Goal: Task Accomplishment & Management: Manage account settings

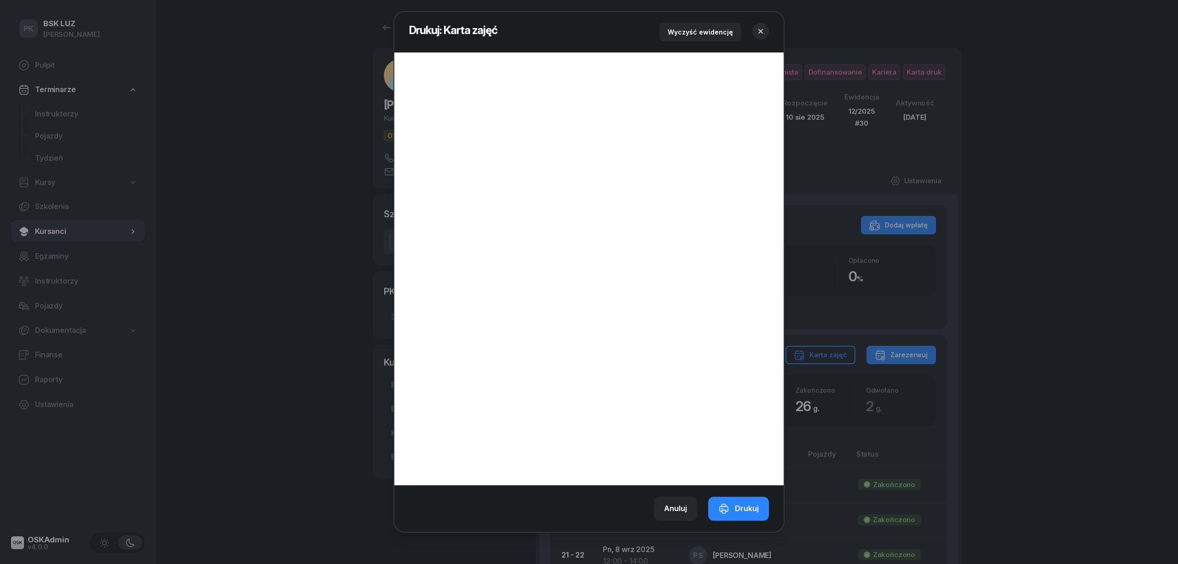
click at [766, 30] on button "button" at bounding box center [760, 31] width 17 height 17
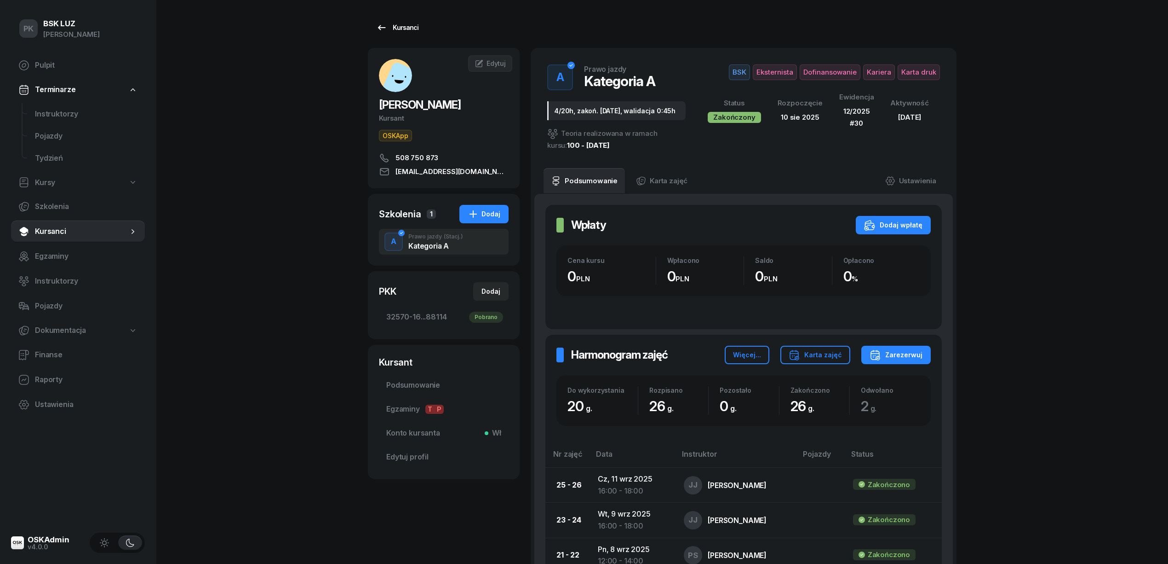
click at [410, 19] on link "Kursanci" at bounding box center [397, 27] width 59 height 18
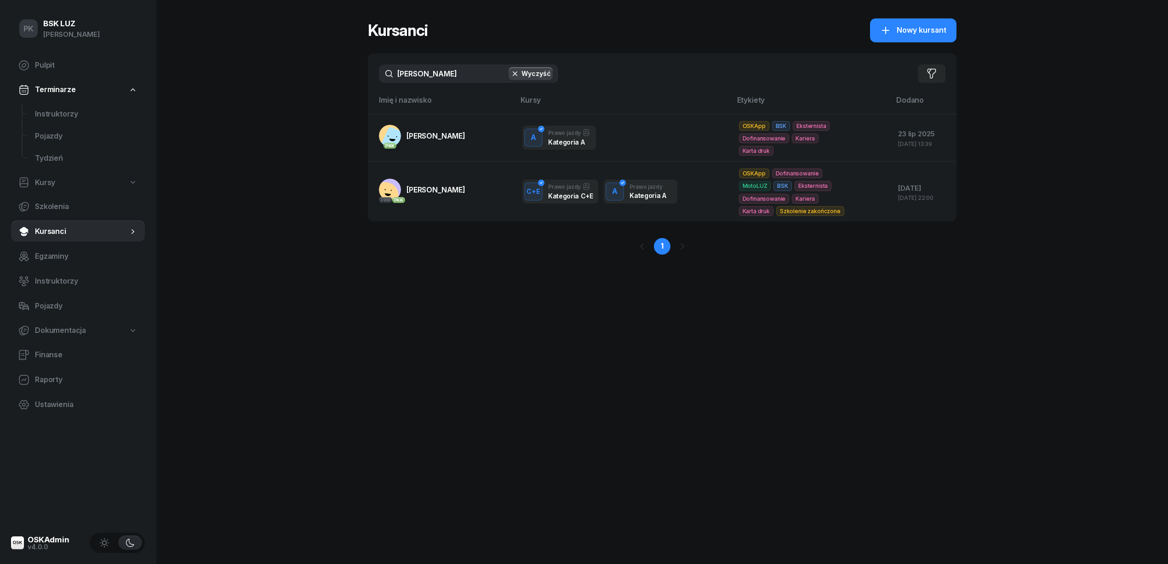
drag, startPoint x: 435, startPoint y: 70, endPoint x: 344, endPoint y: 72, distance: 91.1
click at [344, 72] on div "PK BSK [PERSON_NAME] Pulpit Terminarze Instruktorzy Pojazdy Tydzień Kursy Szkol…" at bounding box center [584, 282] width 1168 height 564
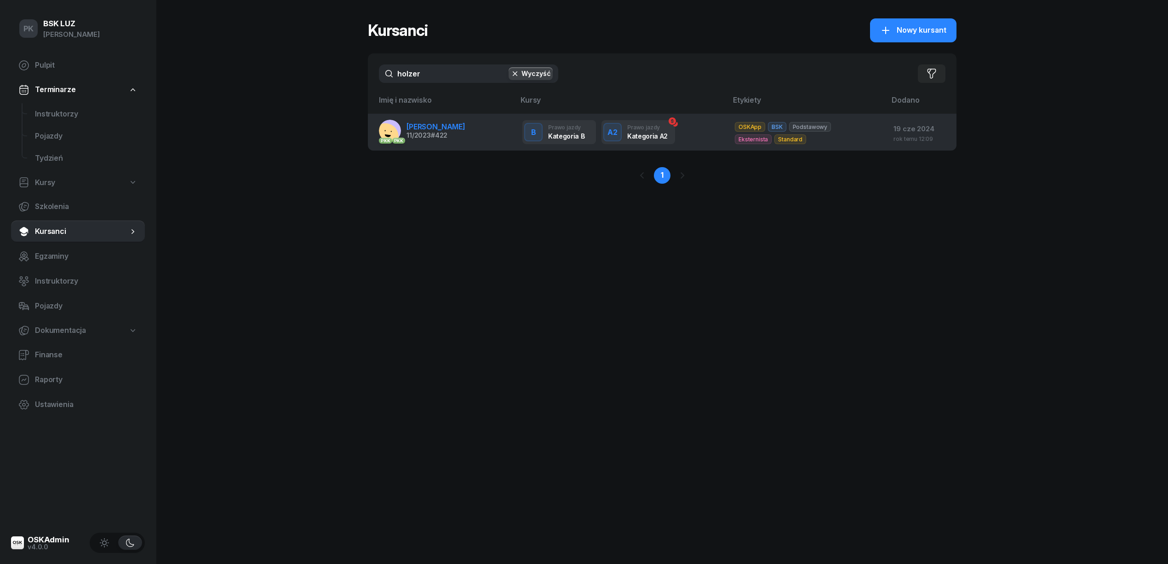
type input "holzer"
click at [451, 125] on span "[PERSON_NAME]" at bounding box center [436, 126] width 59 height 9
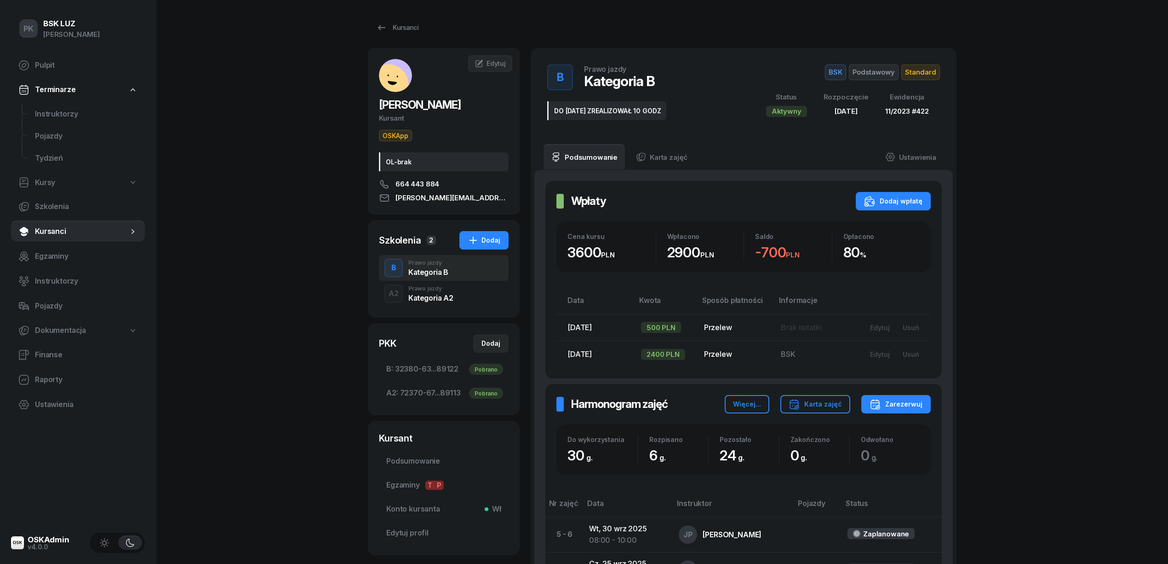
click at [439, 300] on div "Kategoria A2" at bounding box center [431, 297] width 45 height 7
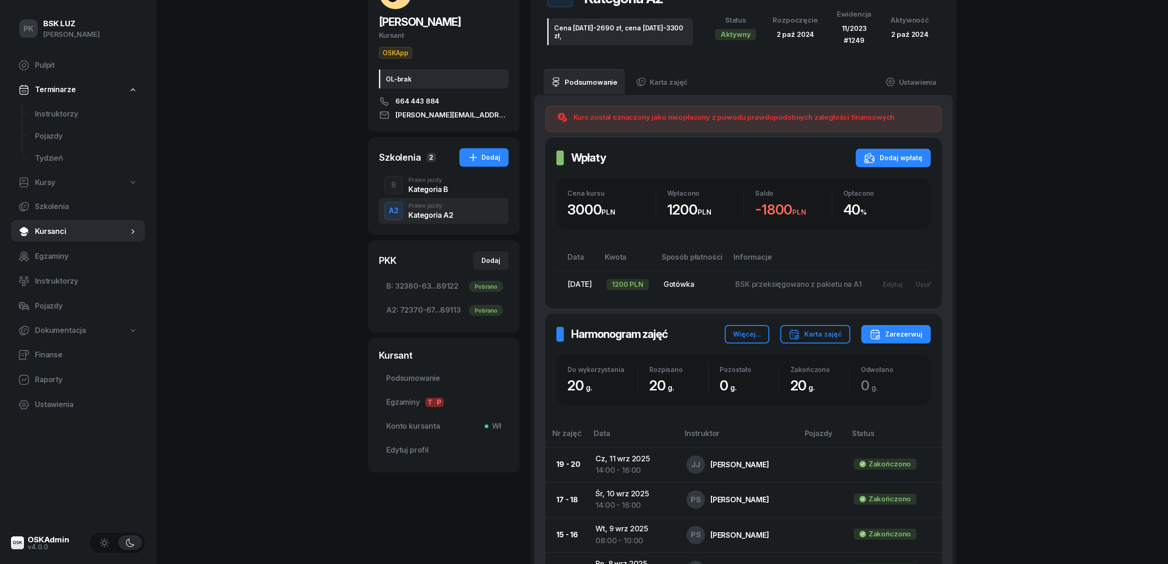
scroll to position [61, 0]
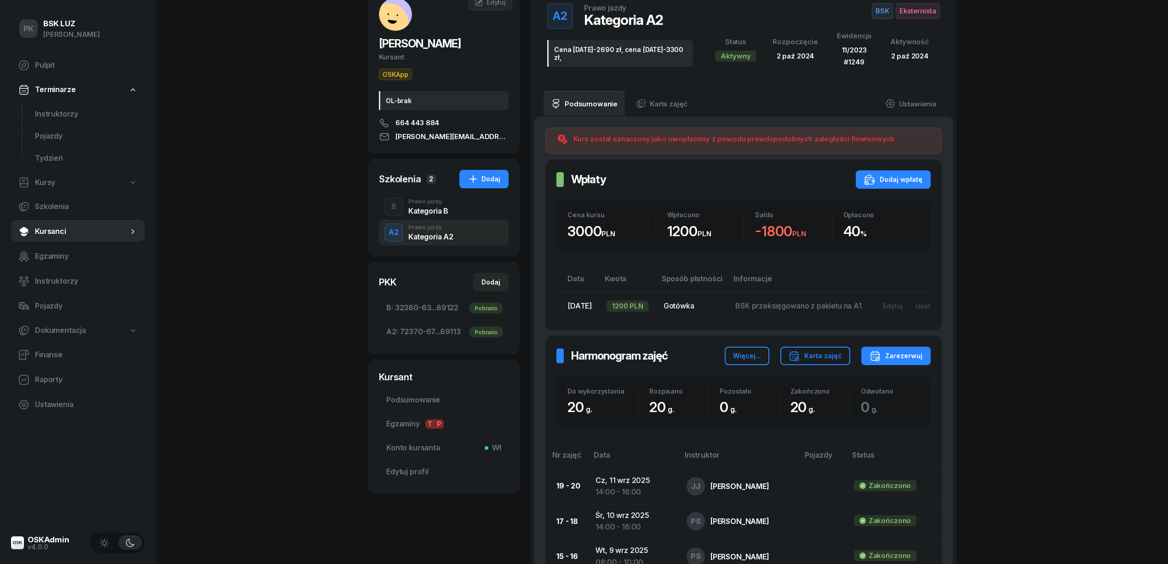
click at [418, 216] on div "B Prawo jazdy Kategoria B" at bounding box center [444, 207] width 130 height 26
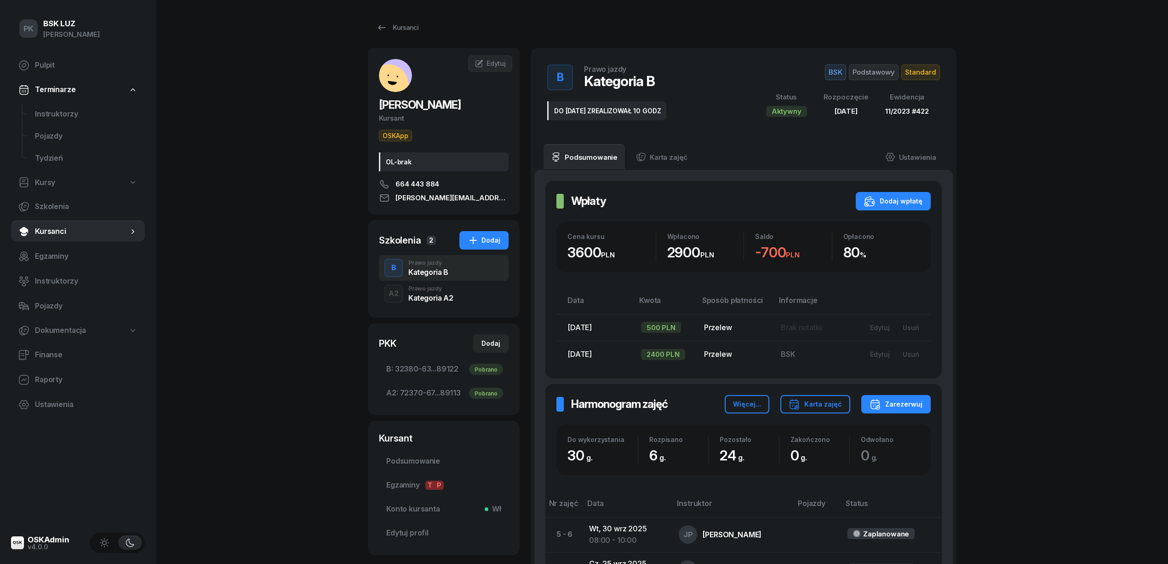
click at [427, 288] on div "Prawo jazdy" at bounding box center [431, 289] width 45 height 6
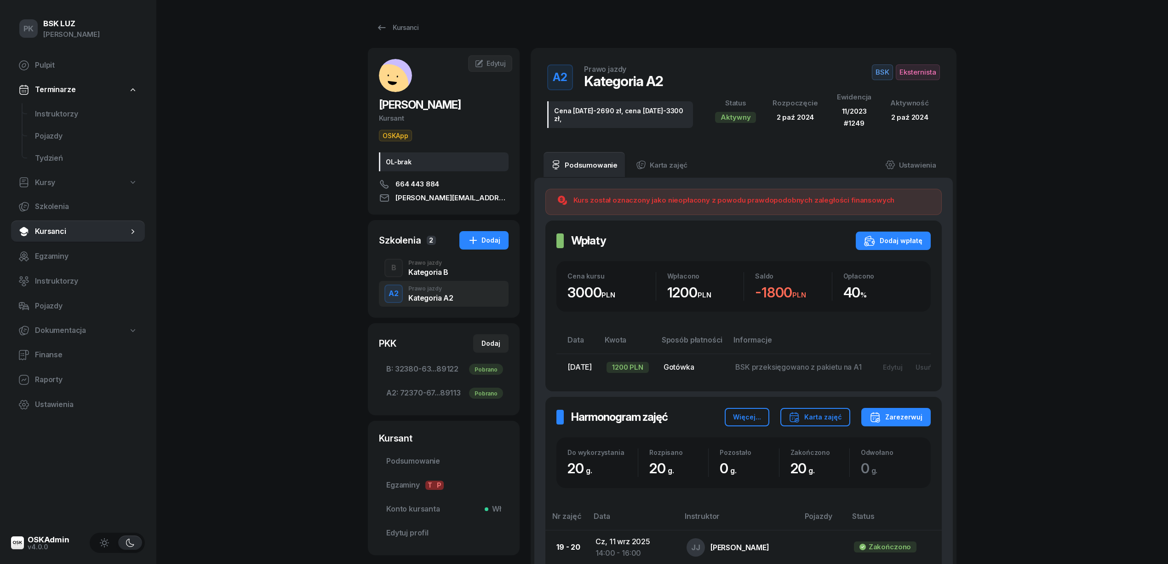
click at [429, 272] on div "Kategoria B" at bounding box center [429, 271] width 40 height 7
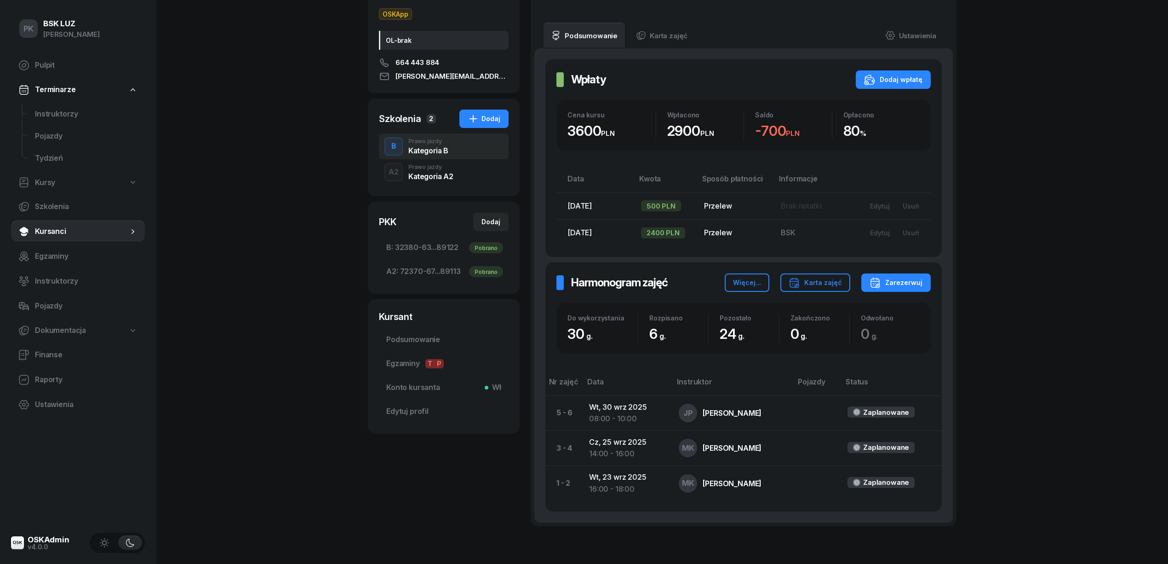
scroll to position [51, 0]
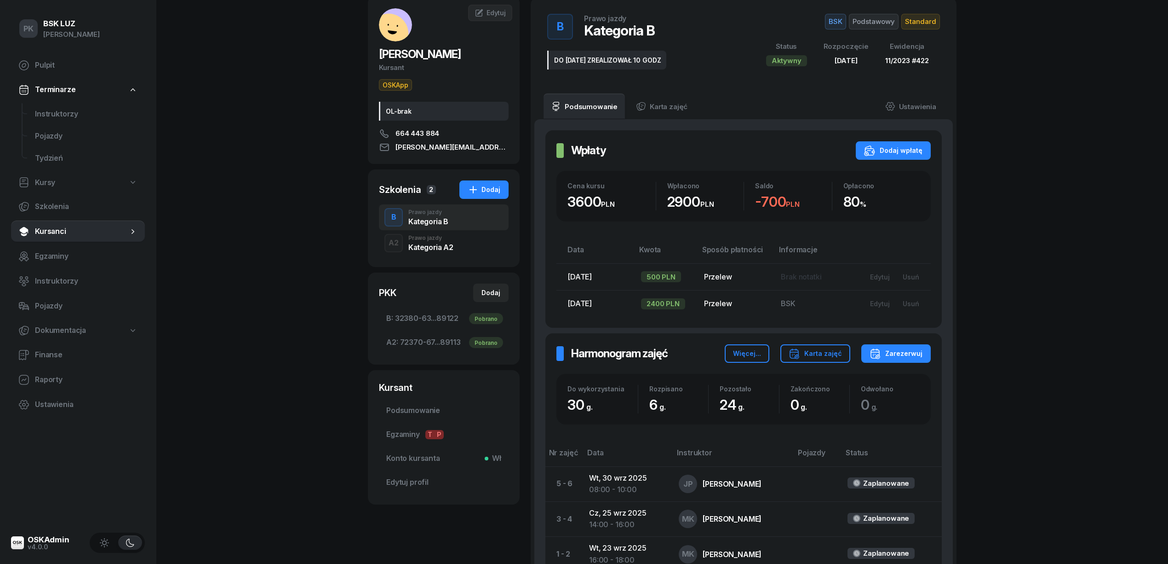
click at [431, 240] on div "Prawo jazdy" at bounding box center [431, 238] width 45 height 6
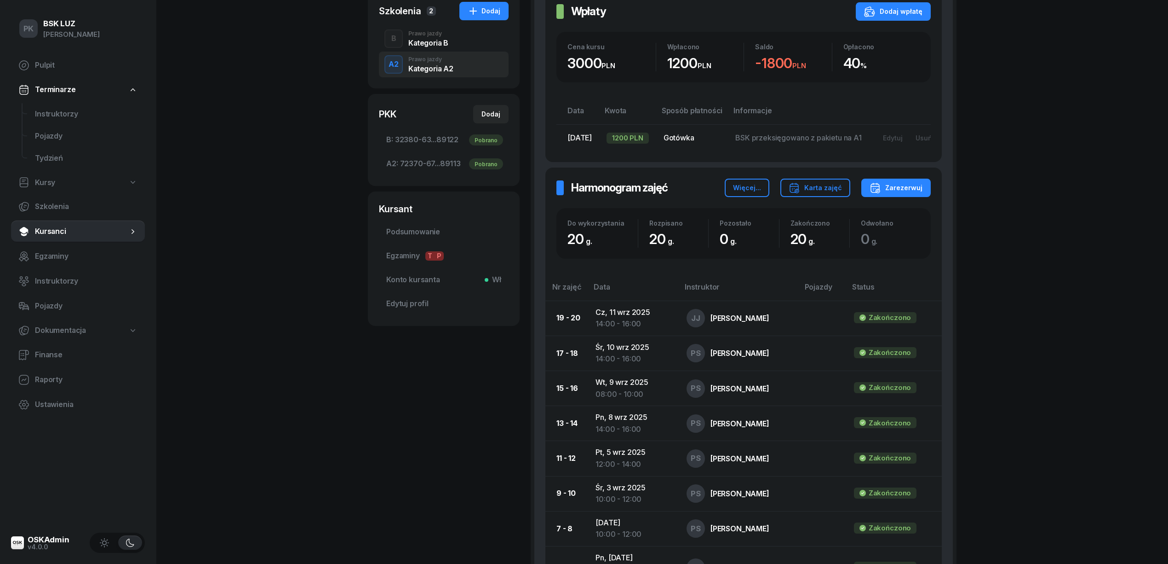
scroll to position [245, 0]
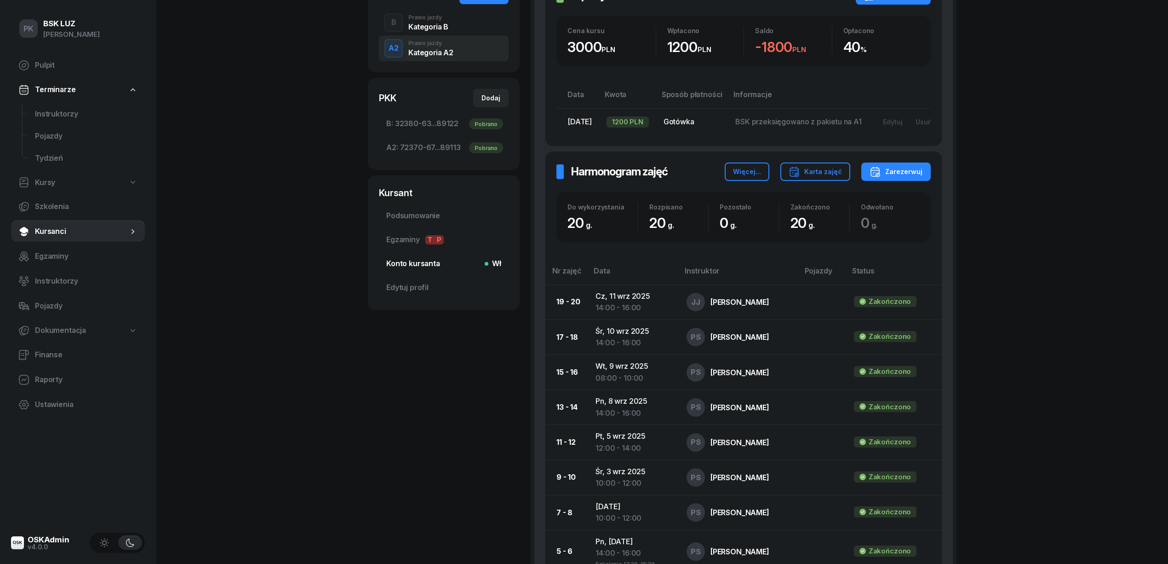
click at [397, 269] on span "Konto kursanta Wł" at bounding box center [443, 264] width 115 height 12
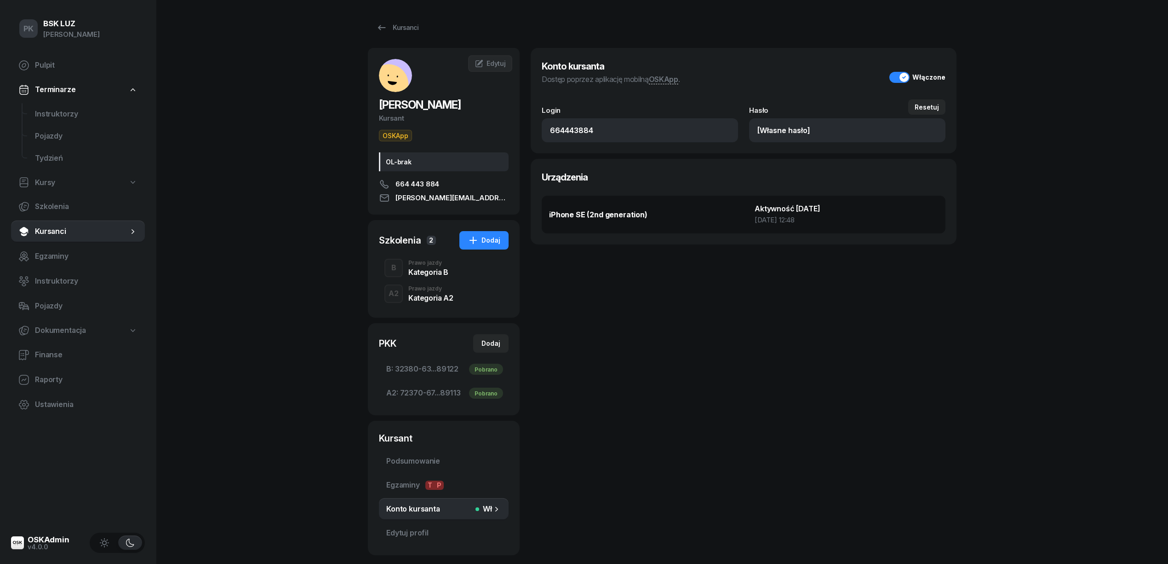
click at [427, 305] on div "A2 Prawo jazdy Kategoria A2" at bounding box center [444, 294] width 130 height 26
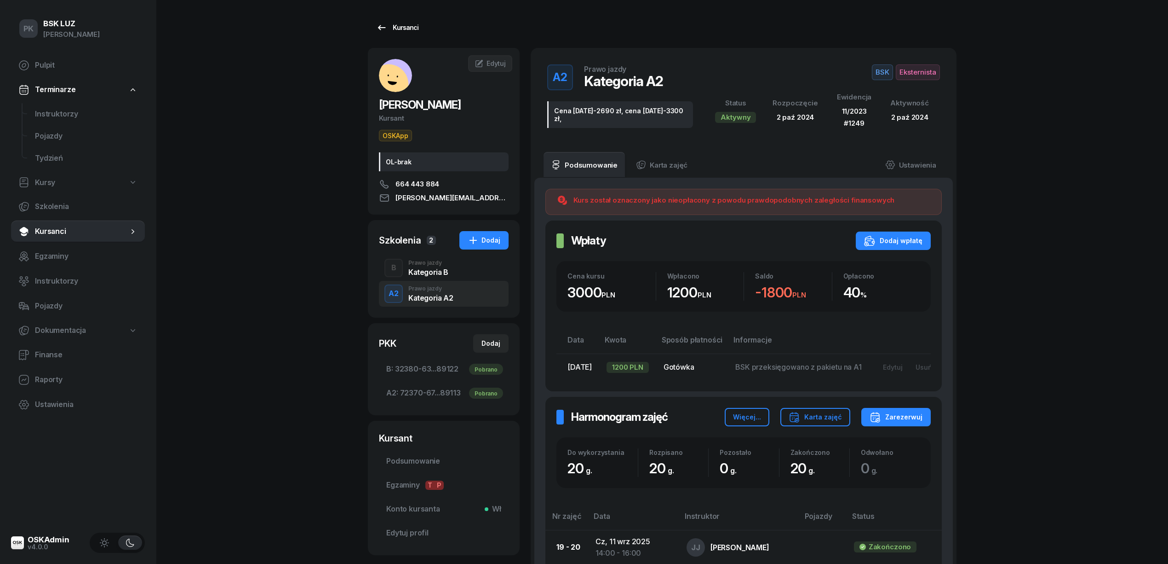
click at [409, 29] on div "Kursanci" at bounding box center [397, 27] width 42 height 11
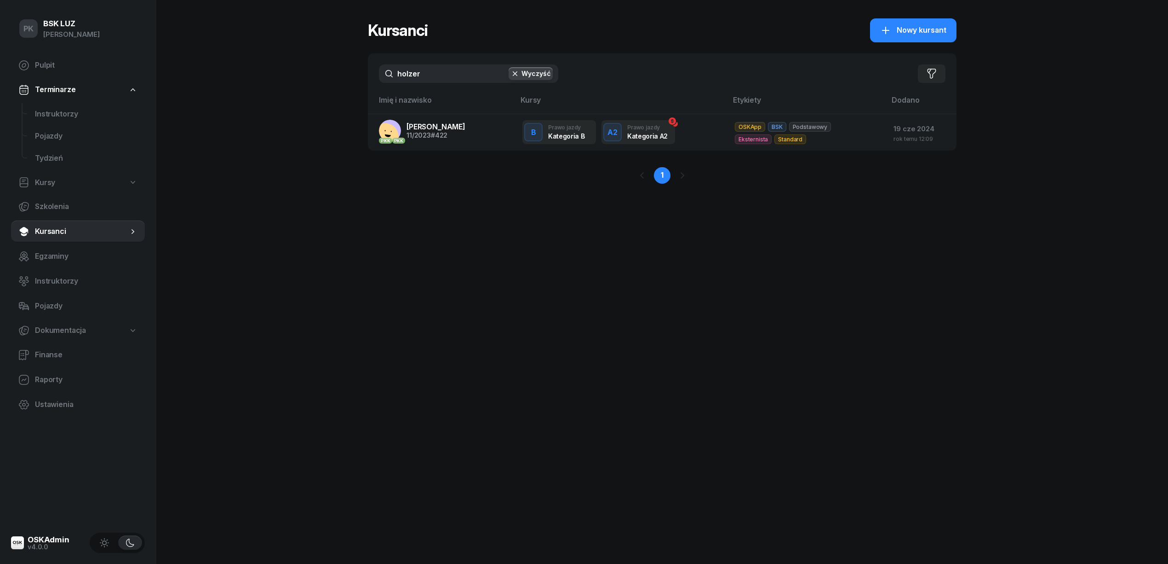
click at [321, 73] on div "PK BSK LUZ Piotr Klimek Pulpit Terminarze Instruktorzy Pojazdy Tydzień Kursy Sz…" at bounding box center [584, 282] width 1168 height 564
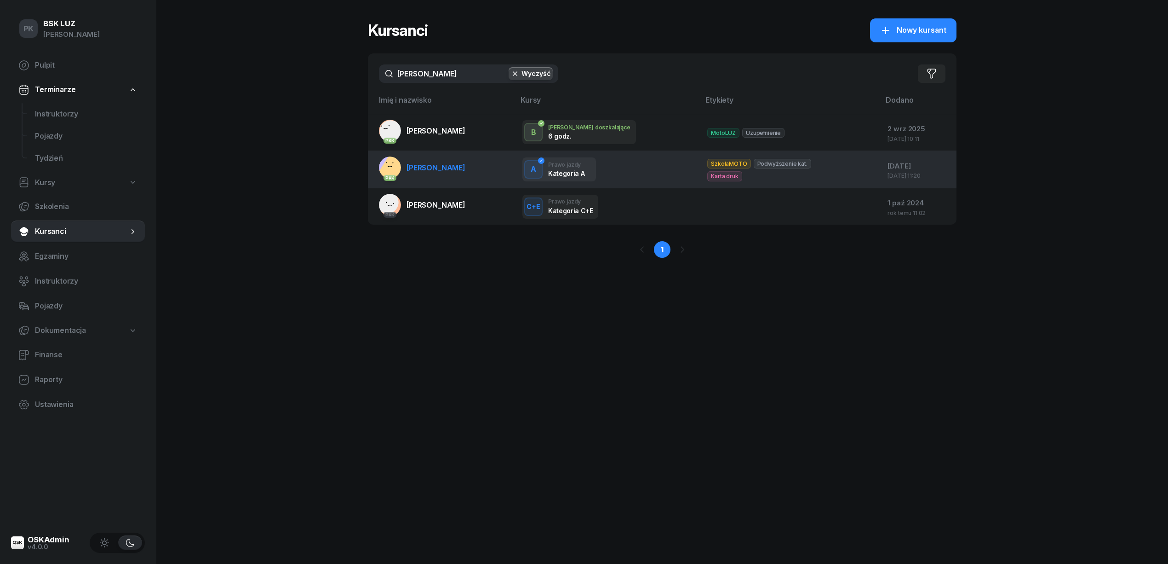
type input "gawlik"
click at [455, 173] on link "PKK GAWLIK PATRYK" at bounding box center [422, 167] width 86 height 22
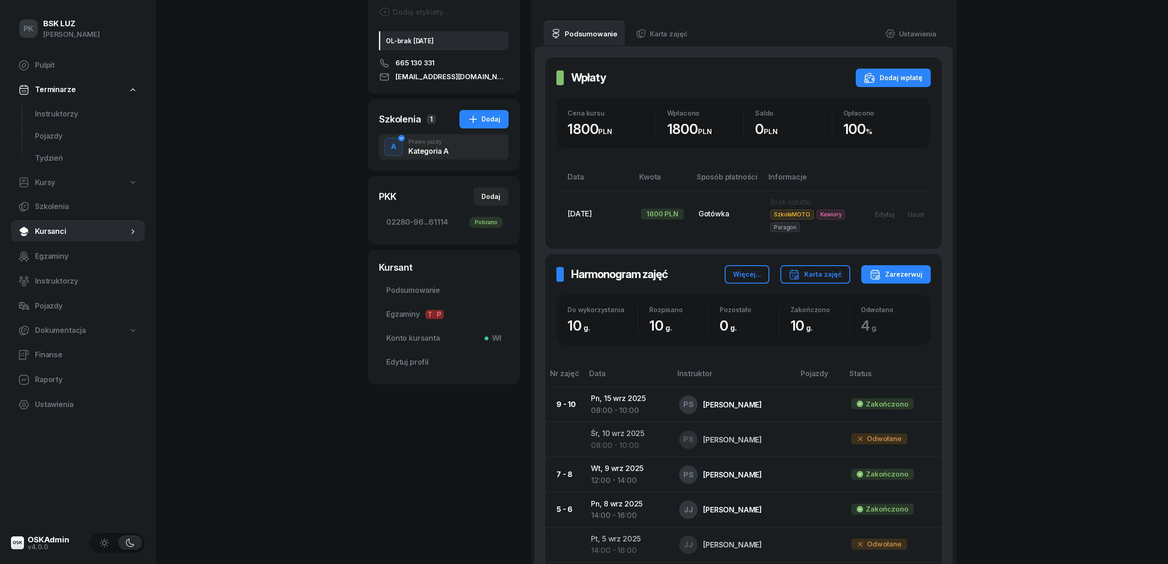
scroll to position [122, 0]
click at [242, 307] on div "PK BSK LUZ Piotr Klimek Pulpit Terminarze Instruktorzy Pojazdy Tydzień Kursy Sz…" at bounding box center [584, 313] width 1168 height 871
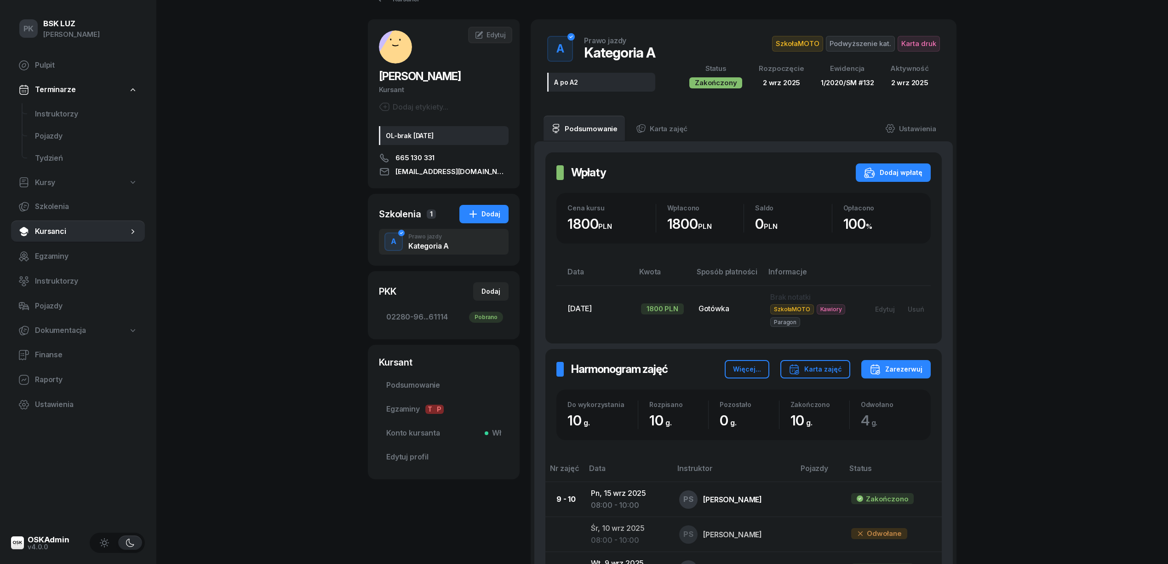
scroll to position [0, 0]
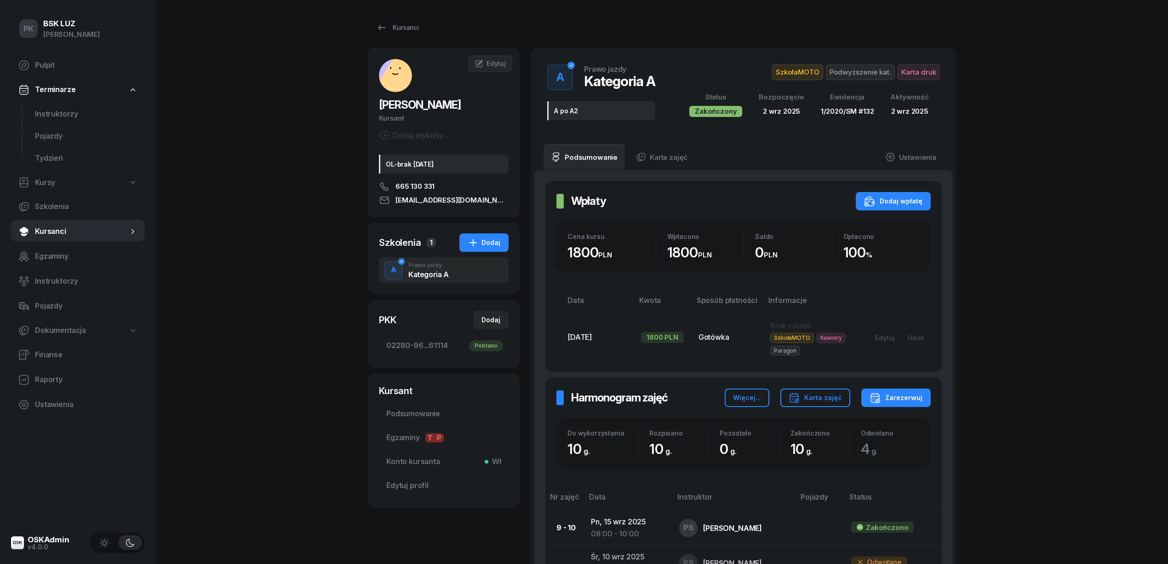
click at [438, 275] on div "Kategoria A" at bounding box center [429, 274] width 40 height 7
click at [446, 341] on span "02280-96...61114 Pobrano" at bounding box center [443, 346] width 115 height 12
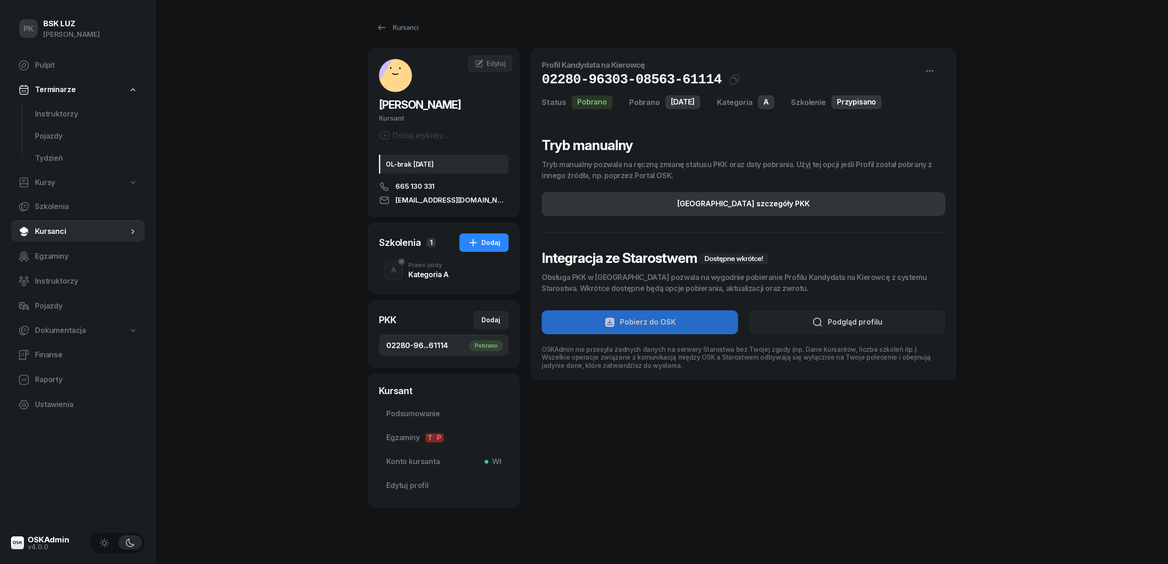
click at [838, 197] on button "Edytuj szczegóły PKK" at bounding box center [744, 204] width 404 height 24
select select "A"
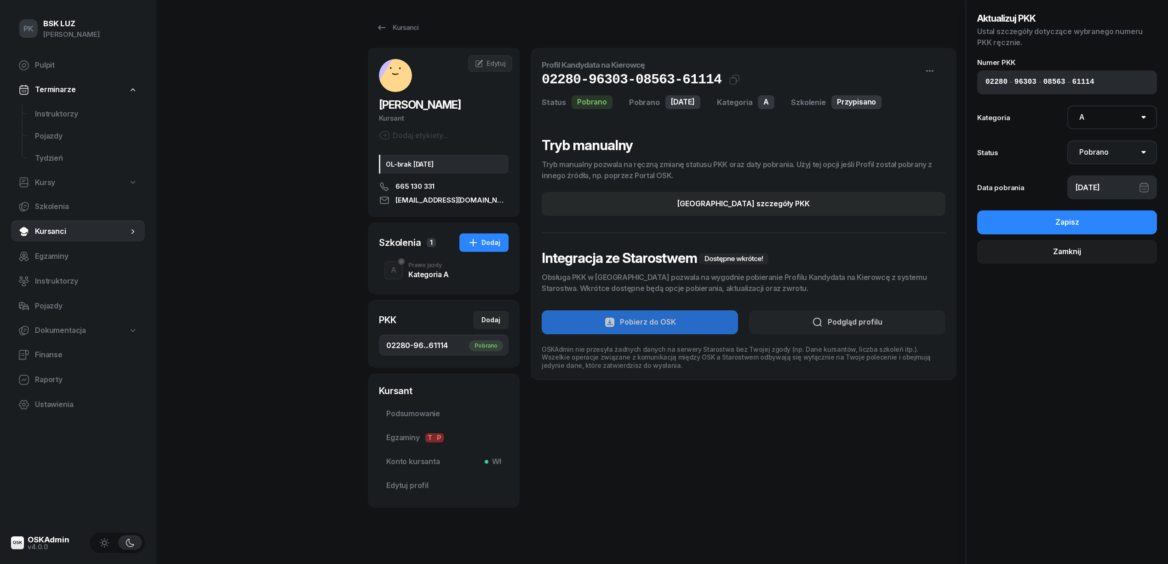
click at [1086, 150] on select "Nie pobrano Pobrano Zwrócono Zaktualizowano" at bounding box center [1113, 152] width 90 height 24
select select "UpdateAndReturn"
click at [1068, 140] on select "Nie pobrano Pobrano Zwrócono Zaktualizowano" at bounding box center [1113, 152] width 90 height 24
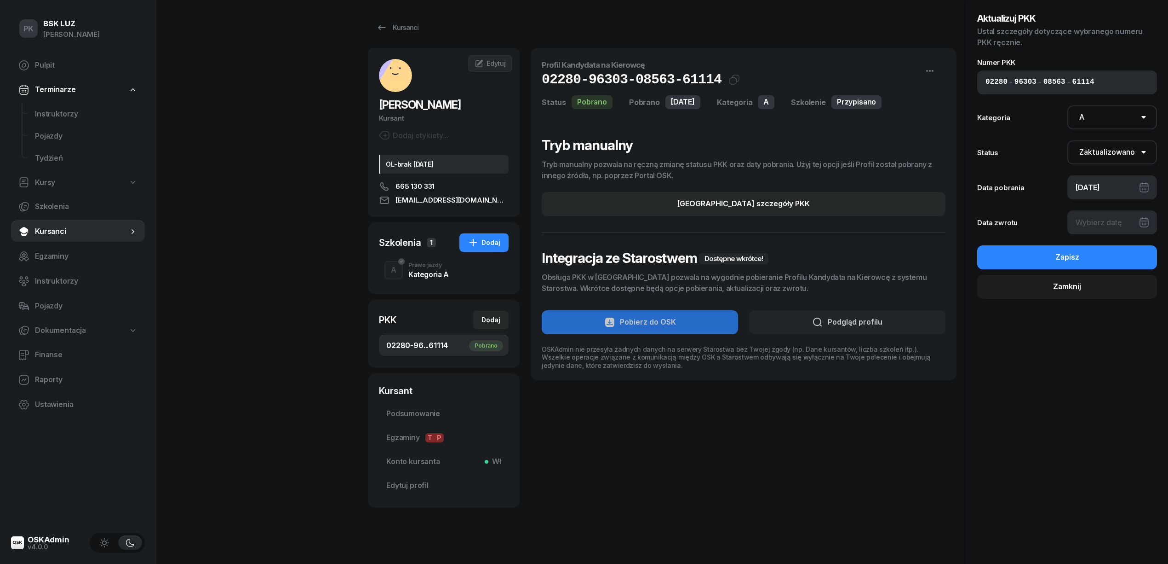
click at [1099, 220] on div at bounding box center [1113, 222] width 90 height 24
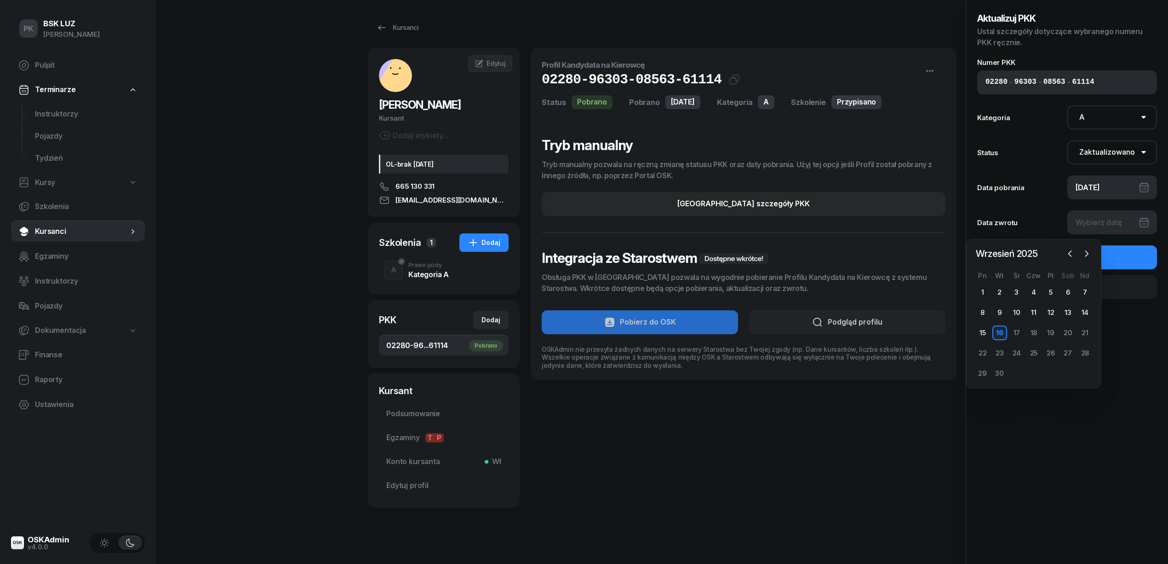
click at [1006, 334] on div "16" at bounding box center [1000, 332] width 15 height 15
type input "16/09/2025"
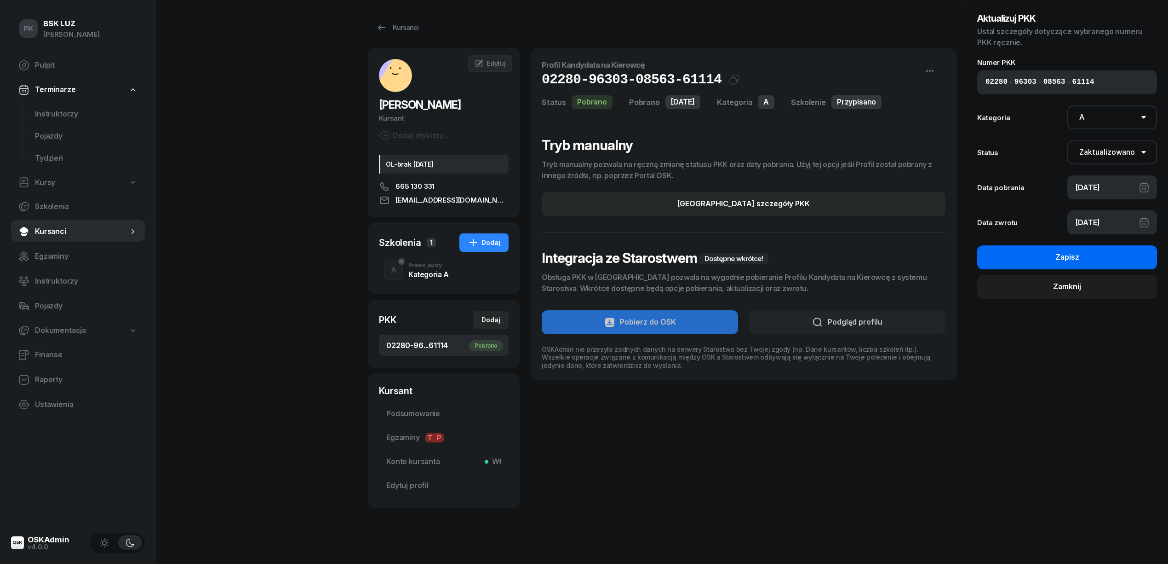
click at [1071, 258] on div "Zapisz" at bounding box center [1068, 257] width 24 height 12
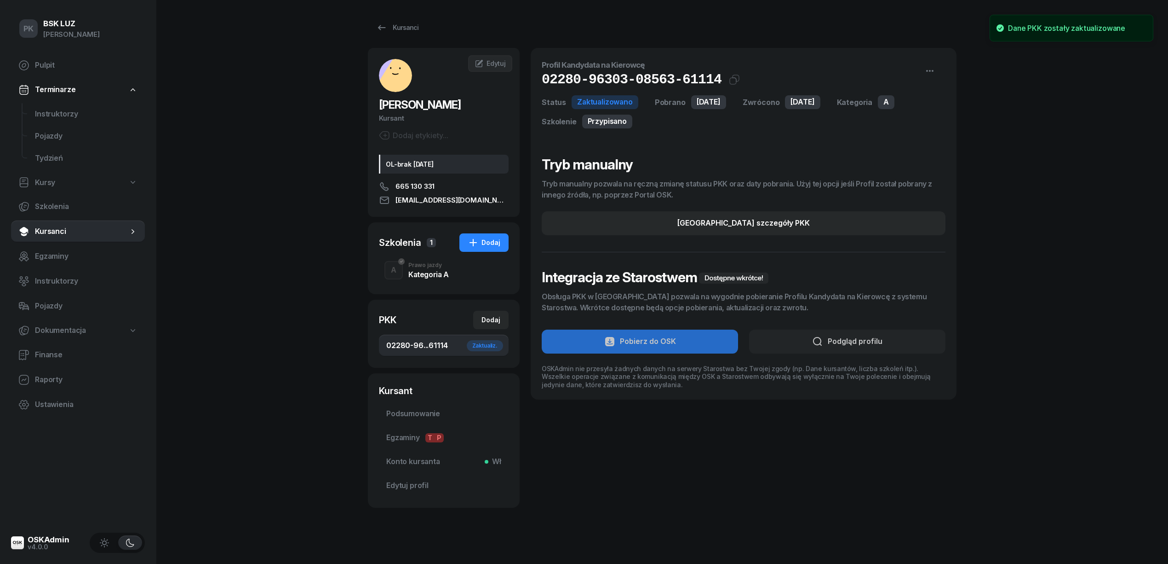
click at [418, 245] on div "Szkolenia" at bounding box center [400, 242] width 42 height 13
click at [413, 265] on div "Prawo jazdy" at bounding box center [429, 265] width 40 height 6
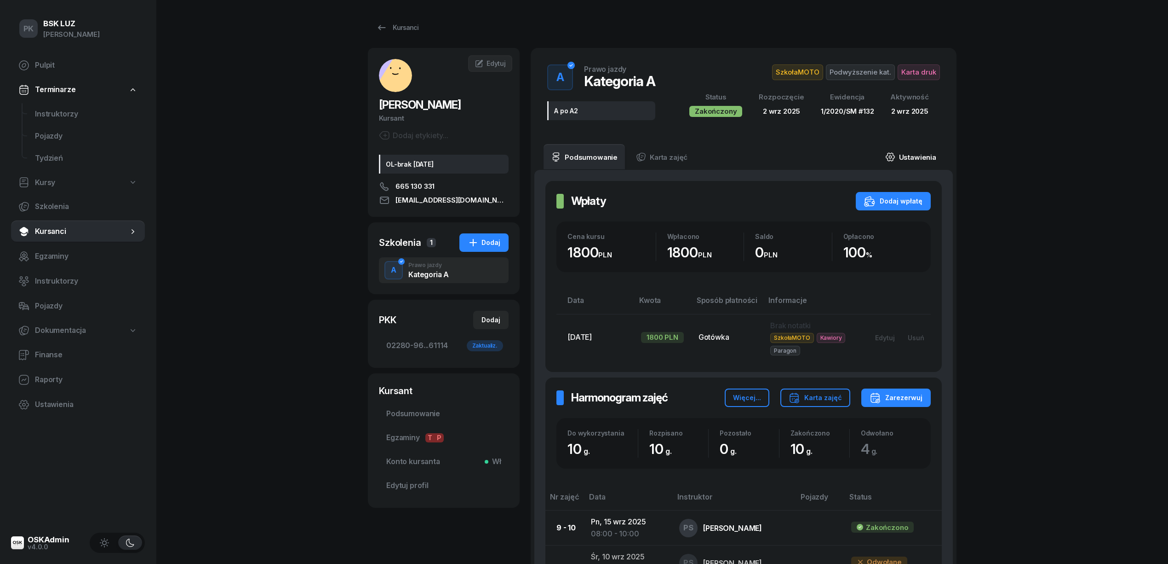
click at [927, 155] on link "Ustawienia" at bounding box center [911, 157] width 66 height 26
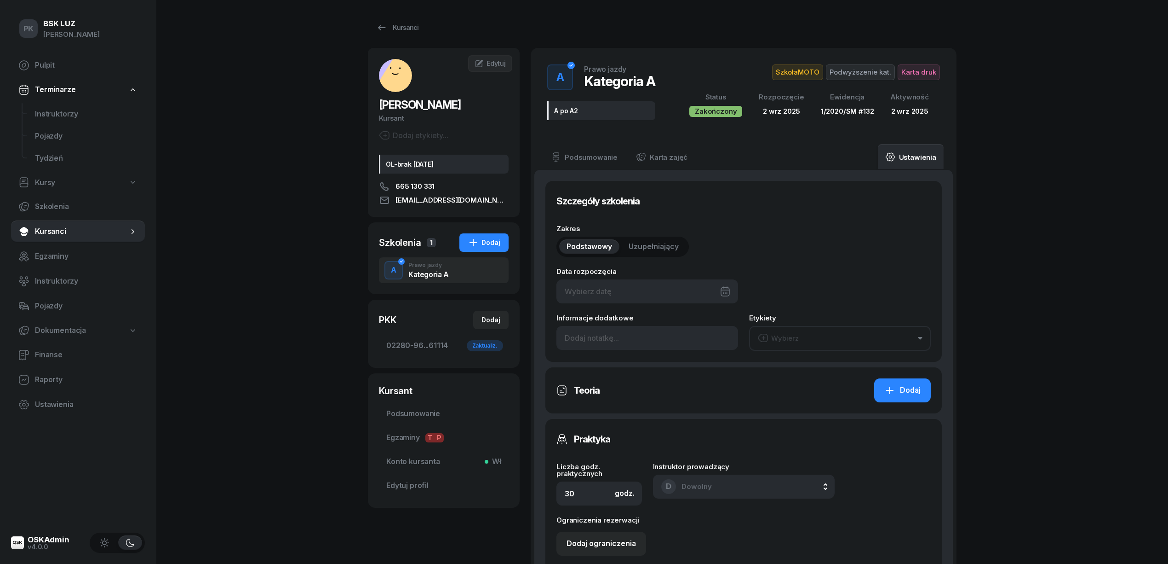
type input "02/09/2025"
type input "A po A2"
type input "10"
type input "02280"
type input "96303"
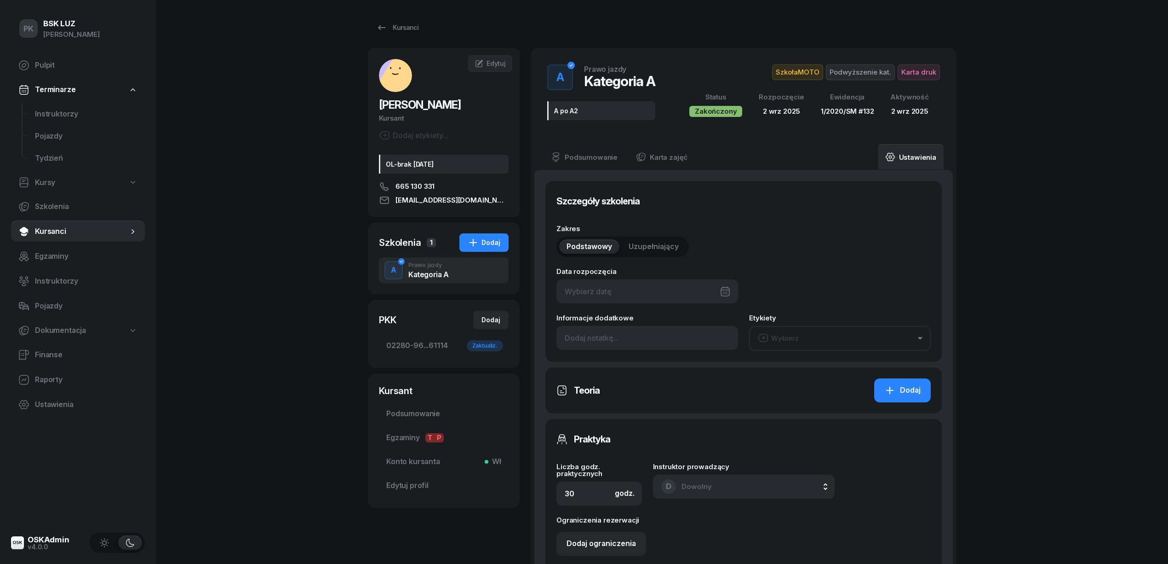
type input "08563"
type input "61114"
type input "1/2020/SM"
type input "132"
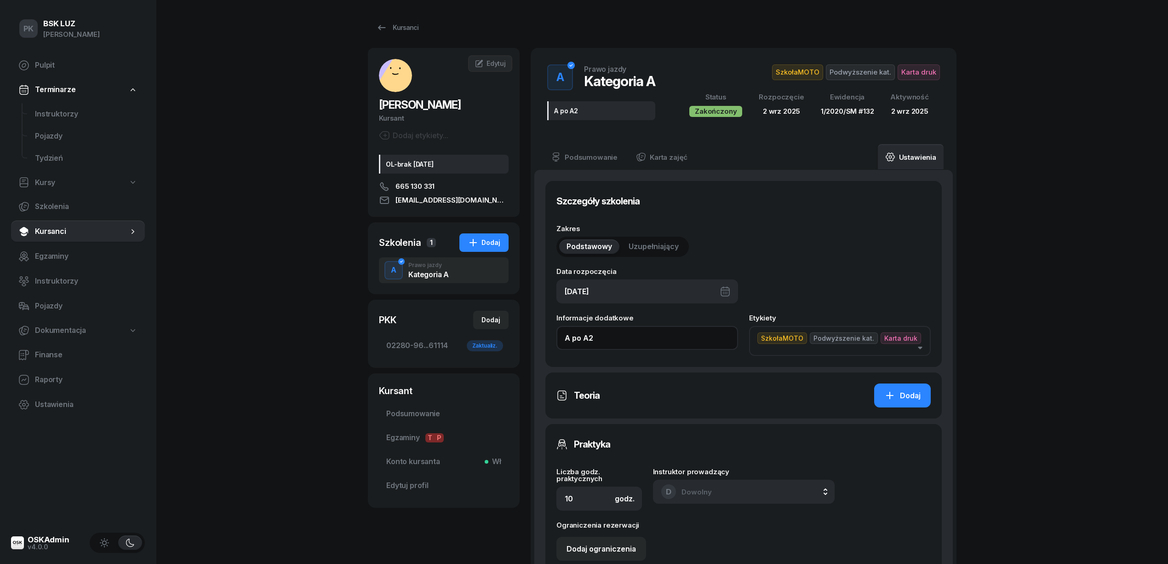
click at [613, 339] on input "A po A2" at bounding box center [648, 338] width 182 height 24
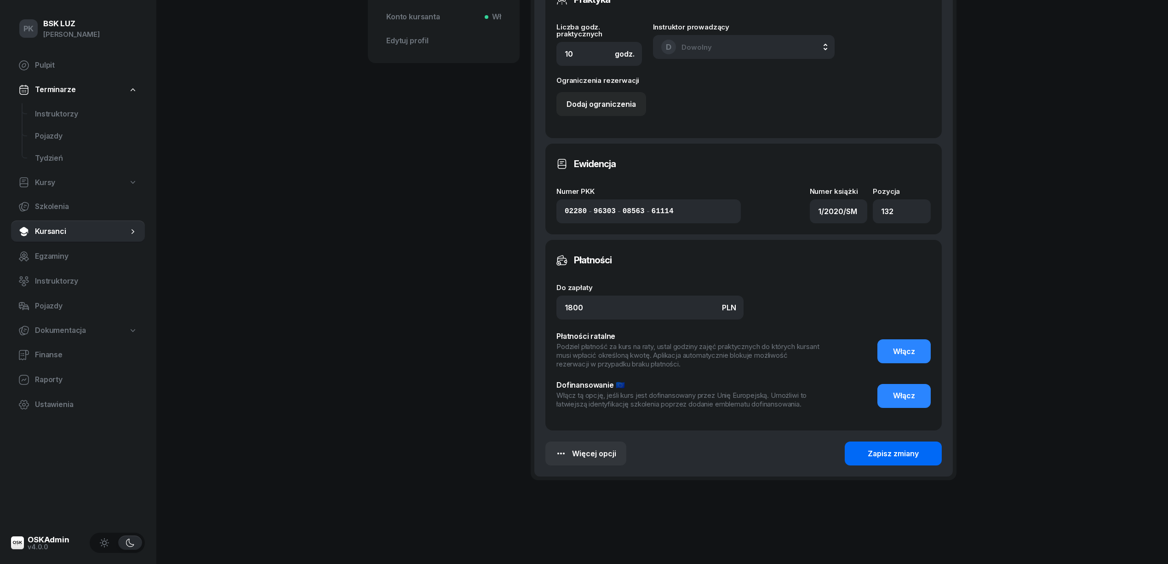
type input "A po A2, zaśw. nr 2/2025"
click at [903, 450] on div "Zapisz zmiany" at bounding box center [893, 454] width 51 height 12
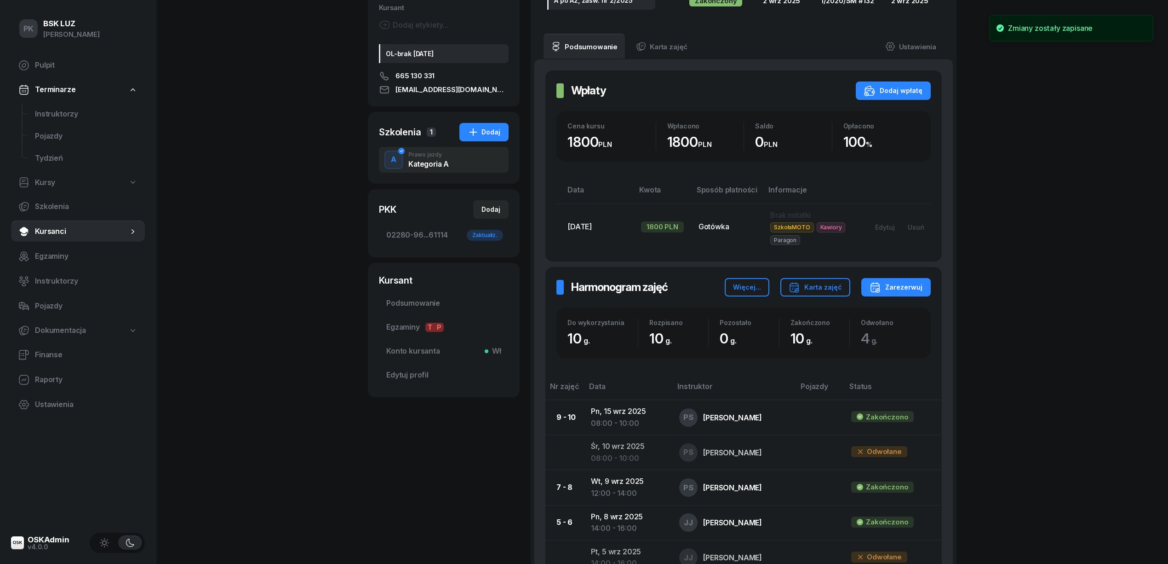
scroll to position [2, 0]
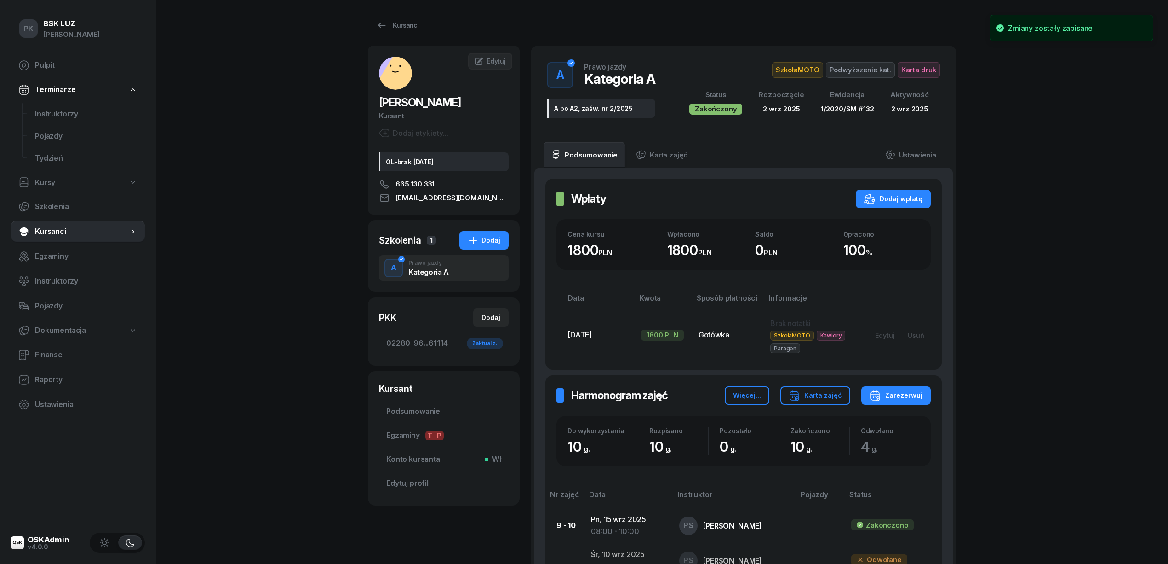
click at [926, 72] on span "Karta druk" at bounding box center [919, 70] width 42 height 16
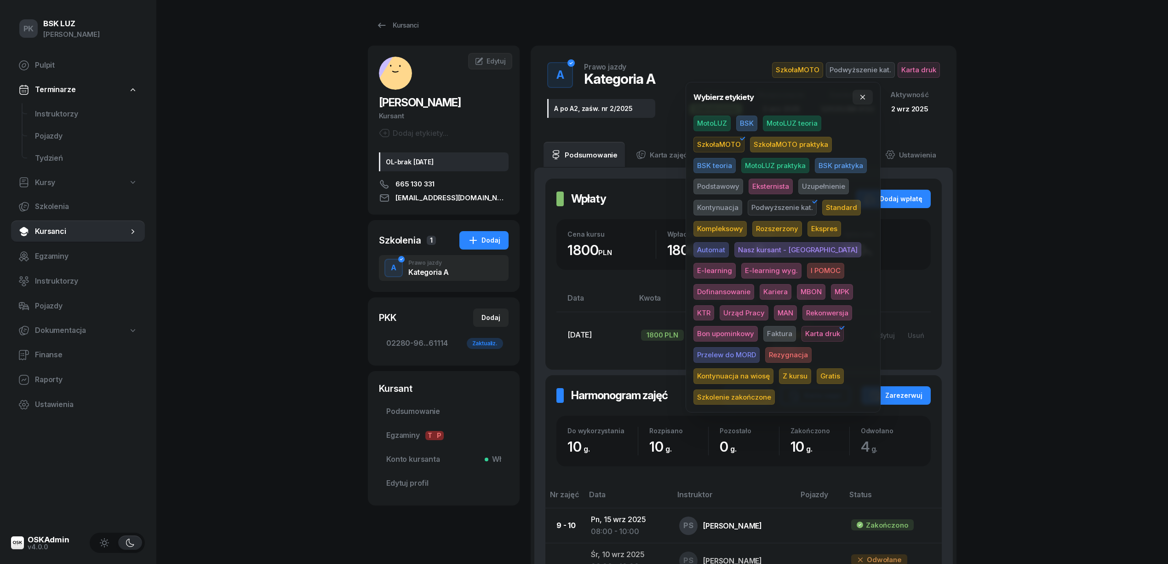
click at [765, 389] on span "Szkolenie zakończone" at bounding box center [734, 397] width 81 height 16
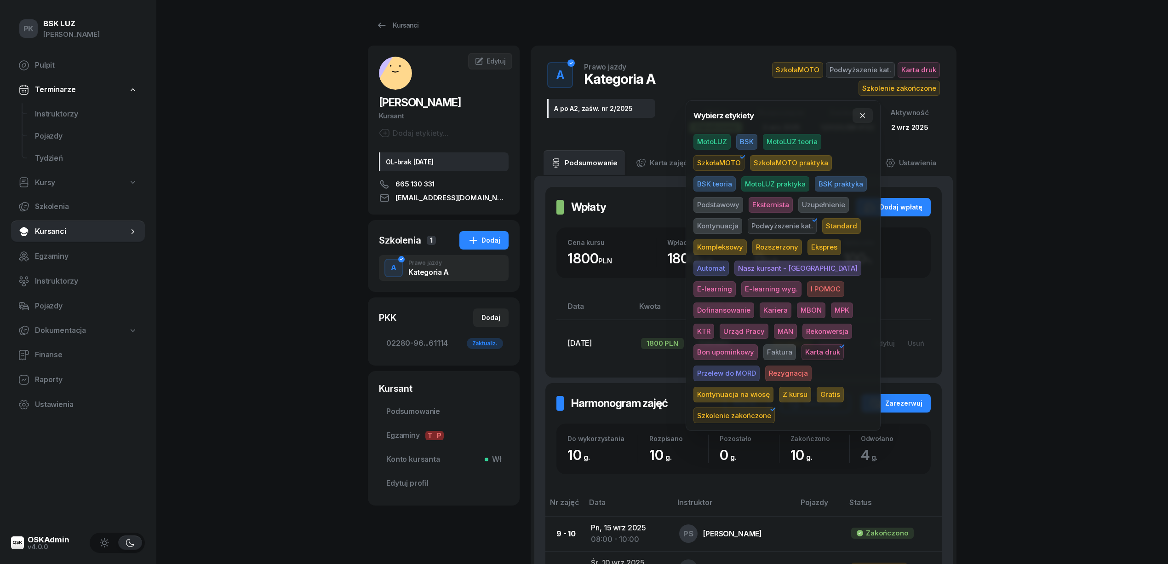
click at [1051, 317] on div "PK BSK LUZ Piotr Klimek Pulpit Terminarze Instruktorzy Pojazdy Tydzień Kursy Sz…" at bounding box center [584, 437] width 1168 height 879
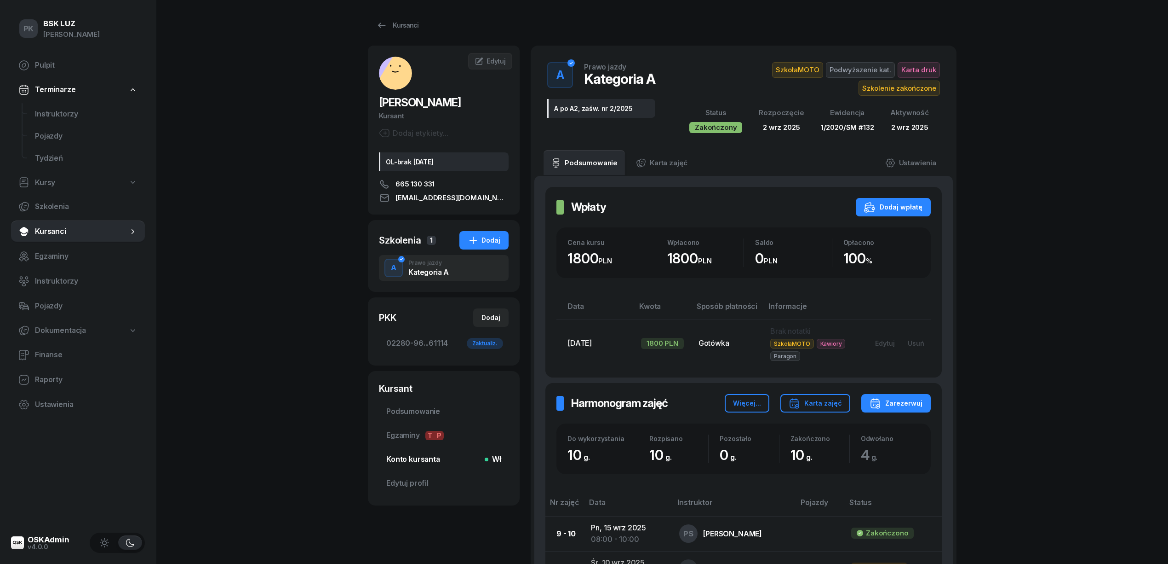
click at [421, 460] on span "Konto kursanta Wł" at bounding box center [443, 459] width 115 height 12
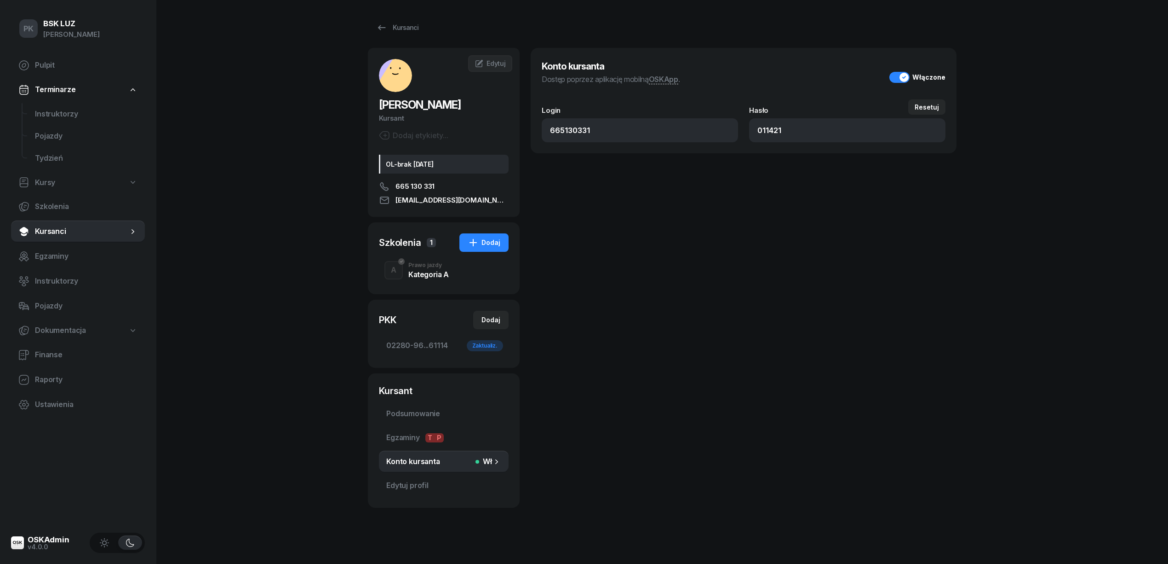
click at [902, 77] on button "Włączone" at bounding box center [918, 77] width 56 height 11
click at [1038, 91] on div "PK BSK LUZ Piotr Klimek Pulpit Terminarze Instruktorzy Pojazdy Tydzień Kursy Sz…" at bounding box center [584, 285] width 1168 height 570
click at [381, 30] on icon at bounding box center [381, 27] width 11 height 11
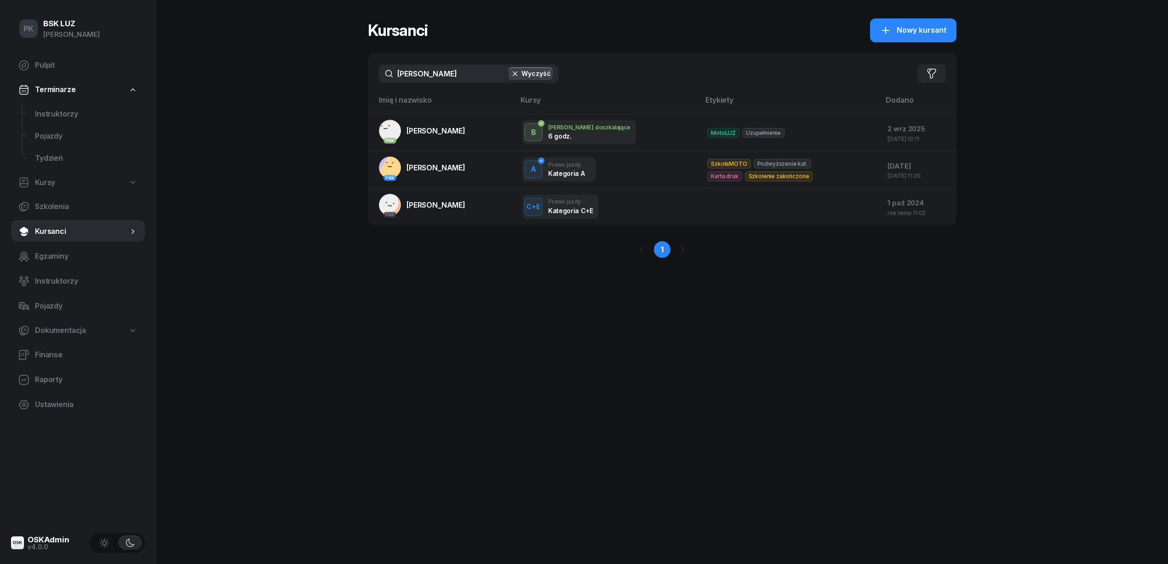
drag, startPoint x: 397, startPoint y: 71, endPoint x: 356, endPoint y: 72, distance: 41.4
click at [357, 71] on div "PK BSK LUZ Piotr Klimek Pulpit Terminarze Instruktorzy Pojazdy Tydzień Kursy Sz…" at bounding box center [584, 282] width 1168 height 564
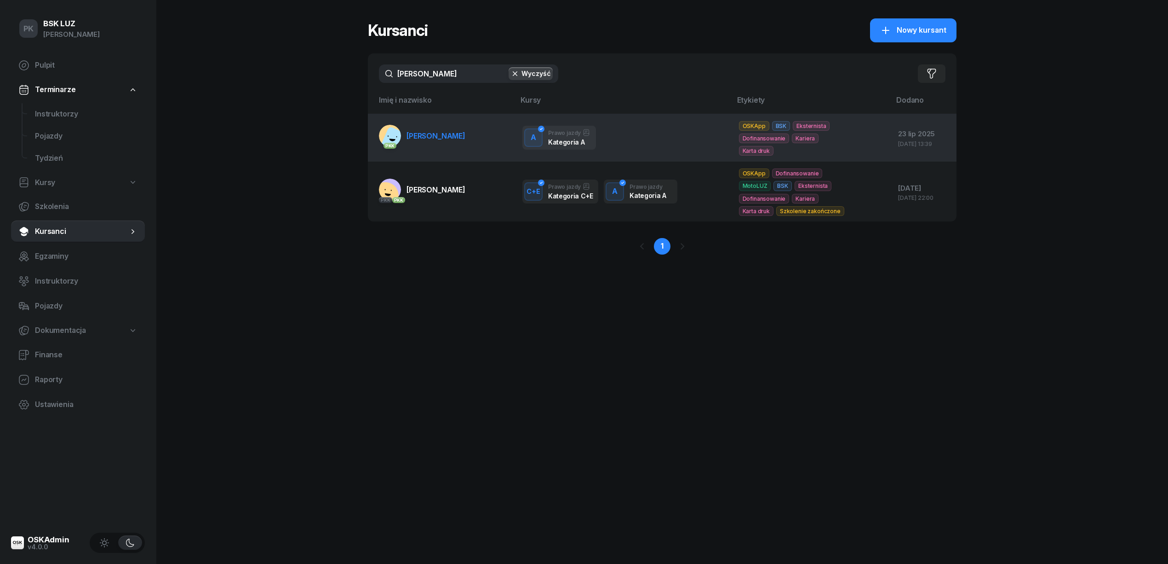
type input "chlebda"
click at [444, 138] on span "CHLEBDA JOANNA" at bounding box center [436, 135] width 59 height 9
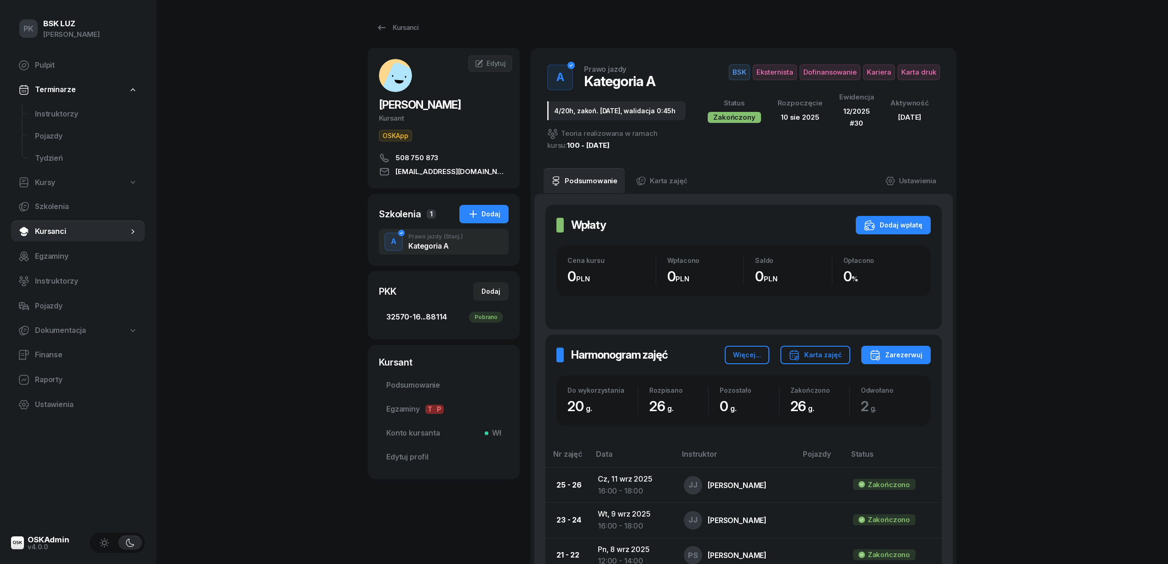
click at [431, 314] on span "32570-16...88114 Pobrano" at bounding box center [443, 317] width 115 height 12
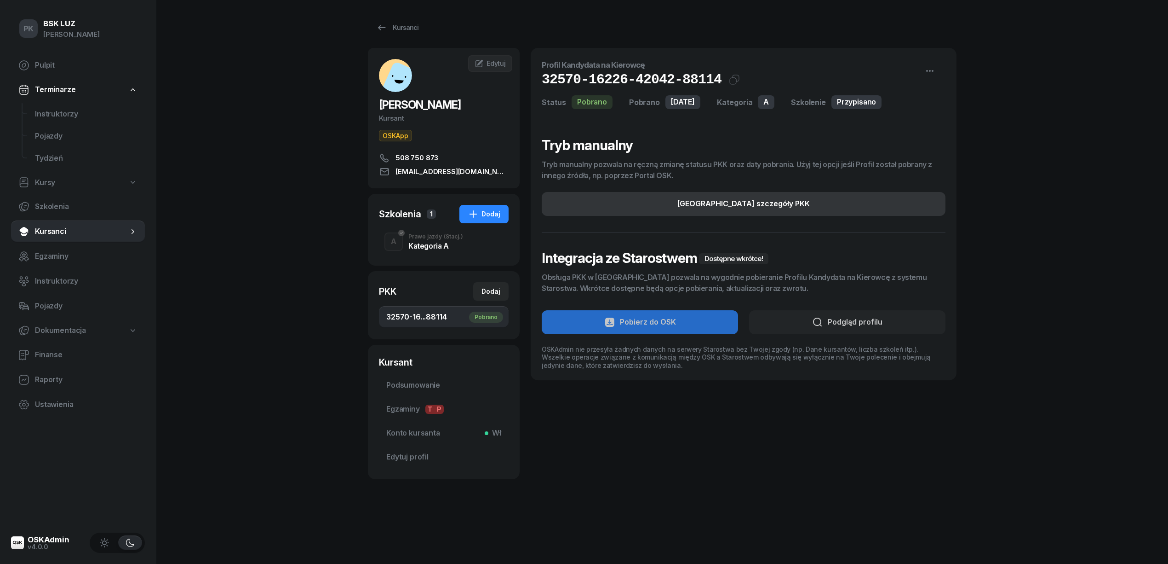
click at [810, 211] on button "Edytuj szczegóły PKK" at bounding box center [744, 204] width 404 height 24
select select "A"
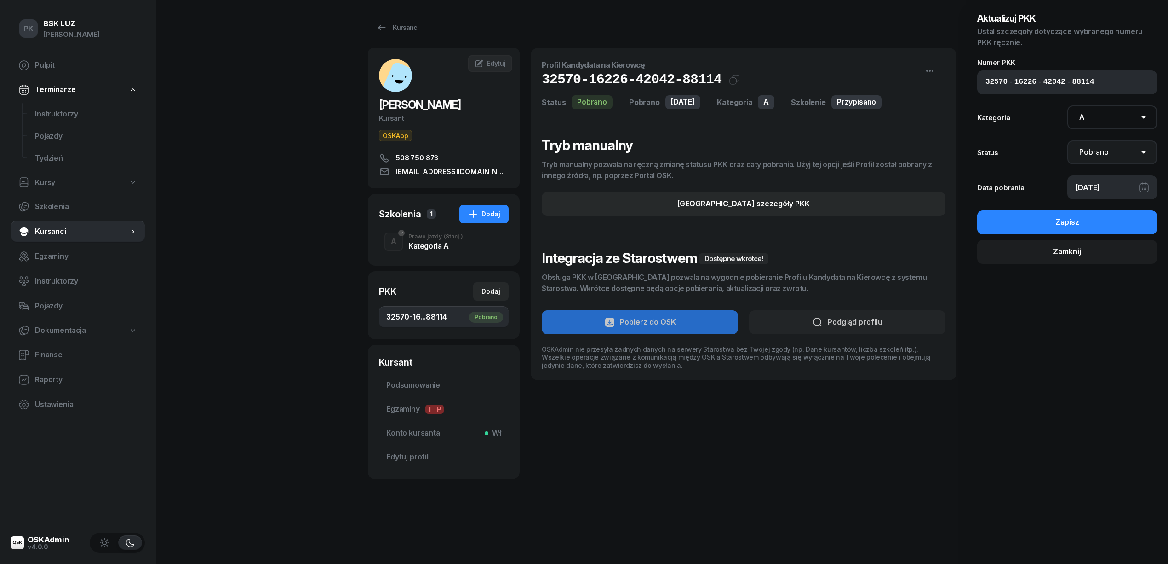
click at [1099, 153] on select "Nie pobrano Pobrano Zwrócono Zaktualizowano" at bounding box center [1113, 152] width 90 height 24
select select "UpdateAndReturn"
click at [1068, 140] on select "Nie pobrano Pobrano Zwrócono Zaktualizowano" at bounding box center [1113, 152] width 90 height 24
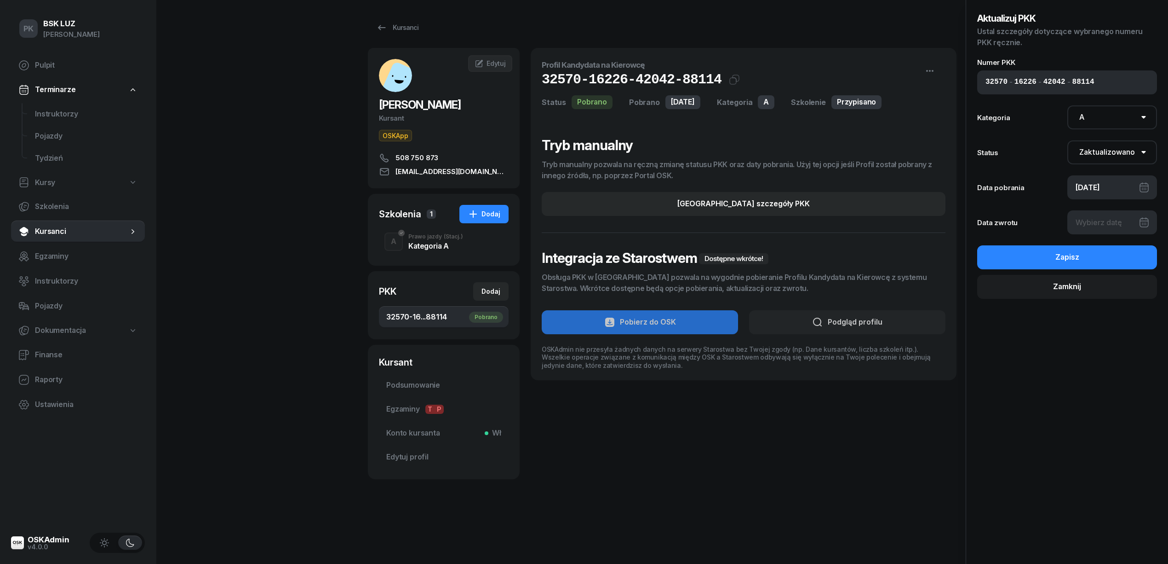
click at [1108, 222] on div at bounding box center [1113, 222] width 90 height 24
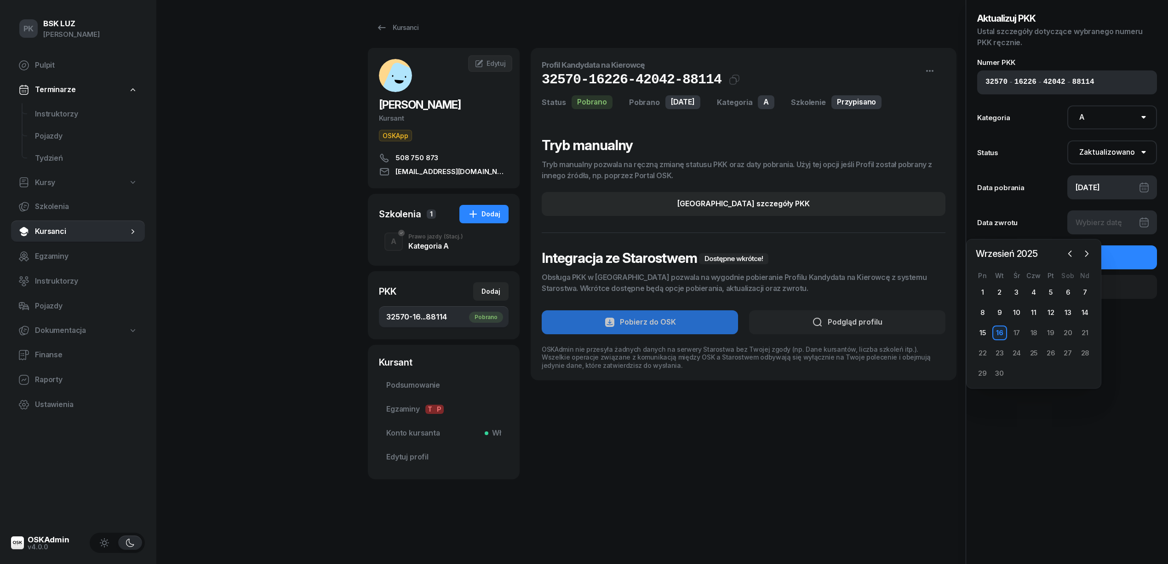
click at [1000, 332] on div "16" at bounding box center [1000, 332] width 15 height 15
type input "16/09/2025"
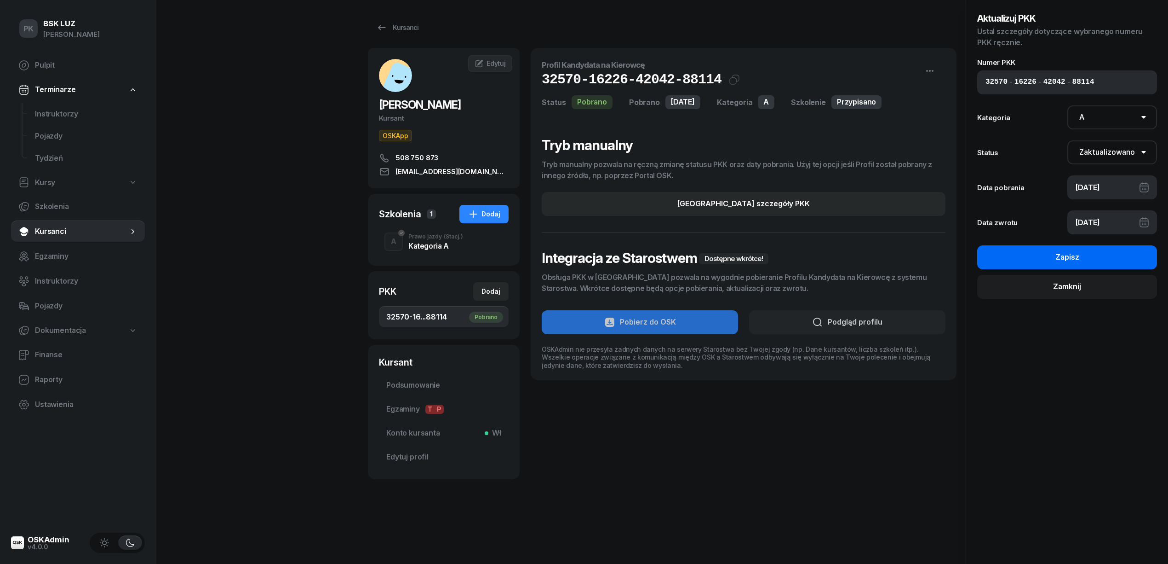
click at [1036, 262] on button "Zapisz" at bounding box center [1068, 257] width 180 height 24
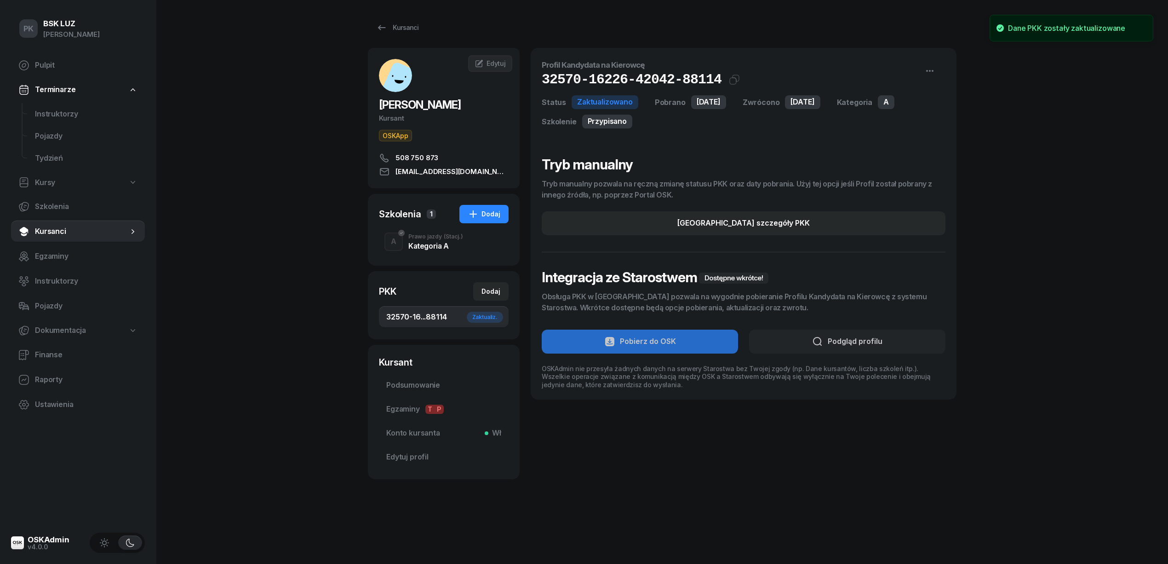
click at [416, 238] on div "Prawo jazdy (Stacj.)" at bounding box center [436, 237] width 55 height 6
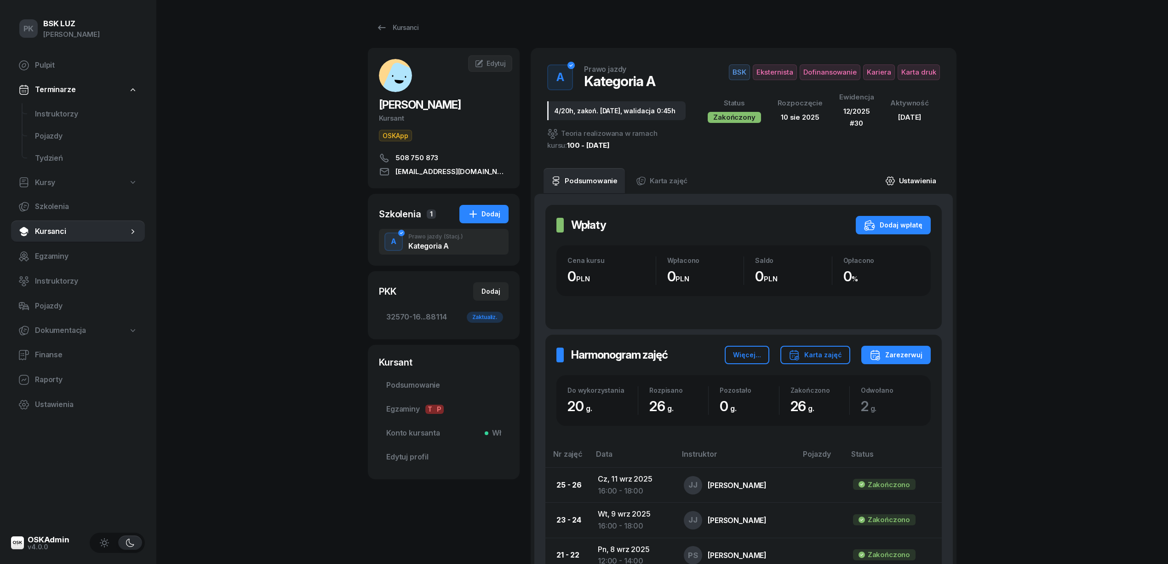
click at [908, 173] on link "Ustawienia" at bounding box center [911, 181] width 66 height 26
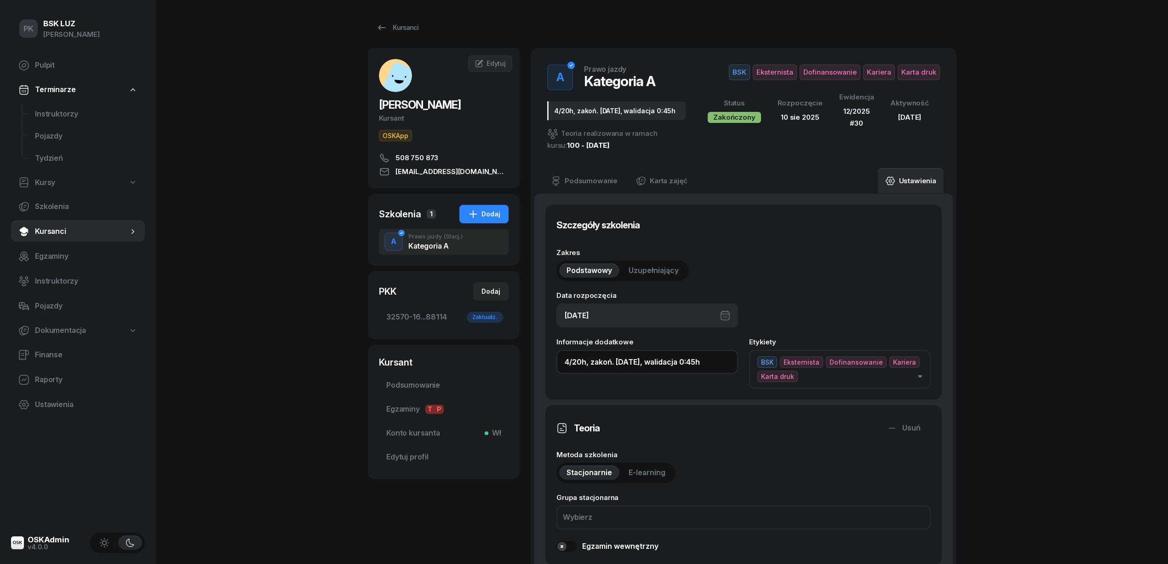
click at [725, 365] on input "4/20h, zakoń. 31-10-2025, walidacja 0:45h" at bounding box center [648, 362] width 182 height 24
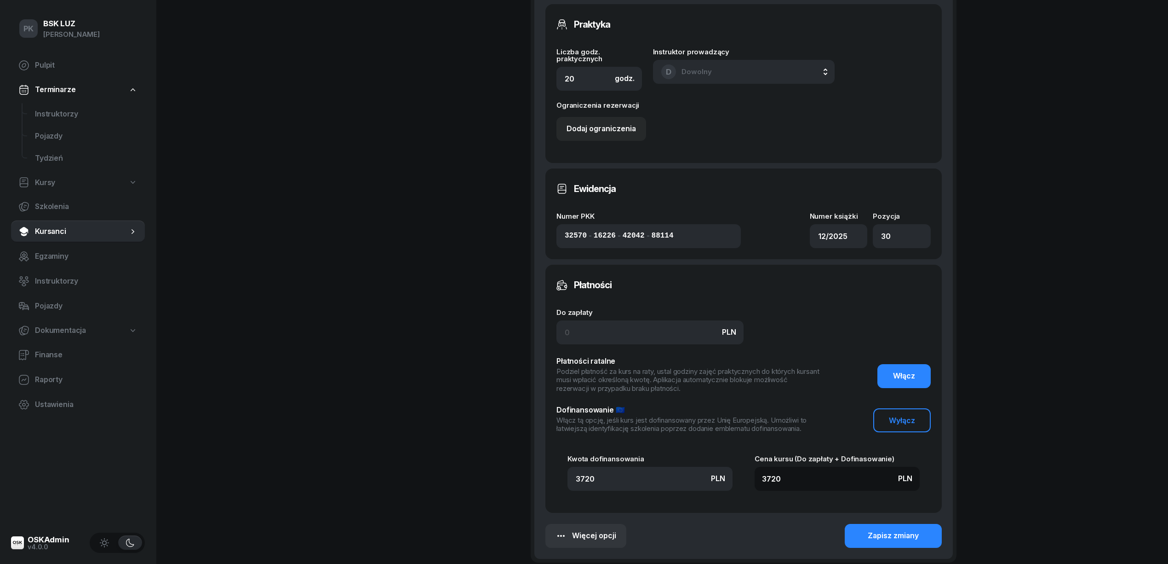
scroll to position [654, 0]
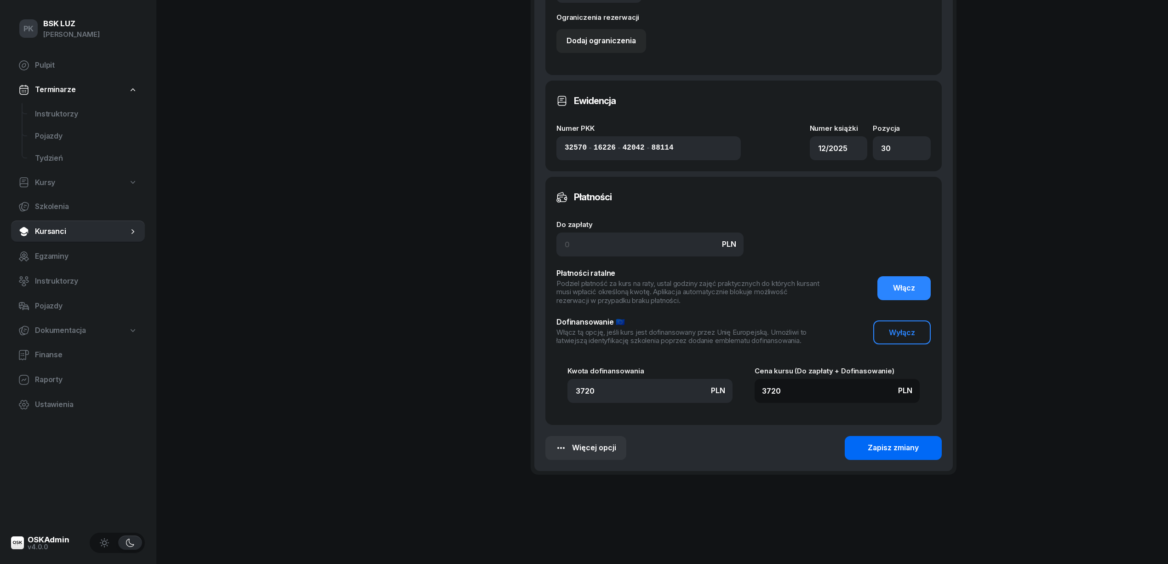
type input "4/20h, zakoń. 31-10-2025, walidacja 0:45h, zaśw. nr 365/2025"
click at [897, 450] on div "Zapisz zmiany" at bounding box center [893, 448] width 51 height 12
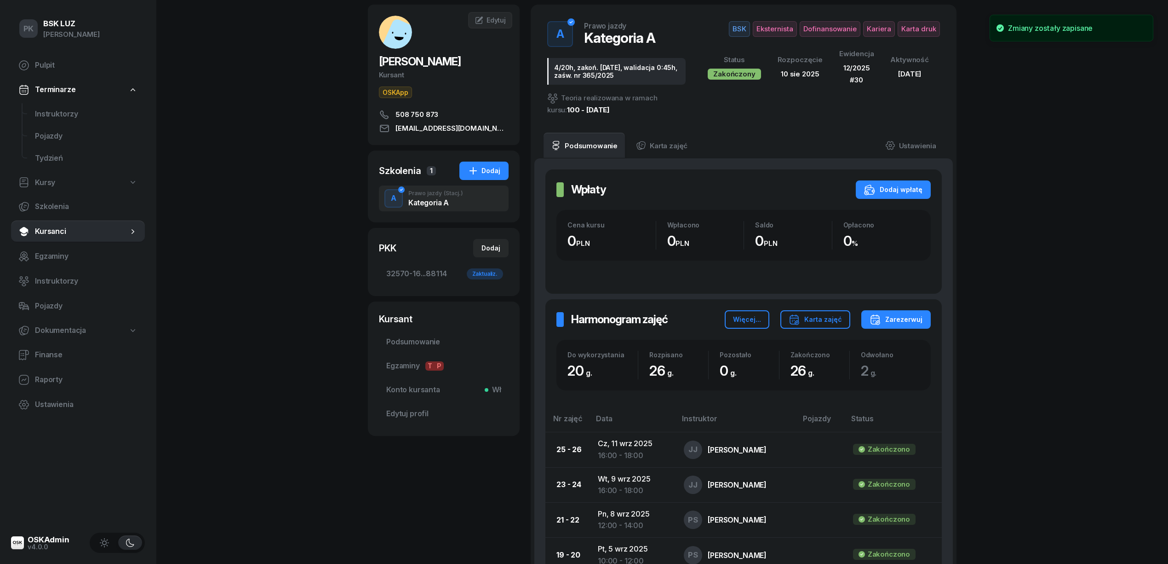
scroll to position [0, 0]
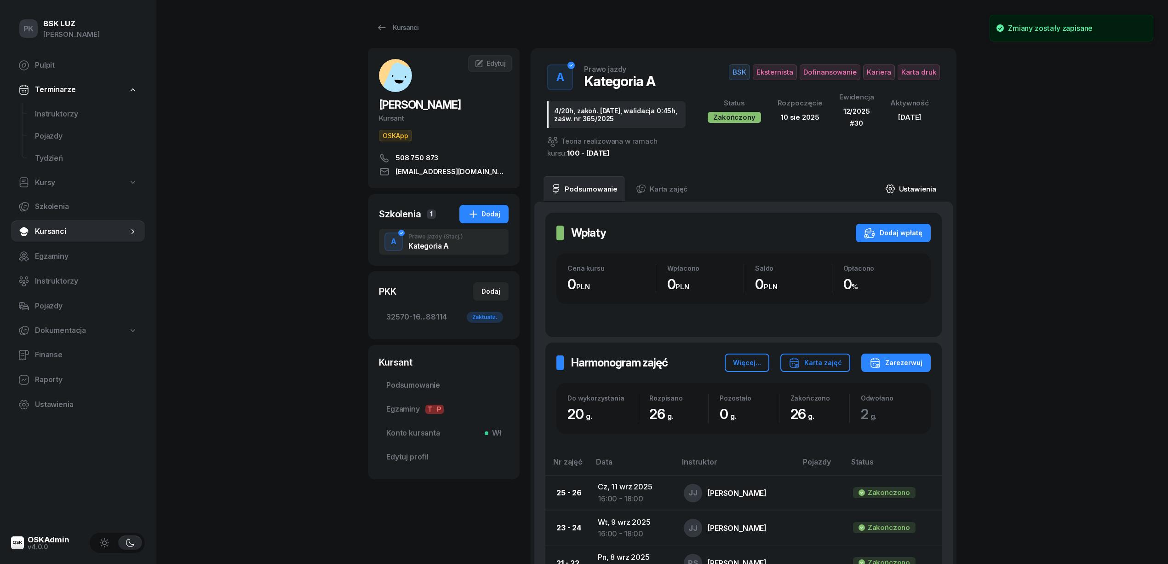
click at [915, 179] on link "Ustawienia" at bounding box center [911, 189] width 66 height 26
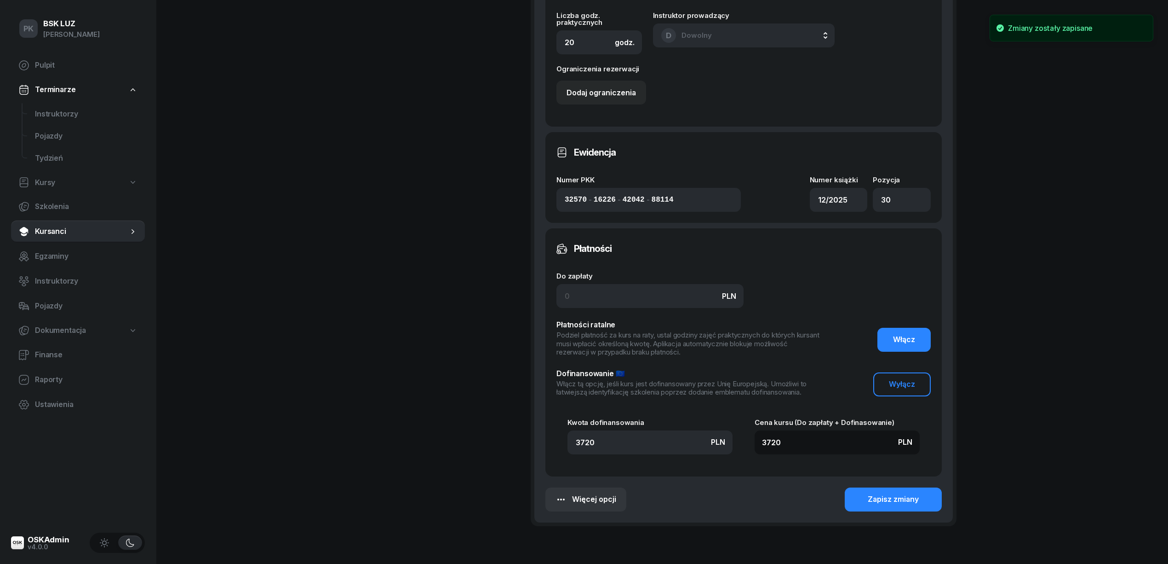
scroll to position [662, 0]
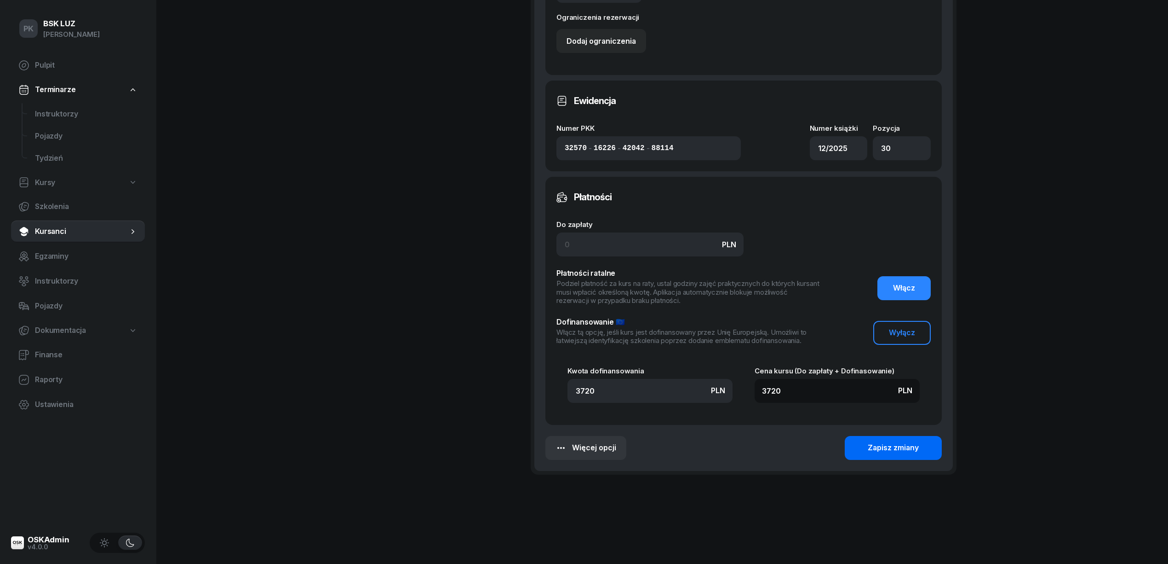
click at [898, 445] on div "Zapisz zmiany" at bounding box center [893, 448] width 51 height 12
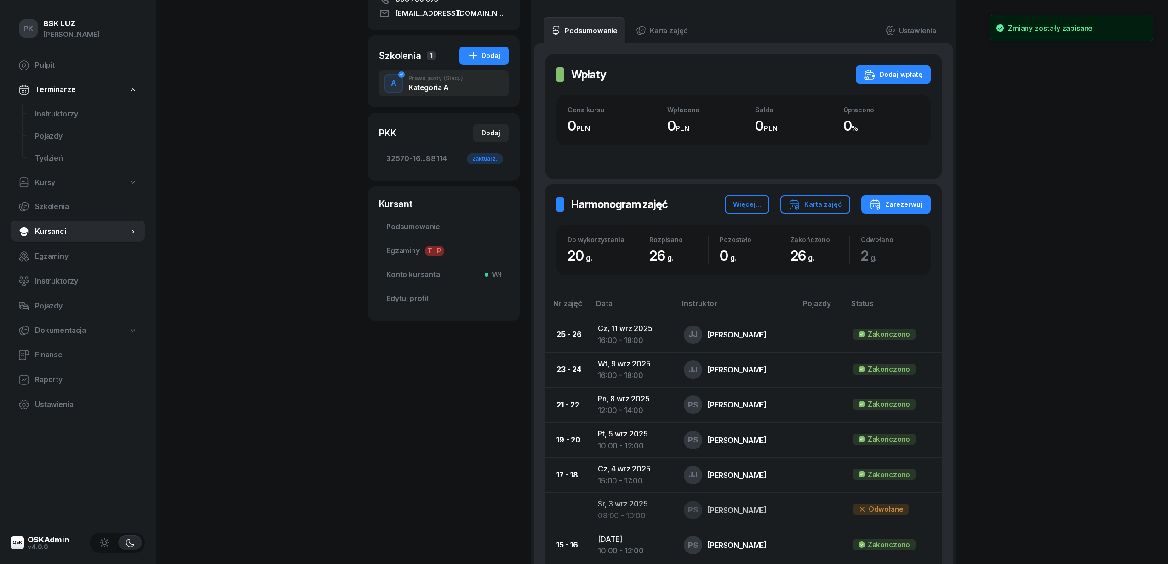
scroll to position [0, 0]
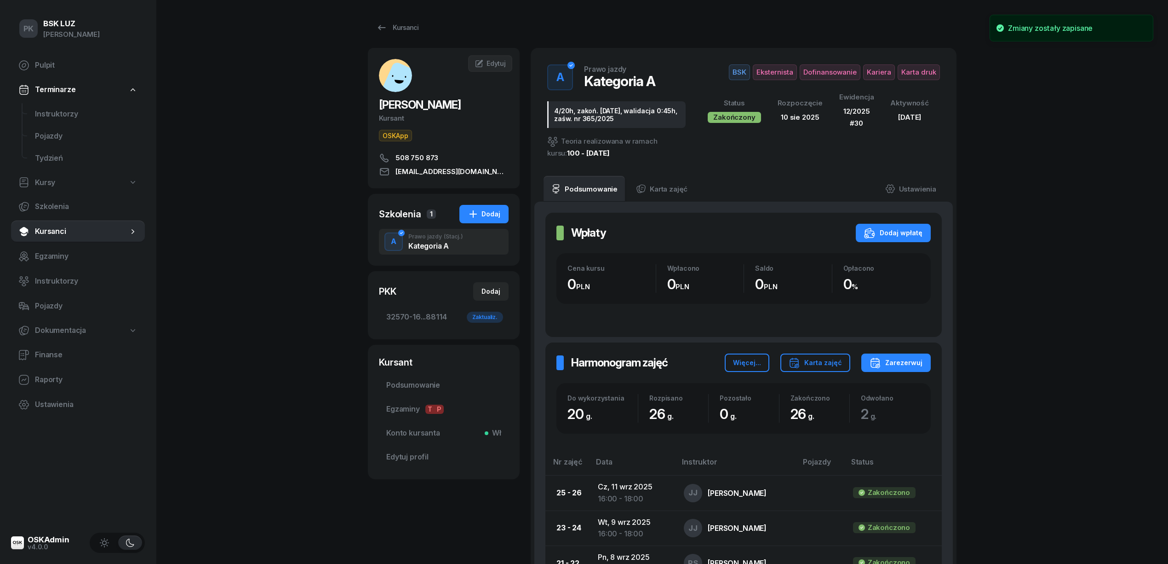
click at [912, 74] on span "Karta druk" at bounding box center [919, 72] width 42 height 16
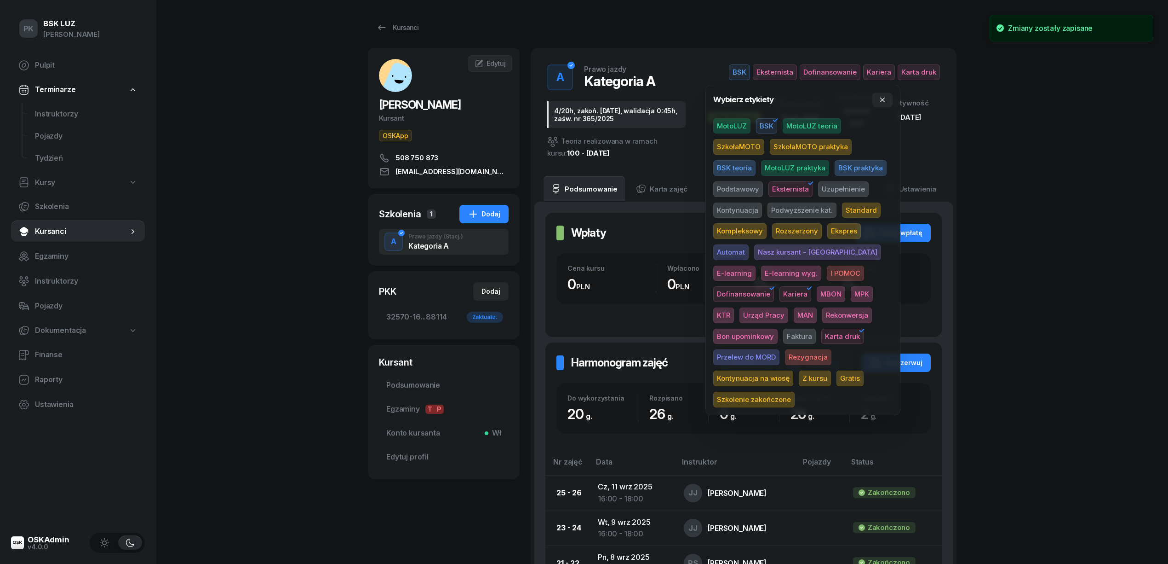
click at [788, 391] on span "Szkolenie zakończone" at bounding box center [754, 399] width 81 height 16
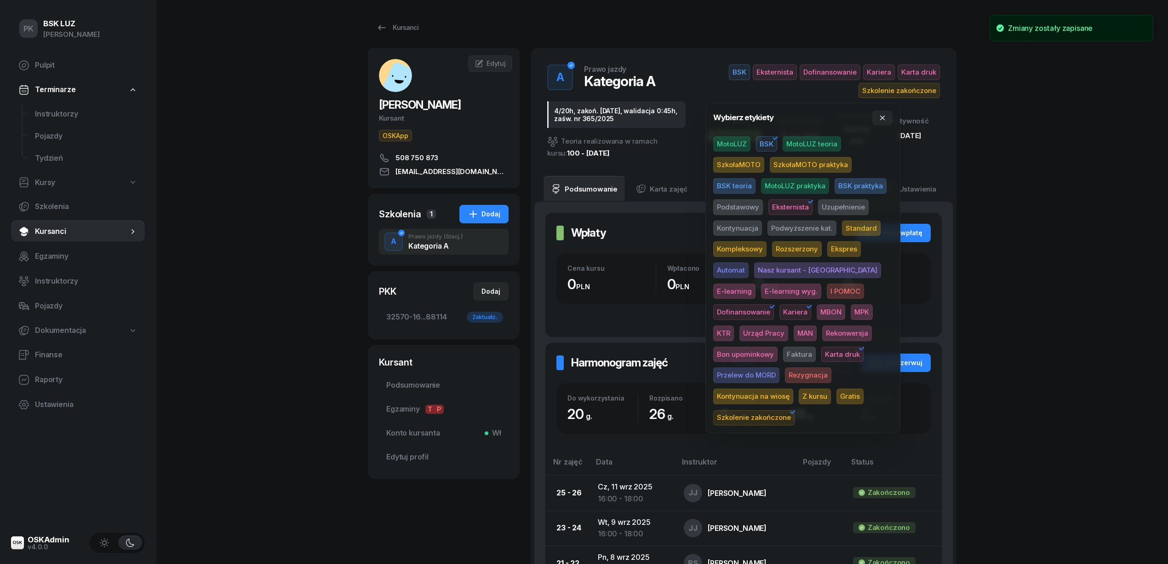
click at [1097, 247] on div "PK BSK LUZ Piotr Klimek Pulpit Terminarze Instruktorzy Pojazdy Tydzień Kursy Sz…" at bounding box center [584, 568] width 1168 height 1137
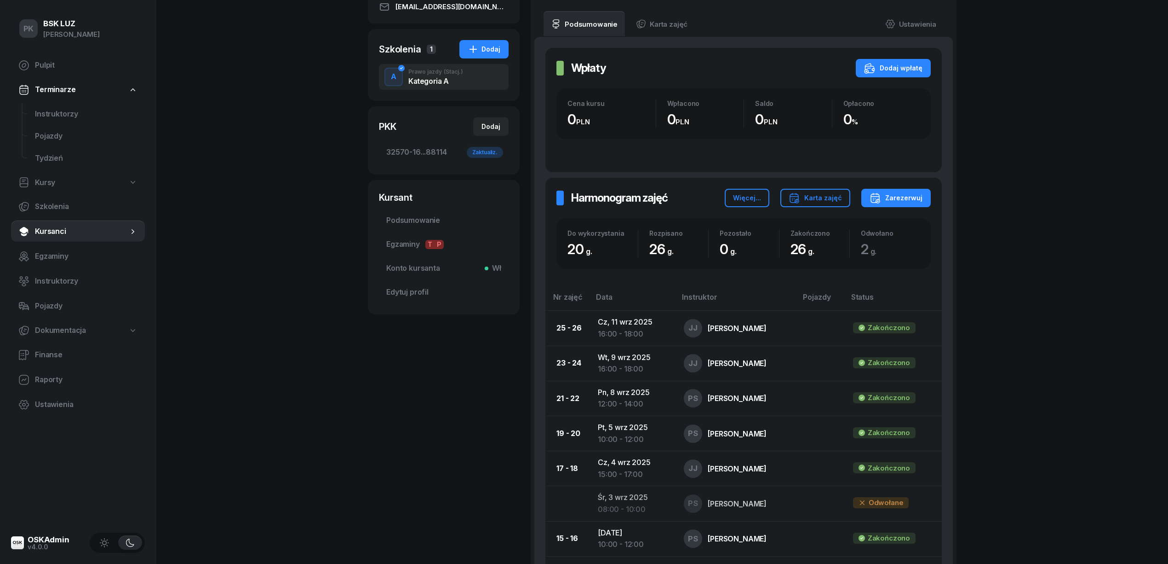
scroll to position [184, 0]
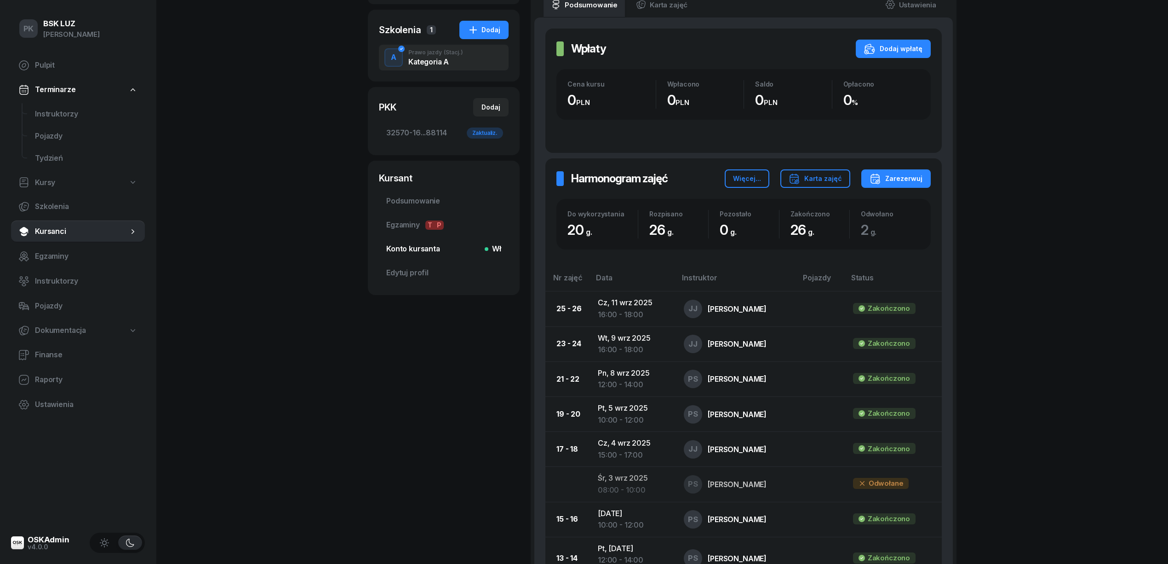
click at [431, 254] on span "Konto kursanta Wł" at bounding box center [443, 249] width 115 height 12
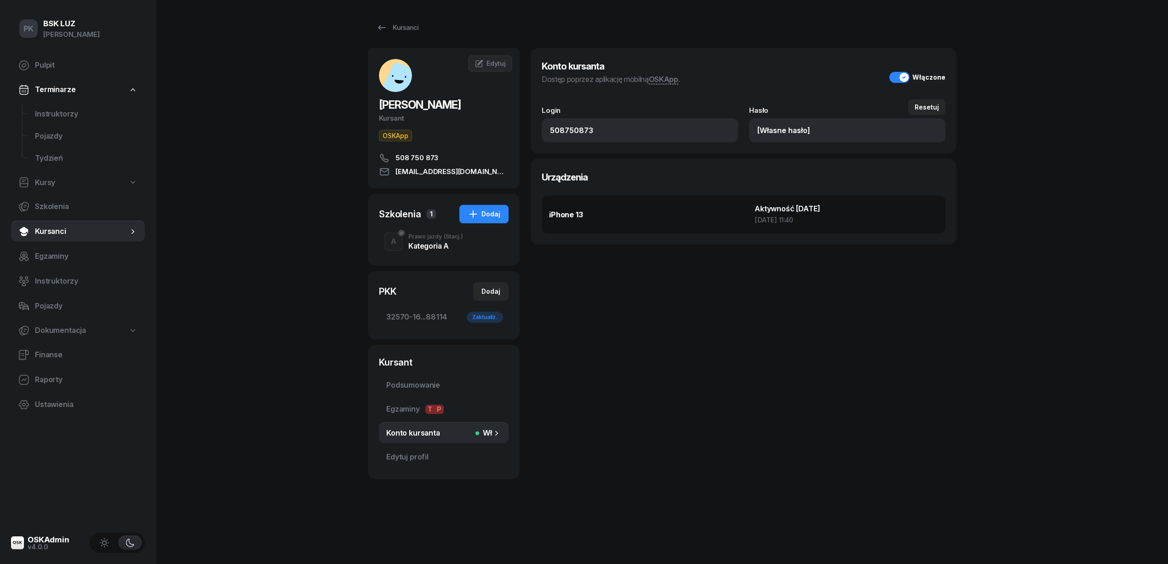
click at [781, 384] on div "Konto kursanta Dostęp poprzez aplikację mobilną OSKApp . Włączone Login 5087508…" at bounding box center [744, 263] width 426 height 431
click at [230, 149] on div "PK BSK LUZ Piotr Klimek Pulpit Terminarze Instruktorzy Pojazdy Tydzień Kursy Sz…" at bounding box center [584, 282] width 1168 height 564
click at [409, 29] on div "Kursanci" at bounding box center [397, 27] width 42 height 11
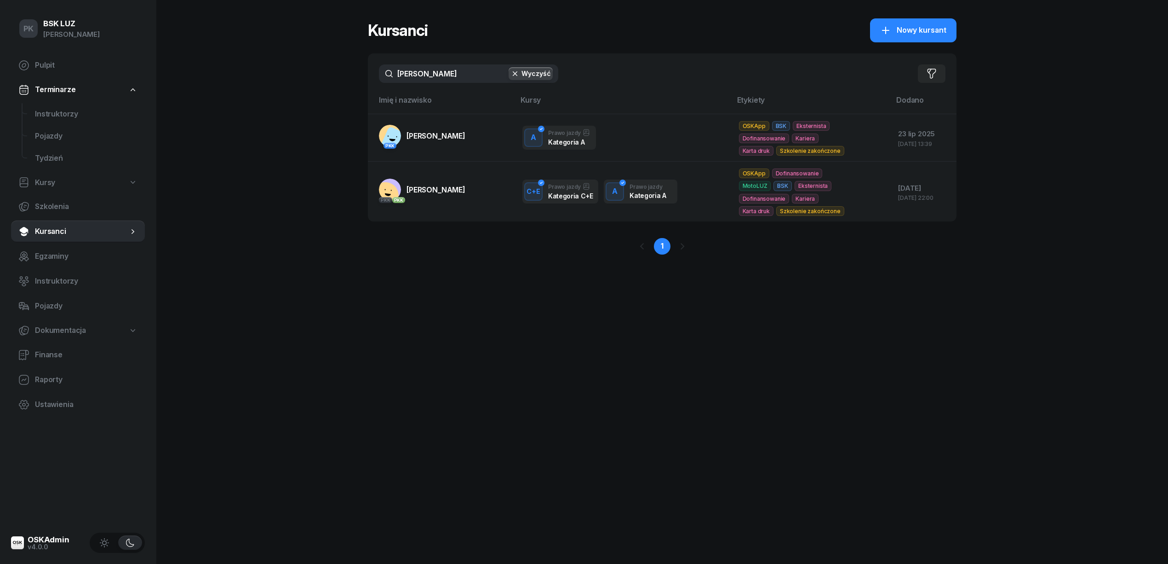
drag, startPoint x: 429, startPoint y: 75, endPoint x: 327, endPoint y: 63, distance: 102.8
click at [327, 63] on div "PK BSK LUZ Piotr Klimek Pulpit Terminarze Instruktorzy Pojazdy Tydzień Kursy Sz…" at bounding box center [584, 282] width 1168 height 564
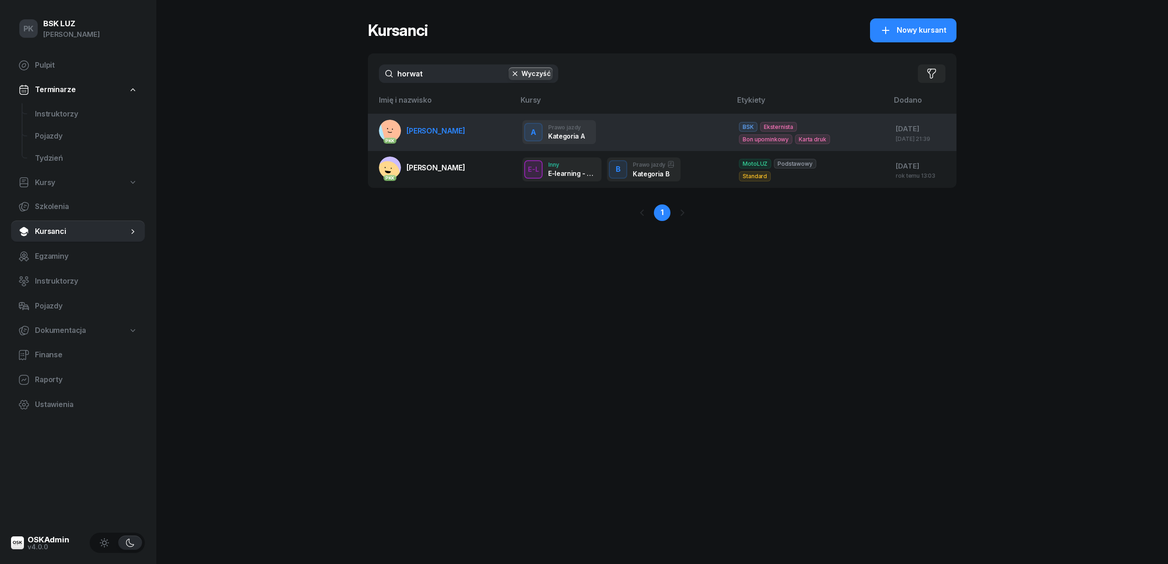
type input "horwat"
click at [409, 140] on link "PKK HORWAT RÓŻA" at bounding box center [422, 131] width 86 height 22
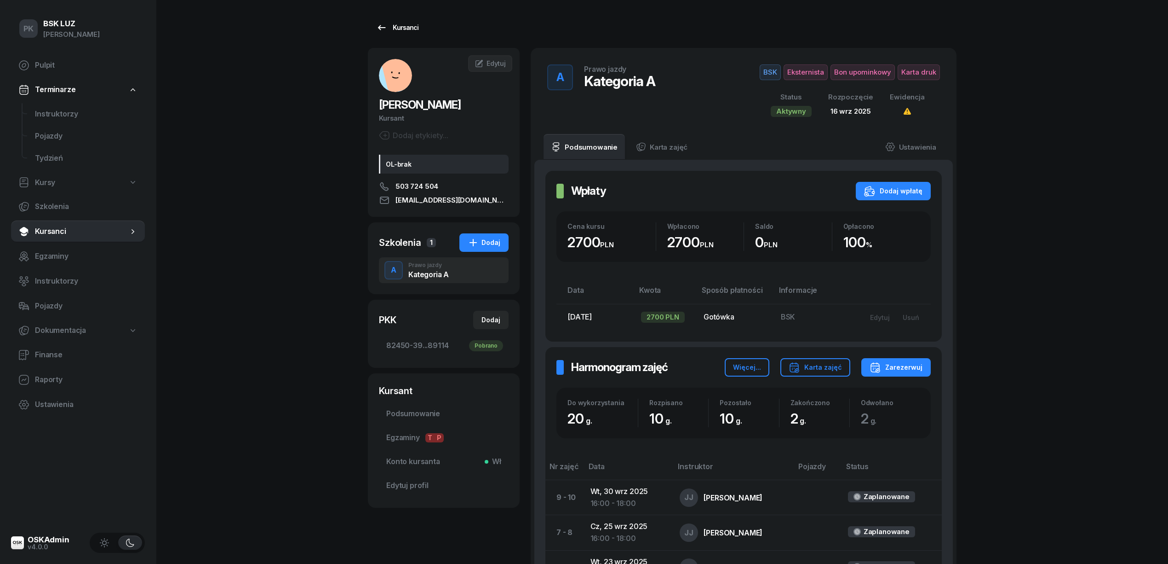
click at [400, 19] on link "Kursanci" at bounding box center [397, 27] width 59 height 18
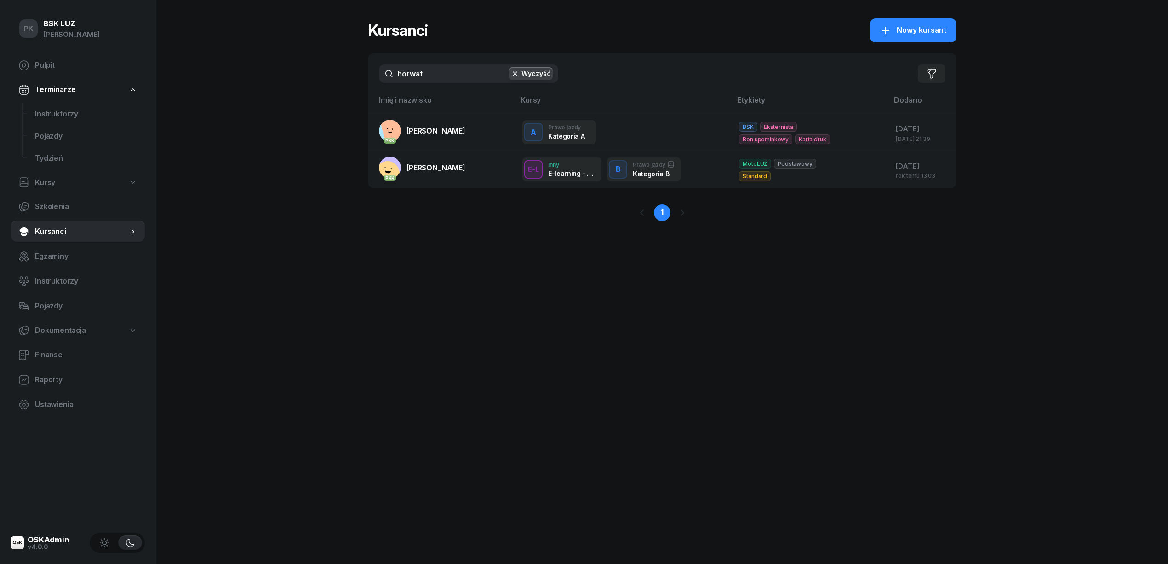
drag, startPoint x: 404, startPoint y: 80, endPoint x: 334, endPoint y: 78, distance: 69.9
click at [338, 78] on div "PK BSK LUZ Piotr Klimek Pulpit Terminarze Instruktorzy Pojazdy Tydzień Kursy Sz…" at bounding box center [584, 282] width 1168 height 564
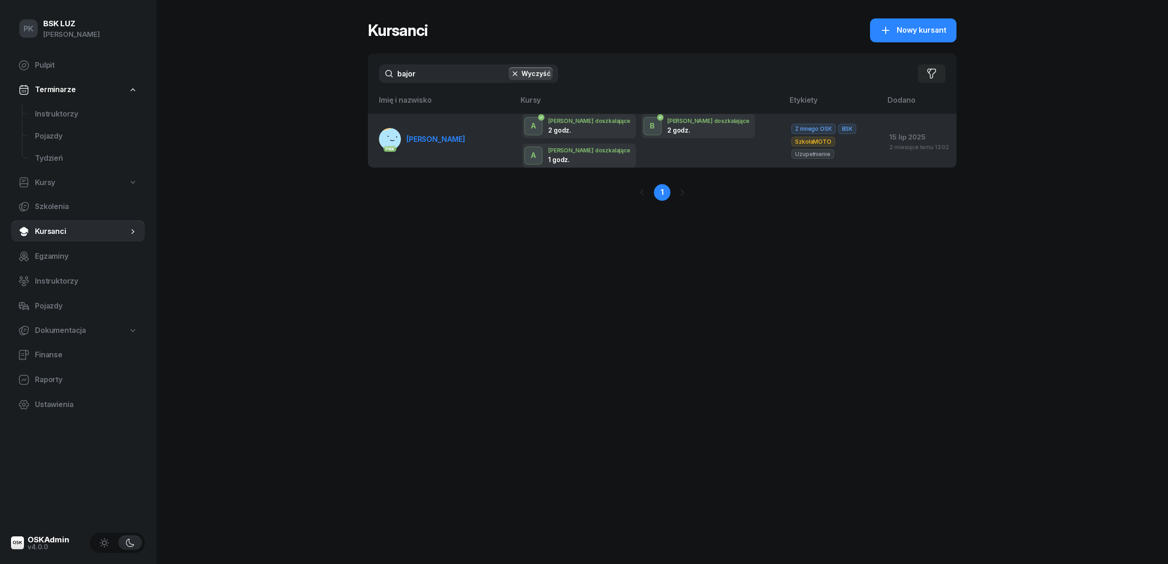
type input "bajor"
click at [409, 150] on td "PKK BAJOR ARKADIUSZ" at bounding box center [441, 141] width 147 height 54
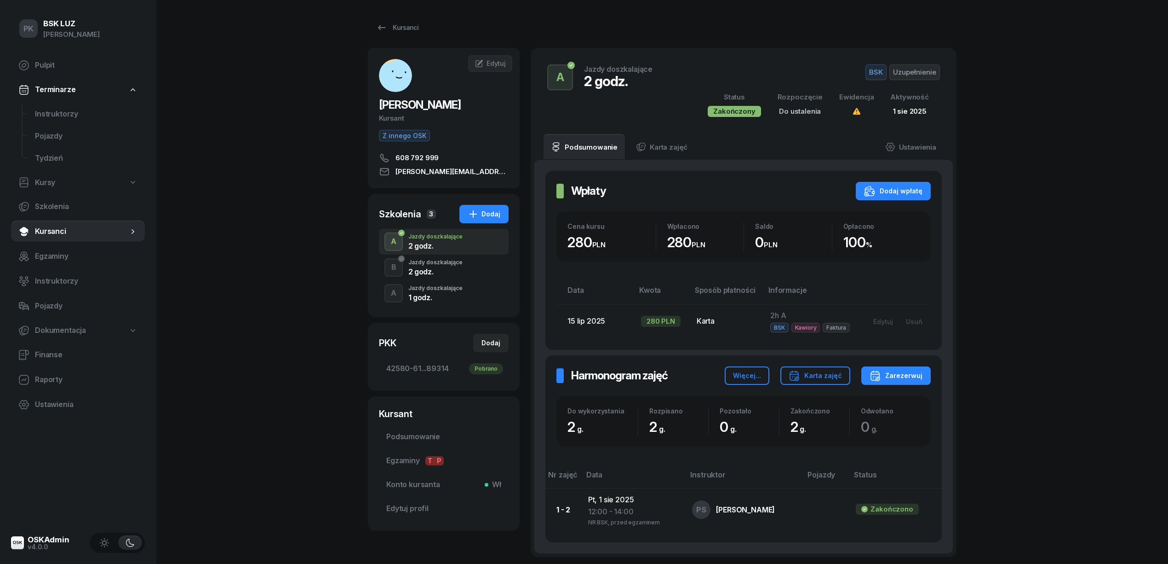
click at [445, 297] on div "1 godz." at bounding box center [436, 297] width 54 height 7
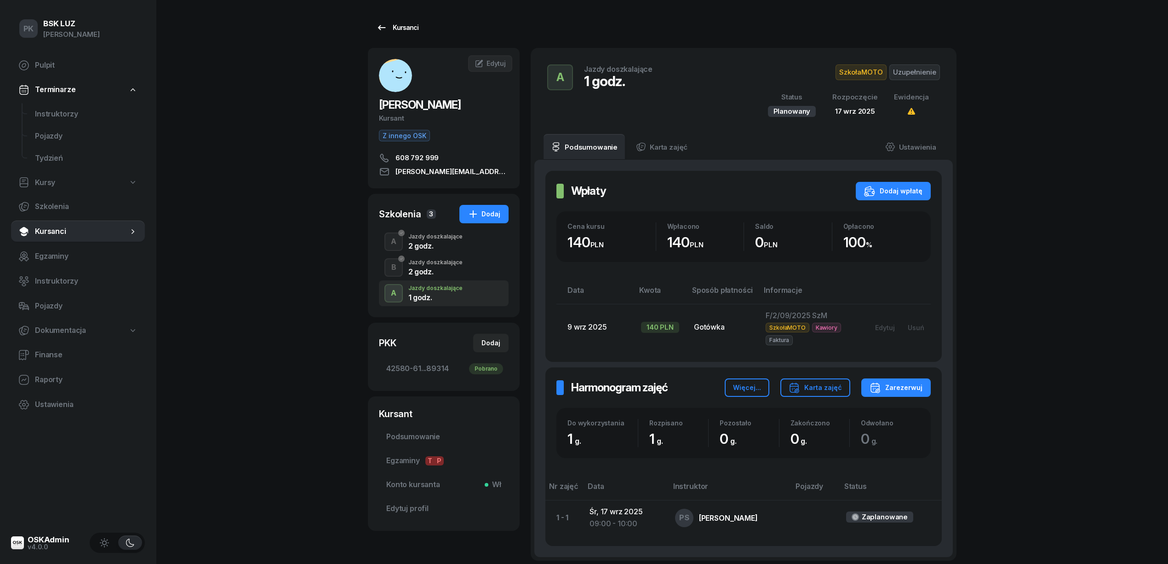
click at [387, 26] on div "Kursanci" at bounding box center [397, 27] width 42 height 11
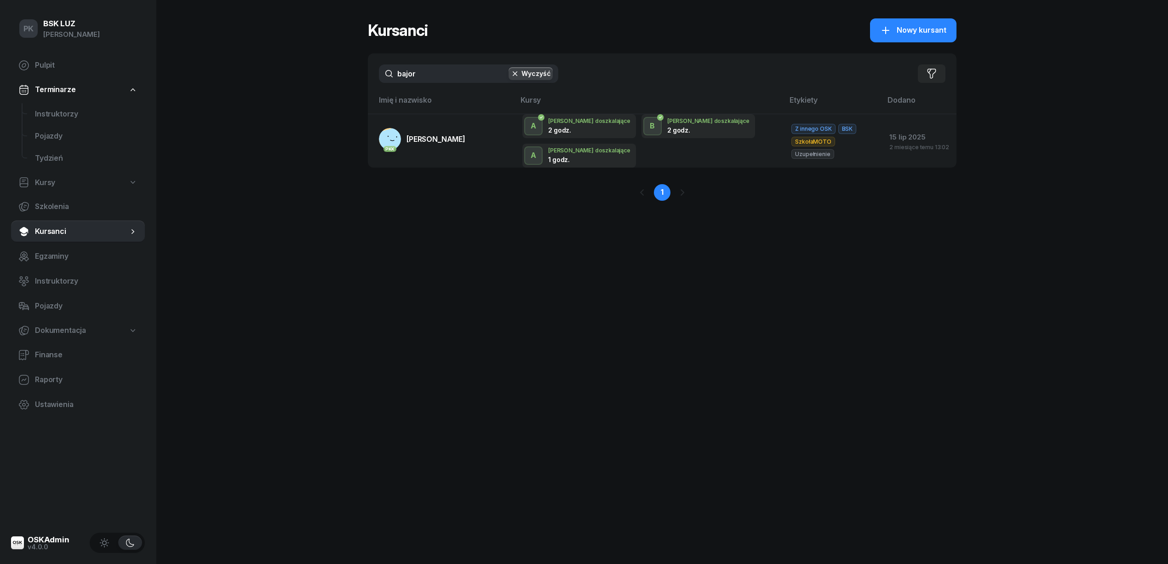
drag, startPoint x: 418, startPoint y: 73, endPoint x: 364, endPoint y: 72, distance: 53.8
click at [364, 72] on div "PK BSK LUZ Piotr Klimek Pulpit Terminarze Instruktorzy Pojazdy Tydzień Kursy Sz…" at bounding box center [584, 282] width 1168 height 564
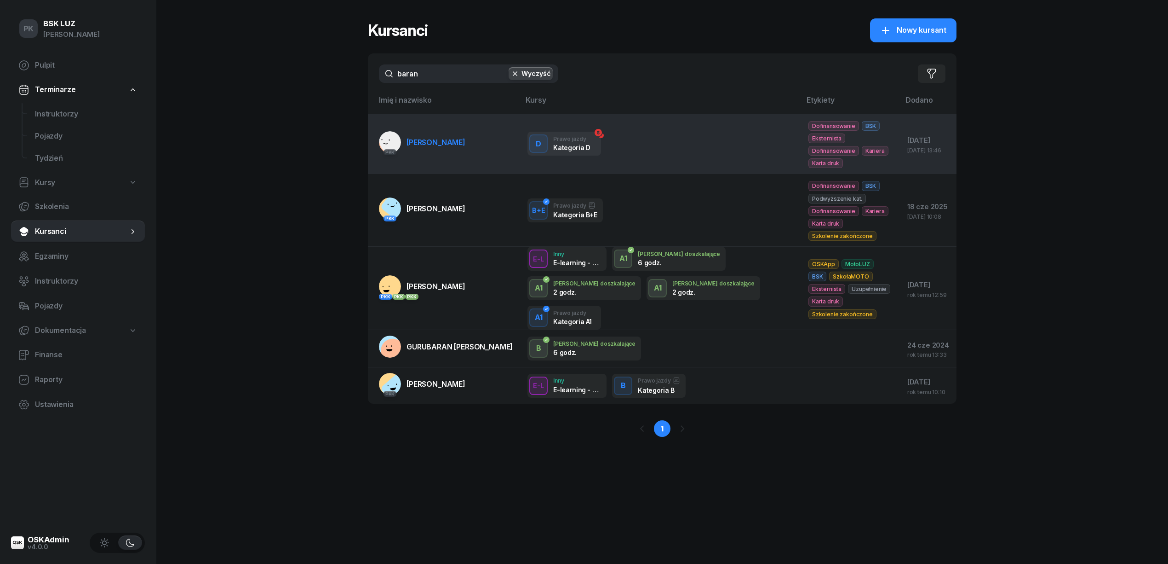
type input "baran"
click at [443, 138] on span "BARAN MATEUSZ" at bounding box center [436, 142] width 59 height 9
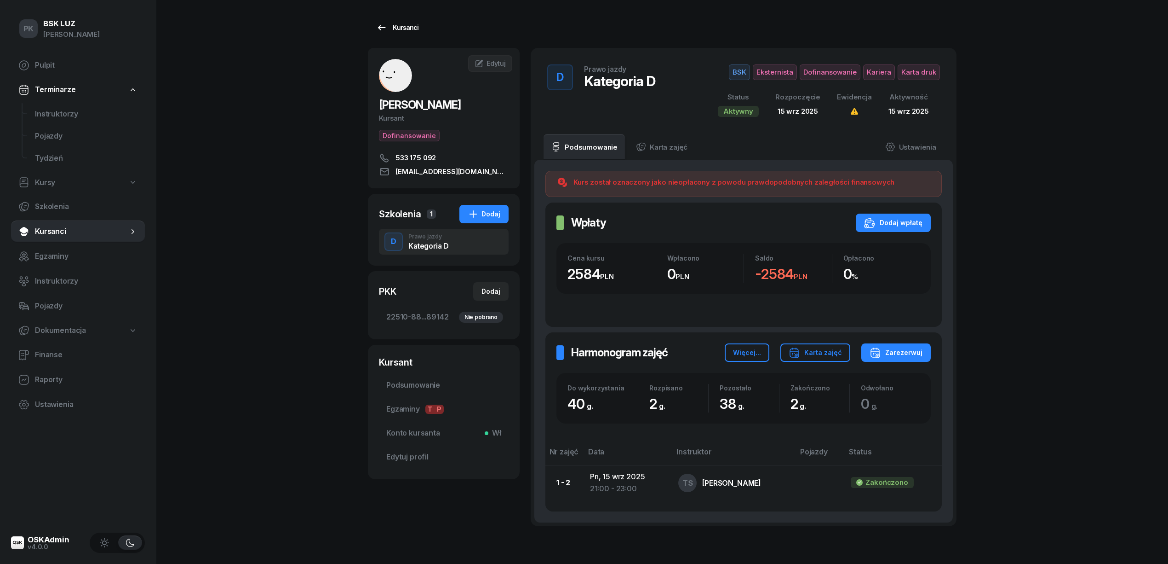
click at [403, 31] on div "Kursanci" at bounding box center [397, 27] width 42 height 11
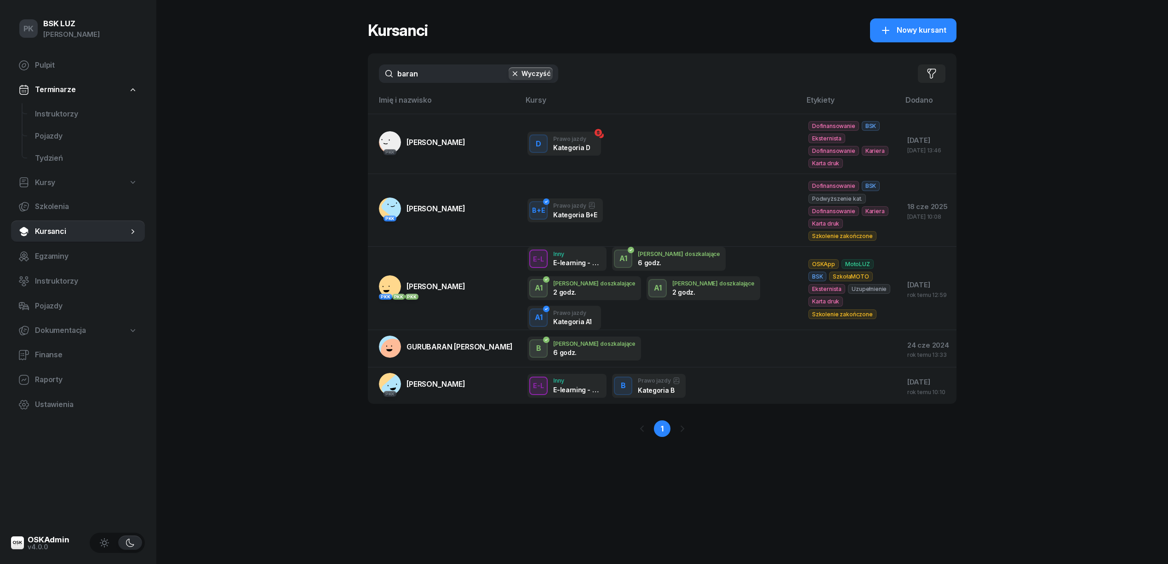
drag, startPoint x: 368, startPoint y: 71, endPoint x: 300, endPoint y: 89, distance: 70.5
click at [300, 88] on div "PK BSK LUZ Piotr Klimek Pulpit Terminarze Instruktorzy Pojazdy Tydzień Kursy Sz…" at bounding box center [584, 282] width 1168 height 564
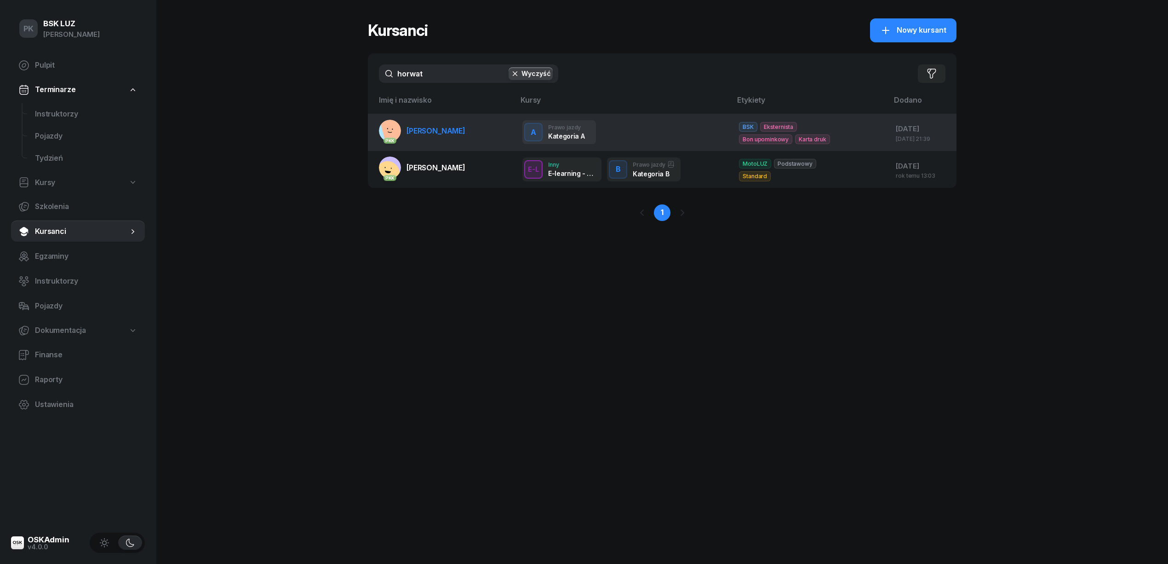
type input "horwat"
click at [402, 134] on link "PKK HORWAT RÓŻA" at bounding box center [422, 131] width 86 height 22
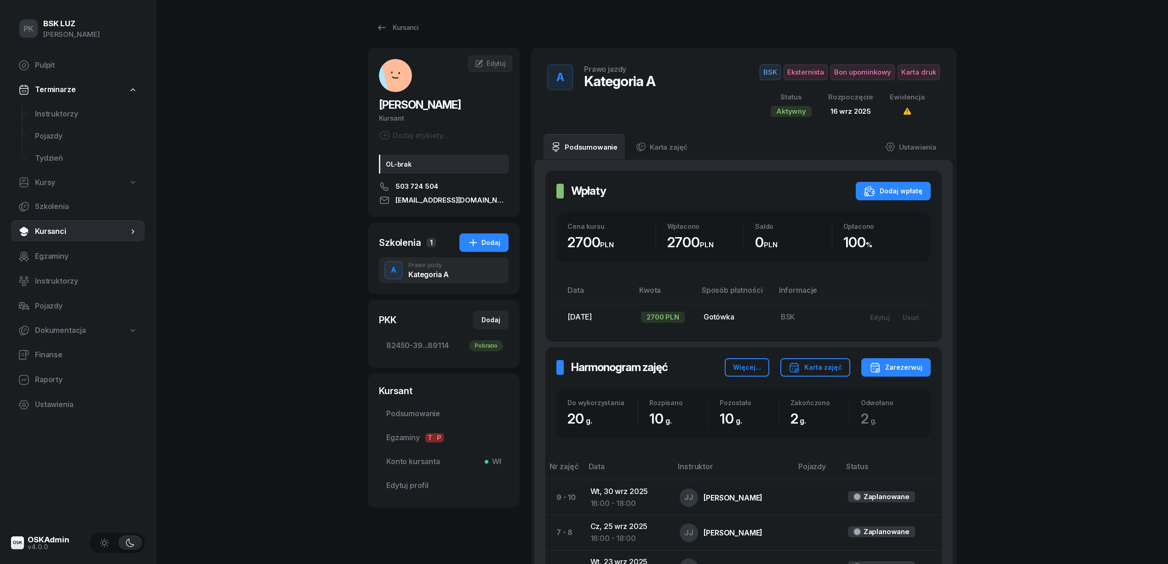
click at [265, 260] on div "PK BSK LUZ Piotr Klimek Pulpit Terminarze Instruktorzy Pojazdy Tydzień Kursy Sz…" at bounding box center [584, 403] width 1168 height 806
click at [405, 344] on span "82450-39...89114 Pobrano" at bounding box center [443, 346] width 115 height 12
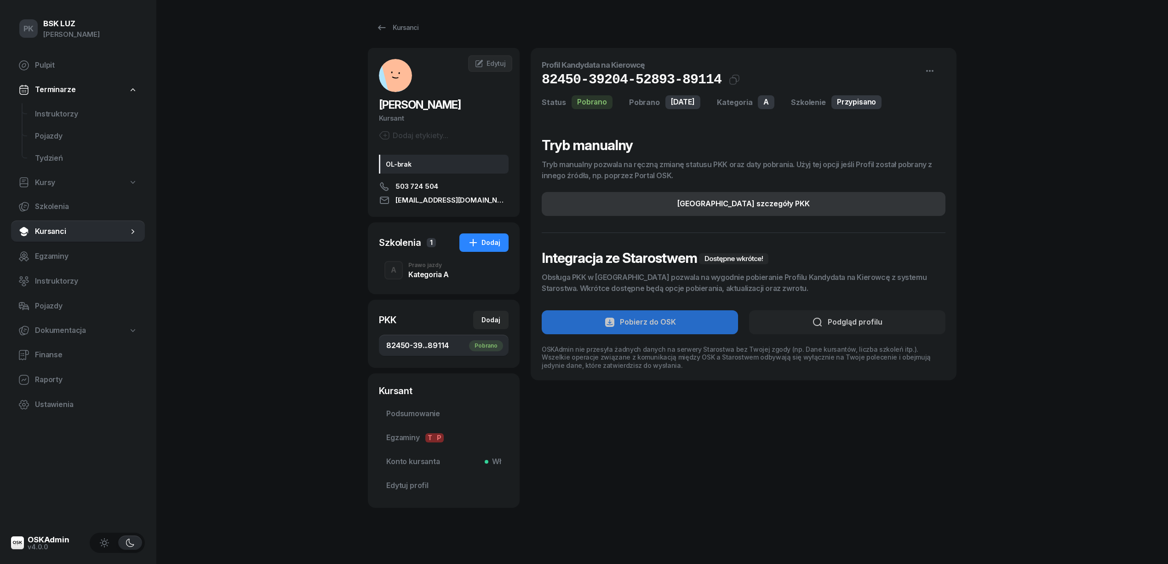
click at [848, 203] on button "Edytuj szczegóły PKK" at bounding box center [744, 204] width 404 height 24
select select "A"
select select "Get"
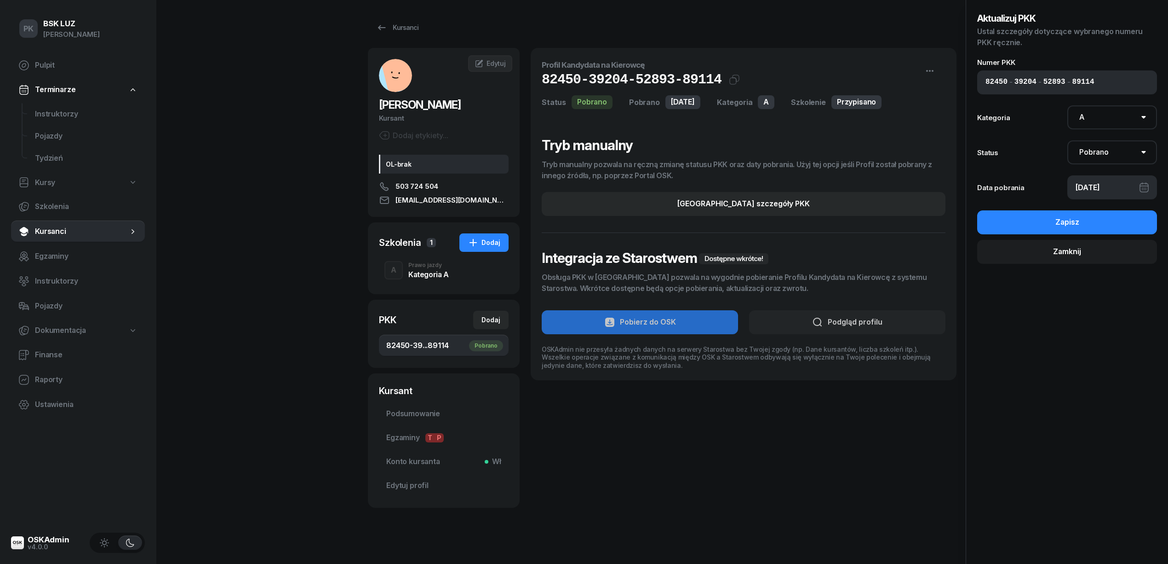
click at [1112, 181] on div "05/09/2025" at bounding box center [1113, 187] width 90 height 24
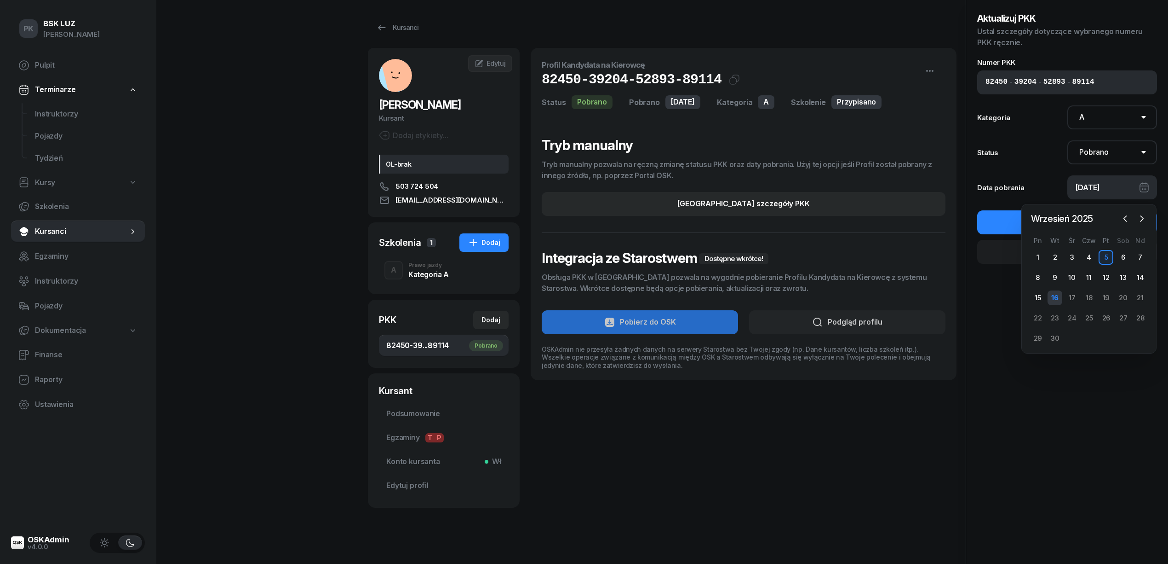
click at [1057, 295] on div "16" at bounding box center [1055, 297] width 15 height 15
type input "16/09/2025"
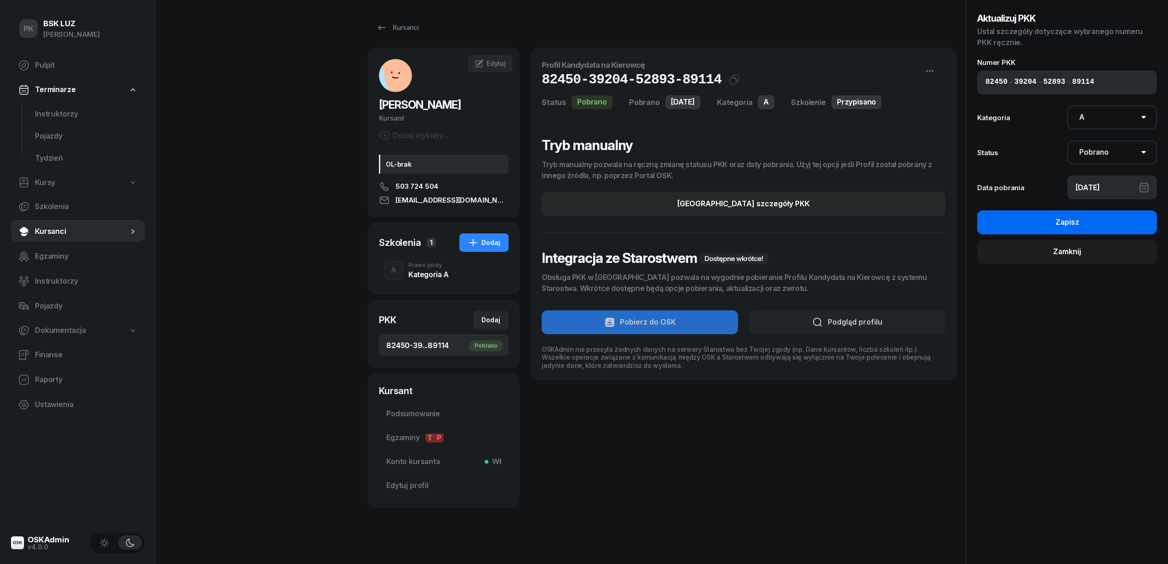
click at [1073, 223] on div "Zapisz" at bounding box center [1068, 222] width 24 height 12
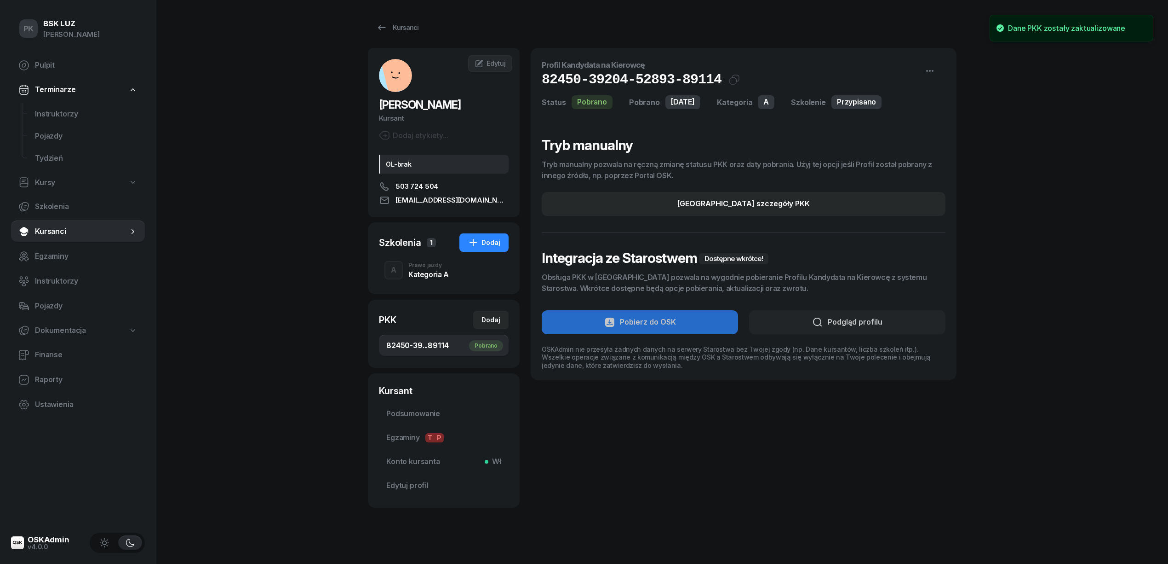
click at [317, 401] on div "PK BSK LUZ Piotr Klimek Pulpit Terminarze Instruktorzy Pojazdy Tydzień Kursy Sz…" at bounding box center [584, 285] width 1168 height 570
click at [402, 30] on div "Kursanci" at bounding box center [397, 27] width 42 height 11
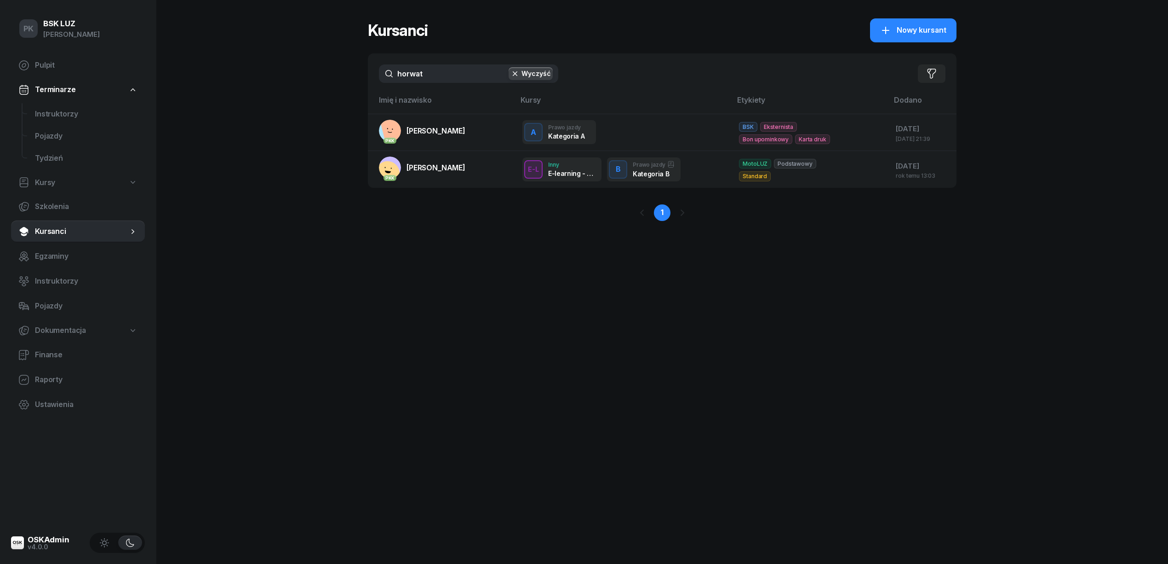
click at [365, 73] on div "PK BSK LUZ Piotr Klimek Pulpit Terminarze Instruktorzy Pojazdy Tydzień Kursy Sz…" at bounding box center [584, 282] width 1168 height 564
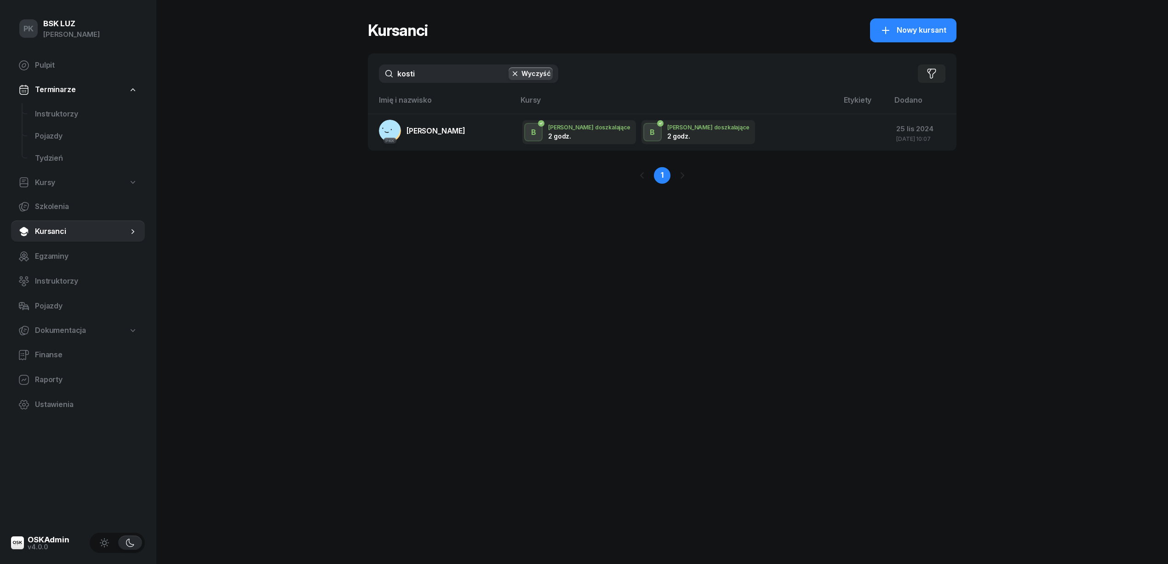
type input "kosti"
click at [521, 75] on button "Wyczyść" at bounding box center [531, 73] width 44 height 13
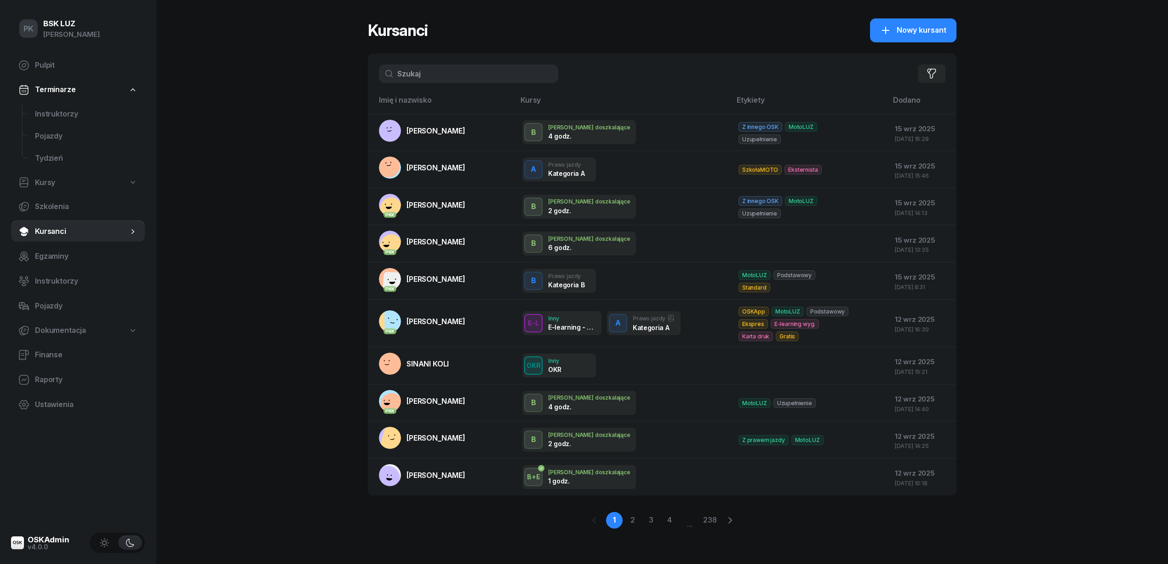
click at [462, 69] on input "text" at bounding box center [468, 73] width 179 height 18
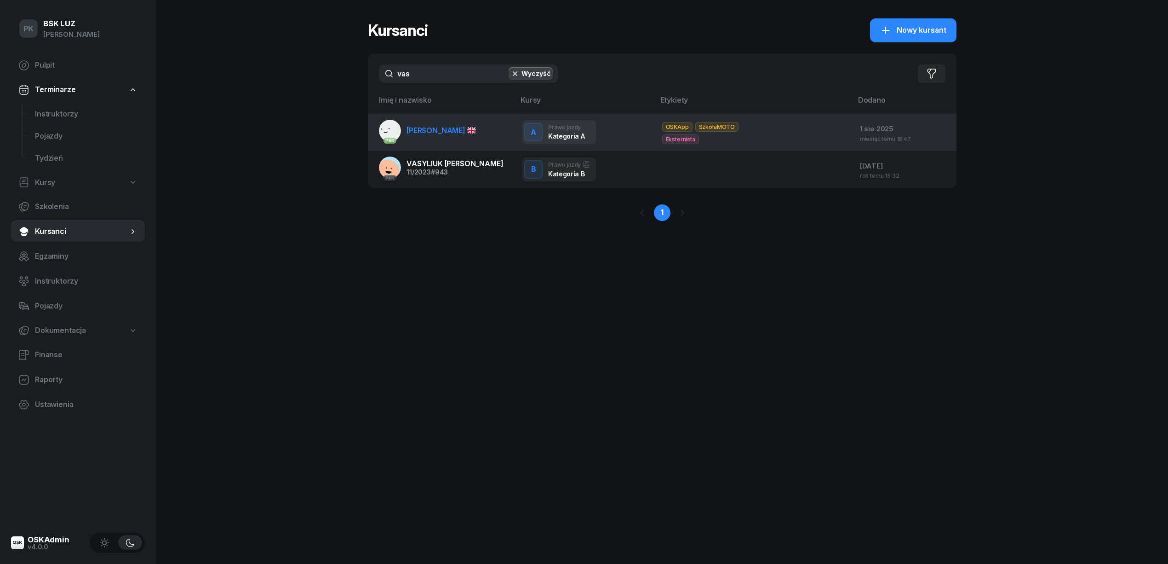
type input "vas"
click at [455, 133] on span "KOSTADINOV VASIL" at bounding box center [441, 130] width 69 height 9
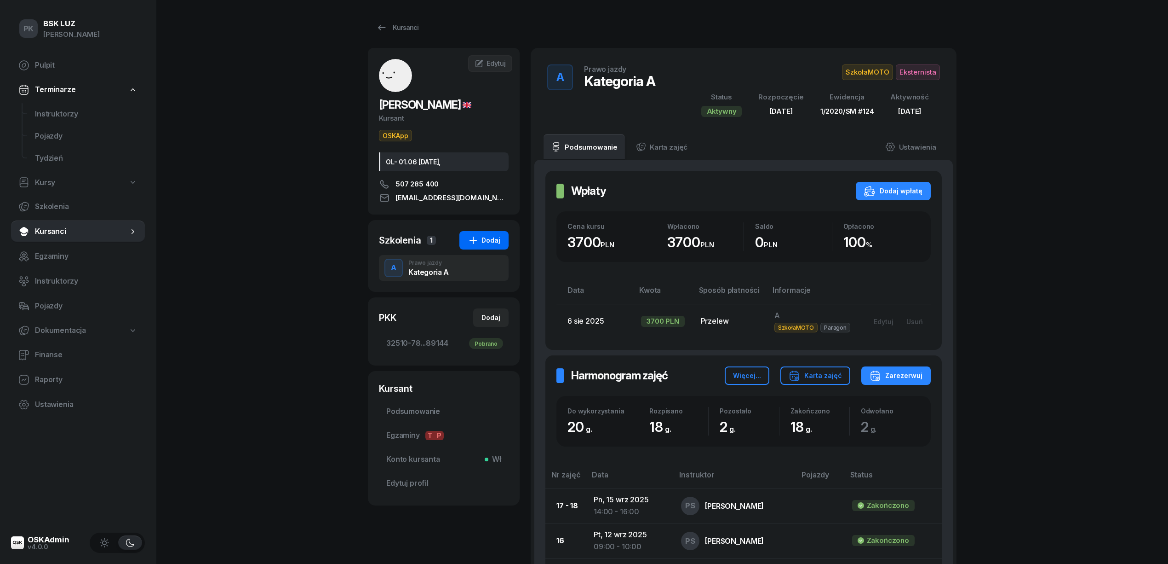
click at [490, 236] on div "Dodaj" at bounding box center [484, 240] width 33 height 11
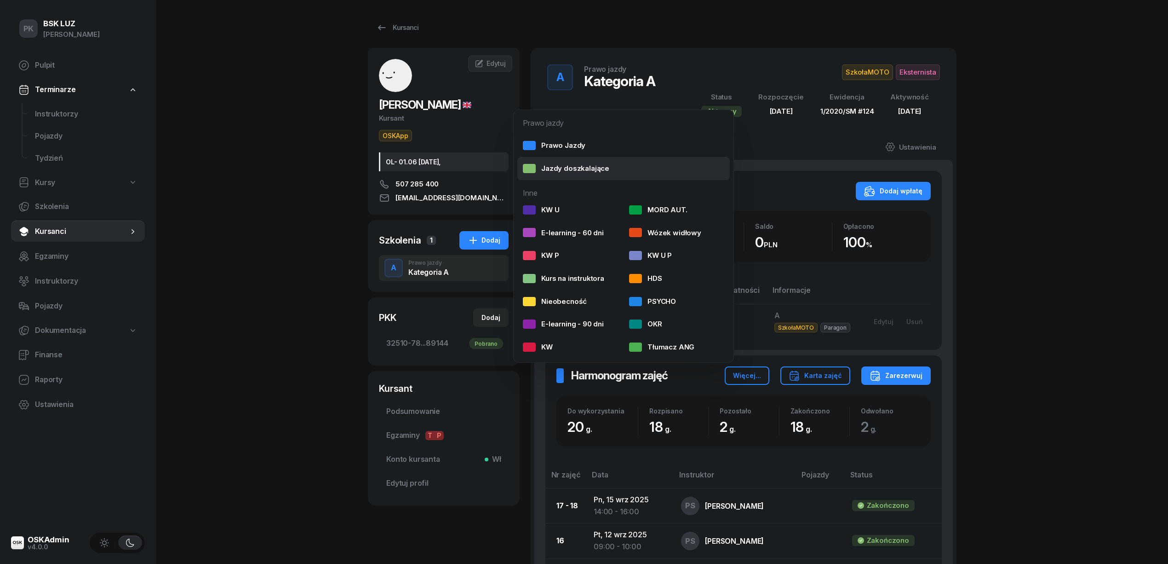
click at [574, 170] on div "Jazdy doszkalające" at bounding box center [566, 168] width 86 height 12
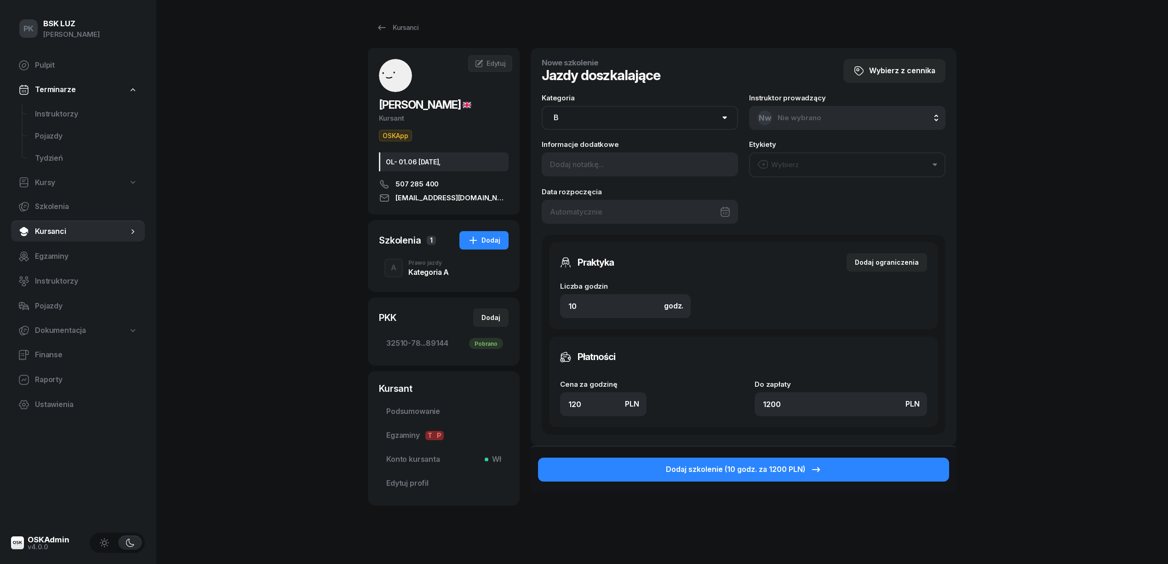
click at [616, 120] on select "AM A1 A2 A B1 B B+E C1 C1+E C C+E D1 D1+E D D+E T Tram C+CE C+D" at bounding box center [640, 118] width 196 height 24
select select "A"
click at [542, 106] on select "AM A1 A2 A B1 B B+E C1 C1+E C C+E D1 D1+E D D+E T Tram C+CE C+D" at bounding box center [640, 118] width 196 height 24
drag, startPoint x: 595, startPoint y: 300, endPoint x: 565, endPoint y: 302, distance: 30.0
click at [565, 302] on input "10" at bounding box center [625, 306] width 131 height 24
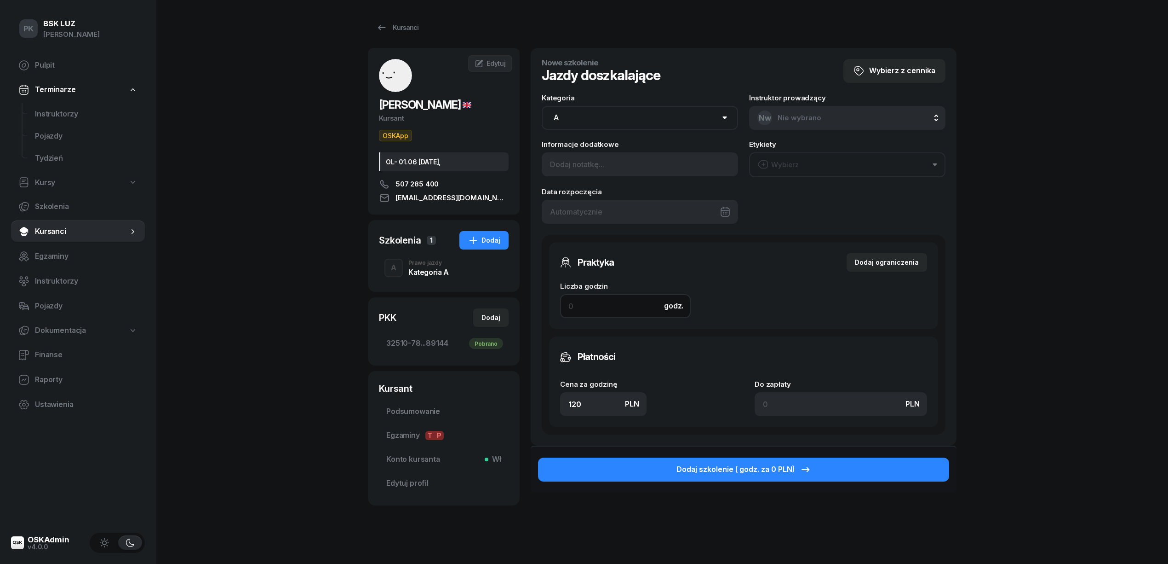
type input "2"
type input "240"
type input "2"
drag, startPoint x: 600, startPoint y: 411, endPoint x: 536, endPoint y: 397, distance: 65.4
click at [536, 397] on div "Nowe szkolenie Jazdy doszkalające Wybierz z cennika Kategoria AM A1 A2 A B1 B B…" at bounding box center [744, 246] width 426 height 397
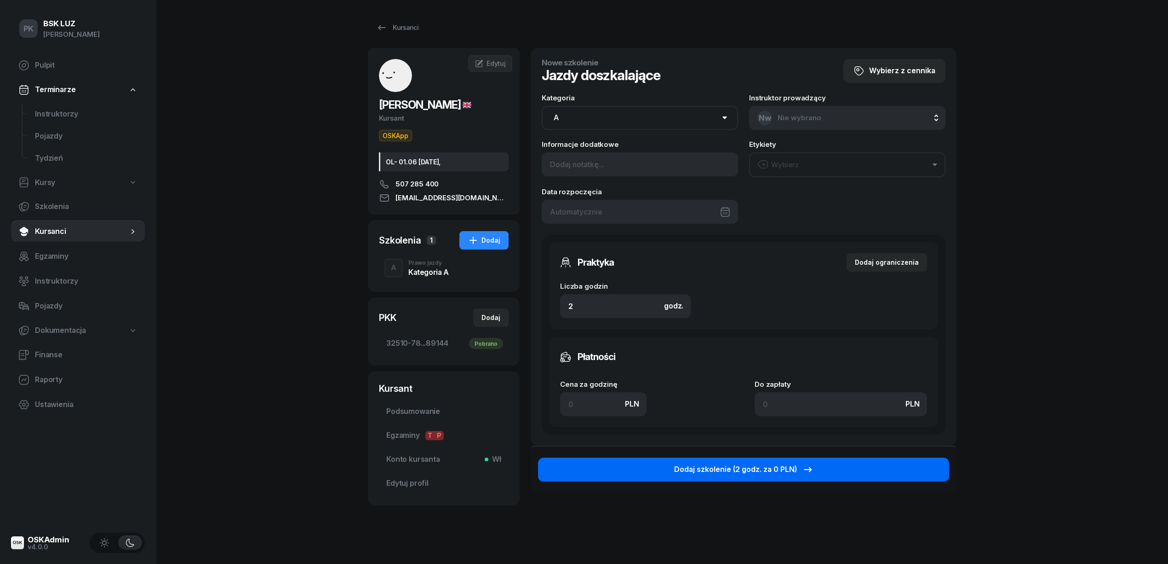
click at [670, 468] on button "Dodaj szkolenie (2 godz. za 0 PLN)" at bounding box center [743, 469] width 411 height 24
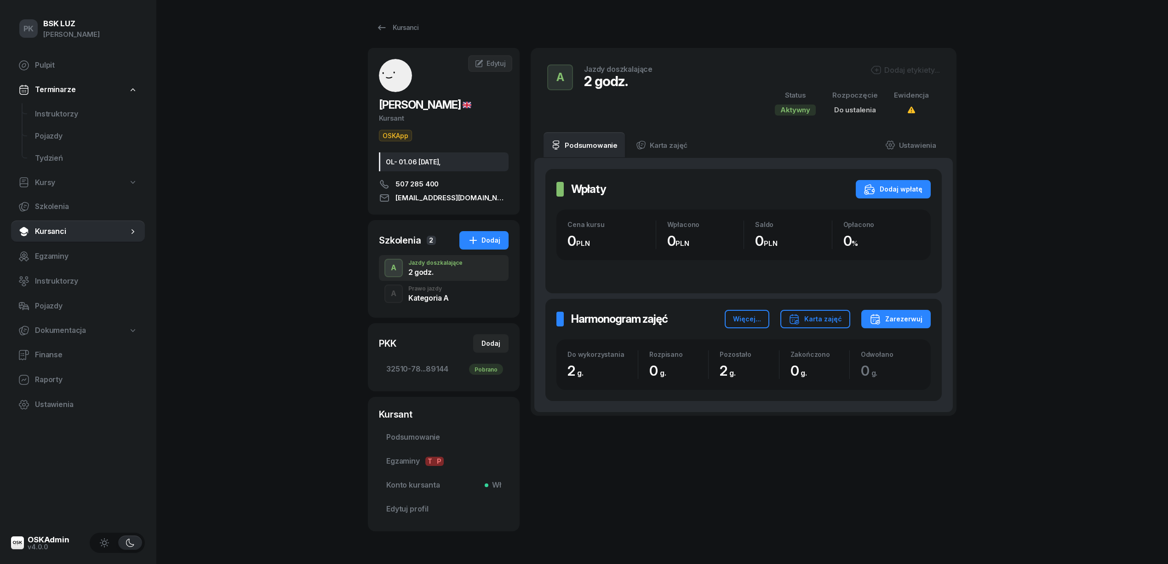
click at [917, 69] on div "Dodaj etykiety..." at bounding box center [905, 69] width 69 height 11
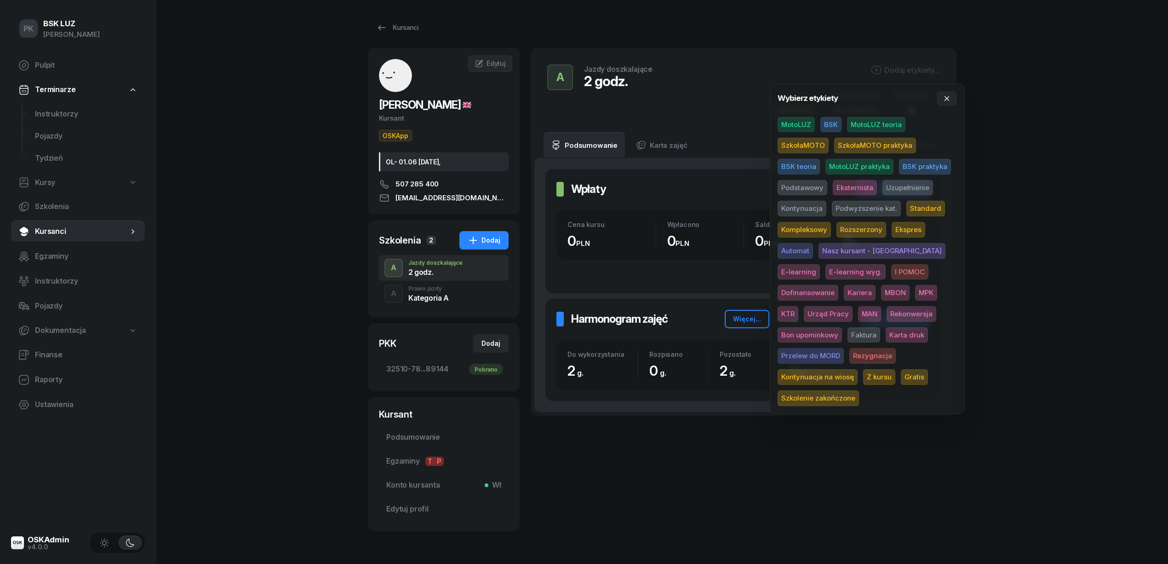
click at [821, 144] on span "SzkołaMOTO" at bounding box center [803, 146] width 51 height 16
click at [896, 370] on span "Z kursu" at bounding box center [879, 378] width 32 height 16
click at [1024, 293] on div "PK BSK LUZ Piotr Klimek Pulpit Terminarze Instruktorzy Pojazdy Tydzień Kursy Sz…" at bounding box center [584, 296] width 1168 height 593
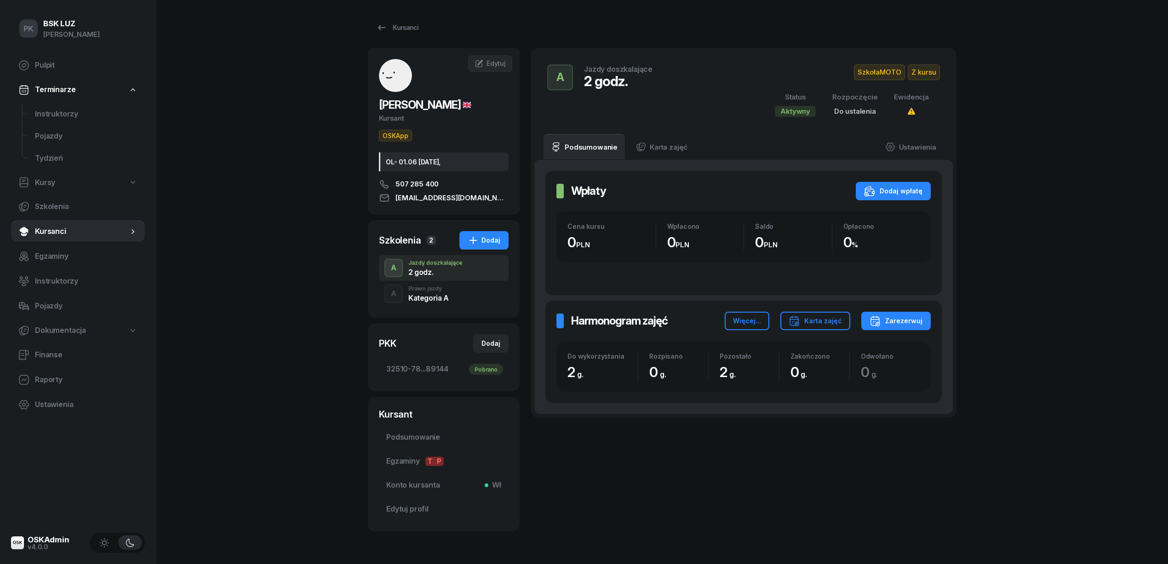
click at [455, 291] on div "A Prawo jazdy Kategoria A" at bounding box center [444, 294] width 130 height 26
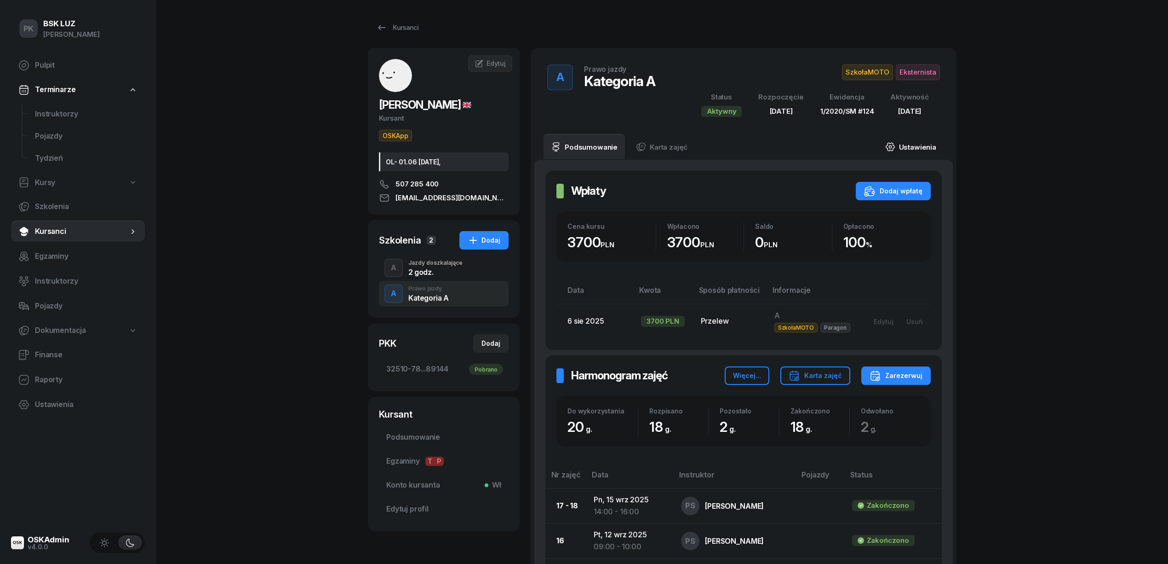
click at [908, 150] on link "Ustawienia" at bounding box center [911, 147] width 66 height 26
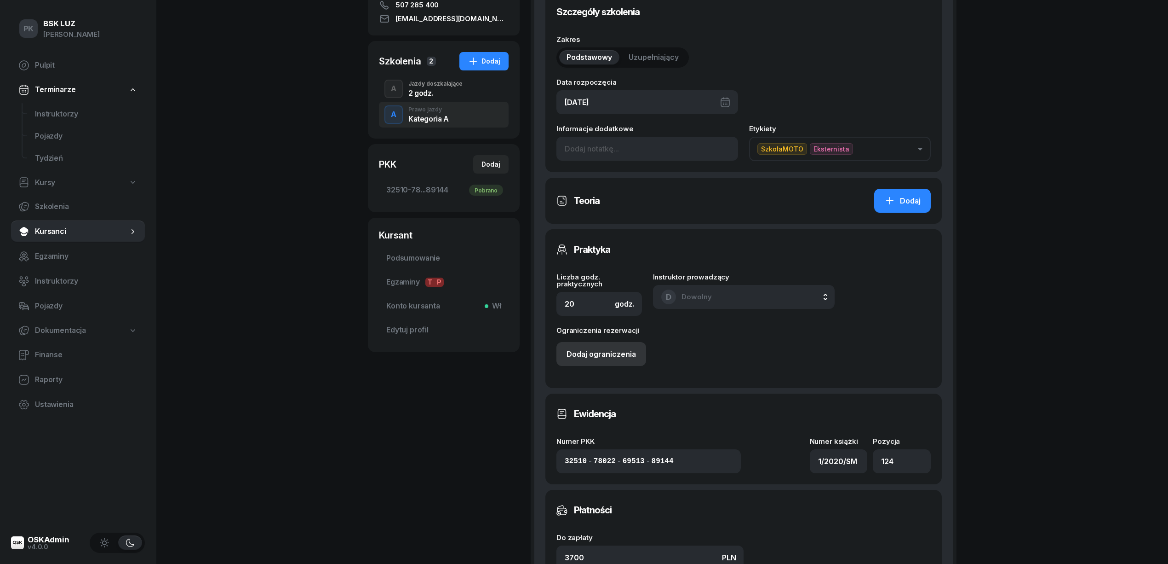
scroll to position [184, 0]
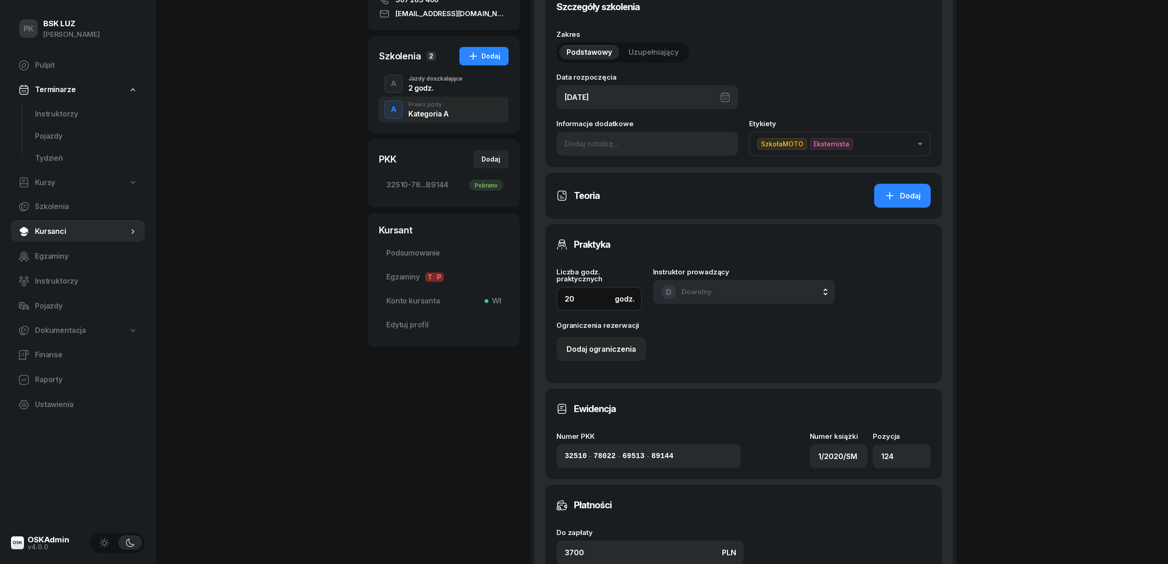
drag, startPoint x: 581, startPoint y: 295, endPoint x: 540, endPoint y: 294, distance: 40.5
click at [540, 294] on div "Szczegóły szkolenia Zakres Podstawowy Uzupełniający Data rozpoczęcia 18/08/2025…" at bounding box center [744, 348] width 419 height 745
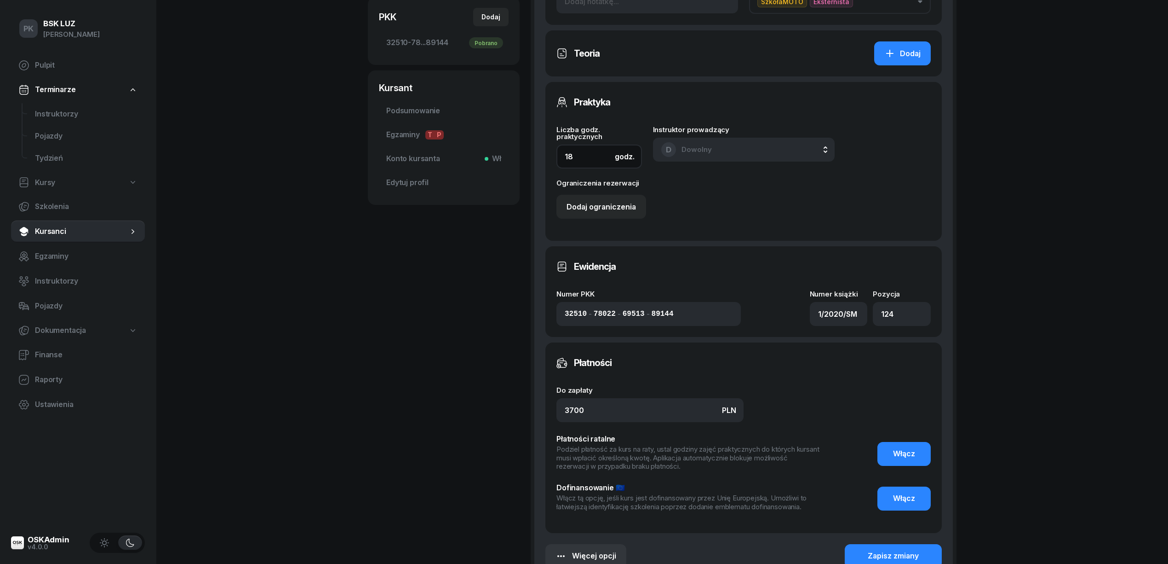
scroll to position [435, 0]
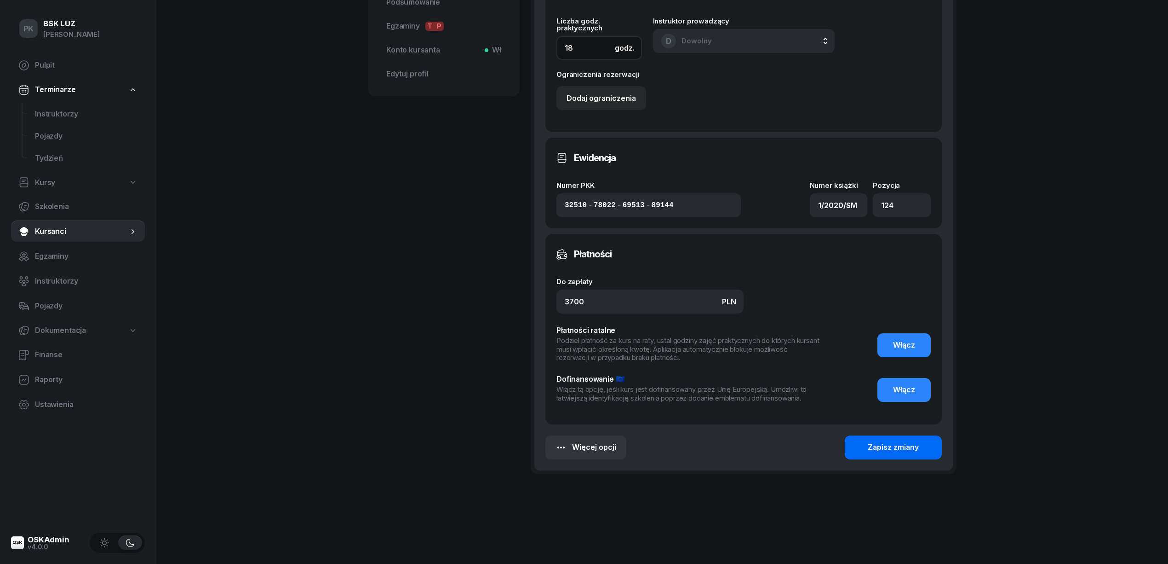
type input "18"
click at [876, 449] on div "Zapisz zmiany" at bounding box center [893, 447] width 51 height 12
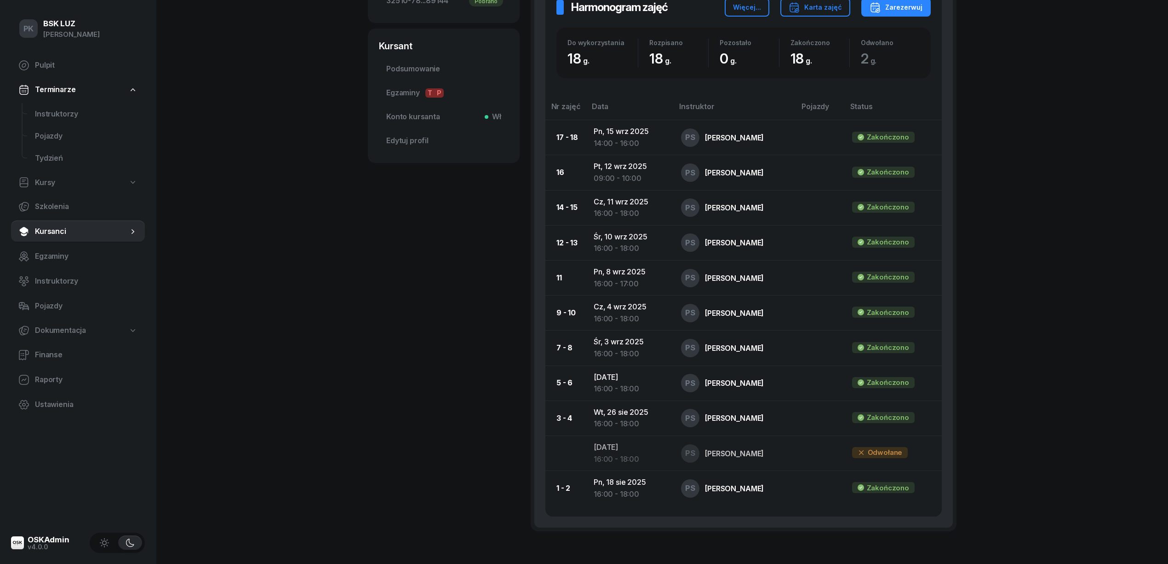
scroll to position [0, 0]
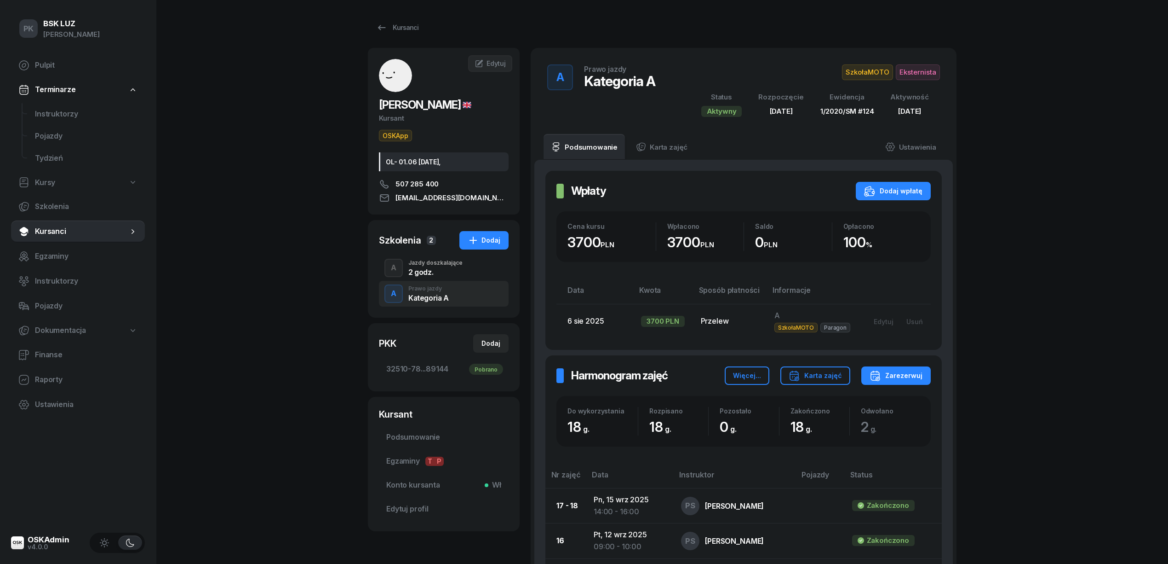
click at [426, 273] on div "2 godz." at bounding box center [436, 271] width 54 height 7
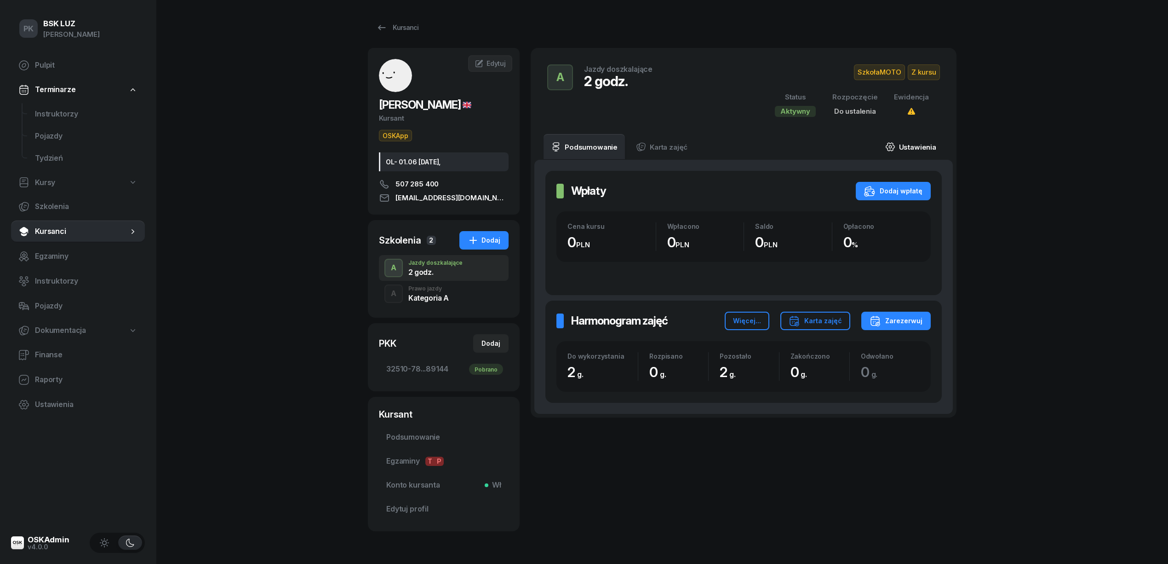
click at [925, 138] on link "Ustawienia" at bounding box center [911, 147] width 66 height 26
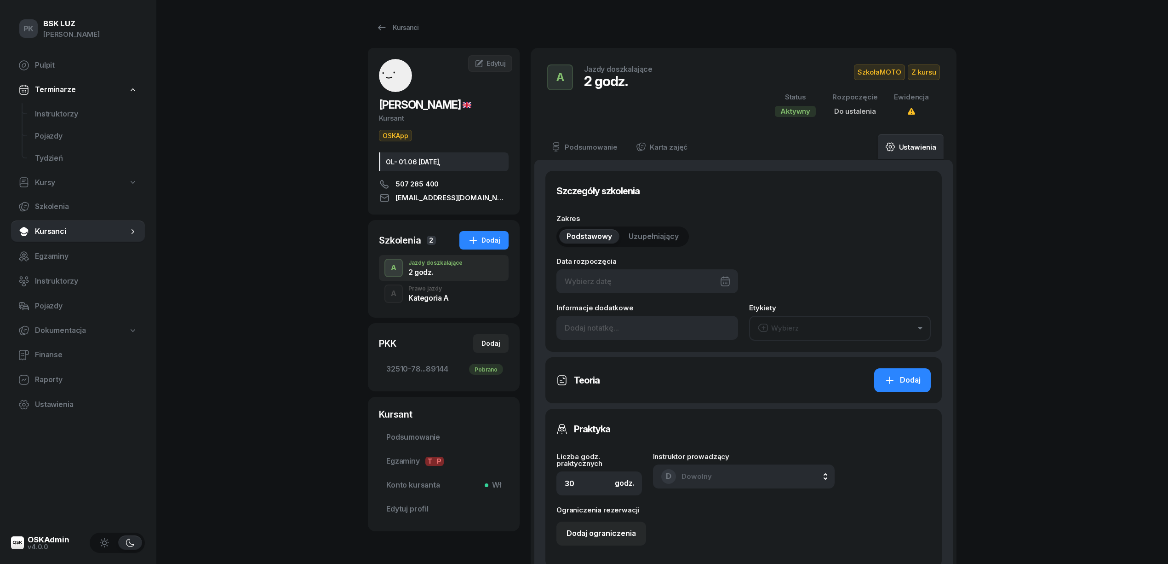
type input "2"
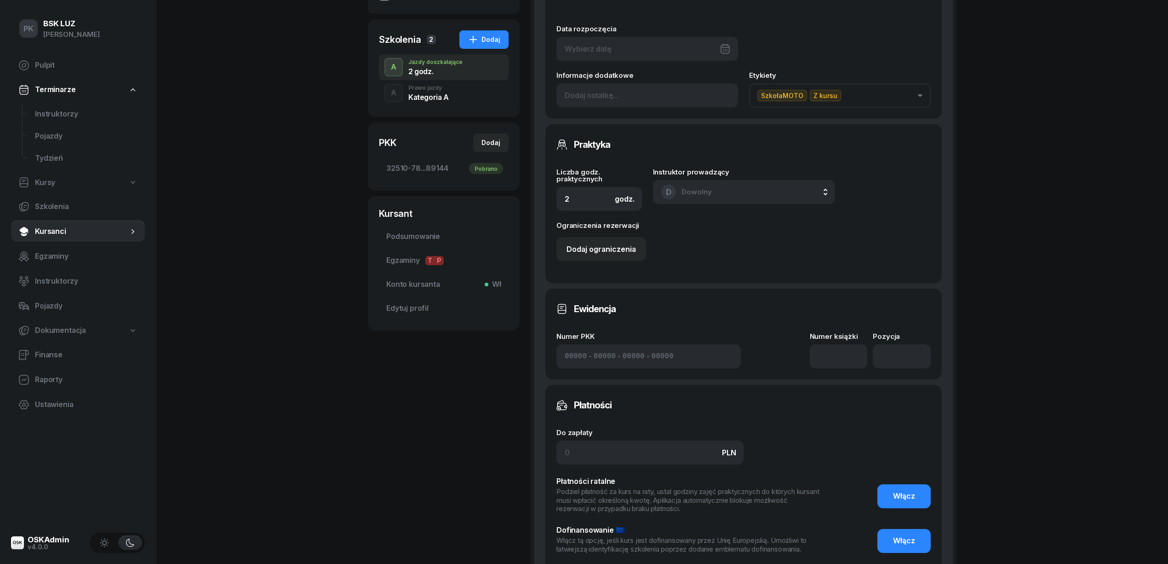
scroll to position [306, 0]
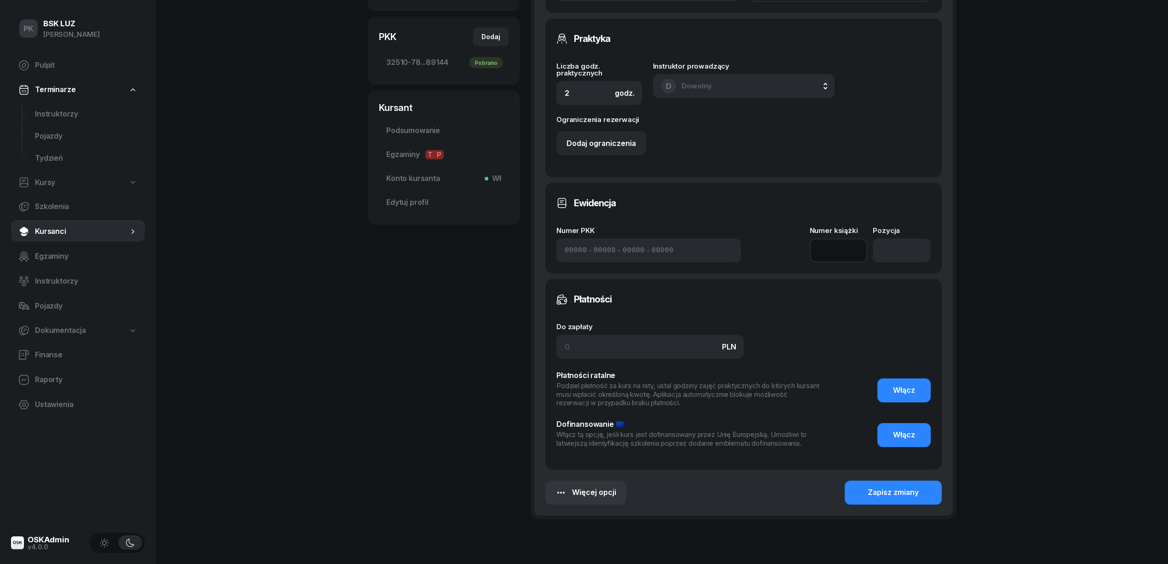
click at [848, 258] on input at bounding box center [839, 250] width 58 height 24
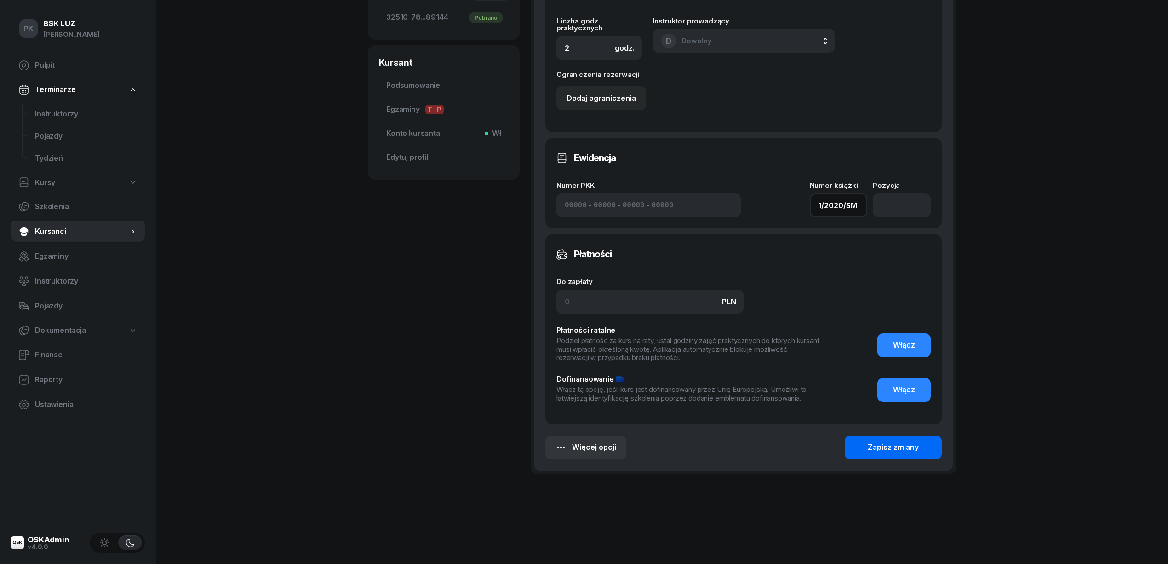
type input "1/2020/SM"
click at [902, 444] on div "Zapisz zmiany" at bounding box center [893, 447] width 51 height 12
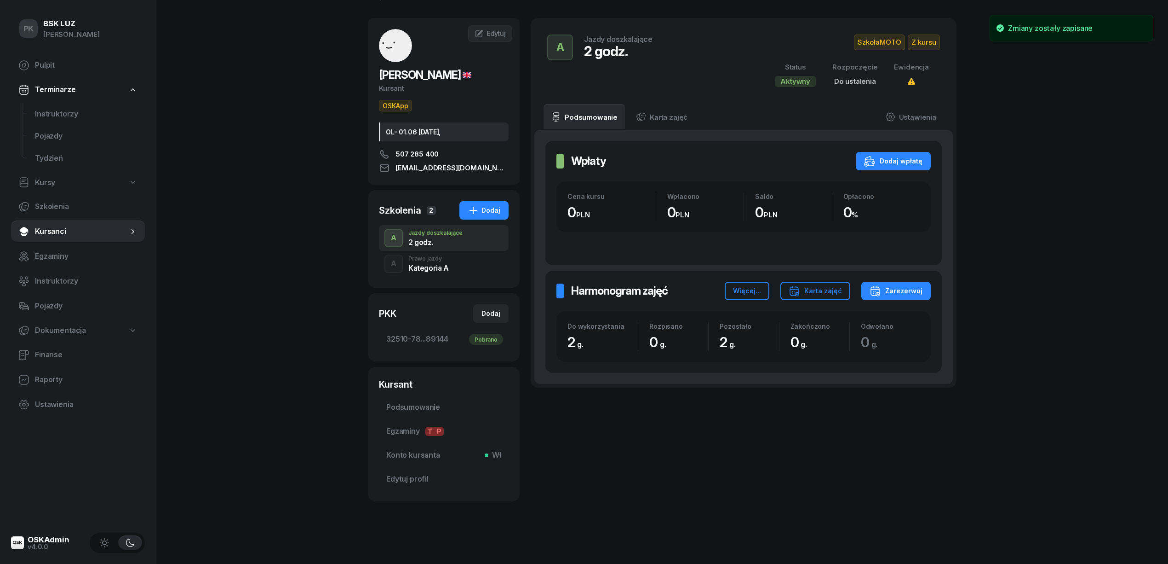
scroll to position [30, 0]
click at [418, 267] on div "Kategoria A" at bounding box center [429, 267] width 40 height 7
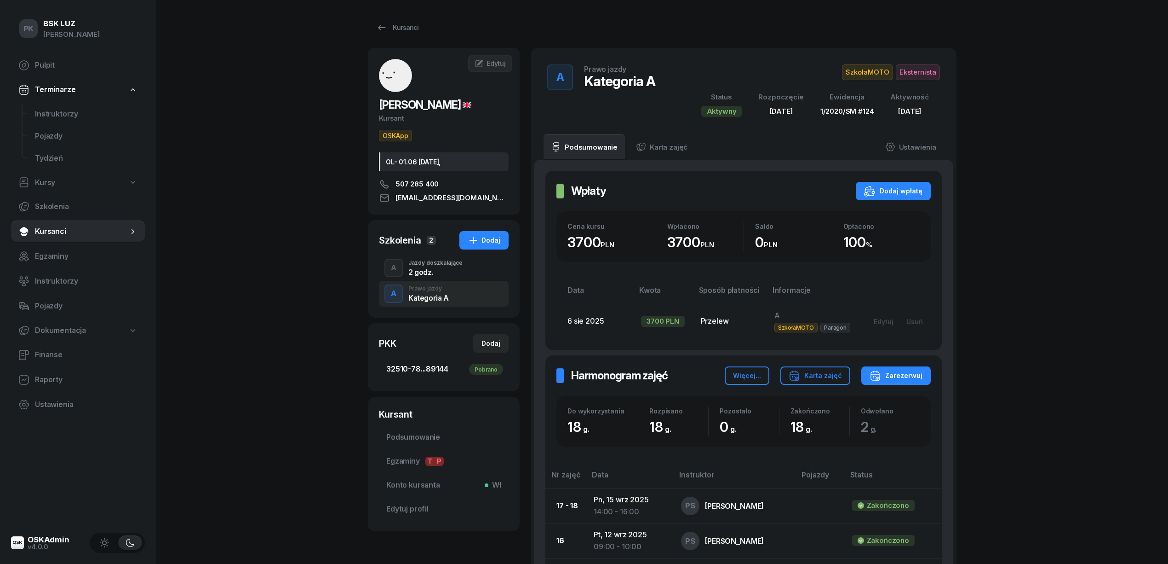
click at [455, 367] on span "32510-78...89144 Pobrano" at bounding box center [443, 369] width 115 height 12
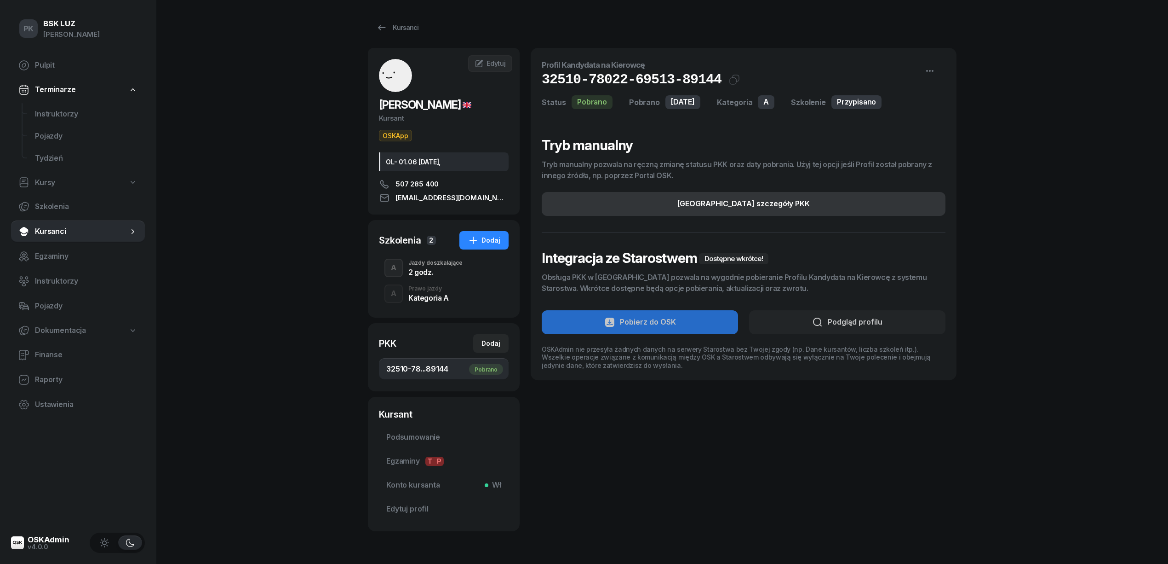
click at [834, 205] on button "Edytuj szczegóły PKK" at bounding box center [744, 204] width 404 height 24
select select "A"
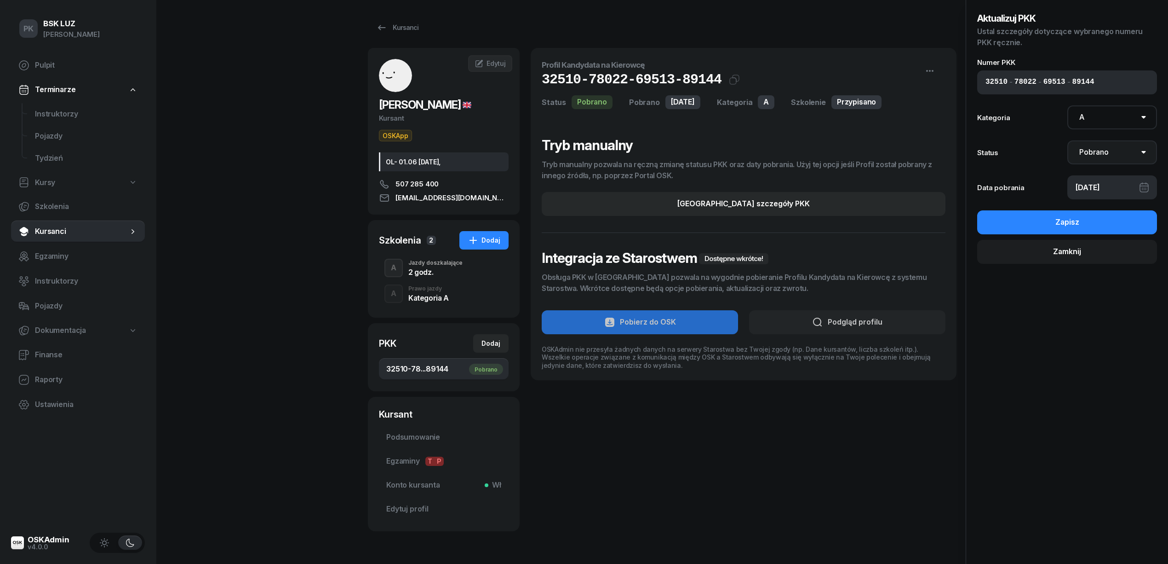
click at [1103, 150] on select "Nie pobrano Pobrano Zwrócono Zaktualizowano" at bounding box center [1113, 152] width 90 height 24
select select "UpdateAndReturn"
click at [1068, 140] on select "Nie pobrano Pobrano Zwrócono Zaktualizowano" at bounding box center [1113, 152] width 90 height 24
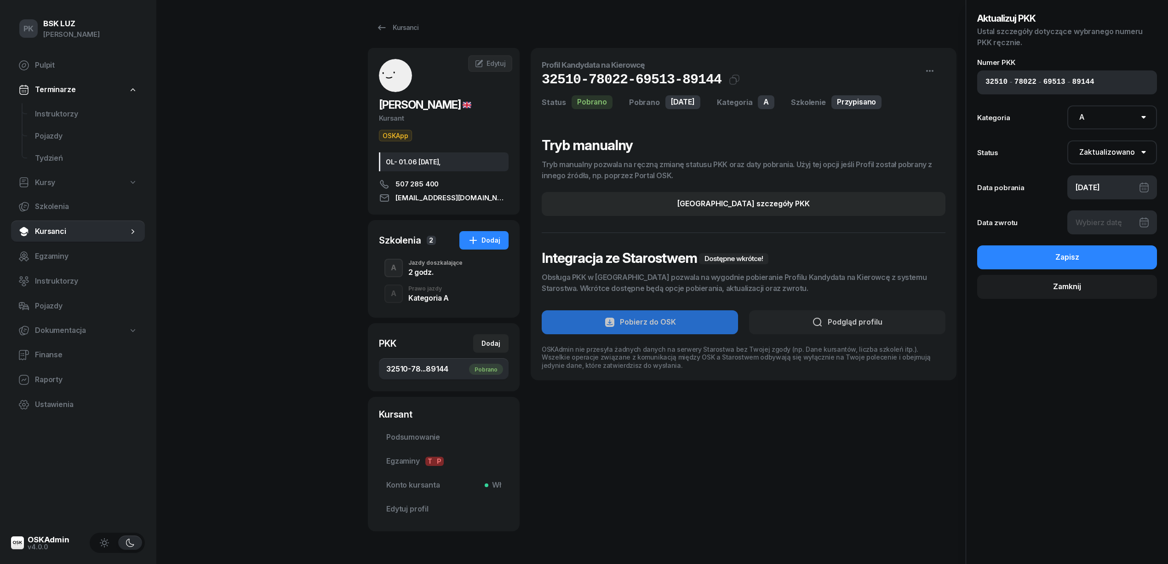
click at [1111, 221] on div at bounding box center [1113, 222] width 90 height 24
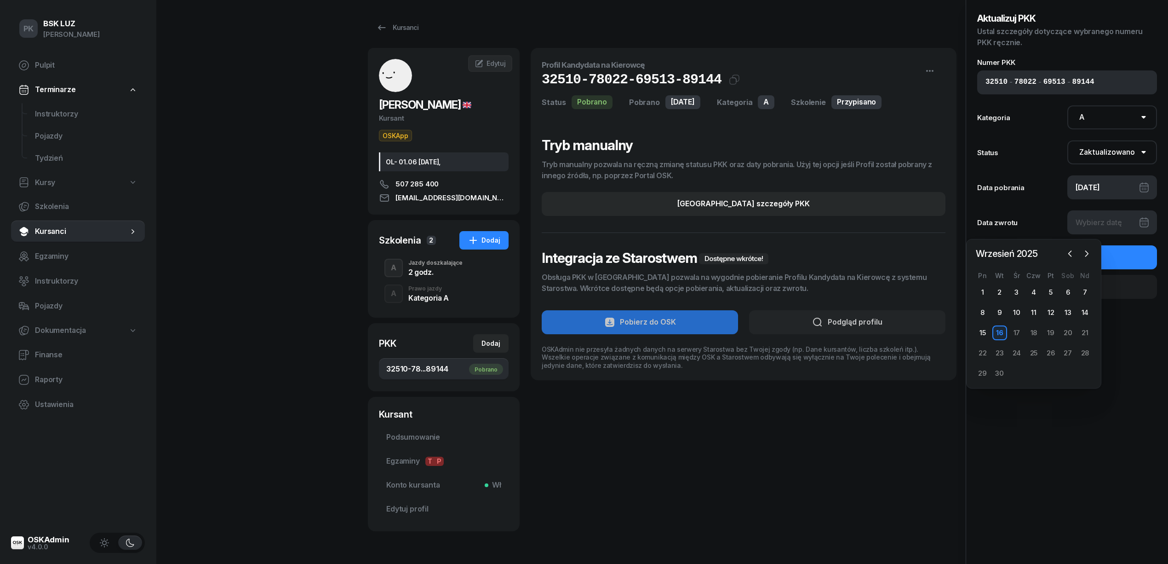
click at [1002, 335] on div "16" at bounding box center [1000, 332] width 15 height 15
type input "16/09/2025"
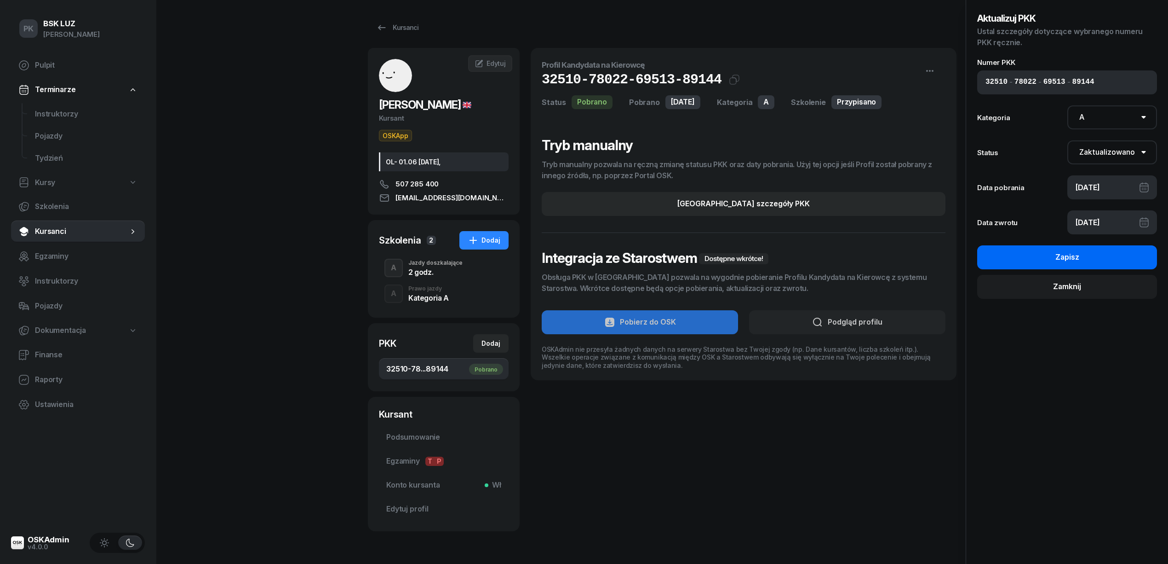
click at [1059, 253] on div "Zapisz" at bounding box center [1068, 257] width 24 height 12
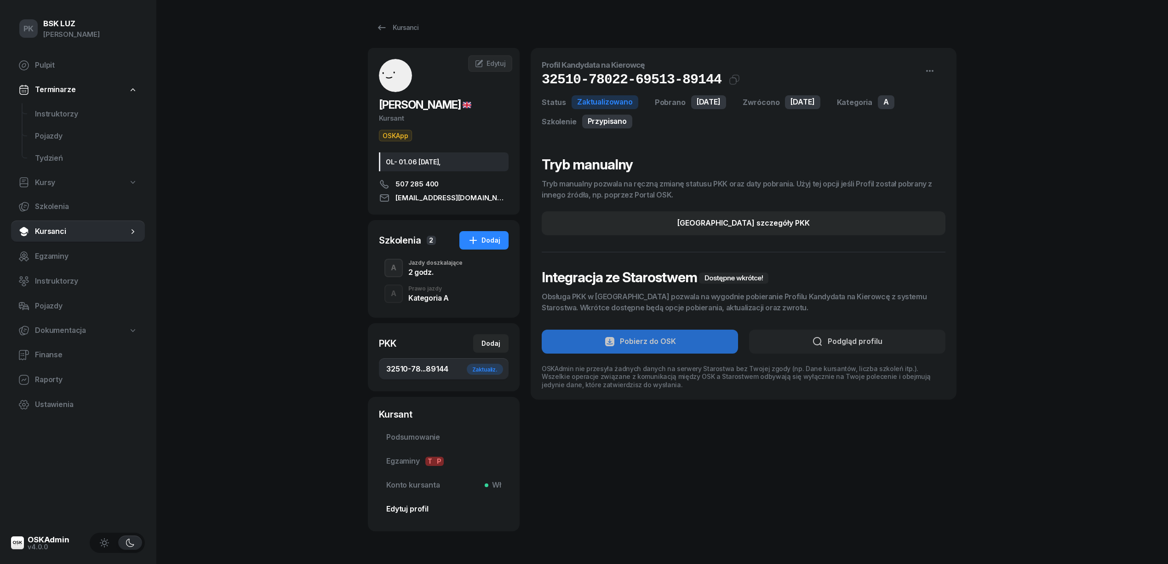
click at [414, 506] on span "Edytuj profil" at bounding box center [443, 509] width 115 height 12
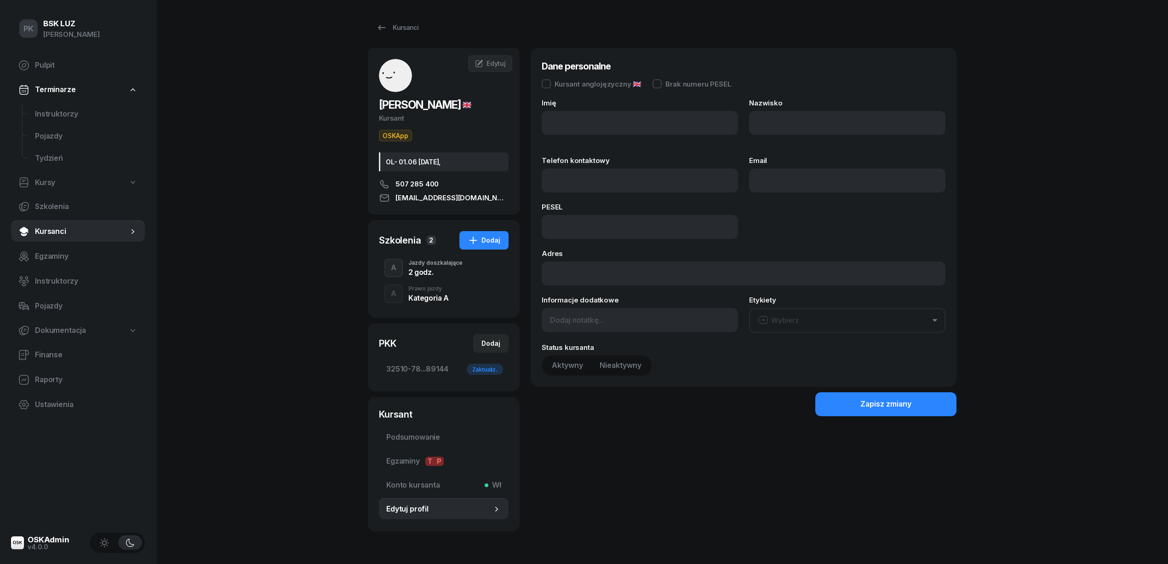
type input "VASIL"
type input "KOSTADINOV"
type input "507285400"
type input "vasilkostadinov9@gmail.com"
type input "94060414918"
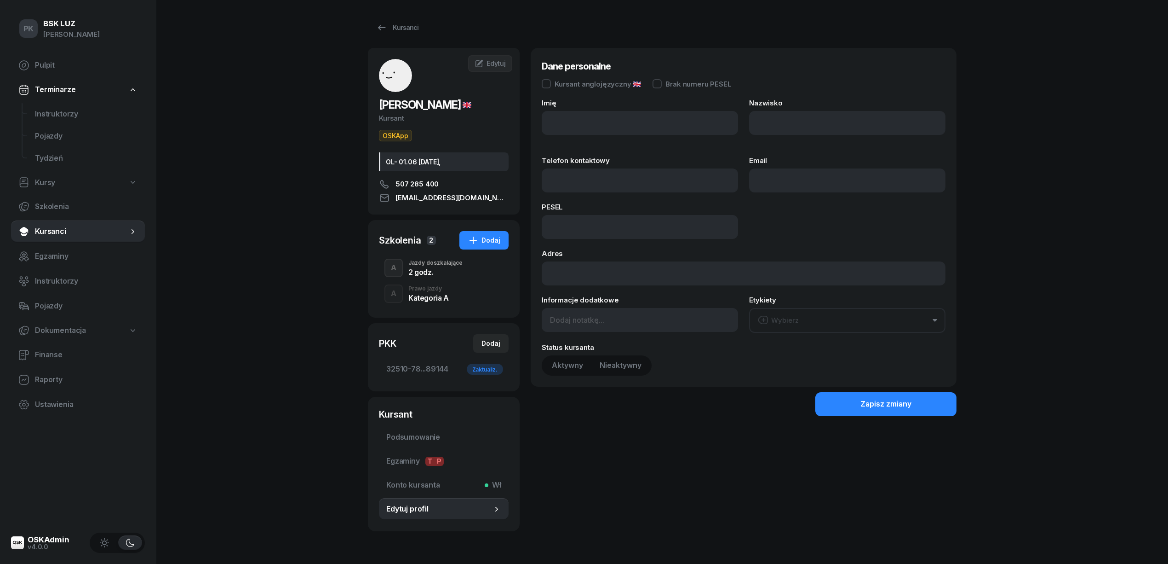
type input "OL- 01.06 2035-07-02,"
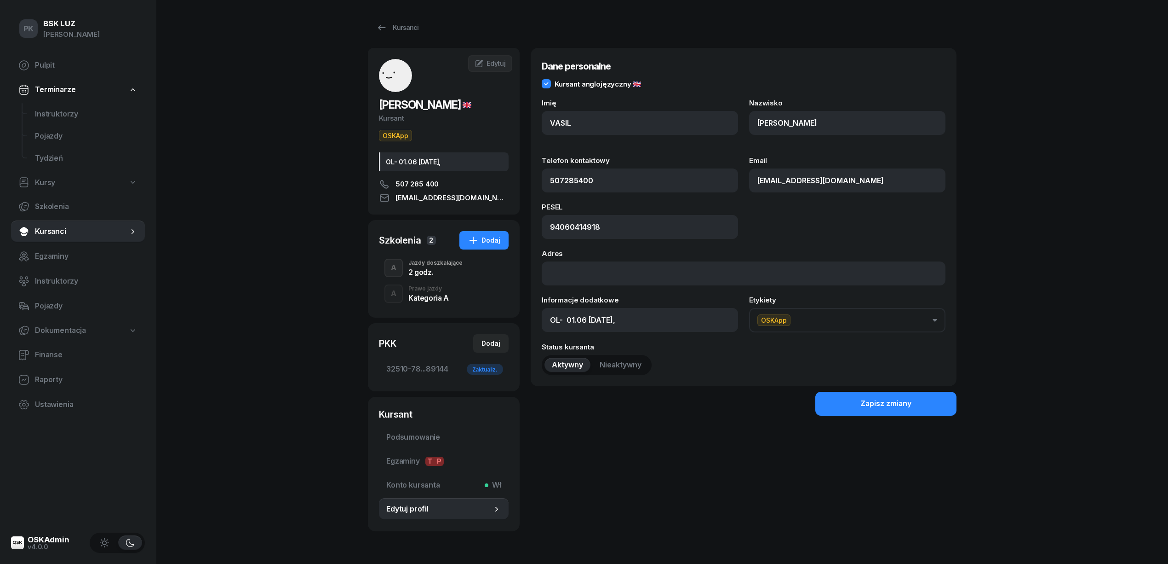
click at [428, 262] on div "Jazdy doszkalające" at bounding box center [436, 263] width 54 height 6
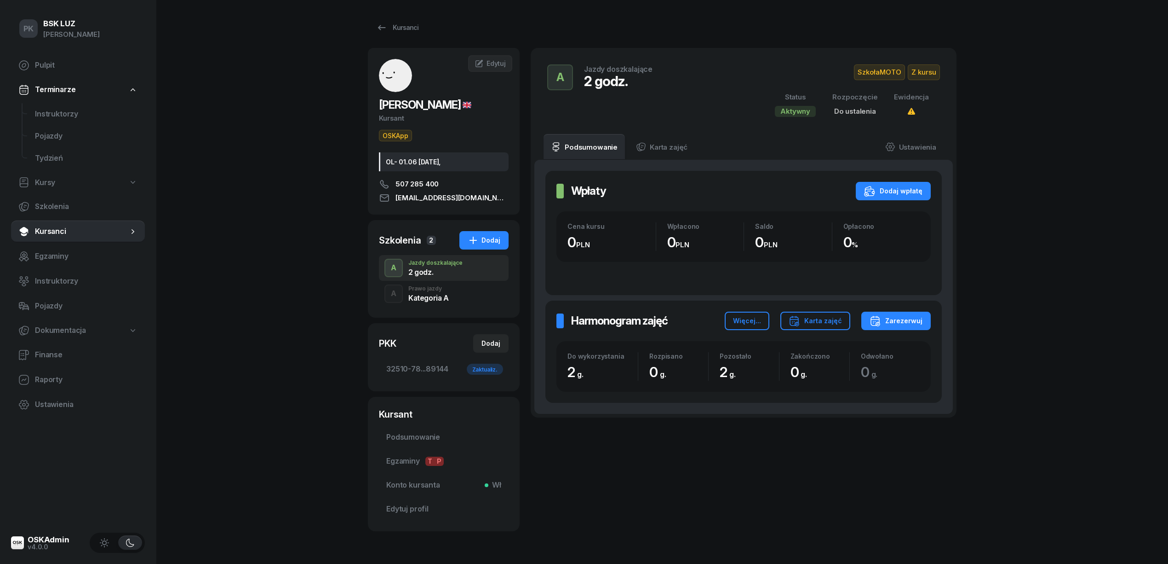
click at [424, 291] on div "Prawo jazdy" at bounding box center [429, 289] width 40 height 6
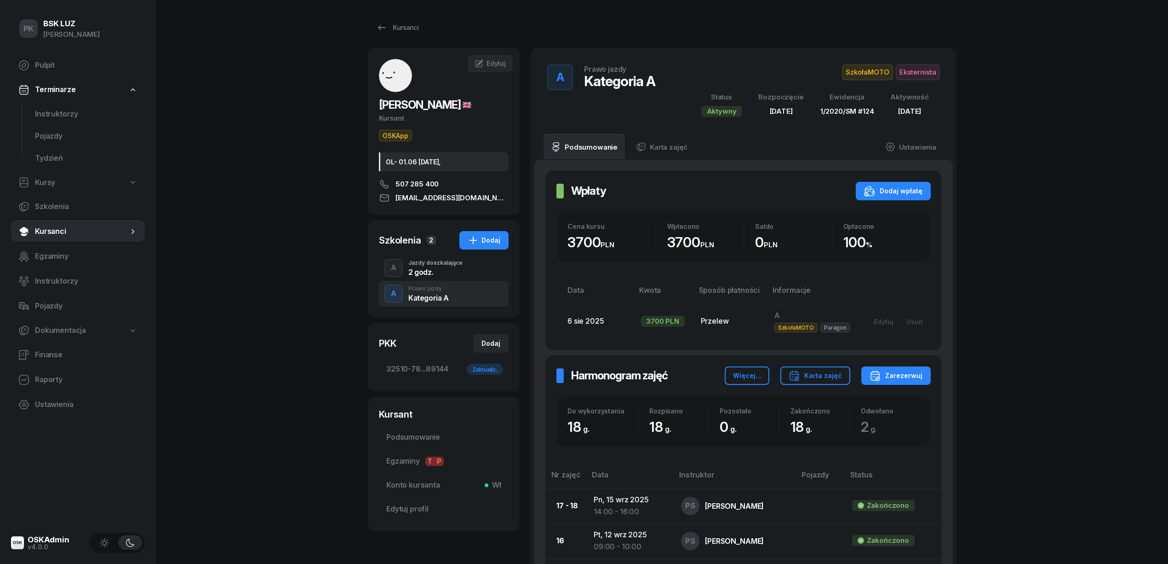
click at [926, 69] on span "Eksternista" at bounding box center [918, 72] width 44 height 16
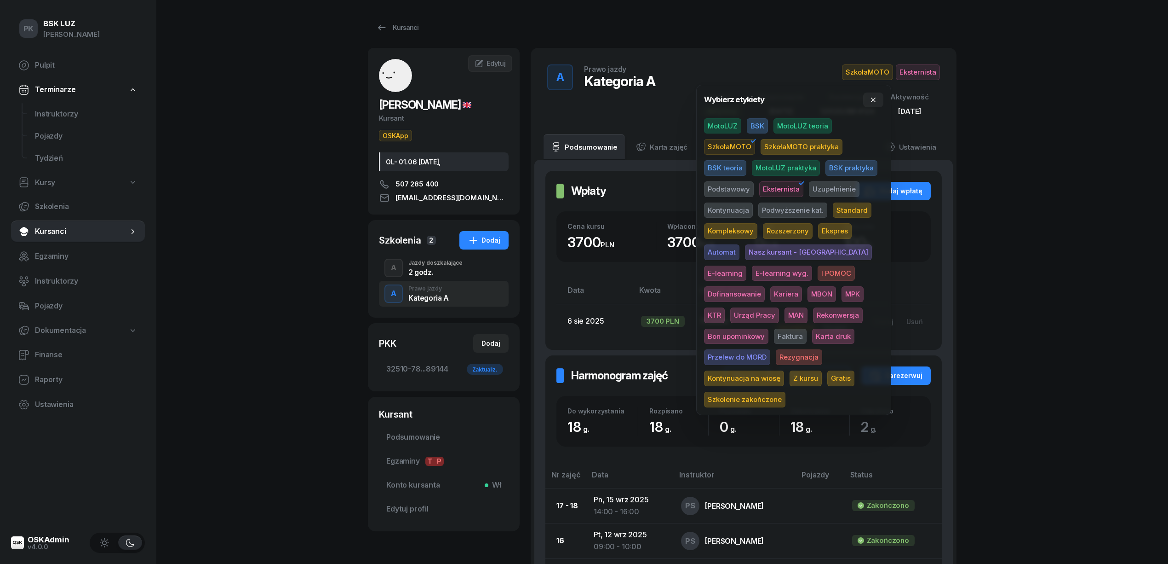
click at [784, 391] on span "Szkolenie zakończone" at bounding box center [744, 399] width 81 height 16
click at [1040, 289] on div "PK BSK LUZ Piotr Klimek Pulpit Terminarze Instruktorzy Pojazdy Tydzień Kursy Sz…" at bounding box center [584, 494] width 1168 height 989
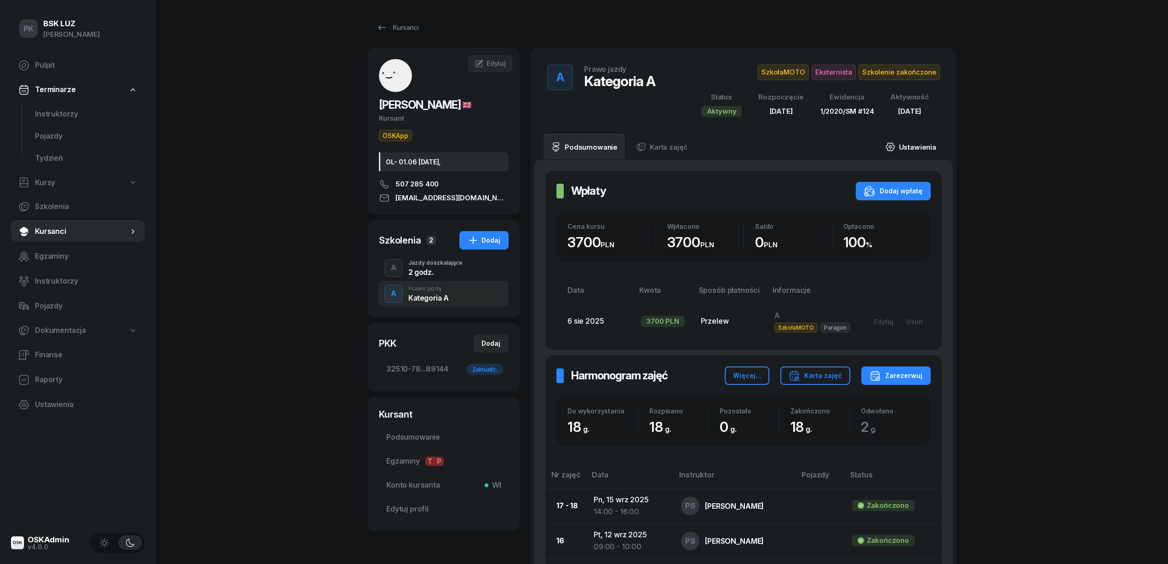
click at [905, 150] on link "Ustawienia" at bounding box center [911, 147] width 66 height 26
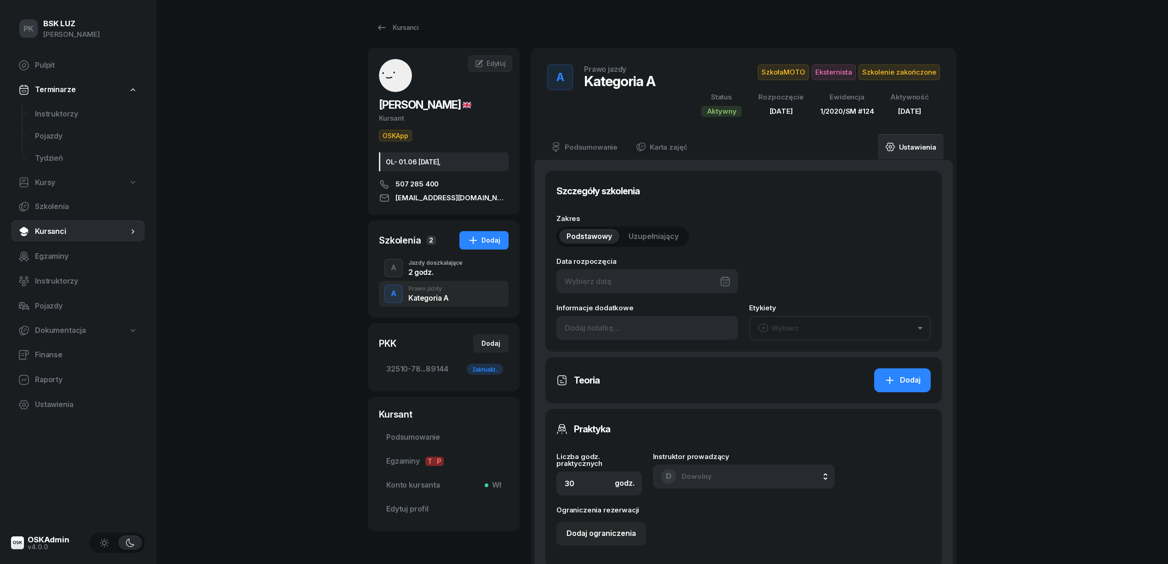
type input "18/08/2025"
type input "18"
type input "32510"
type input "78022"
type input "69513"
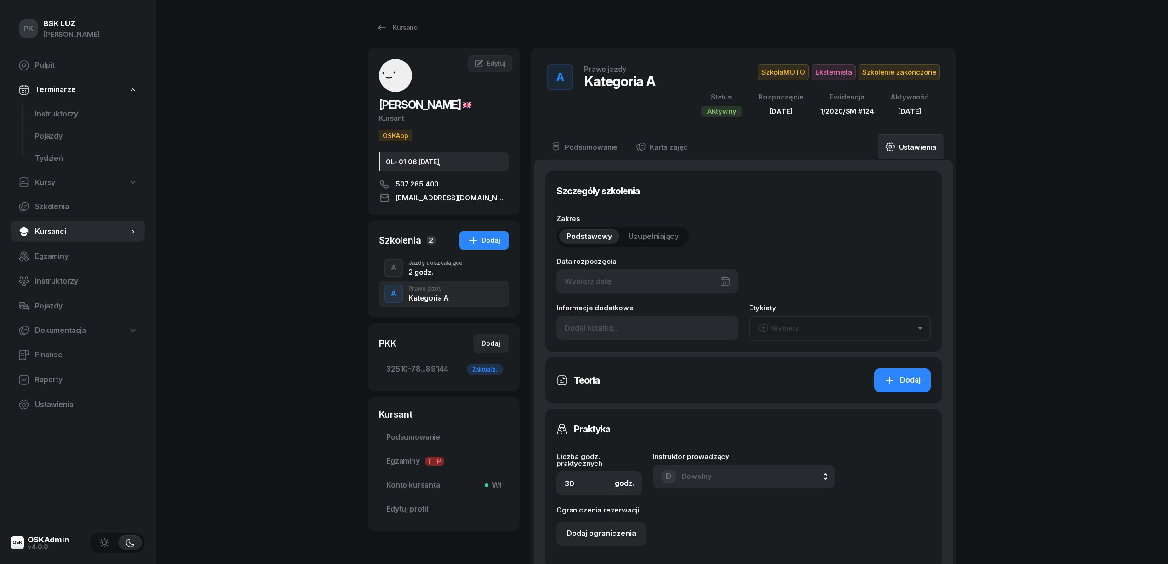
type input "89144"
type input "1/2020/SM"
type input "124"
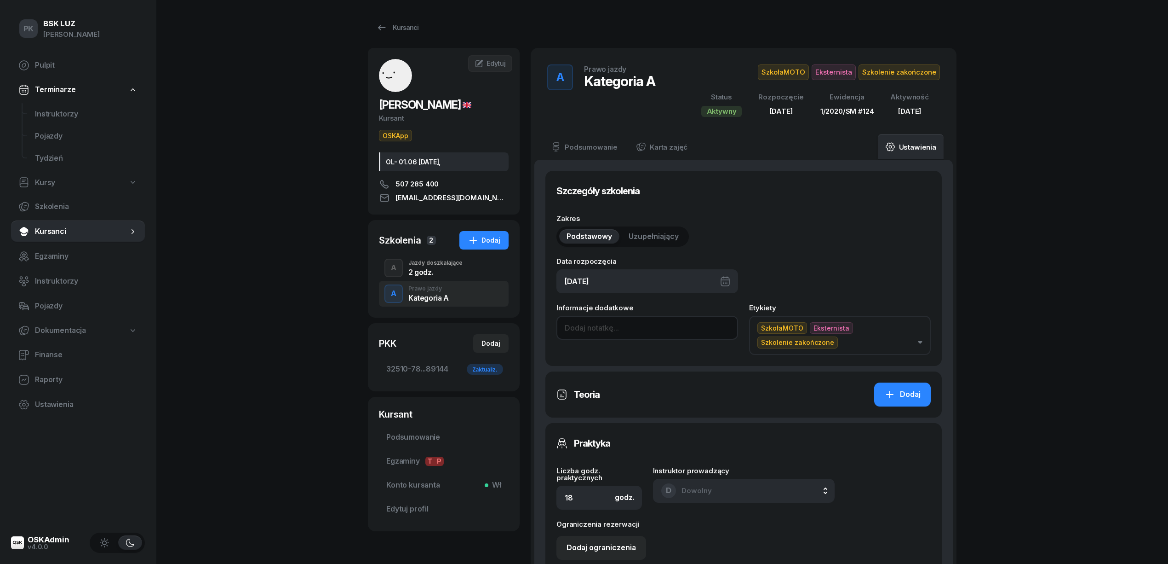
click at [617, 330] on input at bounding box center [648, 328] width 182 height 24
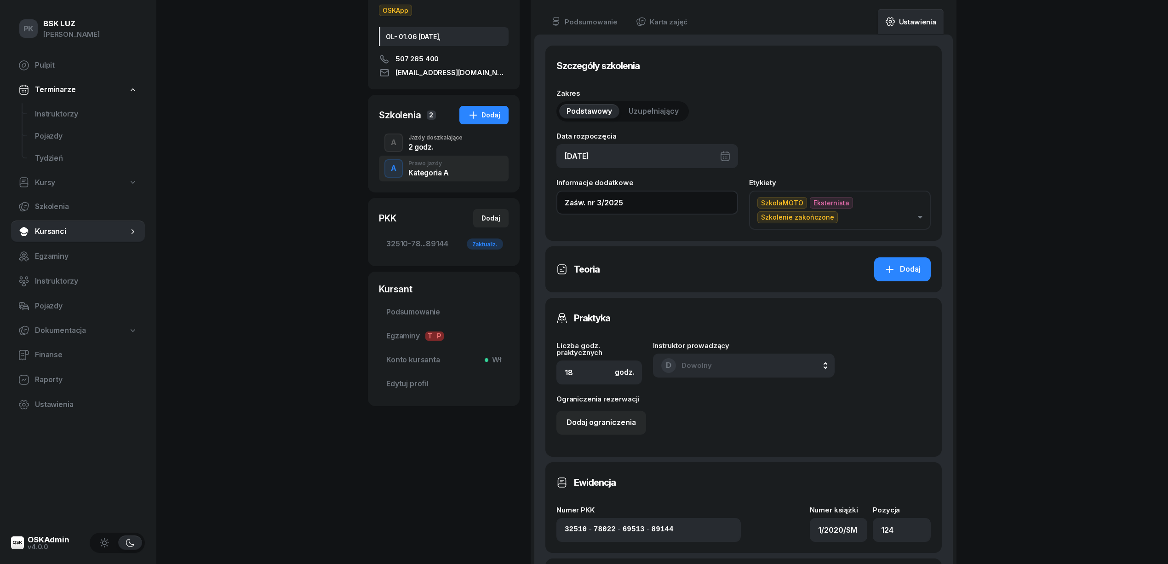
scroll to position [429, 0]
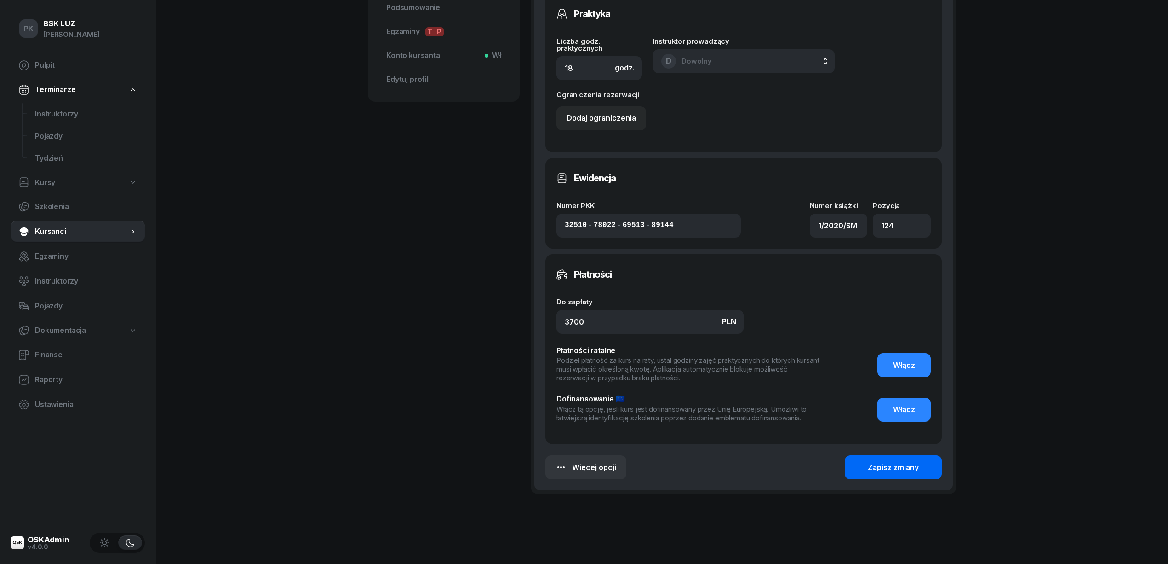
type input "Zaśw. nr 3/2025"
click at [875, 459] on button "Zapisz zmiany" at bounding box center [893, 467] width 97 height 24
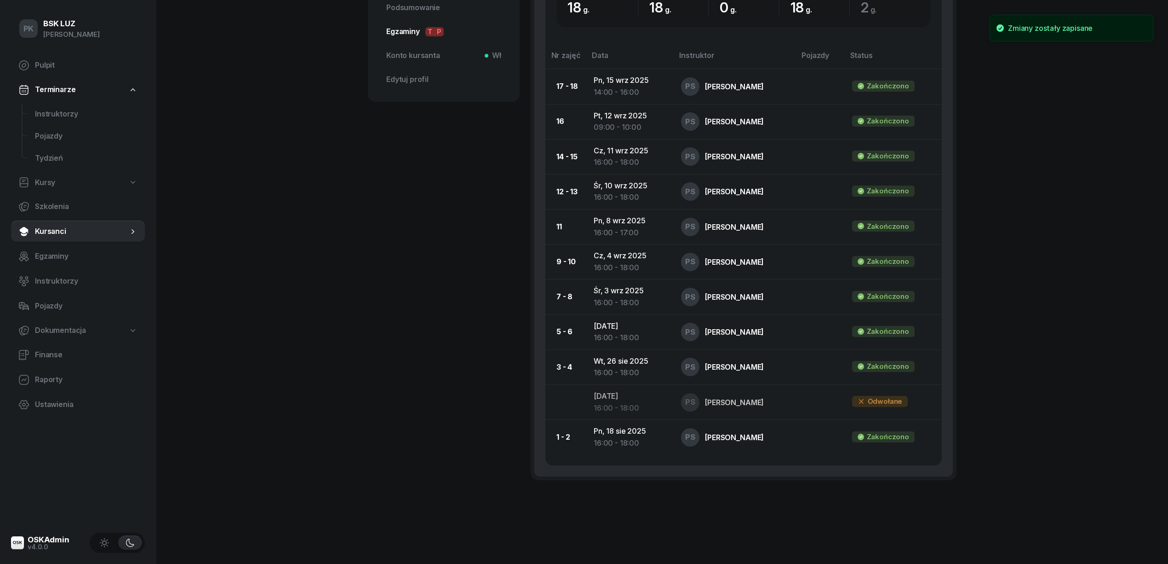
scroll to position [122, 0]
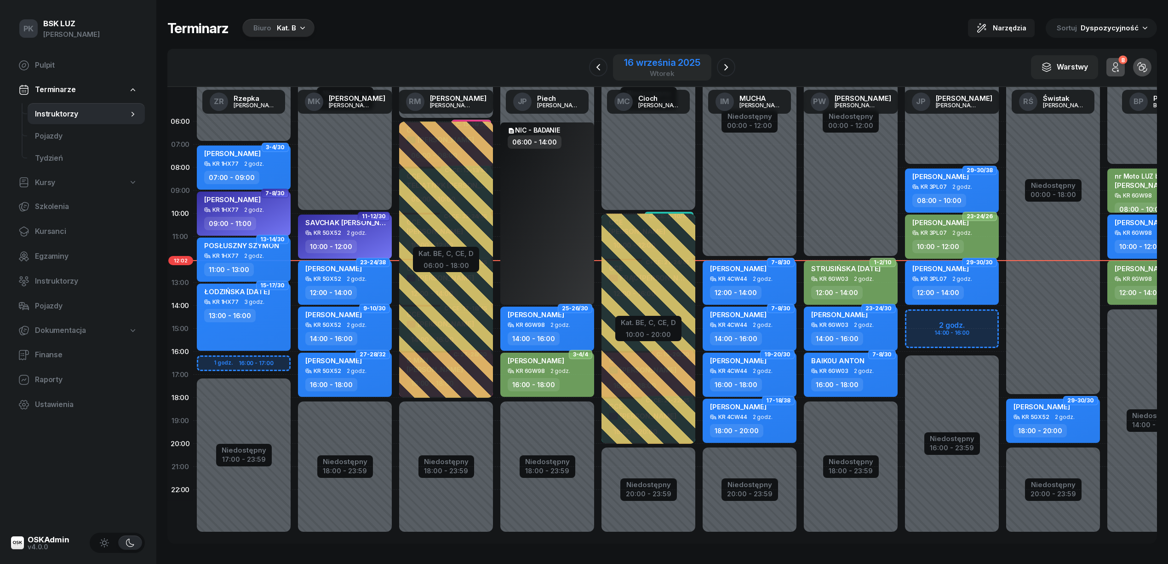
click at [691, 61] on div "16 września 2025" at bounding box center [662, 62] width 76 height 9
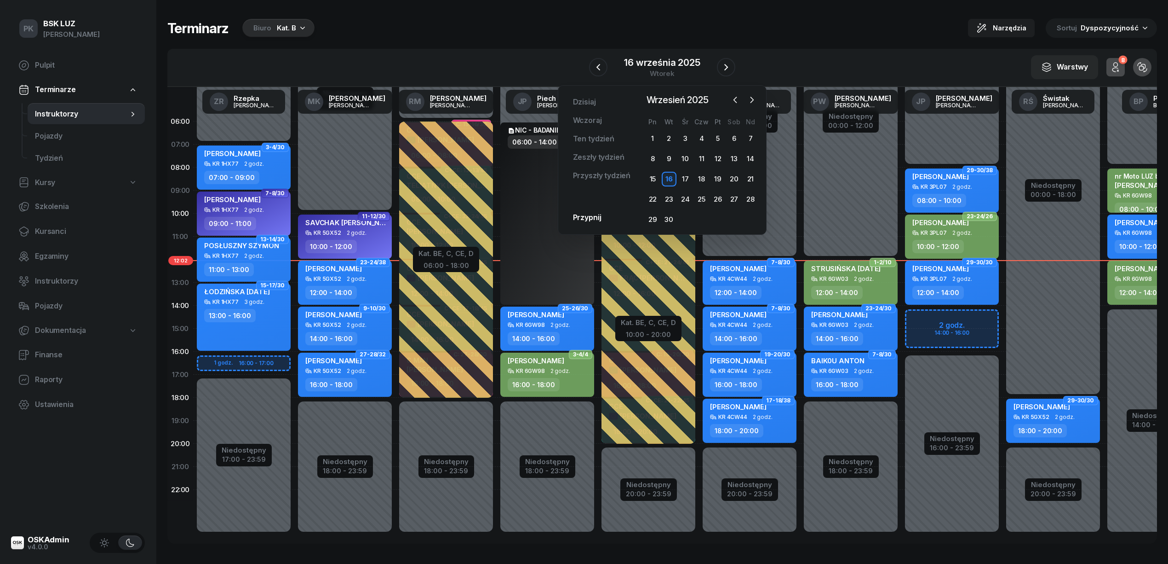
click at [662, 24] on div "Terminarz Biuro Kat. B Narzędzia Sortuj Dyspozycyjność" at bounding box center [662, 27] width 990 height 19
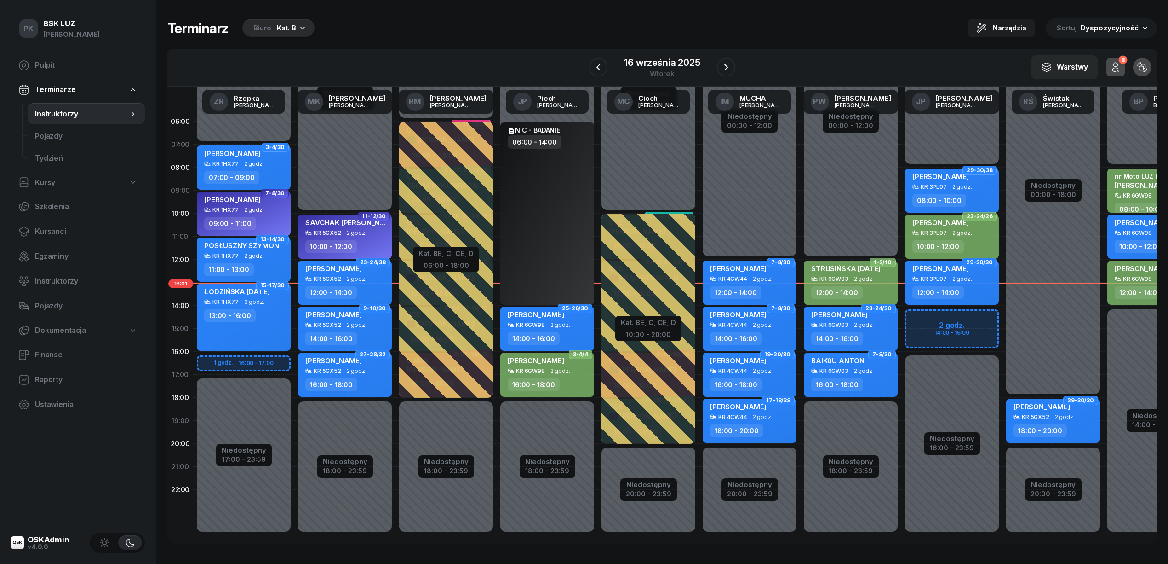
click at [280, 30] on div "Kat. B" at bounding box center [286, 28] width 19 height 11
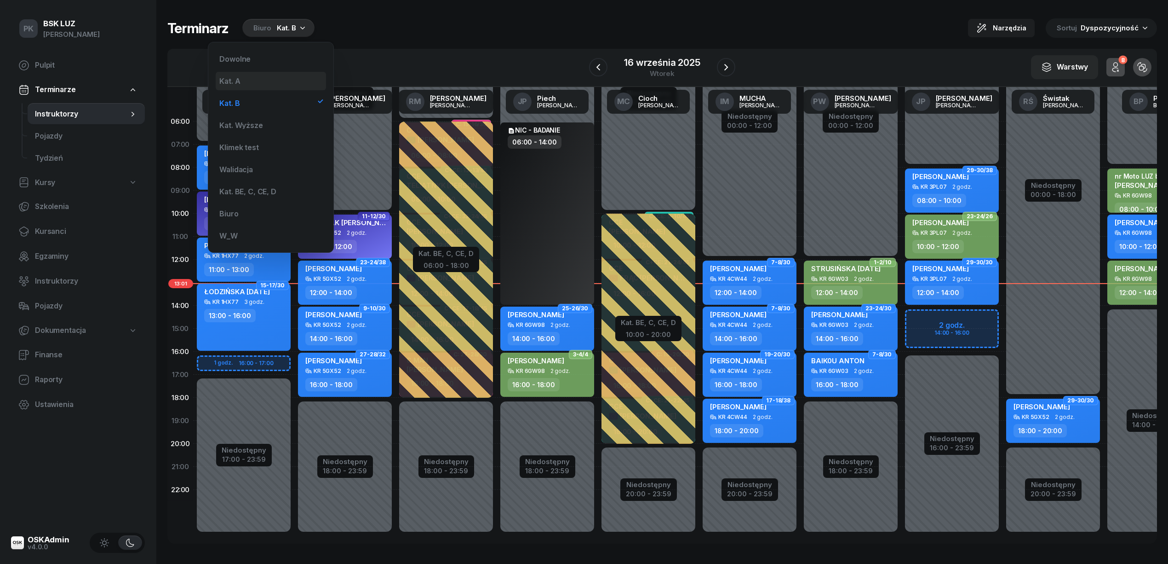
click at [272, 81] on div "Kat. A" at bounding box center [271, 81] width 110 height 18
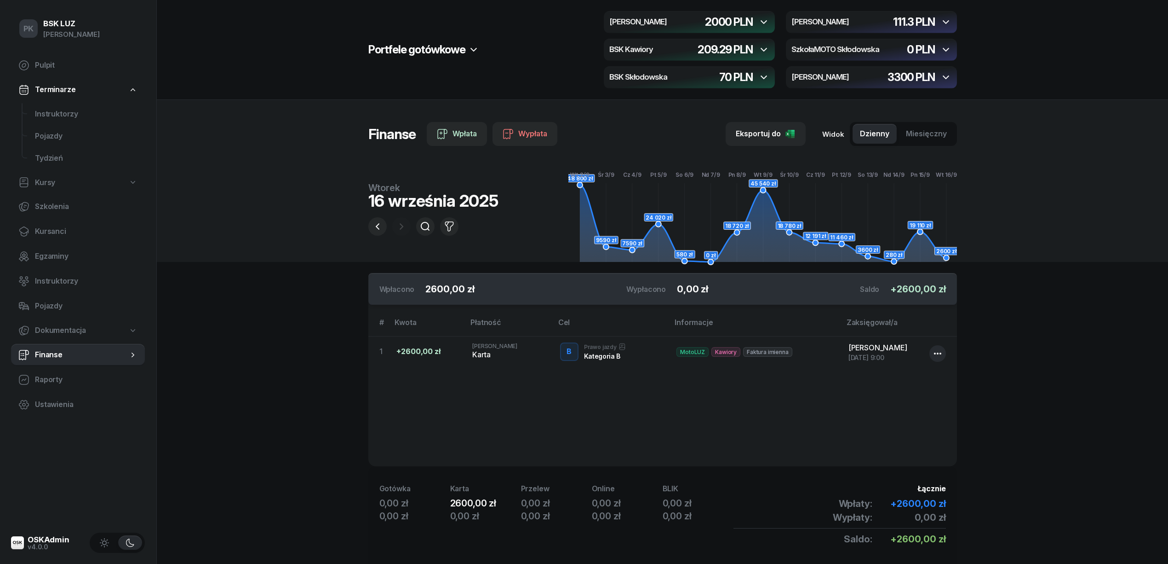
click at [762, 49] on icon "button" at bounding box center [763, 50] width 6 height 4
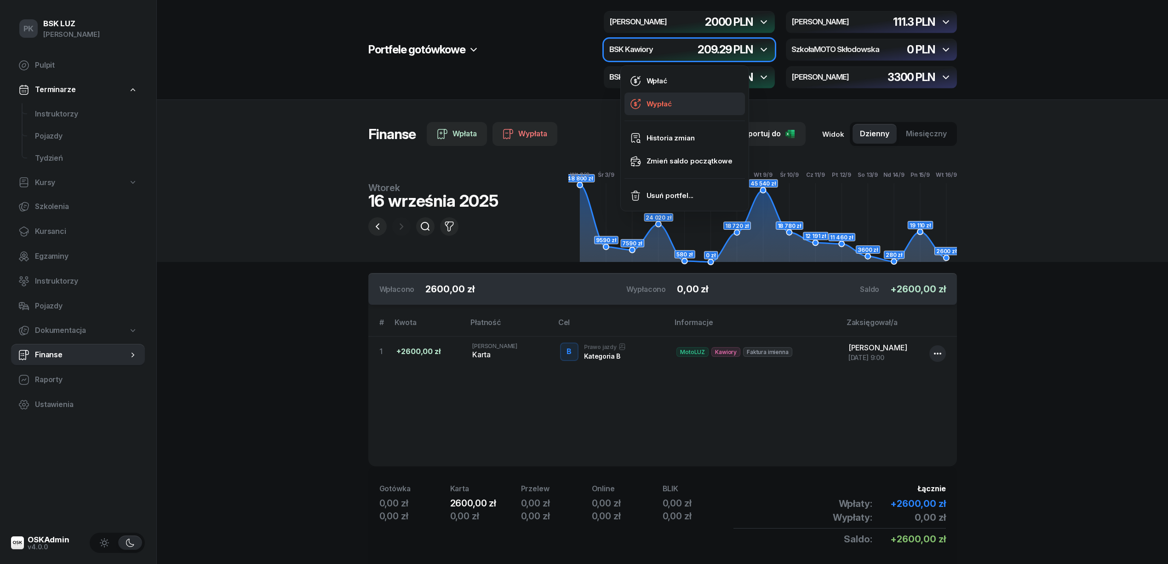
click at [677, 100] on link "Wypłać" at bounding box center [685, 103] width 121 height 23
select select "13"
select select "19"
select select "67eba016d336f44fb15f644d"
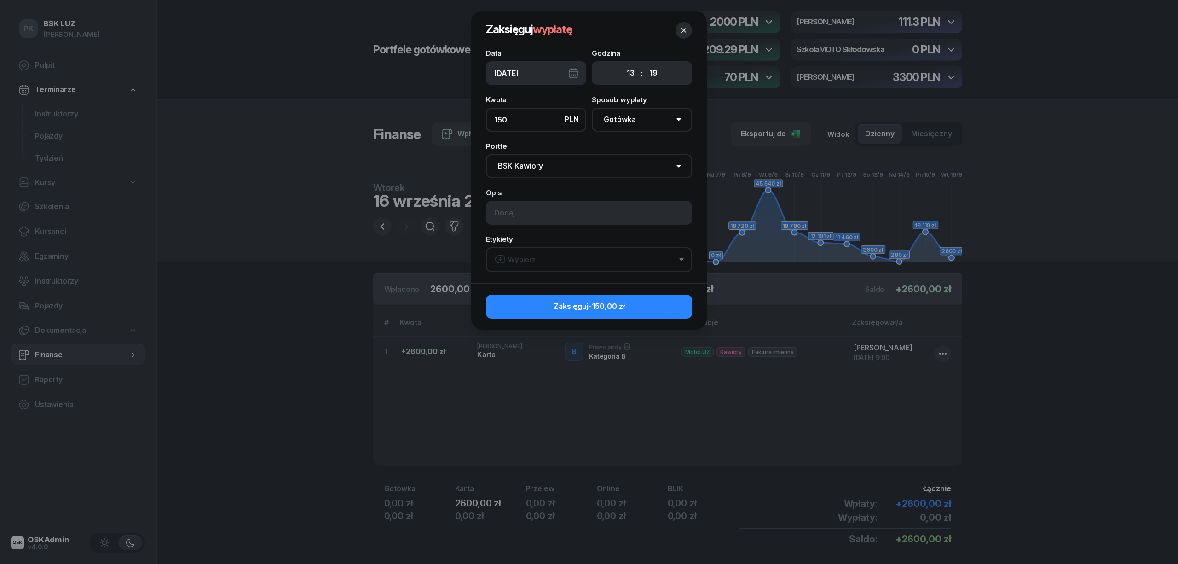
type input "150"
click at [554, 214] on input at bounding box center [589, 213] width 206 height 24
type input "Woda, Maria Biały"
click at [547, 252] on button "Wybierz" at bounding box center [589, 259] width 206 height 25
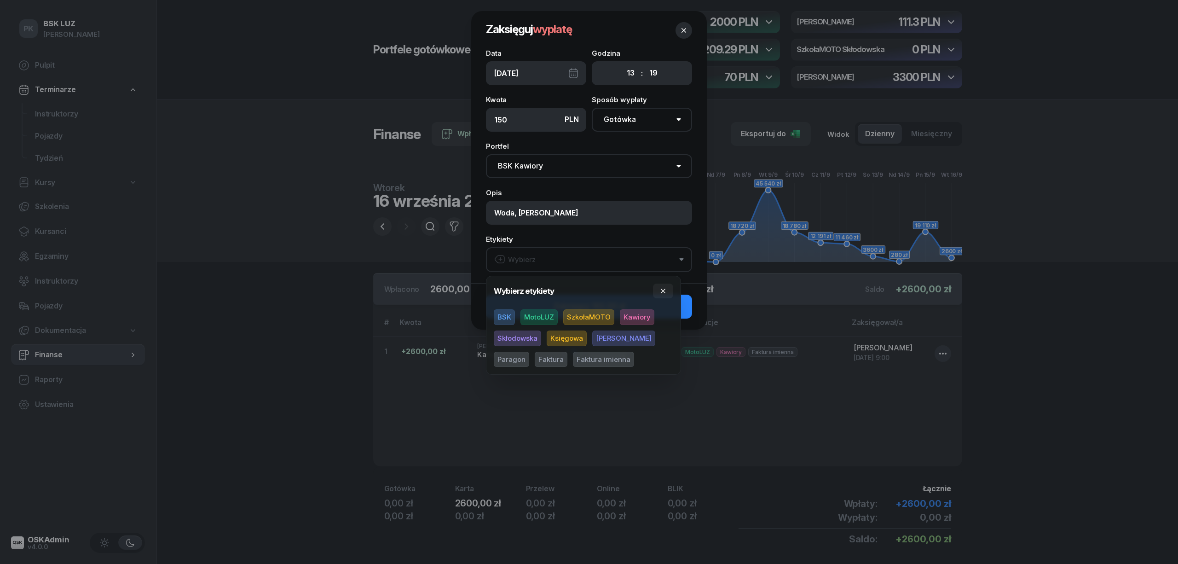
click at [511, 311] on span "BSK" at bounding box center [504, 317] width 21 height 16
click at [639, 319] on span "Kawiory" at bounding box center [637, 317] width 35 height 16
click at [661, 291] on icon "button" at bounding box center [662, 290] width 7 height 7
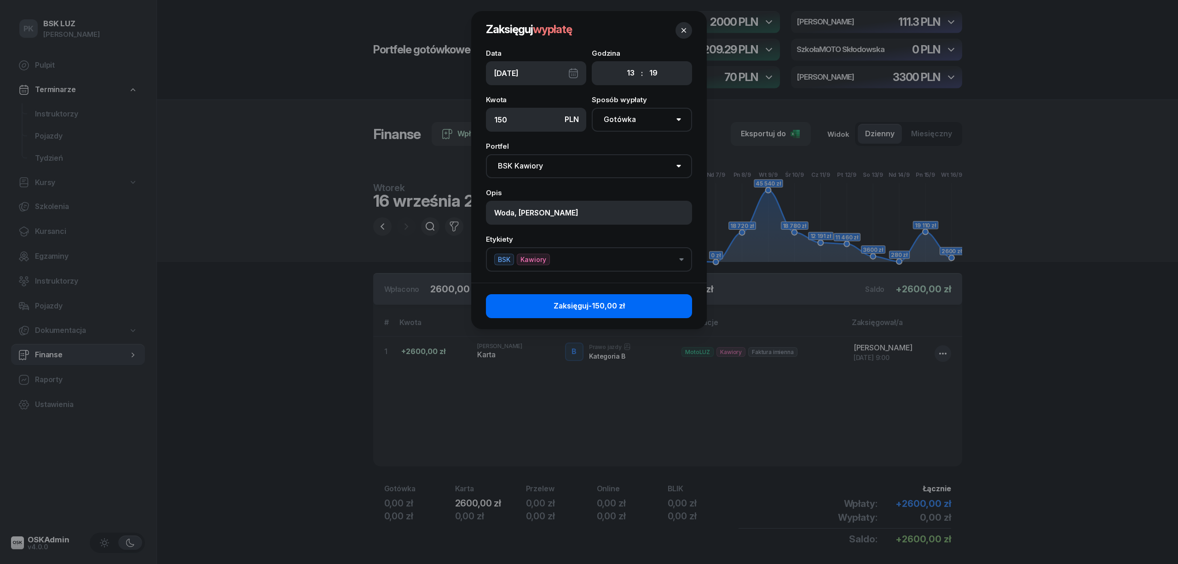
click at [659, 304] on button "Zaksięguj -150,00 zł" at bounding box center [589, 306] width 206 height 24
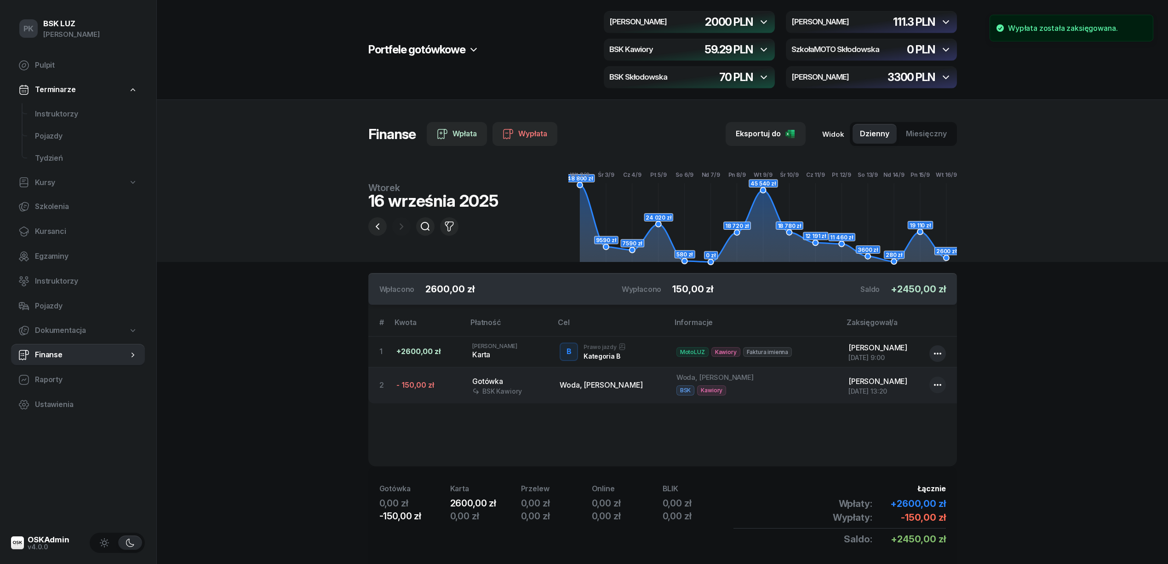
click at [949, 21] on icon "button" at bounding box center [946, 22] width 6 height 4
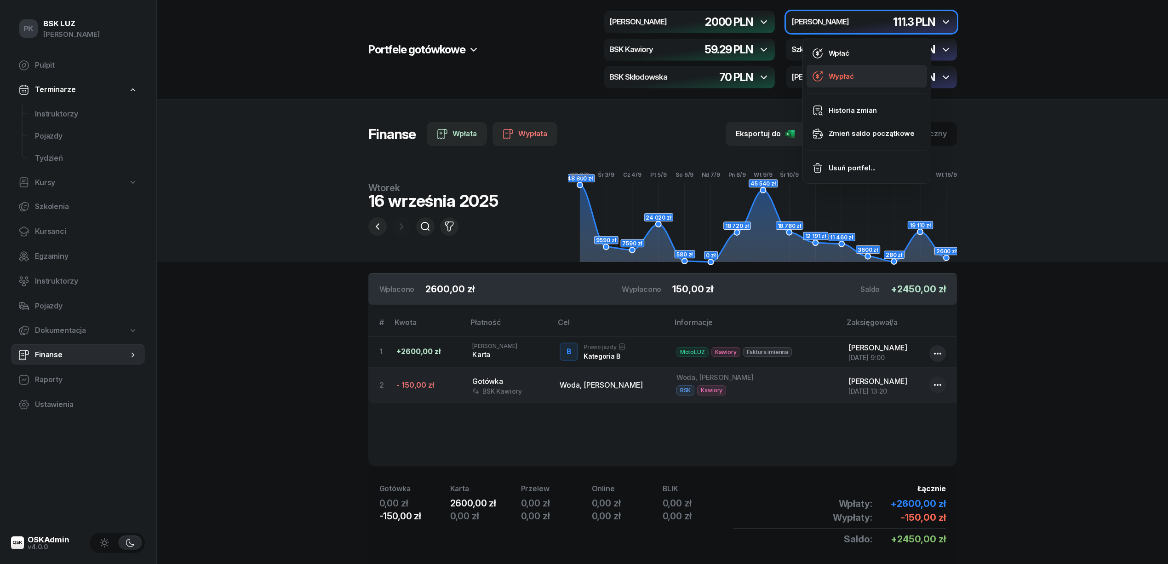
click at [876, 76] on link "Wypłać" at bounding box center [867, 76] width 121 height 23
select select "13"
select select "20"
select select "67eb9ff40a04ba7908a5e502"
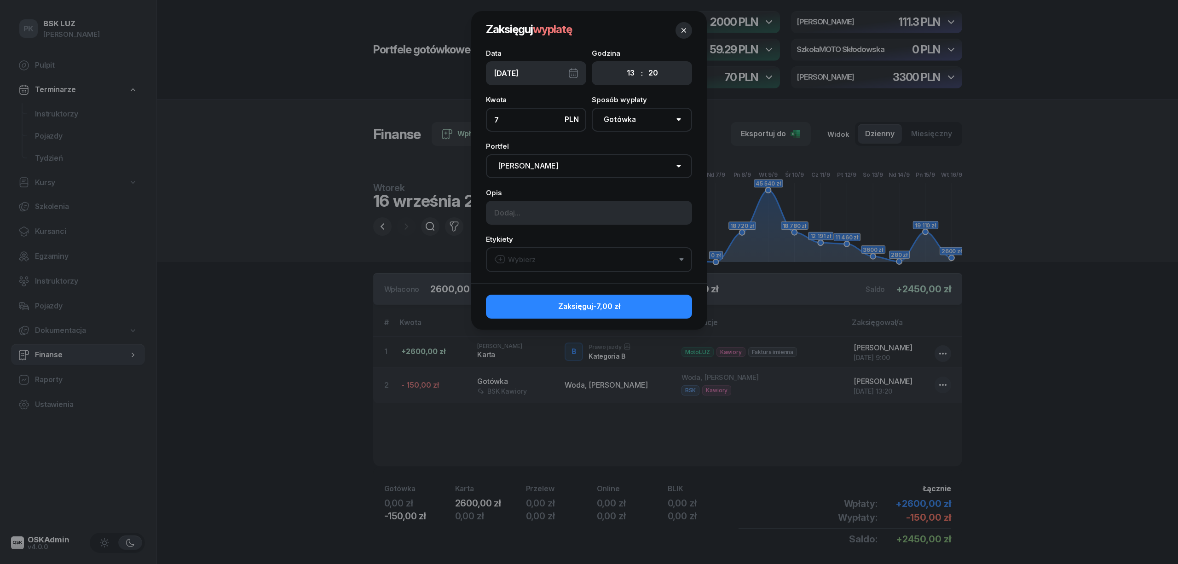
type input "7"
click at [535, 211] on input at bounding box center [589, 213] width 206 height 24
type input "Woda, Maria Biały"
click at [551, 265] on button "Wybierz" at bounding box center [589, 259] width 206 height 25
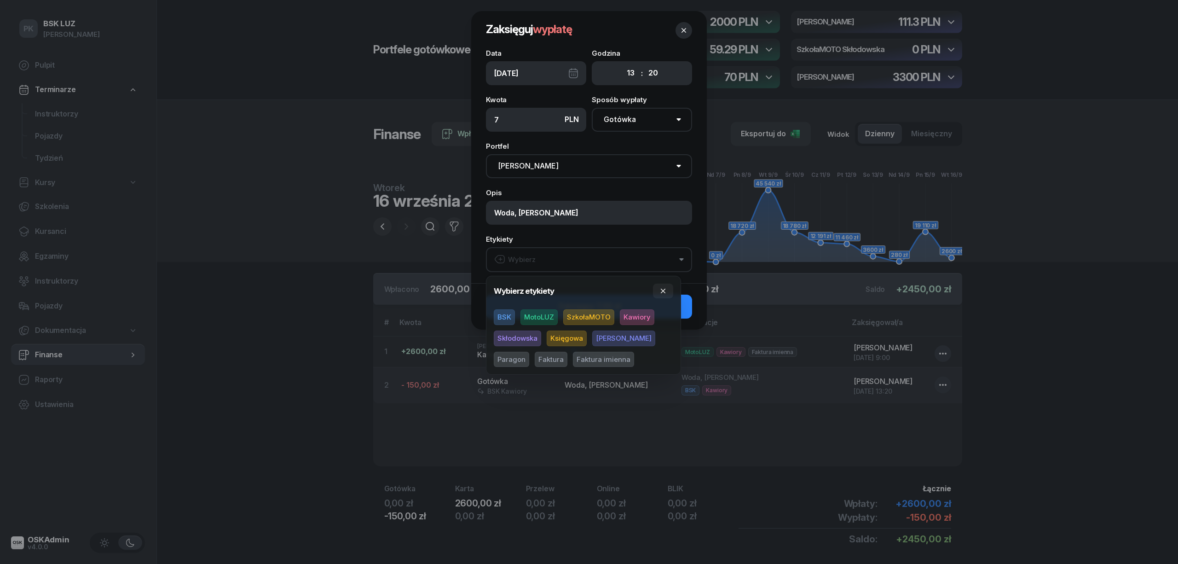
click at [535, 314] on span "MotoLUZ" at bounding box center [538, 317] width 37 height 16
click at [625, 317] on span "Kawiory" at bounding box center [637, 317] width 35 height 16
click at [661, 284] on button "button" at bounding box center [663, 290] width 20 height 15
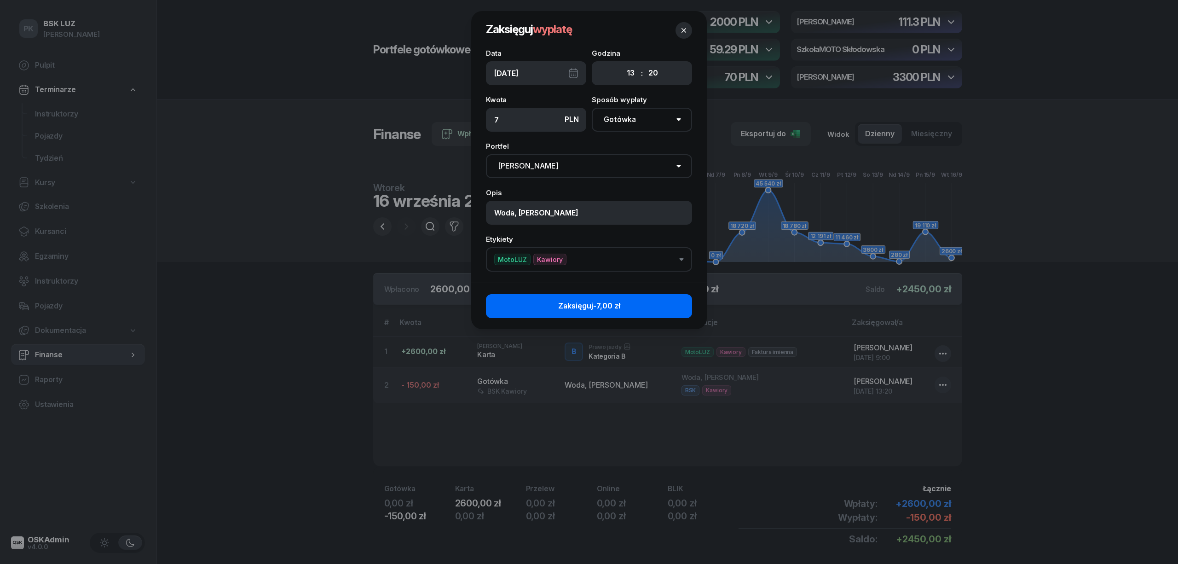
click at [666, 302] on button "Zaksięguj -7,00 zł" at bounding box center [589, 306] width 206 height 24
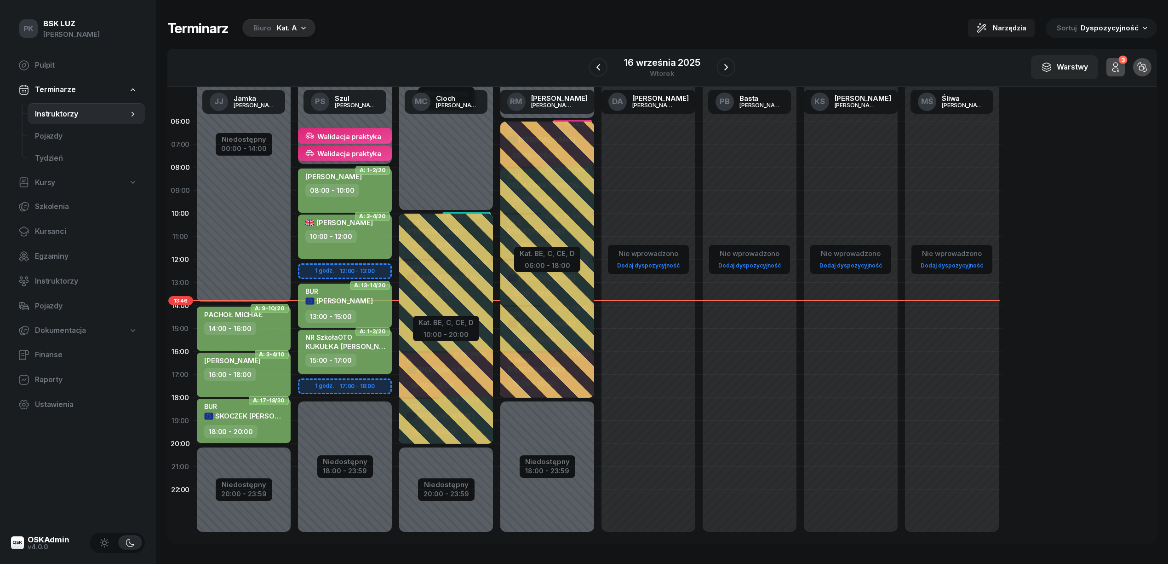
click at [370, 317] on div "13:00 - 15:00" at bounding box center [345, 316] width 81 height 13
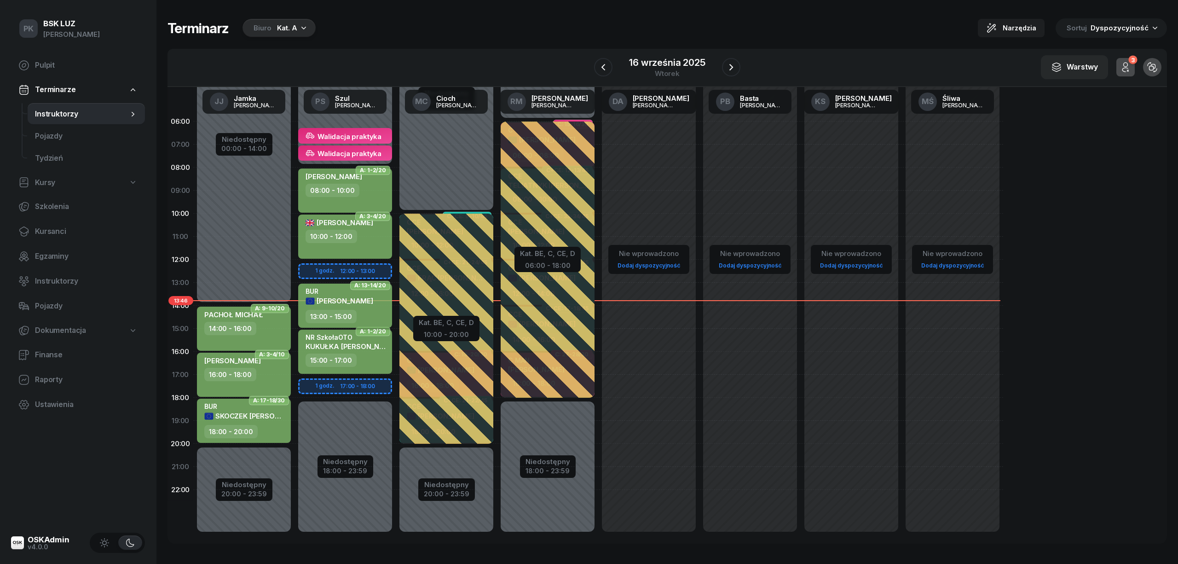
select select "13"
select select "15"
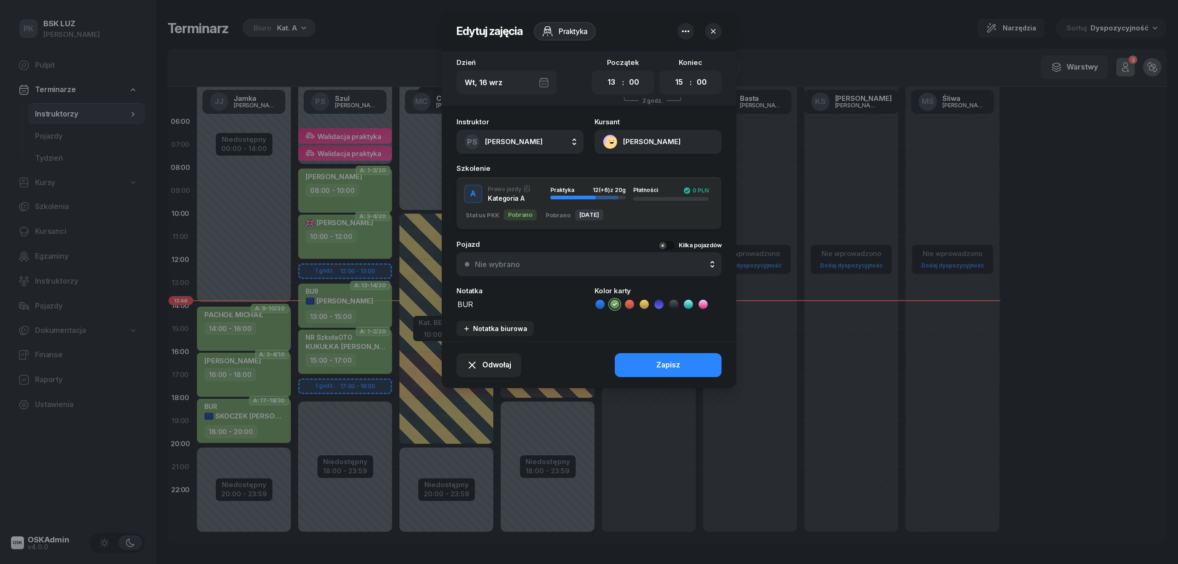
click at [711, 32] on icon "button" at bounding box center [712, 31] width 9 height 9
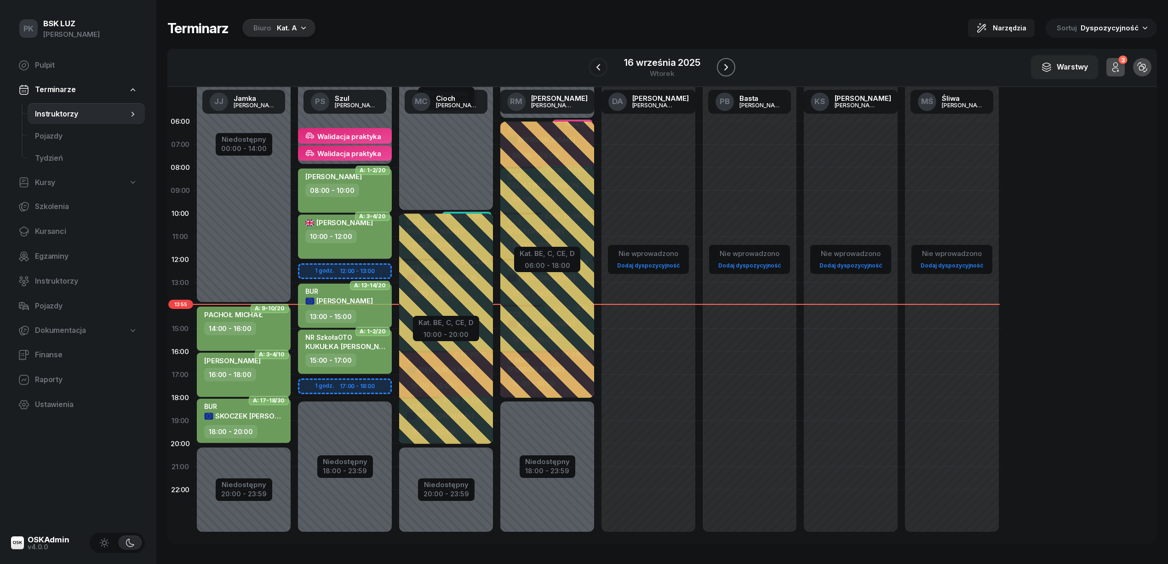
click at [725, 63] on icon "button" at bounding box center [726, 67] width 11 height 11
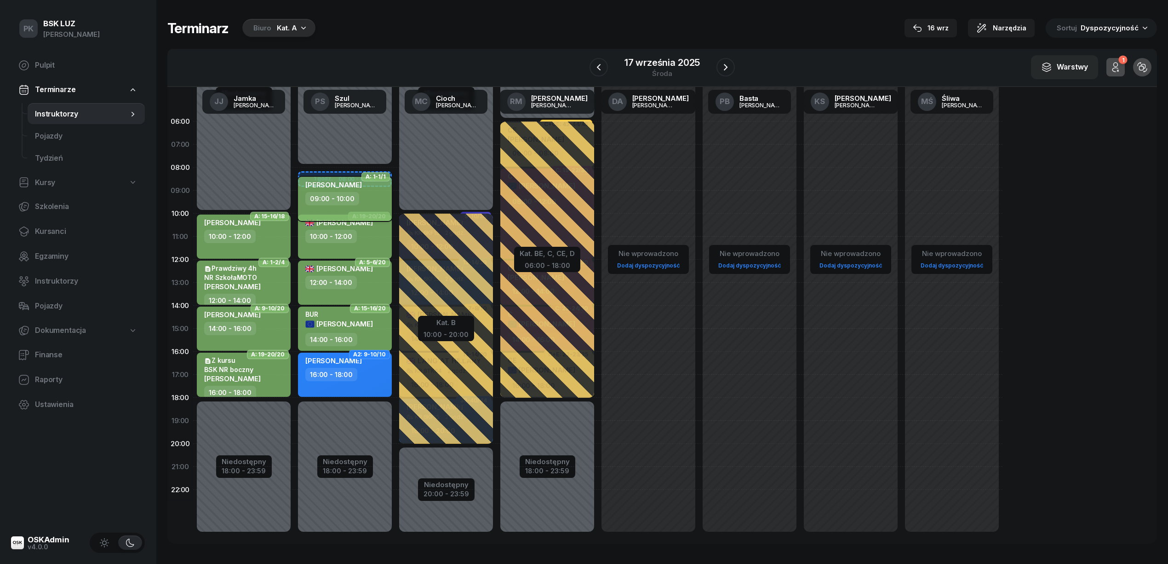
click at [348, 200] on div "09:00 - 10:00" at bounding box center [332, 198] width 54 height 13
select select "09"
select select "10"
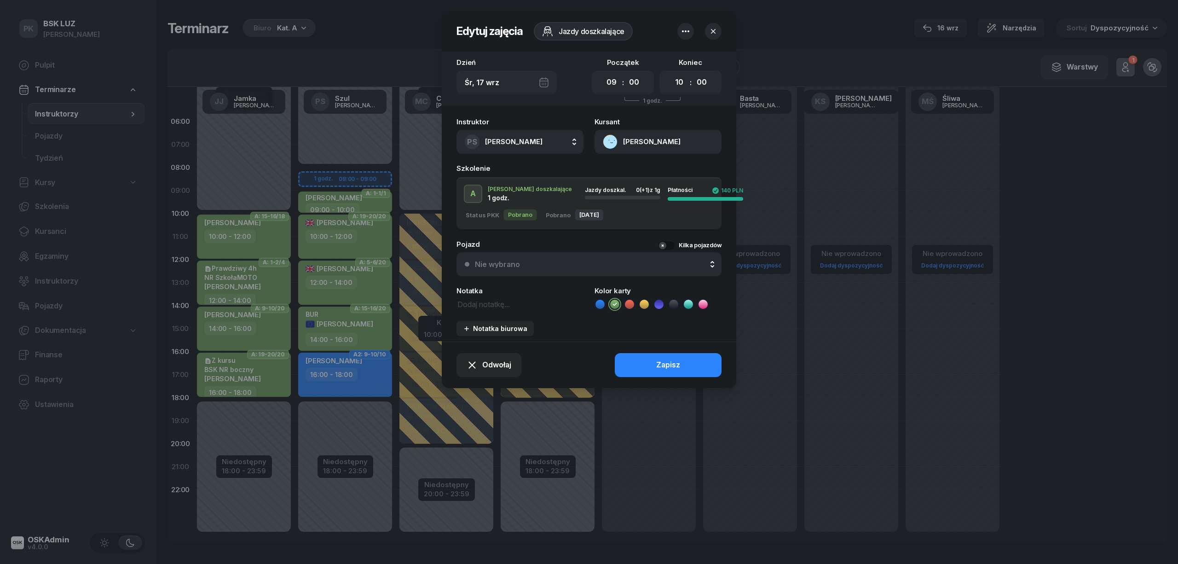
click at [488, 306] on textarea at bounding box center [519, 304] width 127 height 12
type textarea "NR SzkołaMOTO"
click at [494, 324] on div "Notatka biurowa" at bounding box center [495, 328] width 64 height 8
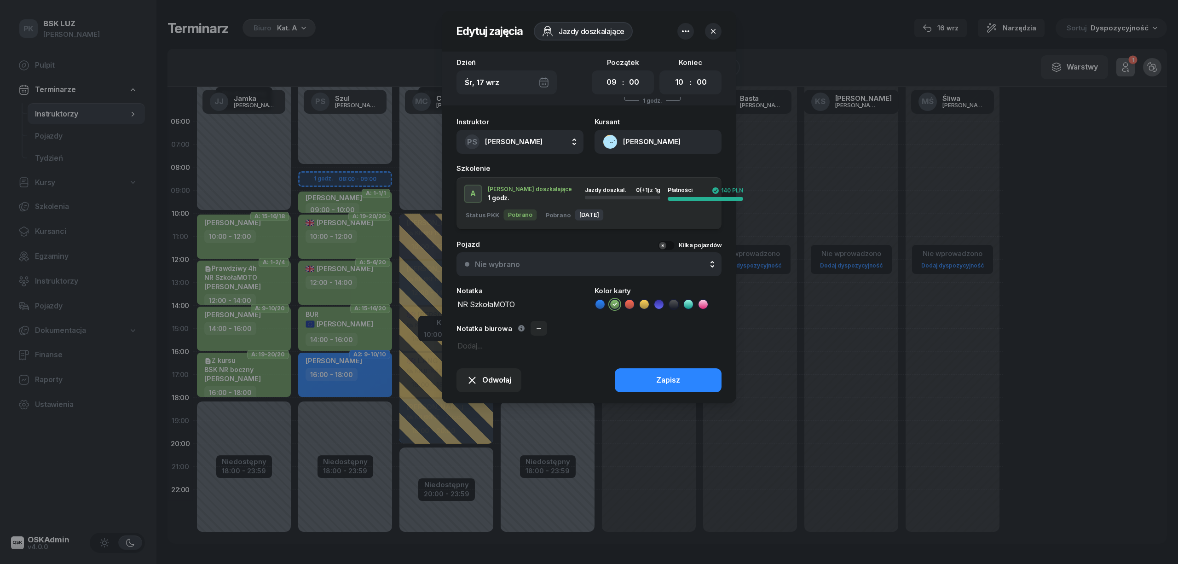
click at [487, 343] on textarea at bounding box center [588, 345] width 265 height 12
type textarea "B"
type textarea "Boczny"
click at [646, 370] on button "Zapisz" at bounding box center [668, 380] width 107 height 24
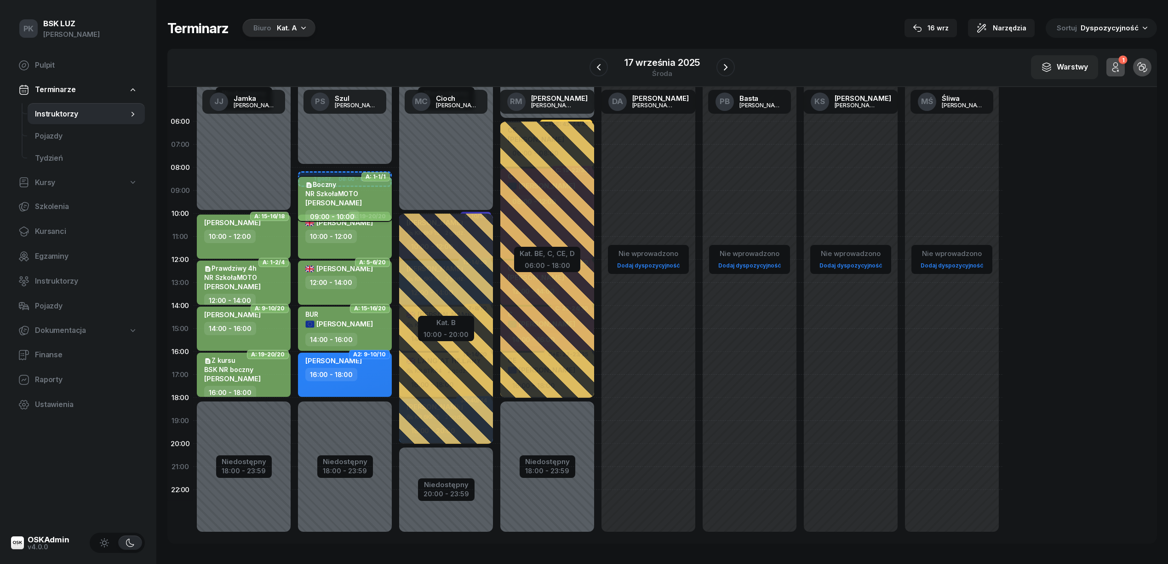
click at [346, 199] on span "[PERSON_NAME]" at bounding box center [333, 202] width 57 height 9
select select "09"
select select "10"
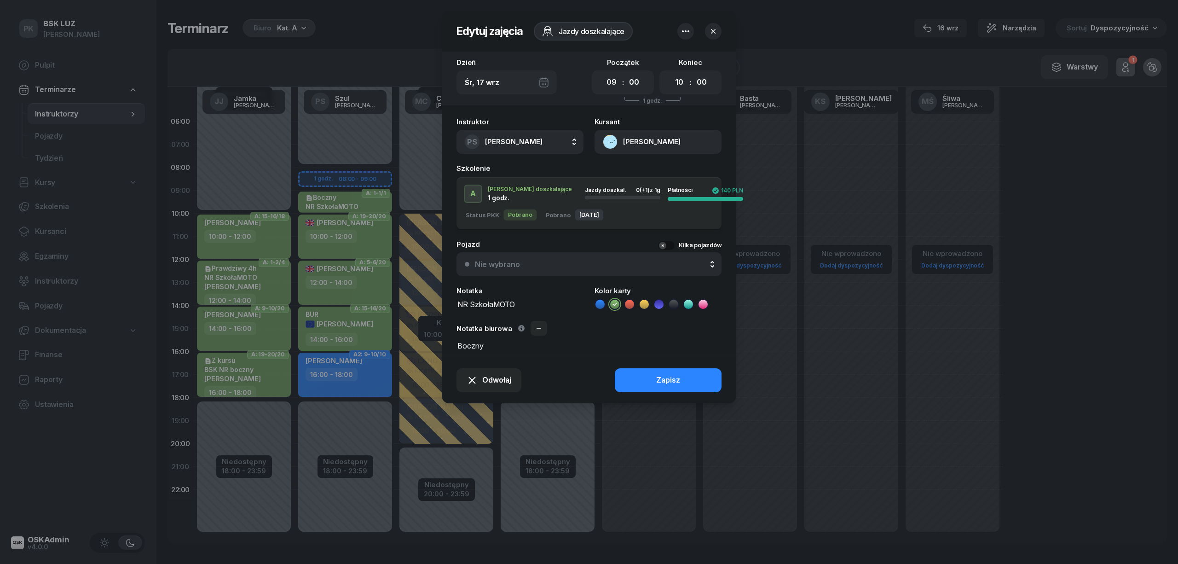
drag, startPoint x: 488, startPoint y: 346, endPoint x: 413, endPoint y: 343, distance: 75.1
click at [413, 343] on div "Edytuj zajęcia Jazdy doszkalające Dzień Śr, 17 wrz Początek 00 01 02 03 04 05 0…" at bounding box center [589, 282] width 1178 height 564
click at [648, 381] on button "Zapisz" at bounding box center [668, 380] width 107 height 24
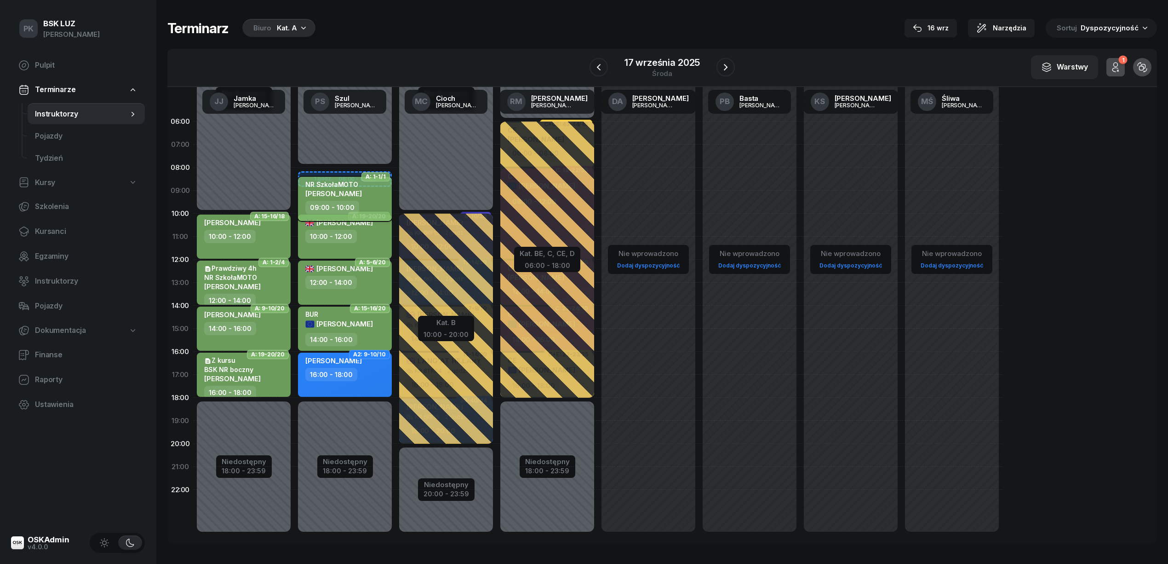
click at [344, 198] on div "NR SzkołaMOTO ARKADIUSZ BAJOR" at bounding box center [333, 190] width 57 height 20
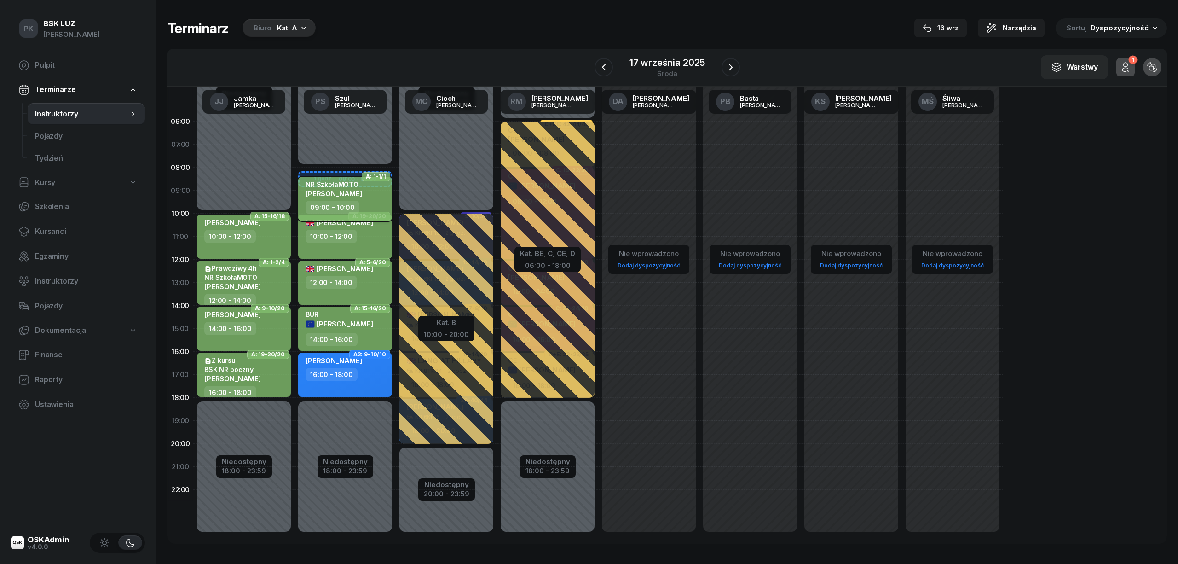
select select "09"
select select "10"
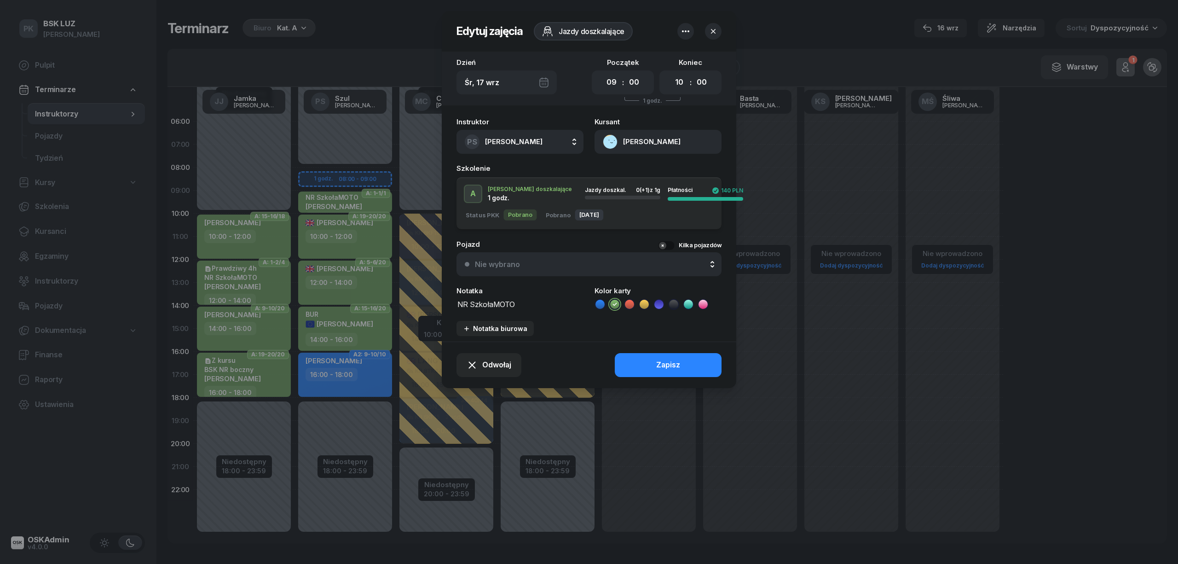
click at [512, 298] on textarea "NR SzkołaMOTO" at bounding box center [519, 304] width 127 height 12
type textarea "NR SzkołaMOTO"
click at [691, 361] on button "Zapisz" at bounding box center [668, 365] width 107 height 24
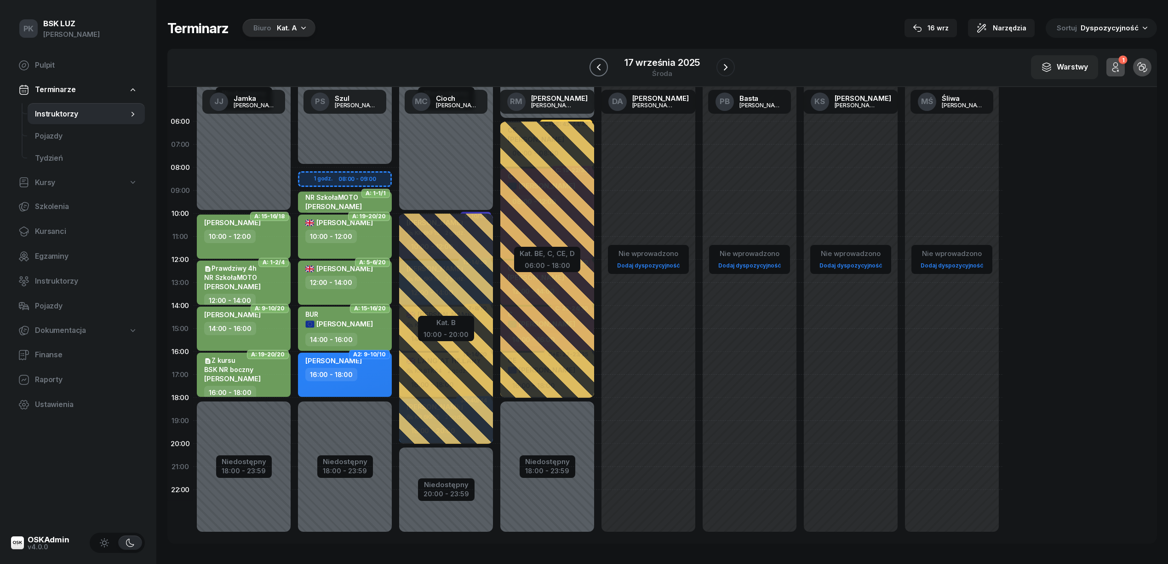
click at [594, 65] on icon "button" at bounding box center [598, 67] width 11 height 11
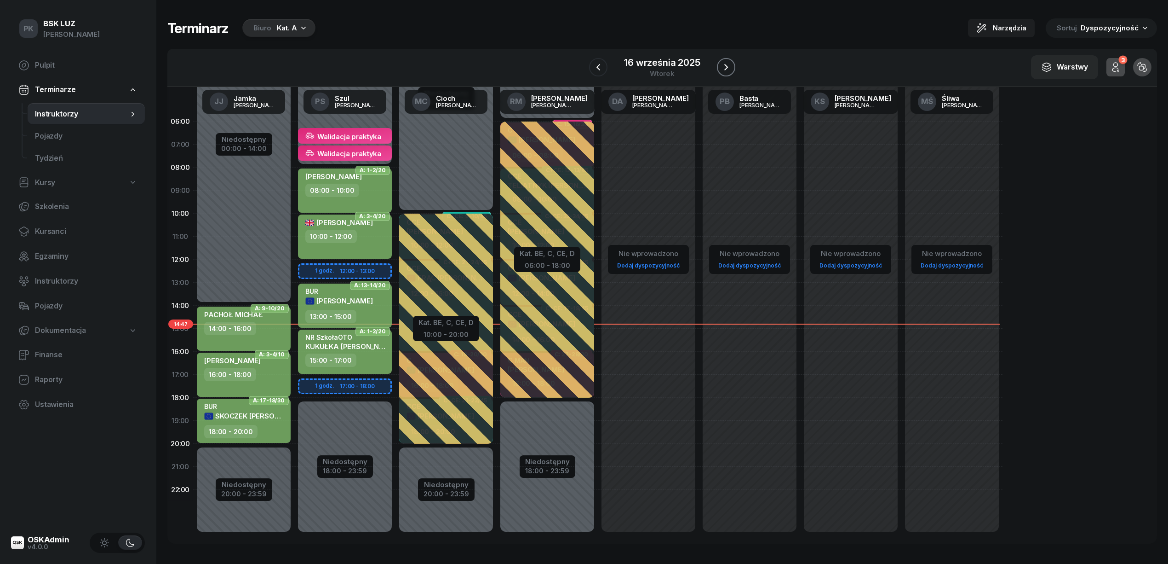
click at [725, 67] on icon "button" at bounding box center [726, 67] width 11 height 11
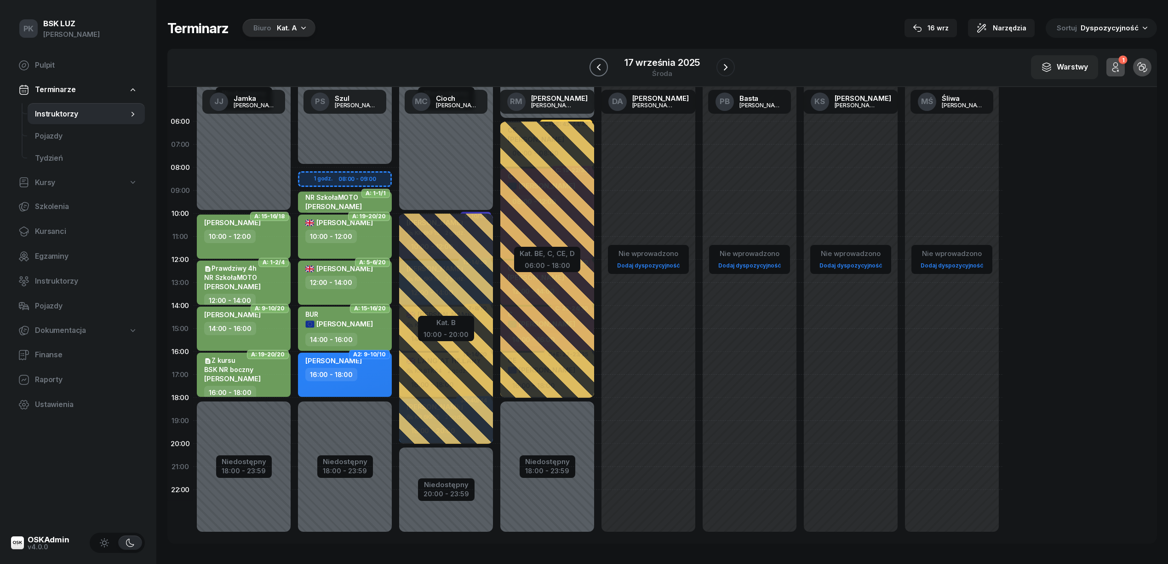
click at [600, 66] on icon "button" at bounding box center [599, 67] width 4 height 6
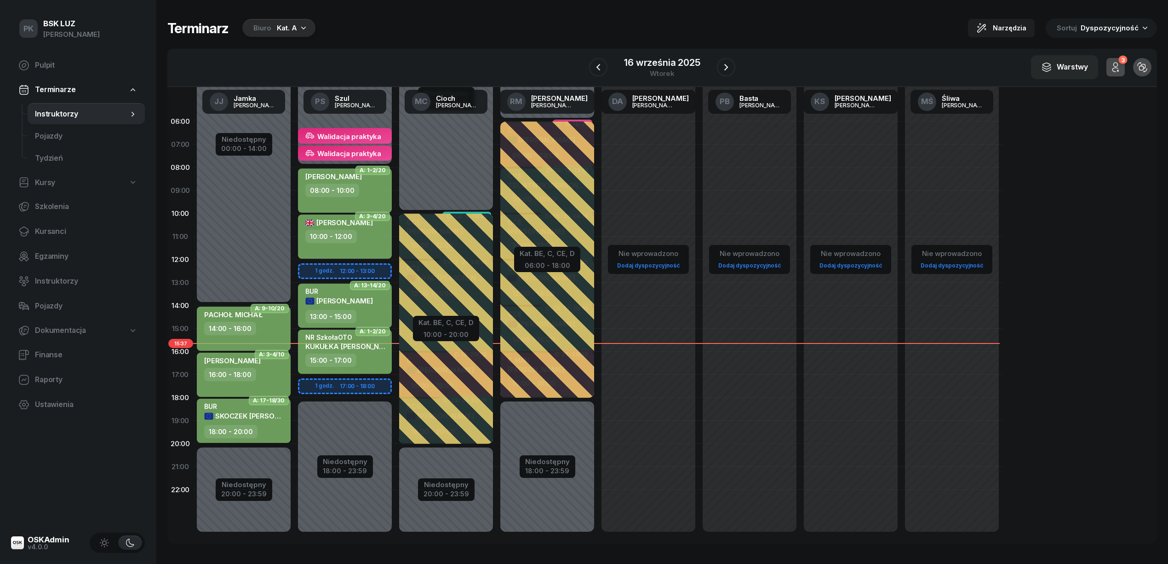
click at [271, 435] on div "18:00 - 20:00" at bounding box center [244, 431] width 81 height 13
select select "18"
select select "20"
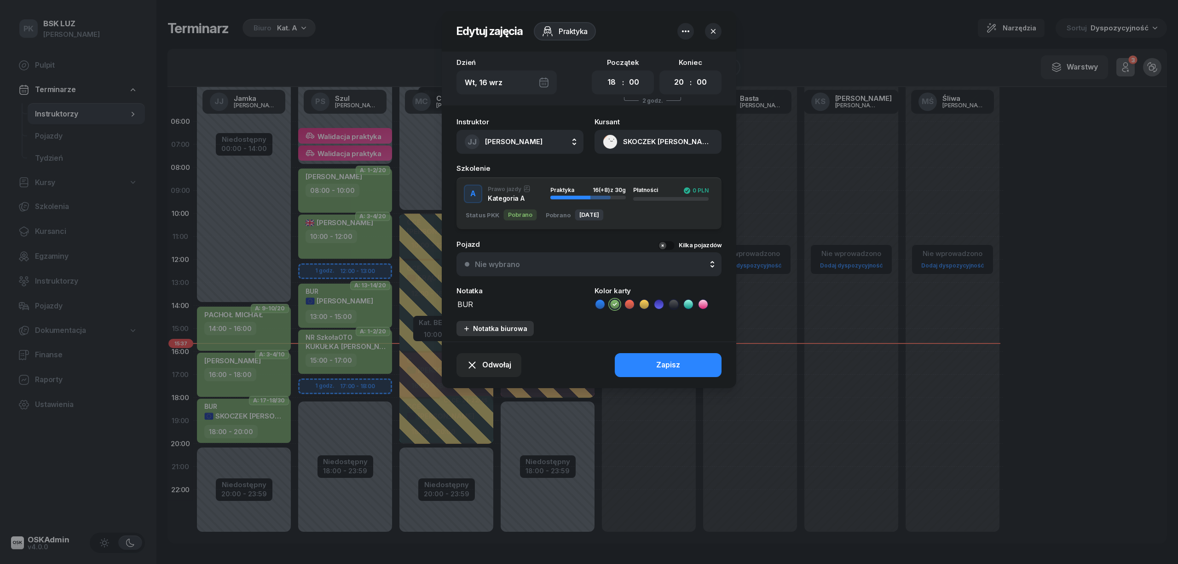
click at [472, 331] on div "Notatka biurowa" at bounding box center [495, 328] width 64 height 8
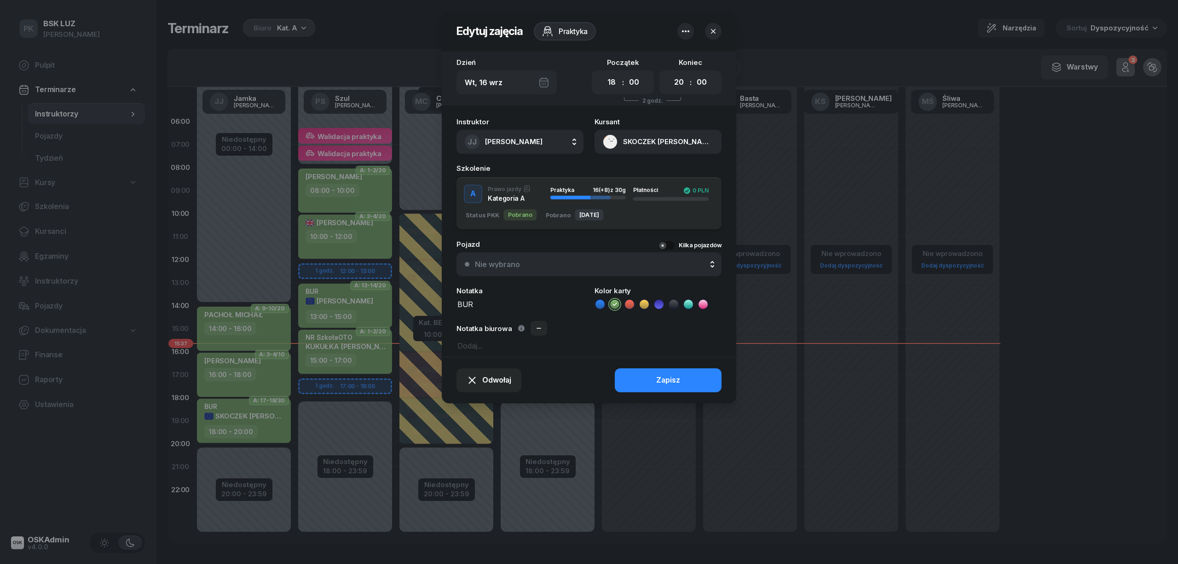
click at [468, 343] on textarea at bounding box center [588, 345] width 265 height 12
type textarea "Chory - podpisze"
click at [692, 394] on div "Odwołaj Zapisz" at bounding box center [589, 380] width 294 height 46
click at [685, 378] on button "Zapisz" at bounding box center [668, 380] width 107 height 24
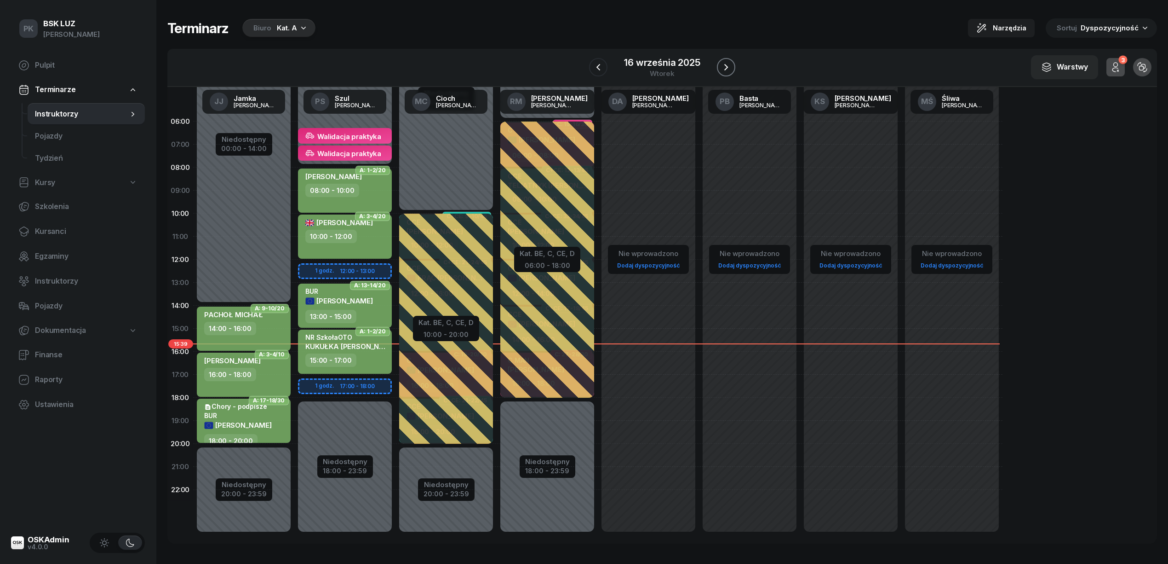
click at [730, 63] on icon "button" at bounding box center [726, 67] width 11 height 11
click at [730, 63] on icon "button" at bounding box center [725, 67] width 11 height 11
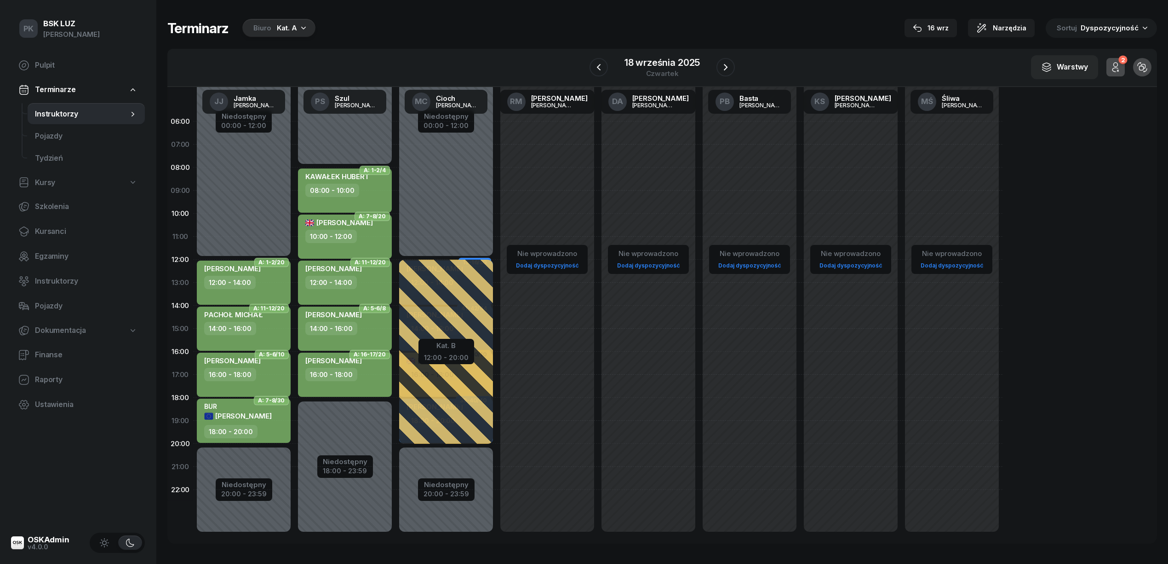
click at [368, 355] on span "A: 16-17/20" at bounding box center [370, 354] width 32 height 2
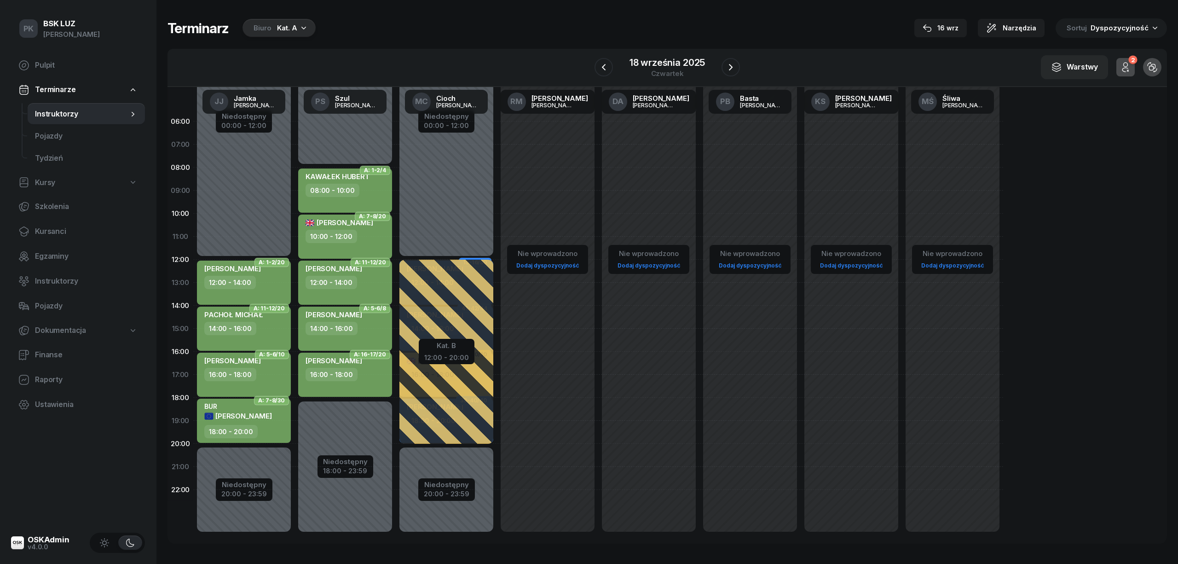
select select "16"
select select "18"
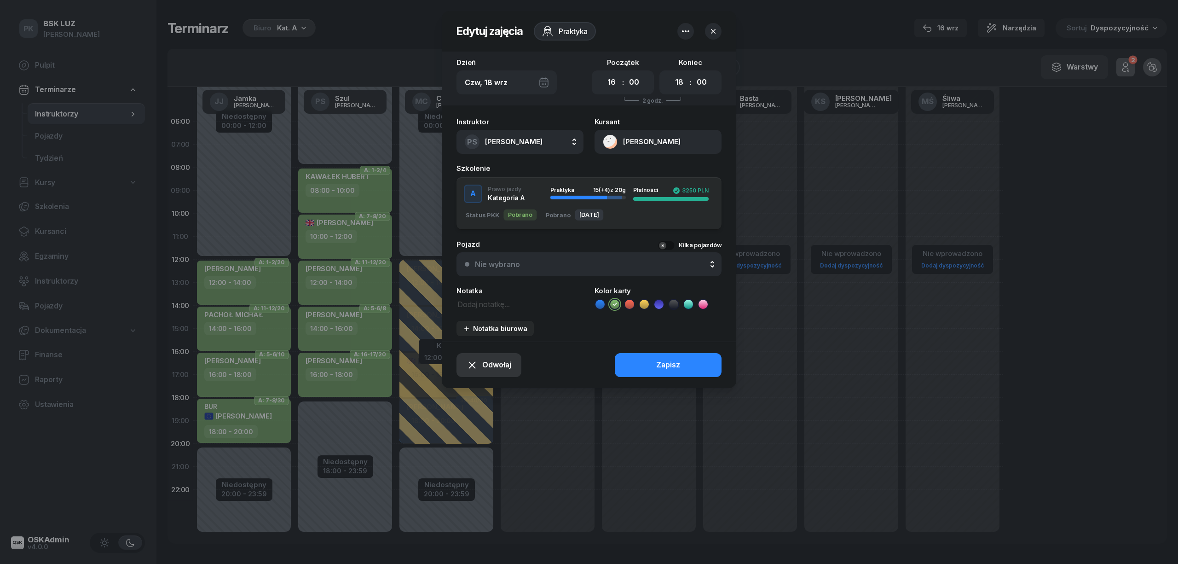
click at [492, 368] on span "Odwołaj" at bounding box center [496, 365] width 29 height 12
click at [483, 310] on div "Kursant odwołał" at bounding box center [473, 309] width 54 height 12
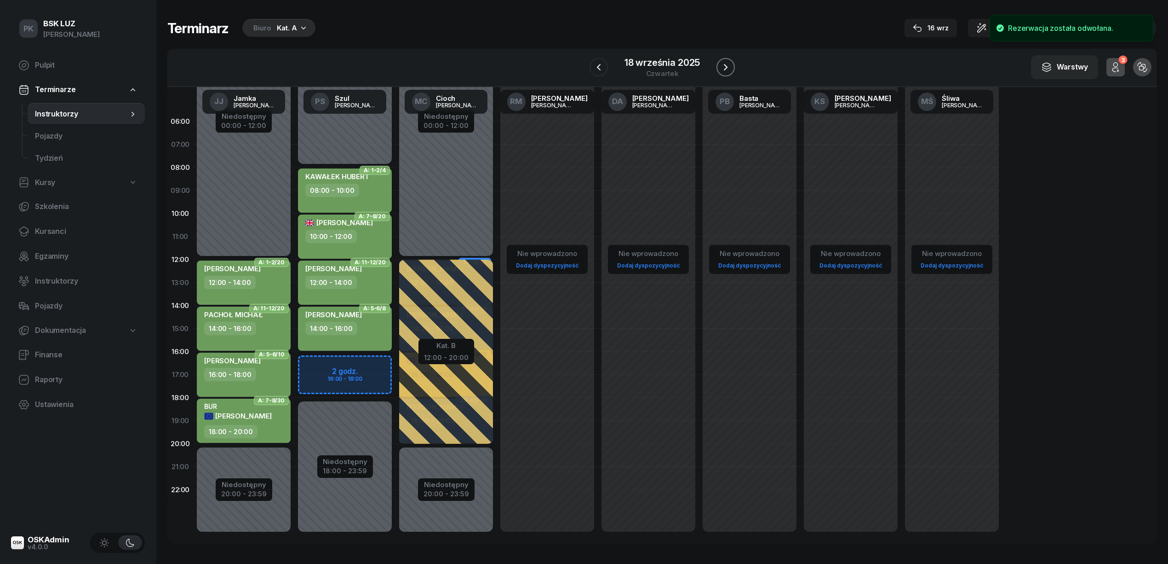
click at [727, 67] on icon "button" at bounding box center [726, 67] width 4 height 6
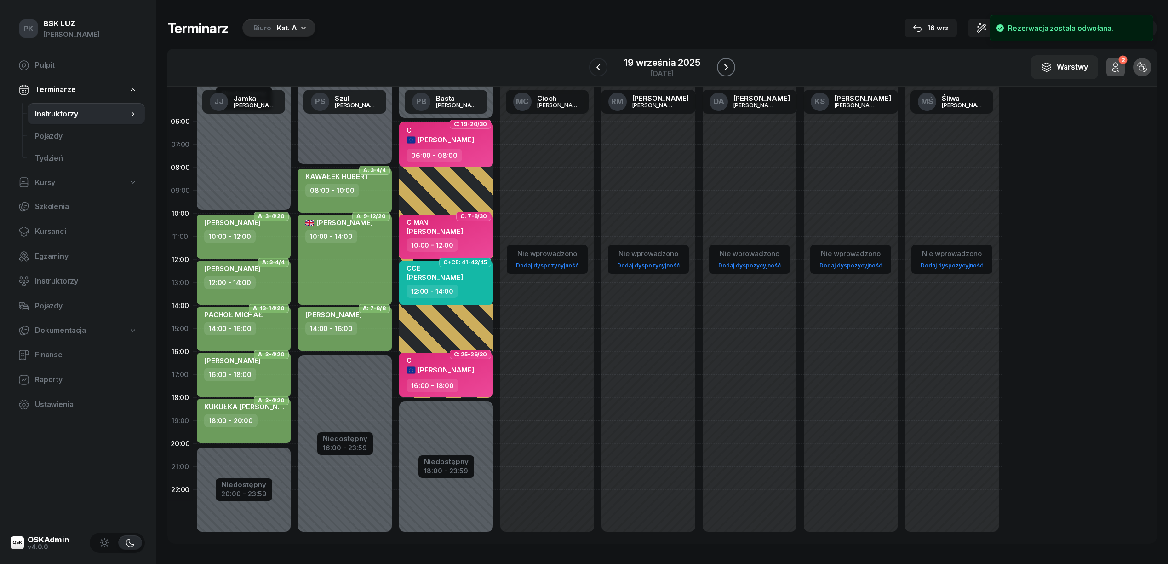
click at [727, 67] on icon "button" at bounding box center [727, 67] width 4 height 6
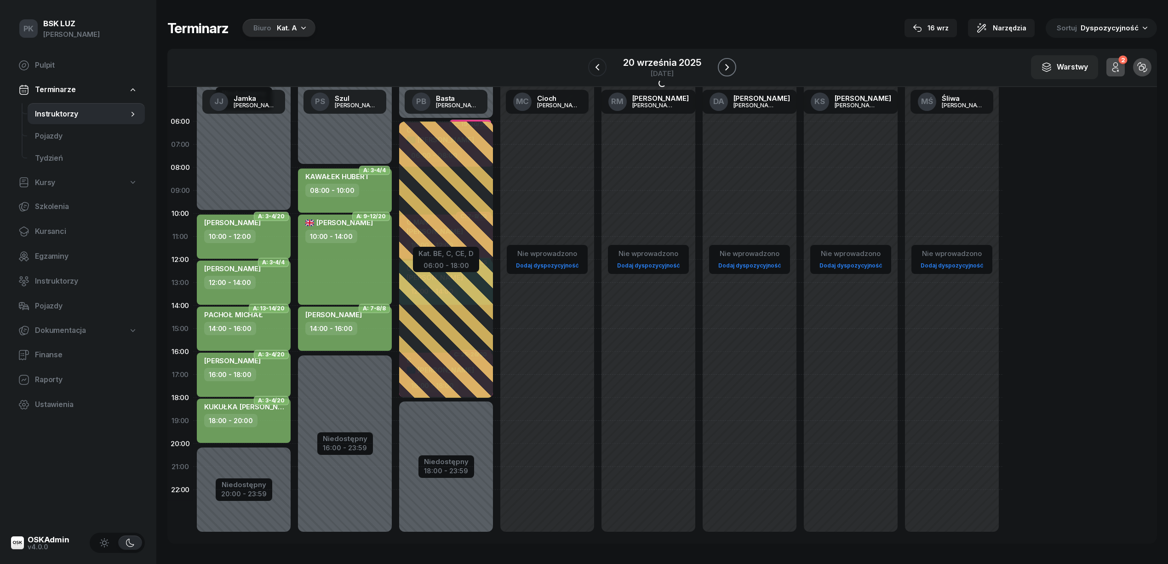
click at [727, 67] on icon "button" at bounding box center [727, 67] width 11 height 11
click at [727, 67] on icon "button" at bounding box center [726, 67] width 4 height 6
click at [727, 67] on icon "button" at bounding box center [725, 67] width 11 height 11
click at [727, 67] on icon "button" at bounding box center [726, 67] width 11 height 11
click at [727, 67] on icon "button" at bounding box center [727, 67] width 11 height 11
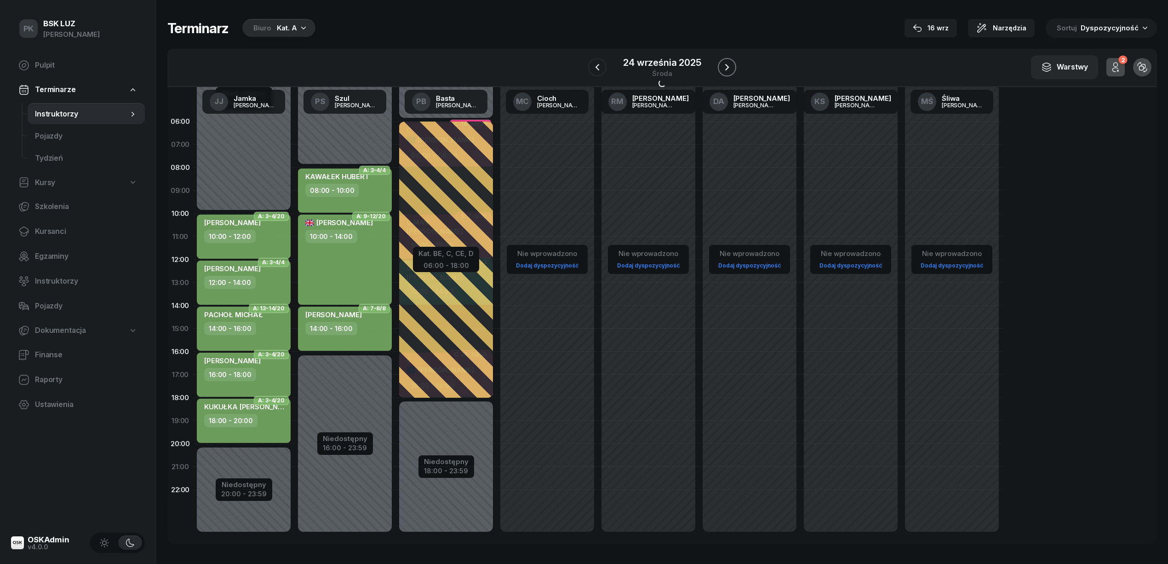
click at [727, 67] on icon "button" at bounding box center [727, 67] width 11 height 11
click at [727, 67] on icon "button" at bounding box center [726, 67] width 11 height 11
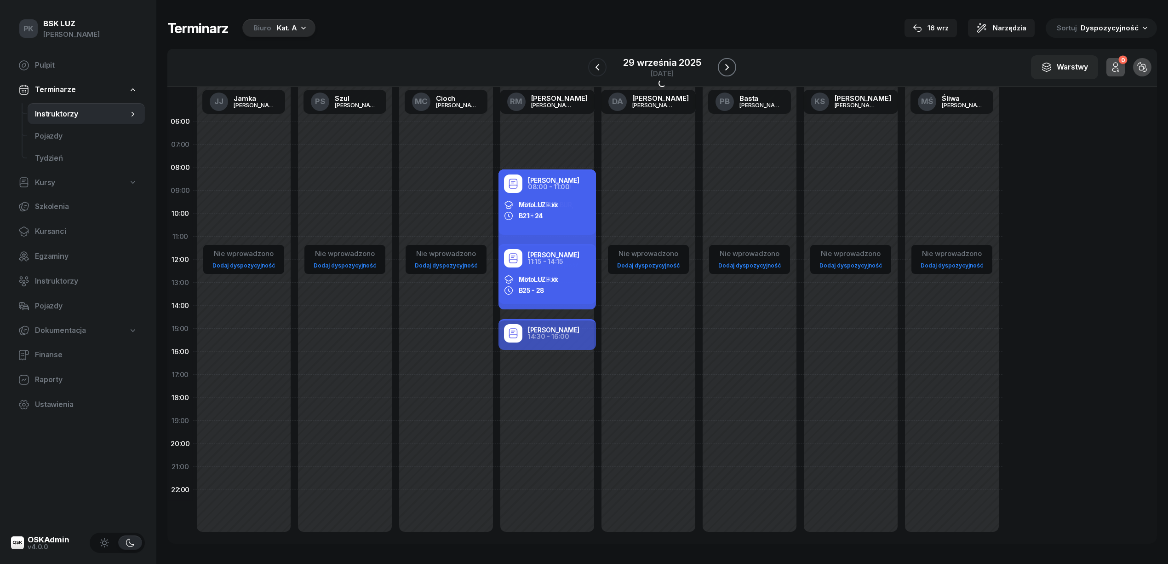
click at [727, 67] on icon "button" at bounding box center [727, 67] width 11 height 11
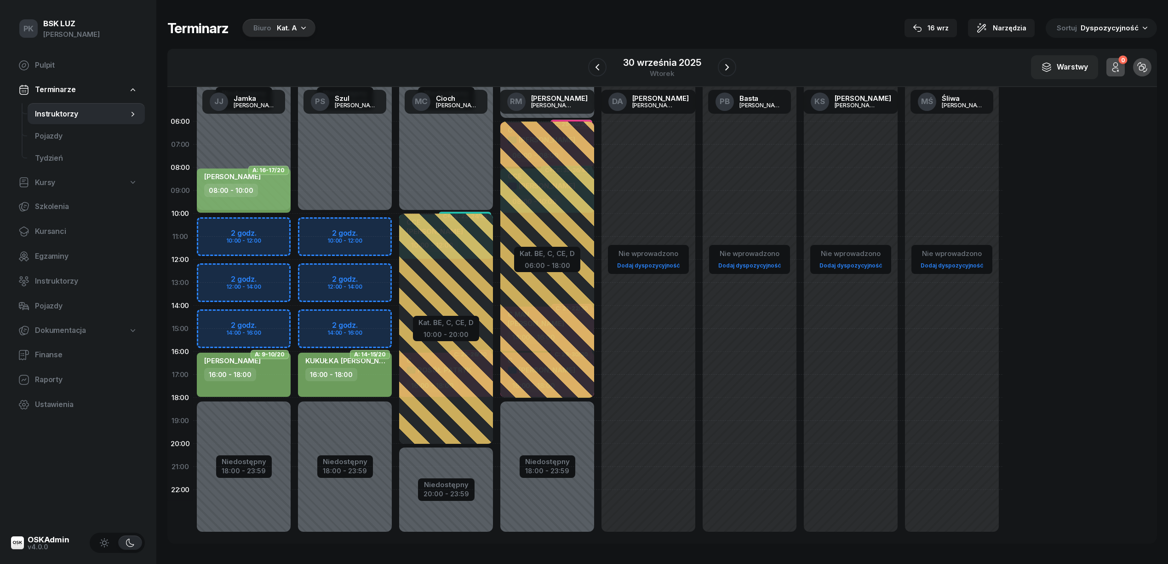
click at [272, 194] on div "08:00 - 10:00" at bounding box center [244, 190] width 81 height 13
select select "08"
select select "10"
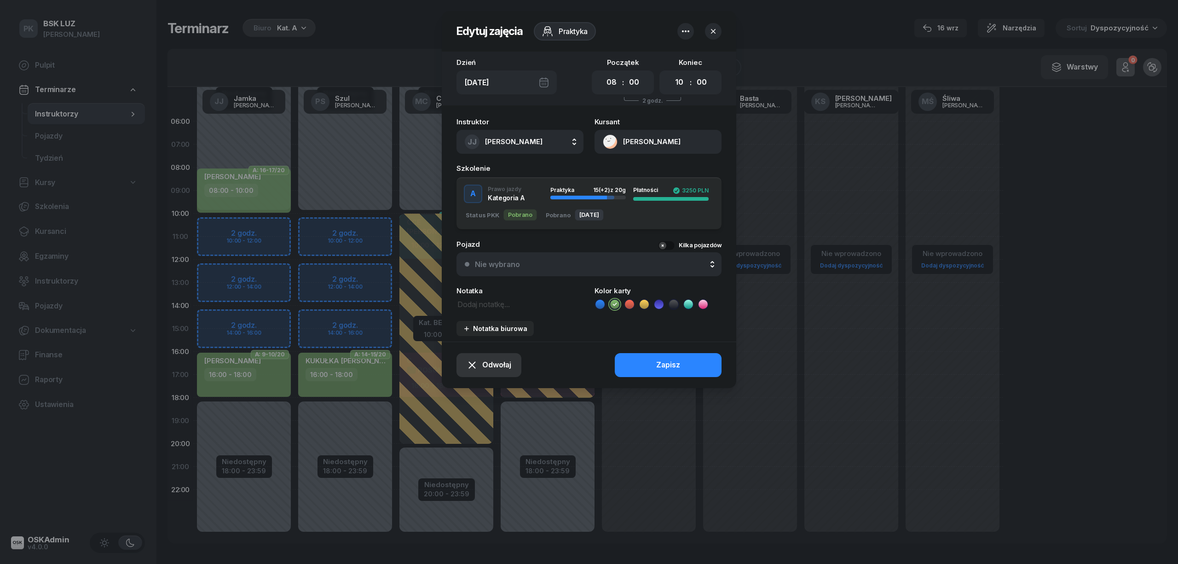
click at [492, 360] on span "Odwołaj" at bounding box center [496, 365] width 29 height 12
click at [481, 306] on div "Kursant odwołał" at bounding box center [473, 309] width 54 height 12
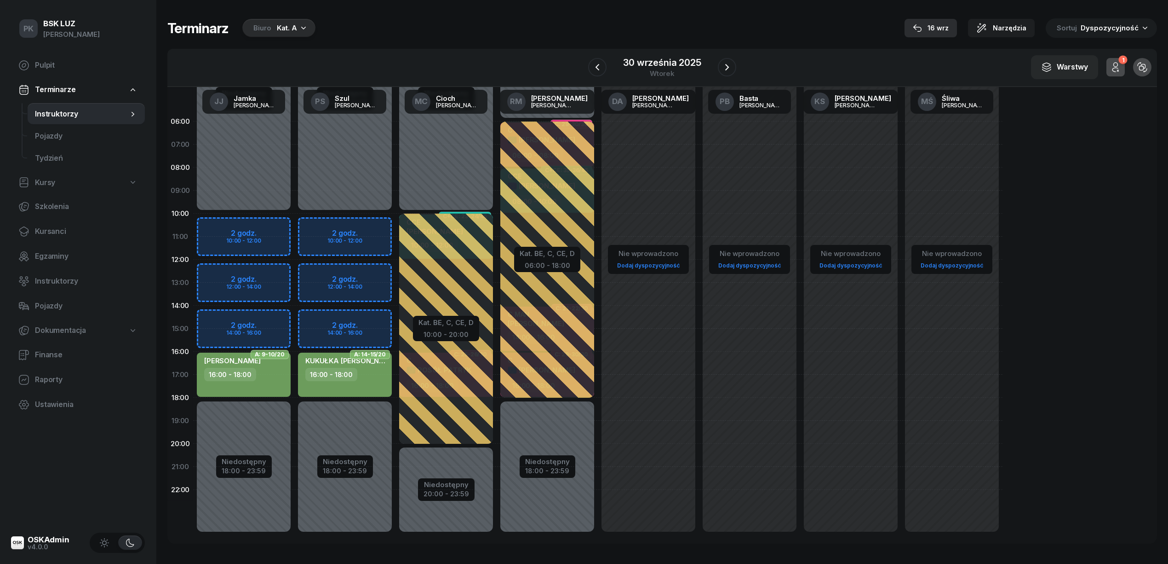
click at [949, 25] on div "16 wrz" at bounding box center [931, 28] width 36 height 11
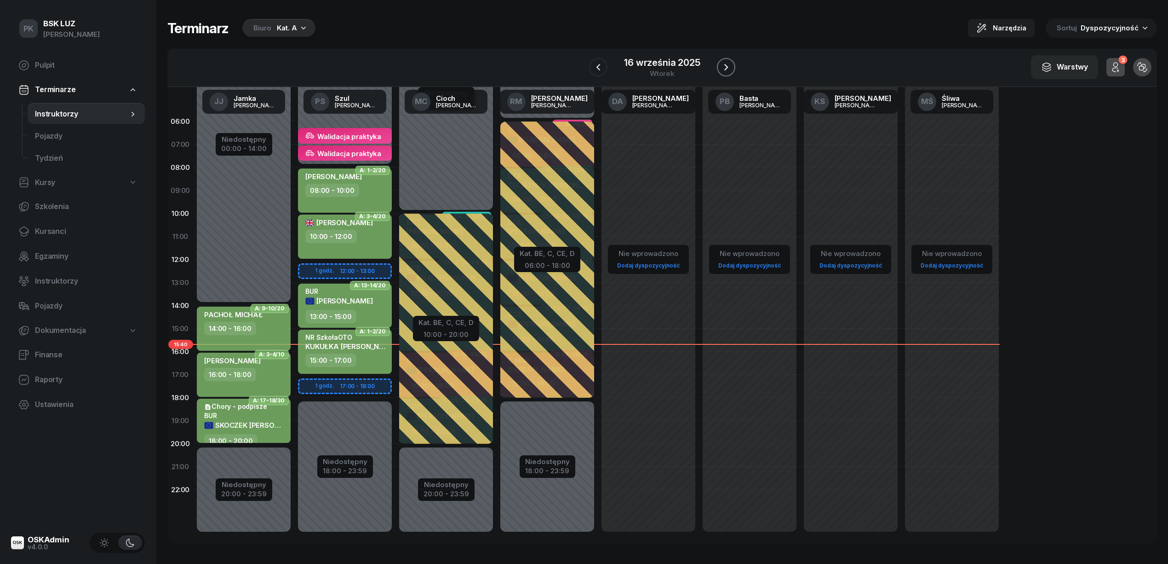
click at [728, 68] on icon "button" at bounding box center [726, 67] width 11 height 11
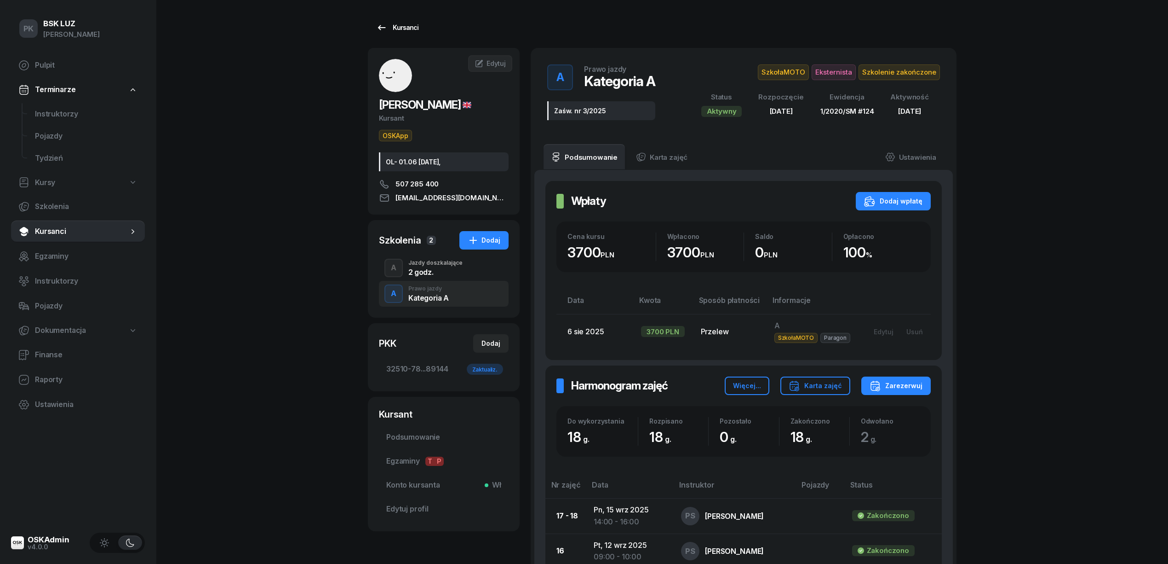
click at [409, 31] on div "Kursanci" at bounding box center [397, 27] width 42 height 11
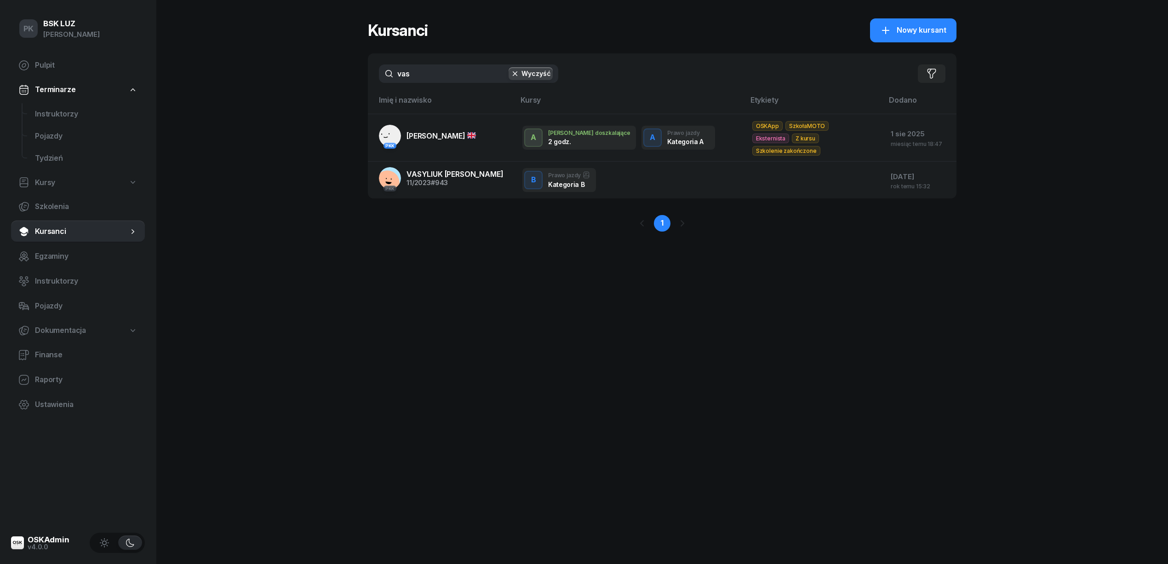
drag, startPoint x: 413, startPoint y: 69, endPoint x: 332, endPoint y: 74, distance: 81.1
click at [332, 74] on div "PK BSK LUZ Piotr Klimek Pulpit Terminarze Instruktorzy Pojazdy Tydzień Kursy Sz…" at bounding box center [584, 282] width 1168 height 564
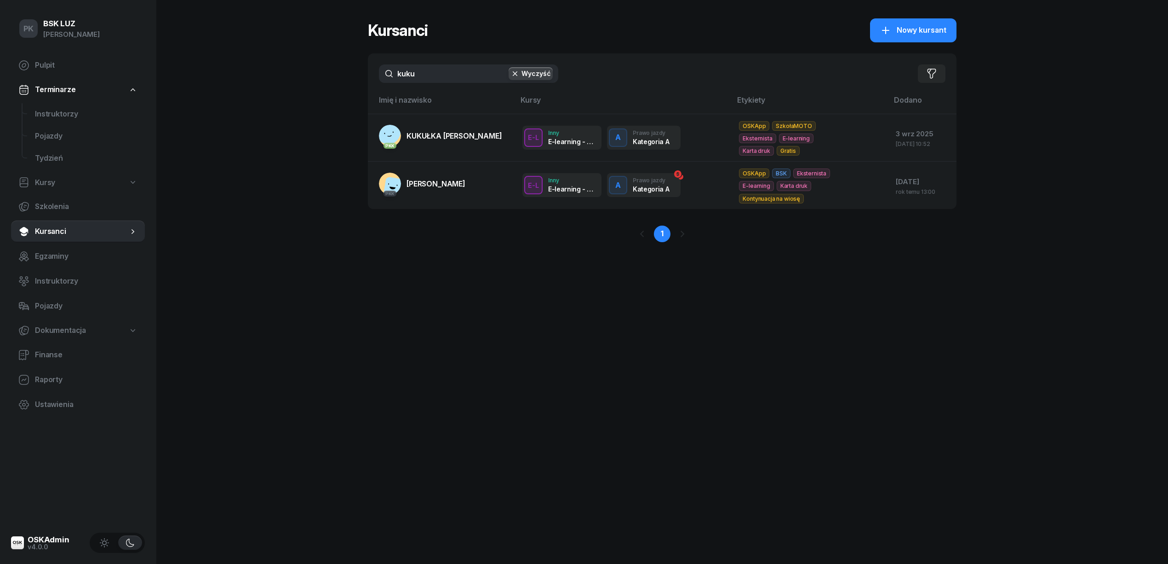
type input "kuku"
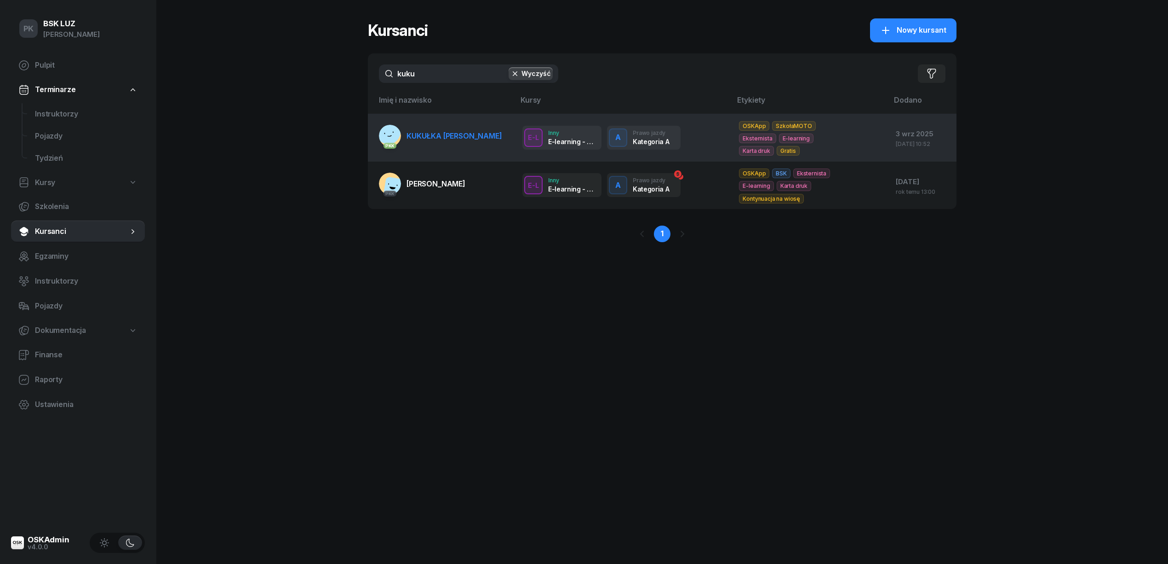
click at [422, 138] on span "KUKUŁKA TOMASZ" at bounding box center [455, 135] width 96 height 9
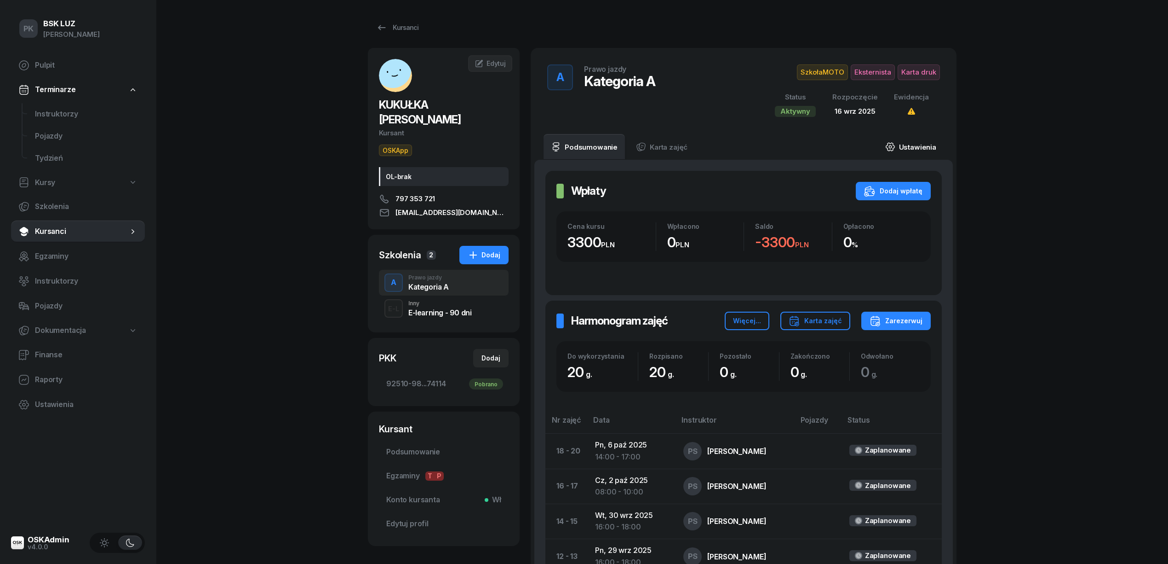
click at [931, 145] on link "Ustawienia" at bounding box center [911, 147] width 66 height 26
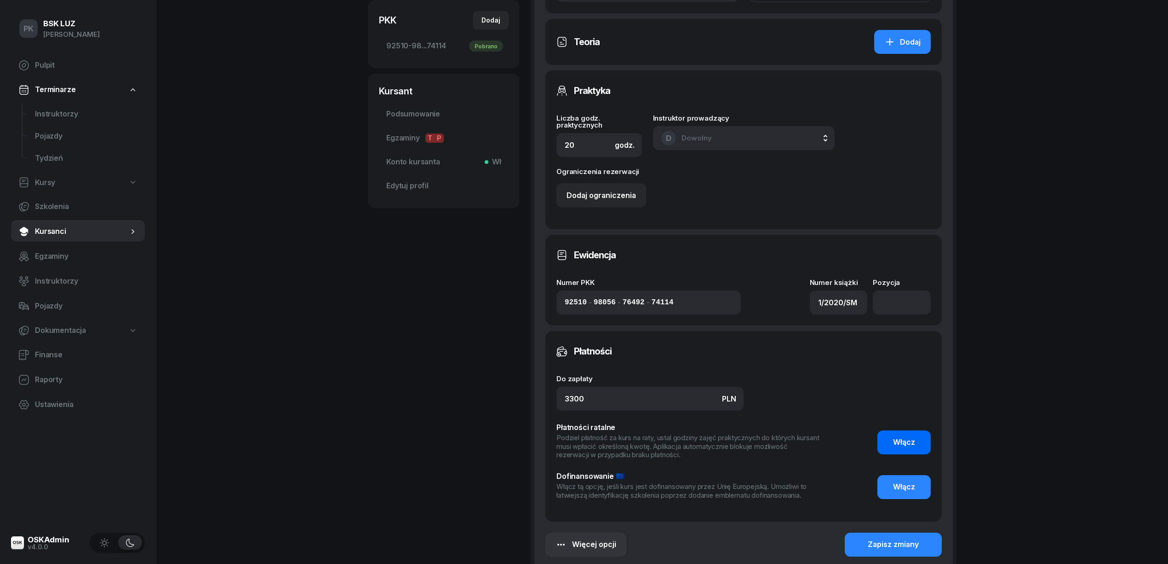
scroll to position [435, 0]
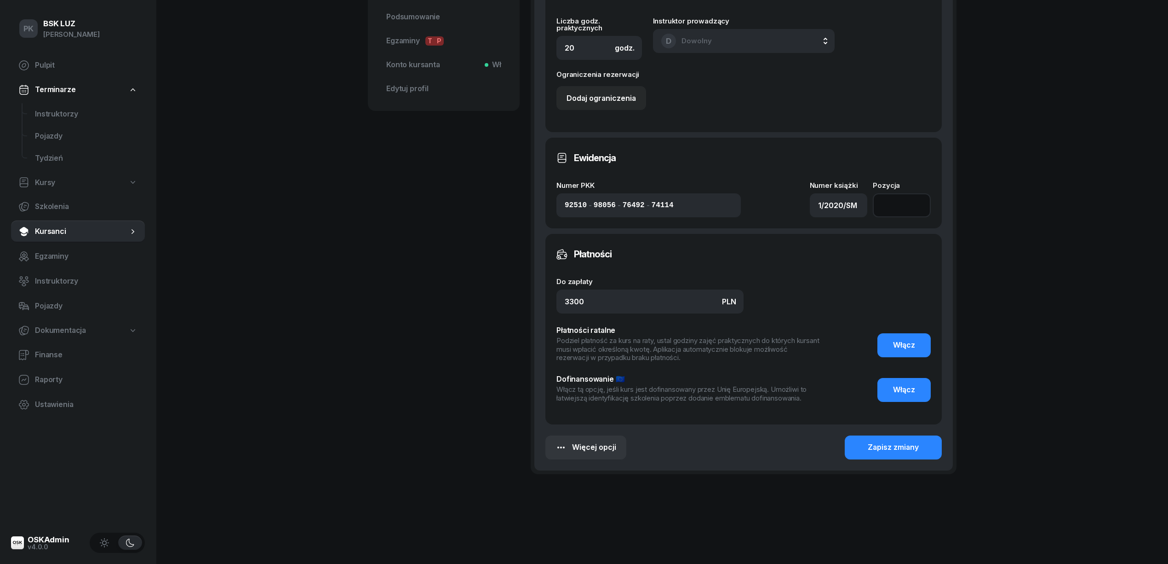
click at [896, 208] on input "number" at bounding box center [902, 205] width 58 height 24
type input "138"
click at [895, 439] on button "Zapisz zmiany" at bounding box center [893, 447] width 97 height 24
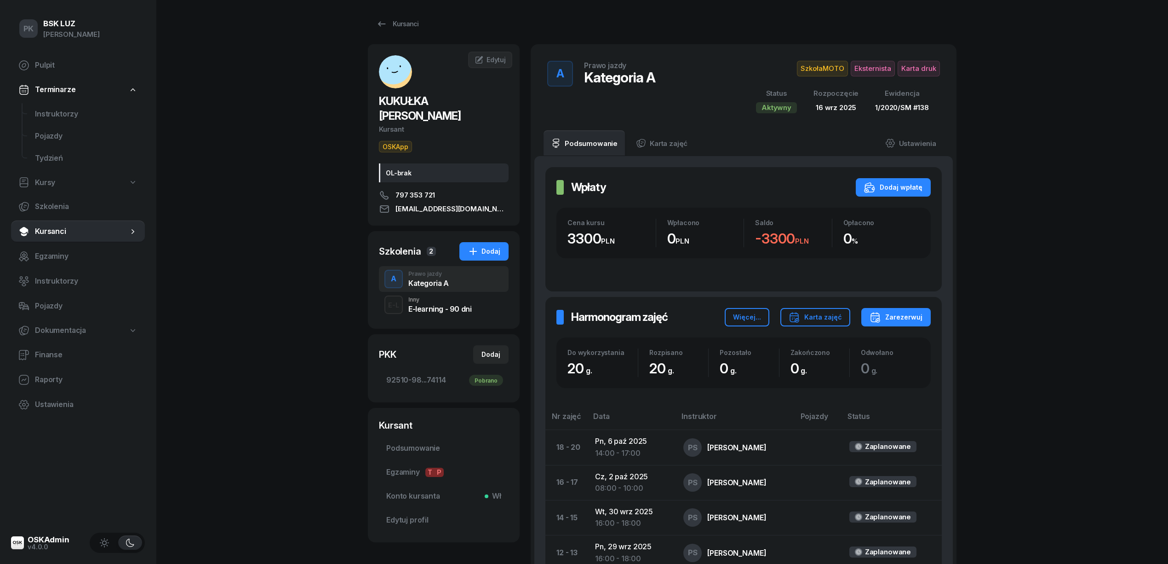
scroll to position [0, 0]
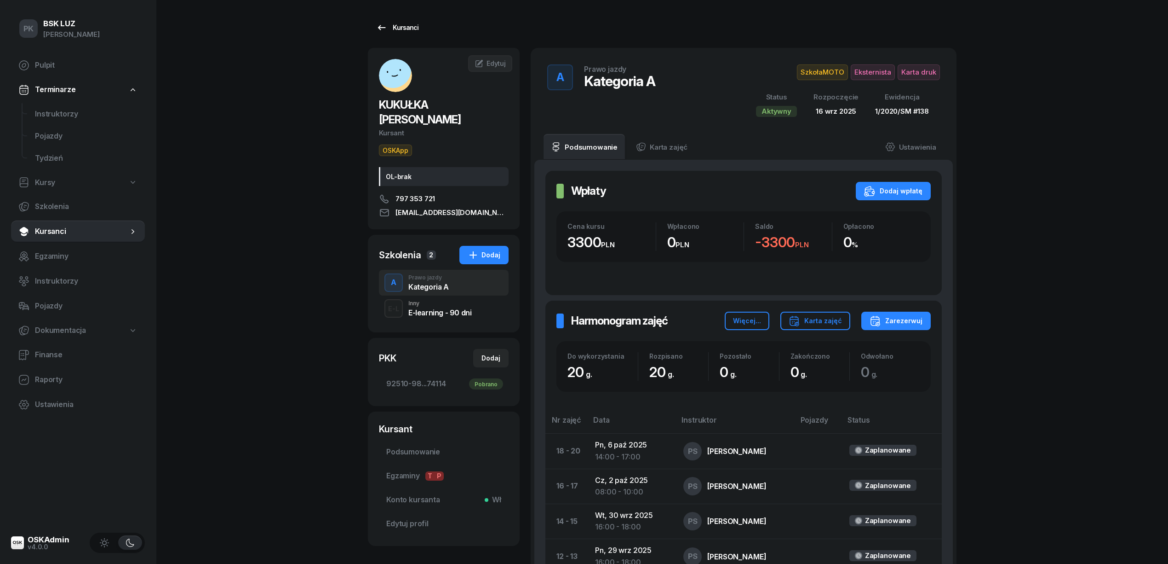
click at [398, 26] on div "Kursanci" at bounding box center [397, 27] width 42 height 11
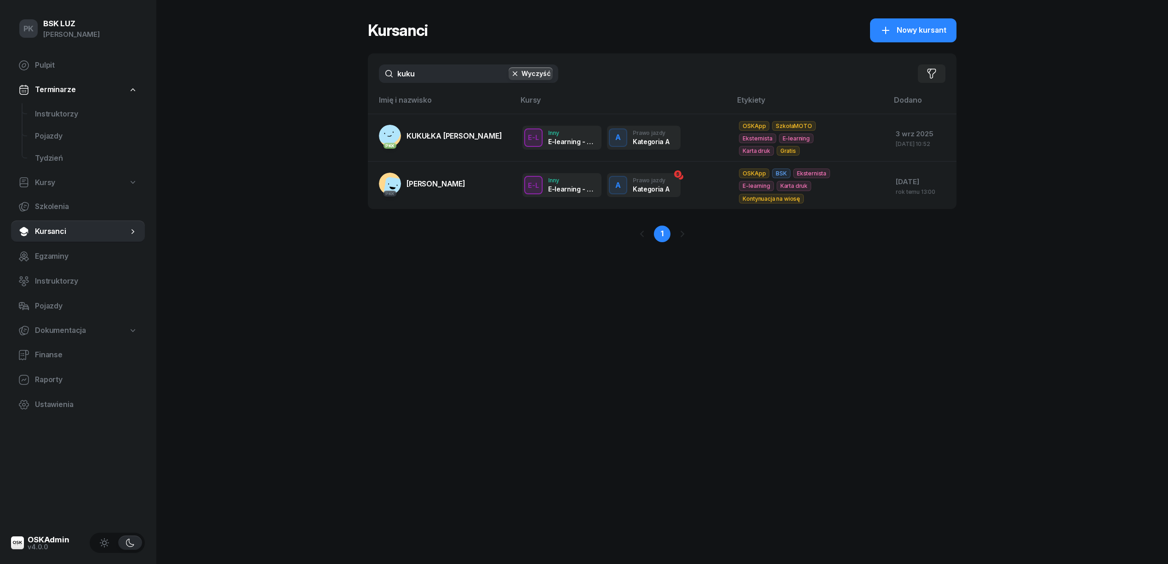
drag, startPoint x: 431, startPoint y: 74, endPoint x: 348, endPoint y: 75, distance: 82.8
click at [348, 75] on div "PK BSK LUZ Piotr Klimek Pulpit Terminarze Instruktorzy Pojazdy Tydzień Kursy Sz…" at bounding box center [584, 282] width 1168 height 564
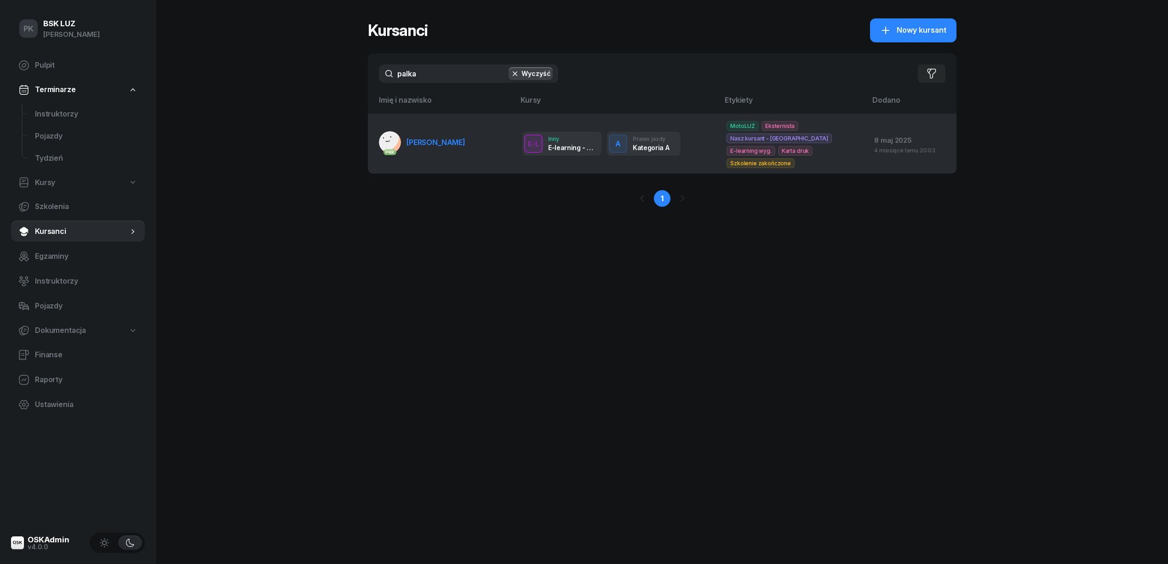
type input "palka"
click at [448, 131] on link "PKK PALKA KONRAD" at bounding box center [422, 142] width 86 height 22
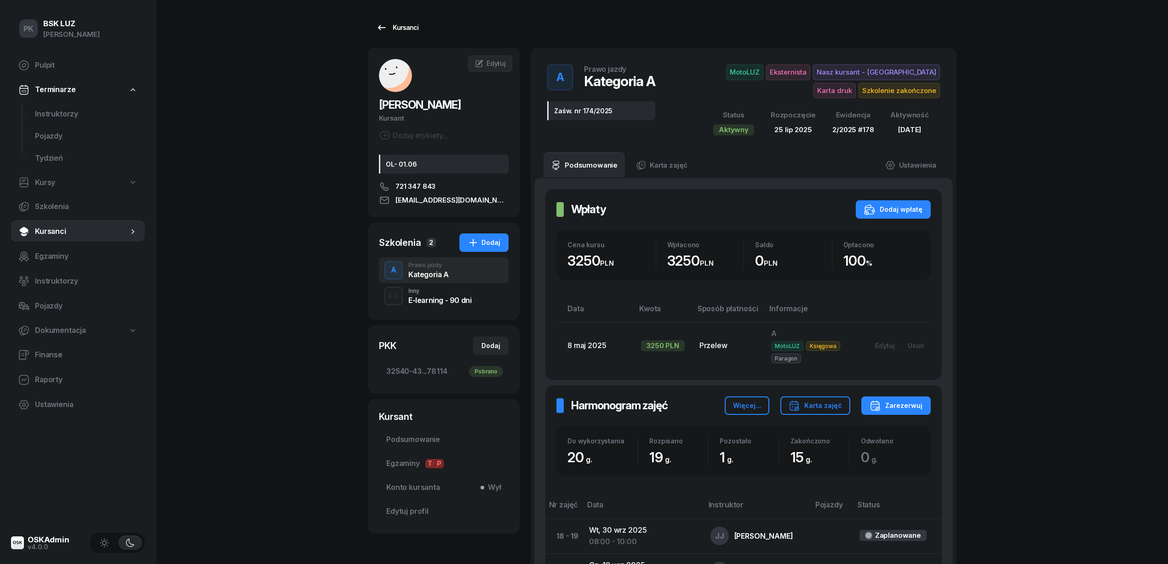
click at [404, 29] on div "Kursanci" at bounding box center [397, 27] width 42 height 11
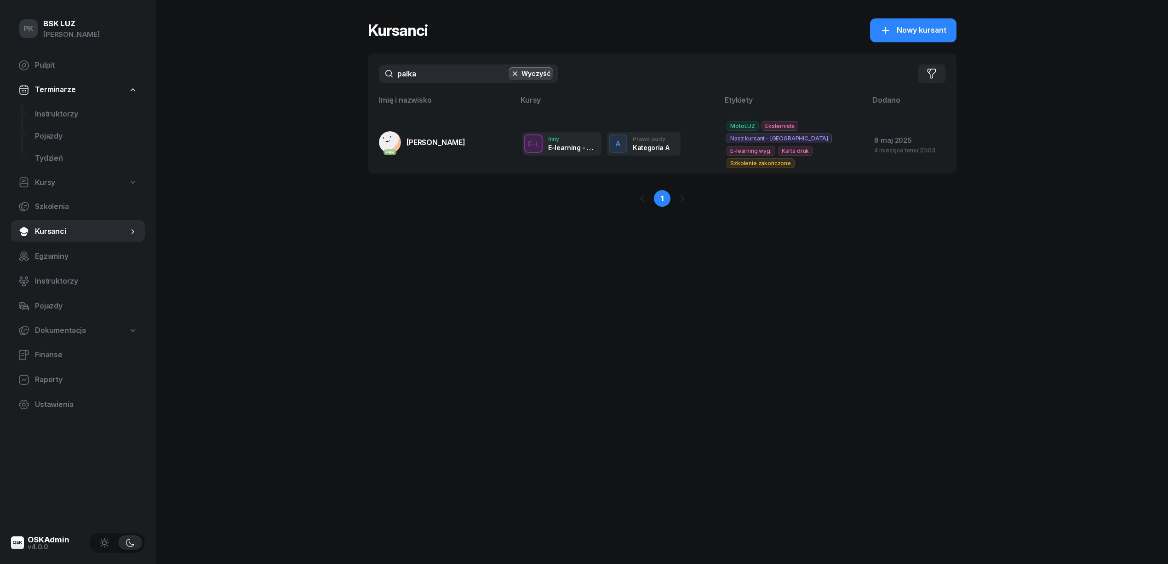
drag, startPoint x: 345, startPoint y: 85, endPoint x: 340, endPoint y: 85, distance: 5.5
click at [340, 85] on div "PK BSK LUZ Piotr Klimek Pulpit Terminarze Instruktorzy Pojazdy Tydzień Kursy Sz…" at bounding box center [584, 282] width 1168 height 564
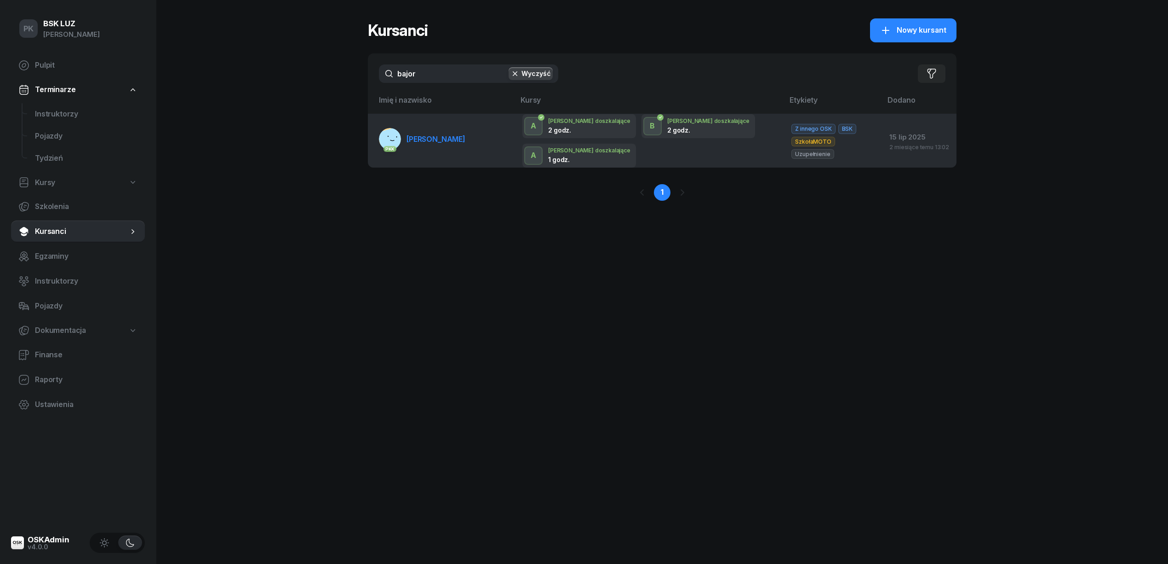
type input "bajor"
click at [410, 145] on link "PKK BAJOR ARKADIUSZ" at bounding box center [422, 139] width 86 height 22
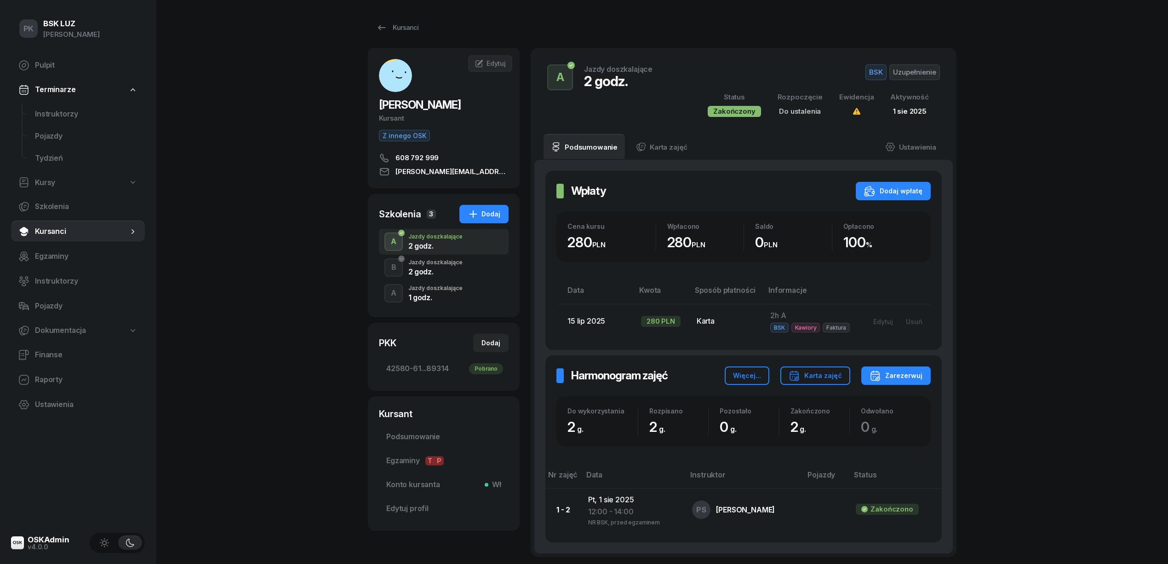
click at [427, 297] on div "1 godz." at bounding box center [436, 297] width 54 height 7
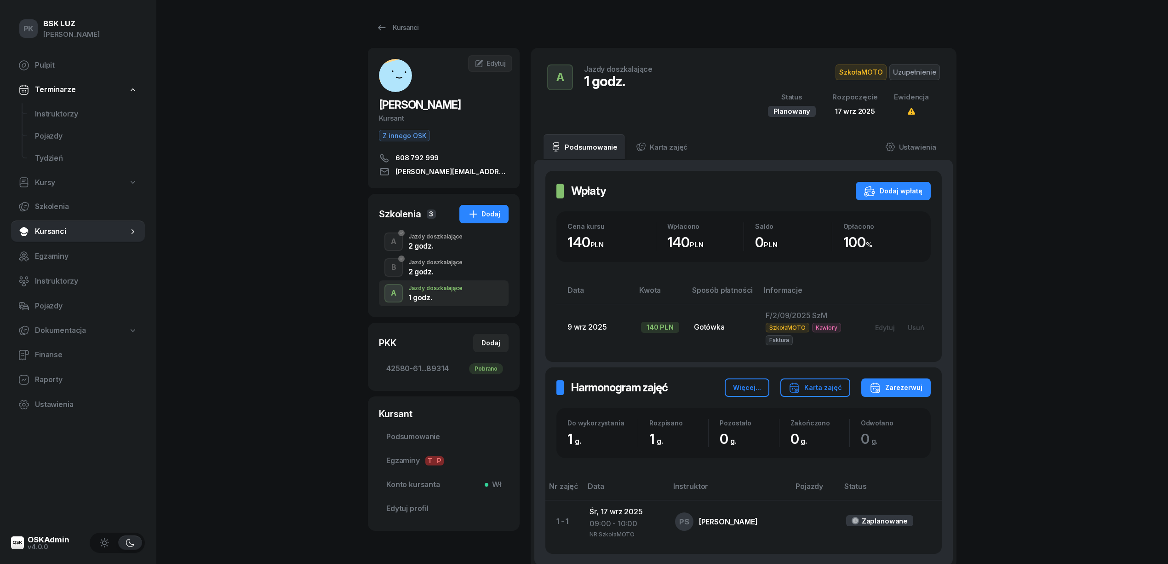
click at [428, 266] on div "2 godz." at bounding box center [436, 270] width 54 height 10
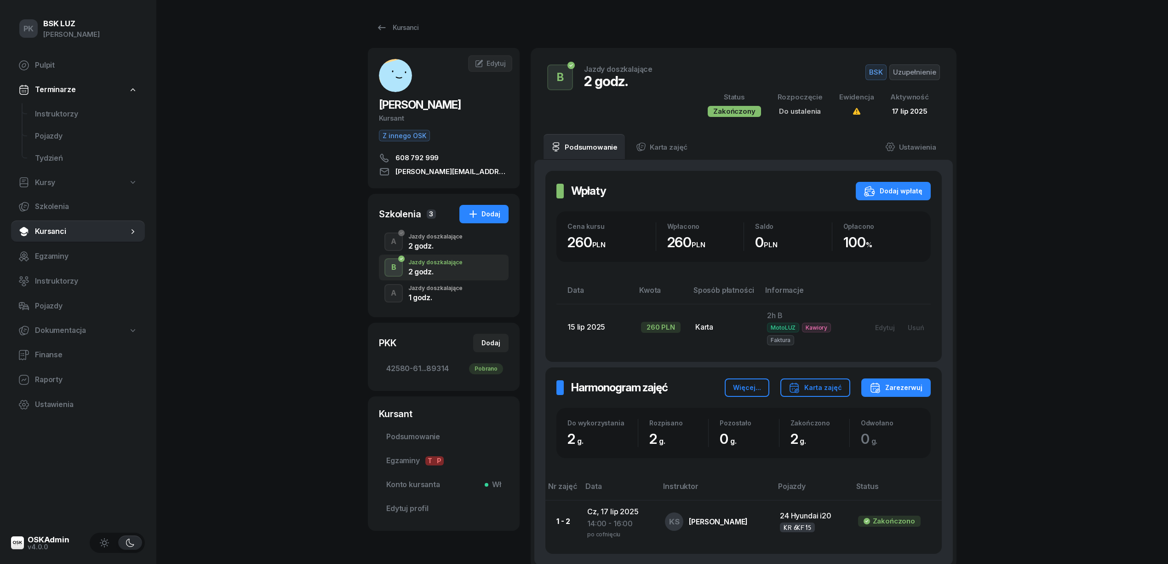
click at [430, 240] on div "2 godz." at bounding box center [436, 244] width 54 height 10
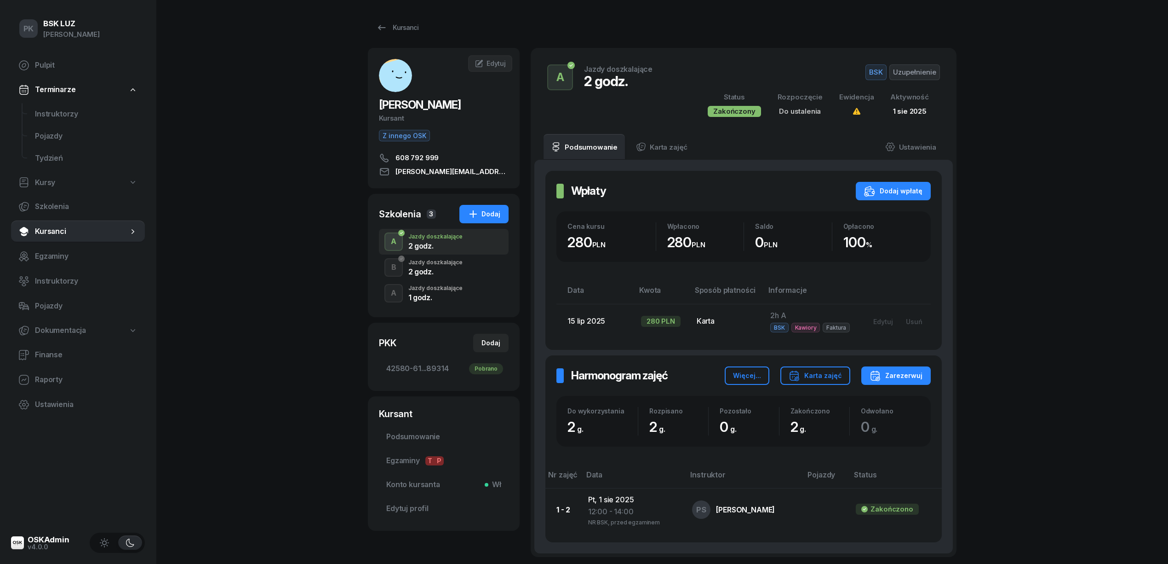
click at [439, 262] on div "Jazdy doszkalające" at bounding box center [436, 262] width 54 height 6
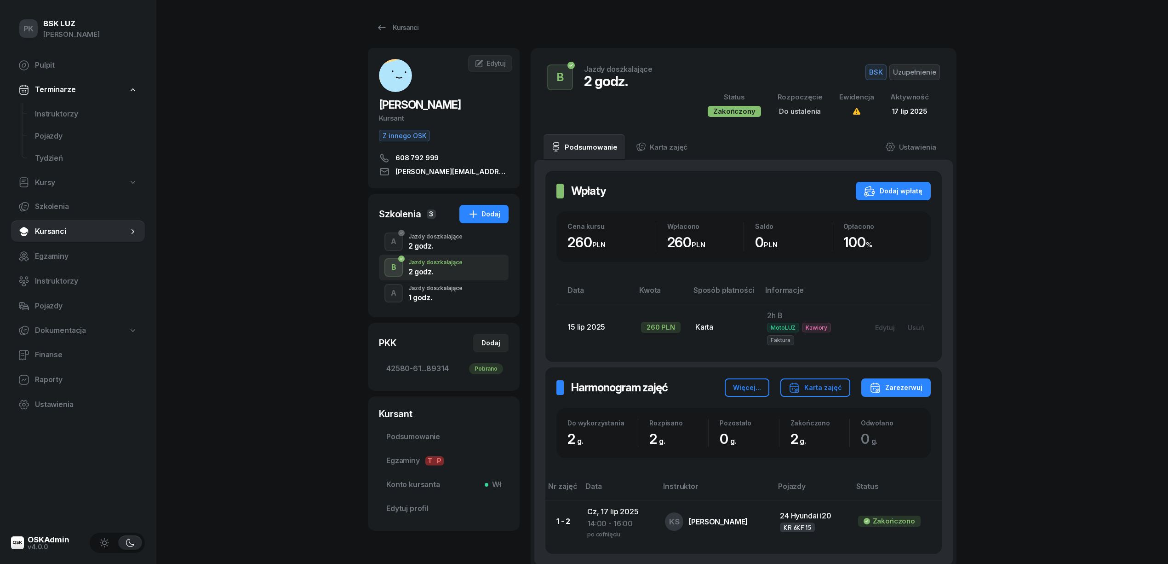
click at [439, 294] on div "1 godz." at bounding box center [436, 297] width 54 height 7
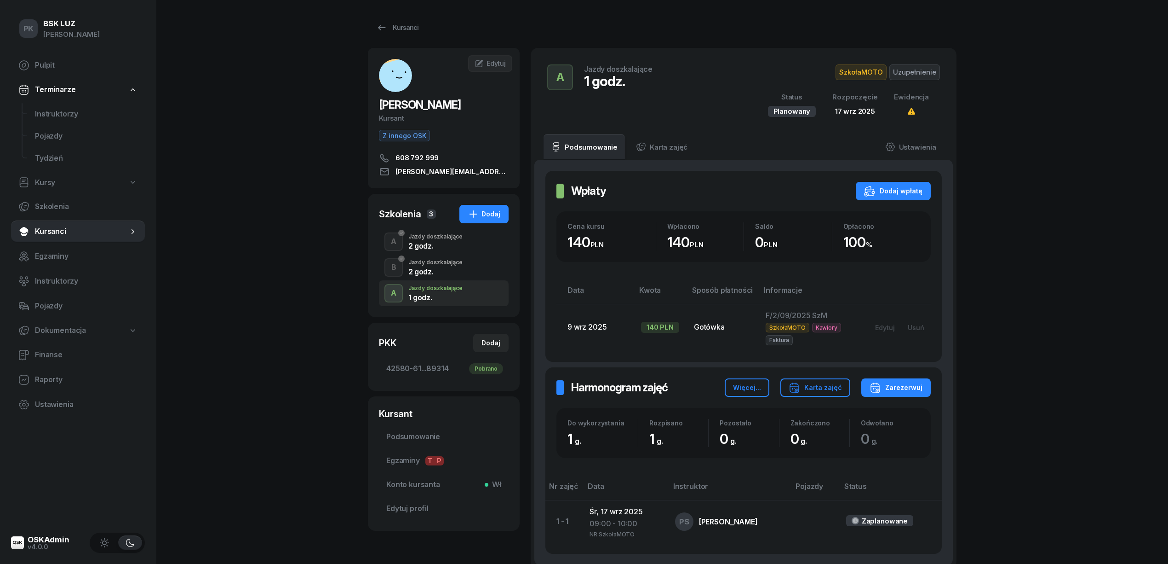
click at [433, 243] on div "2 godz." at bounding box center [436, 245] width 54 height 7
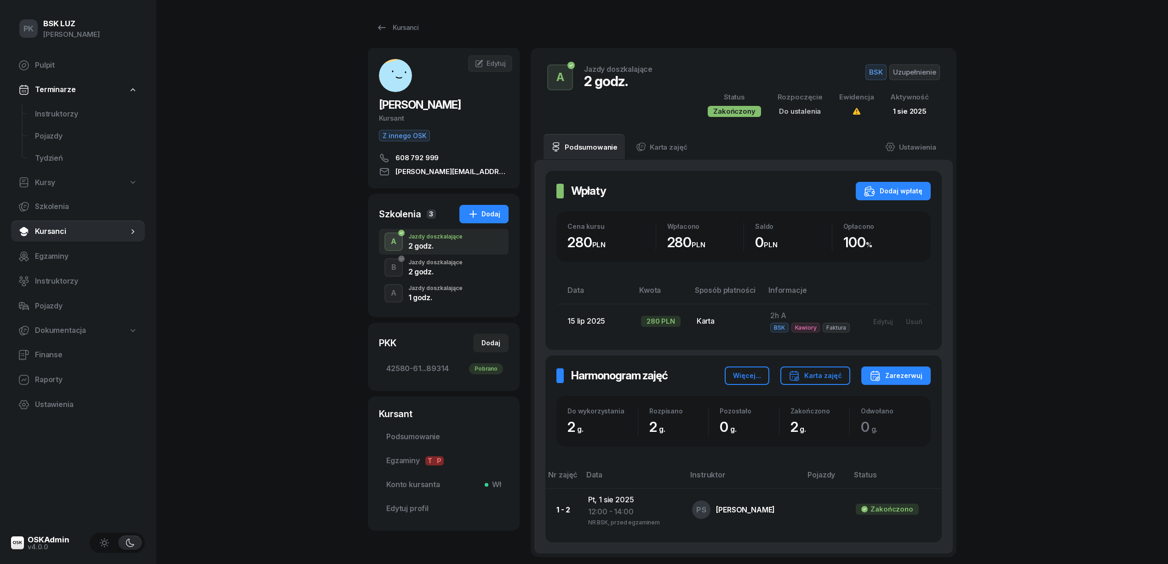
click at [437, 258] on div "B Jazdy doszkalające 2 godz." at bounding box center [444, 267] width 130 height 26
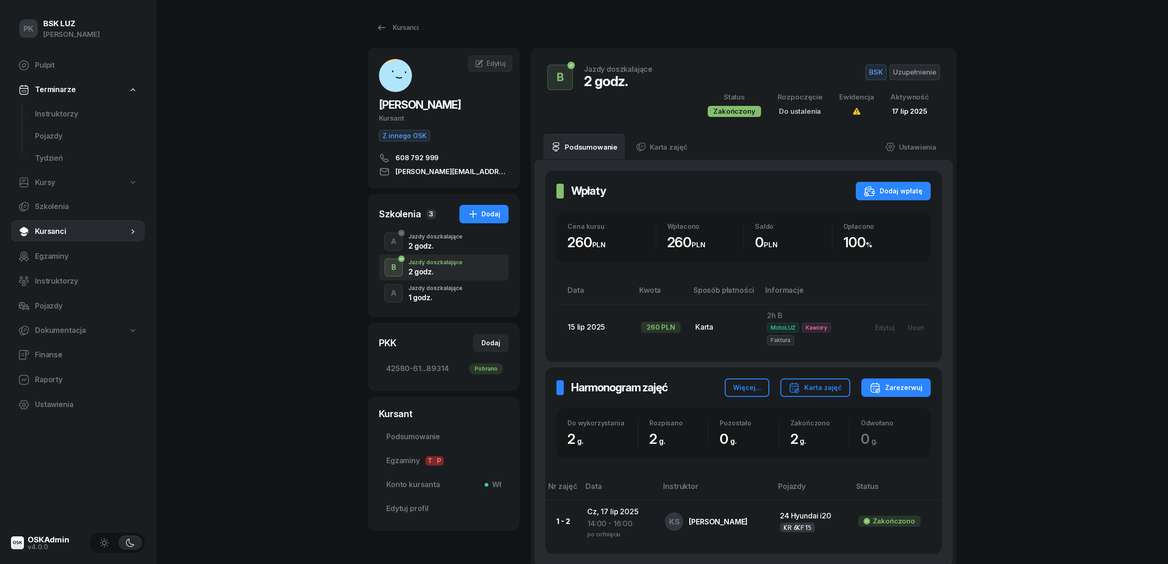
click at [438, 281] on div "A Jazdy doszkalające 1 godz." at bounding box center [444, 293] width 130 height 26
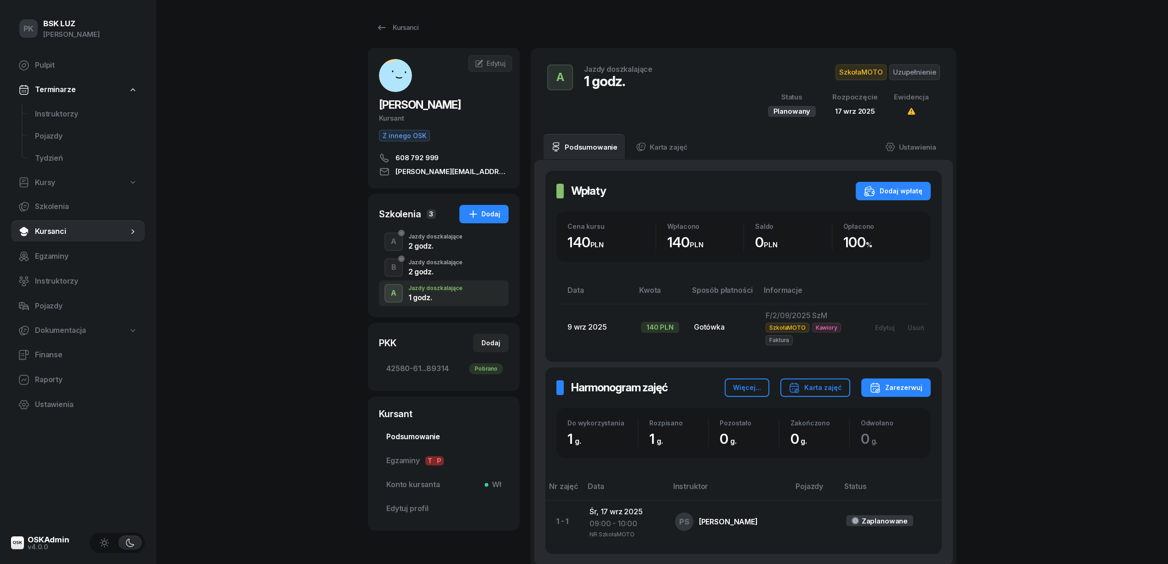
click at [439, 440] on span "Podsumowanie" at bounding box center [443, 437] width 115 height 12
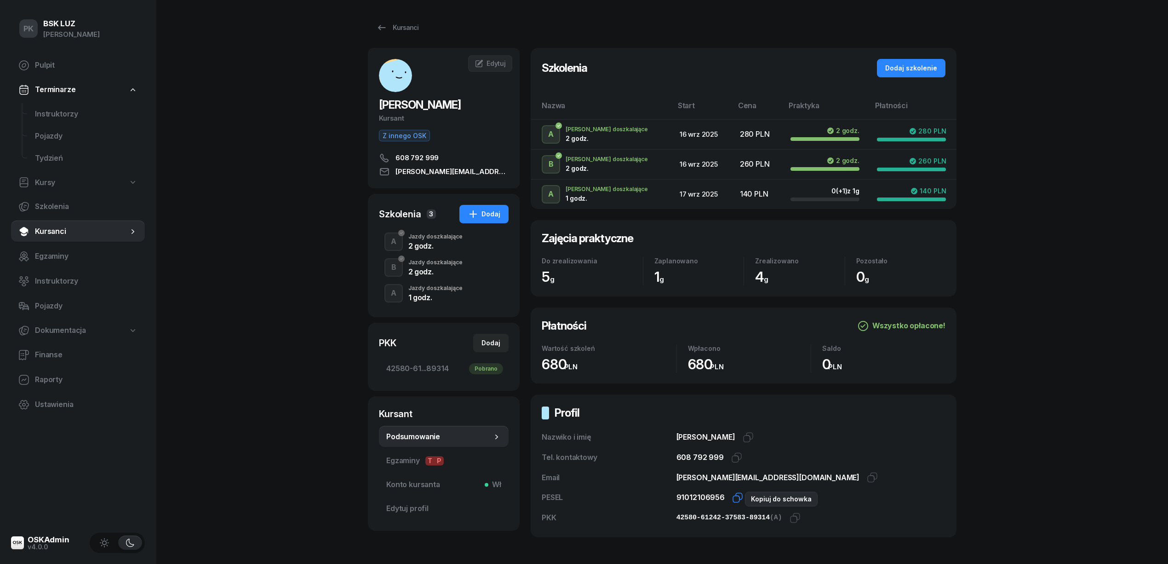
click at [733, 498] on icon "button" at bounding box center [736, 498] width 6 height 6
click at [790, 518] on icon "button" at bounding box center [795, 517] width 11 height 11
click at [490, 341] on div "Dodaj" at bounding box center [491, 342] width 19 height 11
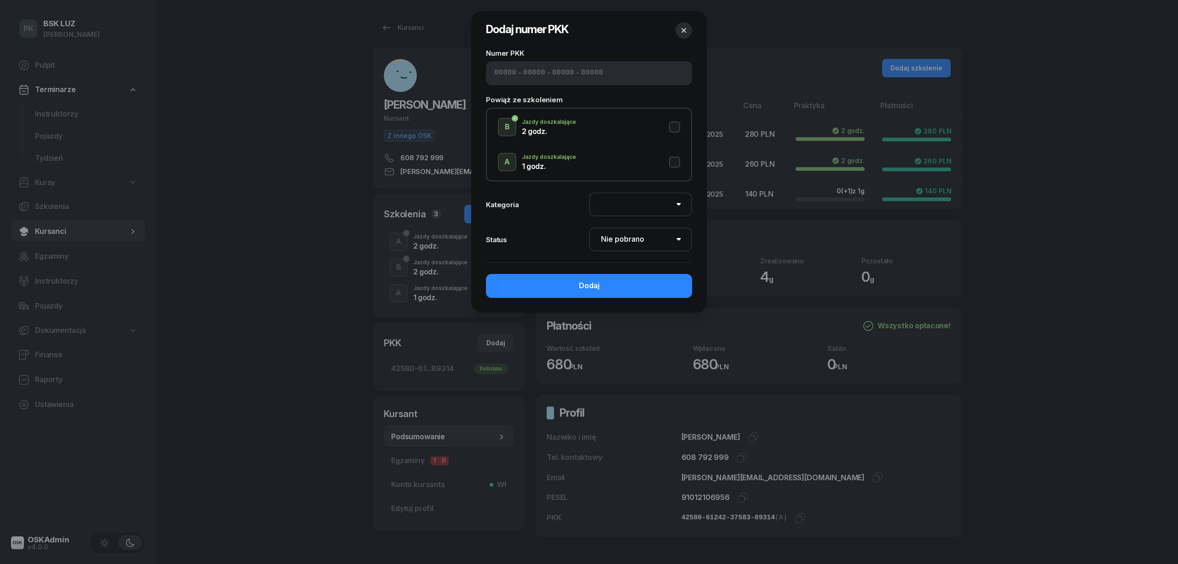
click at [678, 161] on button "A Jazdy doszkalające 1 godz." at bounding box center [589, 162] width 182 height 18
select select "A"
click at [495, 72] on input at bounding box center [505, 73] width 22 height 12
click at [624, 240] on select "Nie pobrano Pobrano Zwrócono Zaktualizowano" at bounding box center [640, 239] width 103 height 24
select select "Get"
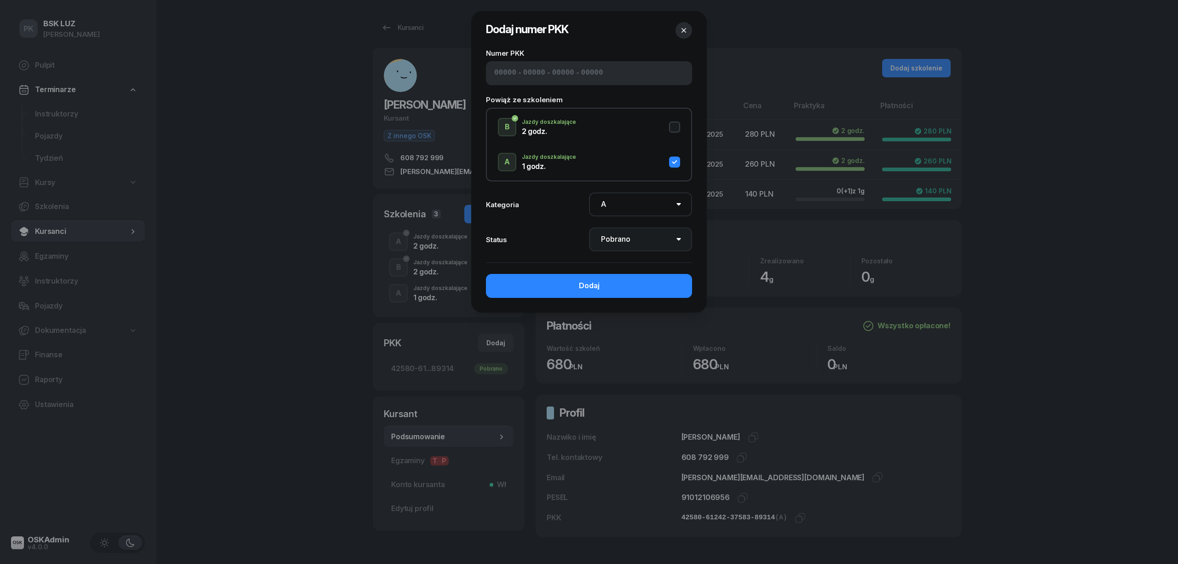
click at [589, 227] on select "Nie pobrano Pobrano Zwrócono Zaktualizowano" at bounding box center [640, 239] width 103 height 24
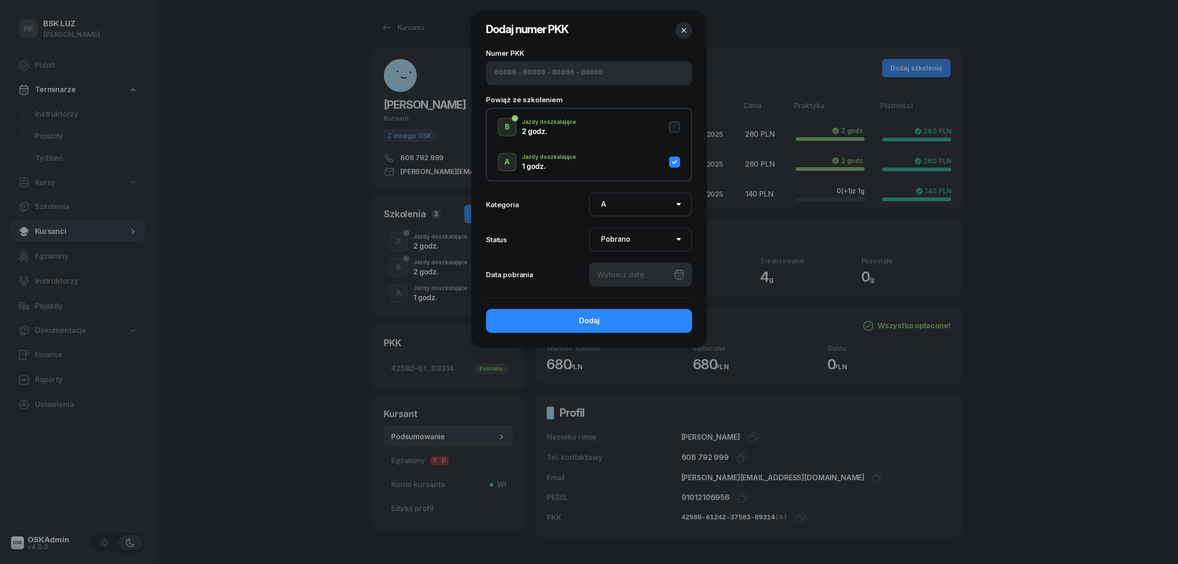
click at [639, 275] on div at bounding box center [640, 274] width 103 height 24
click at [595, 381] on div "16" at bounding box center [589, 384] width 15 height 15
type input "16/09/2025"
click at [651, 324] on button "Dodaj" at bounding box center [589, 321] width 206 height 24
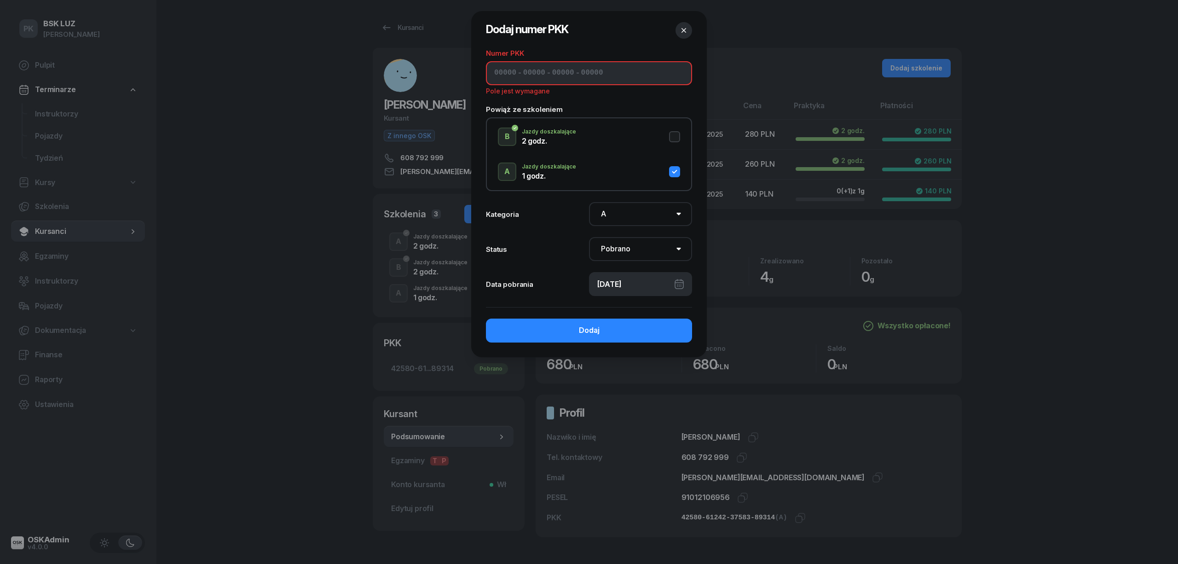
click at [507, 65] on div "- - -" at bounding box center [589, 73] width 206 height 24
click at [506, 72] on input at bounding box center [505, 73] width 22 height 12
paste input "42580"
type input "42580"
type input "61242"
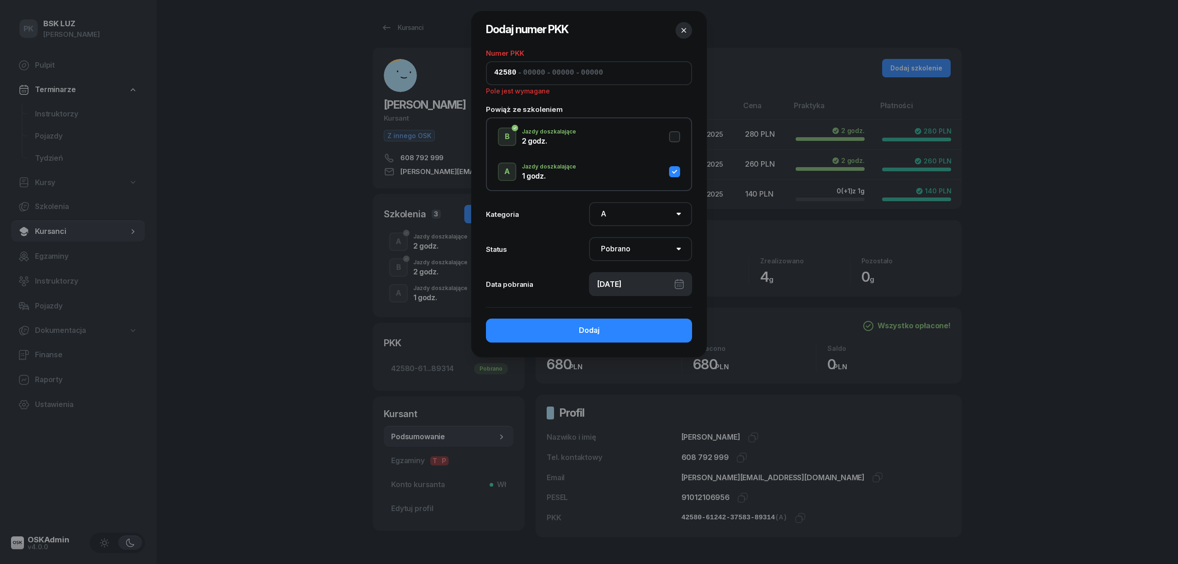
type input "37583"
type input "89314"
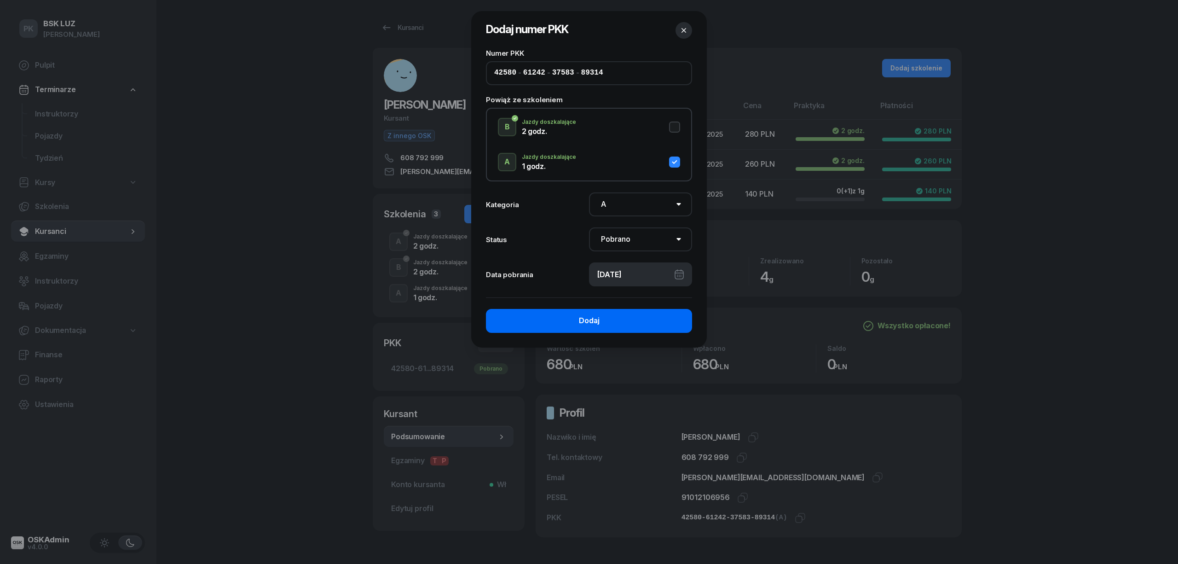
click at [639, 319] on button "Dodaj" at bounding box center [589, 321] width 206 height 24
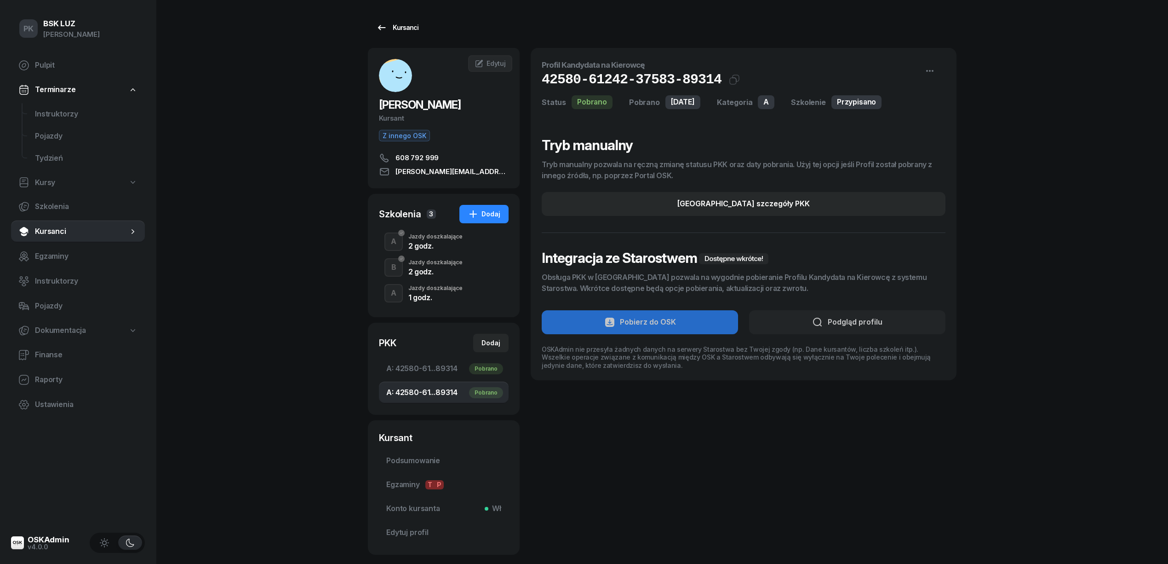
click at [396, 26] on div "Kursanci" at bounding box center [397, 27] width 42 height 11
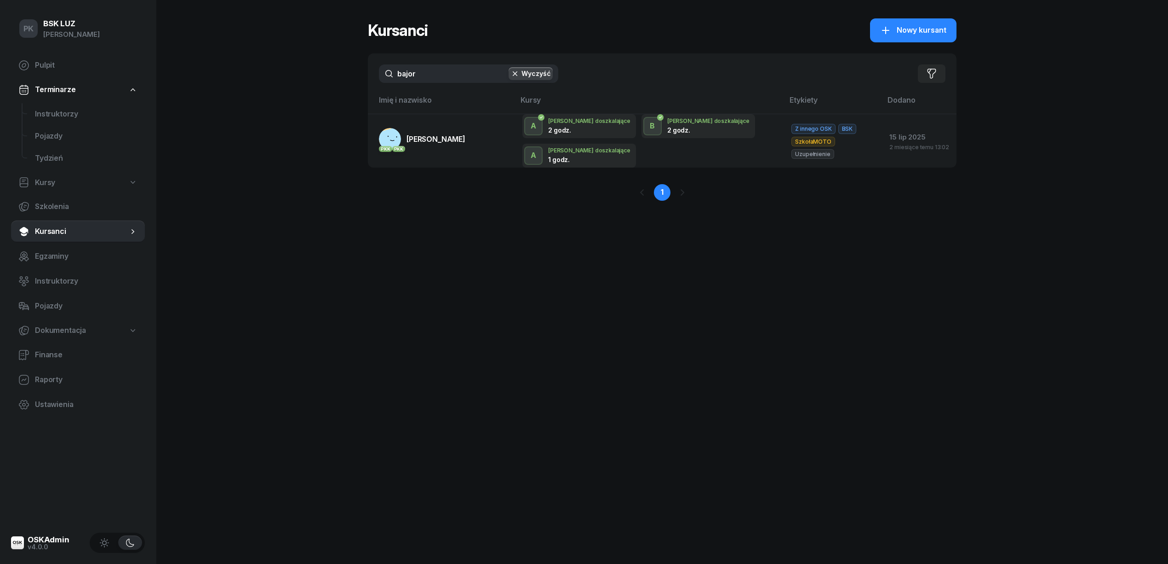
click at [296, 259] on div "PK BSK LUZ Piotr Klimek Pulpit Terminarze Instruktorzy Pojazdy Tydzień Kursy Sz…" at bounding box center [584, 282] width 1168 height 564
click at [69, 327] on span "Dokumentacja" at bounding box center [60, 330] width 51 height 12
click at [56, 358] on span "Książki ewidencji" at bounding box center [86, 355] width 103 height 12
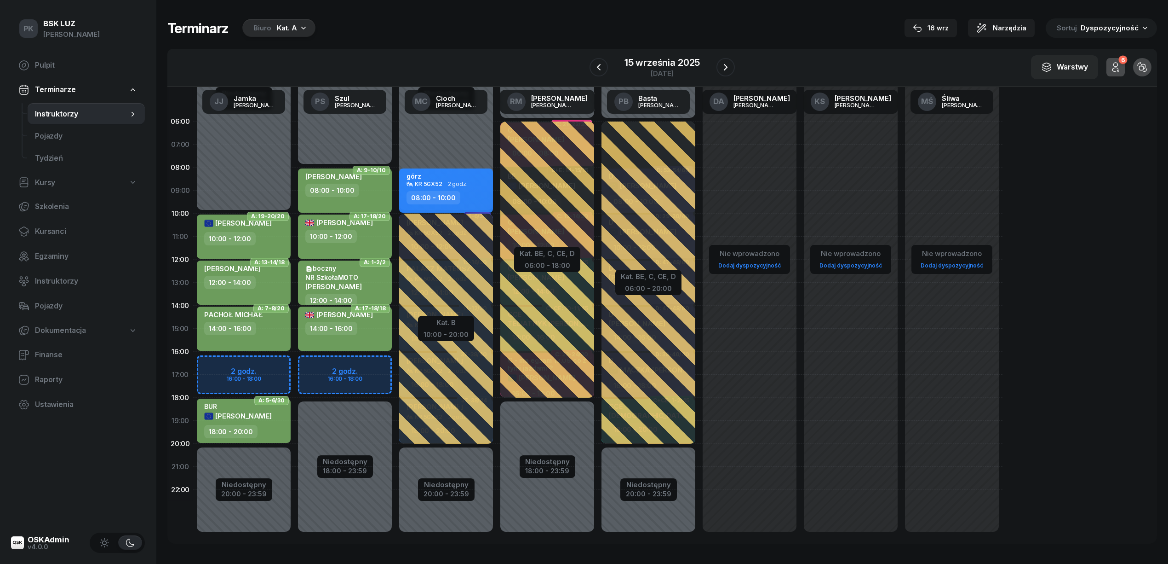
click at [297, 16] on div "Terminarz Biuro Kat. A [DATE] Narzędzia Sortuj Dyspozycyjność W Wybierz AK [PER…" at bounding box center [662, 281] width 990 height 562
click at [297, 20] on div "Biuro Kat. A" at bounding box center [278, 28] width 73 height 18
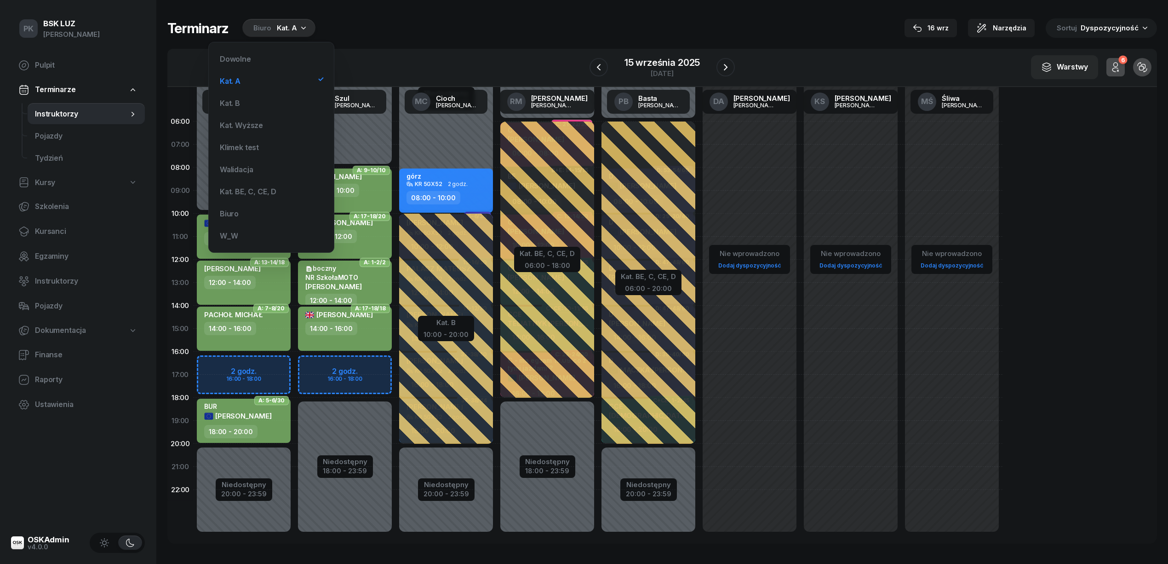
click at [51, 178] on span "Kursy" at bounding box center [45, 183] width 20 height 12
select select
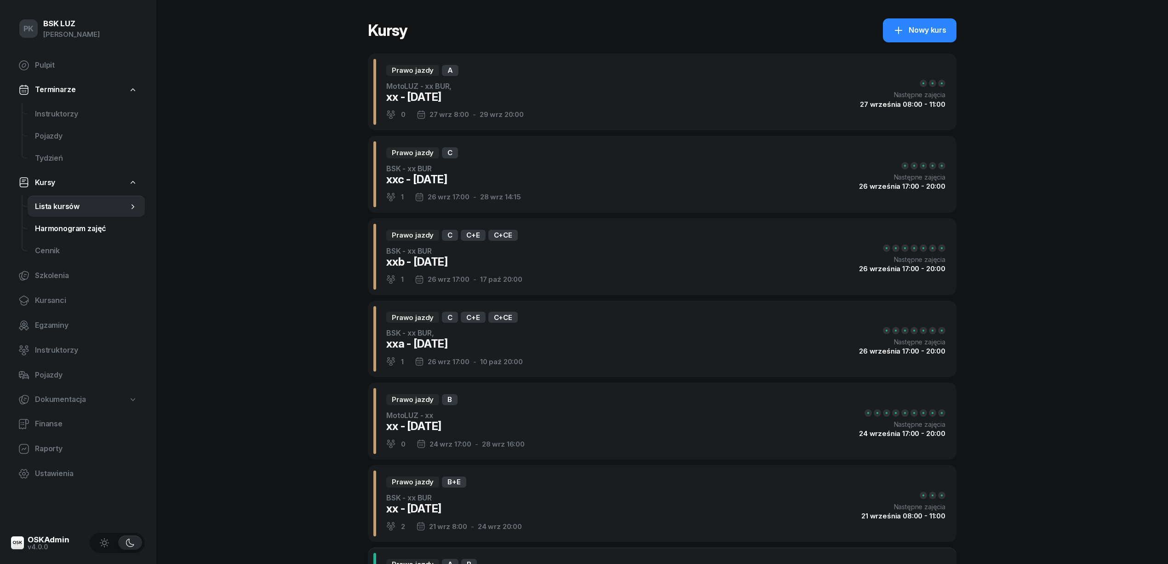
click at [68, 226] on span "Harmonogram zajęć" at bounding box center [86, 229] width 103 height 12
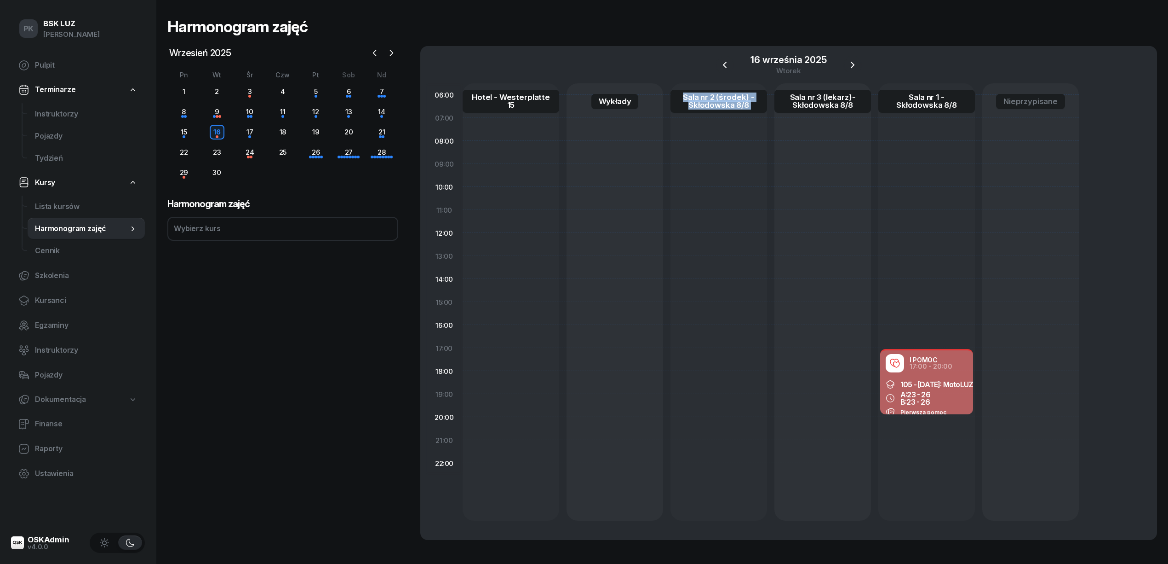
drag, startPoint x: 819, startPoint y: 84, endPoint x: 707, endPoint y: 88, distance: 112.8
click at [715, 85] on div "Hotel - Westerplatte 15 Wykłady Sala nr 2 (środek) - [STREET_ADDRESS] (lekarz)-…" at bounding box center [771, 99] width 616 height 32
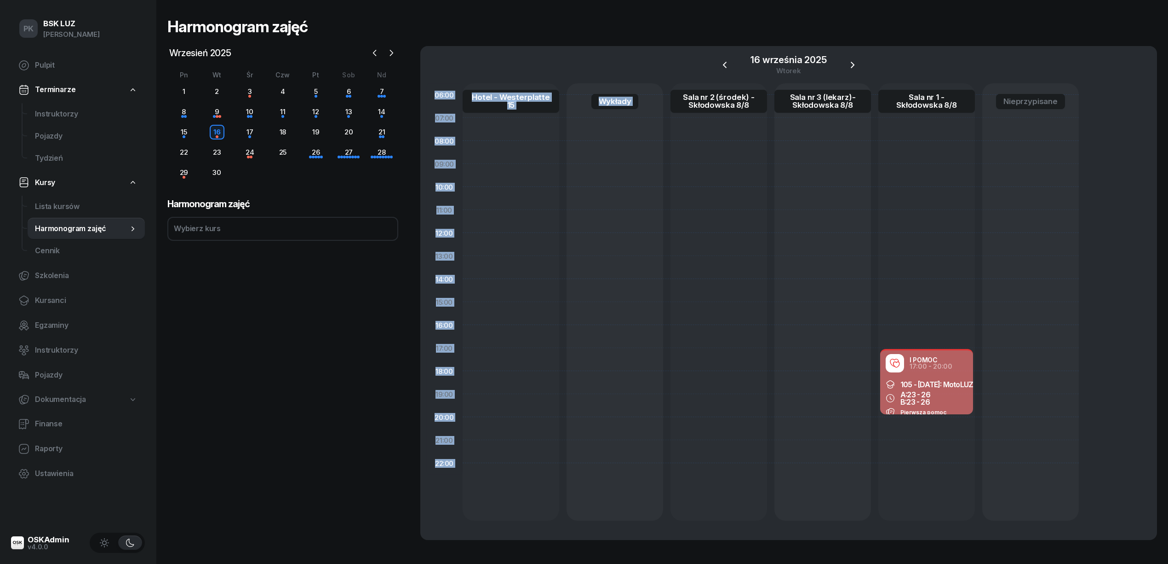
drag, startPoint x: 713, startPoint y: 86, endPoint x: 871, endPoint y: 80, distance: 157.9
click at [871, 80] on section "[DATE] 06:00 07:00 08:00 09:00 10:00 11:00 12:00 13:00 14:00 15:00 16:00 17:00 …" at bounding box center [789, 293] width 726 height 494
drag, startPoint x: 853, startPoint y: 87, endPoint x: 800, endPoint y: 79, distance: 53.1
click at [800, 79] on section "[DATE] 06:00 07:00 08:00 09:00 10:00 11:00 12:00 13:00 14:00 15:00 16:00 17:00 …" at bounding box center [789, 293] width 726 height 494
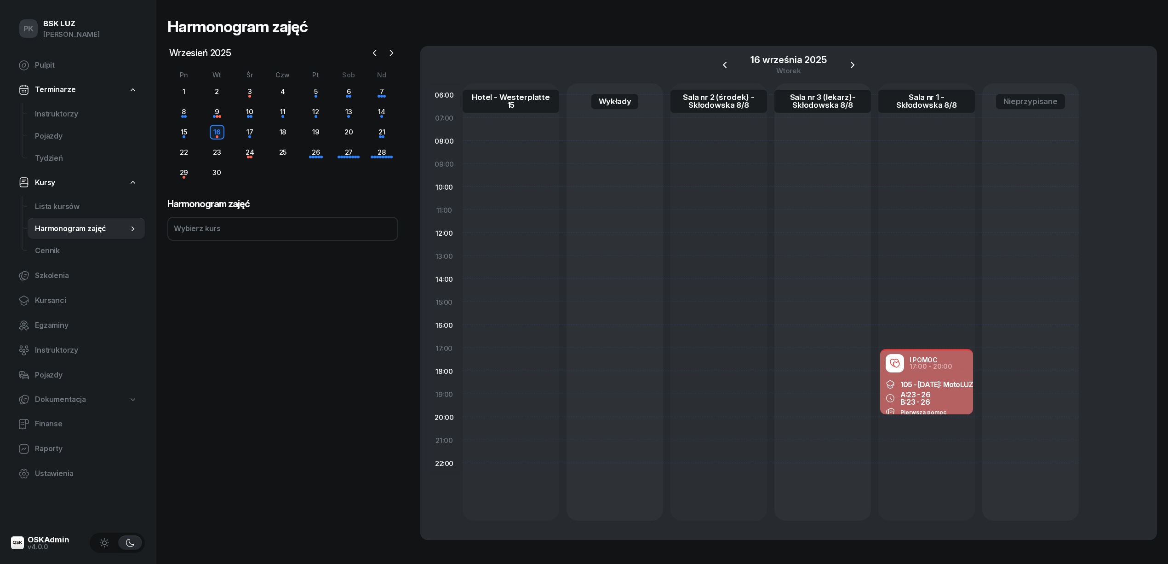
click at [271, 337] on div "[DATE] [DATE] lut mar kwi maj cze lip sie wrz paź lis gru Pn Wt Śr Czw Pt Sob N…" at bounding box center [282, 293] width 231 height 494
click at [59, 472] on span "Ustawienia" at bounding box center [86, 473] width 103 height 12
select select "06:00"
select select "22:00"
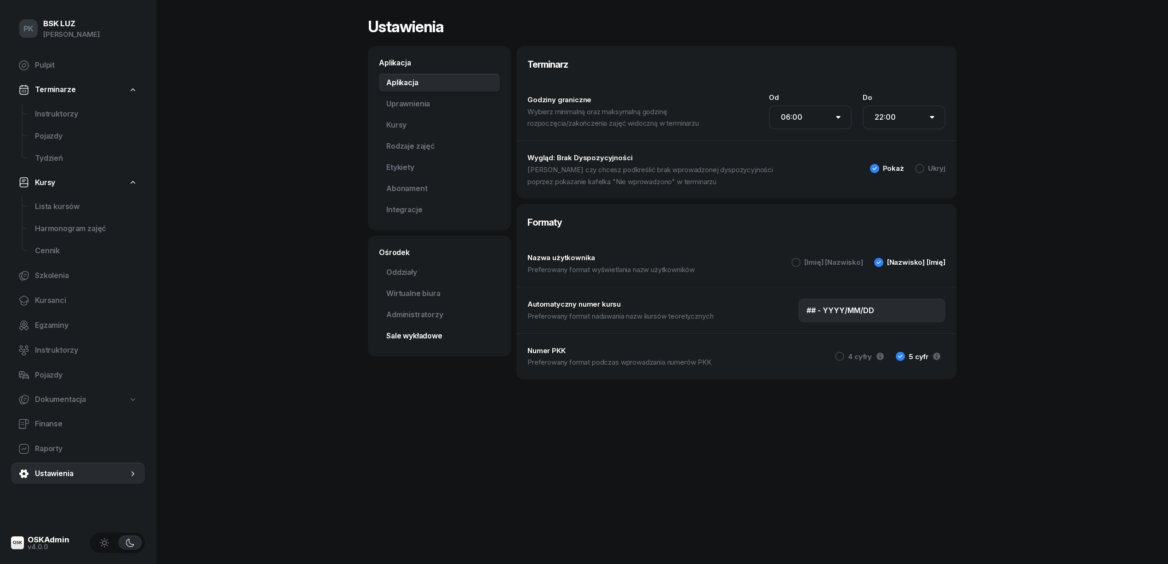
click at [426, 336] on link "Sale wykładowe" at bounding box center [439, 336] width 121 height 18
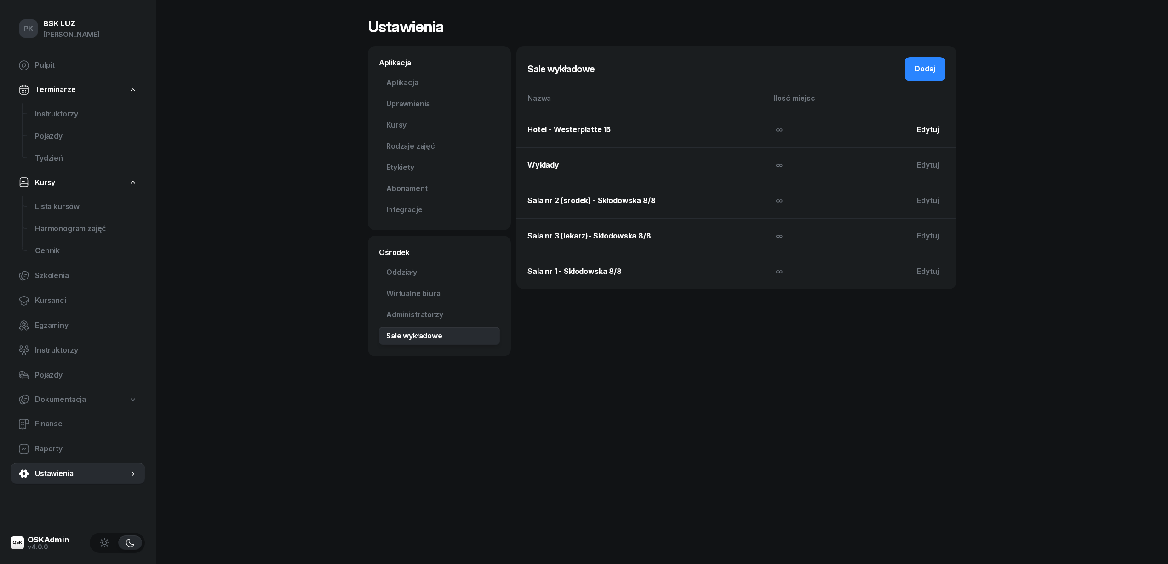
click at [931, 130] on div "Edytuj" at bounding box center [928, 130] width 22 height 12
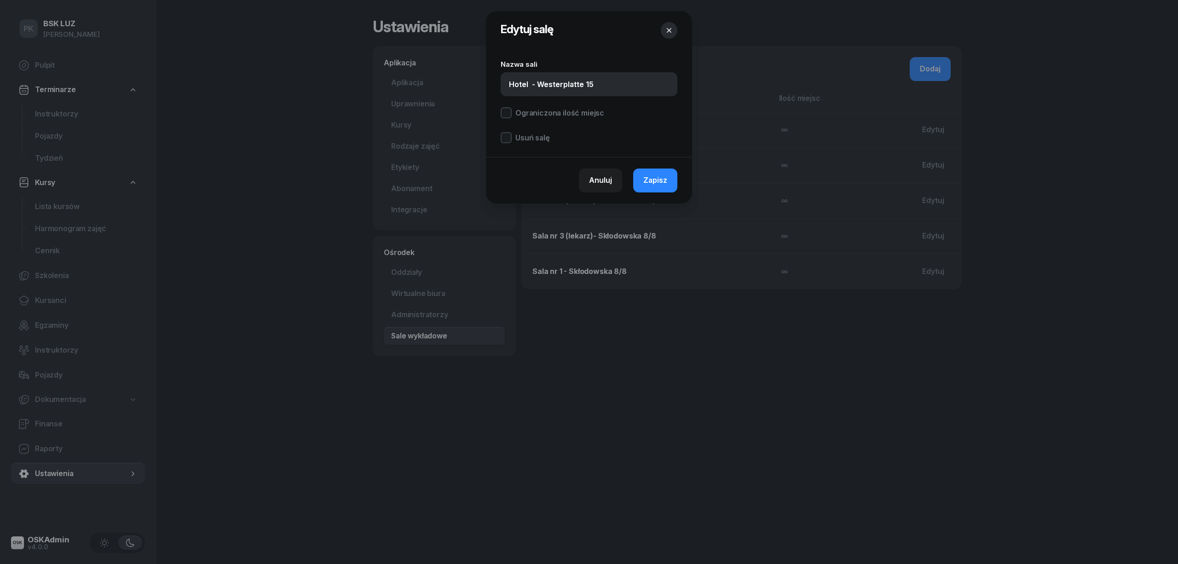
click at [666, 333] on div at bounding box center [589, 282] width 1178 height 564
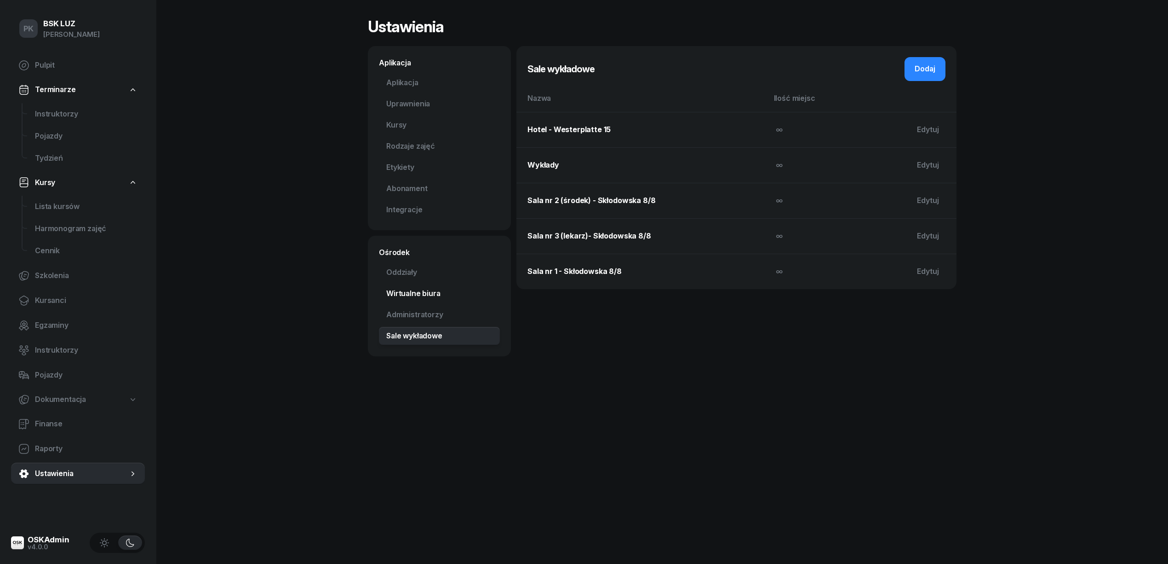
click at [429, 295] on link "Wirtualne biura" at bounding box center [439, 293] width 121 height 18
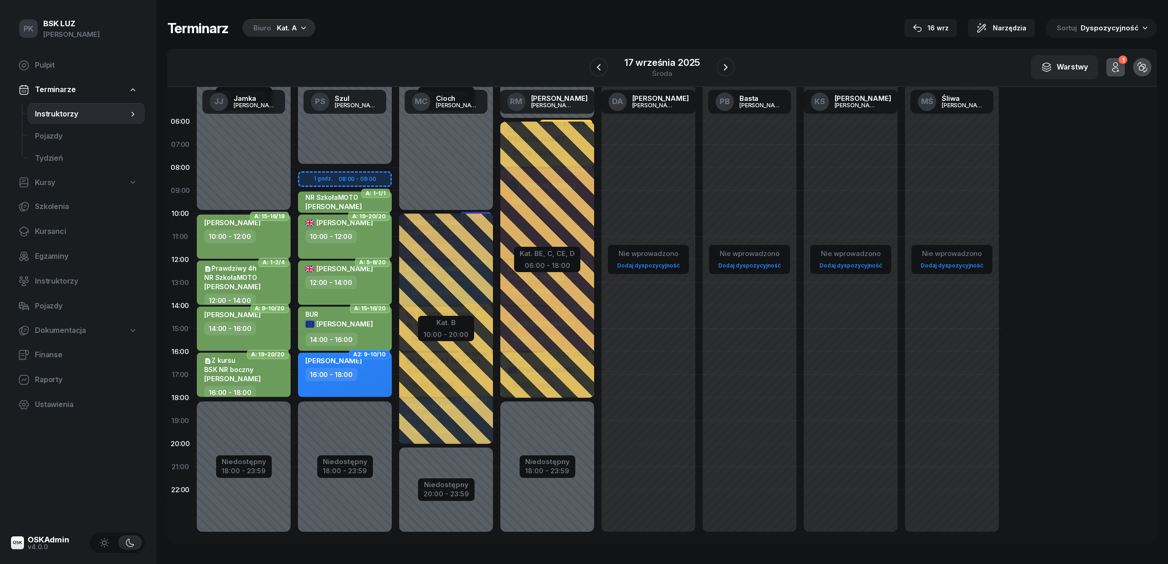
click at [277, 27] on div "Kat. A" at bounding box center [287, 28] width 20 height 11
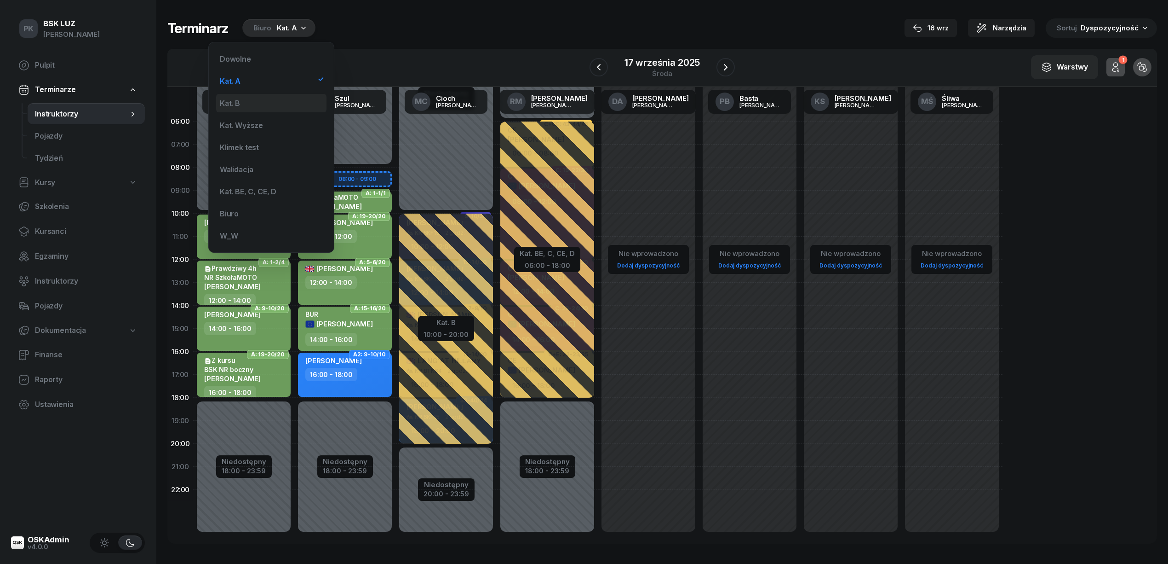
click at [265, 98] on div "Kat. B" at bounding box center [271, 103] width 110 height 18
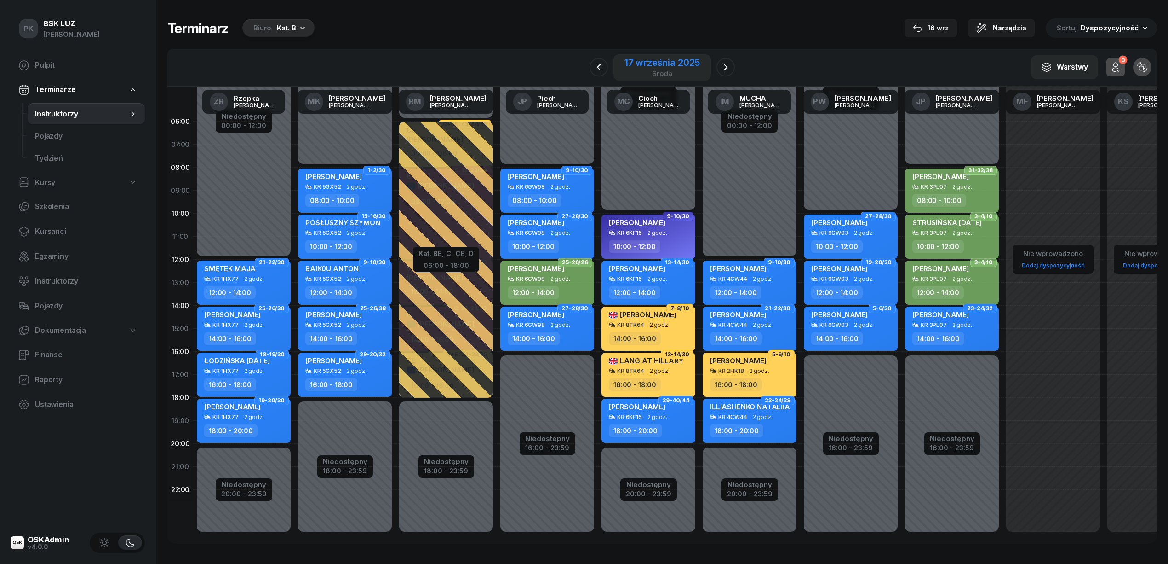
drag, startPoint x: 624, startPoint y: 65, endPoint x: 635, endPoint y: 67, distance: 11.2
click at [624, 65] on div "[DATE]" at bounding box center [663, 67] width 98 height 26
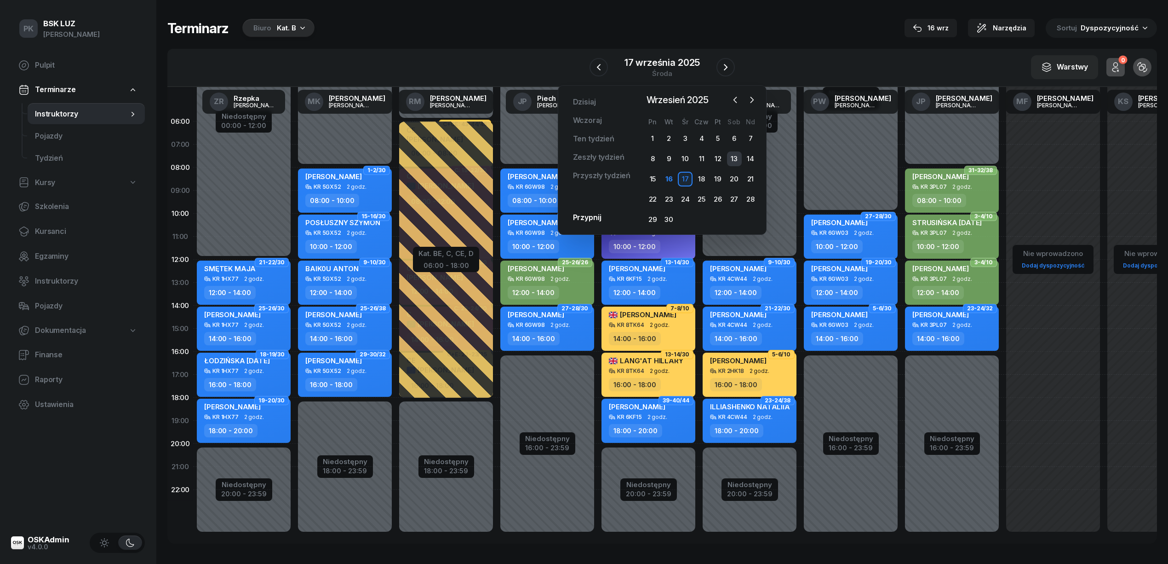
click at [738, 157] on div "13" at bounding box center [734, 158] width 15 height 15
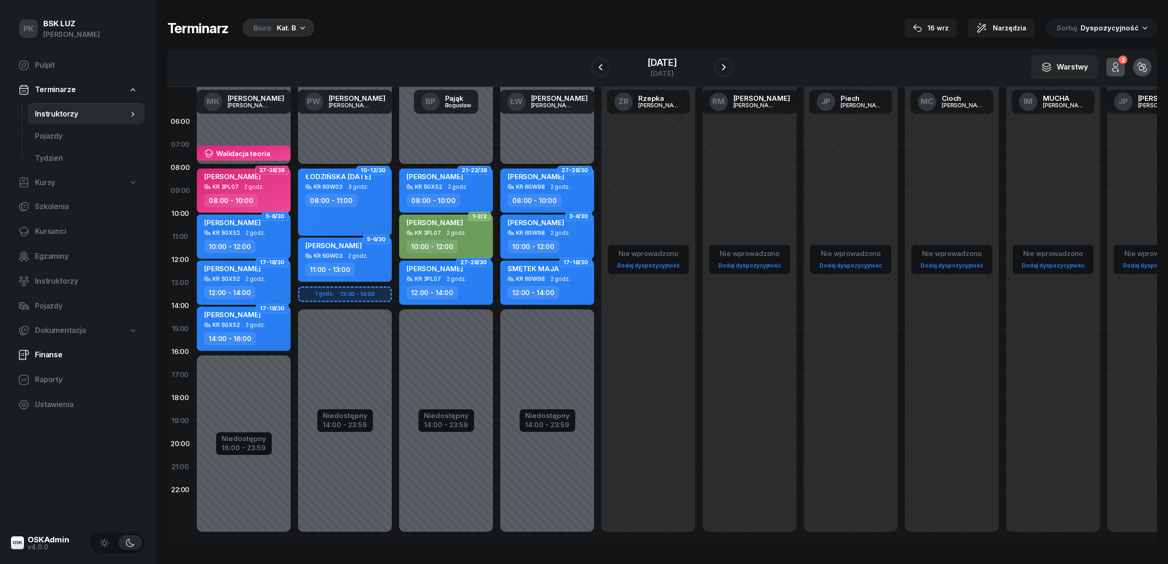
click at [65, 352] on span "Finanse" at bounding box center [86, 355] width 103 height 12
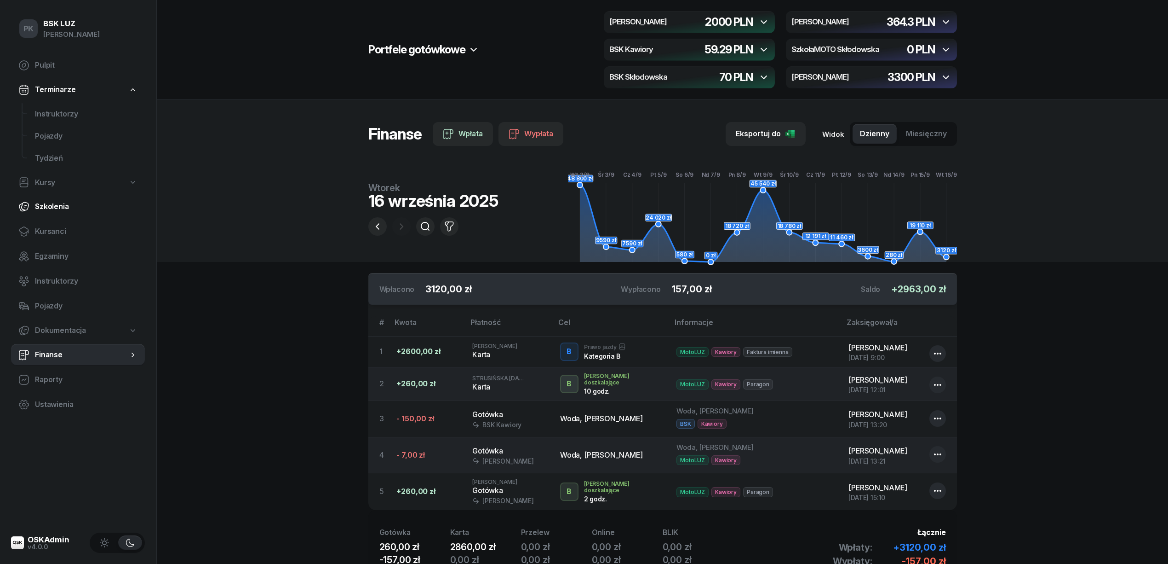
click at [58, 207] on span "Szkolenia" at bounding box center [86, 207] width 103 height 12
select select "createdAt-desc"
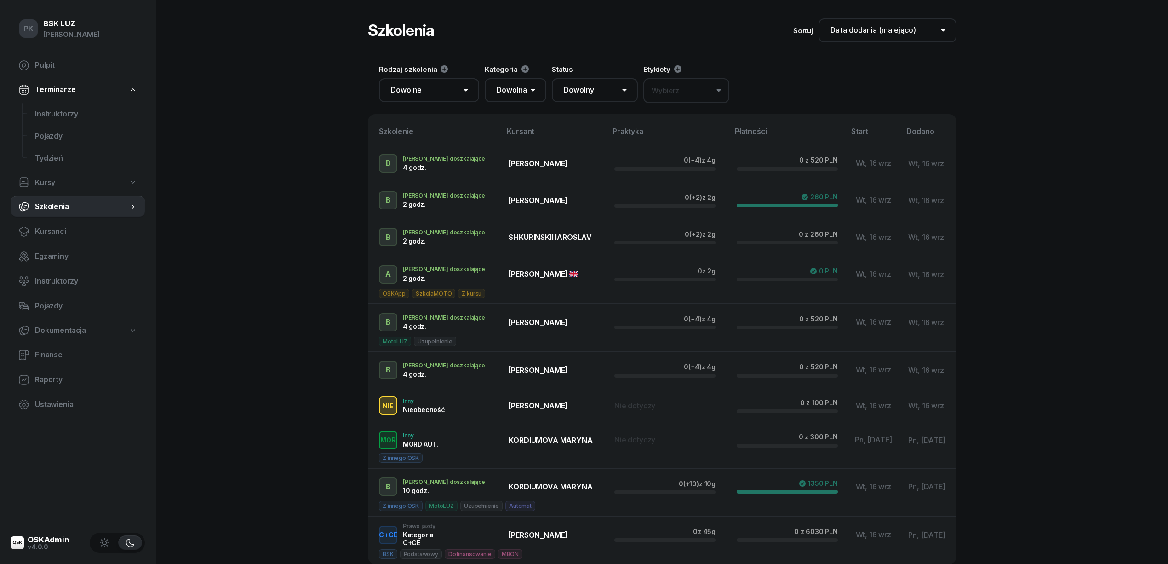
click at [52, 181] on span "Kursy" at bounding box center [45, 183] width 20 height 12
select select
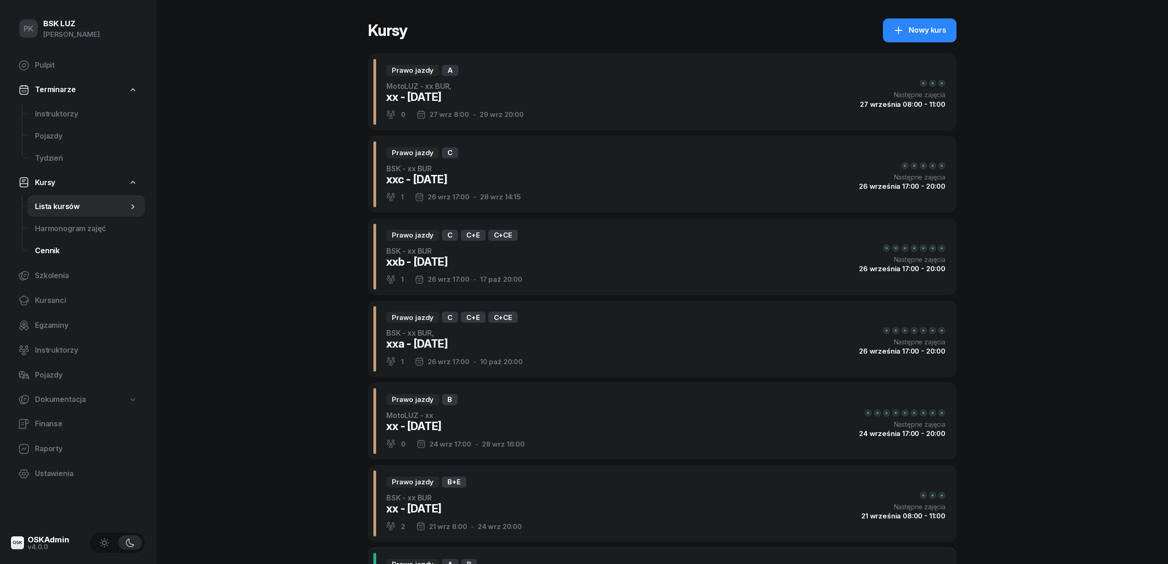
click at [63, 251] on span "Cennik" at bounding box center [86, 251] width 103 height 12
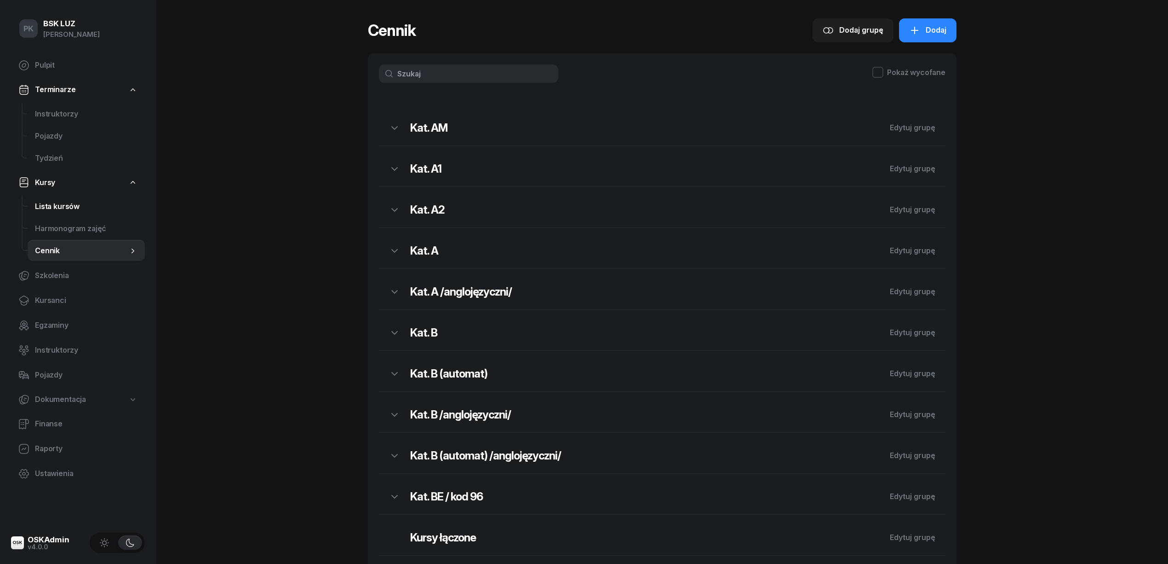
click at [57, 205] on span "Lista kursów" at bounding box center [86, 207] width 103 height 12
select select
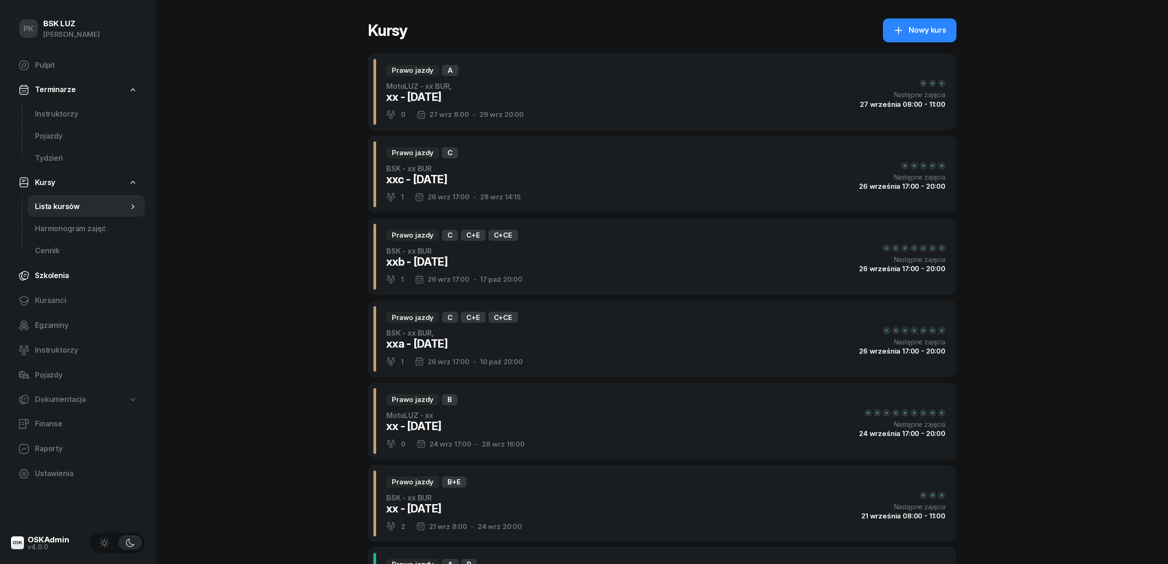
drag, startPoint x: 56, startPoint y: 299, endPoint x: 81, endPoint y: 286, distance: 28.2
click at [58, 298] on span "Kursanci" at bounding box center [86, 300] width 103 height 12
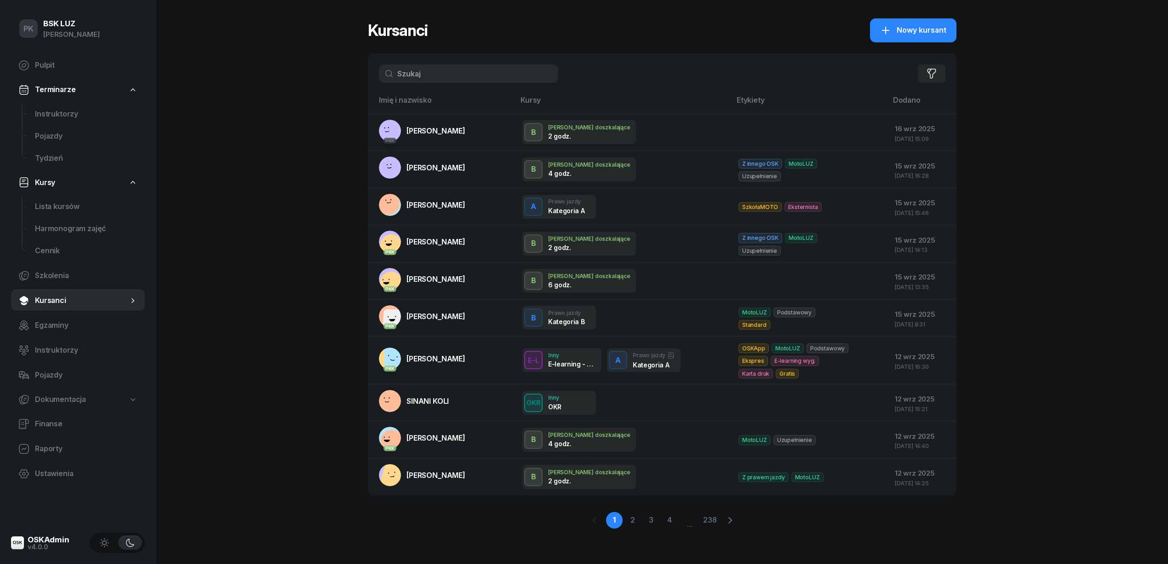
drag, startPoint x: 462, startPoint y: 76, endPoint x: 374, endPoint y: 76, distance: 87.4
click at [374, 76] on div "Filtruj" at bounding box center [662, 73] width 589 height 40
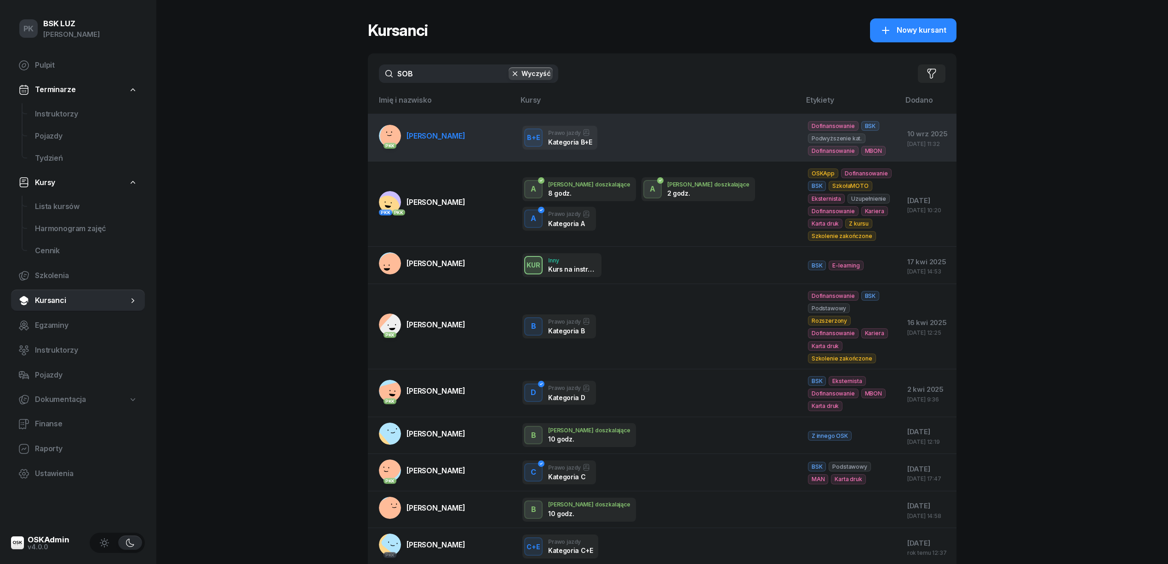
type input "SOB"
click at [434, 129] on link "PKK SOBAŚ TERESA" at bounding box center [422, 136] width 86 height 22
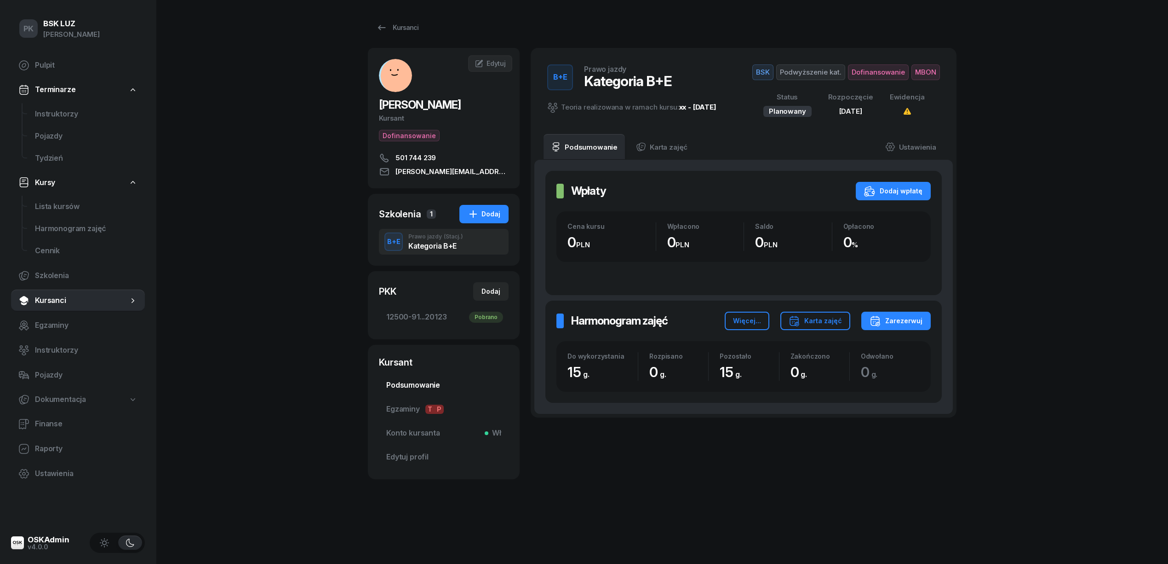
click at [427, 389] on span "Podsumowanie" at bounding box center [443, 385] width 115 height 12
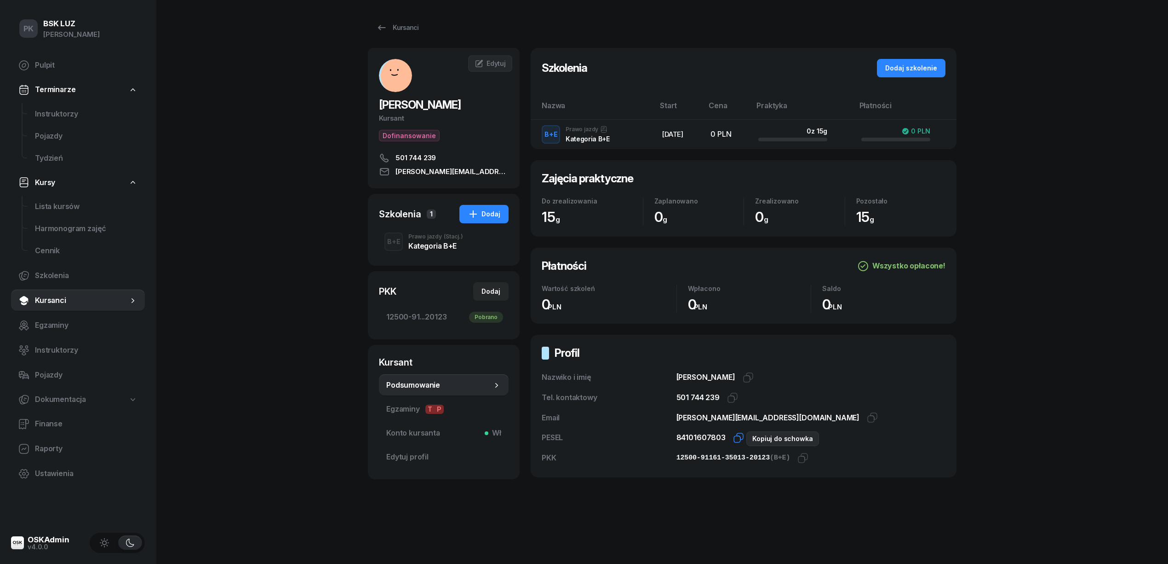
click at [738, 437] on icon "button" at bounding box center [738, 437] width 11 height 11
click at [871, 417] on icon "button" at bounding box center [874, 416] width 6 height 6
click at [733, 398] on icon "button" at bounding box center [732, 397] width 11 height 11
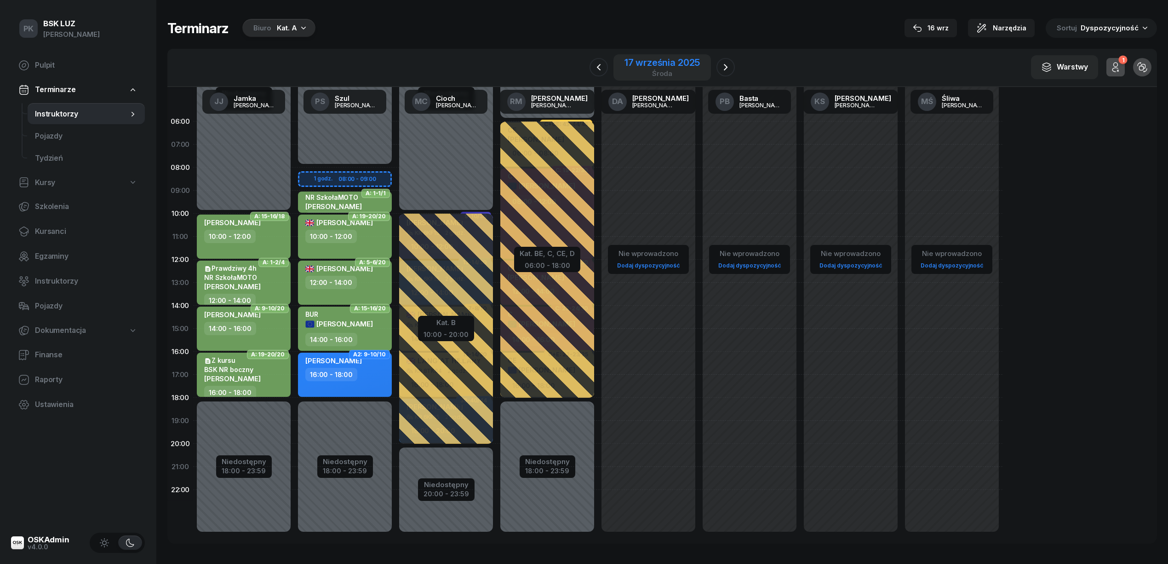
click at [670, 58] on div "17 września 2025" at bounding box center [662, 62] width 75 height 9
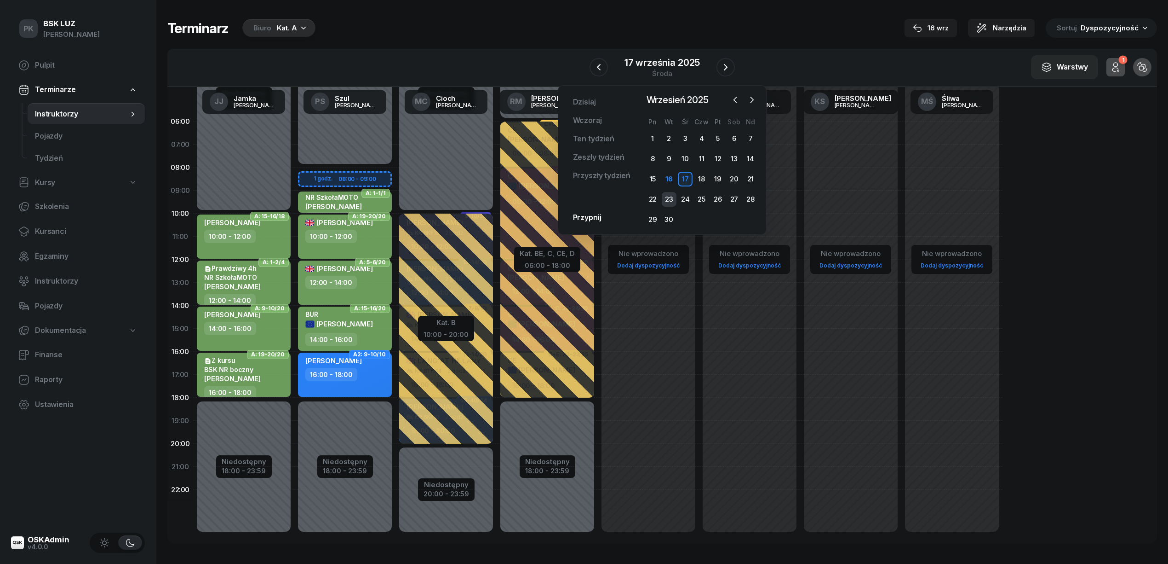
click at [667, 196] on div "23" at bounding box center [669, 199] width 15 height 15
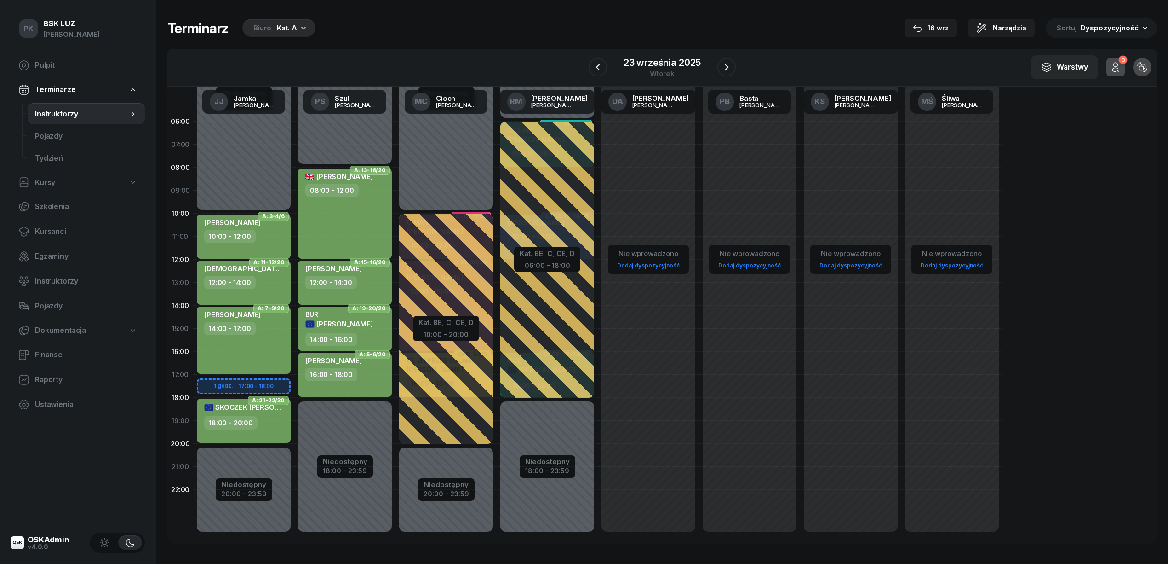
click at [265, 339] on div "[PERSON_NAME] 14:00 - 17:00" at bounding box center [244, 339] width 94 height 67
select select "14"
select select "17"
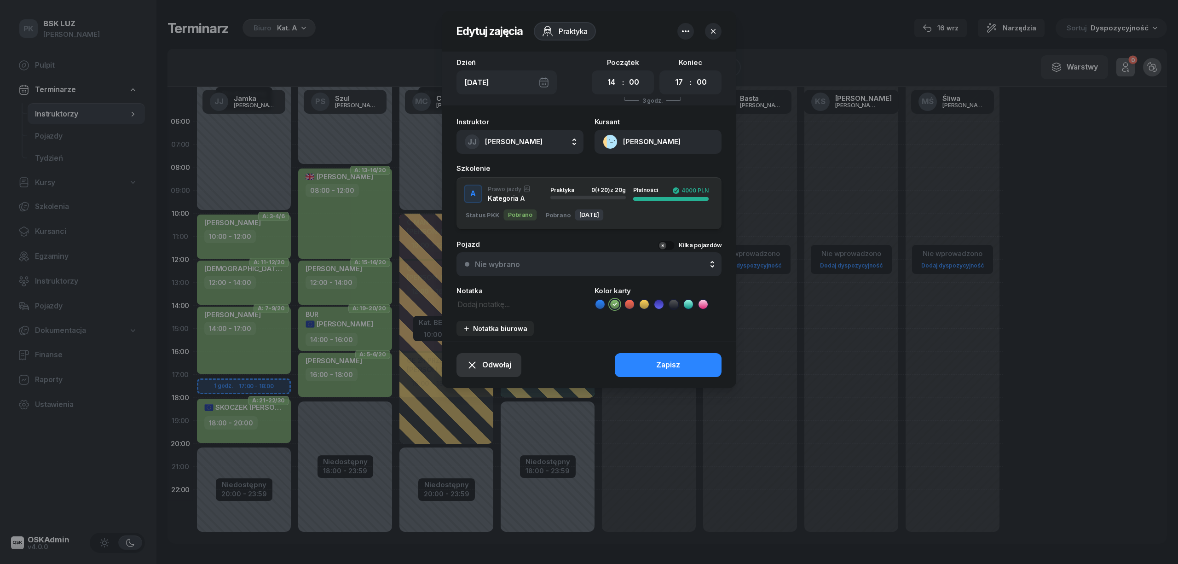
click at [497, 363] on span "Odwołaj" at bounding box center [496, 365] width 29 height 12
click at [489, 307] on div "Kursant odwołał" at bounding box center [473, 309] width 54 height 12
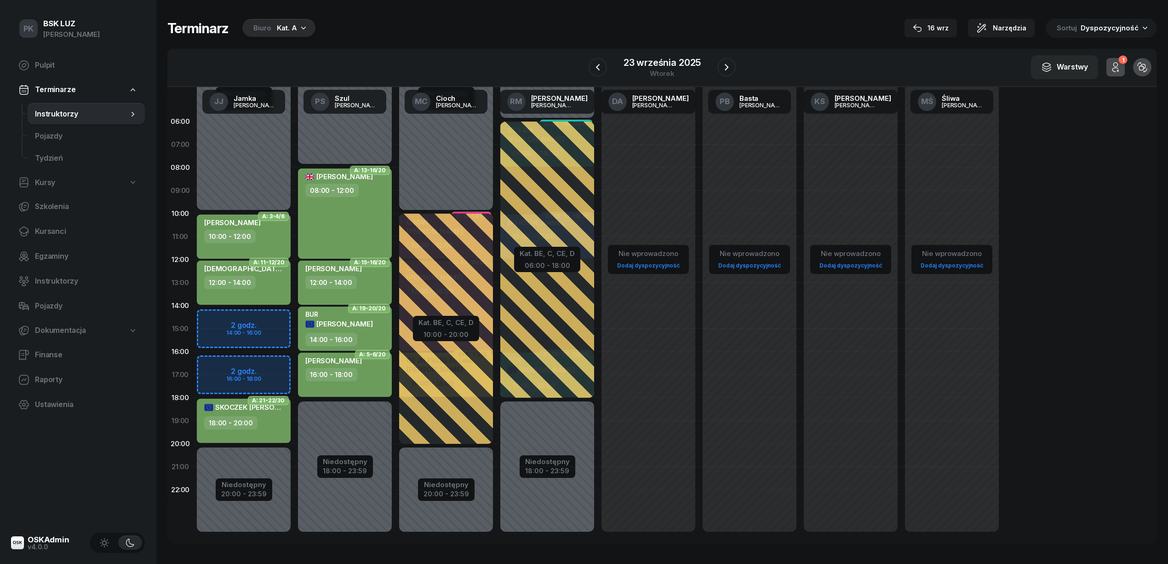
click at [1117, 63] on icon "button" at bounding box center [1116, 67] width 11 height 11
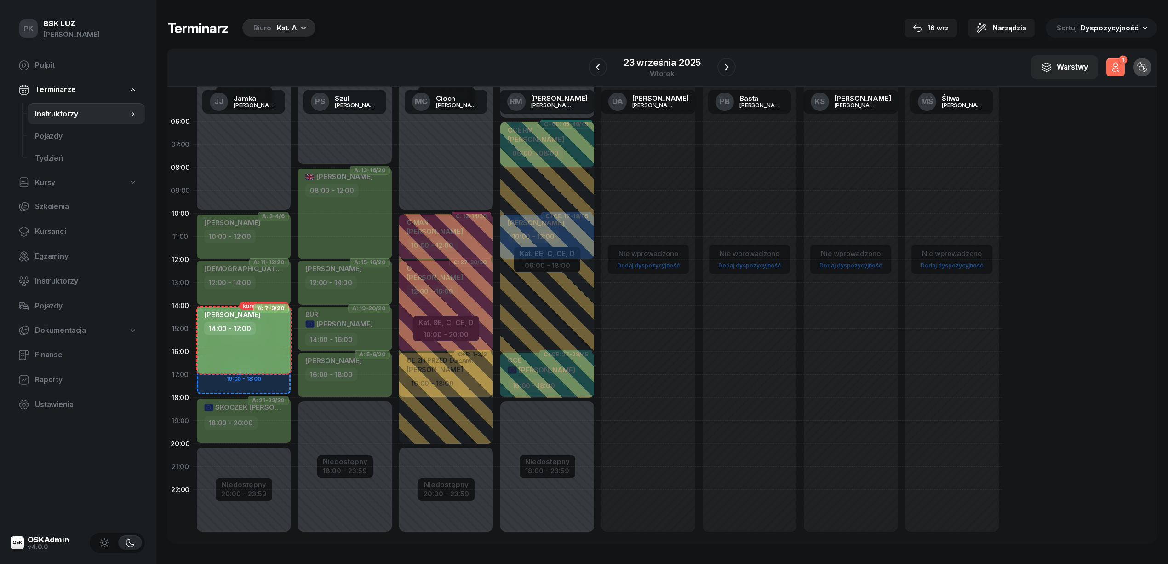
click at [1117, 63] on icon "button" at bounding box center [1116, 67] width 11 height 11
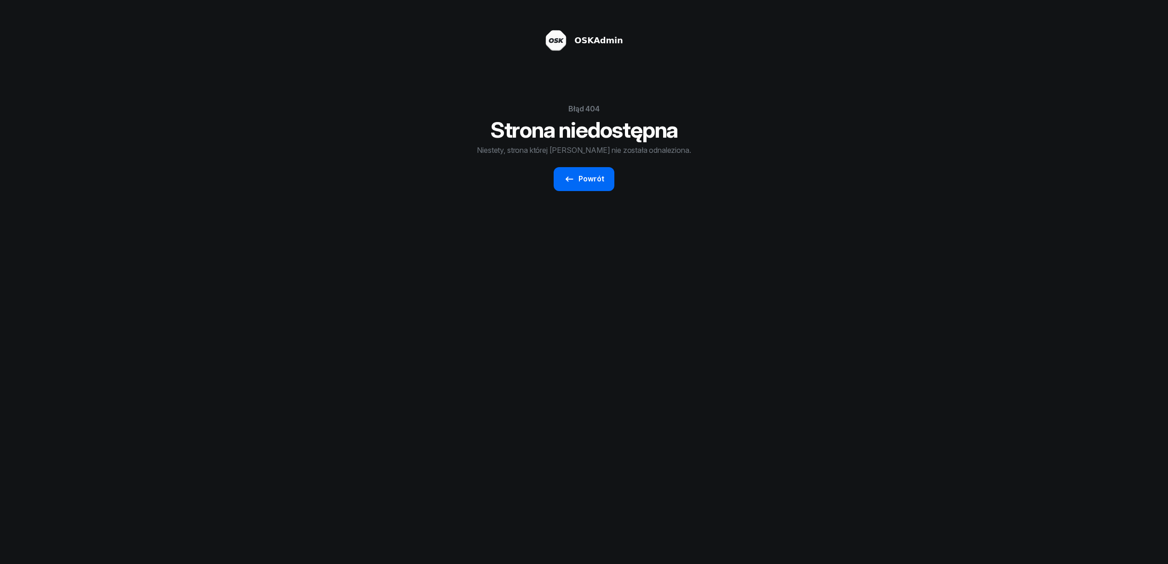
click at [564, 185] on link "Powrót" at bounding box center [584, 179] width 60 height 24
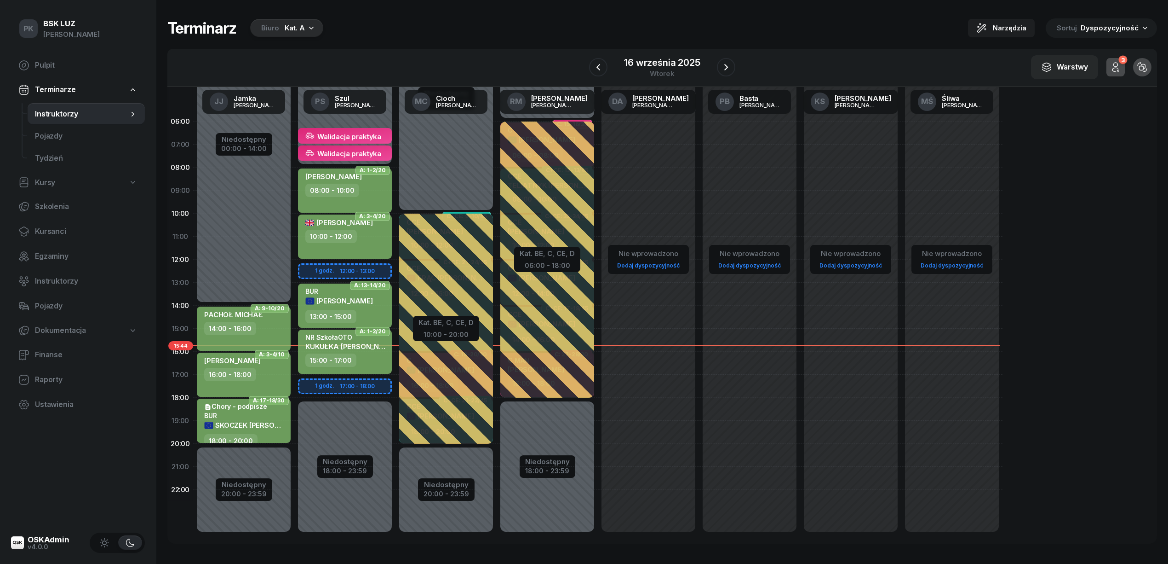
drag, startPoint x: 144, startPoint y: 118, endPoint x: 147, endPoint y: 111, distance: 7.6
drag, startPoint x: 147, startPoint y: 111, endPoint x: 506, endPoint y: 15, distance: 371.8
click at [484, 23] on div "Terminarz Biuro Kat. A Narzędzia Sortuj Dyspozycyjność" at bounding box center [662, 27] width 990 height 19
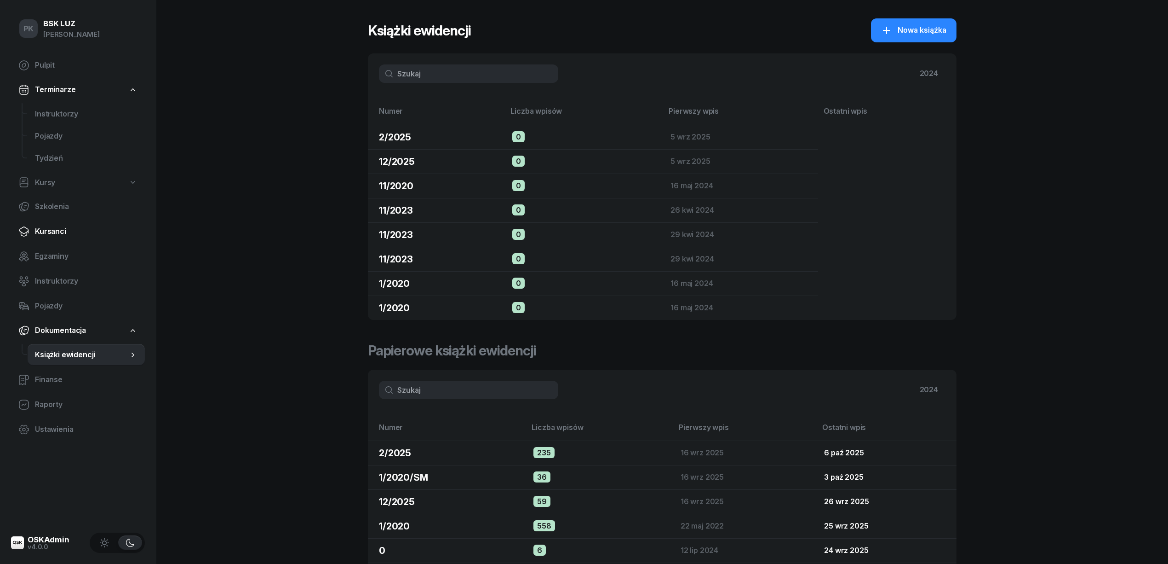
click at [55, 227] on span "Kursanci" at bounding box center [86, 231] width 103 height 12
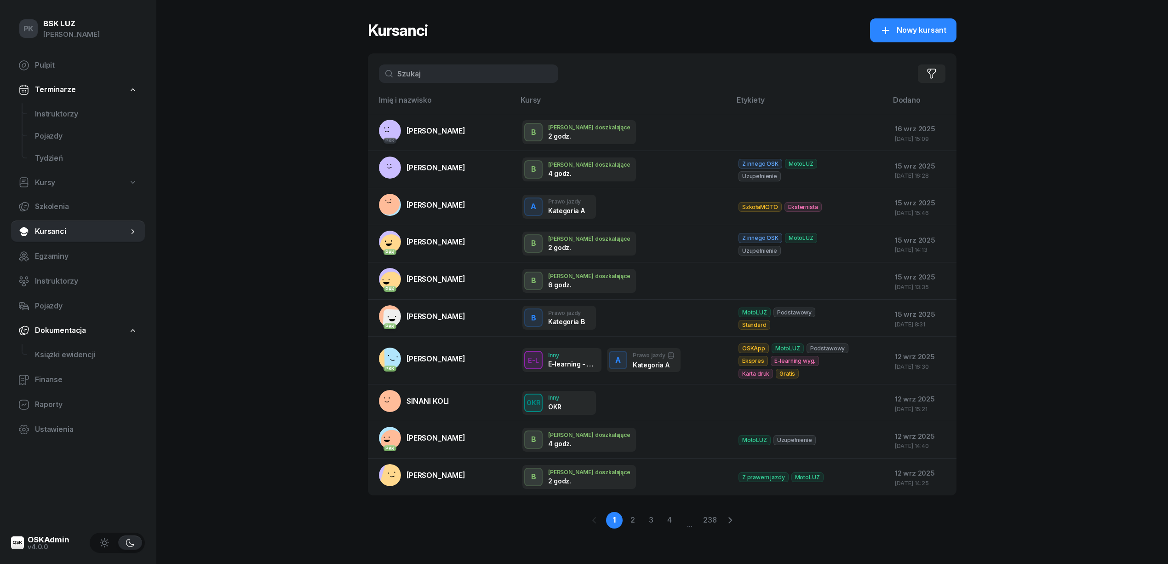
click at [451, 75] on input "text" at bounding box center [468, 73] width 179 height 18
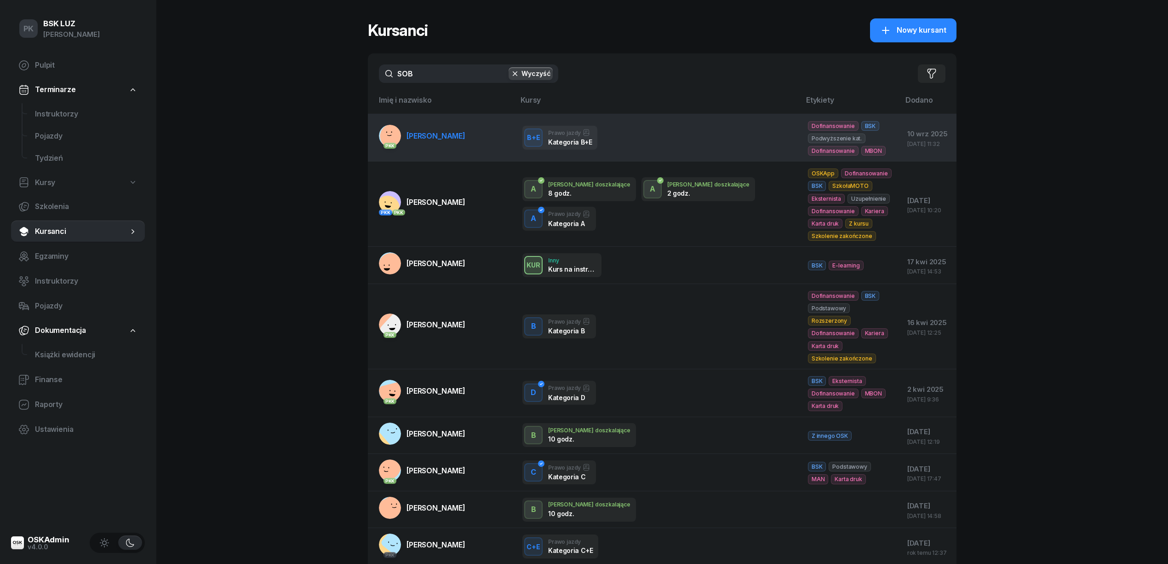
type input "SOB"
click at [443, 153] on td "PKK SOBAŚ TERESA" at bounding box center [441, 138] width 147 height 48
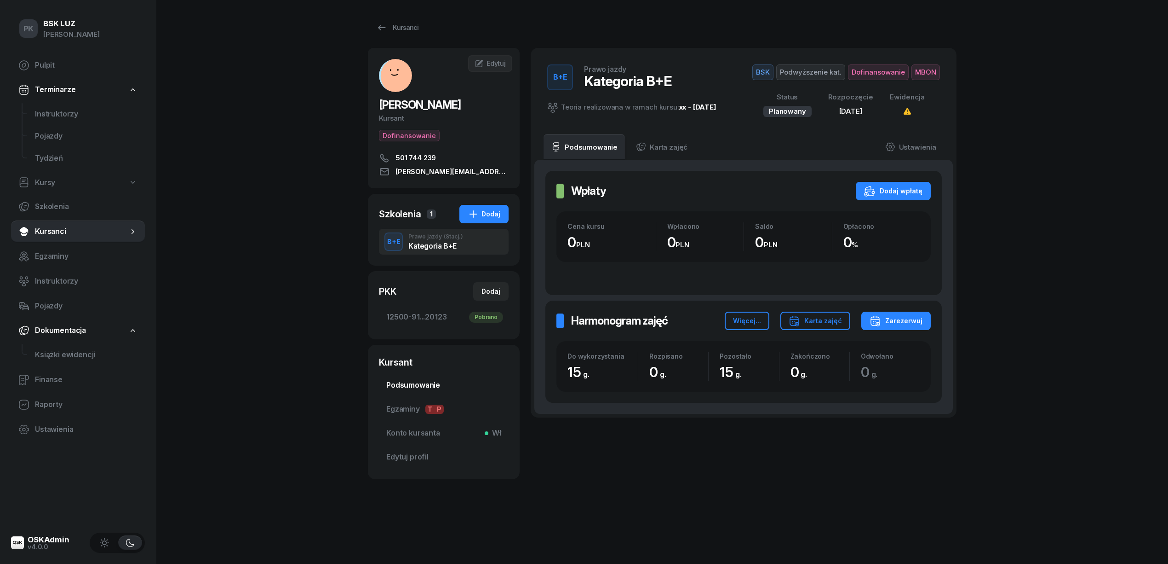
click at [422, 381] on span "Podsumowanie" at bounding box center [443, 385] width 115 height 12
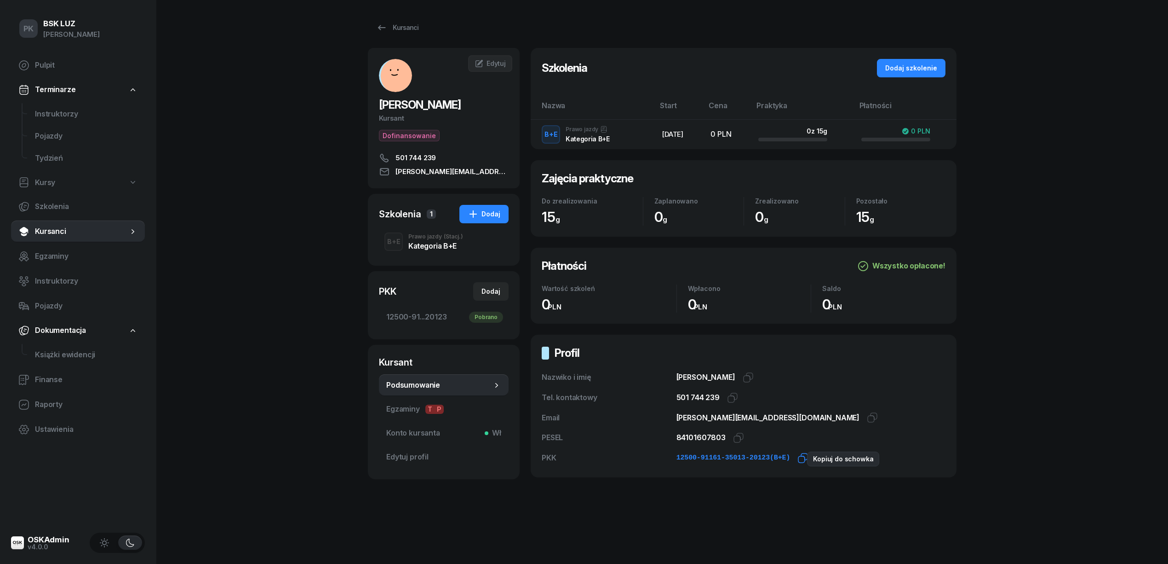
click at [798, 460] on icon "button" at bounding box center [803, 457] width 11 height 11
click at [433, 315] on span "12500-91...20123 Pobrano" at bounding box center [443, 317] width 115 height 12
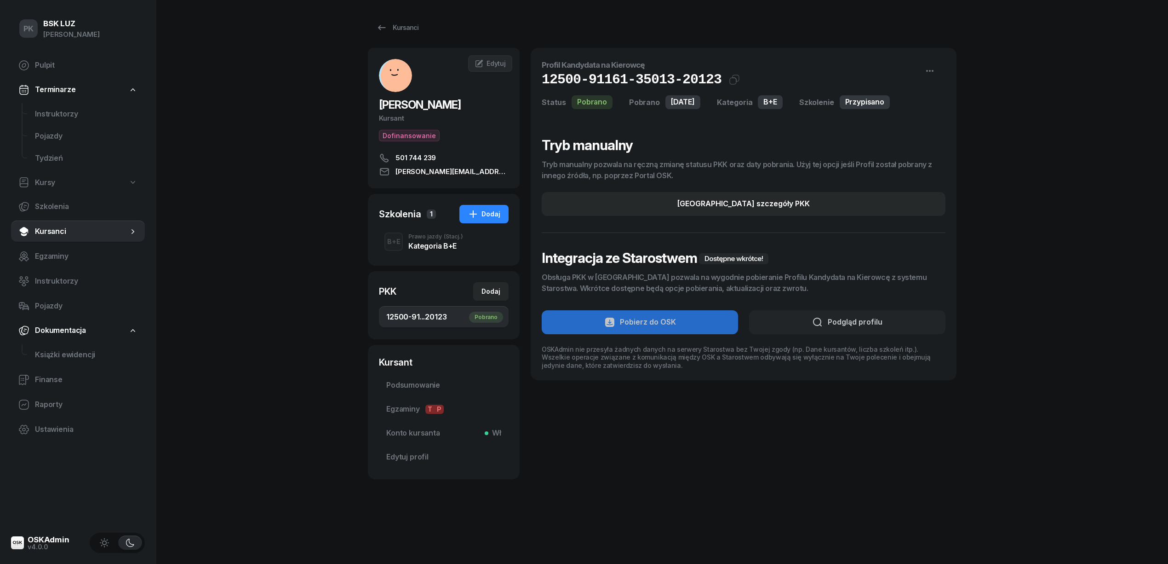
click at [430, 251] on div "B+E Prawo jazdy (Stacj.) Kategoria B+E" at bounding box center [444, 242] width 130 height 26
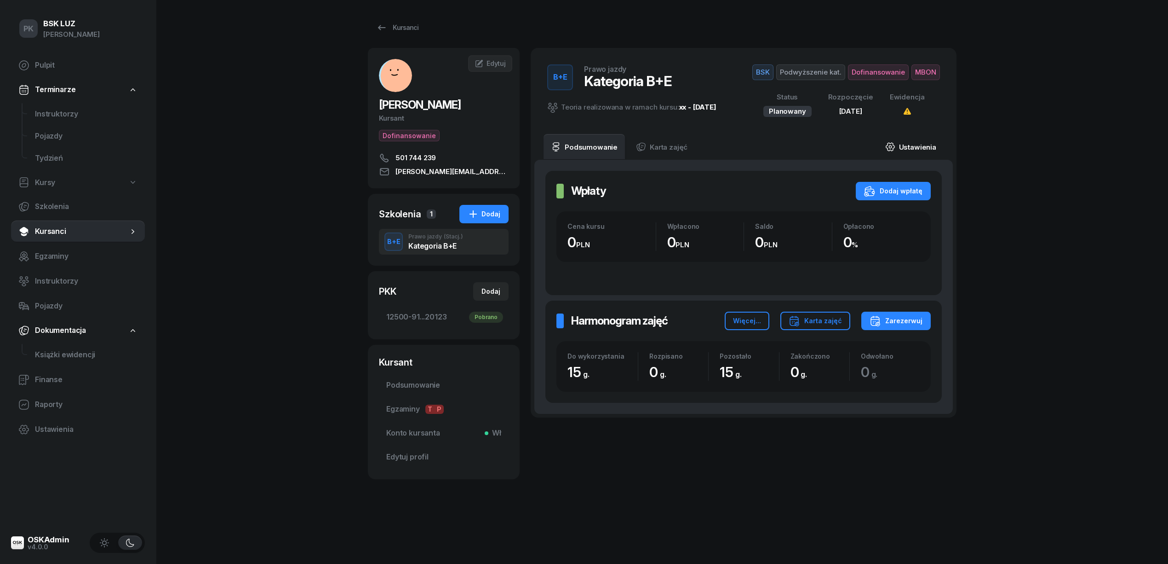
click at [900, 142] on link "Ustawienia" at bounding box center [911, 147] width 66 height 26
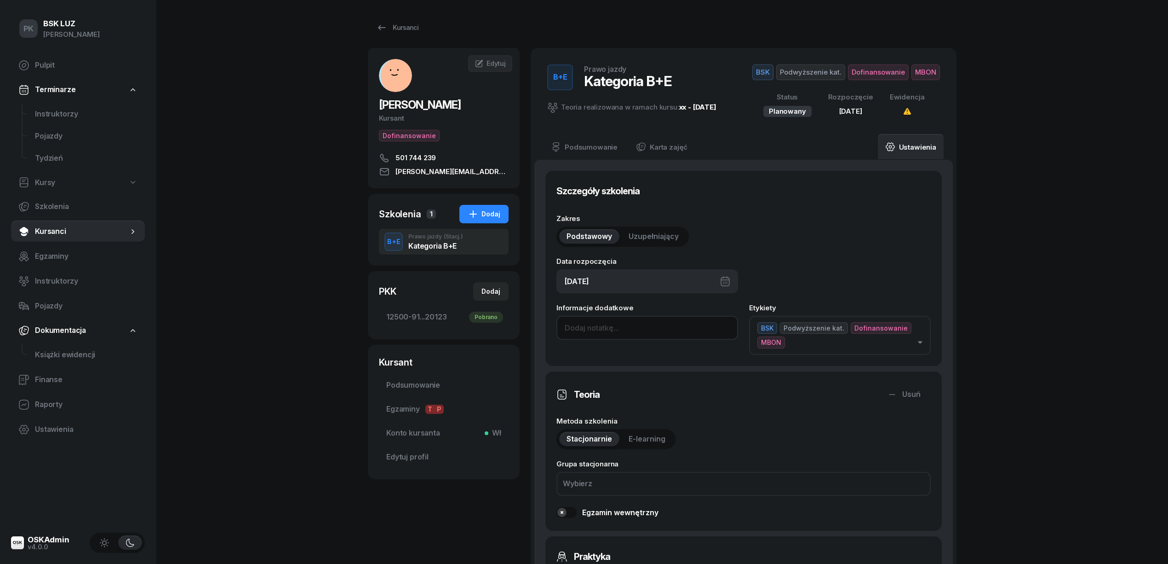
click at [578, 328] on input at bounding box center [648, 328] width 182 height 24
type input "12/15h,"
click at [397, 22] on div "Kursanci" at bounding box center [397, 27] width 42 height 11
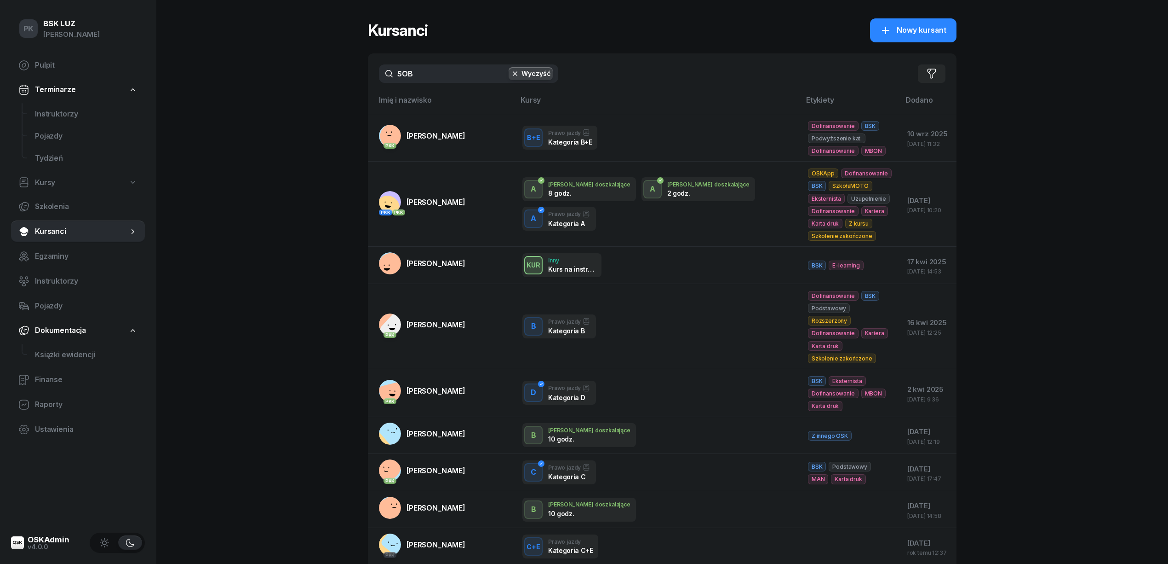
drag, startPoint x: 435, startPoint y: 76, endPoint x: 355, endPoint y: 79, distance: 79.7
click at [355, 79] on div "PK BSK LUZ Piotr Klimek Pulpit Terminarze Instruktorzy Pojazdy Tydzień Kursy Sz…" at bounding box center [584, 358] width 1168 height 716
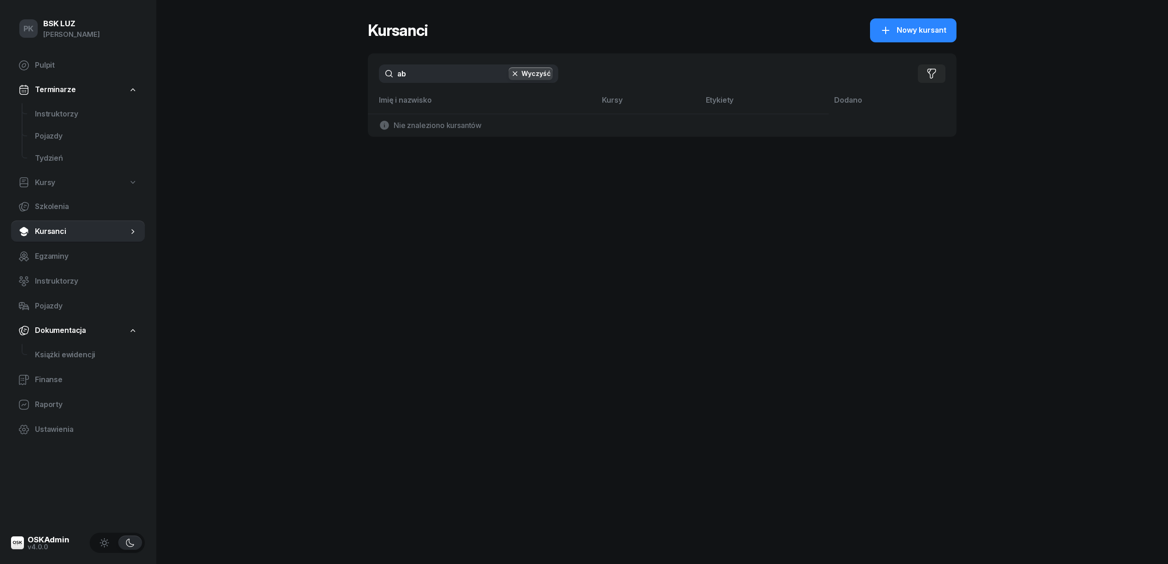
type input "a"
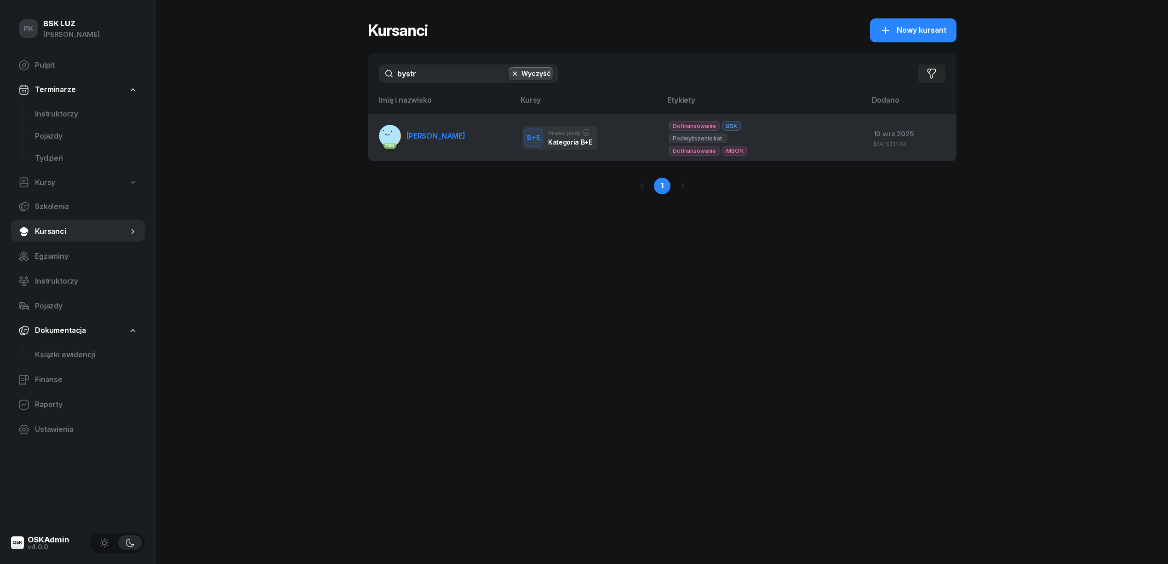
type input "bystr"
click at [431, 135] on span "BYSTROŃ KRZYSZTOF" at bounding box center [436, 135] width 59 height 9
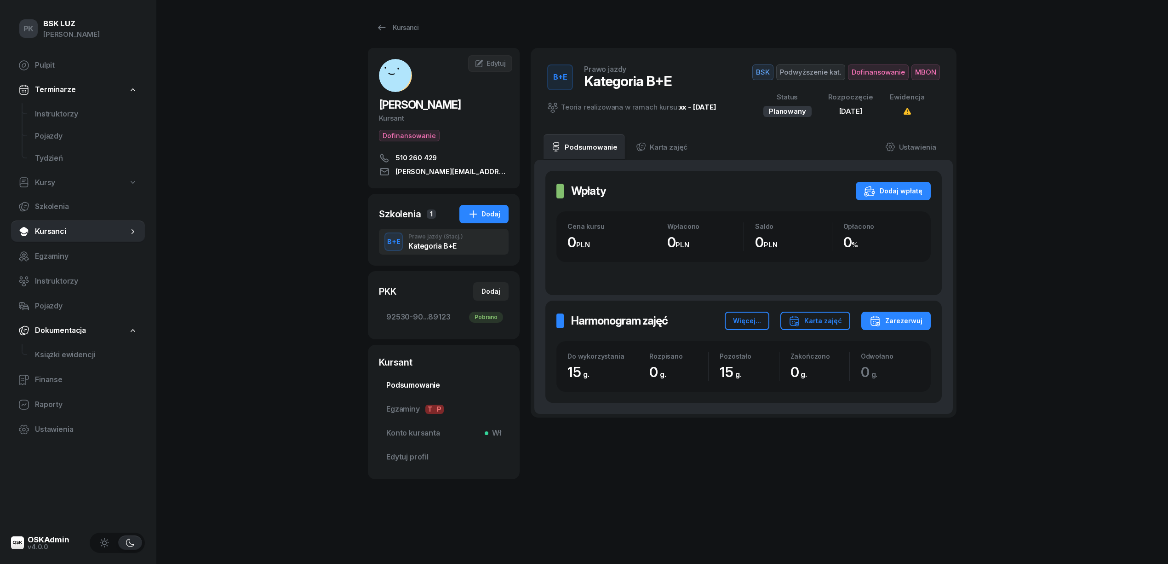
click at [424, 387] on span "Podsumowanie" at bounding box center [443, 385] width 115 height 12
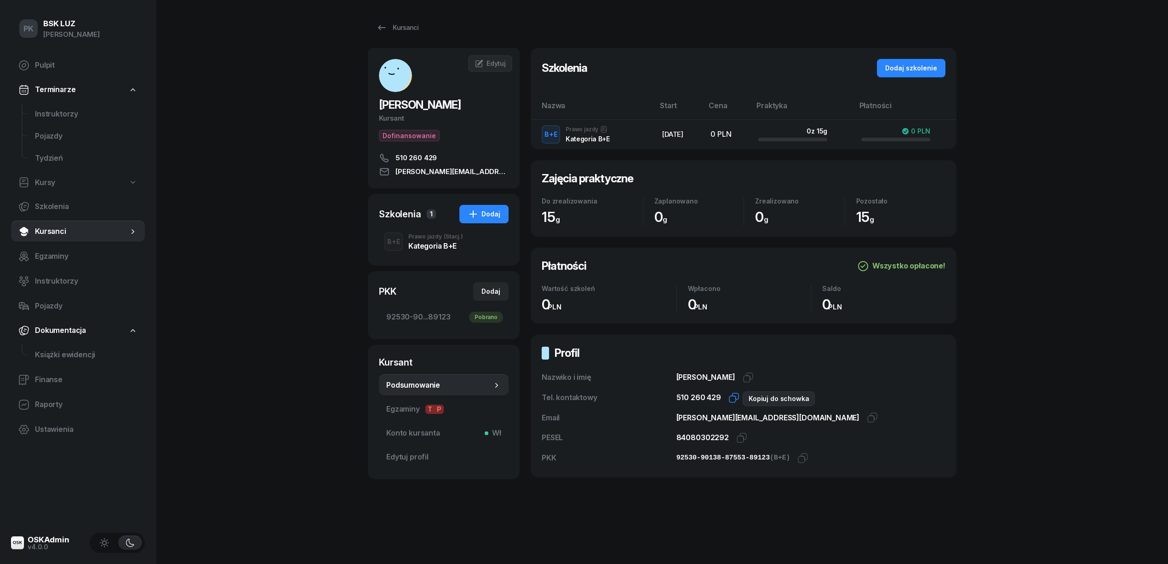
click at [734, 401] on icon "button" at bounding box center [734, 397] width 11 height 11
click at [867, 417] on icon "button" at bounding box center [872, 417] width 11 height 11
click at [738, 437] on icon "button" at bounding box center [742, 437] width 11 height 11
click at [800, 459] on icon "button" at bounding box center [803, 457] width 11 height 11
click at [436, 322] on span "92530-90...89123 Pobrano" at bounding box center [443, 317] width 115 height 12
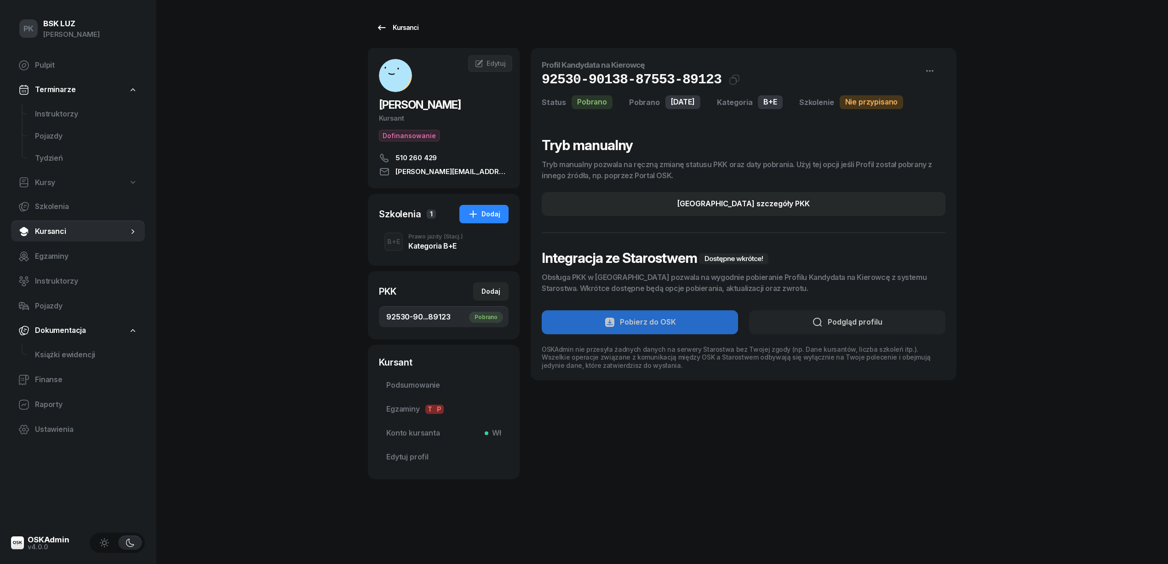
click at [376, 30] on icon at bounding box center [381, 27] width 11 height 11
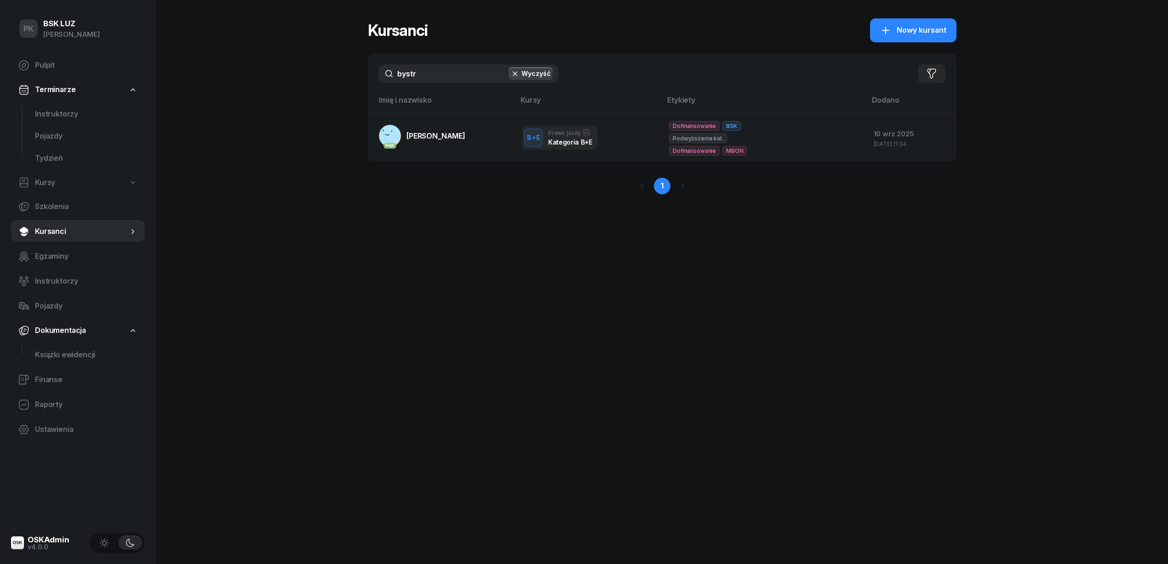
drag, startPoint x: 376, startPoint y: 74, endPoint x: 330, endPoint y: 75, distance: 46.5
click at [330, 75] on div "PK BSK LUZ Piotr Klimek Pulpit Terminarze Instruktorzy Pojazdy Tydzień Kursy Sz…" at bounding box center [584, 282] width 1168 height 564
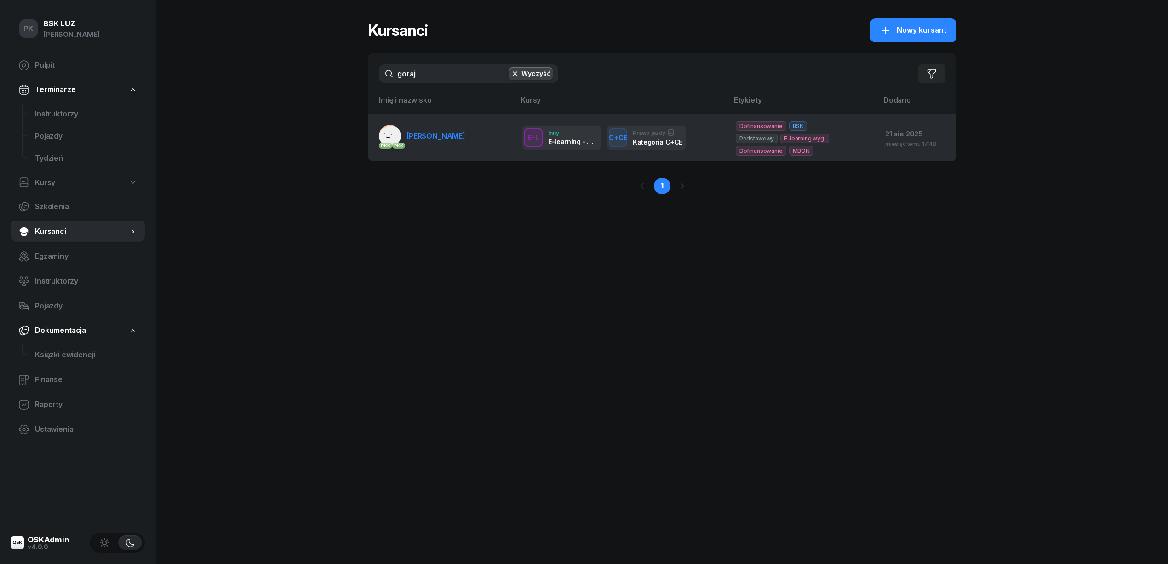
type input "goraj"
click at [416, 127] on link "PKK PKK GORAJ DARIUSZ" at bounding box center [422, 136] width 86 height 22
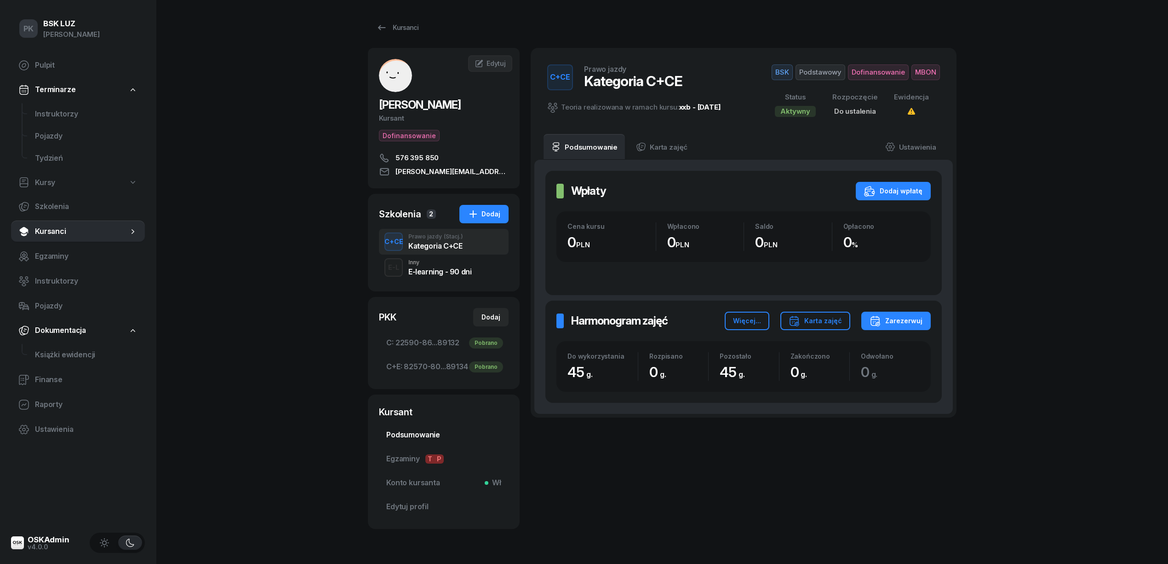
click at [414, 435] on span "Podsumowanie" at bounding box center [443, 435] width 115 height 12
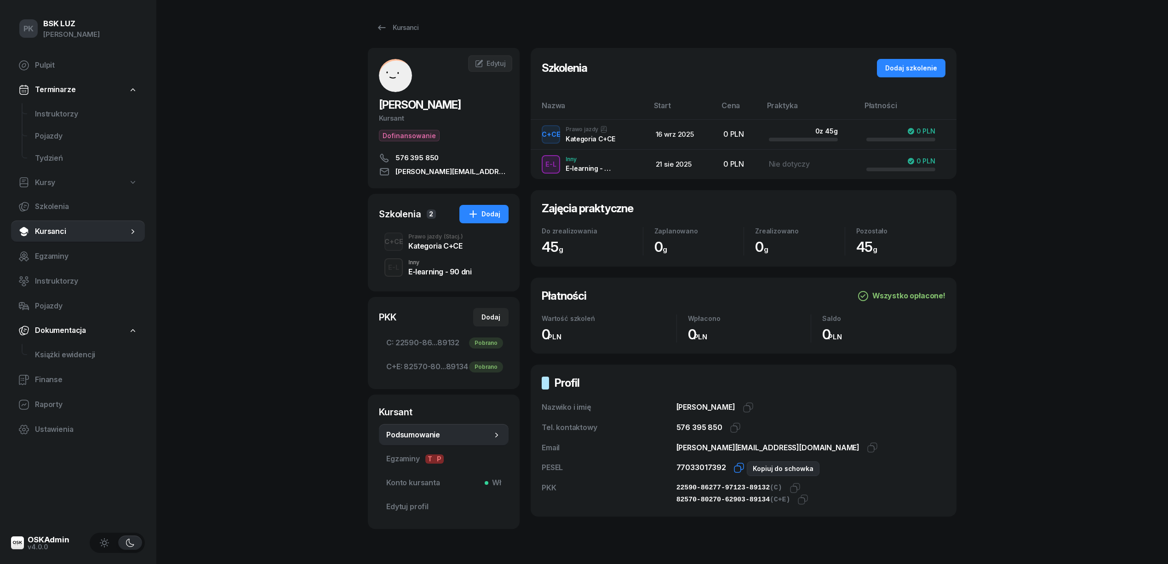
click at [737, 466] on icon "button" at bounding box center [740, 466] width 6 height 6
click at [791, 487] on icon "button" at bounding box center [794, 489] width 6 height 6
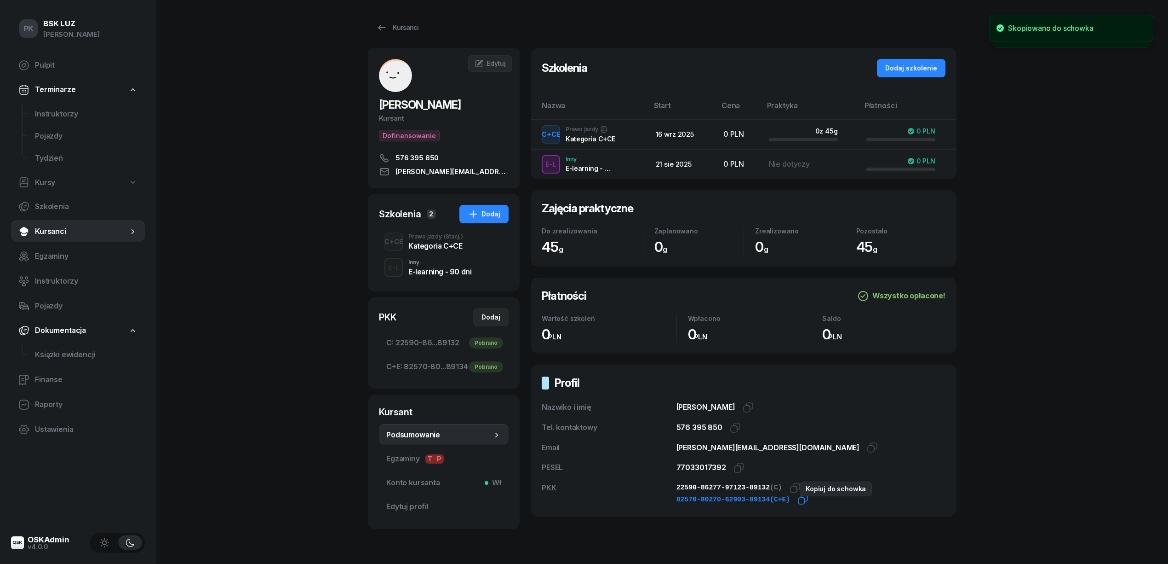
click at [798, 500] on icon "button" at bounding box center [803, 499] width 11 height 11
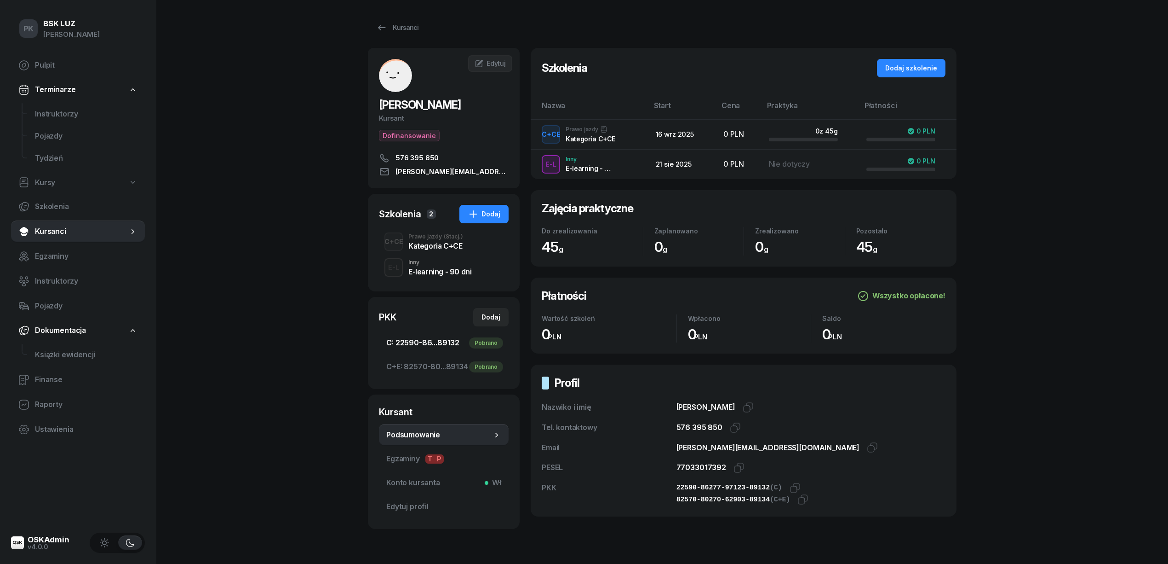
click at [431, 347] on span "C: 22590-86...89132 Pobrano" at bounding box center [443, 343] width 115 height 12
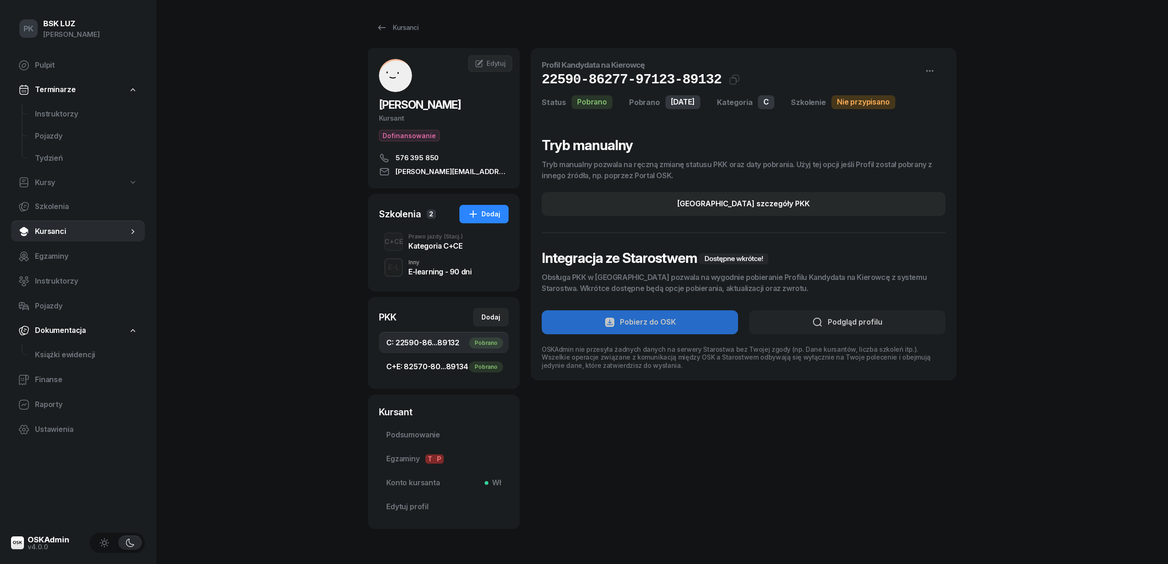
click at [437, 367] on span "C+E: 82570-80...89134 Pobrano" at bounding box center [443, 367] width 115 height 12
click at [389, 29] on div "Kursanci" at bounding box center [397, 27] width 42 height 11
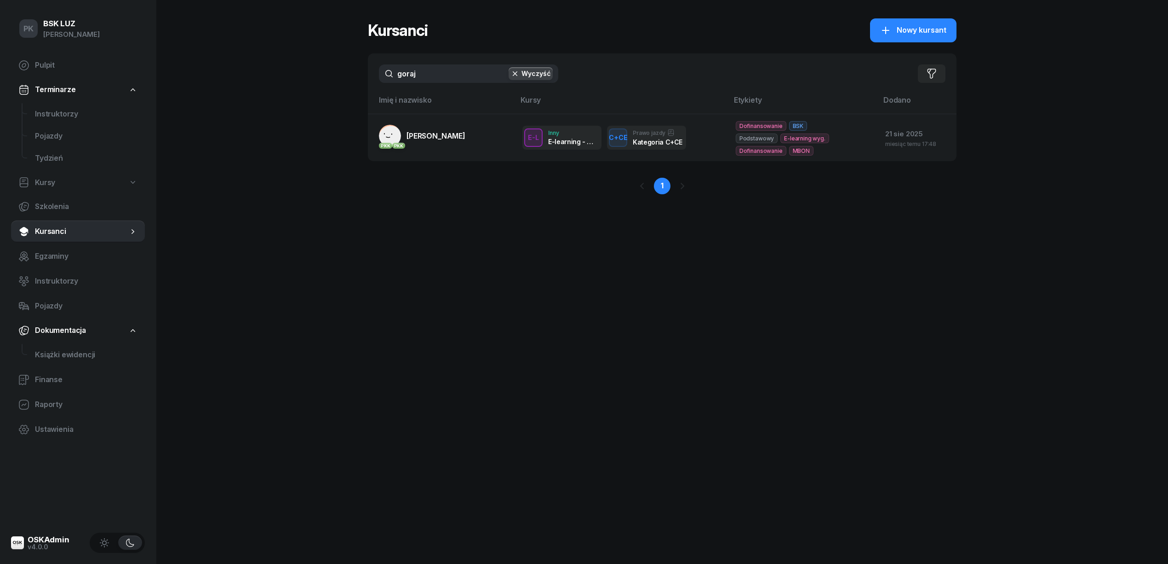
click at [342, 79] on div "PK BSK LUZ Piotr Klimek Pulpit Terminarze Instruktorzy Pojazdy Tydzień Kursy Sz…" at bounding box center [584, 282] width 1168 height 564
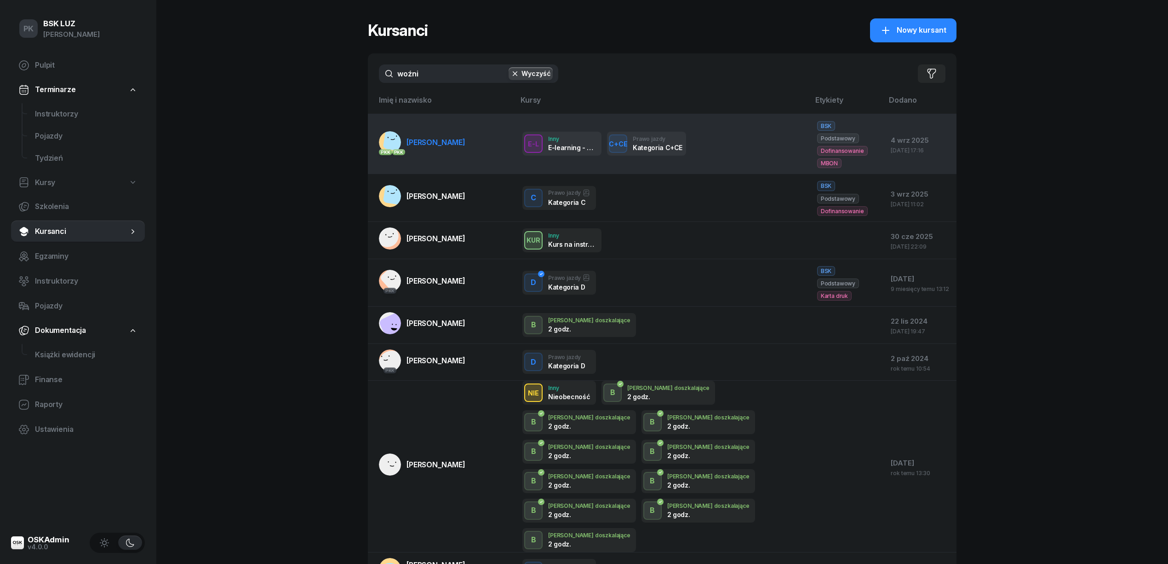
type input "woźni"
click at [400, 149] on div "PKK" at bounding box center [398, 152] width 13 height 6
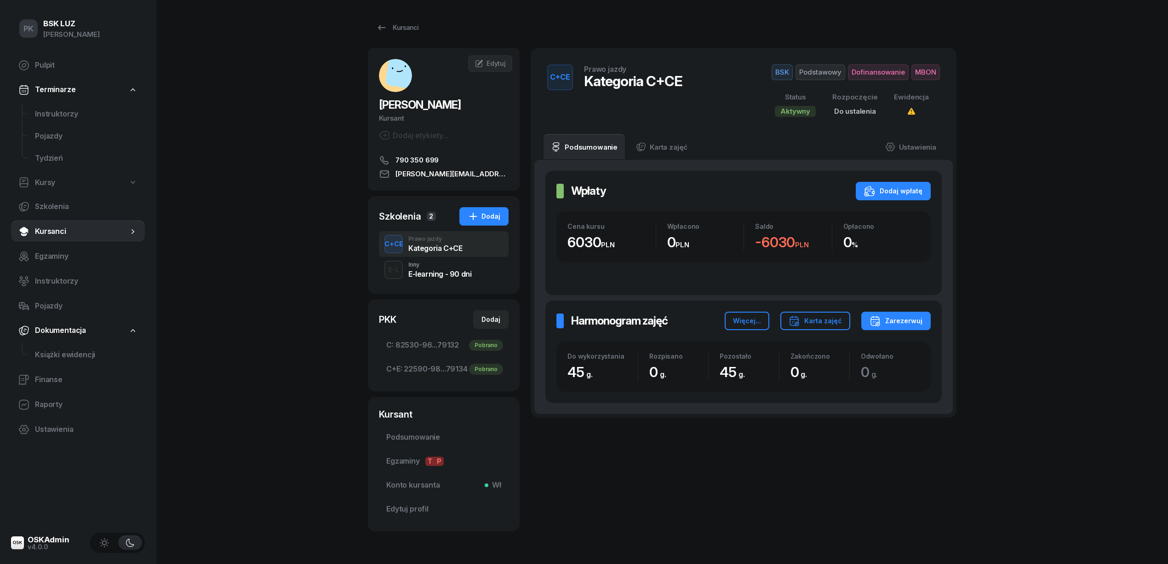
click at [414, 129] on div "WOŹNIAK RAFAŁ Kursant Dodaj etykiety... 790 350 699 rafal.wozniak93@onet.pl" at bounding box center [444, 119] width 152 height 121
click at [433, 128] on div "WOŹNIAK RAFAŁ Kursant Dodaj etykiety... 790 350 699 rafal.wozniak93@onet.pl" at bounding box center [444, 119] width 152 height 121
click at [443, 137] on div "Dodaj etykiety..." at bounding box center [413, 135] width 69 height 11
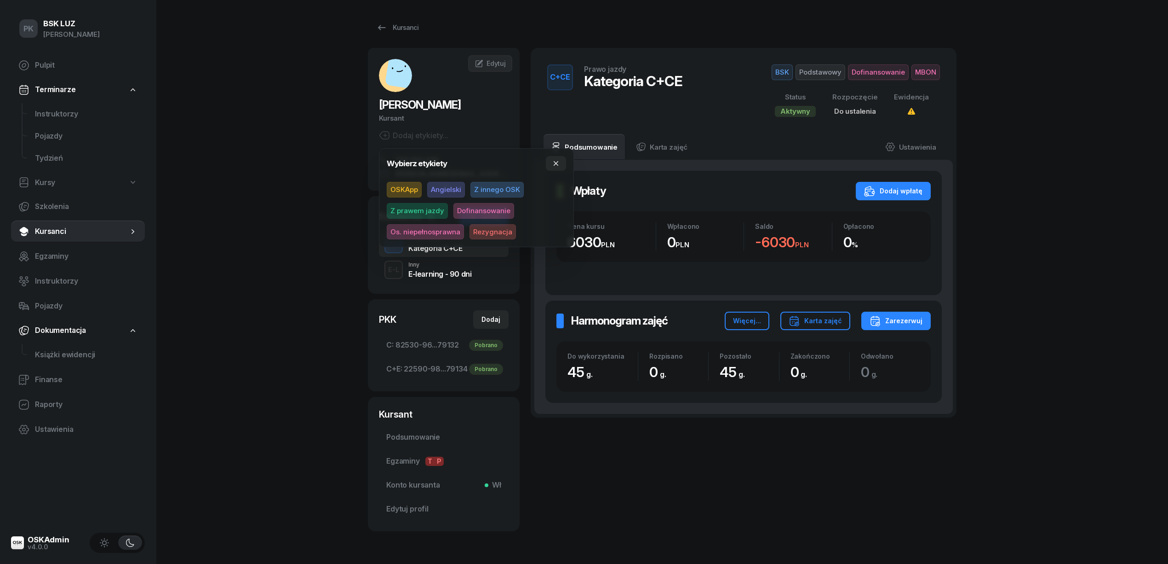
click at [460, 208] on span "Dofinansowanie" at bounding box center [484, 211] width 61 height 16
click at [345, 197] on div "PK BSK LUZ Piotr Klimek Pulpit Terminarze Instruktorzy Pojazdy Tydzień Kursy Sz…" at bounding box center [584, 295] width 1168 height 591
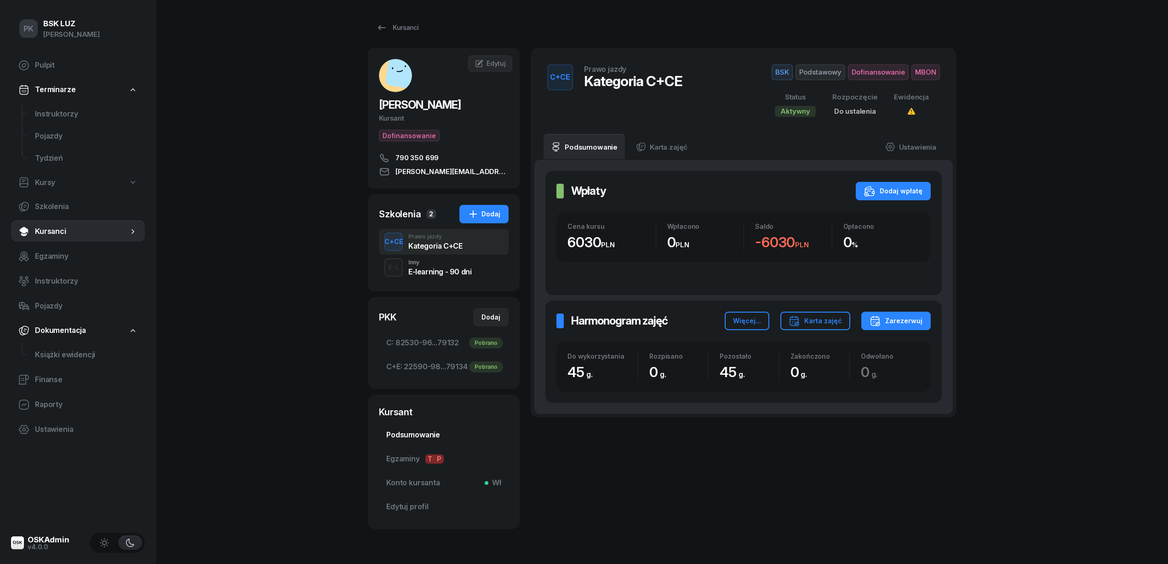
click at [437, 433] on span "Podsumowanie" at bounding box center [443, 435] width 115 height 12
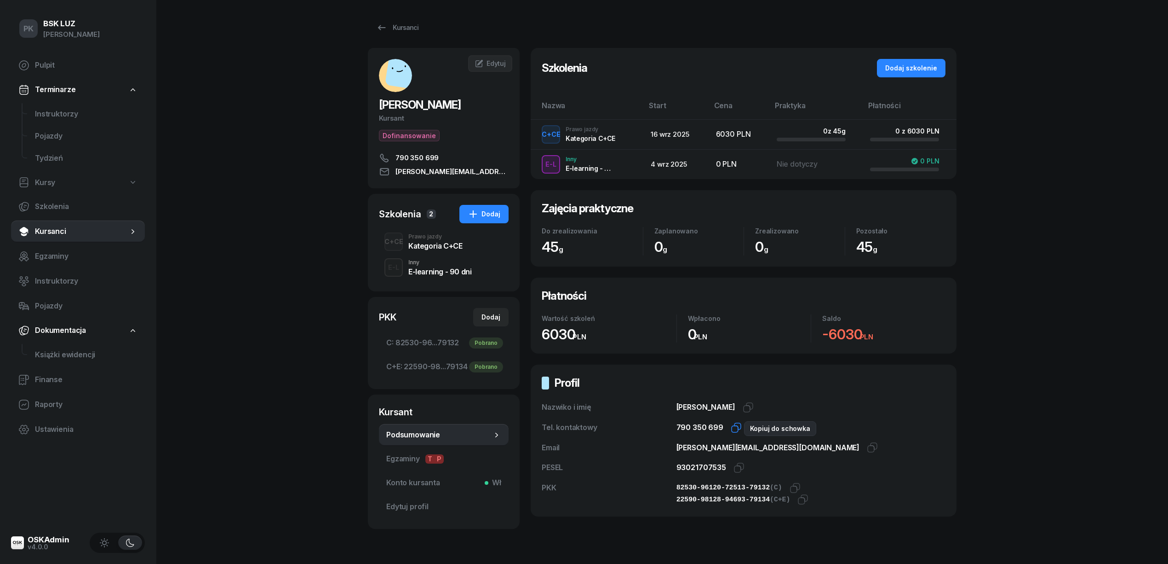
click at [738, 429] on icon "button" at bounding box center [736, 427] width 11 height 11
click at [790, 488] on icon "button" at bounding box center [795, 487] width 11 height 11
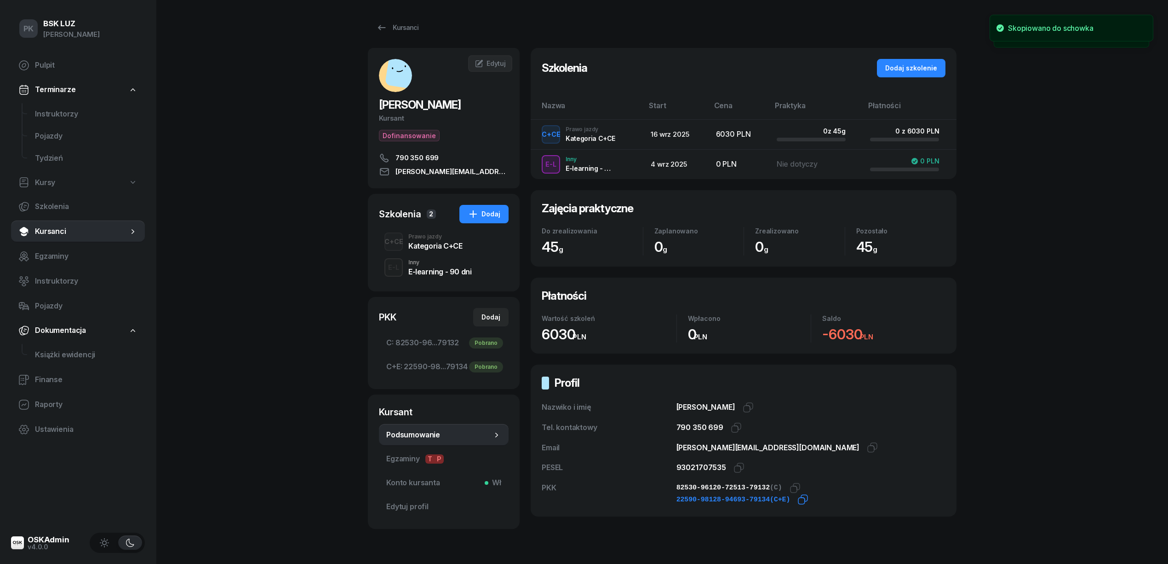
click at [798, 501] on icon "button" at bounding box center [803, 499] width 11 height 11
click at [443, 339] on span "C: 82530-96...79132 Pobrano" at bounding box center [443, 343] width 115 height 12
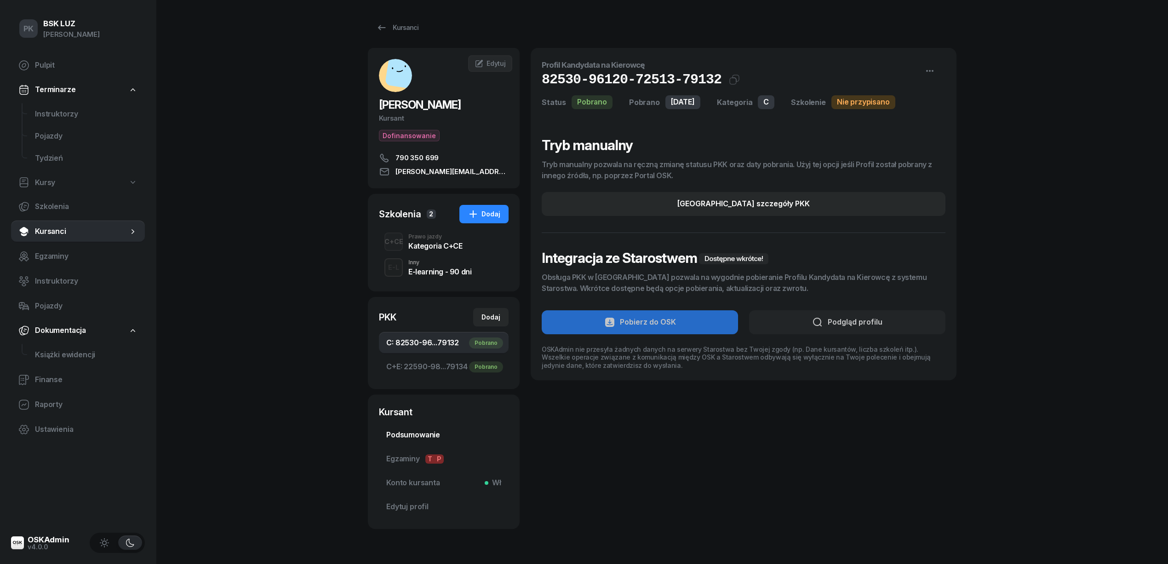
click at [414, 433] on span "Podsumowanie" at bounding box center [443, 435] width 115 height 12
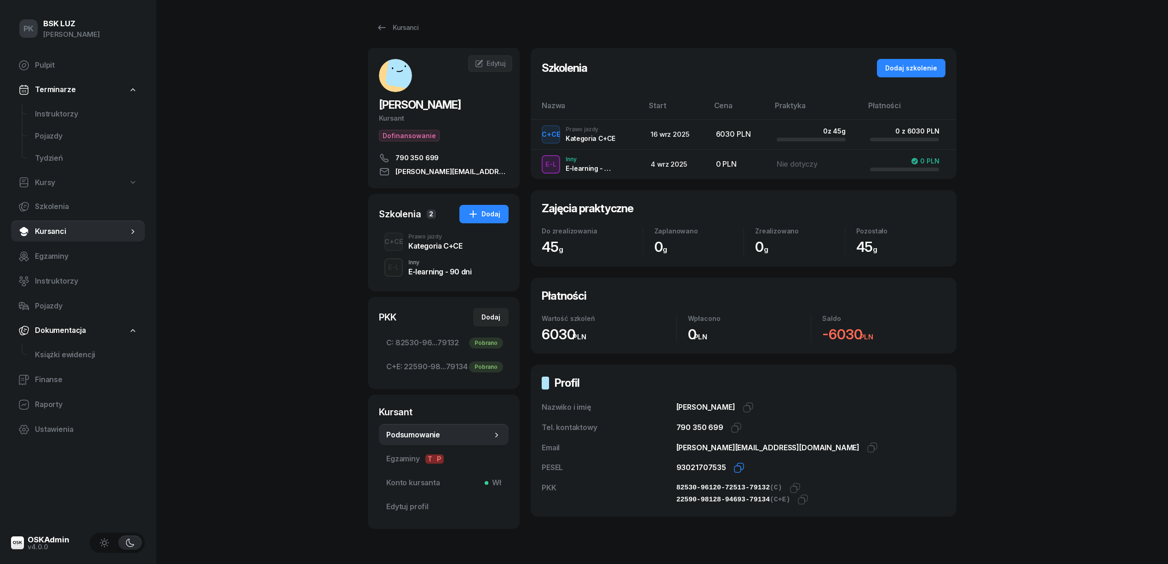
click at [737, 464] on icon "button" at bounding box center [740, 466] width 6 height 6
click at [790, 487] on icon "button" at bounding box center [795, 487] width 11 height 11
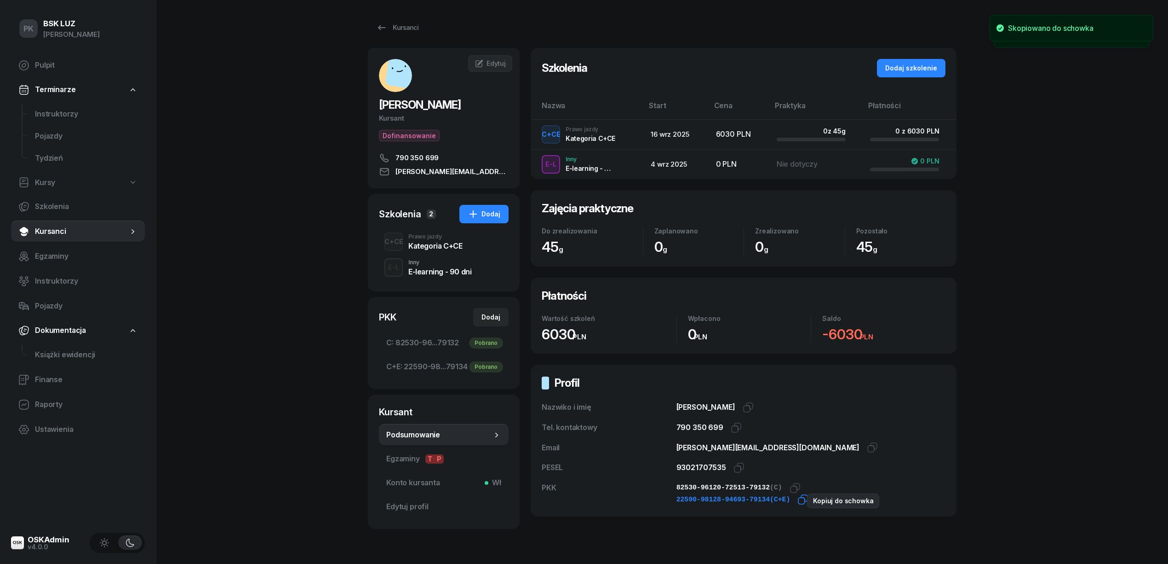
click at [798, 504] on icon "button" at bounding box center [803, 499] width 11 height 11
click at [63, 177] on link "Kursy" at bounding box center [78, 182] width 134 height 21
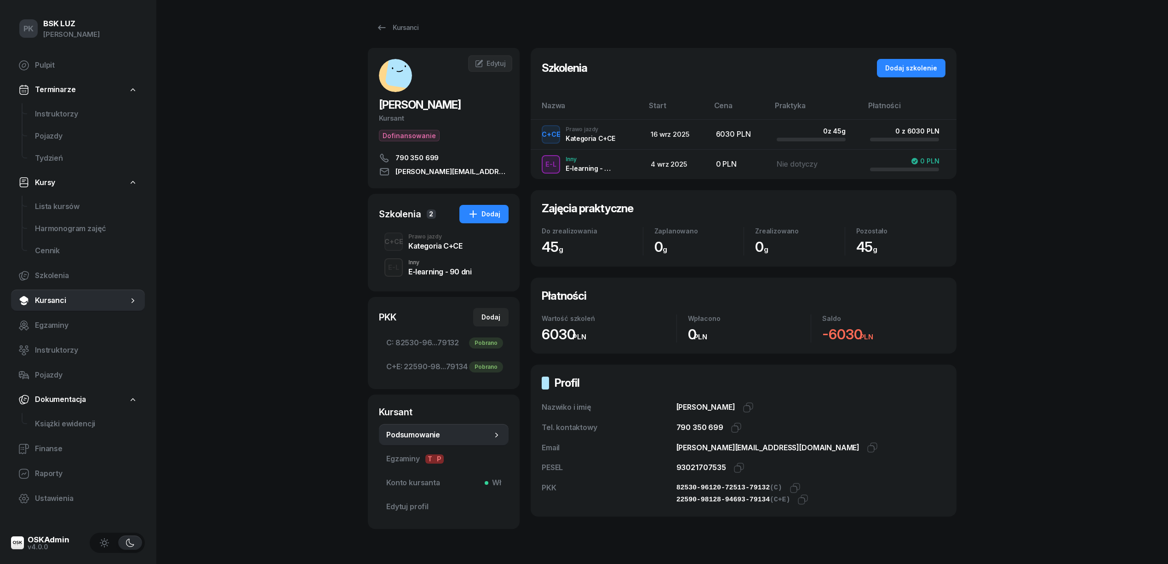
select select
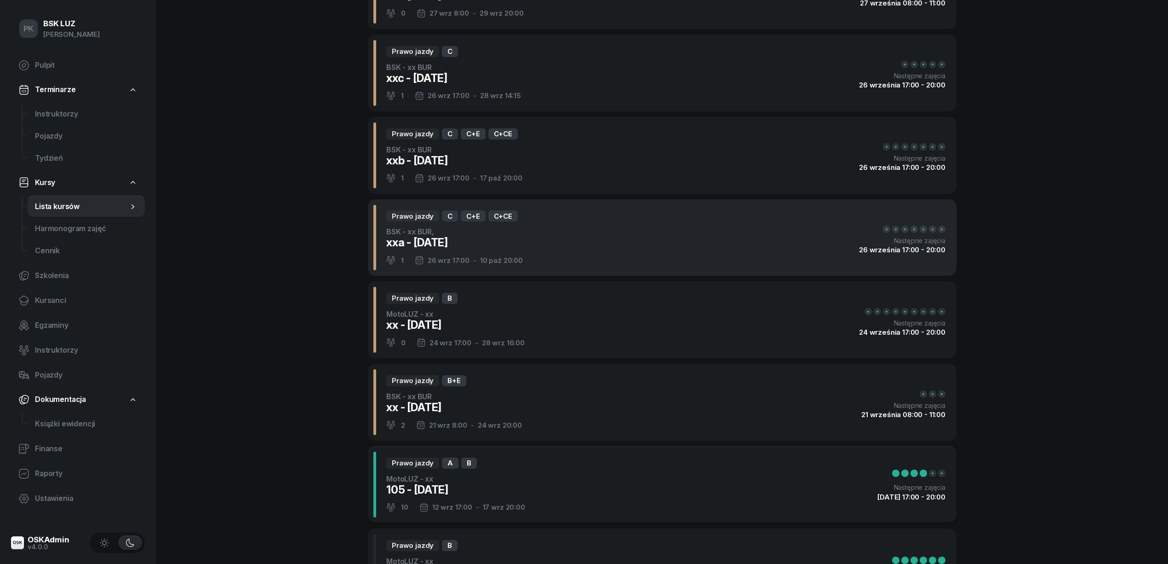
scroll to position [122, 0]
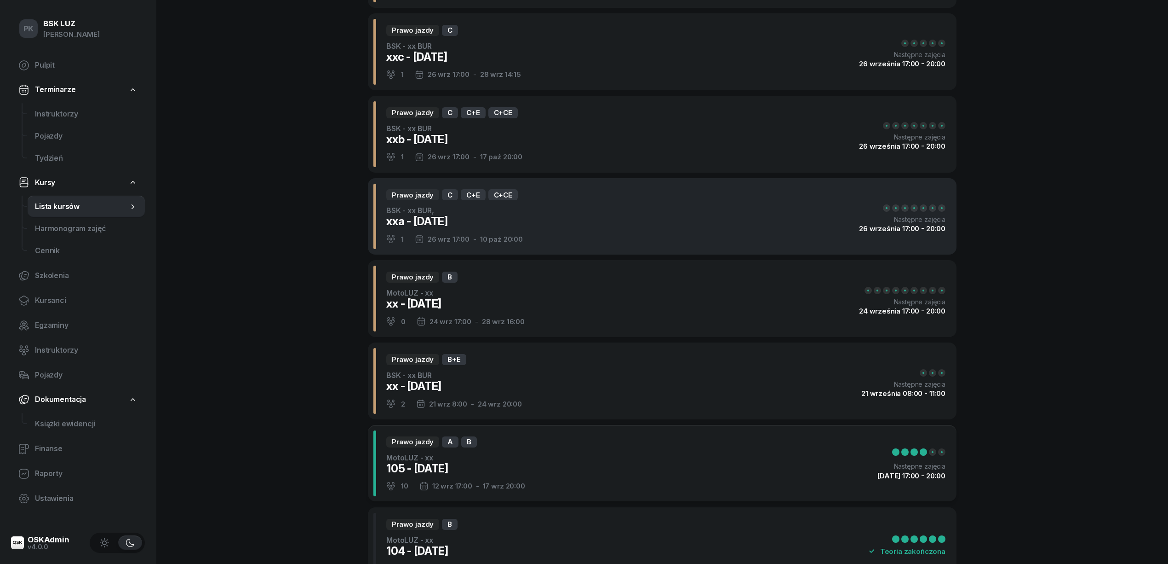
click at [584, 225] on div "Prawo jazdy C C+E C+CE BSK - xx BUR, xxa - 2025/09/26 1 26 wrz 17:00 - 10 paź 2…" at bounding box center [662, 216] width 589 height 77
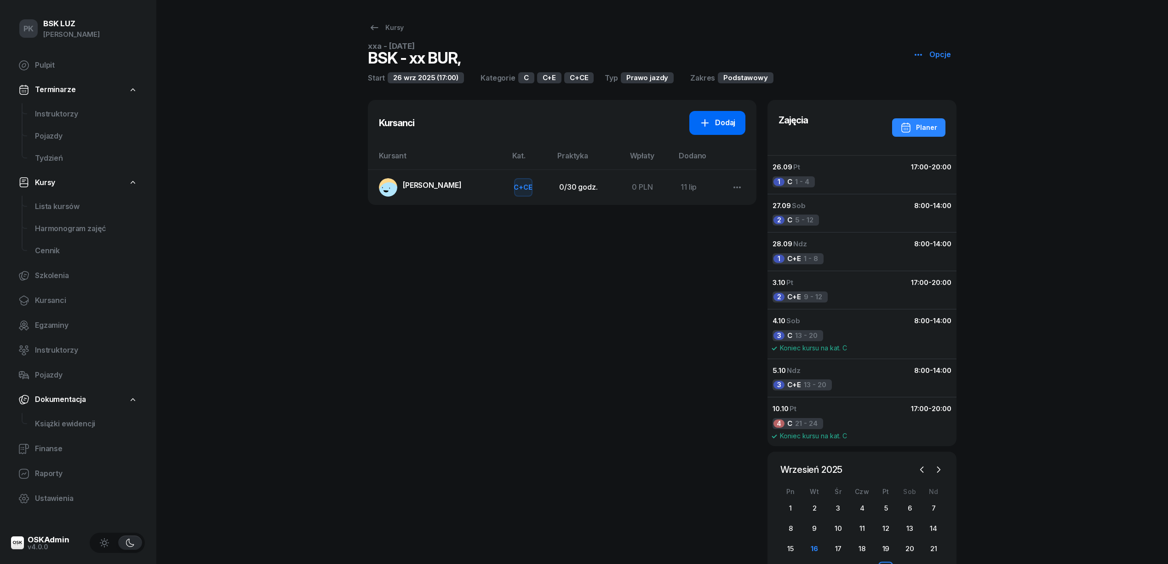
click at [704, 124] on icon at bounding box center [705, 122] width 11 height 11
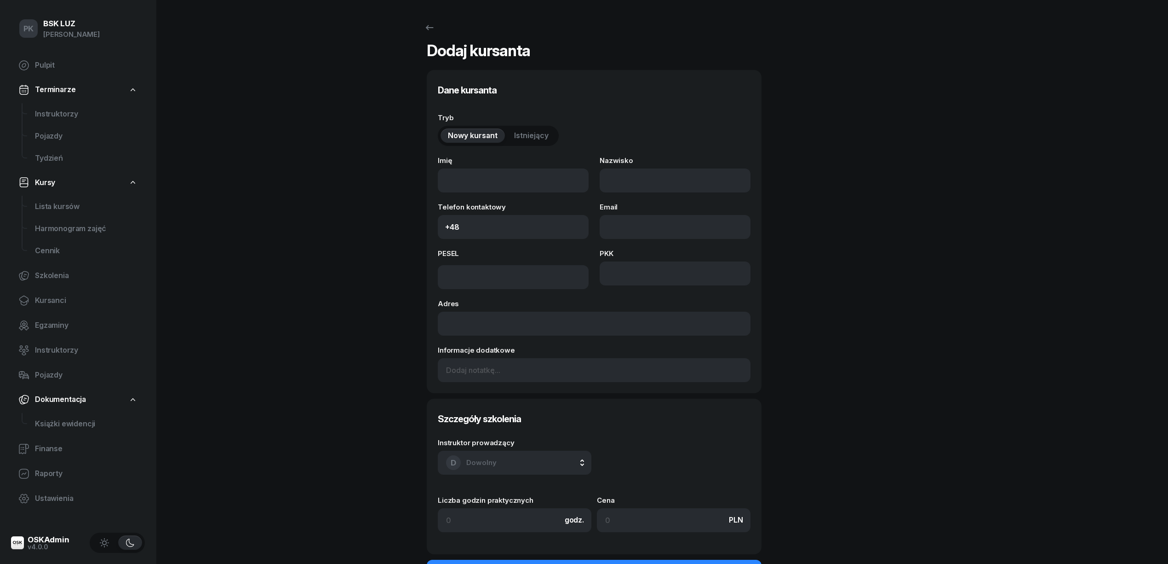
select select "C+E"
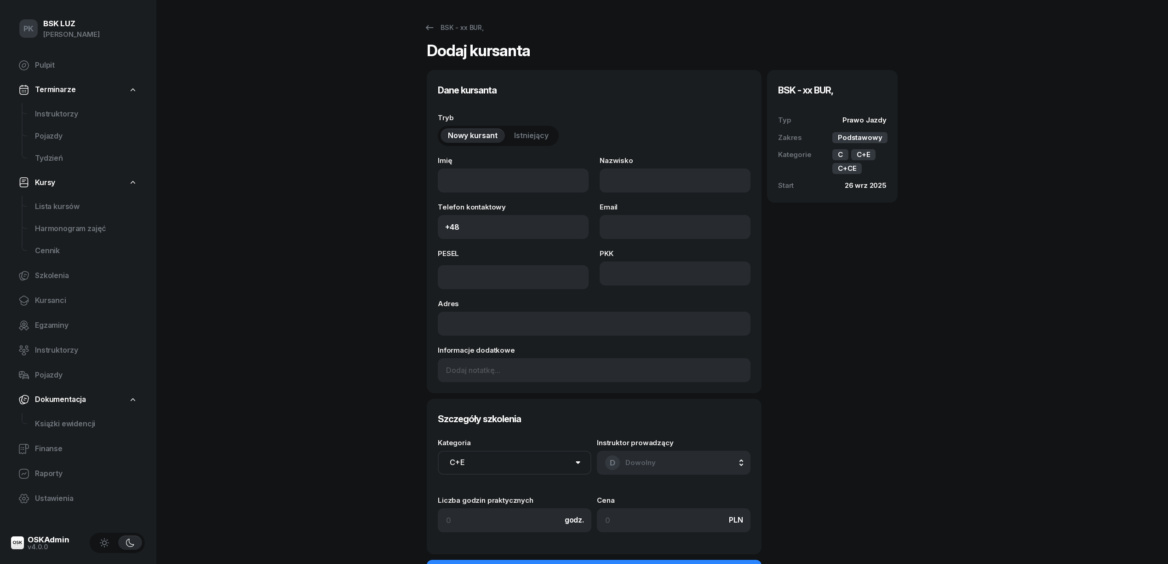
click at [534, 134] on span "Istniejący" at bounding box center [531, 136] width 35 height 12
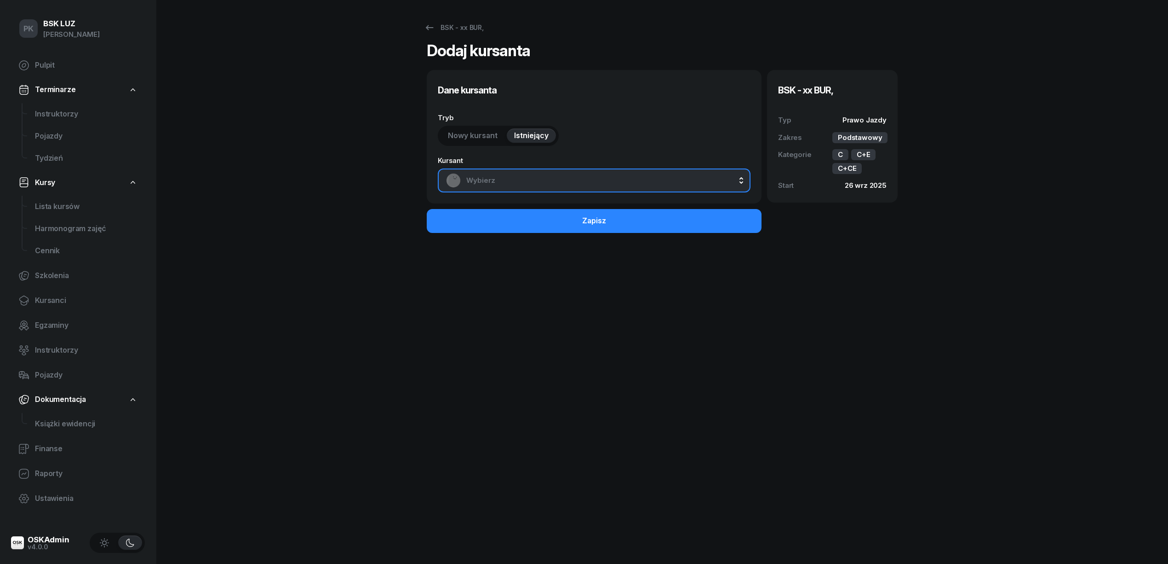
click at [521, 174] on span "Wybierz" at bounding box center [604, 180] width 276 height 12
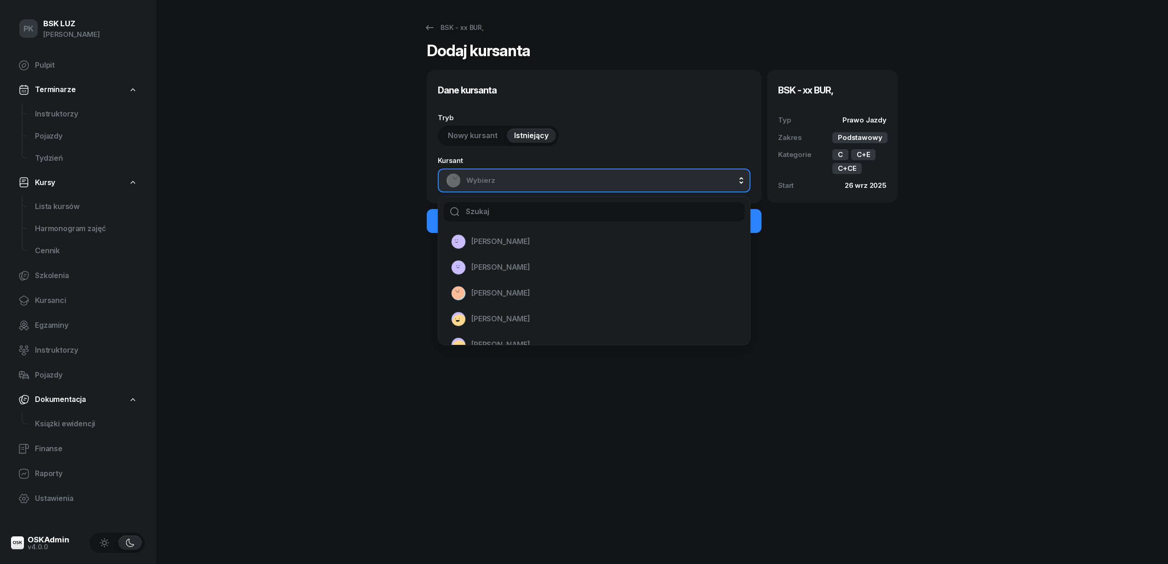
click at [549, 212] on input "text" at bounding box center [594, 211] width 301 height 19
type input "pAS"
click at [510, 245] on span "PASTERNAK MARCIN" at bounding box center [501, 242] width 59 height 12
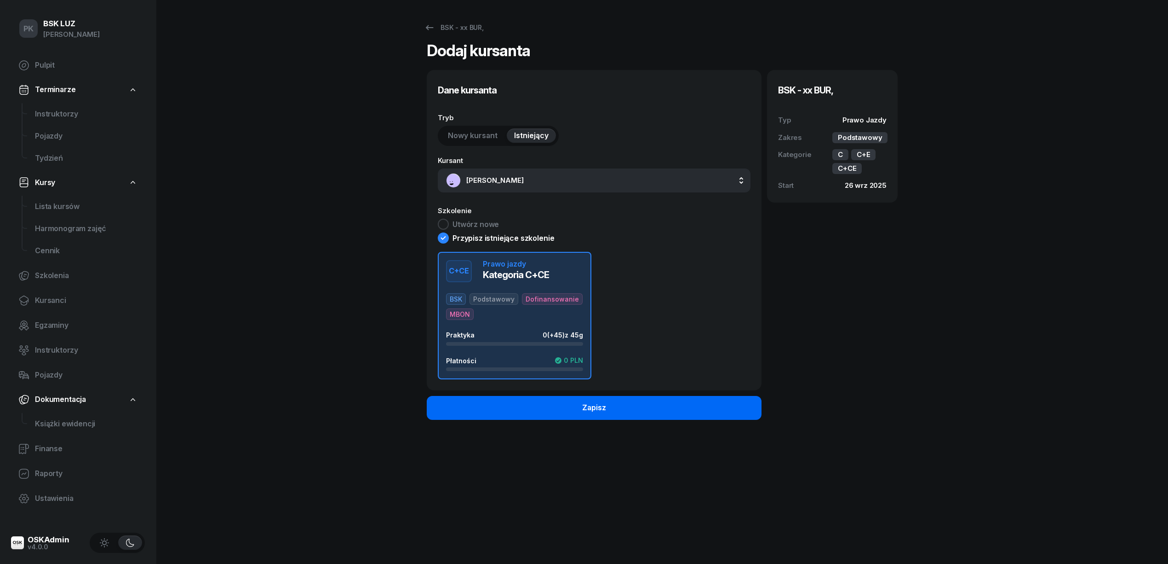
click at [552, 411] on button "Zapisz" at bounding box center [594, 408] width 335 height 24
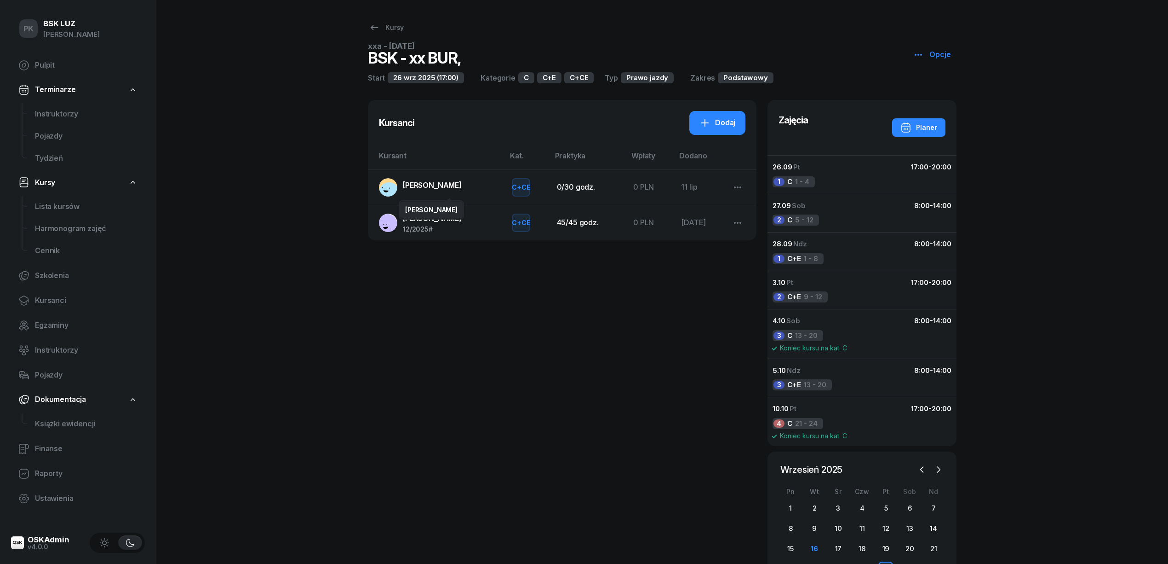
click at [450, 186] on span "SUDER MATEUSZ KRZYSZTOF" at bounding box center [432, 184] width 59 height 9
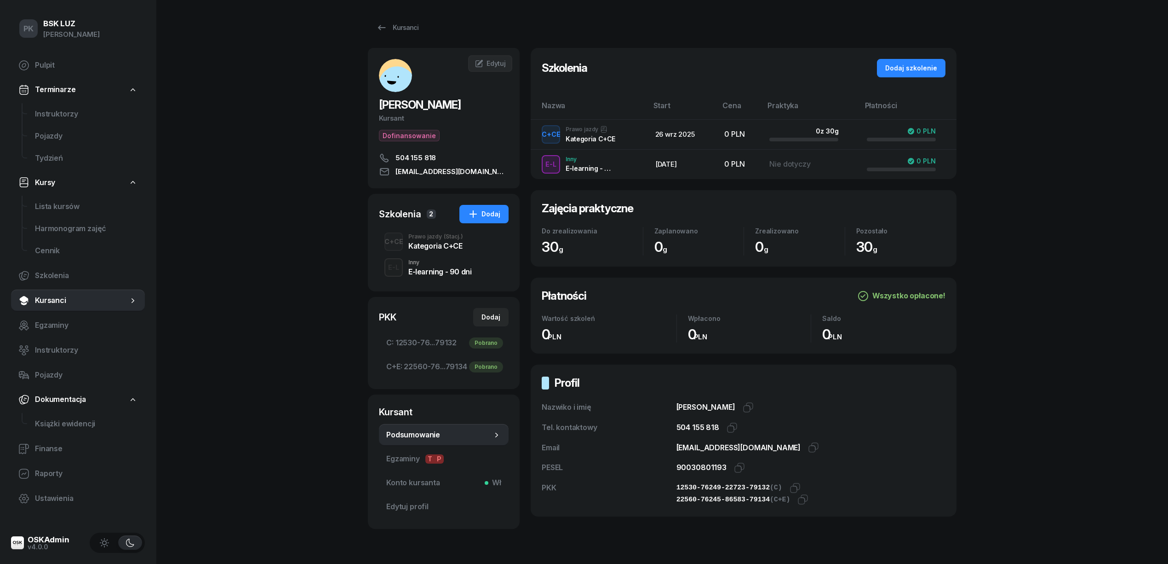
click at [435, 249] on div "Kategoria C+CE" at bounding box center [436, 245] width 55 height 7
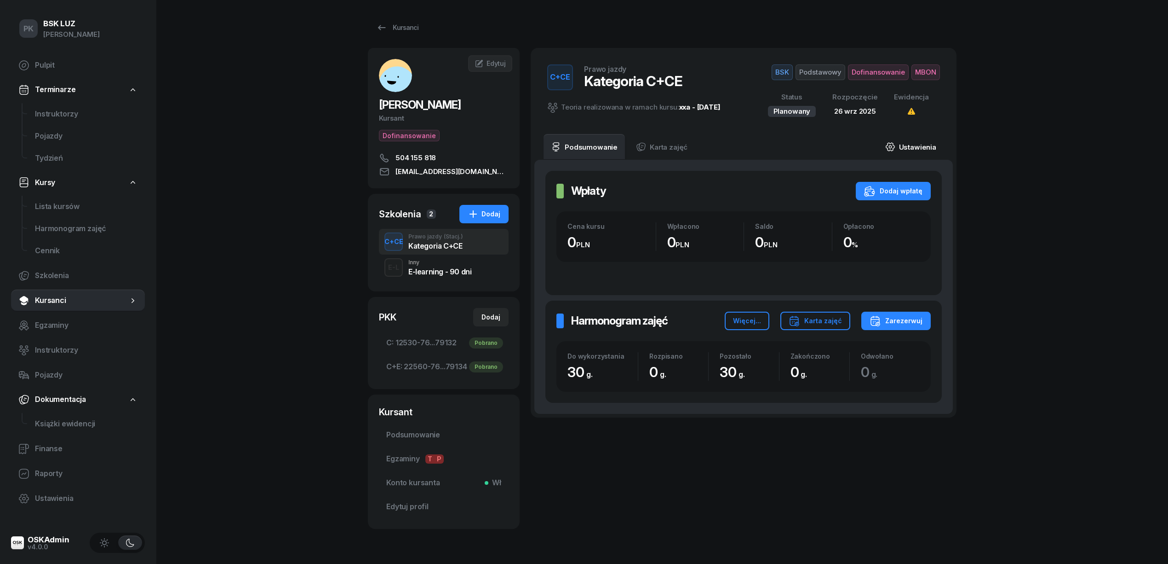
click at [904, 145] on link "Ustawienia" at bounding box center [911, 147] width 66 height 26
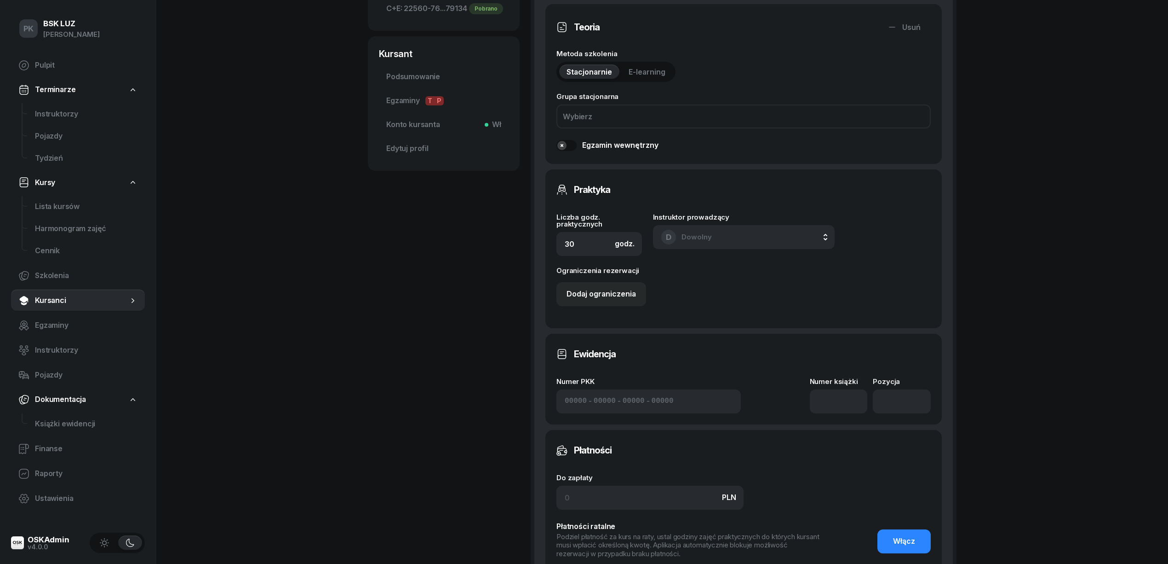
scroll to position [368, 0]
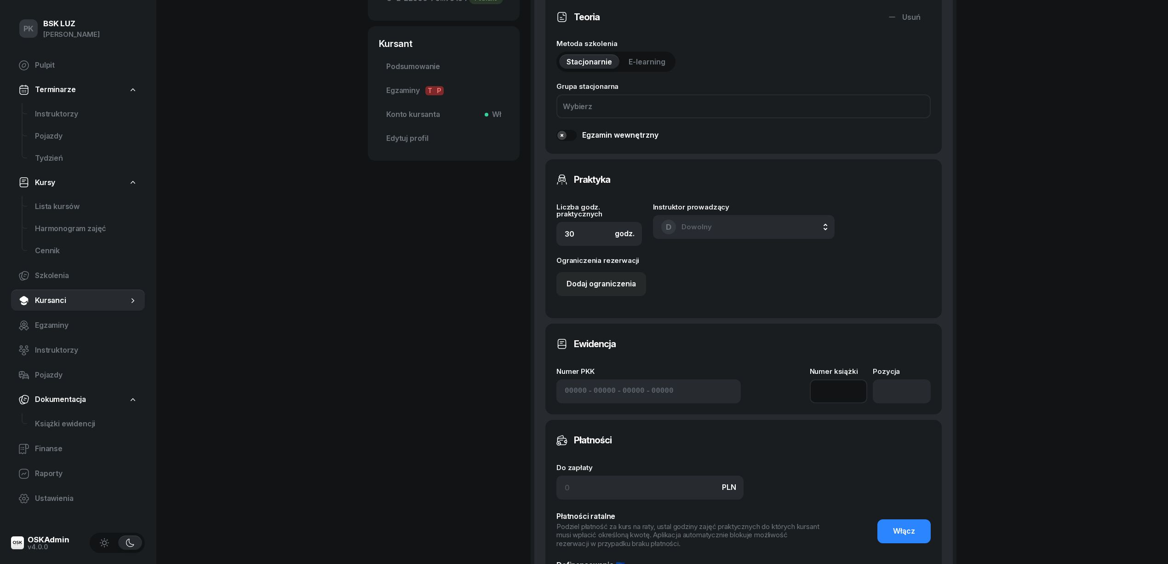
click at [840, 393] on input at bounding box center [839, 391] width 58 height 24
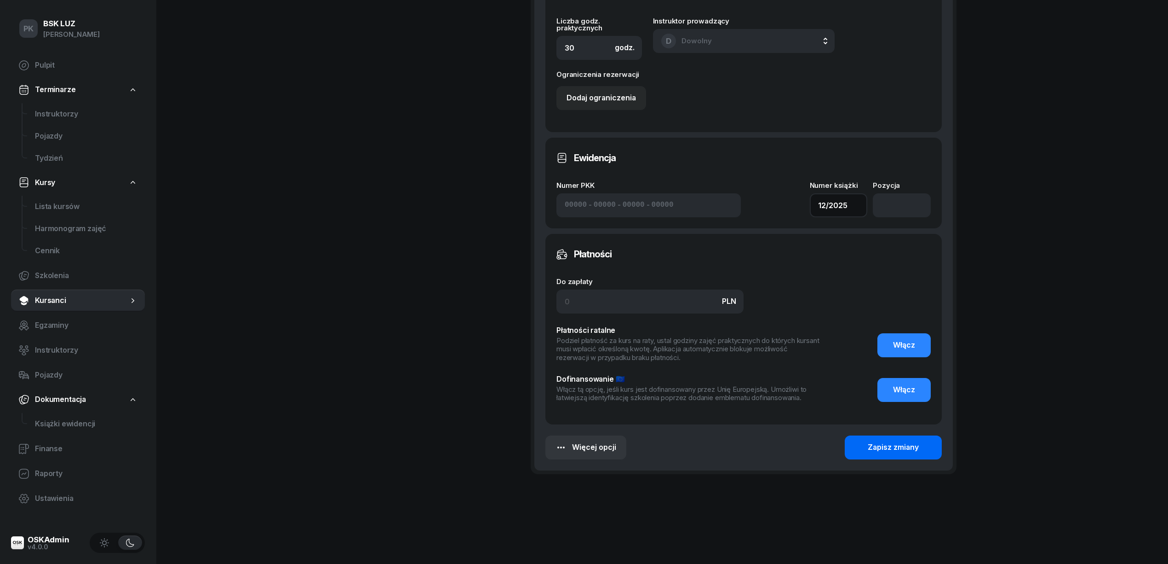
type input "12/2025"
click at [896, 443] on div "Zapisz zmiany" at bounding box center [893, 447] width 51 height 12
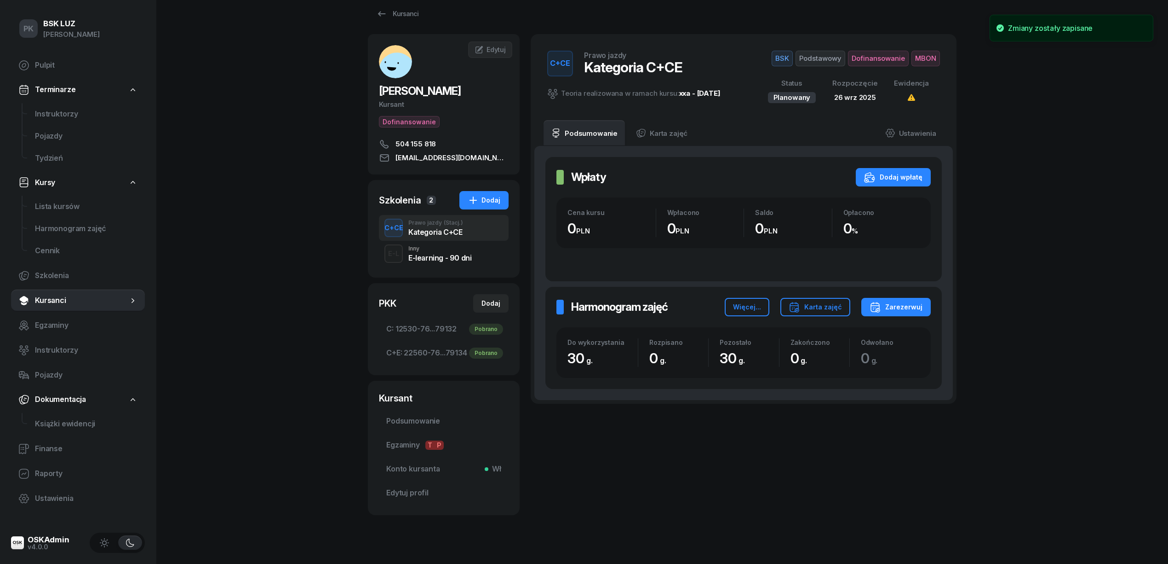
scroll to position [0, 0]
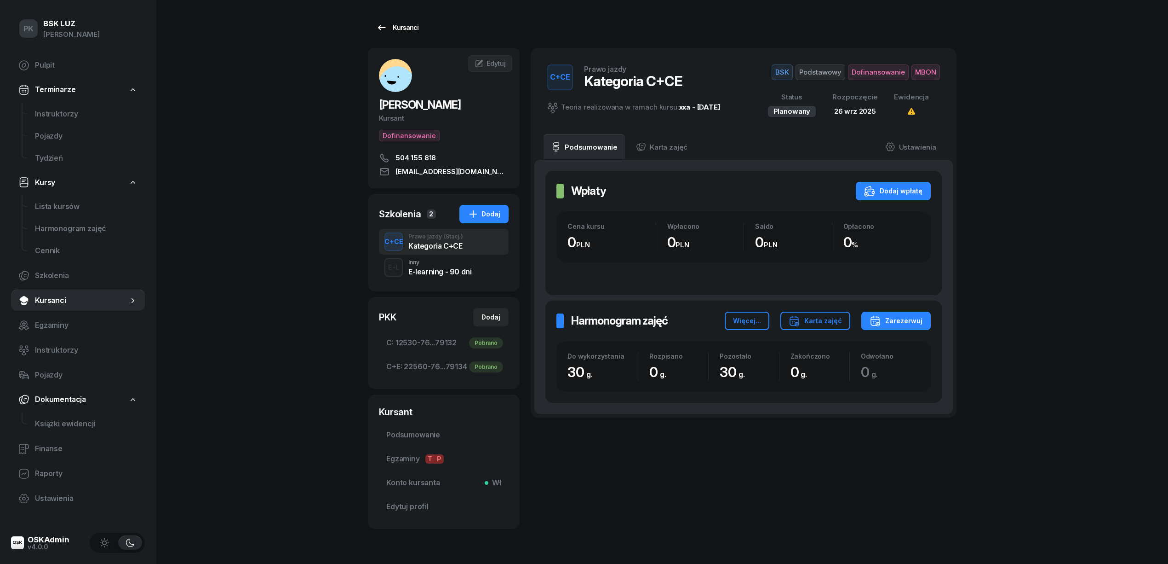
click at [403, 27] on div "Kursanci" at bounding box center [397, 27] width 42 height 11
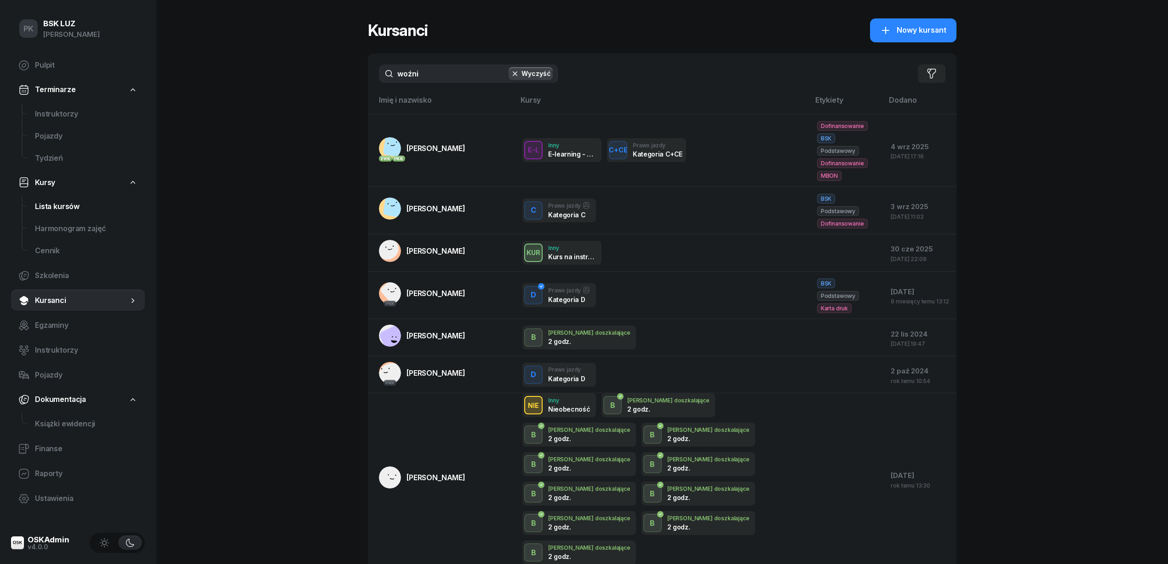
click at [61, 207] on span "Lista kursów" at bounding box center [86, 207] width 103 height 12
select select
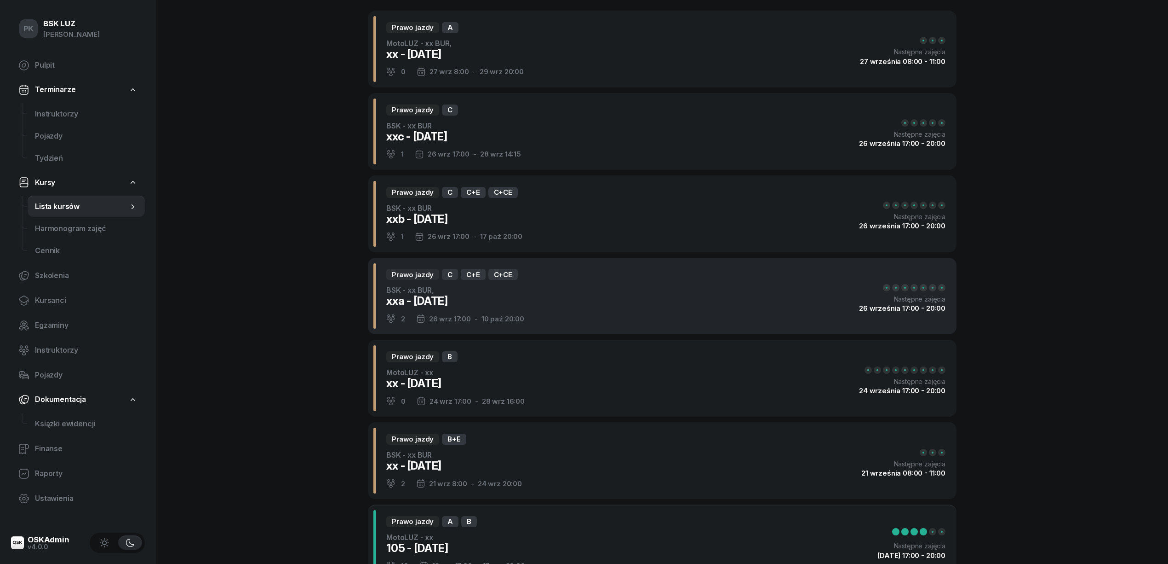
scroll to position [61, 0]
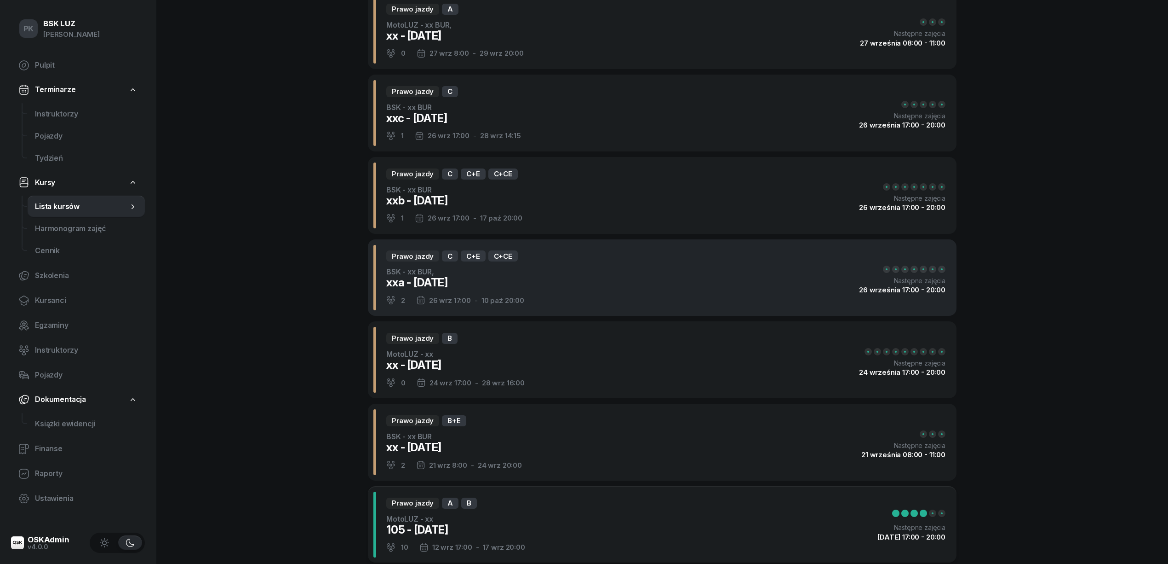
click at [597, 264] on div "Prawo jazdy C C+E C+CE BSK - xx BUR, xxa - 2025/09/26 2 26 wrz 17:00 - 10 paź 2…" at bounding box center [662, 277] width 589 height 77
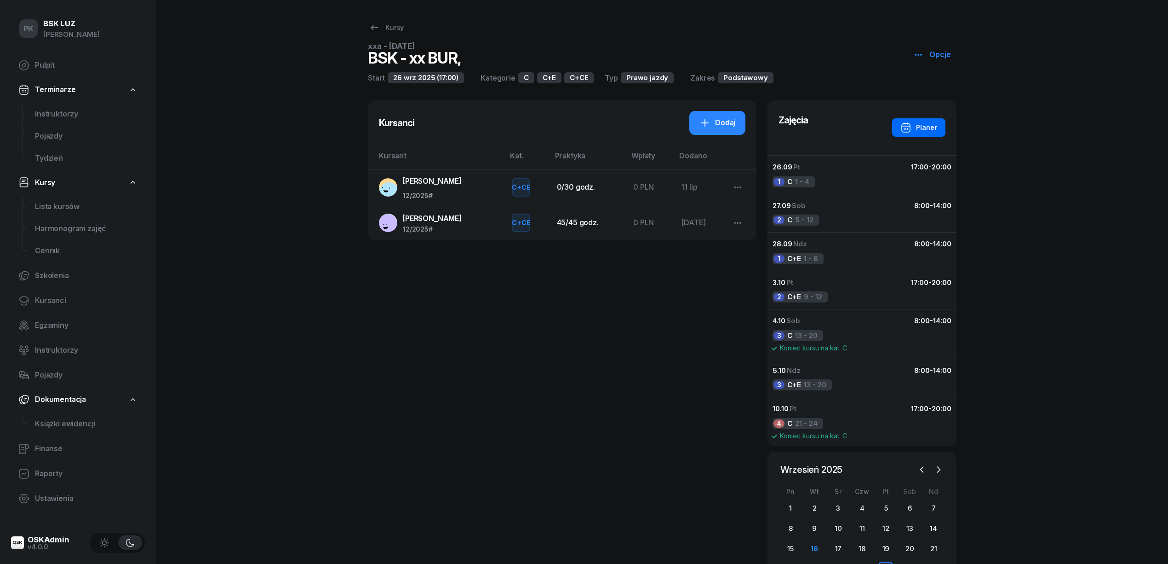
click at [912, 124] on icon "button" at bounding box center [906, 127] width 11 height 11
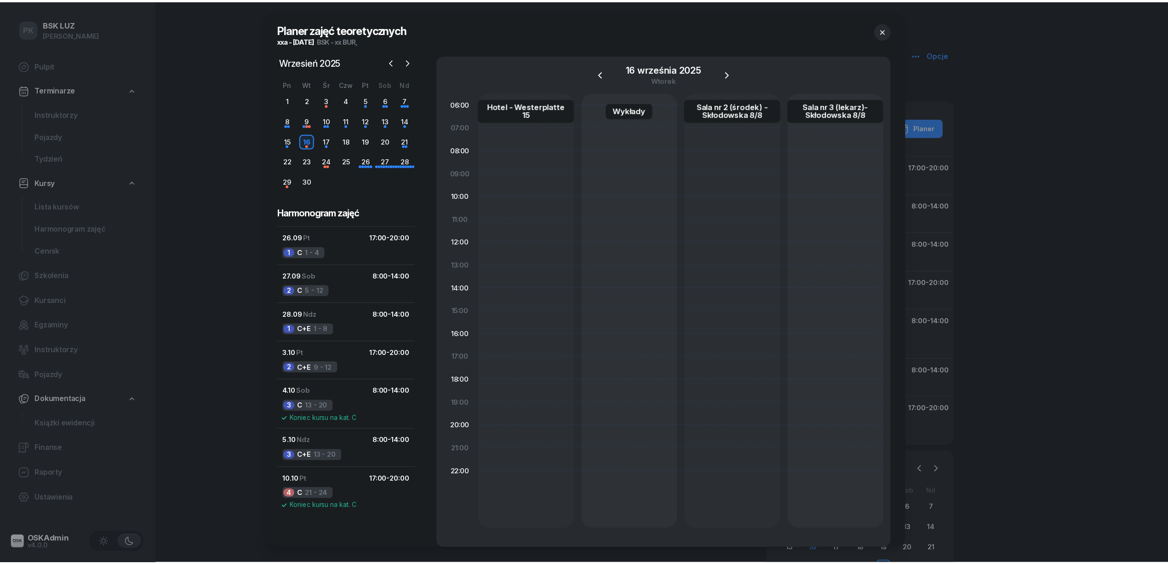
scroll to position [0, 206]
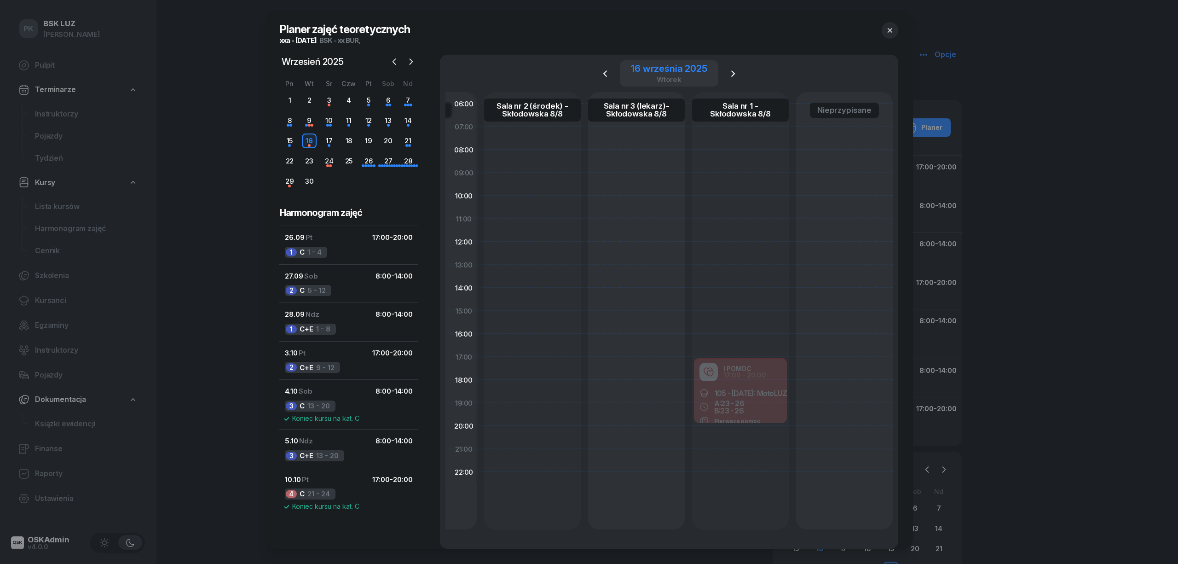
click at [680, 70] on div "16 września 2025" at bounding box center [669, 68] width 76 height 9
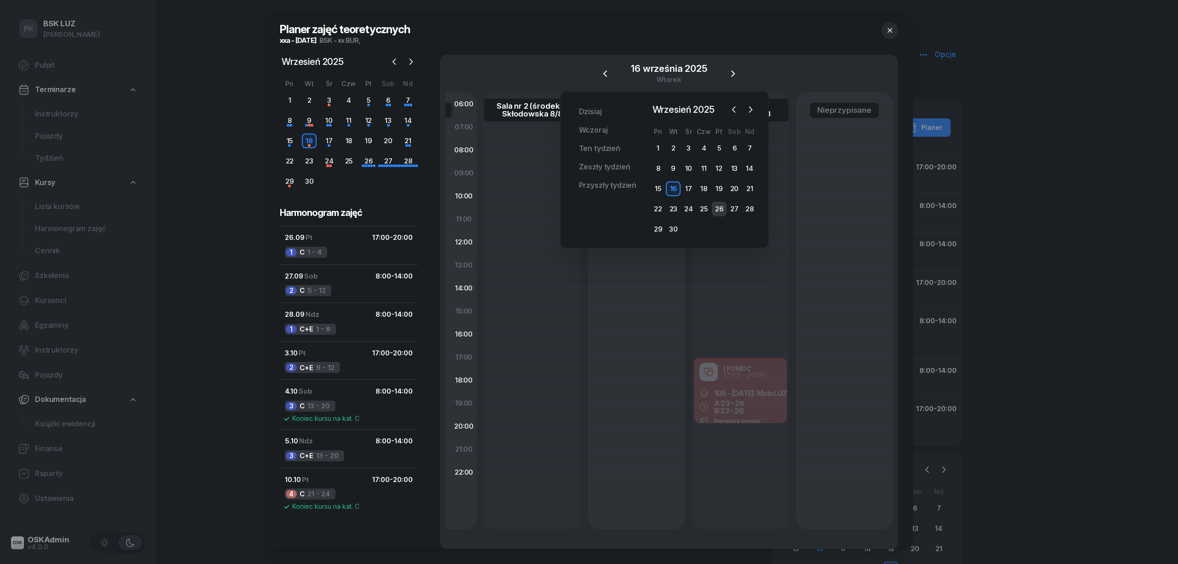
click at [718, 203] on div "26" at bounding box center [719, 208] width 15 height 15
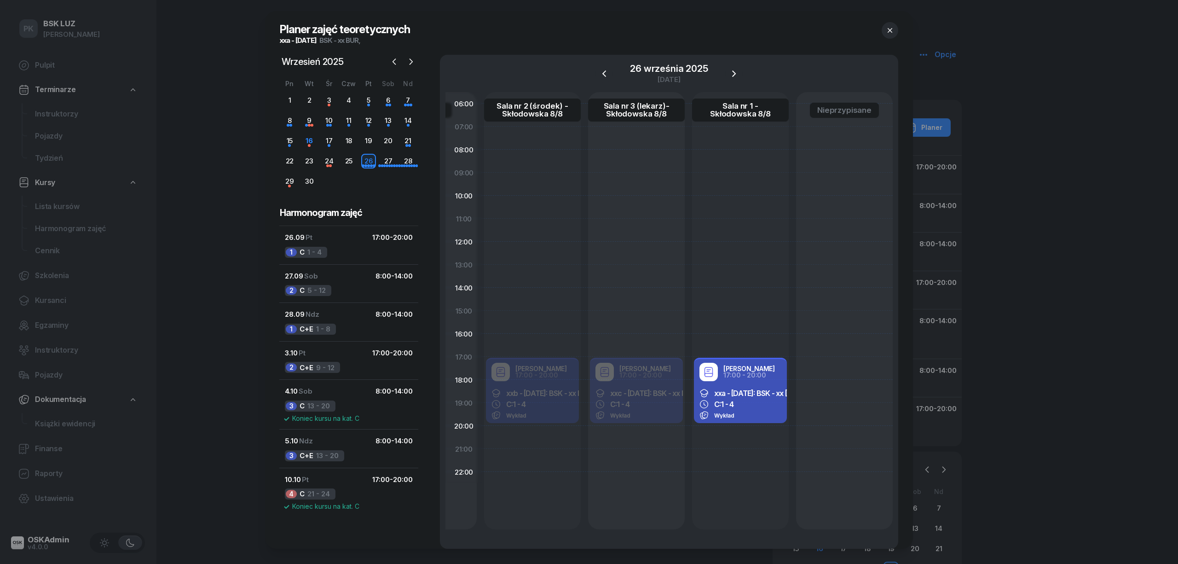
click at [752, 395] on span "xxa - 2025/09/26: BSK - xx BUR," at bounding box center [786, 392] width 144 height 9
select select "17"
select select "20"
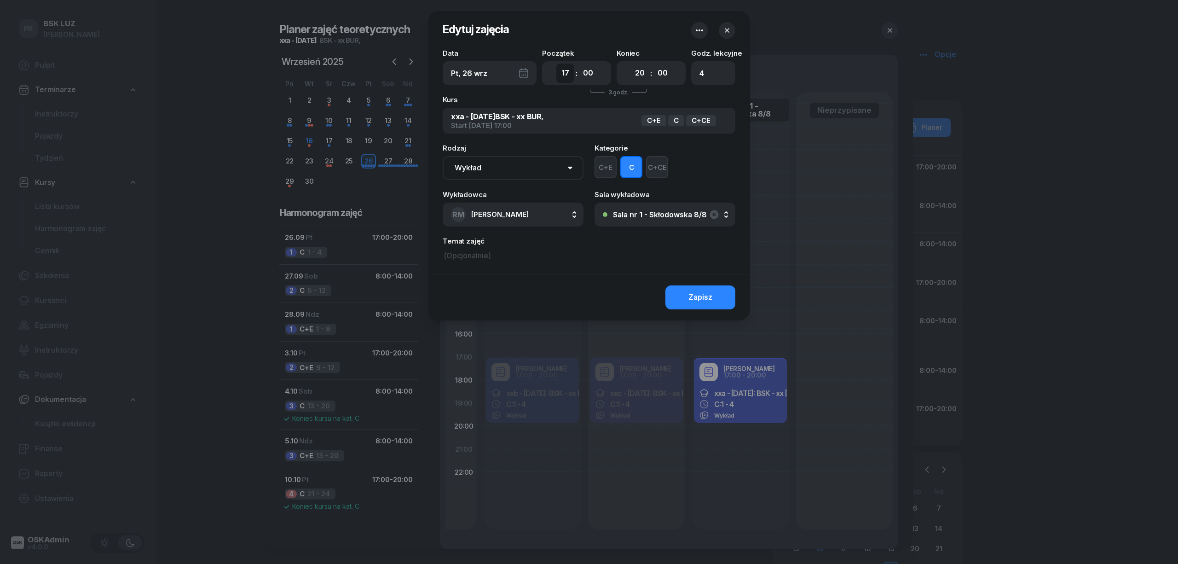
click at [558, 74] on select "00 01 02 03 04 05 06 07 08 09 10 11 12 13 14 15 16 17 18 19 20 21 22 23" at bounding box center [564, 72] width 17 height 19
select select "16"
click at [556, 63] on select "00 01 02 03 04 05 06 07 08 09 10 11 12 13 14 15 16 17 18 19 20 21 22 23" at bounding box center [564, 72] width 17 height 19
drag, startPoint x: 641, startPoint y: 76, endPoint x: 638, endPoint y: 80, distance: 5.2
click at [641, 76] on select "00 01 02 03 04 05 06 07 08 09 10 11 12 13 14 15 16 17 18 19 20 21 22 23" at bounding box center [639, 72] width 17 height 19
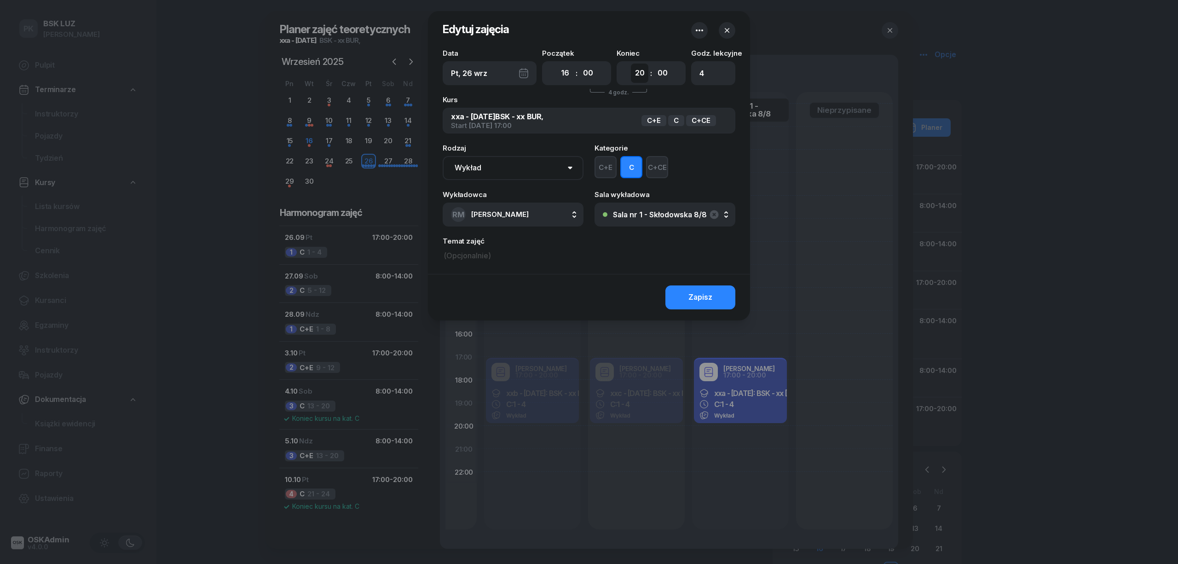
select select "19"
click at [631, 63] on select "00 01 02 03 04 05 06 07 08 09 10 11 12 13 14 15 16 17 18 19 20 21 22 23" at bounding box center [639, 72] width 17 height 19
click at [683, 299] on button "Zapisz" at bounding box center [700, 297] width 70 height 24
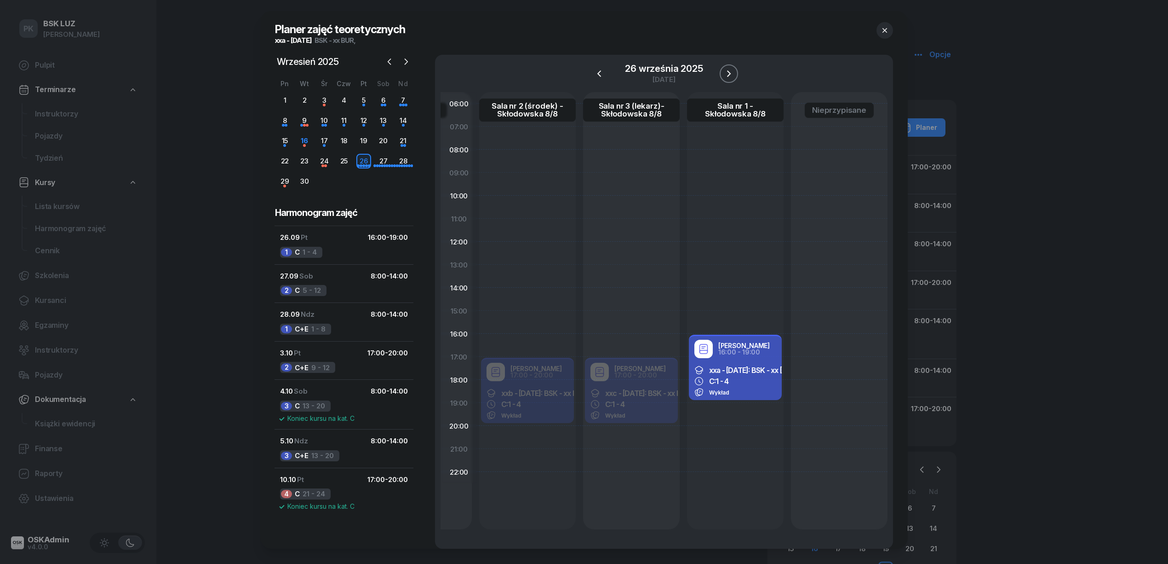
click at [731, 69] on icon "button" at bounding box center [729, 73] width 11 height 11
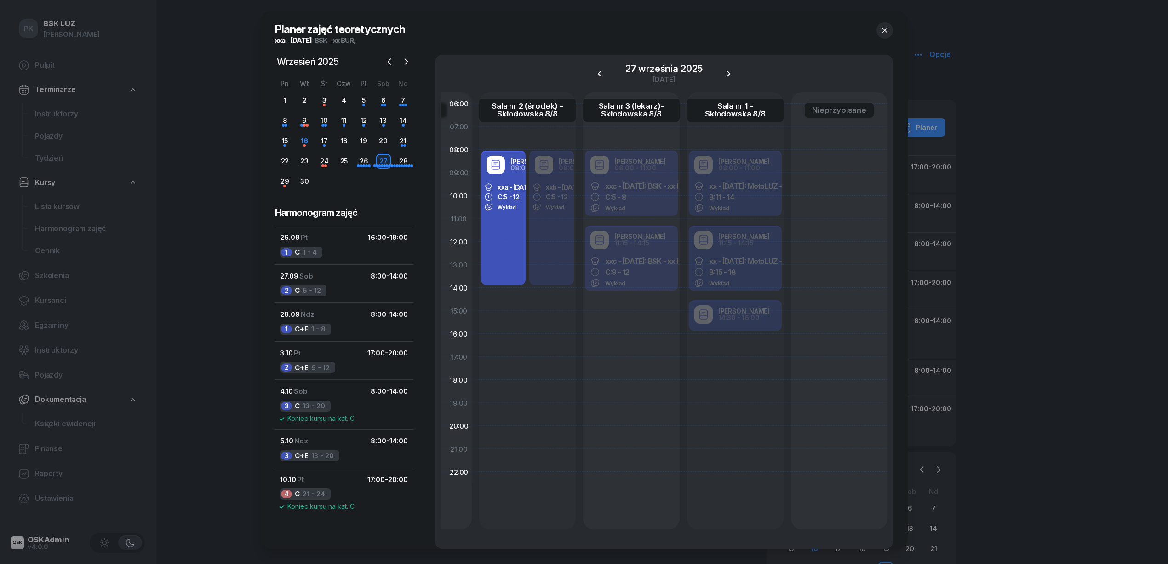
click at [500, 227] on div "Robert Markowicz 08:00 - 14:00 xxa - 2025/09/26: BSK - xx BUR, C: 5 - 12 Wykład" at bounding box center [503, 217] width 45 height 134
select select "08"
select select "14"
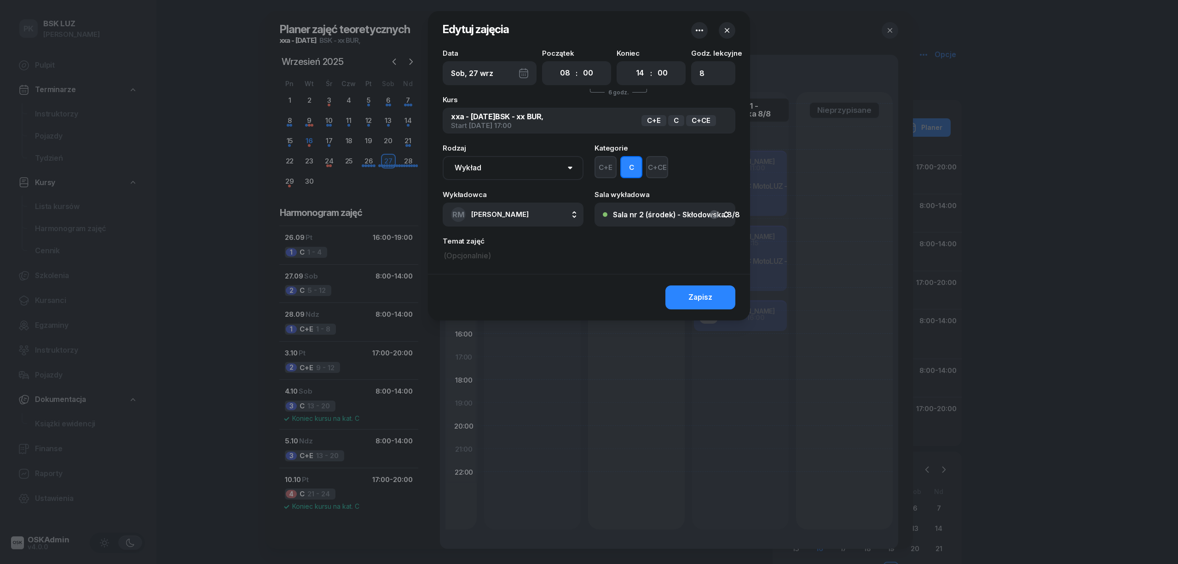
click at [547, 356] on div at bounding box center [589, 282] width 1178 height 564
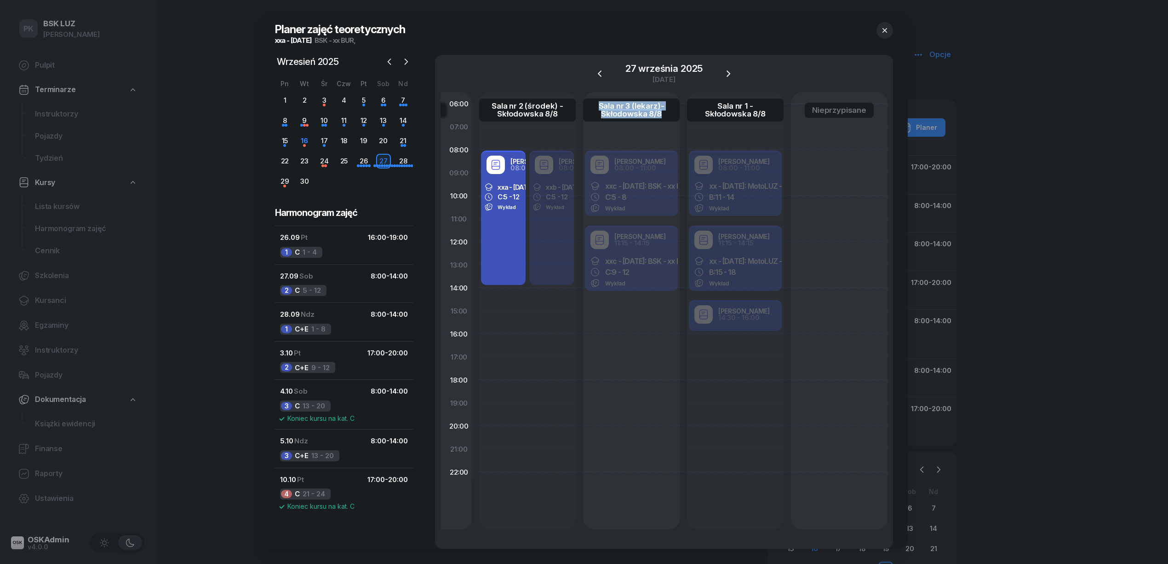
drag, startPoint x: 682, startPoint y: 536, endPoint x: 554, endPoint y: 539, distance: 127.5
click at [551, 539] on div "06:00 07:00 08:00 09:00 10:00 11:00 12:00 13:00 14:00 15:00 16:00 17:00 18:00 1…" at bounding box center [664, 320] width 447 height 456
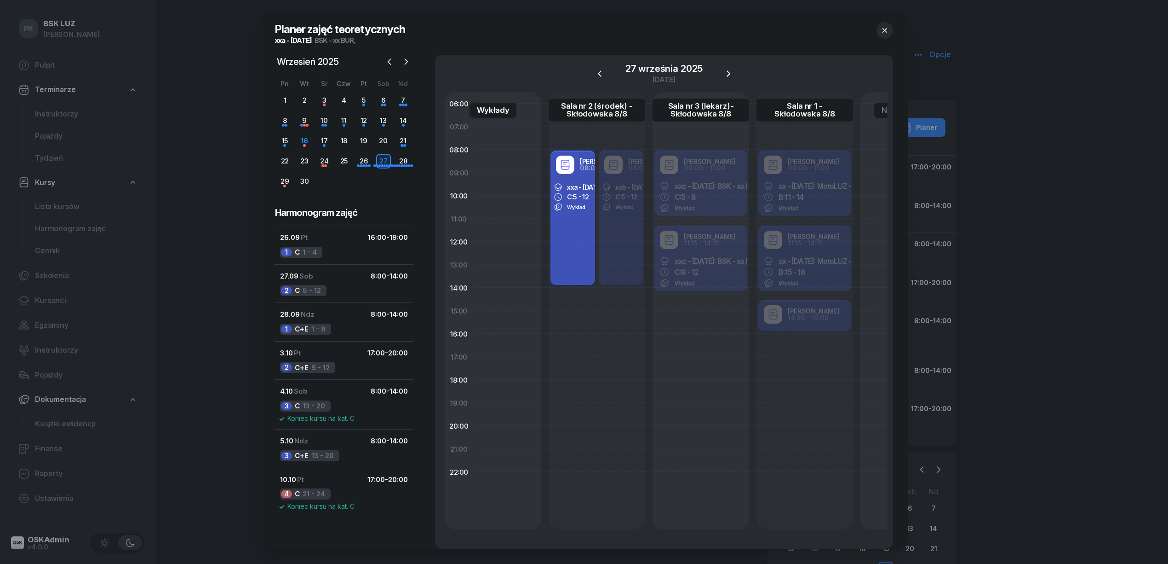
click at [571, 250] on div "Robert Markowicz 08:00 - 14:00 xxa - 2025/09/26: BSK - xx BUR, C: 5 - 12 Wykład" at bounding box center [573, 217] width 45 height 134
select select "08"
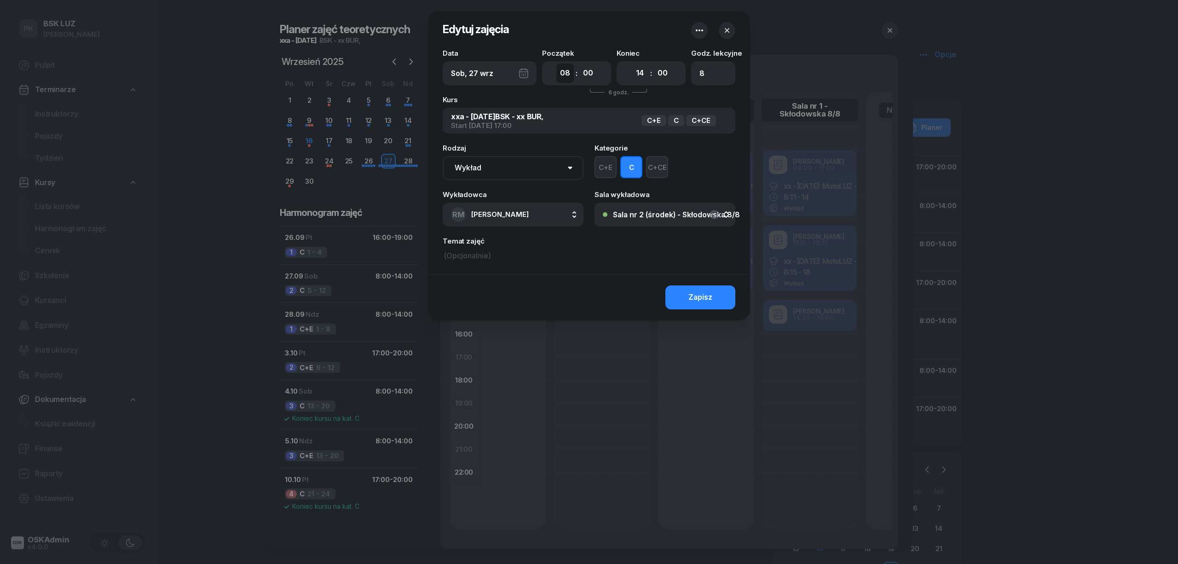
click at [562, 74] on select "00 01 02 03 04 05 06 07 08 09 10 11 12 13 14 15 16 17 18 19 20 21 22 23" at bounding box center [564, 72] width 17 height 19
click at [643, 67] on select "00 01 02 03 04 05 06 07 08 09 10 11 12 13 14 15 16 17 18 19 20 21 22 23" at bounding box center [639, 72] width 17 height 19
select select "11"
click at [631, 63] on select "00 01 02 03 04 05 06 07 08 09 10 11 12 13 14 15 16 17 18 19 20 21 22 23" at bounding box center [639, 72] width 17 height 19
click at [659, 71] on select "00 05 10 15 20 25 30 35 40 45 50 55" at bounding box center [662, 72] width 17 height 19
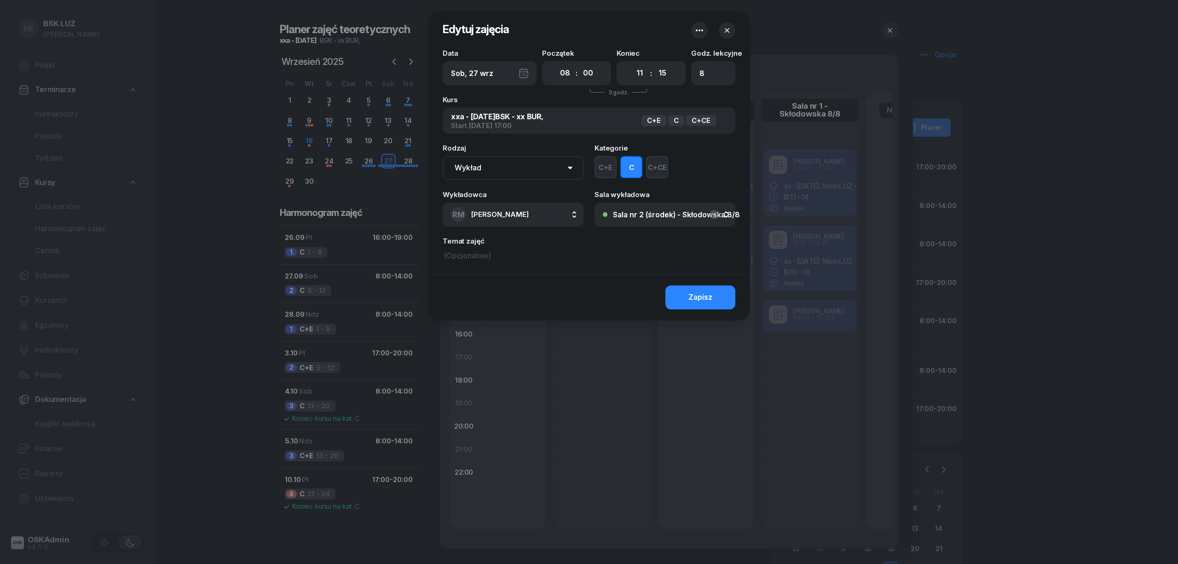
click at [654, 63] on select "00 05 10 15 20 25 30 35 40 45 50 55" at bounding box center [662, 72] width 17 height 19
click at [670, 72] on select "00 05 10 15 20 25 30 35 40 45 50 55" at bounding box center [662, 72] width 17 height 19
select select "00"
click at [654, 63] on select "00 05 10 15 20 25 30 35 40 45 50 55" at bounding box center [662, 72] width 17 height 19
drag, startPoint x: 703, startPoint y: 71, endPoint x: 672, endPoint y: 73, distance: 31.8
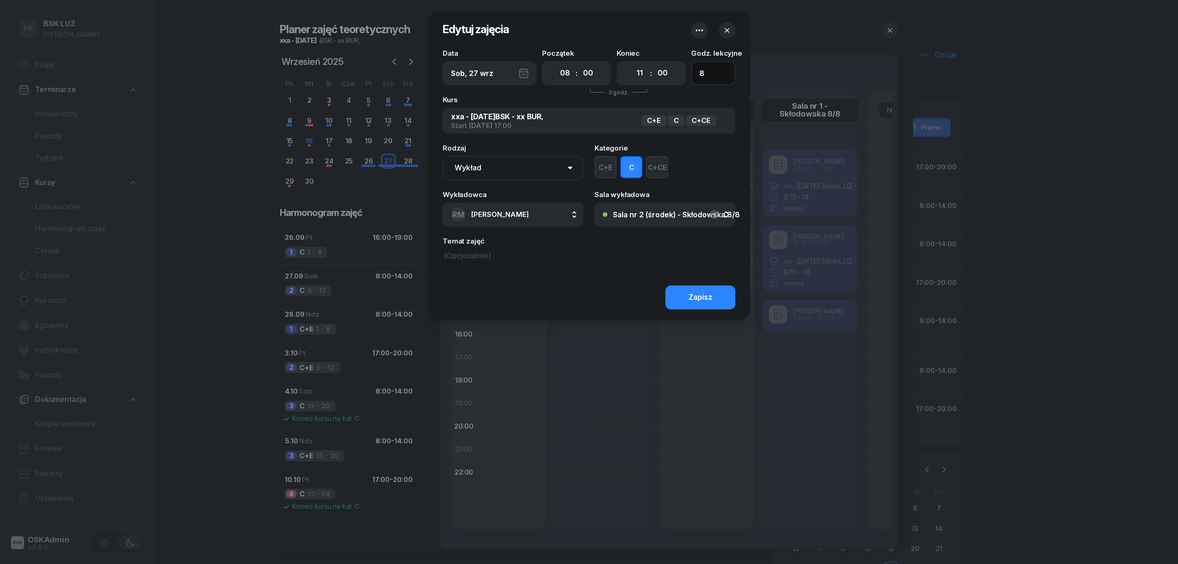
click at [672, 73] on div "Data Sob, 27 wrz Początek 00 01 02 03 04 05 06 07 08 09 10 11 12 13 14 15 16 17…" at bounding box center [589, 67] width 293 height 35
type input "3"
click at [678, 298] on button "Zapisz" at bounding box center [700, 297] width 70 height 24
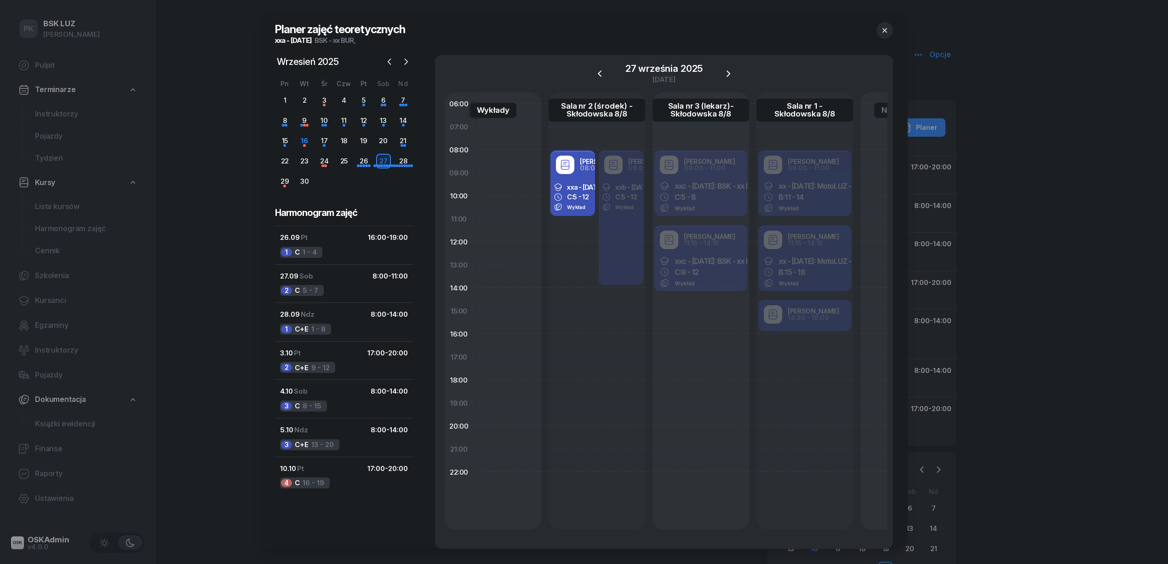
click at [570, 224] on div "Robert Markowicz 08:00 - 11:00 xxa - 2025/09/26: BSK - xx BUR, C: 5 - 12 Wykład…" at bounding box center [597, 310] width 97 height 437
select select "11"
select select "13"
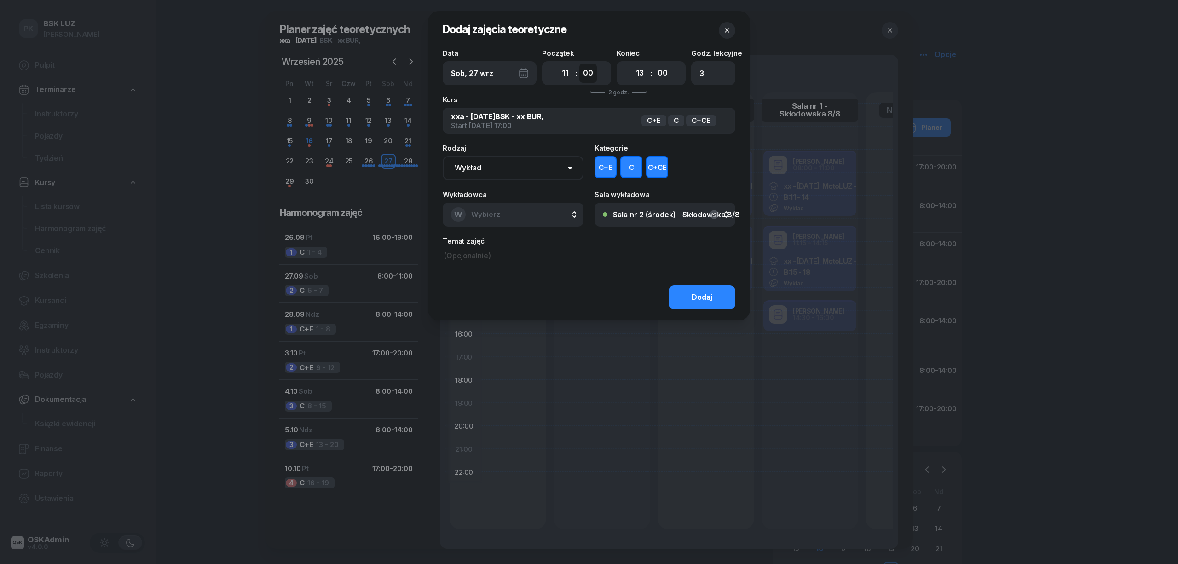
drag, startPoint x: 584, startPoint y: 73, endPoint x: 589, endPoint y: 79, distance: 8.2
click at [584, 73] on select "00 05 10 15 20 25 30 35 40 45 50 55" at bounding box center [587, 72] width 17 height 19
select select "15"
click at [579, 63] on select "00 05 10 15 20 25 30 35 40 45 50 55" at bounding box center [587, 72] width 17 height 19
type input "2"
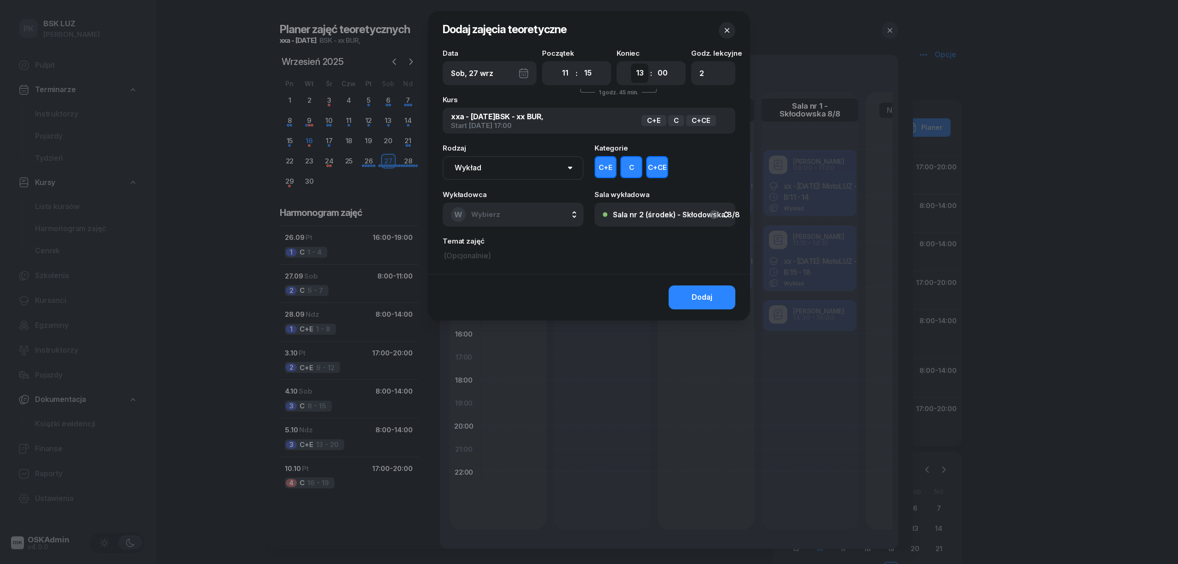
click at [640, 74] on select "00 01 02 03 04 05 06 07 08 09 10 11 12 13 14 15 16 17 18 19 20 21 22 23" at bounding box center [639, 72] width 17 height 19
select select "14"
click at [631, 63] on select "00 01 02 03 04 05 06 07 08 09 10 11 12 13 14 15 16 17 18 19 20 21 22 23" at bounding box center [639, 72] width 17 height 19
type input "4"
click at [663, 74] on select "00 05 10 15 20 25 30 35 40 45 50 55" at bounding box center [662, 72] width 17 height 19
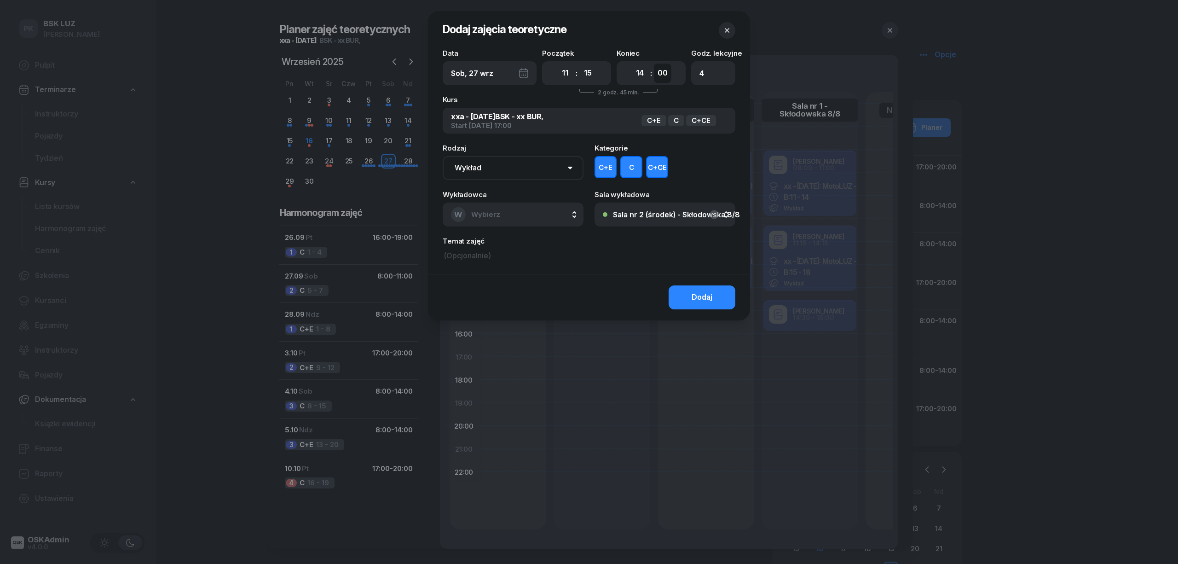
select select "15"
click at [654, 63] on select "00 05 10 15 20 25 30 35 40 45 50 55" at bounding box center [662, 72] width 17 height 19
click at [647, 170] on button "C+CE" at bounding box center [657, 167] width 22 height 22
click at [602, 165] on button "C+E" at bounding box center [605, 167] width 22 height 22
click at [503, 220] on button "W Wybierz" at bounding box center [513, 214] width 141 height 24
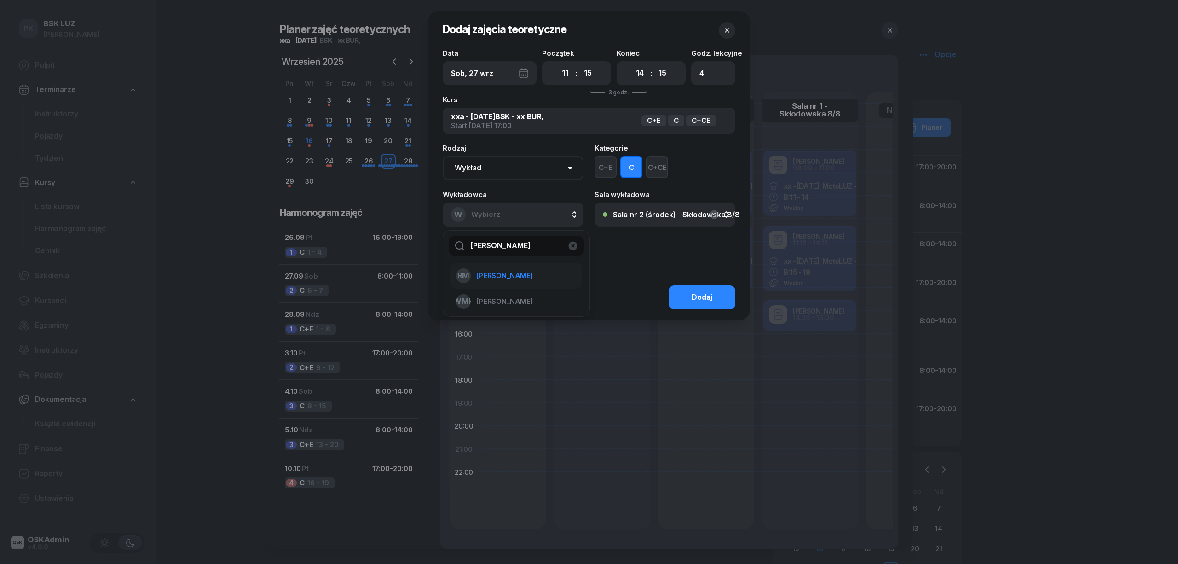
type input "MARK"
click at [525, 276] on span "[PERSON_NAME]" at bounding box center [504, 276] width 57 height 12
click at [709, 289] on button "Dodaj" at bounding box center [701, 297] width 67 height 24
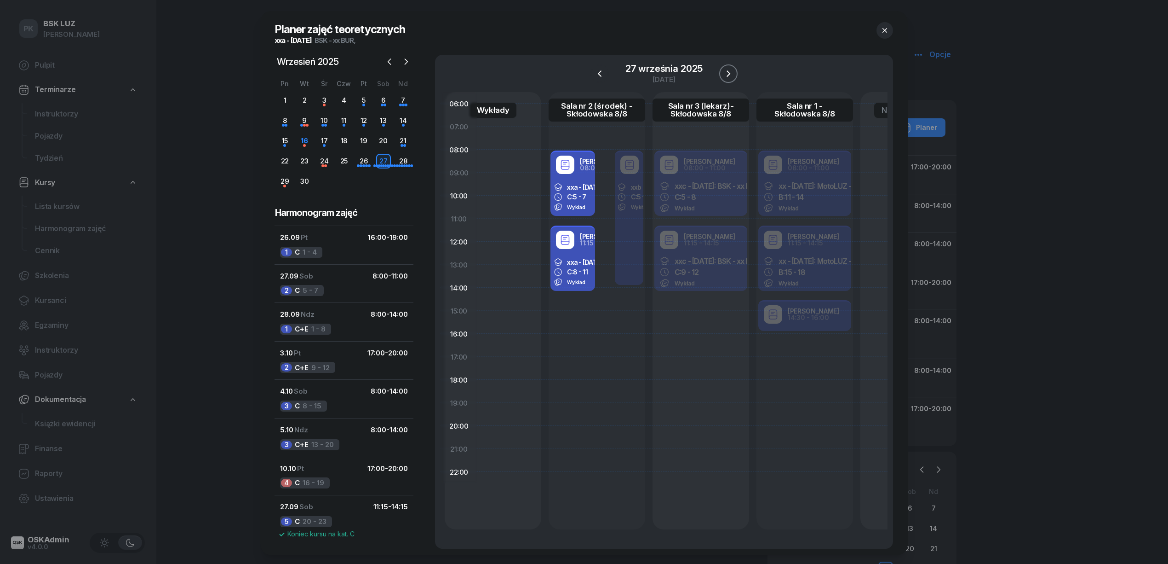
click at [731, 70] on icon "button" at bounding box center [728, 73] width 11 height 11
click at [576, 249] on div "Robert Markowicz 08:00 - 14:00 xxa - 2025/09/26: BSK - xx BUR, C+E: 1 - 8 Wykład" at bounding box center [573, 217] width 45 height 134
select select "08"
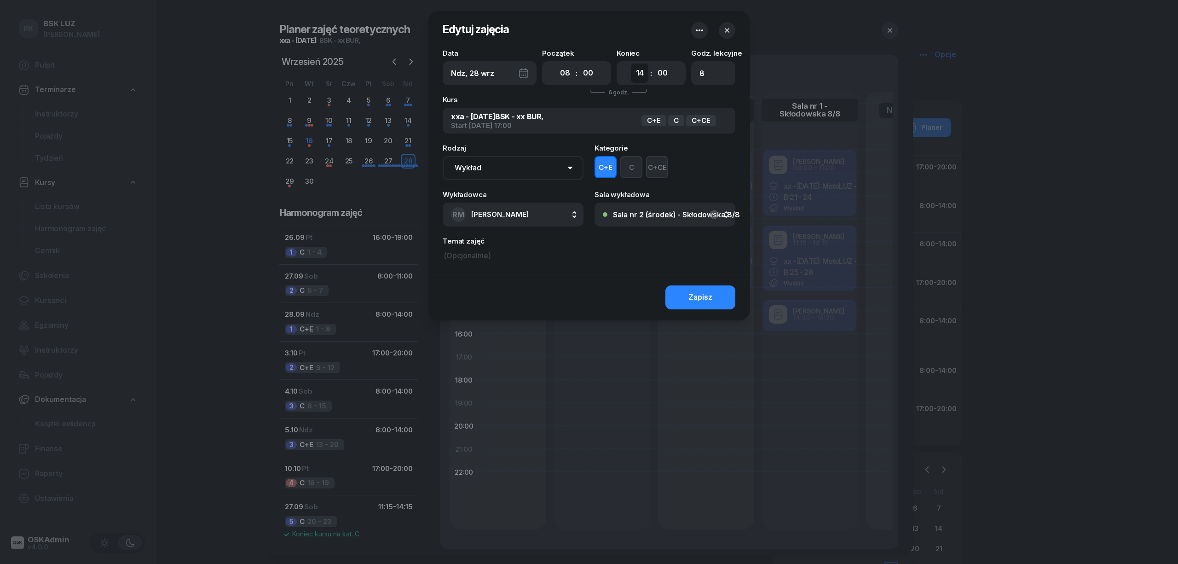
click at [643, 74] on select "00 01 02 03 04 05 06 07 08 09 10 11 12 13 14 15 16 17 18 19 20 21 22 23" at bounding box center [639, 72] width 17 height 19
select select "11"
click at [631, 63] on select "00 01 02 03 04 05 06 07 08 09 10 11 12 13 14 15 16 17 18 19 20 21 22 23" at bounding box center [639, 72] width 17 height 19
drag, startPoint x: 712, startPoint y: 73, endPoint x: 676, endPoint y: 76, distance: 36.0
click at [676, 76] on div "Data Ndz, 28 wrz Początek 00 01 02 03 04 05 06 07 08 09 10 11 12 13 14 15 16 17…" at bounding box center [589, 67] width 293 height 35
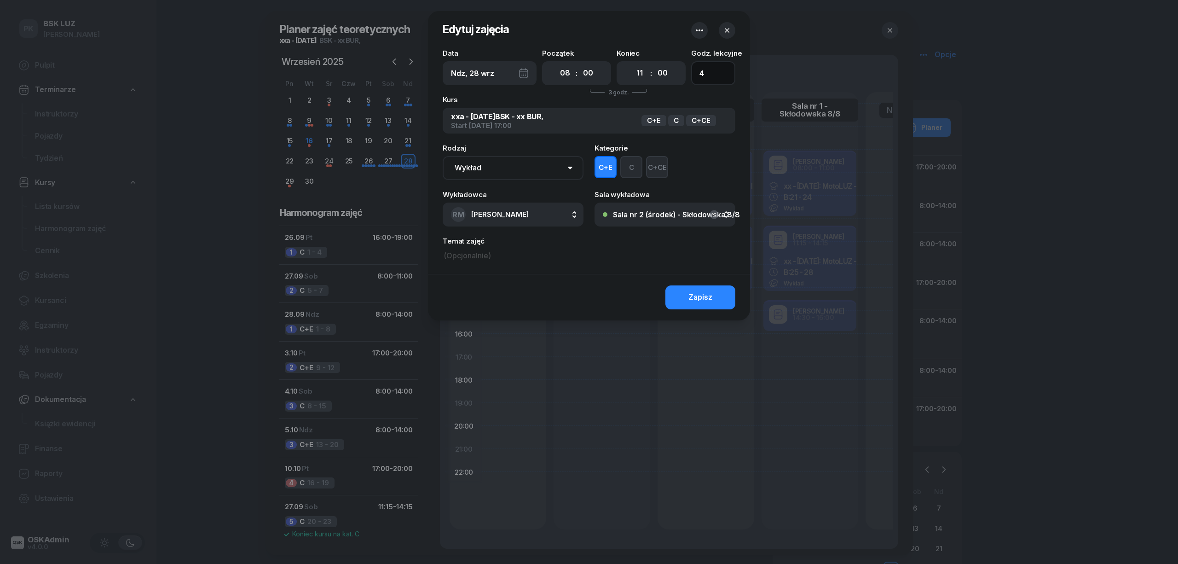
type input "4"
click at [630, 166] on button "C" at bounding box center [631, 167] width 22 height 22
click at [611, 166] on button "C+E" at bounding box center [605, 167] width 22 height 22
click at [678, 290] on button "Zapisz" at bounding box center [700, 297] width 70 height 24
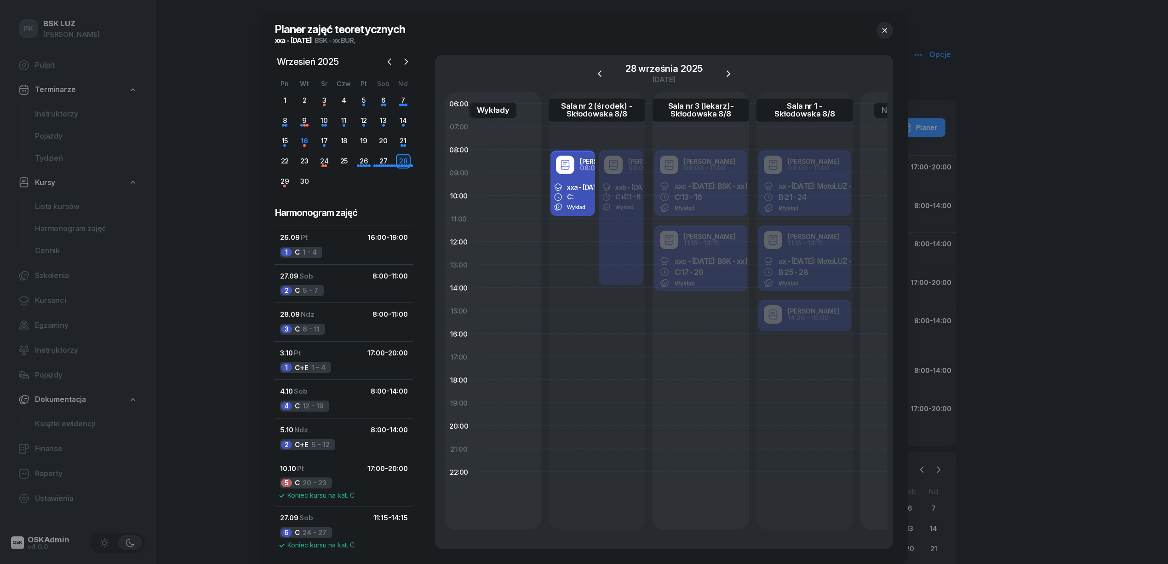
click at [559, 226] on div "Robert Markowicz 08:00 - 11:00 xxa - 2025/09/26: BSK - xx BUR, C: Wykład Robert…" at bounding box center [597, 310] width 97 height 437
select select "11"
select select "13"
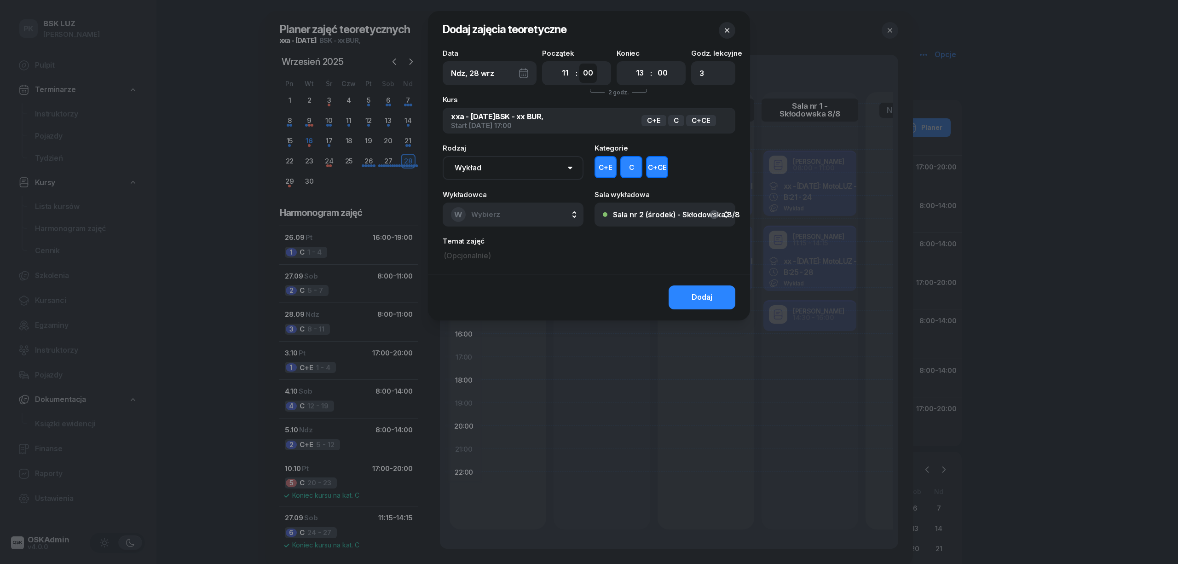
click at [588, 70] on select "00 05 10 15 20 25 30 35 40 45 50 55" at bounding box center [587, 72] width 17 height 19
select select "15"
click at [579, 63] on select "00 05 10 15 20 25 30 35 40 45 50 55" at bounding box center [587, 72] width 17 height 19
type input "2"
drag, startPoint x: 641, startPoint y: 76, endPoint x: 640, endPoint y: 82, distance: 5.5
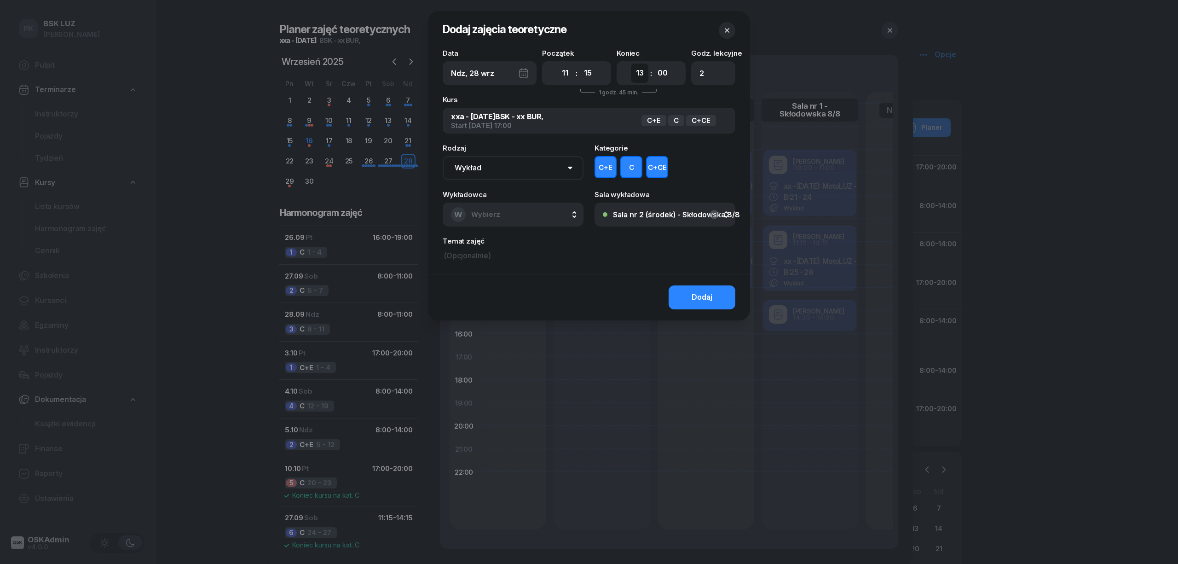
click at [641, 76] on select "00 01 02 03 04 05 06 07 08 09 10 11 12 13 14 15 16 17 18 19 20 21 22 23" at bounding box center [639, 72] width 17 height 19
select select "14"
click at [631, 63] on select "00 01 02 03 04 05 06 07 08 09 10 11 12 13 14 15 16 17 18 19 20 21 22 23" at bounding box center [639, 72] width 17 height 19
type input "4"
drag, startPoint x: 661, startPoint y: 72, endPoint x: 657, endPoint y: 78, distance: 6.6
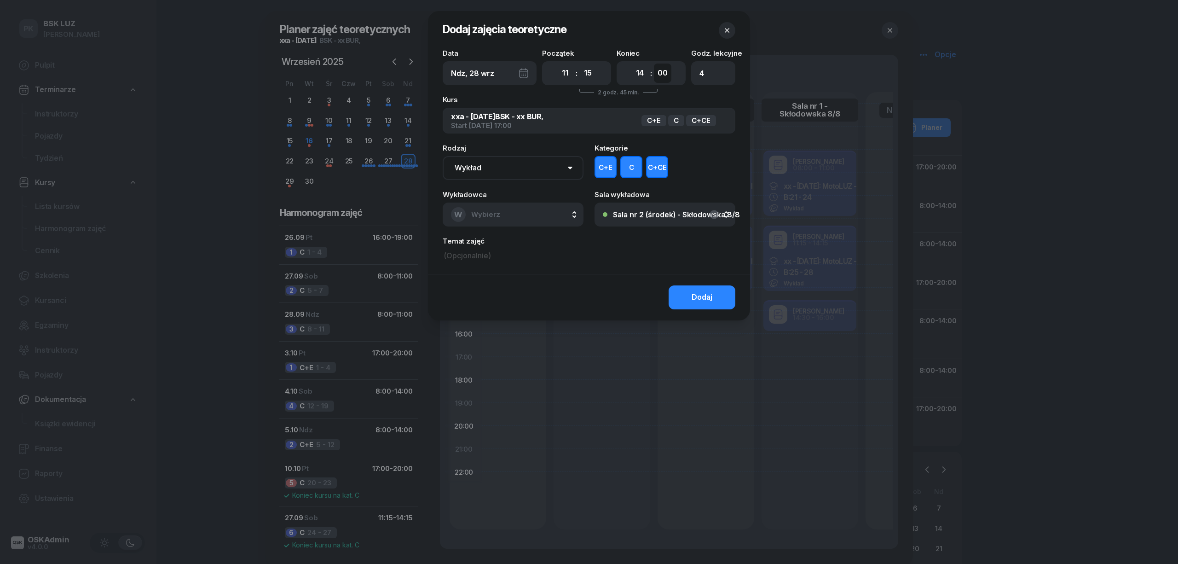
click at [661, 72] on select "00 05 10 15 20 25 30 35 40 45 50 55" at bounding box center [662, 72] width 17 height 19
select select "15"
click at [654, 63] on select "00 05 10 15 20 25 30 35 40 45 50 55" at bounding box center [662, 72] width 17 height 19
click at [651, 164] on button "C+CE" at bounding box center [657, 167] width 22 height 22
click at [604, 168] on button "C+E" at bounding box center [605, 167] width 22 height 22
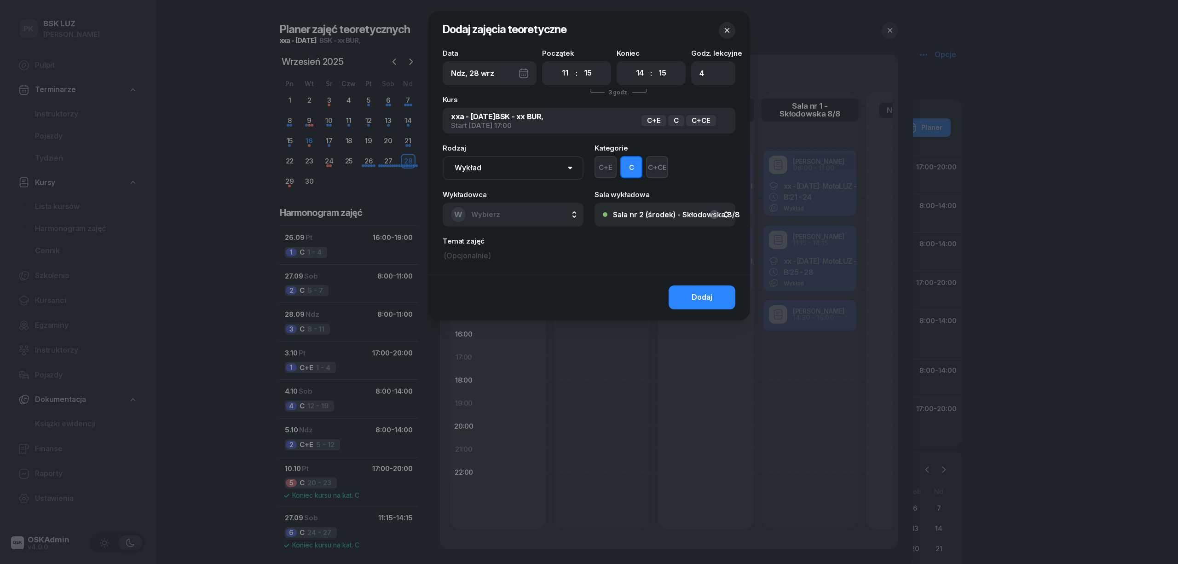
click at [523, 221] on button "W Wybierz" at bounding box center [513, 214] width 141 height 24
type input "MARK"
click at [514, 271] on span "[PERSON_NAME]" at bounding box center [504, 276] width 57 height 12
click at [696, 291] on div "Dodaj" at bounding box center [701, 297] width 21 height 12
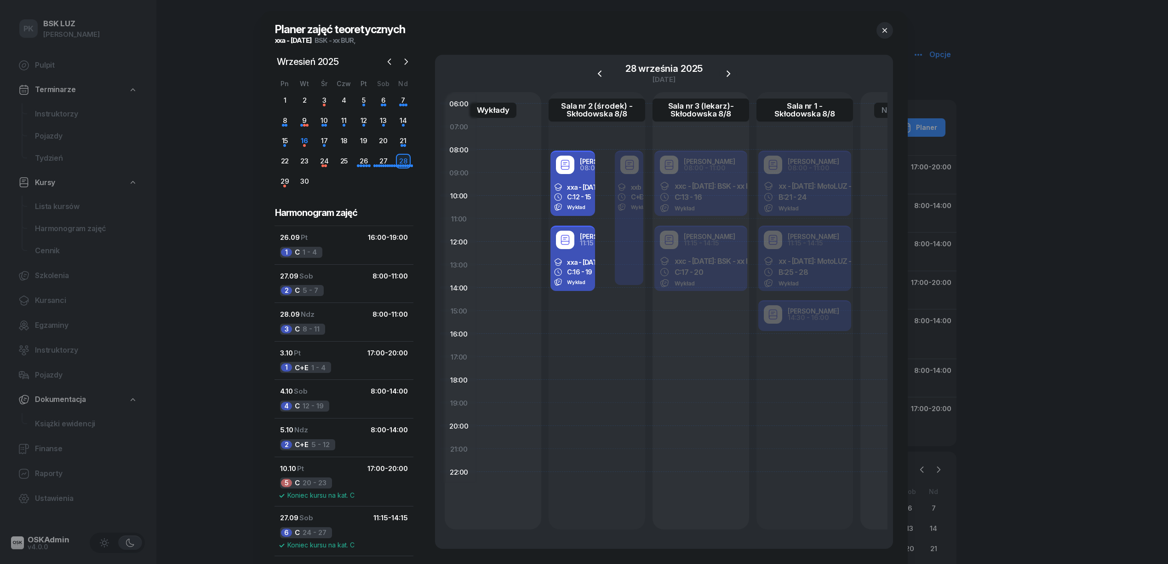
click at [586, 280] on div "xxa - 2025/09/26: BSK - xx BUR, C: 16 - 19 Wykład" at bounding box center [569, 271] width 40 height 35
select select "11"
select select "15"
select select "14"
select select "15"
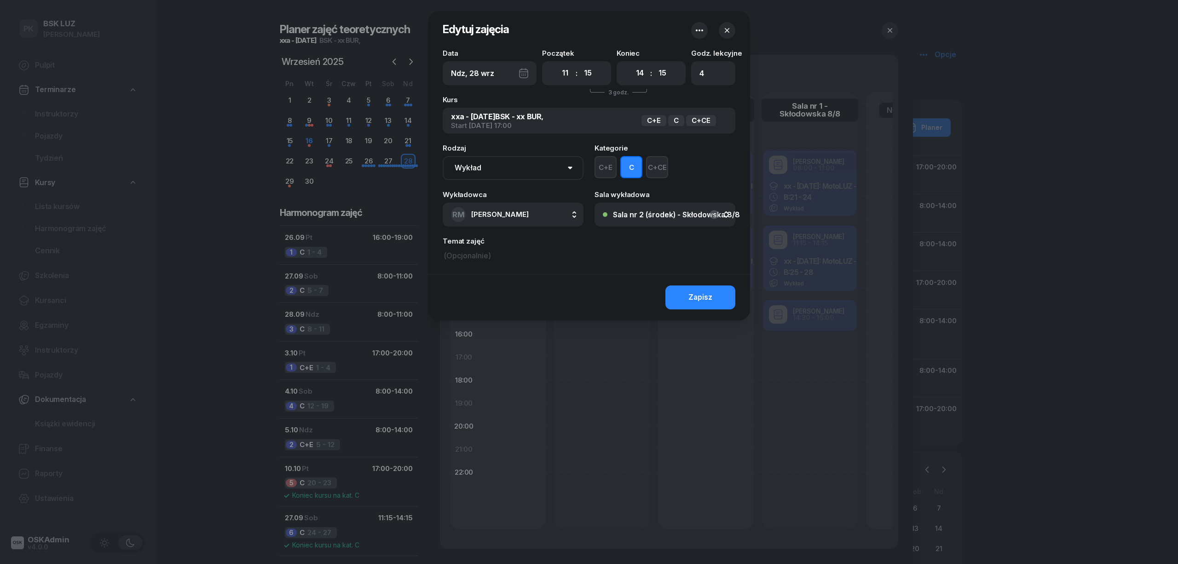
click at [725, 35] on icon "button" at bounding box center [726, 30] width 9 height 9
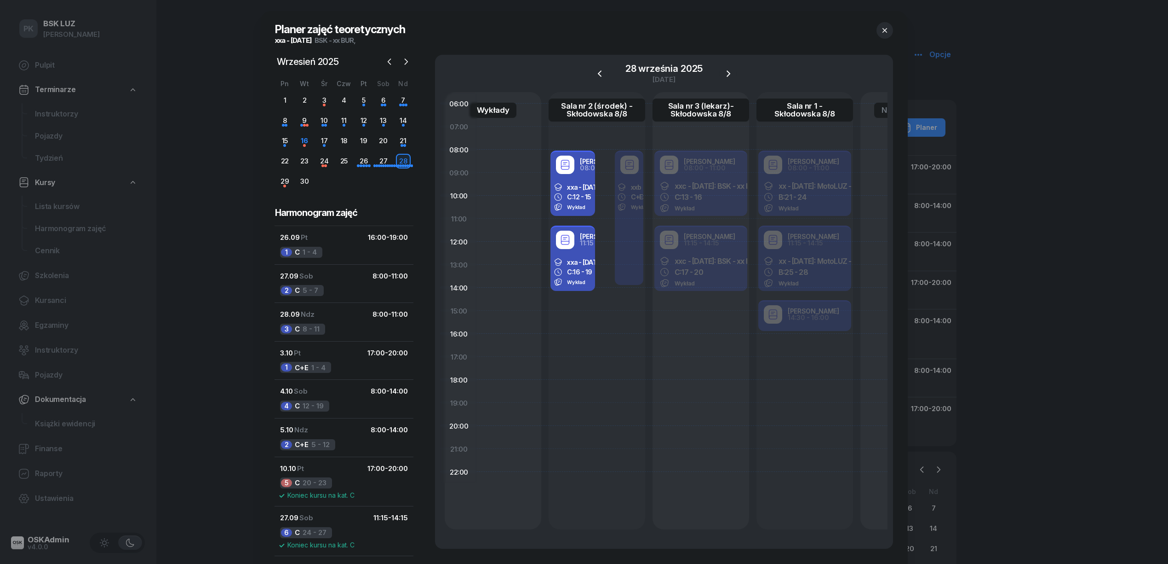
click at [578, 189] on span "xxa - 2025/09/26: BSK - xx BUR," at bounding box center [631, 187] width 129 height 8
select select "08"
select select "11"
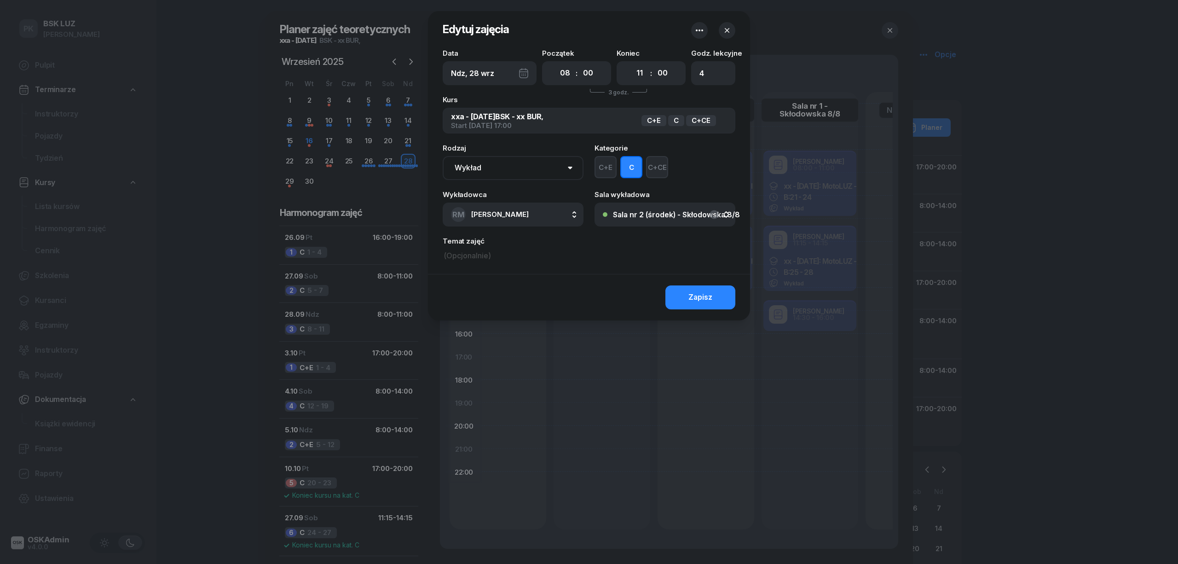
click at [724, 28] on icon "button" at bounding box center [726, 30] width 9 height 9
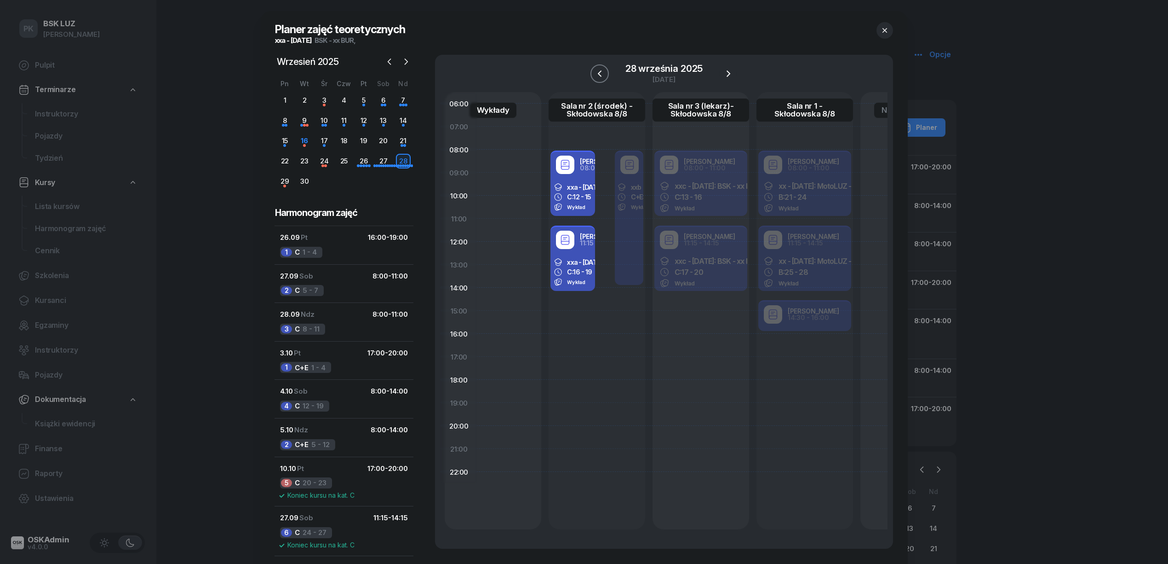
click at [599, 69] on icon "button" at bounding box center [599, 73] width 11 height 11
click at [595, 72] on icon "button" at bounding box center [599, 73] width 11 height 11
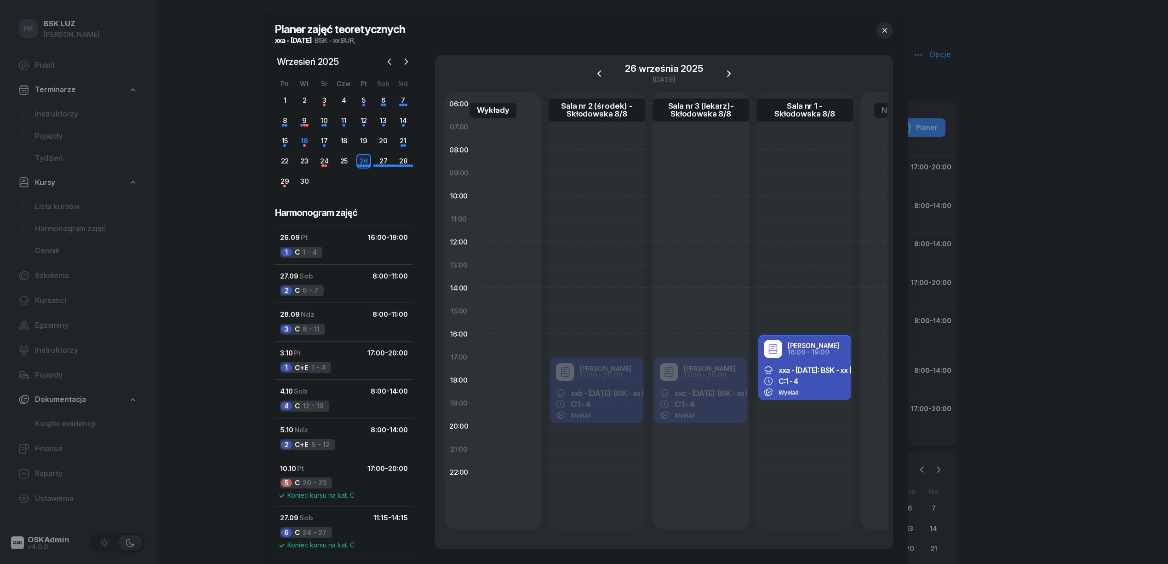
click at [823, 380] on div "C: 1 - 4" at bounding box center [805, 380] width 82 height 9
select select "16"
select select "19"
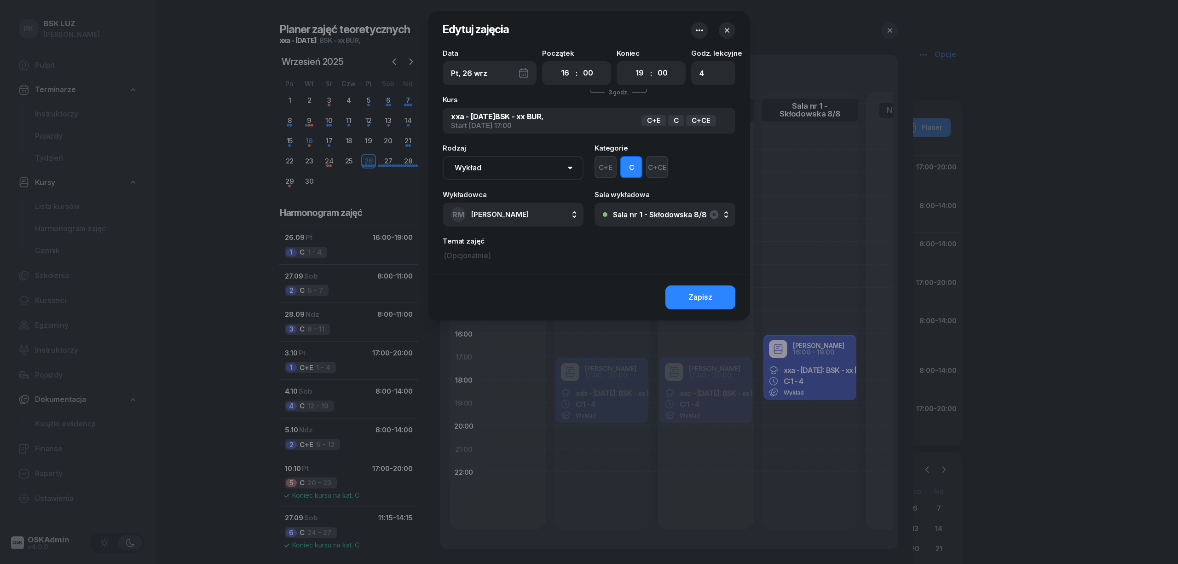
click at [729, 27] on icon "button" at bounding box center [726, 30] width 9 height 9
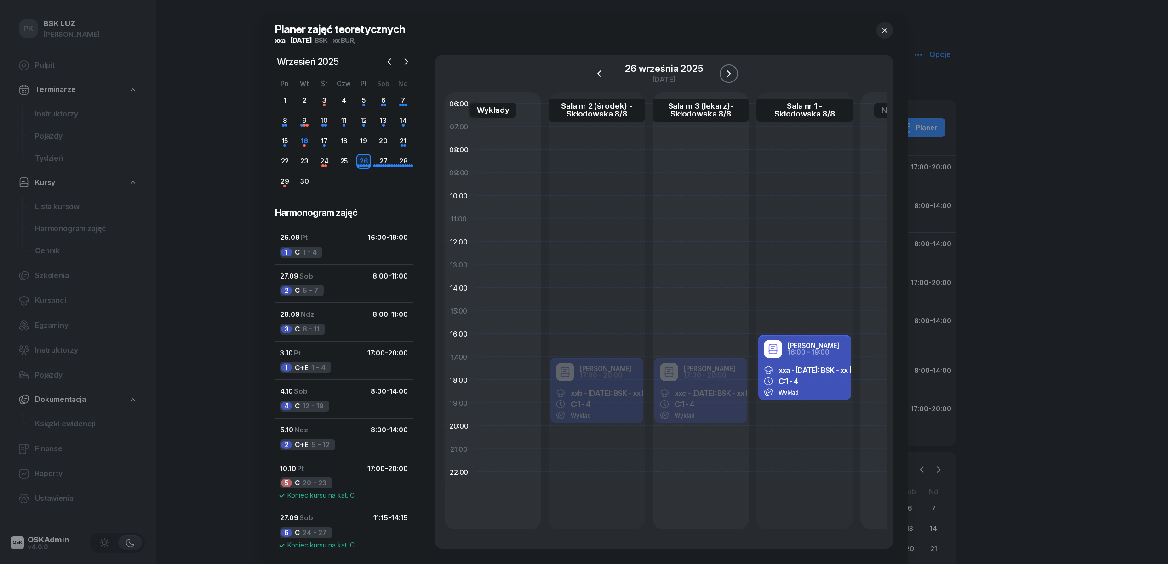
click at [726, 76] on icon "button" at bounding box center [729, 73] width 11 height 11
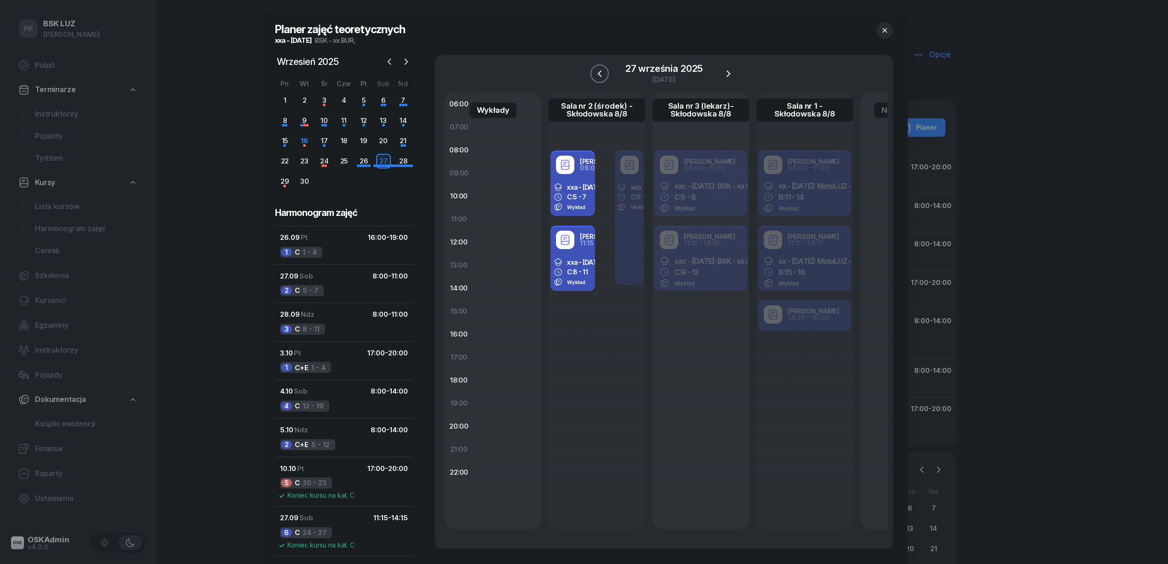
click at [601, 72] on icon "button" at bounding box center [600, 73] width 4 height 6
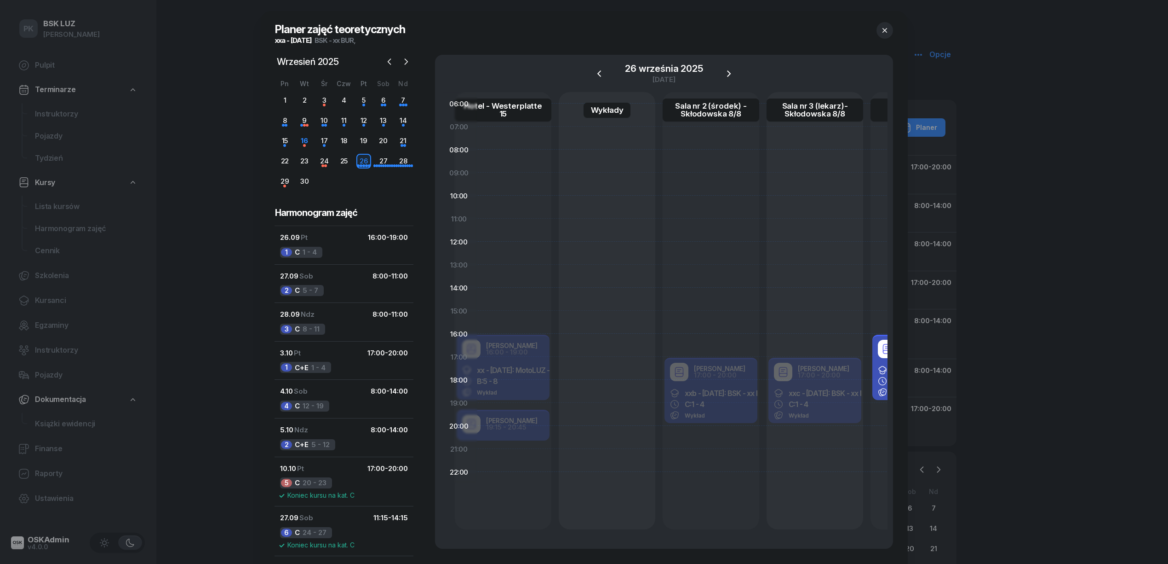
scroll to position [0, 0]
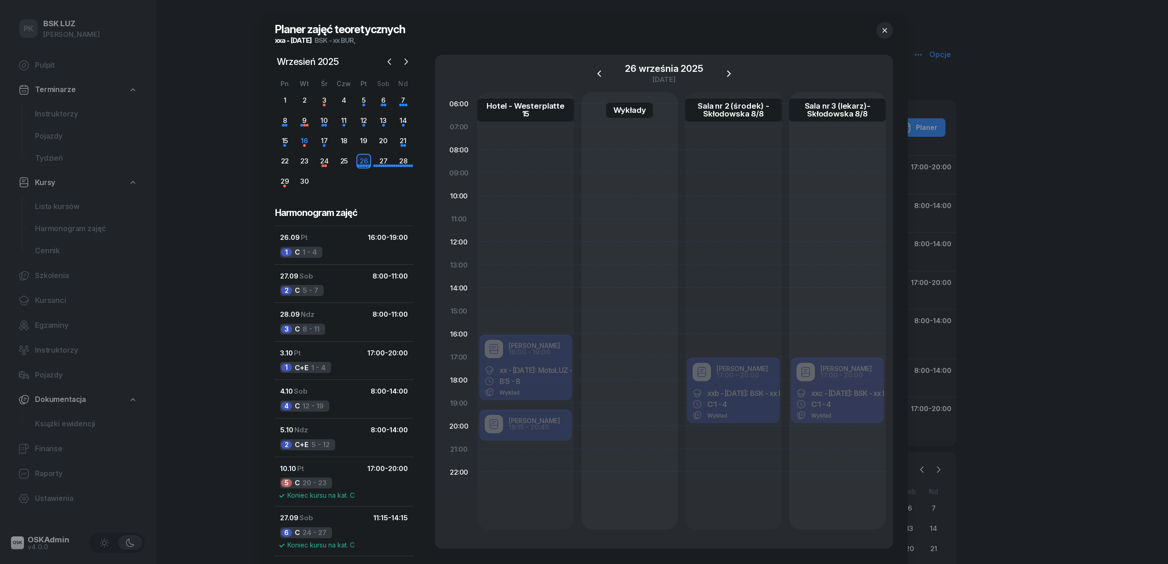
click at [525, 429] on div "Robert Markowicz 19:15 - 20:45 xx - 2025/09/24: MotoLUZ - xx B: 9 - 10 Wykład" at bounding box center [526, 426] width 97 height 35
select select "19"
select select "15"
select select "20"
select select "45"
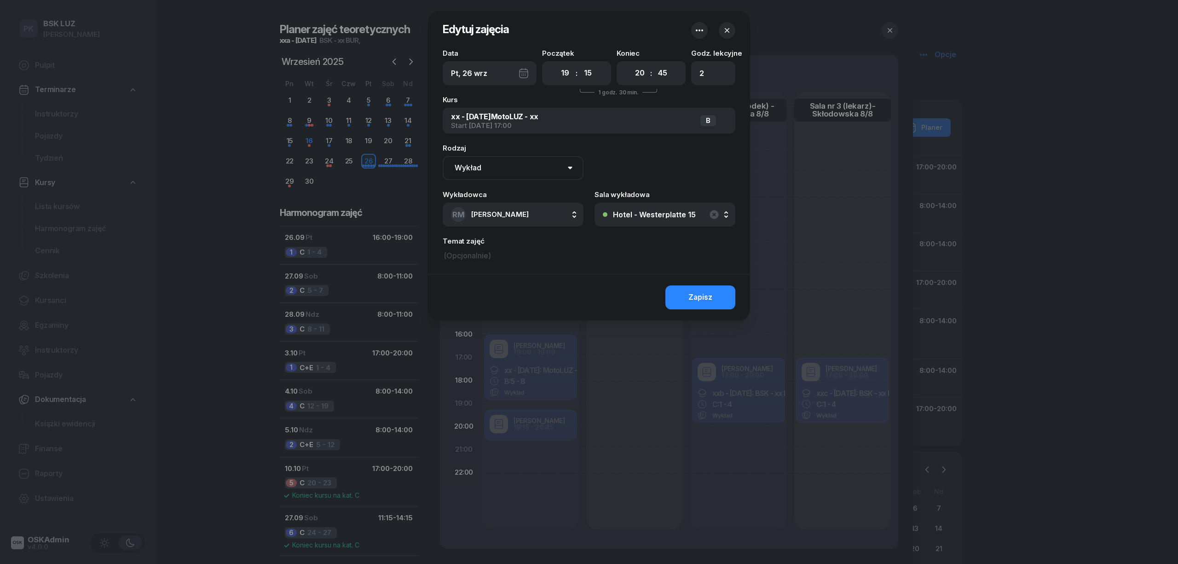
click at [724, 26] on icon "button" at bounding box center [726, 30] width 9 height 9
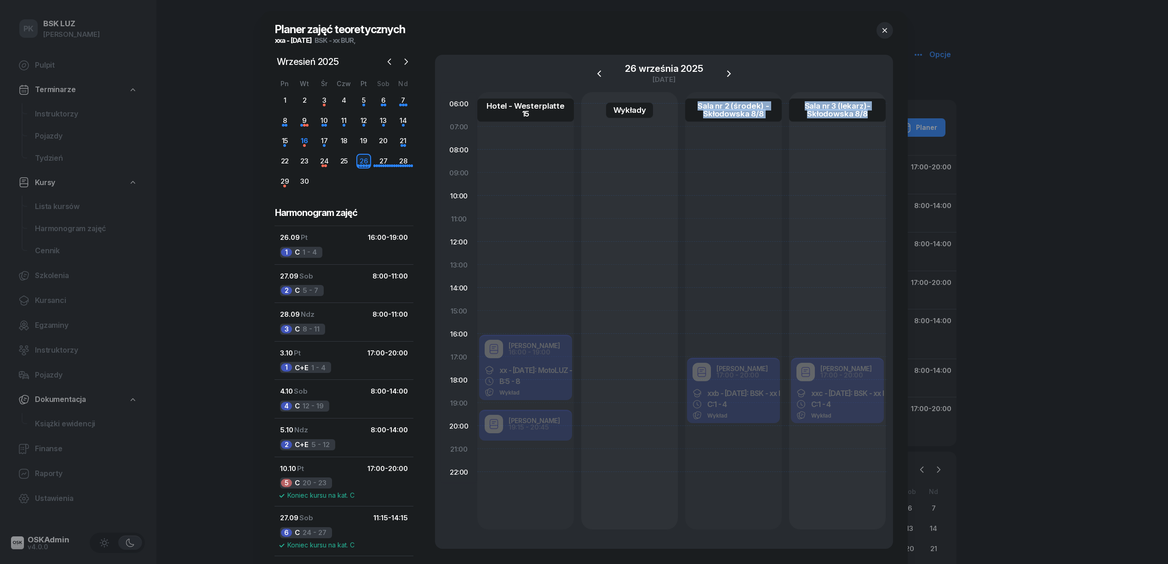
drag, startPoint x: 679, startPoint y: 538, endPoint x: 819, endPoint y: 534, distance: 139.5
click at [819, 534] on div "06:00 07:00 08:00 09:00 10:00 11:00 12:00 13:00 14:00 15:00 16:00 17:00 18:00 1…" at bounding box center [664, 320] width 447 height 456
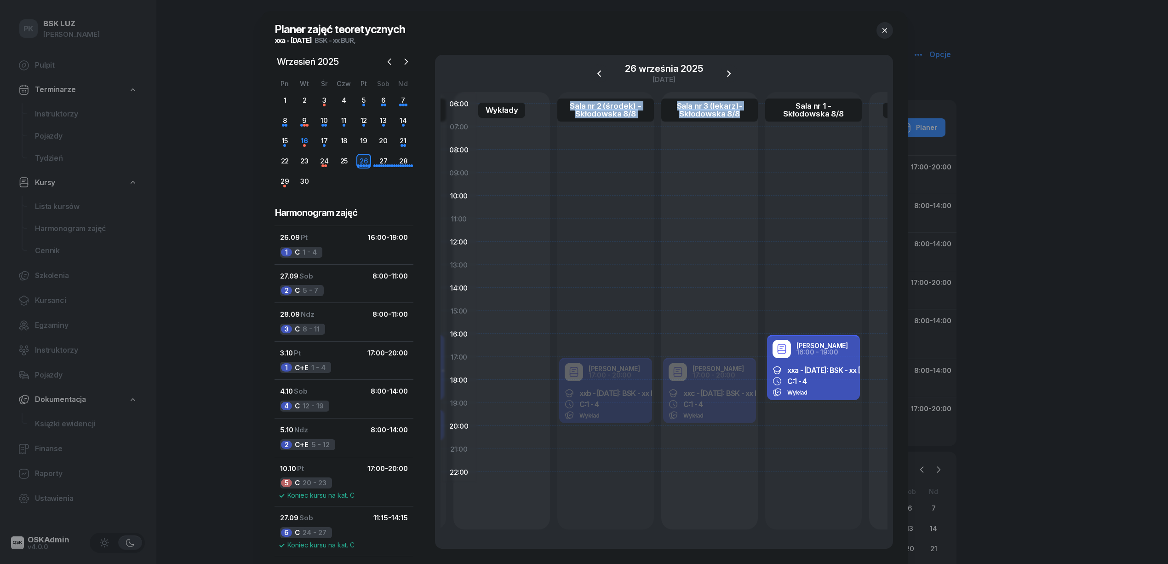
scroll to position [0, 206]
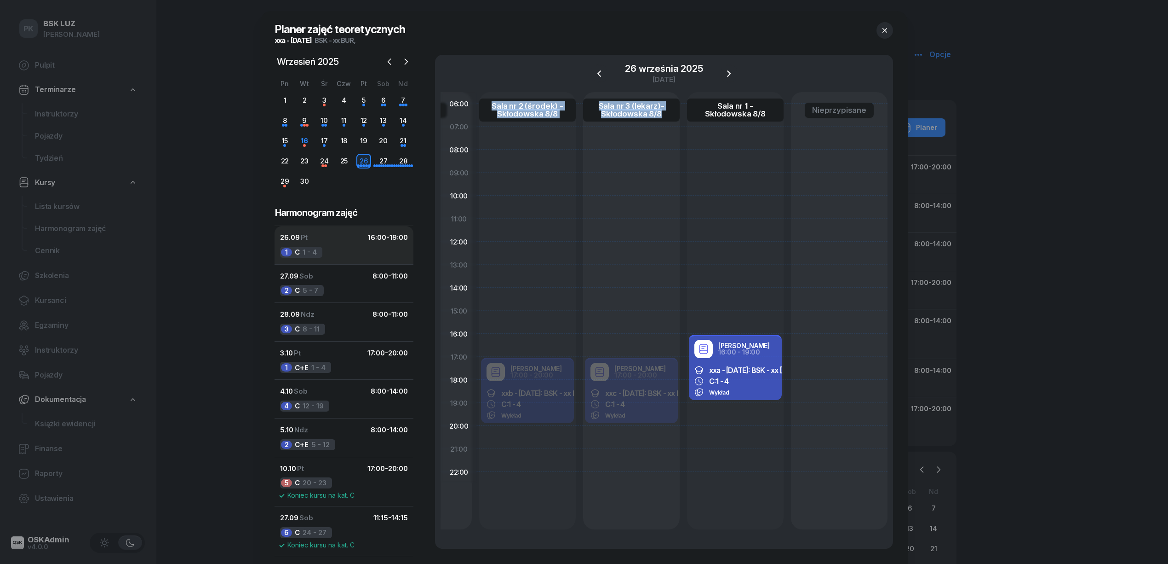
click at [334, 247] on button "26.09 Pt 16:00 - 19:00 1 C 1 - 4" at bounding box center [344, 245] width 139 height 38
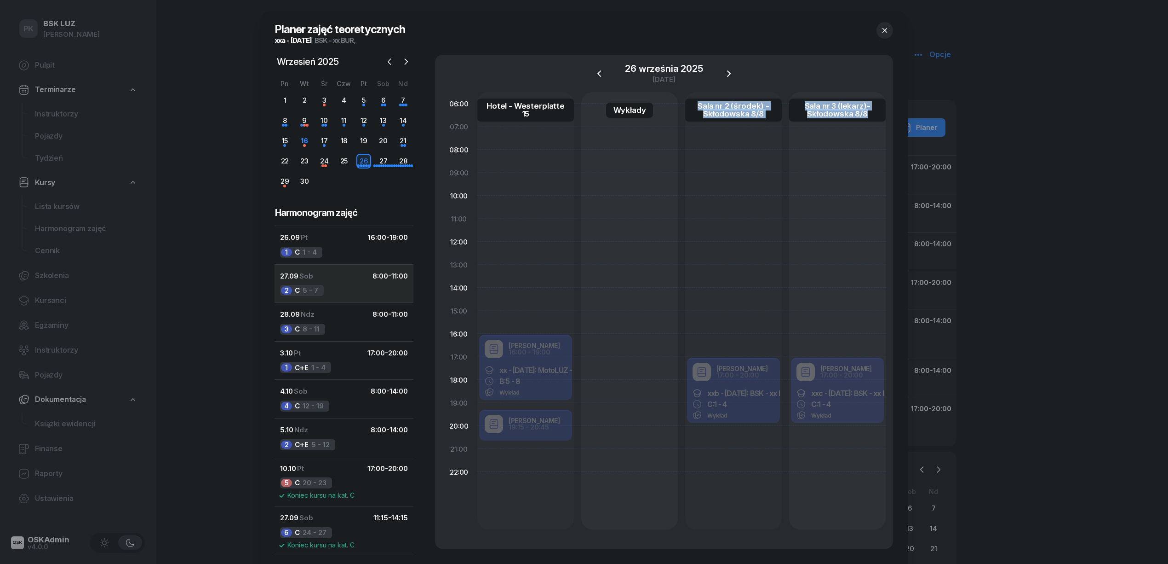
click at [344, 289] on button "27.09 Sob 8:00 - 11:00 2 C 5 - 7" at bounding box center [344, 283] width 139 height 39
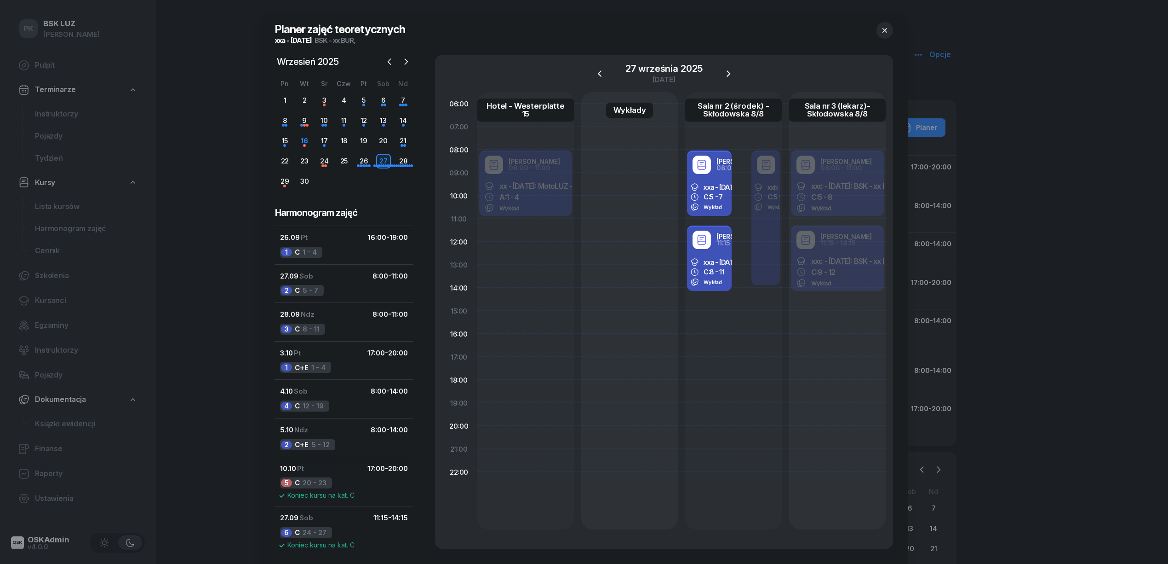
click at [713, 185] on span "xxa - 2025/09/26: BSK - xx BUR," at bounding box center [768, 187] width 129 height 8
select select "08"
select select "11"
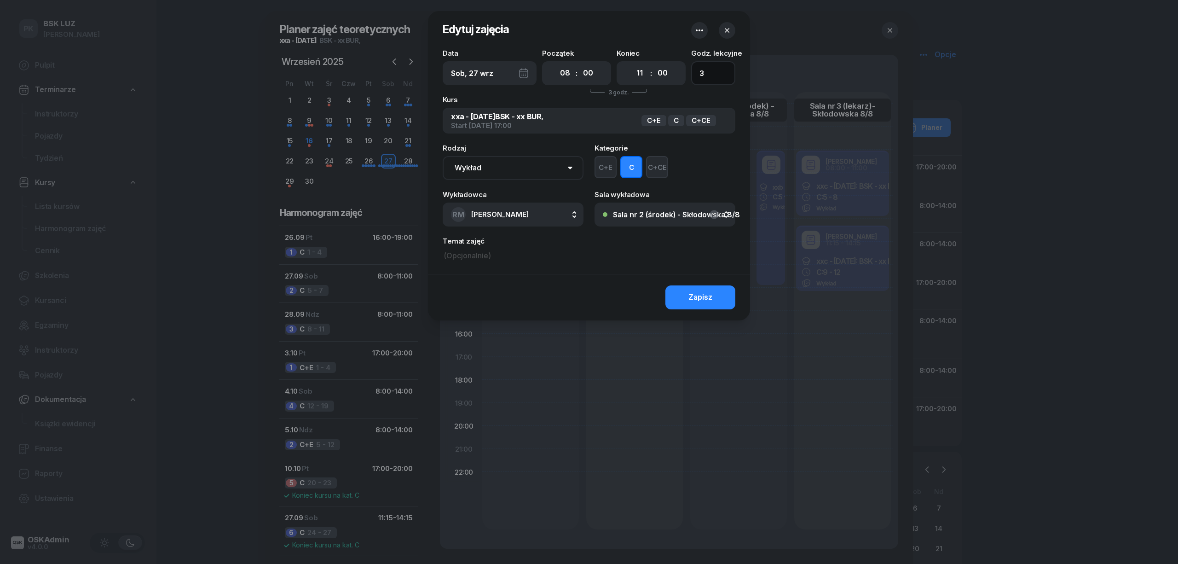
drag, startPoint x: 711, startPoint y: 74, endPoint x: 685, endPoint y: 73, distance: 25.3
click at [685, 73] on div "Data Sob, 27 wrz Początek 00 01 02 03 04 05 06 07 08 09 10 11 12 13 14 15 16 17…" at bounding box center [589, 67] width 293 height 35
type input "4"
click at [714, 290] on button "Zapisz" at bounding box center [700, 297] width 70 height 24
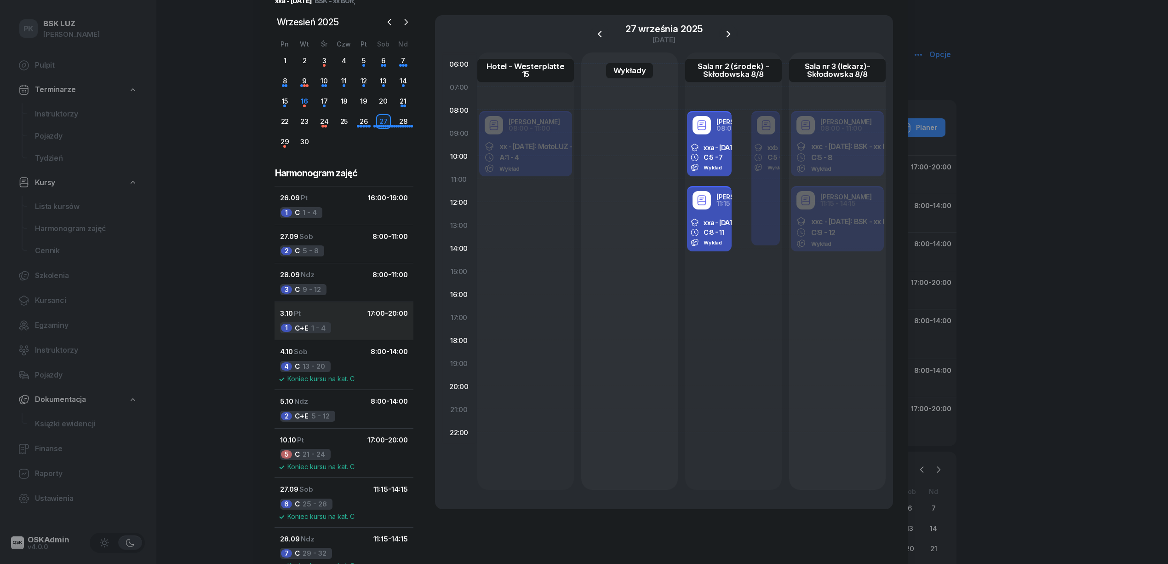
scroll to position [61, 0]
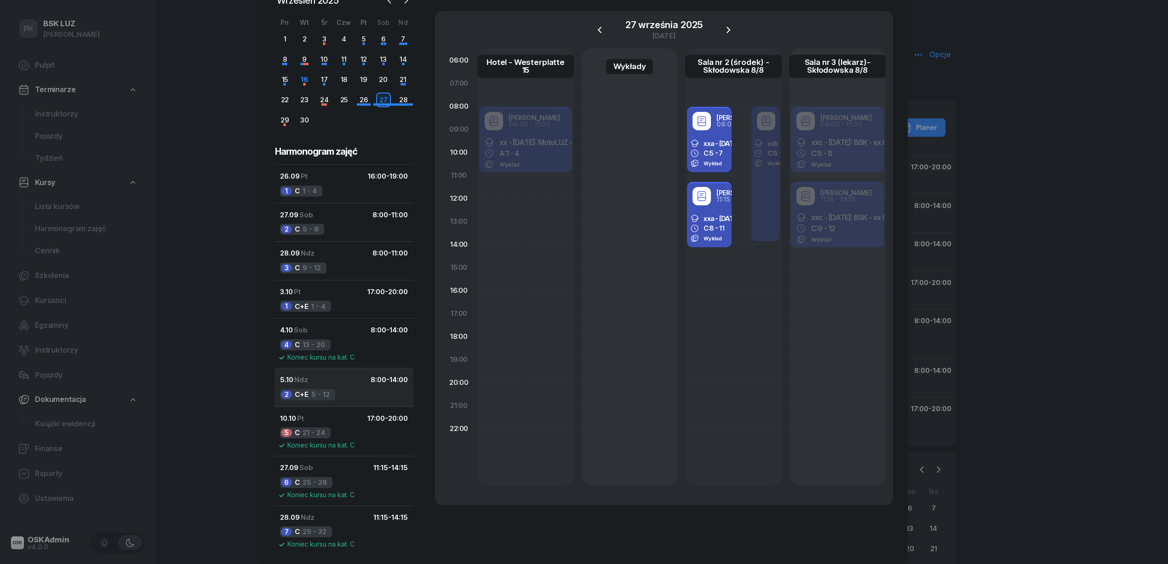
click at [323, 385] on div "5.10 Ndz 8:00 - 14:00" at bounding box center [344, 380] width 128 height 12
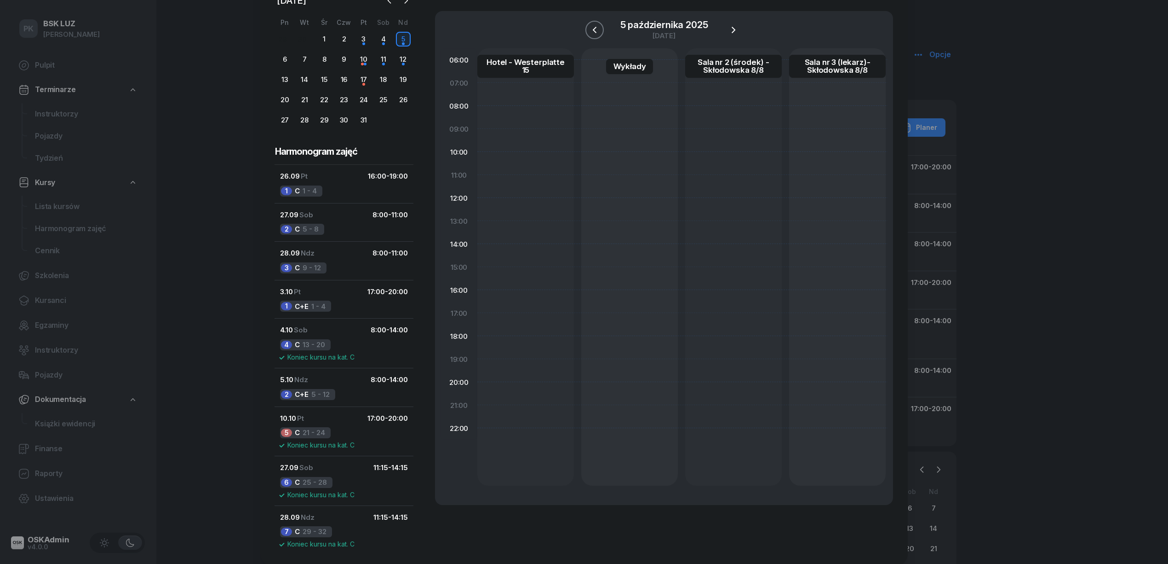
click at [599, 26] on icon "button" at bounding box center [594, 29] width 11 height 11
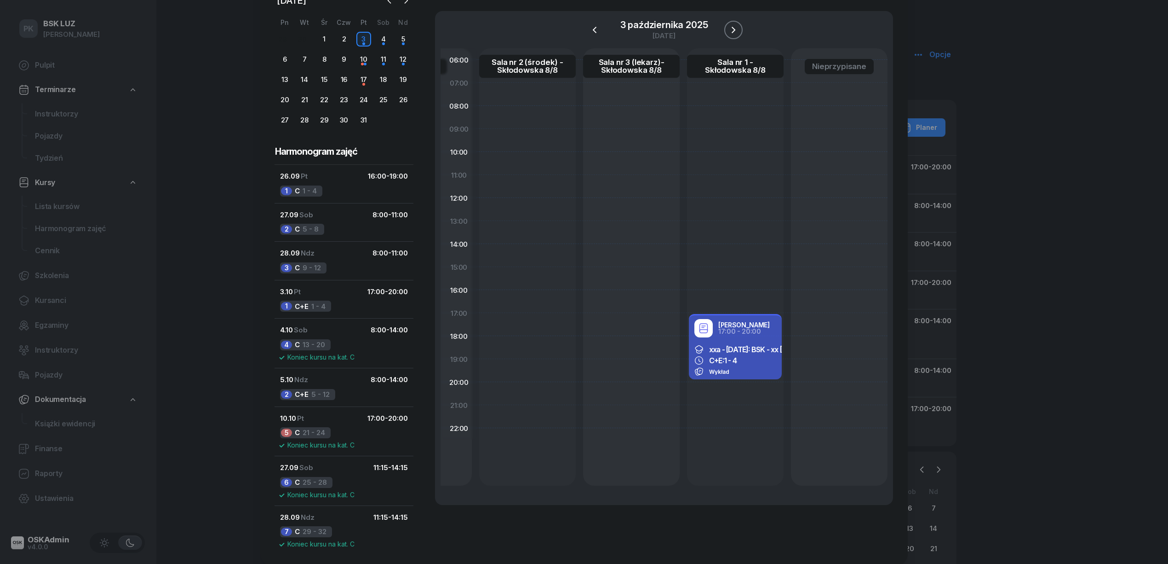
click at [726, 29] on button "button" at bounding box center [734, 30] width 18 height 18
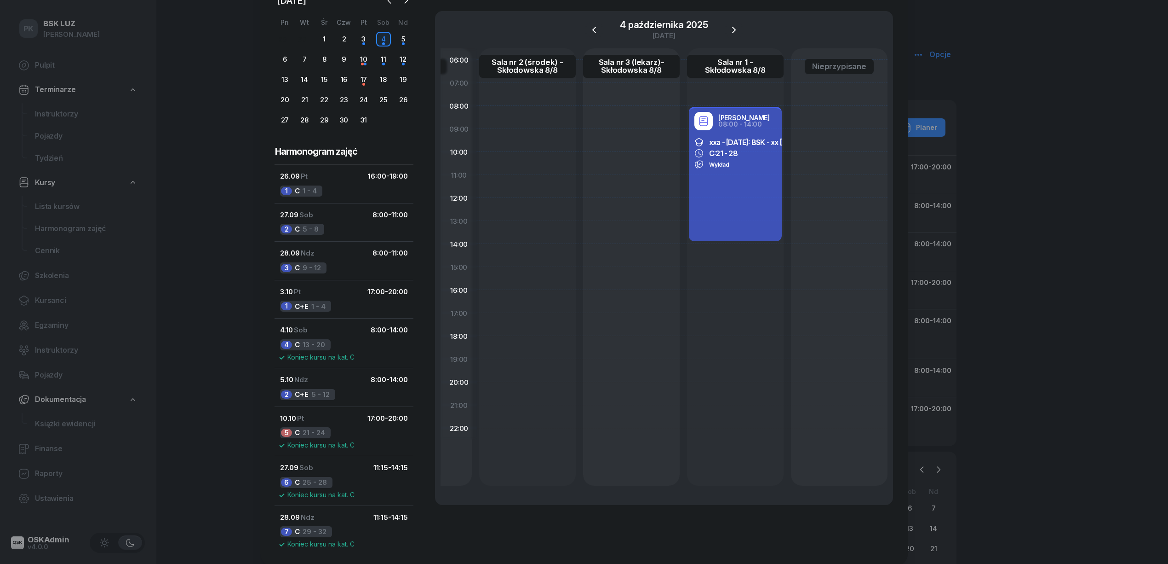
click at [731, 202] on div "Robert Markowicz 08:00 - 14:00 xxa - 2025/09/26: BSK - xx BUR, C: 21 - 28 Wykład" at bounding box center [735, 174] width 93 height 134
select select "08"
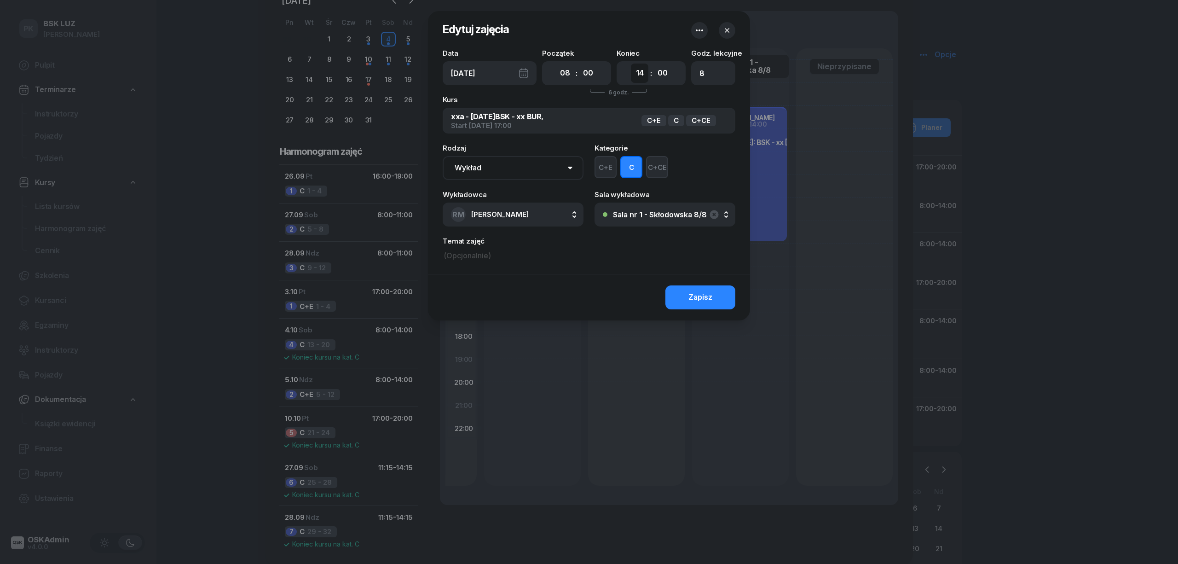
click at [639, 72] on select "00 01 02 03 04 05 06 07 08 09 10 11 12 13 14 15 16 17 18 19 20 21 22 23" at bounding box center [639, 72] width 17 height 19
select select "11"
click at [631, 63] on select "00 01 02 03 04 05 06 07 08 09 10 11 12 13 14 15 16 17 18 19 20 21 22 23" at bounding box center [639, 72] width 17 height 19
drag, startPoint x: 707, startPoint y: 75, endPoint x: 672, endPoint y: 74, distance: 34.5
click at [672, 74] on div "Data Sob, 4 paź Początek 00 01 02 03 04 05 06 07 08 09 10 11 12 13 14 15 16 17 …" at bounding box center [589, 67] width 293 height 35
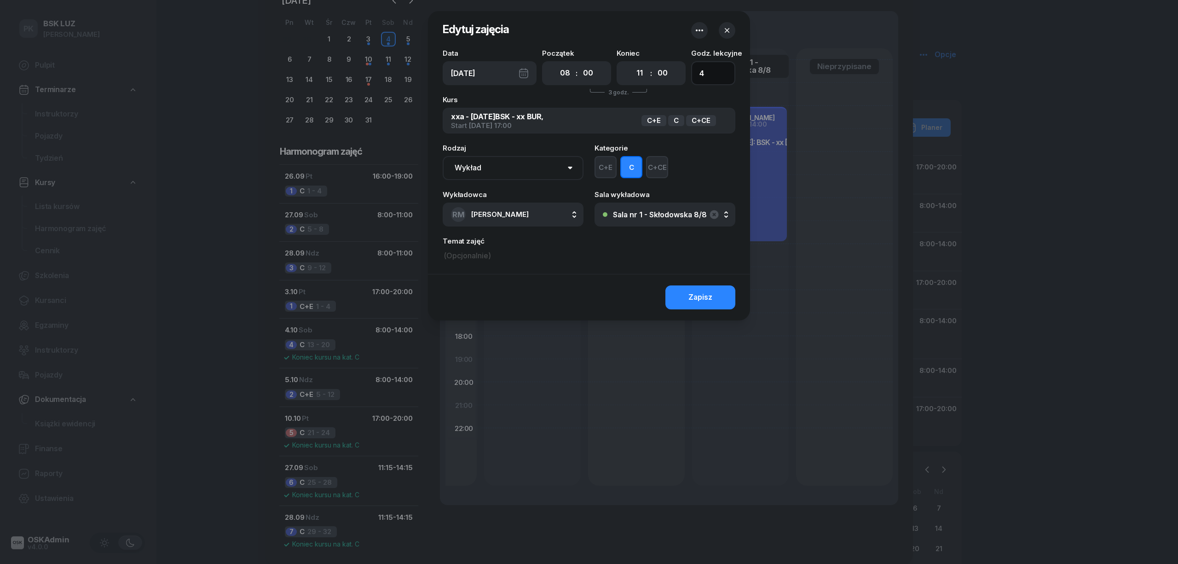
type input "4"
click at [637, 165] on button "C" at bounding box center [631, 167] width 22 height 22
click at [603, 172] on button "C+E" at bounding box center [605, 167] width 22 height 22
click at [694, 295] on div "Zapisz" at bounding box center [700, 297] width 24 height 12
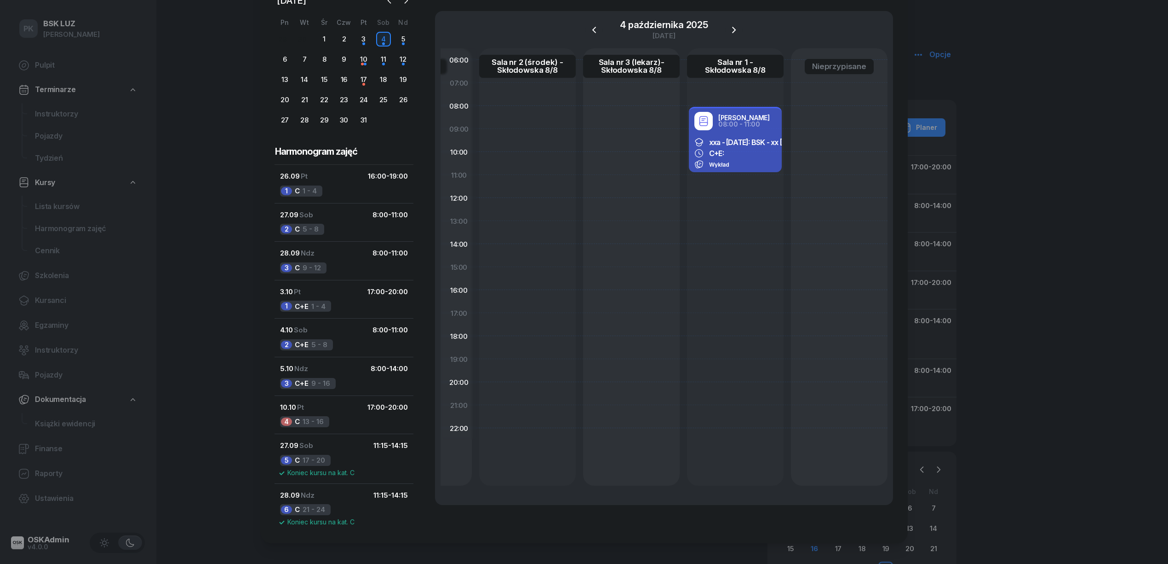
click at [711, 187] on div "Robert Markowicz 08:00 - 11:00 xxa - 2025/09/26: BSK - xx BUR, C+E: Wykład" at bounding box center [735, 266] width 97 height 437
select select "11"
select select "13"
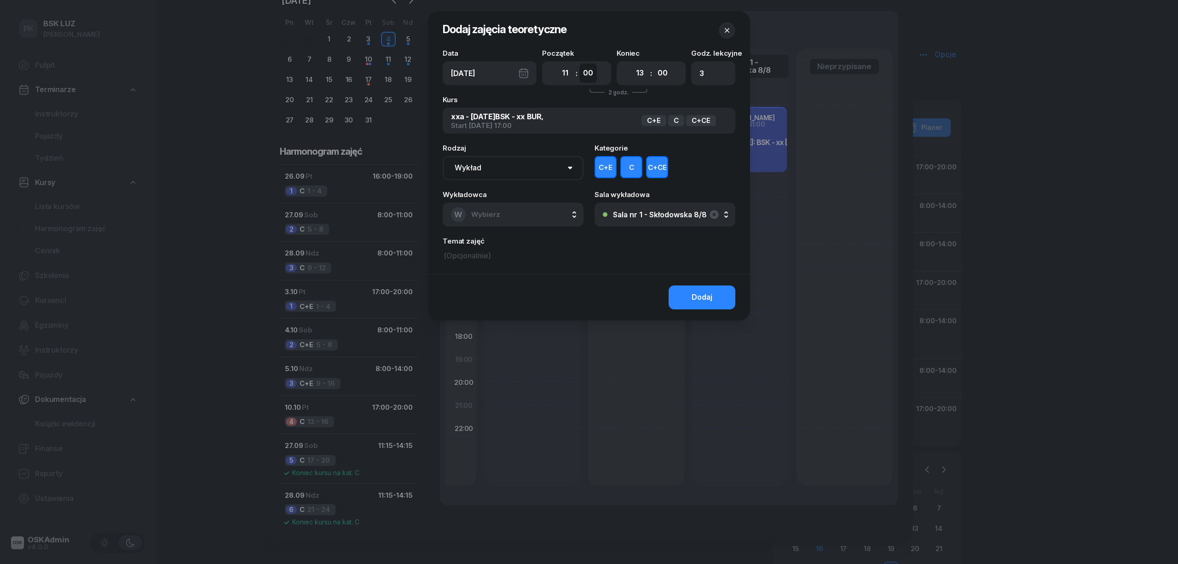
drag, startPoint x: 593, startPoint y: 70, endPoint x: 589, endPoint y: 76, distance: 7.4
click at [593, 70] on select "00 05 10 15 20 25 30 35 40 45 50 55" at bounding box center [587, 72] width 17 height 19
drag, startPoint x: 644, startPoint y: 72, endPoint x: 639, endPoint y: 73, distance: 5.5
click at [644, 72] on select "00 01 02 03 04 05 06 07 08 09 10 11 12 13 14 15 16 17 18 19 20 21 22 23" at bounding box center [639, 72] width 17 height 19
click at [591, 76] on select "00 05 10 15 20 25 30 35 40 45 50 55" at bounding box center [587, 72] width 17 height 19
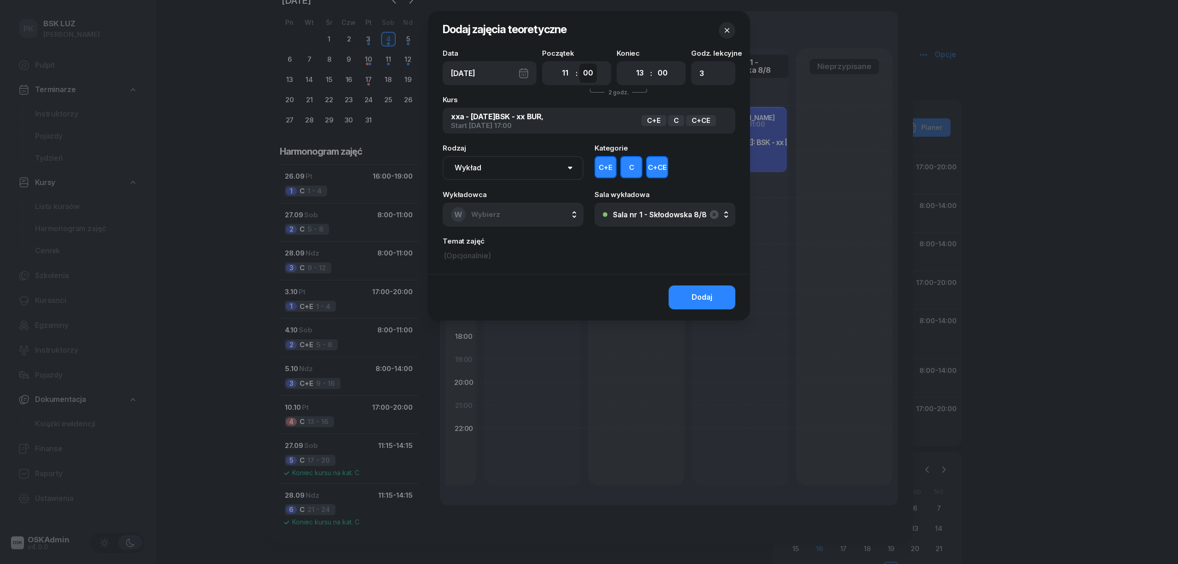
select select "15"
click at [579, 63] on select "00 05 10 15 20 25 30 35 40 45 50 55" at bounding box center [587, 72] width 17 height 19
type input "2"
click at [639, 71] on select "00 01 02 03 04 05 06 07 08 09 10 11 12 13 14 15 16 17 18 19 20 21 22 23" at bounding box center [639, 72] width 17 height 19
select select "14"
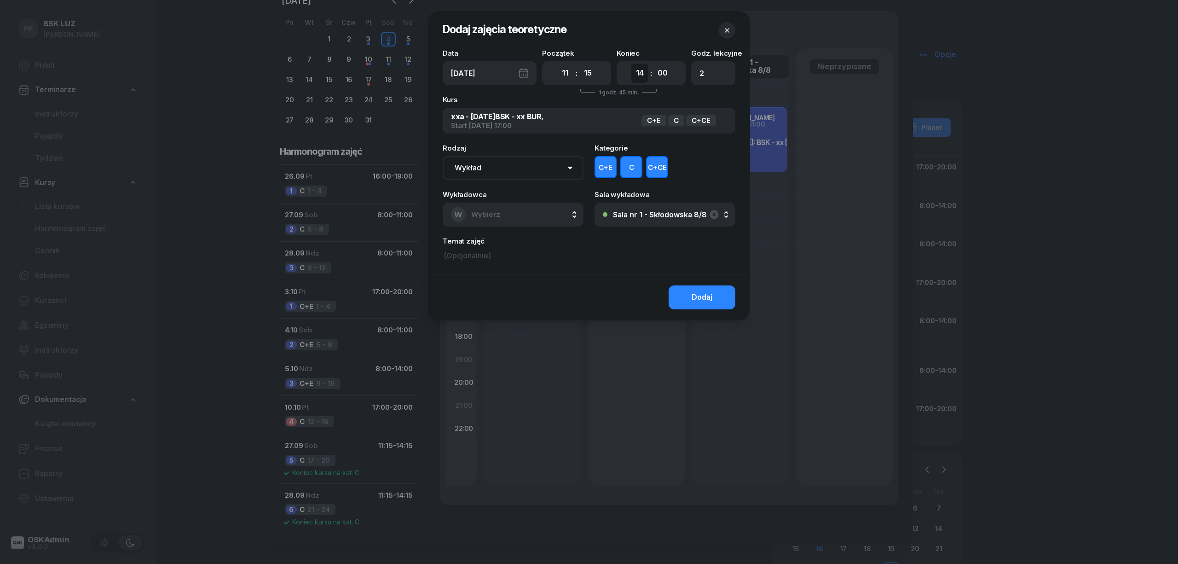
click at [631, 63] on select "00 01 02 03 04 05 06 07 08 09 10 11 12 13 14 15 16 17 18 19 20 21 22 23" at bounding box center [639, 72] width 17 height 19
type input "4"
click at [664, 72] on select "00 05 10 15 20 25 30 35 40 45 50 55" at bounding box center [662, 72] width 17 height 19
select select "15"
click at [654, 63] on select "00 05 10 15 20 25 30 35 40 45 50 55" at bounding box center [662, 72] width 17 height 19
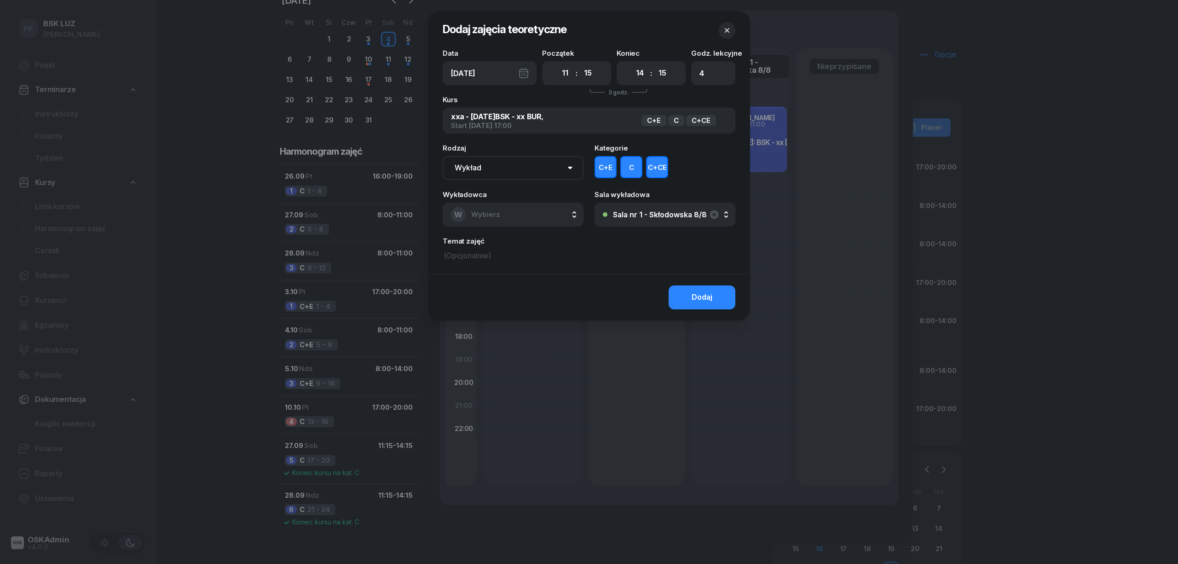
click at [600, 173] on button "C+E" at bounding box center [605, 167] width 22 height 22
drag, startPoint x: 628, startPoint y: 171, endPoint x: 653, endPoint y: 170, distance: 25.3
click at [628, 171] on button "C" at bounding box center [631, 167] width 22 height 22
click at [660, 169] on button "C+CE" at bounding box center [657, 167] width 22 height 22
click at [604, 165] on button "C+E" at bounding box center [605, 167] width 22 height 22
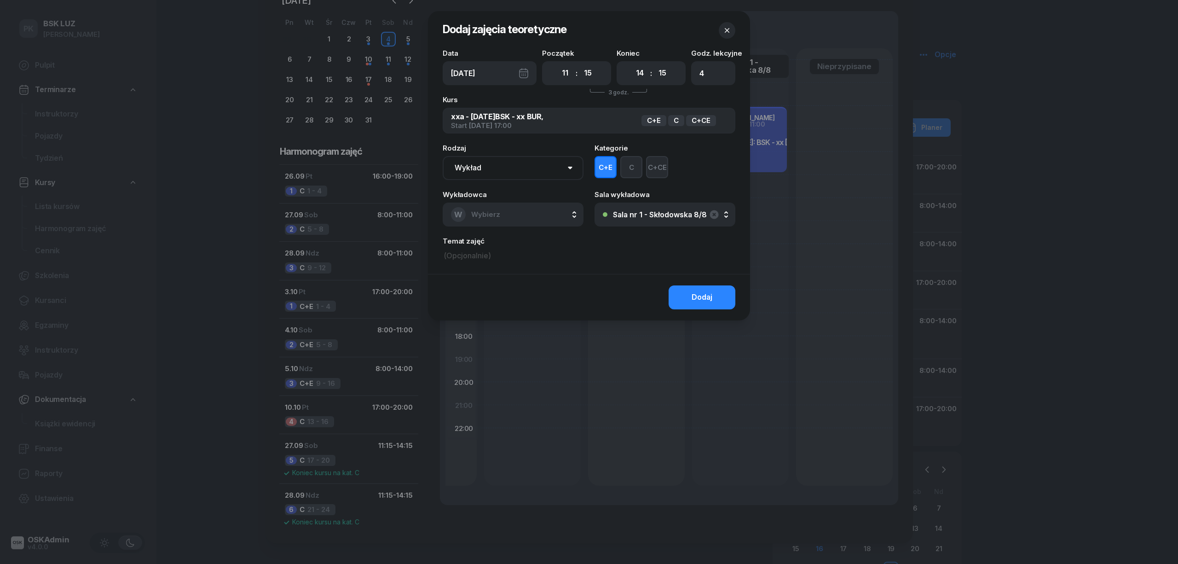
click at [543, 213] on button "W Wybierz" at bounding box center [513, 214] width 141 height 24
type input "MARKO"
click at [520, 276] on span "[PERSON_NAME]" at bounding box center [504, 276] width 57 height 12
click at [694, 295] on div "Dodaj" at bounding box center [701, 297] width 21 height 12
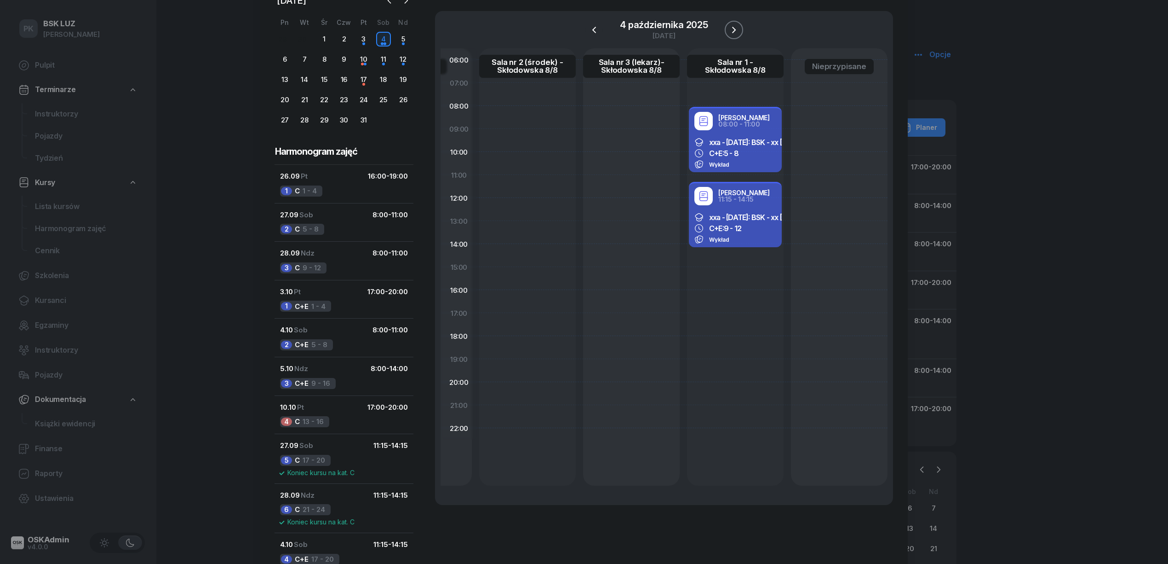
click at [737, 26] on icon "button" at bounding box center [734, 29] width 11 height 11
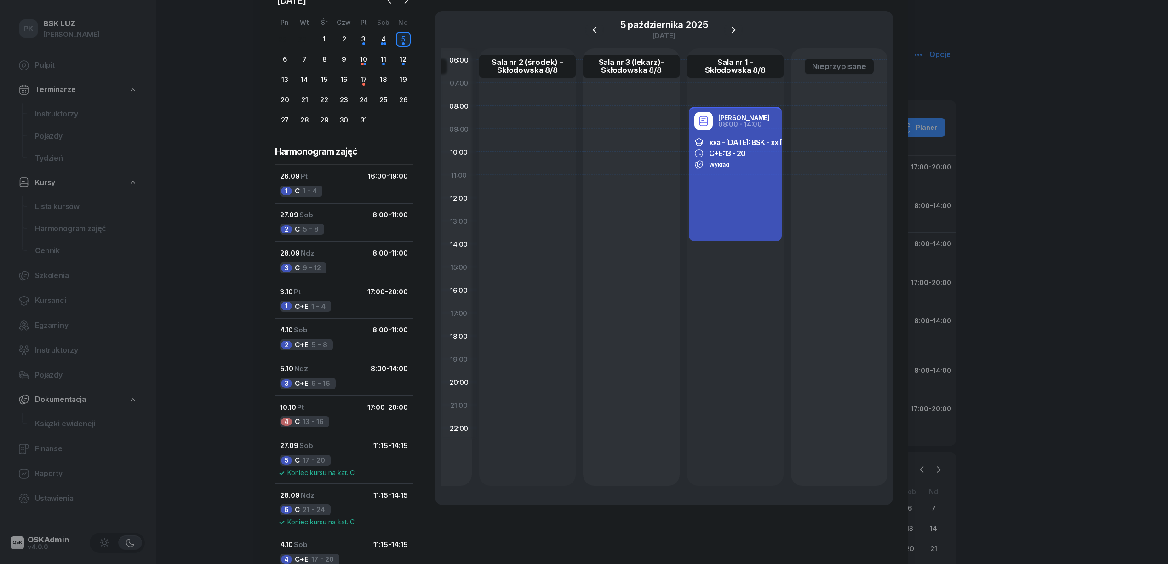
click at [737, 190] on div "Robert Markowicz 08:00 - 14:00 xxa - 2025/09/26: BSK - xx BUR, C+E: 13 - 20 Wyk…" at bounding box center [735, 174] width 93 height 134
select select "08"
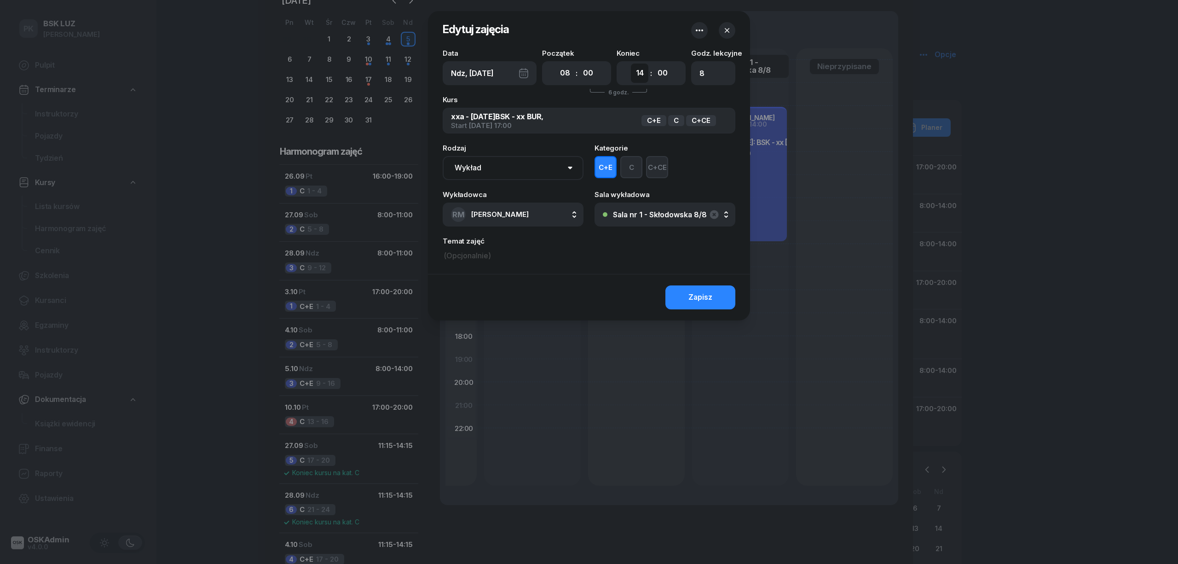
drag, startPoint x: 633, startPoint y: 70, endPoint x: 634, endPoint y: 76, distance: 6.1
click at [633, 70] on select "00 01 02 03 04 05 06 07 08 09 10 11 12 13 14 15 16 17 18 19 20 21 22 23" at bounding box center [639, 72] width 17 height 19
select select "11"
click at [631, 63] on select "00 01 02 03 04 05 06 07 08 09 10 11 12 13 14 15 16 17 18 19 20 21 22 23" at bounding box center [639, 72] width 17 height 19
drag, startPoint x: 713, startPoint y: 70, endPoint x: 685, endPoint y: 70, distance: 28.1
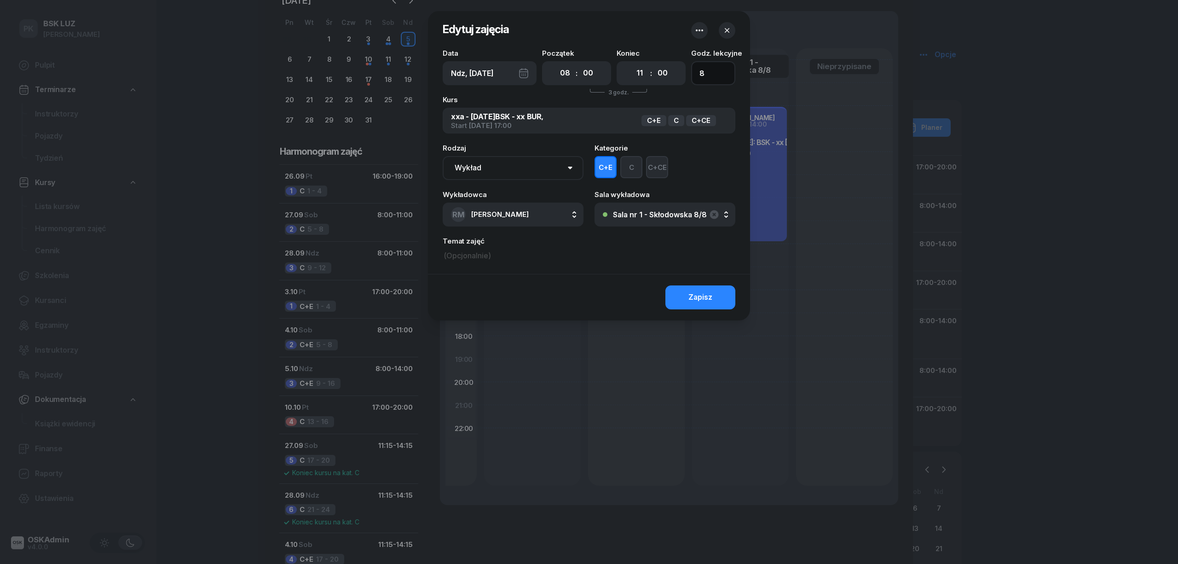
click at [685, 70] on div "Data Ndz, 5 paź Początek 00 01 02 03 04 05 06 07 08 09 10 11 12 13 14 15 16 17 …" at bounding box center [589, 67] width 293 height 35
type input "4"
click at [674, 298] on button "Zapisz" at bounding box center [700, 297] width 70 height 24
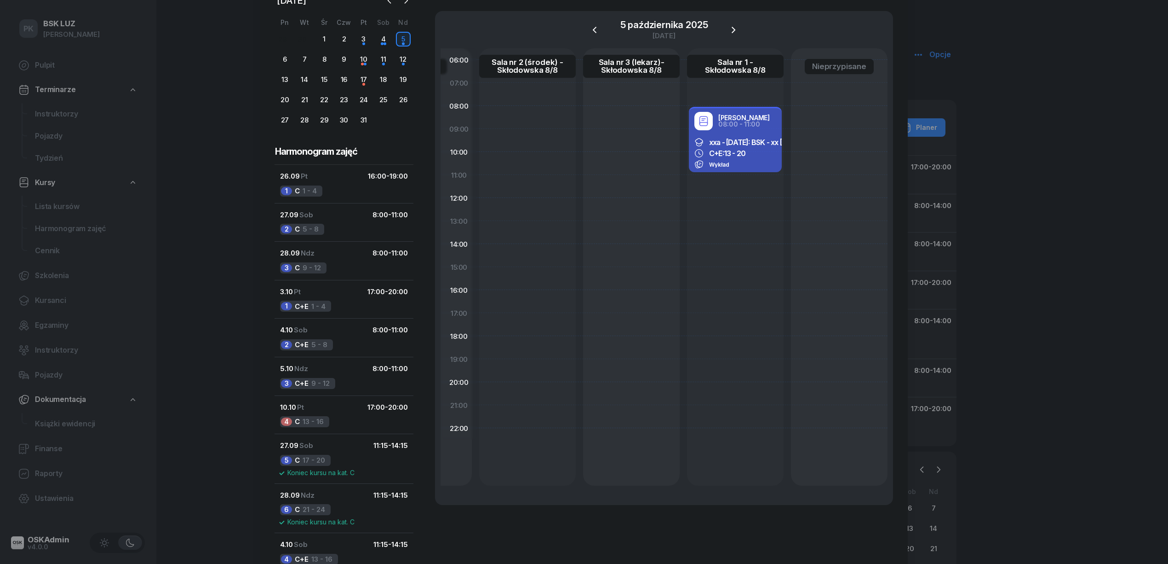
click at [710, 186] on div "Robert Markowicz 08:00 - 11:00 xxa - 2025/09/26: BSK - xx BUR, C+E: 13 - 20 Wyk…" at bounding box center [735, 266] width 97 height 437
select select "11"
select select "13"
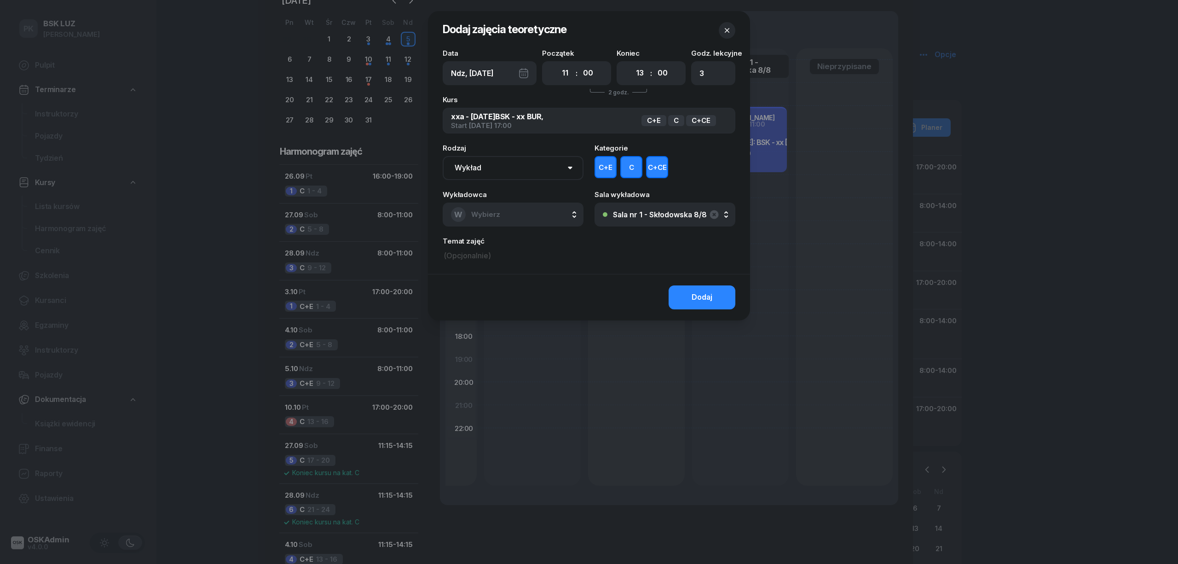
click at [607, 165] on button "C+E" at bounding box center [605, 167] width 22 height 22
click at [629, 165] on button "C" at bounding box center [631, 167] width 22 height 22
click at [665, 166] on button "C+CE" at bounding box center [657, 167] width 22 height 22
click at [607, 165] on button "C+E" at bounding box center [605, 167] width 22 height 22
drag, startPoint x: 584, startPoint y: 76, endPoint x: 584, endPoint y: 81, distance: 5.1
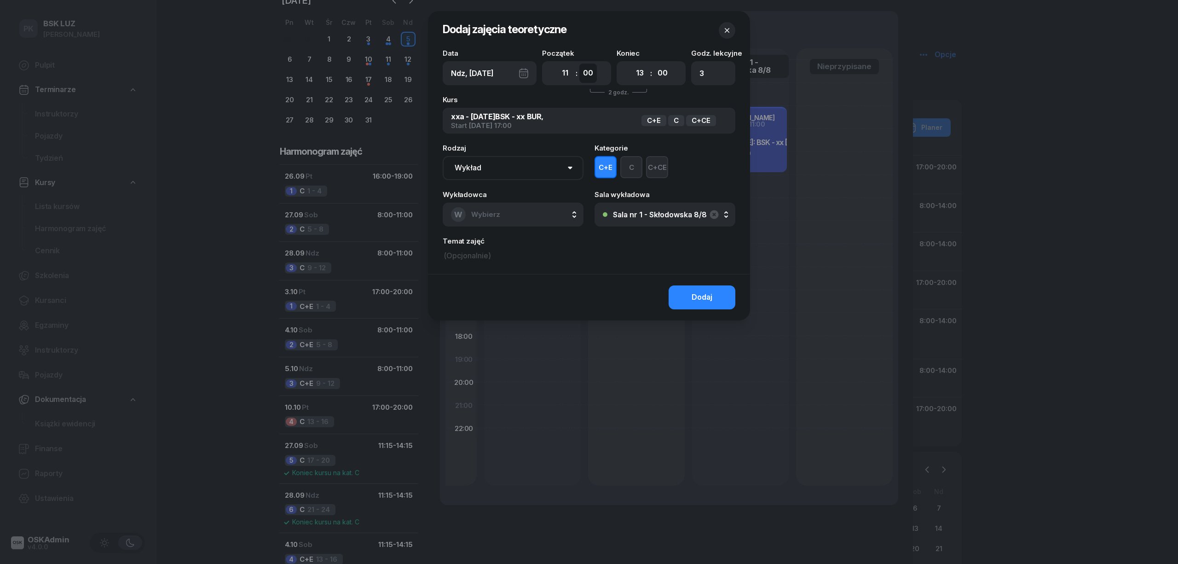
click at [584, 76] on select "00 05 10 15 20 25 30 35 40 45 50 55" at bounding box center [587, 72] width 17 height 19
select select "15"
click at [579, 63] on select "00 05 10 15 20 25 30 35 40 45 50 55" at bounding box center [587, 72] width 17 height 19
type input "2"
click at [639, 74] on select "00 01 02 03 04 05 06 07 08 09 10 11 12 13 14 15 16 17 18 19 20 21 22 23" at bounding box center [639, 72] width 17 height 19
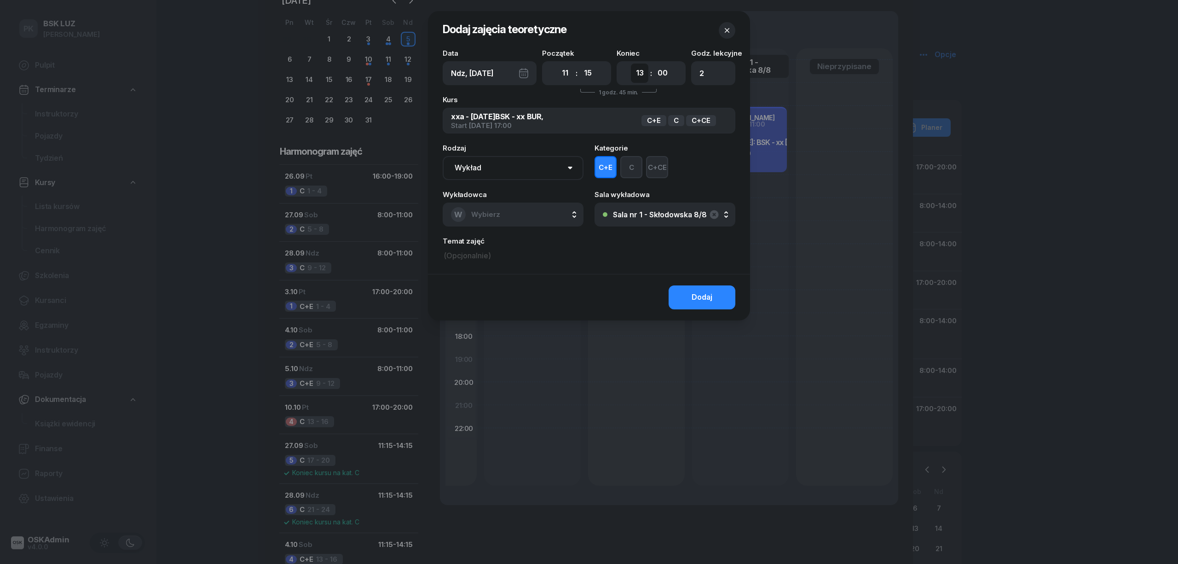
select select "14"
click at [631, 63] on select "00 01 02 03 04 05 06 07 08 09 10 11 12 13 14 15 16 17 18 19 20 21 22 23" at bounding box center [639, 72] width 17 height 19
type input "4"
click at [663, 78] on select "00 05 10 15 20 25 30 35 40 45 50 55" at bounding box center [662, 72] width 17 height 19
select select "15"
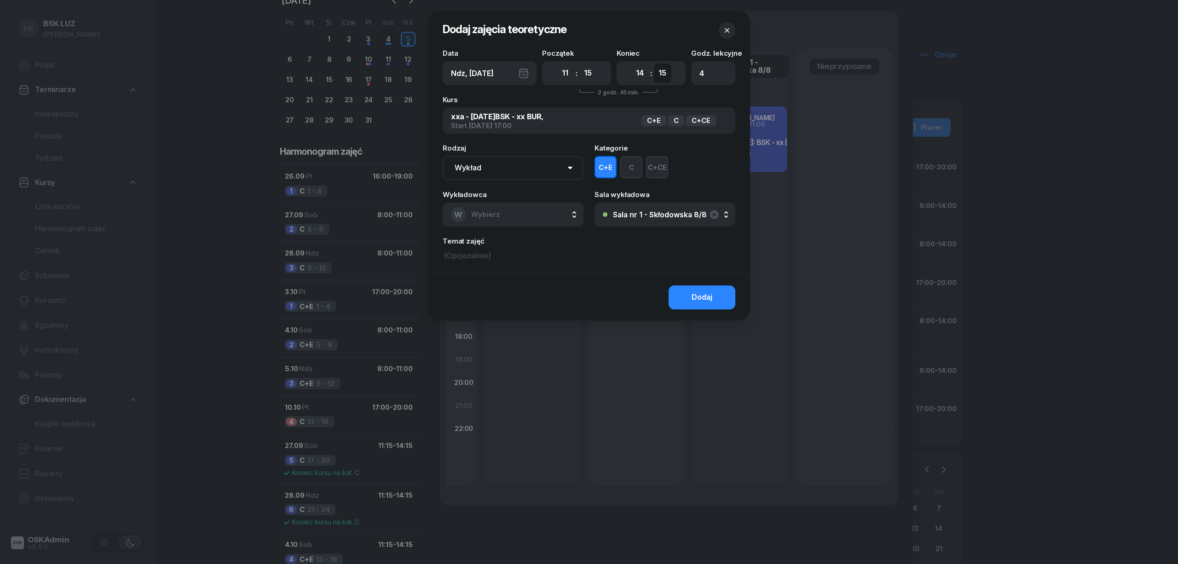
click at [654, 63] on select "00 05 10 15 20 25 30 35 40 45 50 55" at bounding box center [662, 72] width 17 height 19
click at [552, 207] on button "W Wybierz" at bounding box center [513, 214] width 141 height 24
type input "MARKO"
click at [523, 276] on span "[PERSON_NAME]" at bounding box center [504, 276] width 57 height 12
click at [679, 291] on button "Dodaj" at bounding box center [701, 297] width 67 height 24
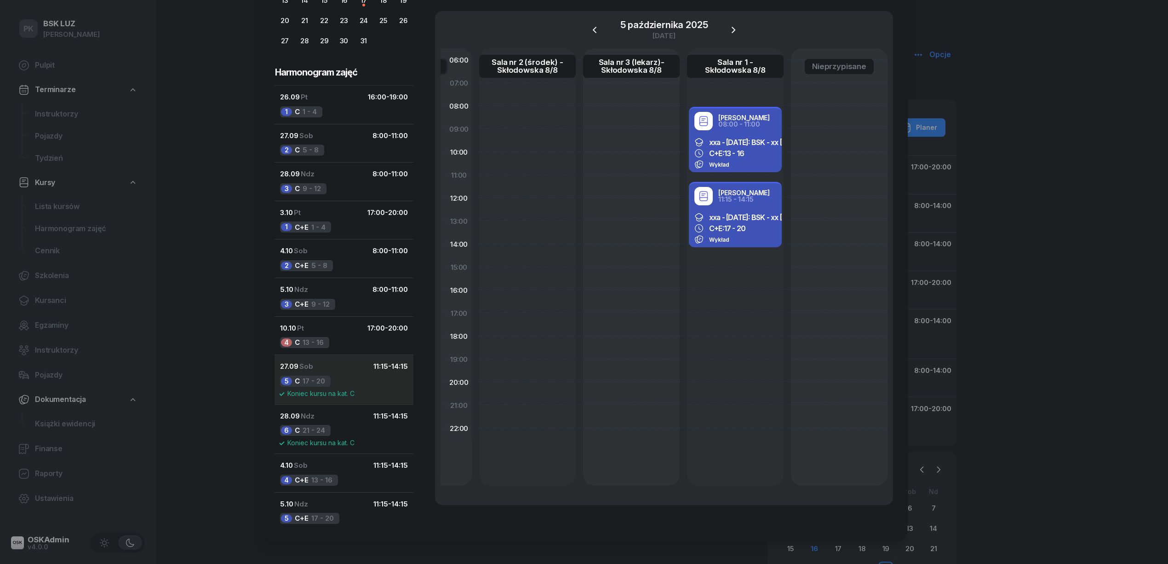
scroll to position [148, 0]
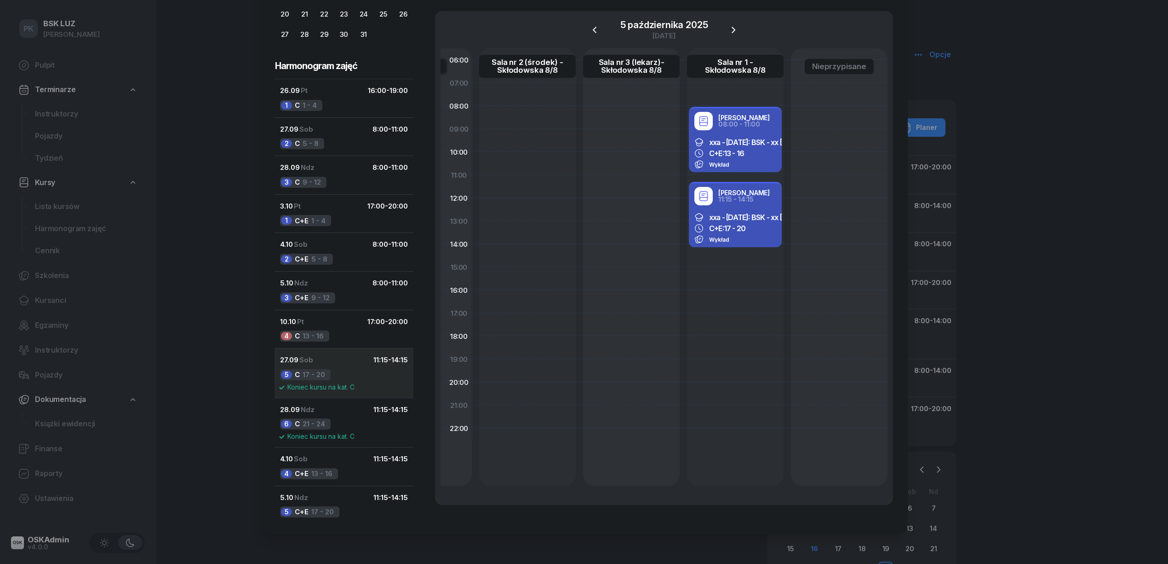
click at [396, 379] on button "27.09 Sob 11:15 - 14:15 5 C 17 - 20 Koniec kursu na kat. C" at bounding box center [344, 373] width 139 height 50
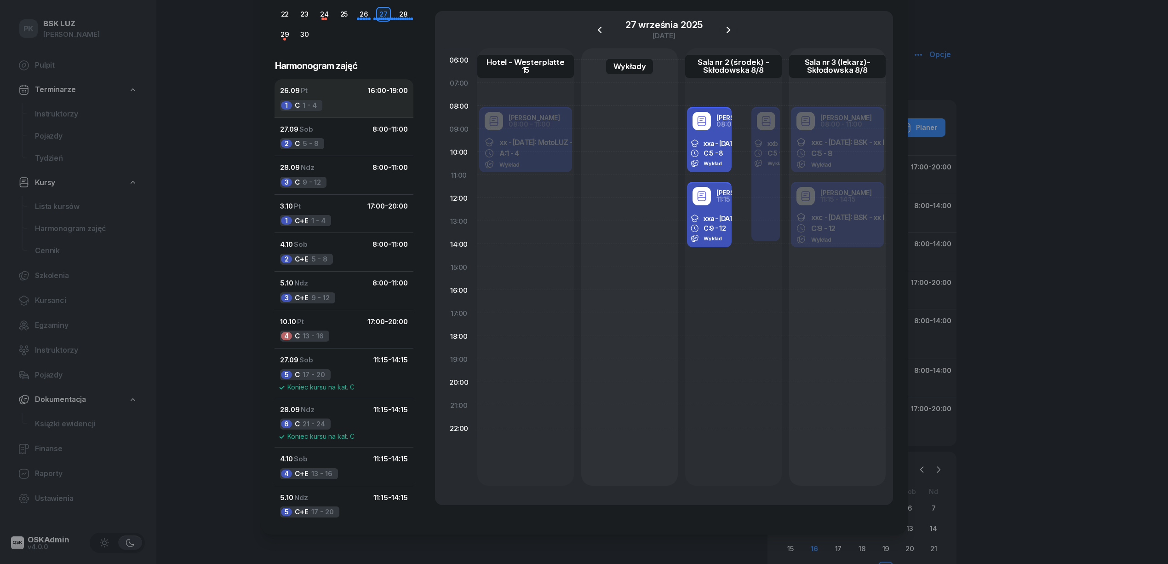
scroll to position [0, 0]
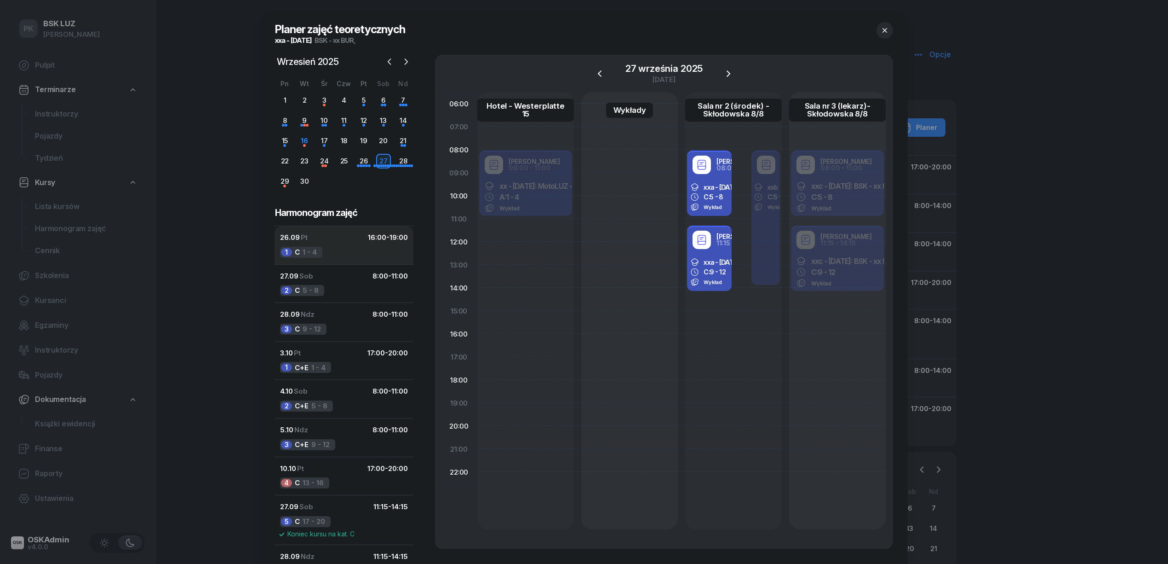
click at [338, 247] on button "26.09 Pt 16:00 - 19:00 1 C 1 - 4" at bounding box center [344, 245] width 139 height 38
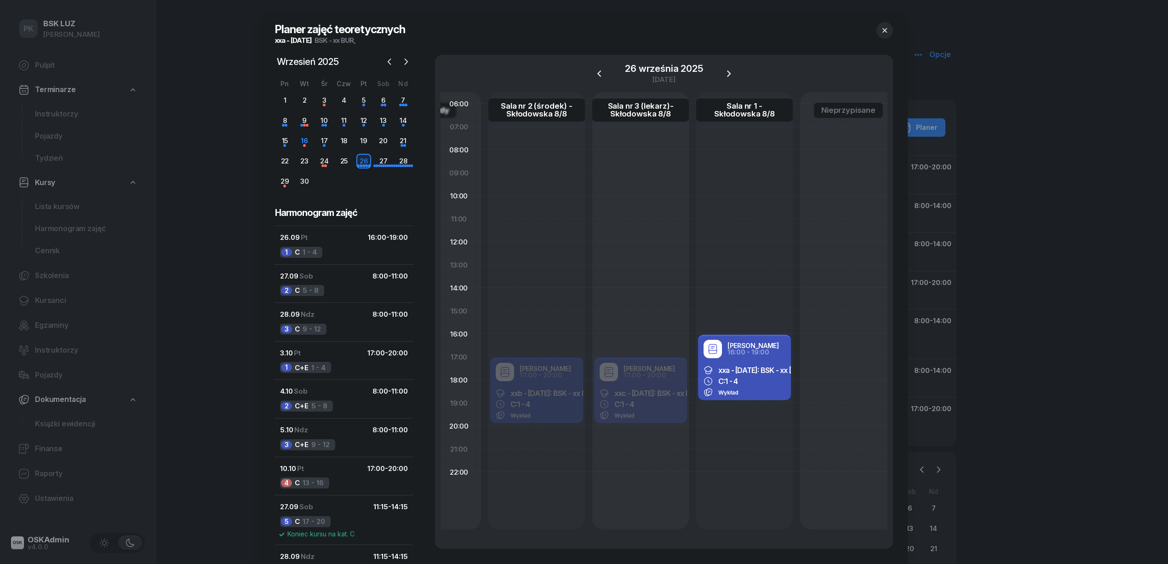
scroll to position [0, 206]
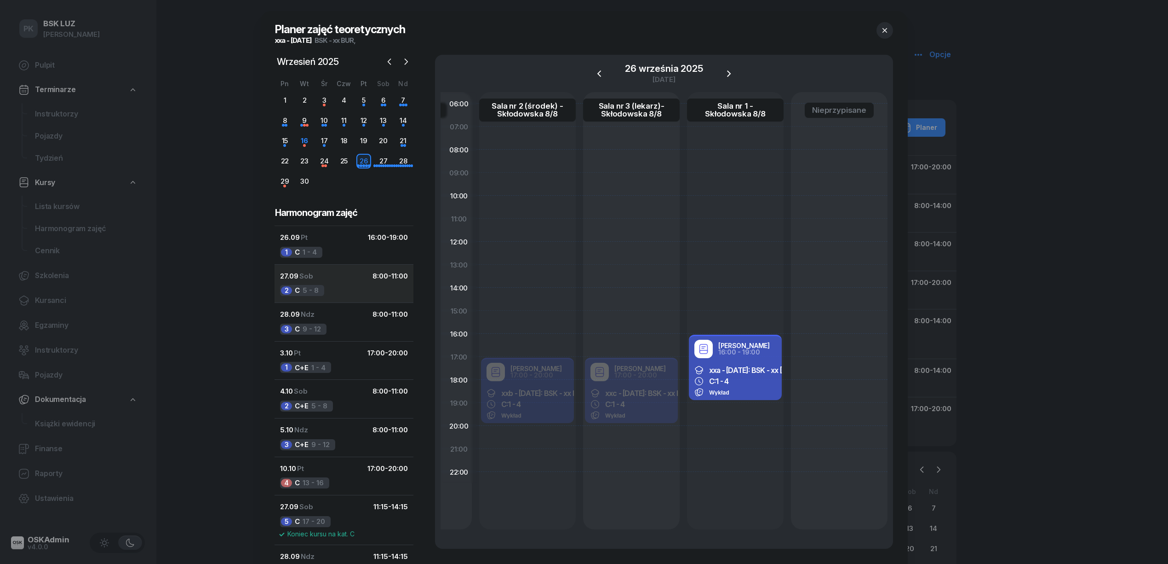
click at [344, 282] on button "27.09 Sob 8:00 - 11:00 2 C 5 - 8" at bounding box center [344, 283] width 139 height 39
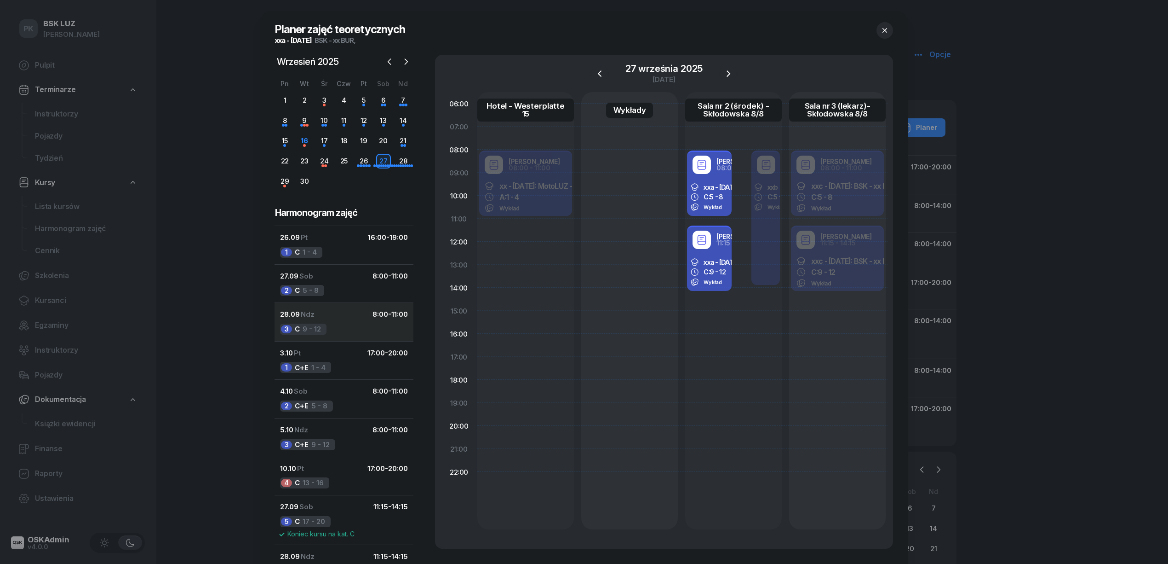
click at [334, 328] on button "28.09 Ndz 8:00 - 11:00 3 C 9 - 12" at bounding box center [344, 321] width 139 height 39
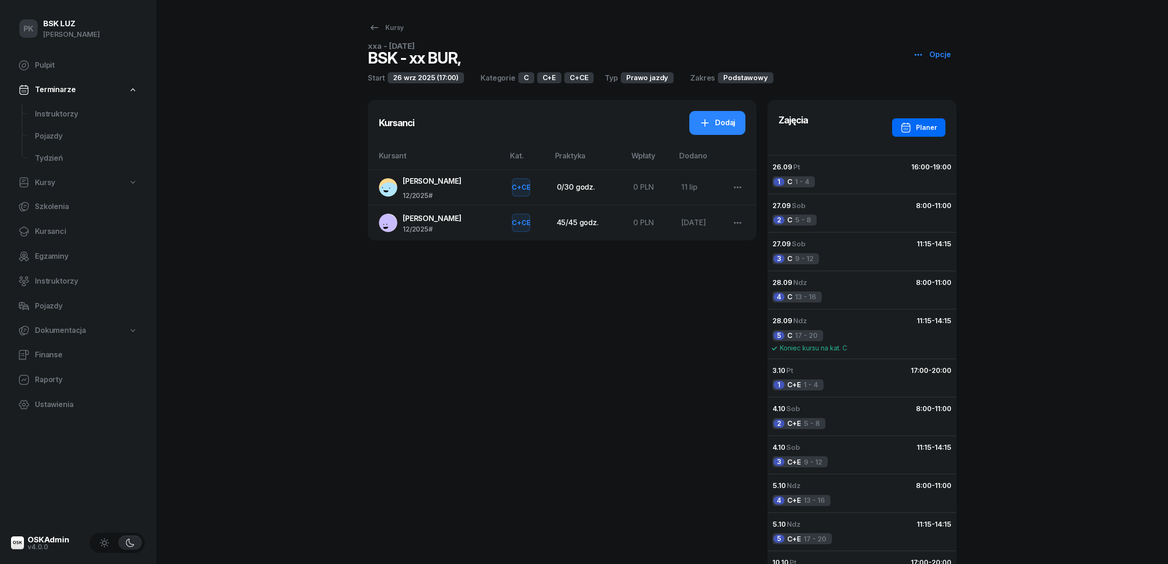
click at [918, 123] on div "Planer" at bounding box center [919, 127] width 37 height 11
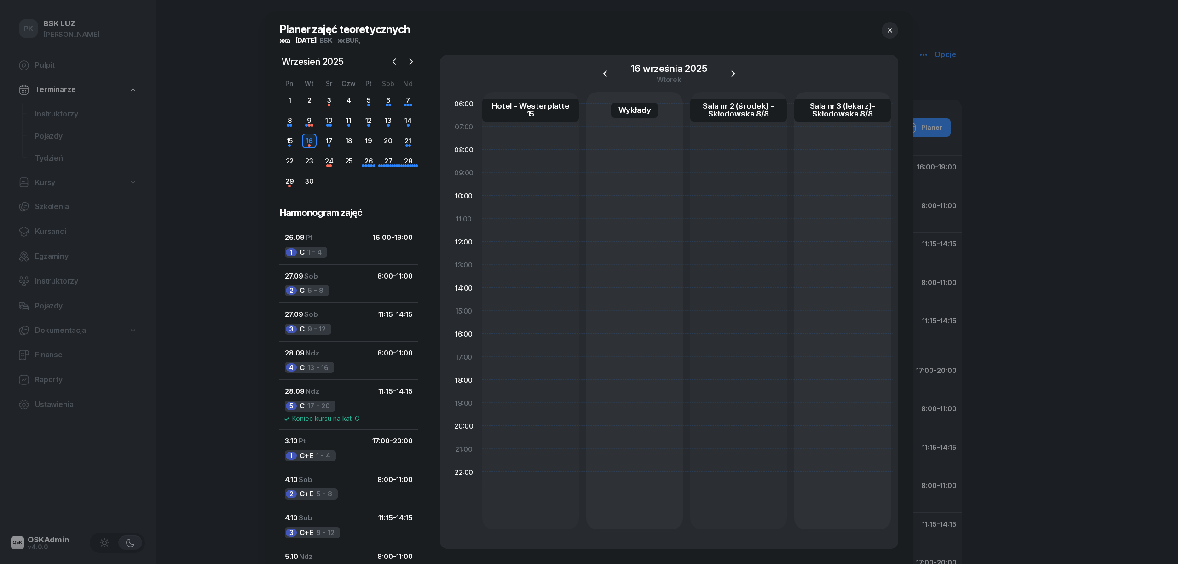
click at [1051, 213] on div at bounding box center [589, 282] width 1178 height 564
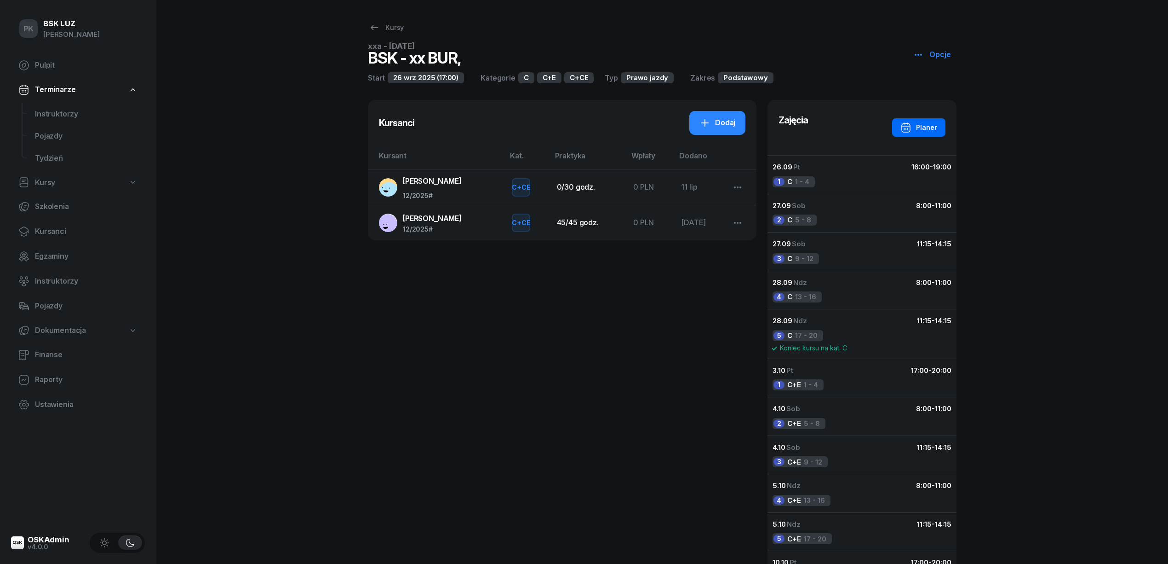
click at [921, 122] on div "Planer" at bounding box center [919, 127] width 37 height 11
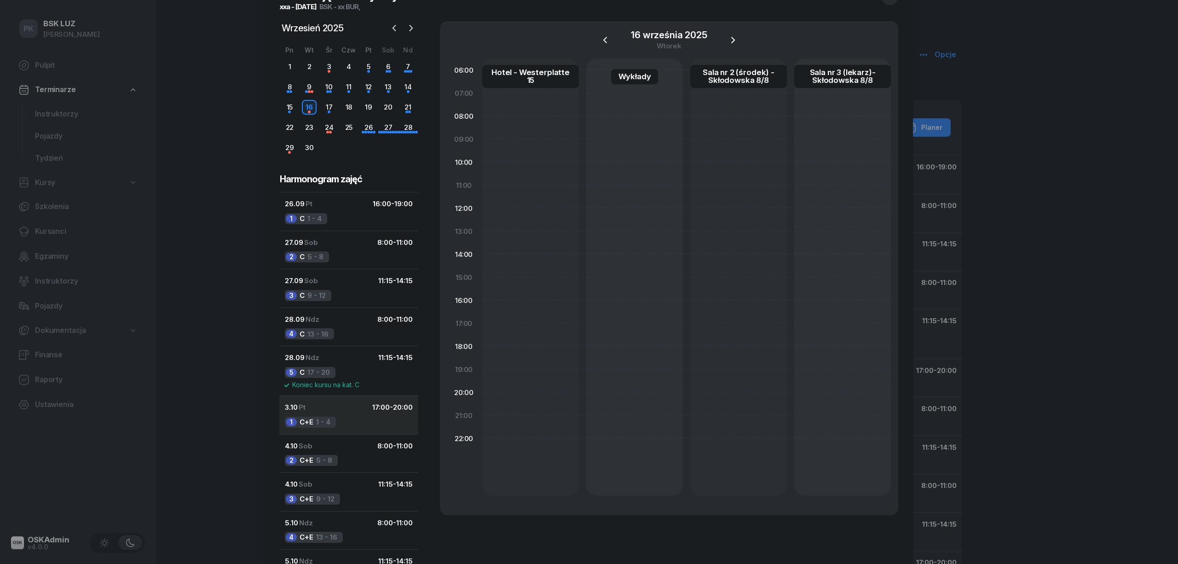
scroll to position [61, 0]
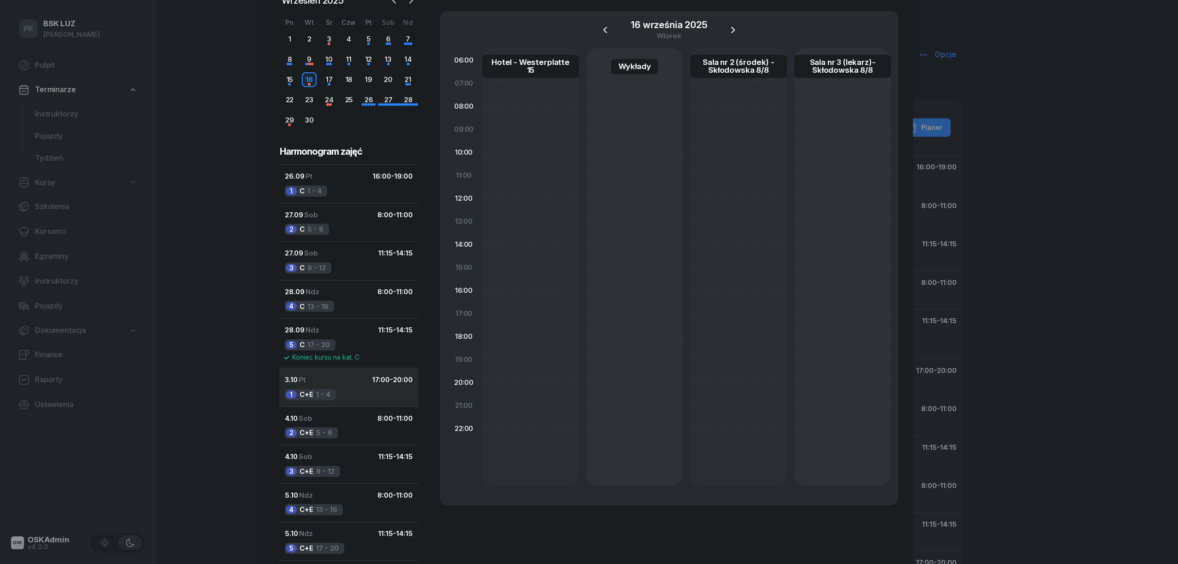
click at [328, 385] on div "3.10 Pt 17:00 - 20:00" at bounding box center [349, 380] width 128 height 12
click at [339, 420] on div "4.10 Sob 8:00 - 11:00" at bounding box center [349, 418] width 128 height 12
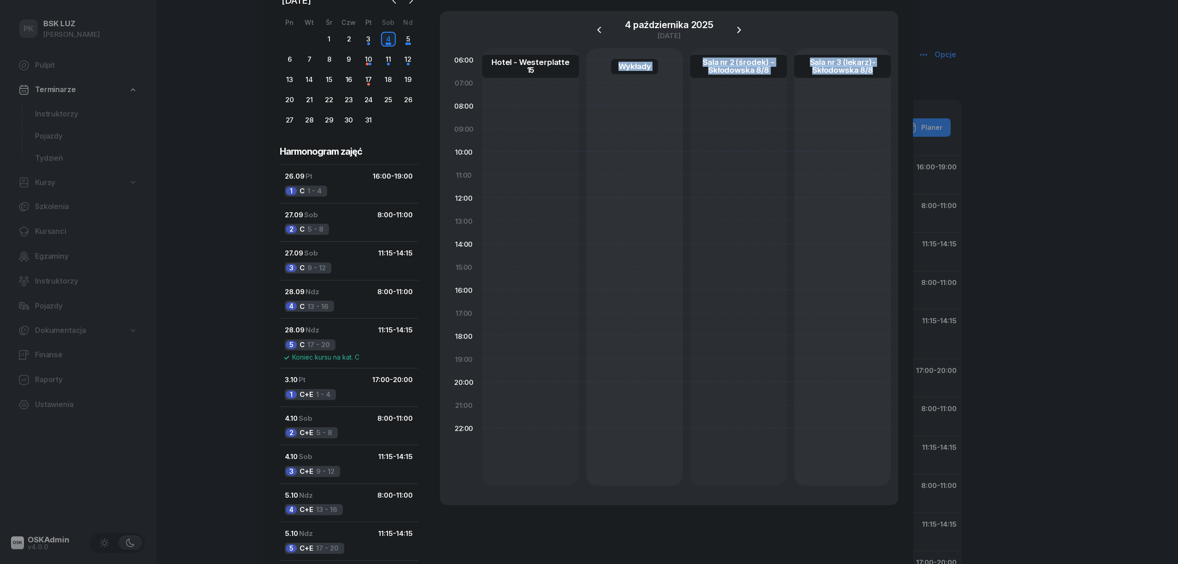
drag, startPoint x: 586, startPoint y: 505, endPoint x: 869, endPoint y: 494, distance: 284.0
click at [869, 494] on div "4 października 2025 sobota 06:00 07:00 08:00 09:00 10:00 11:00 12:00 13:00 14:0…" at bounding box center [669, 307] width 458 height 626
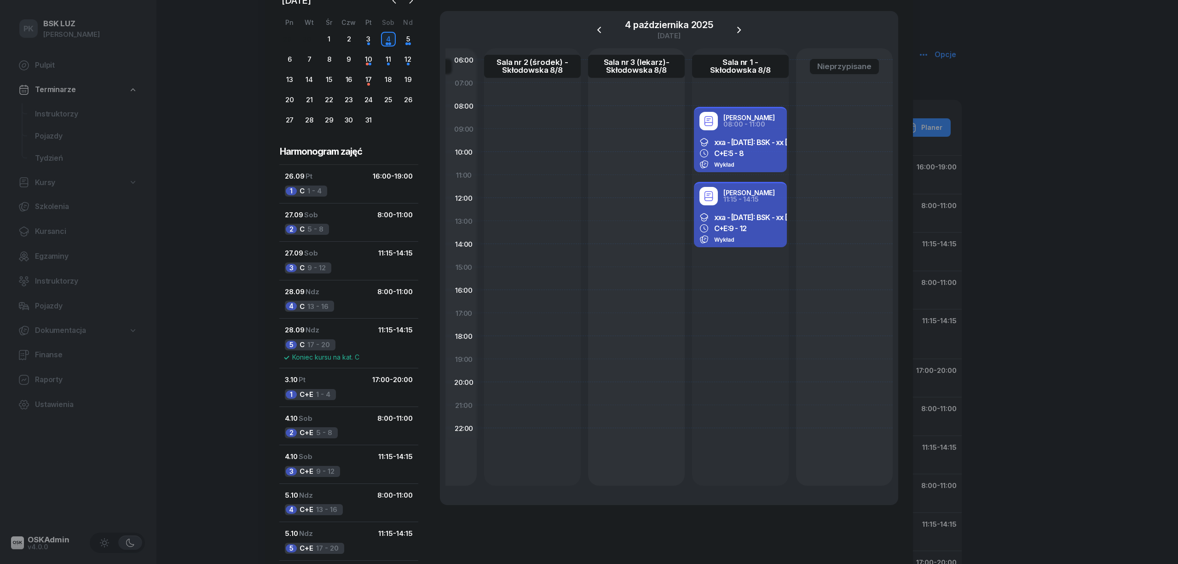
click at [713, 530] on div "4 października 2025 sobota 06:00 07:00 08:00 09:00 10:00 11:00 12:00 13:00 14:0…" at bounding box center [669, 307] width 458 height 626
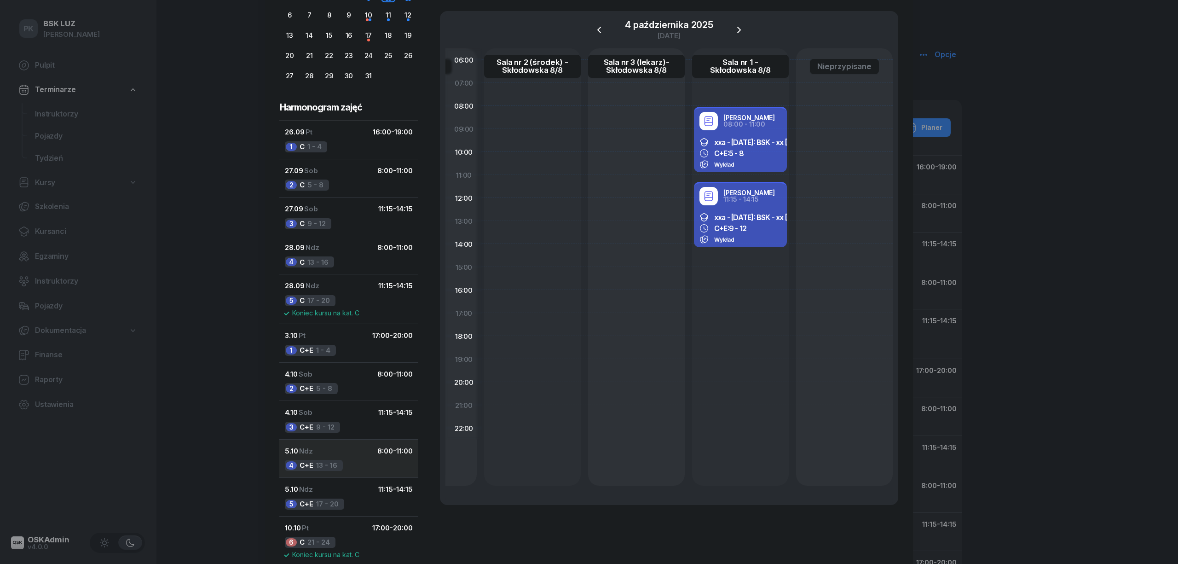
scroll to position [148, 0]
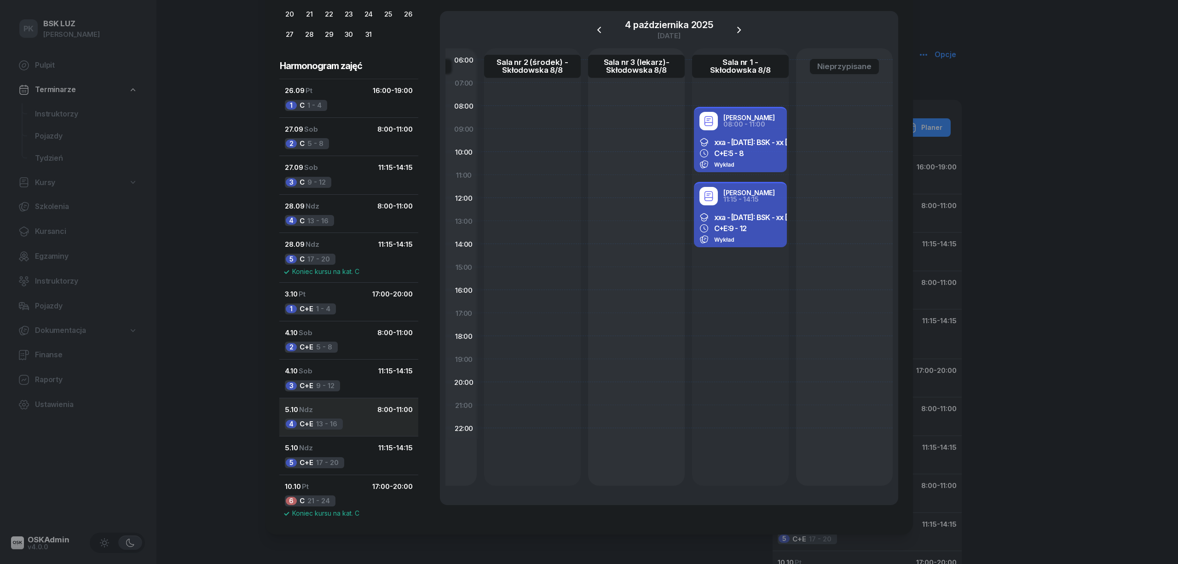
click at [348, 409] on div "5.10 Ndz 8:00 - 11:00" at bounding box center [349, 409] width 128 height 12
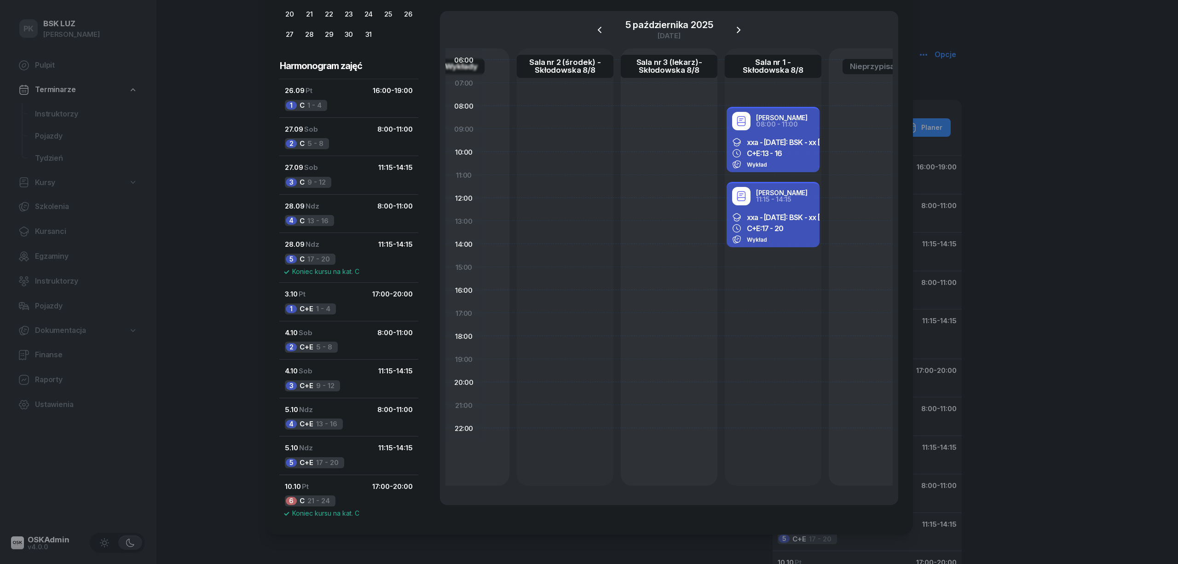
scroll to position [0, 206]
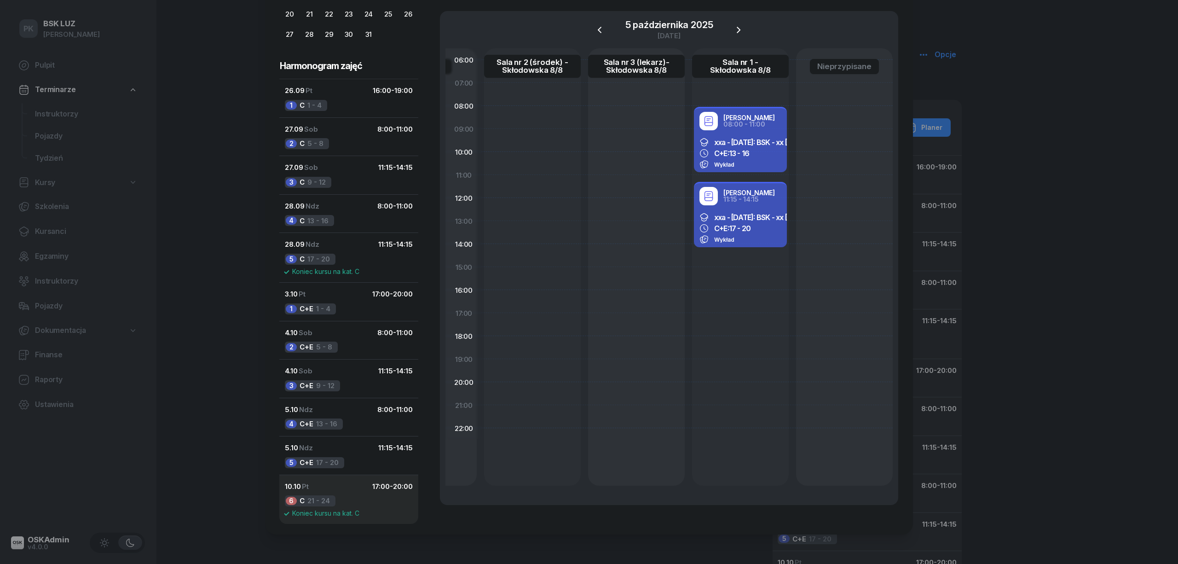
click at [343, 494] on button "10.10 Pt 17:00 - 20:00 6 C 21 - 24 Koniec kursu na kat. C" at bounding box center [348, 499] width 139 height 50
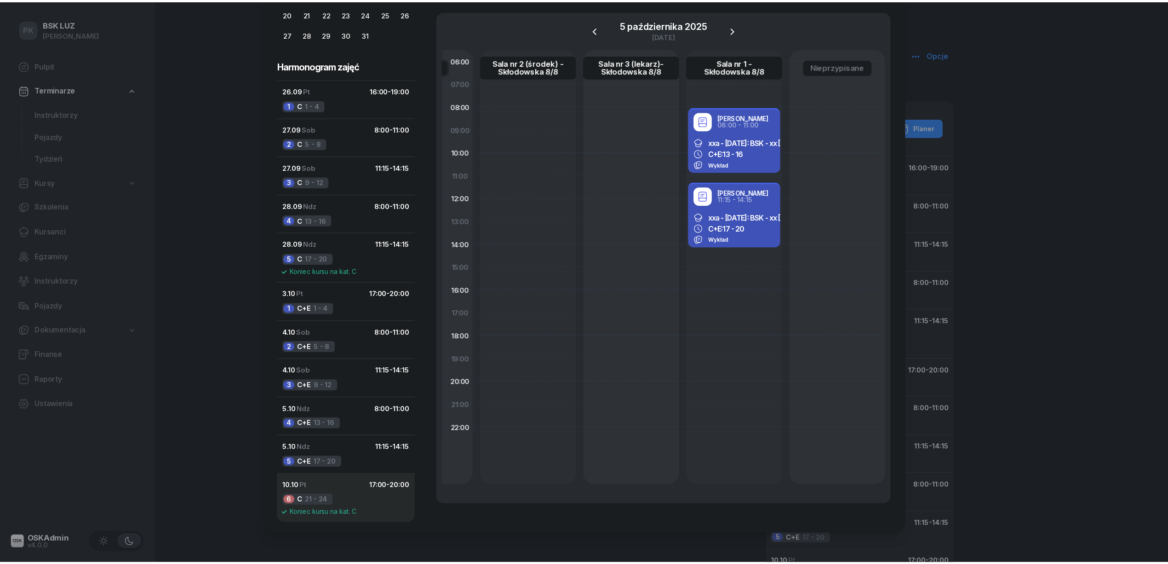
scroll to position [0, 0]
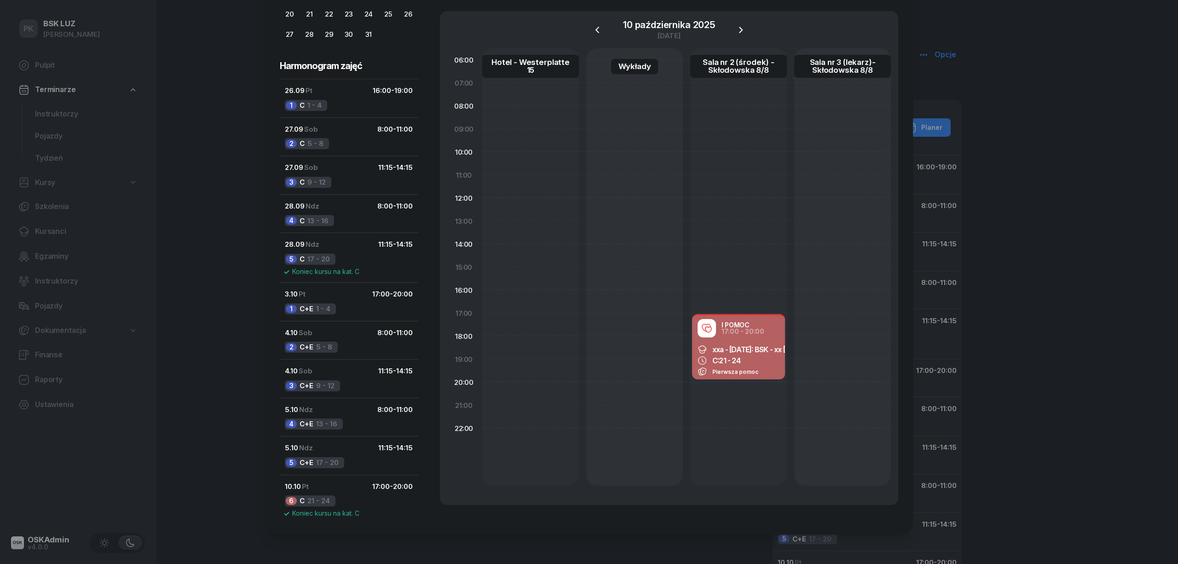
click at [759, 354] on div "xxa - 2025/09/26: BSK - xx BUR, C: 21 - 24 Pierwsza pomoc" at bounding box center [738, 360] width 93 height 39
select select "17"
select select "20"
select select "med"
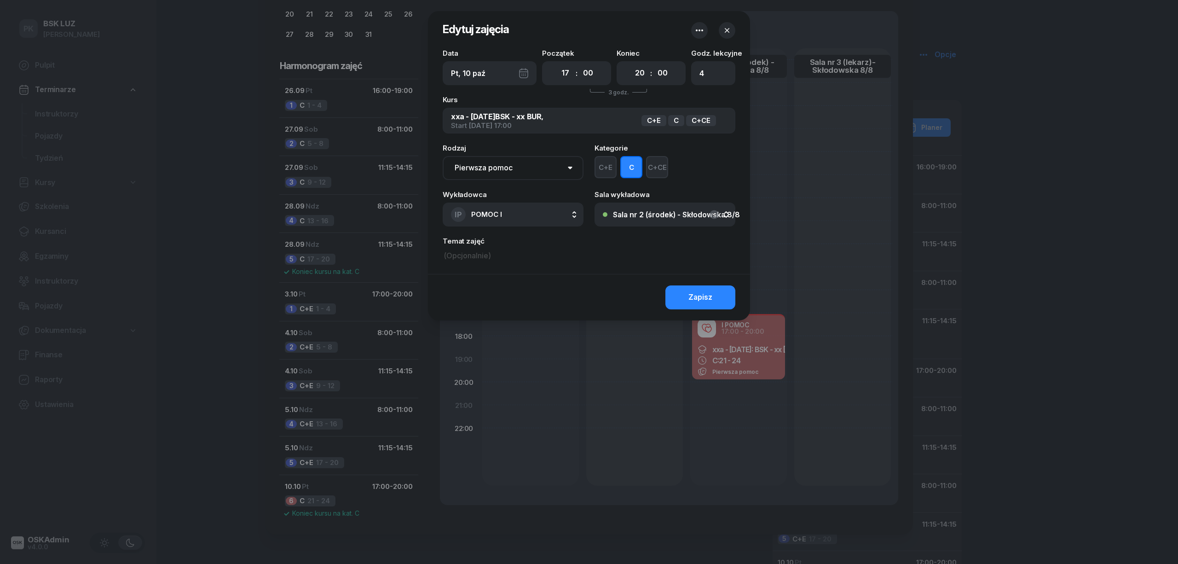
click at [528, 70] on div "Pt, 10 paź" at bounding box center [490, 73] width 94 height 24
click at [437, 160] on div "7" at bounding box center [434, 163] width 15 height 15
type input "Wt, 7 paź"
click at [700, 292] on div "Zapisz" at bounding box center [700, 297] width 24 height 12
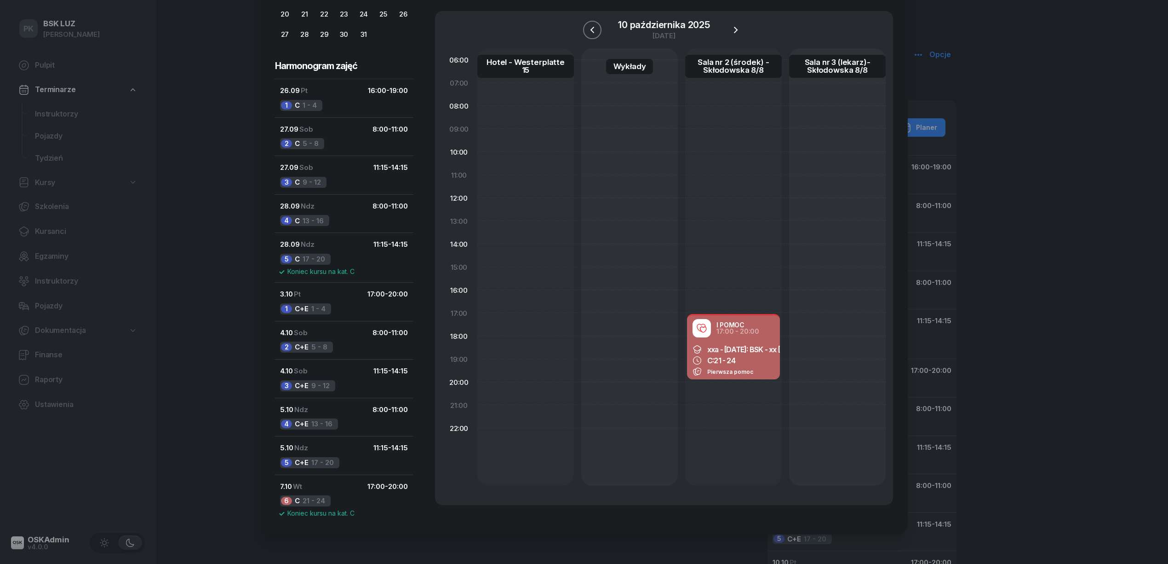
click at [593, 28] on icon "button" at bounding box center [592, 29] width 11 height 11
click at [593, 28] on icon "button" at bounding box center [594, 29] width 11 height 11
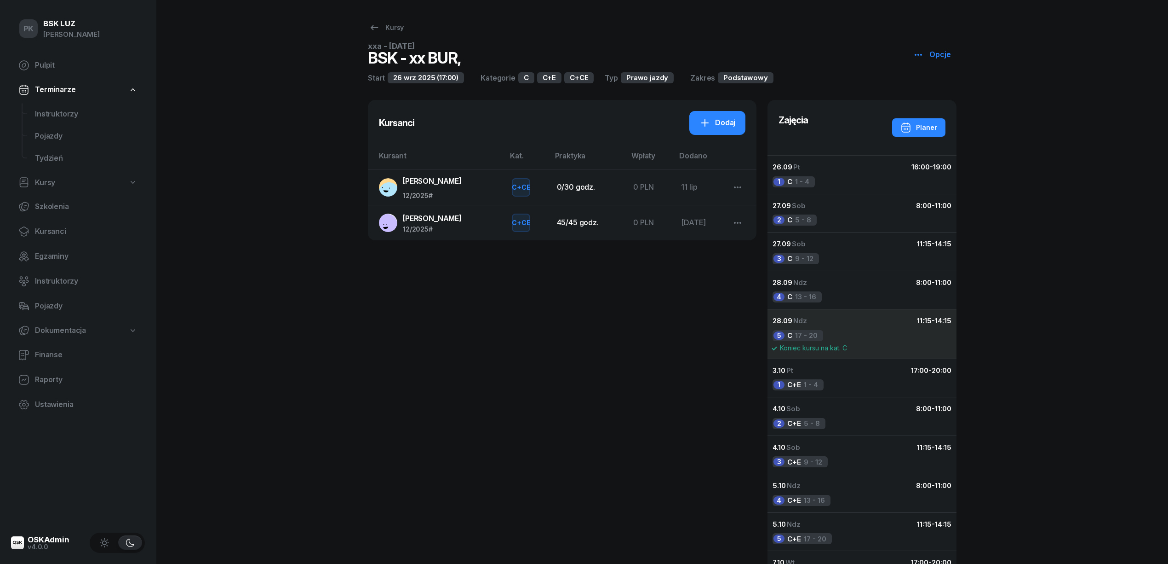
scroll to position [184, 0]
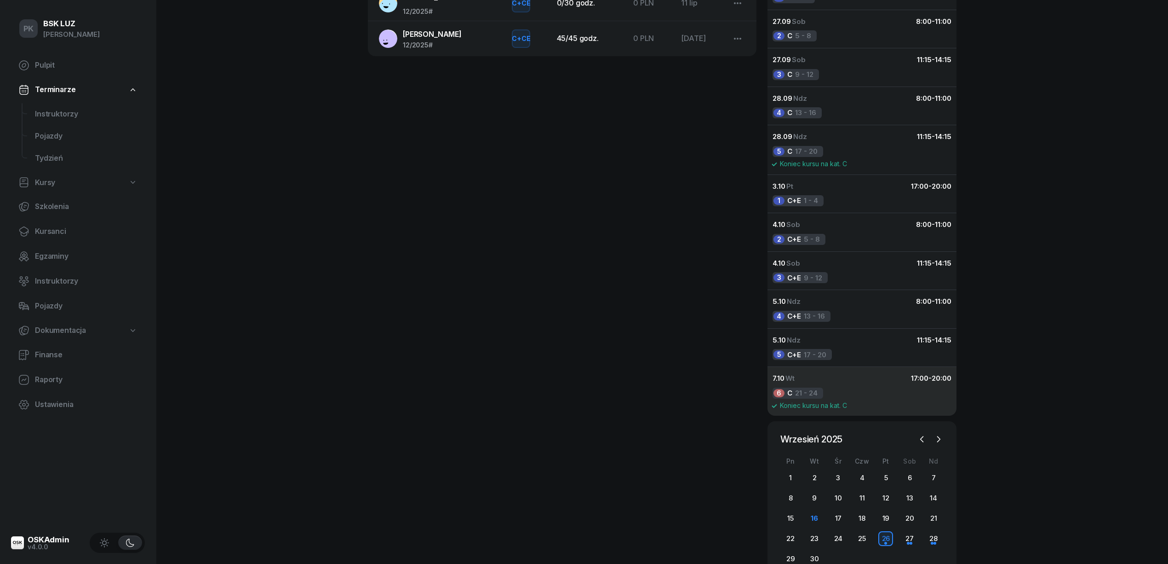
click at [836, 384] on div "7.10 Wt 17:00 - 20:00" at bounding box center [862, 378] width 179 height 12
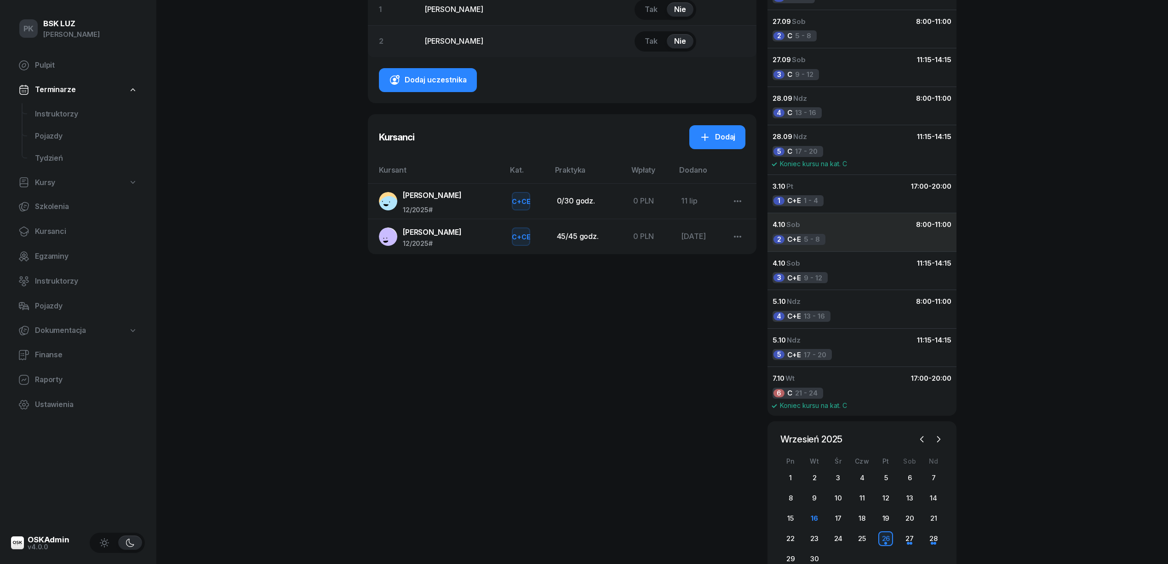
click at [787, 238] on div "2 C+E 5 - 8" at bounding box center [799, 239] width 53 height 11
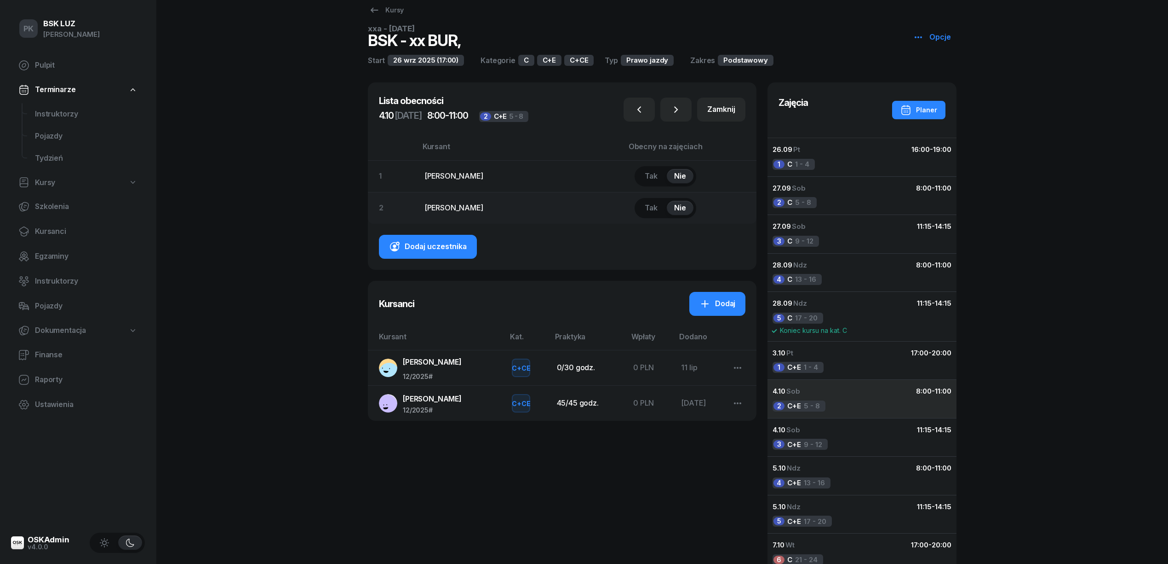
scroll to position [0, 0]
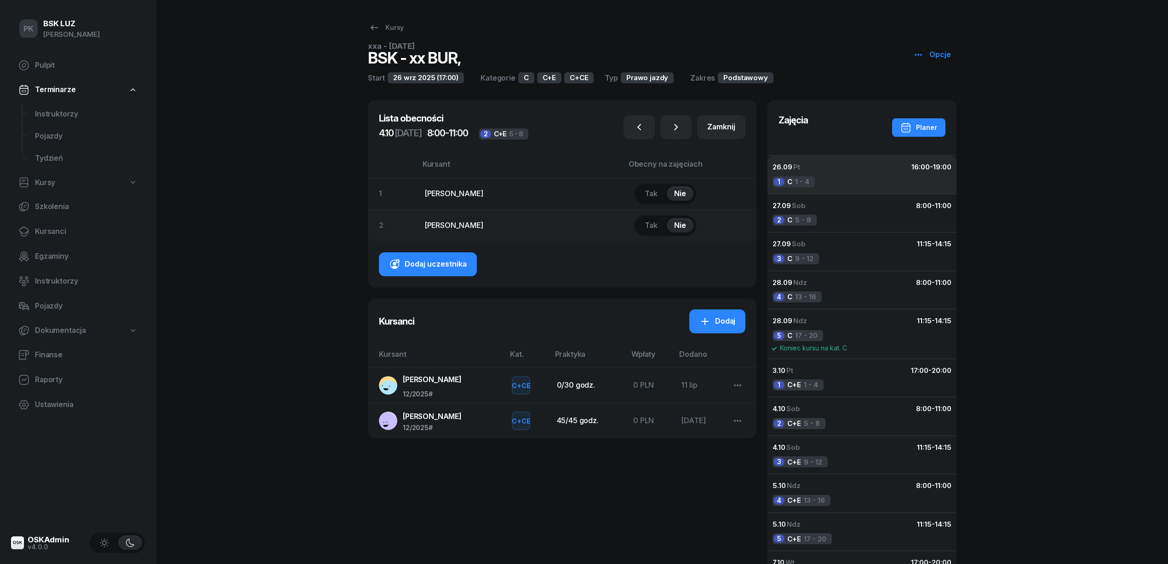
click at [791, 184] on span "C" at bounding box center [790, 182] width 5 height 12
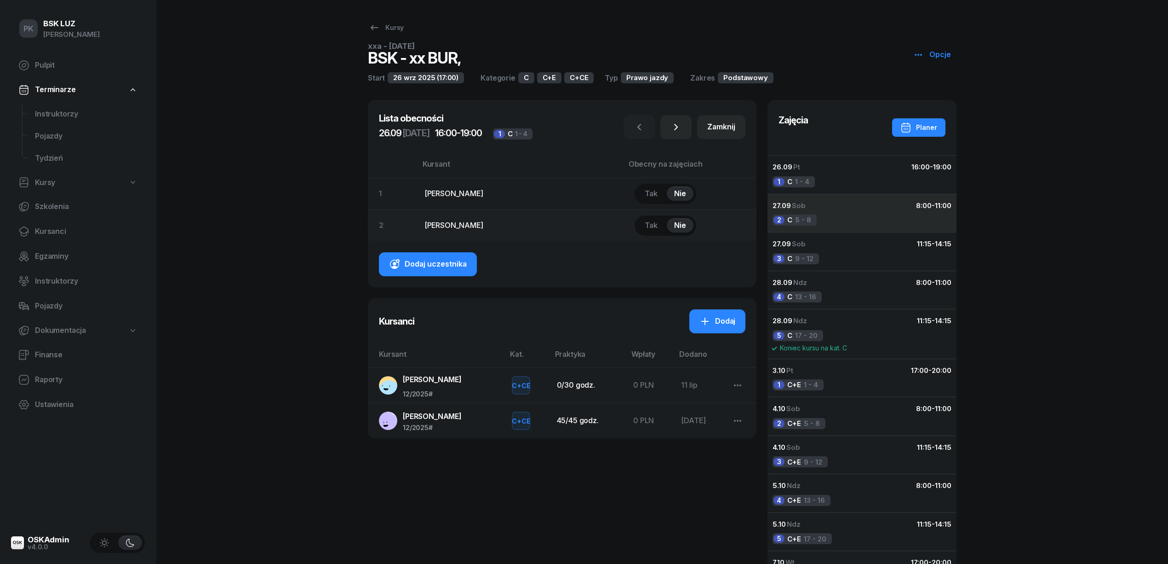
click at [798, 207] on span "Sob" at bounding box center [799, 205] width 14 height 9
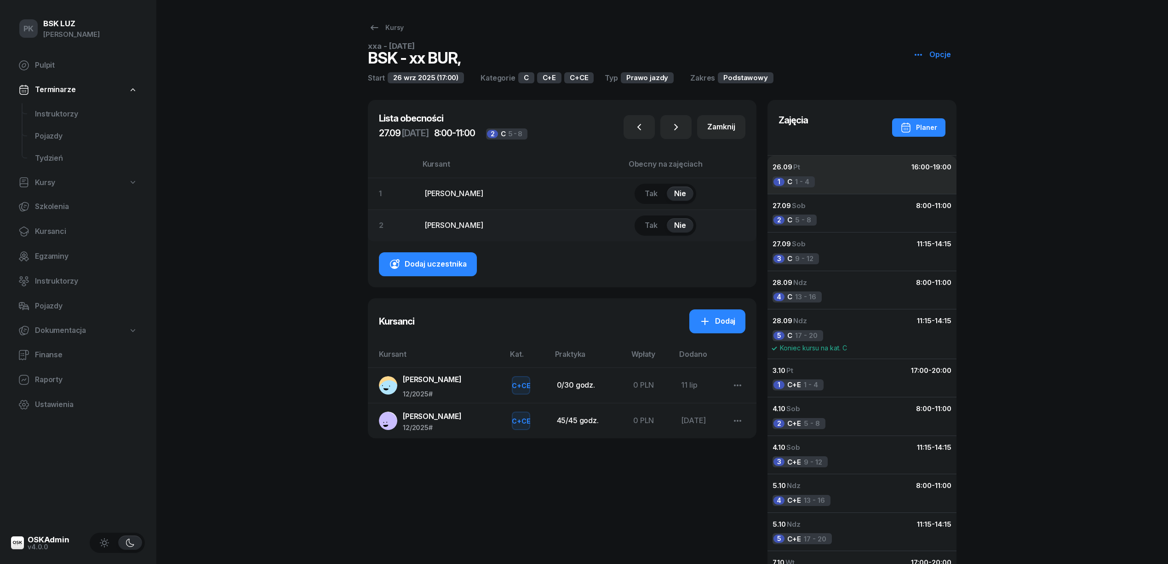
click at [797, 178] on div "1 C 1 - 4" at bounding box center [794, 181] width 42 height 11
click at [376, 26] on icon at bounding box center [374, 27] width 11 height 11
select select
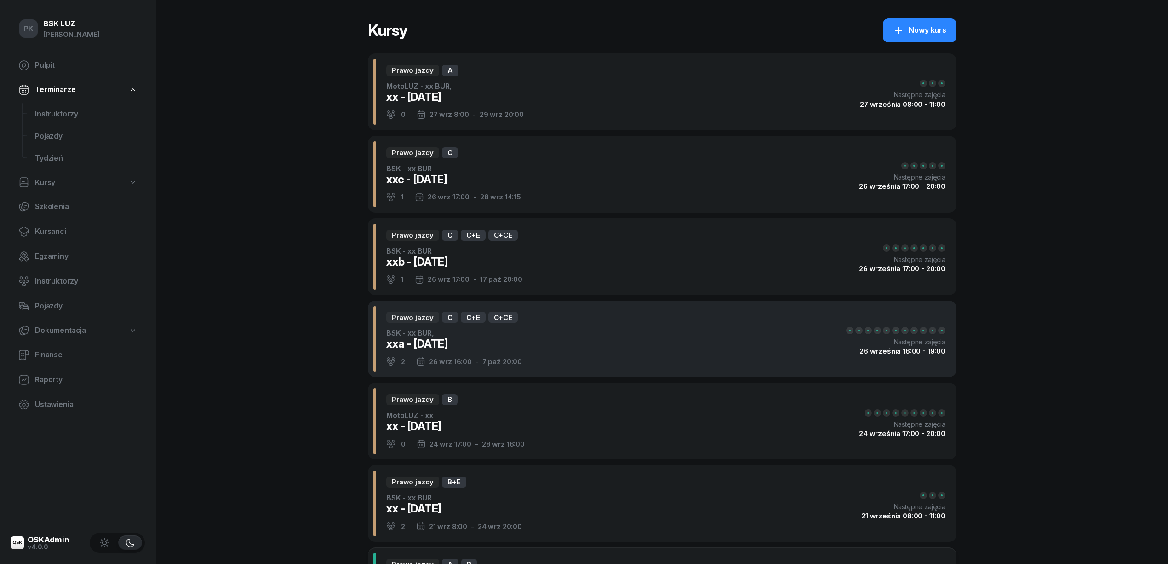
click at [597, 335] on div "Prawo jazdy C C+E C+CE BSK - xx BUR, xxa - 2025/09/26 2 26 wrz 16:00 - 7 paź 20…" at bounding box center [662, 338] width 589 height 77
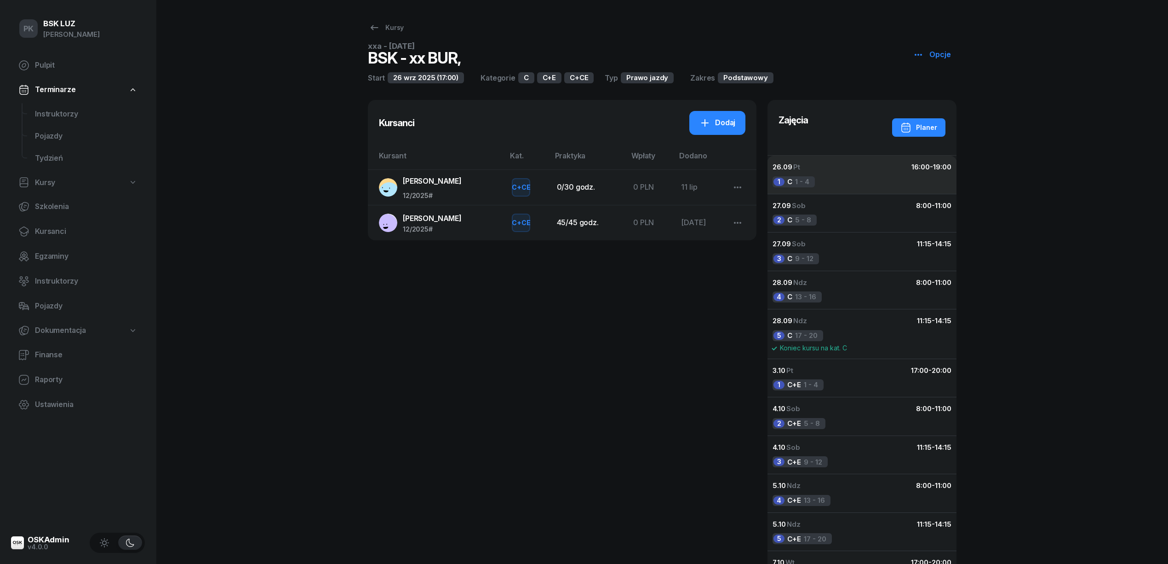
click at [801, 175] on button "26.09 Pt 16:00 - 19:00 1 C 1 - 4" at bounding box center [862, 174] width 190 height 38
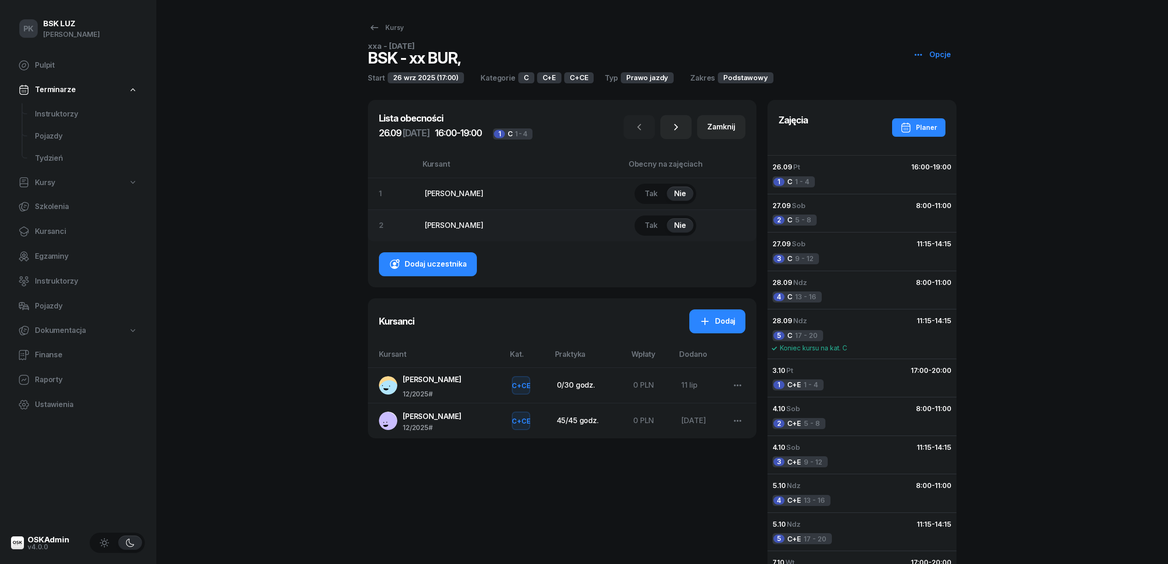
click at [665, 191] on button "Tak" at bounding box center [652, 193] width 28 height 15
click at [686, 192] on span "Nie" at bounding box center [680, 194] width 12 height 12
click at [718, 124] on div "Zamknij" at bounding box center [722, 127] width 28 height 12
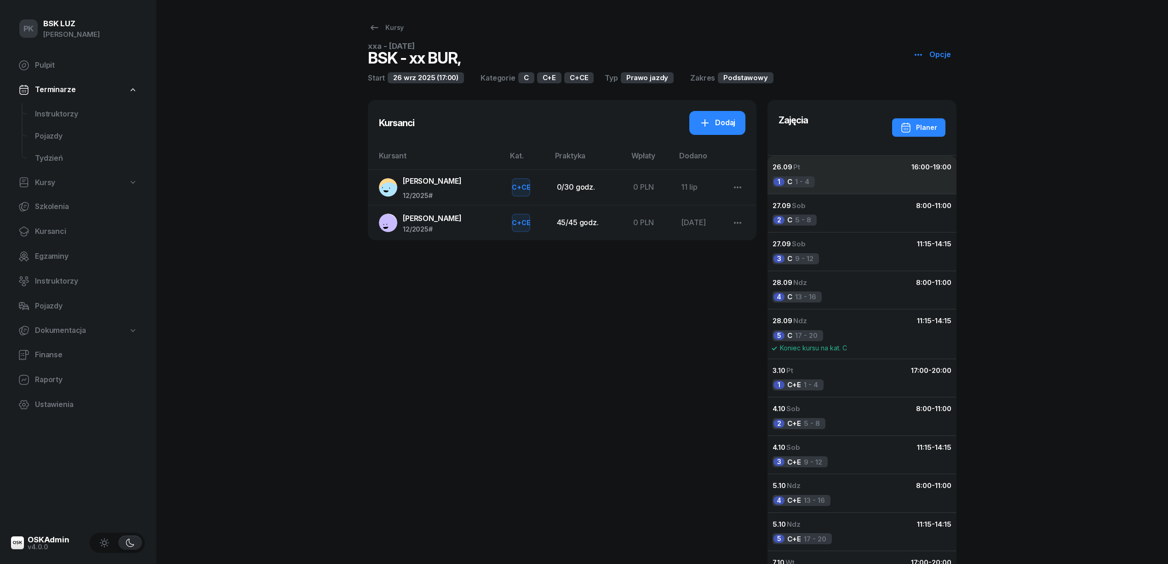
click at [928, 170] on div "16:00 - 19:00" at bounding box center [932, 167] width 40 height 12
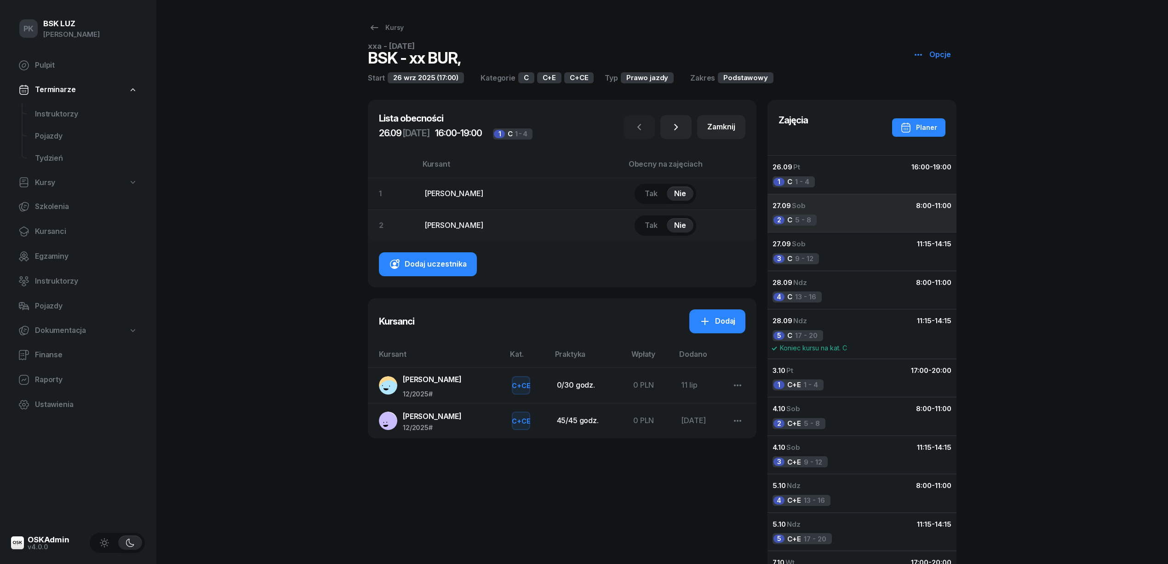
click at [875, 203] on div "27.09 Sob 8:00 - 11:00" at bounding box center [862, 206] width 179 height 12
click at [876, 247] on div "27.09 Sob 11:15 - 14:15" at bounding box center [862, 244] width 179 height 12
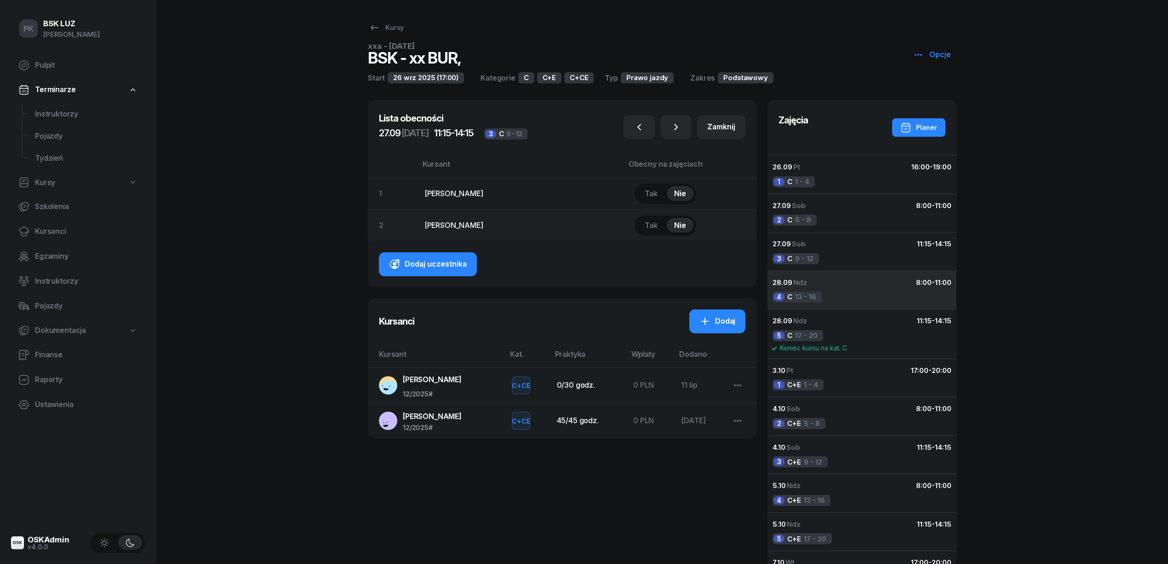
click at [873, 288] on div "28.09 Ndz 8:00 - 11:00" at bounding box center [862, 282] width 179 height 12
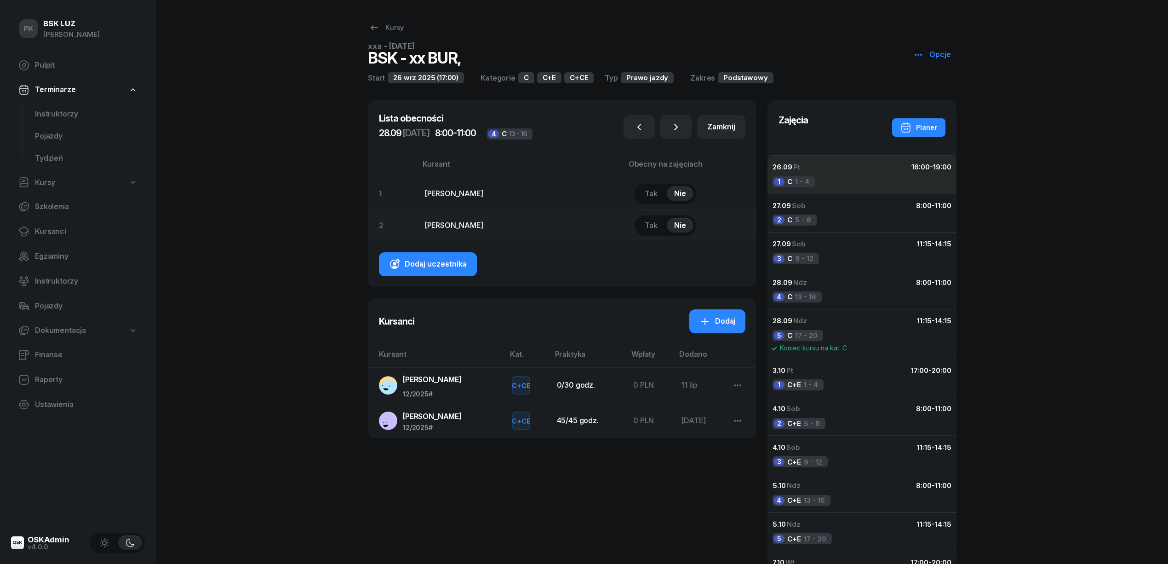
click at [841, 166] on div "26.09 Pt 16:00 - 19:00" at bounding box center [862, 167] width 179 height 12
click at [460, 273] on button "Dodaj uczestnika" at bounding box center [428, 264] width 98 height 24
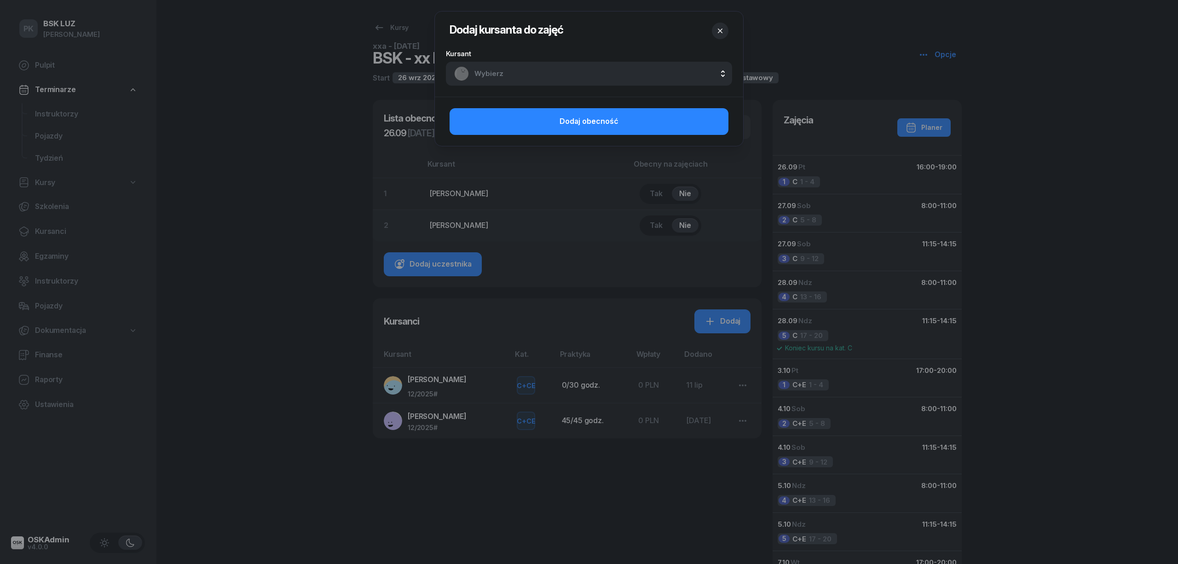
click at [551, 76] on span "Wybierz" at bounding box center [598, 74] width 249 height 12
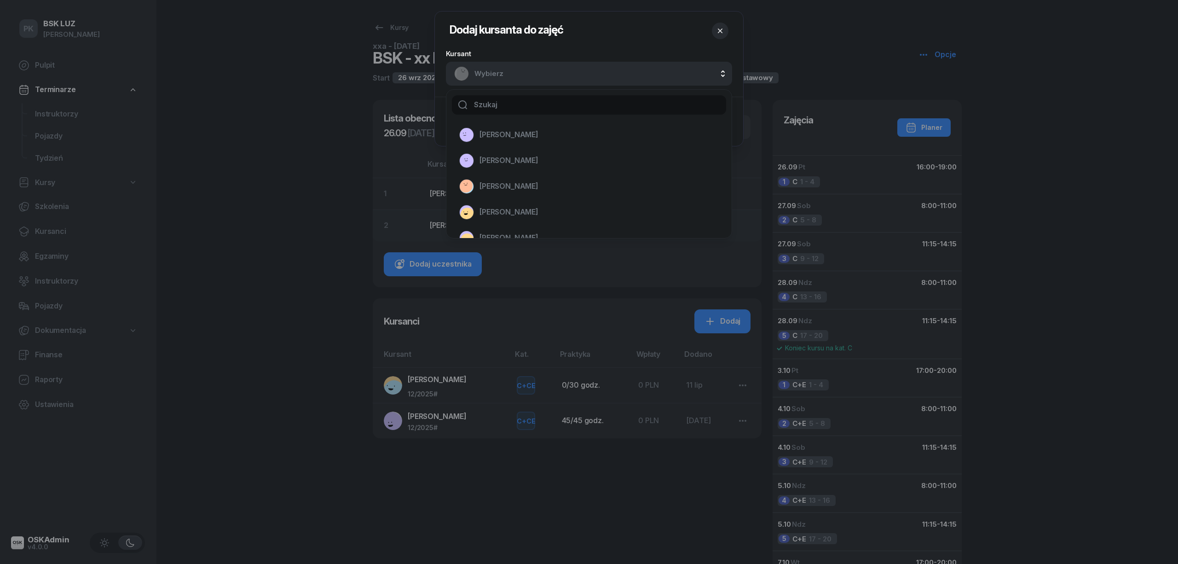
click at [551, 76] on span "Wybierz" at bounding box center [598, 74] width 249 height 12
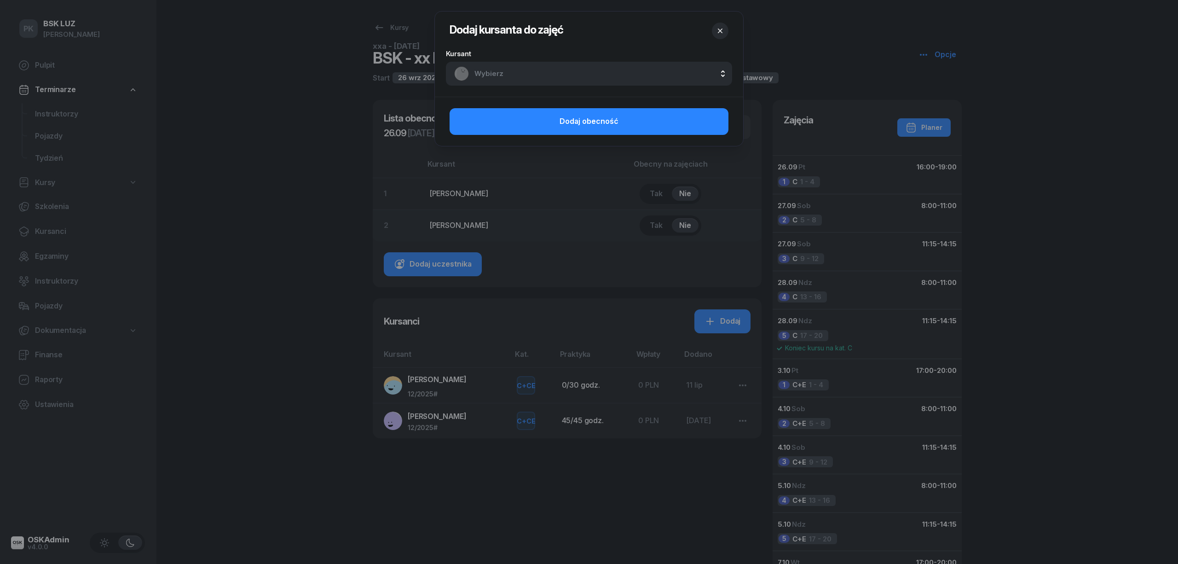
click at [724, 26] on icon "button" at bounding box center [719, 30] width 9 height 9
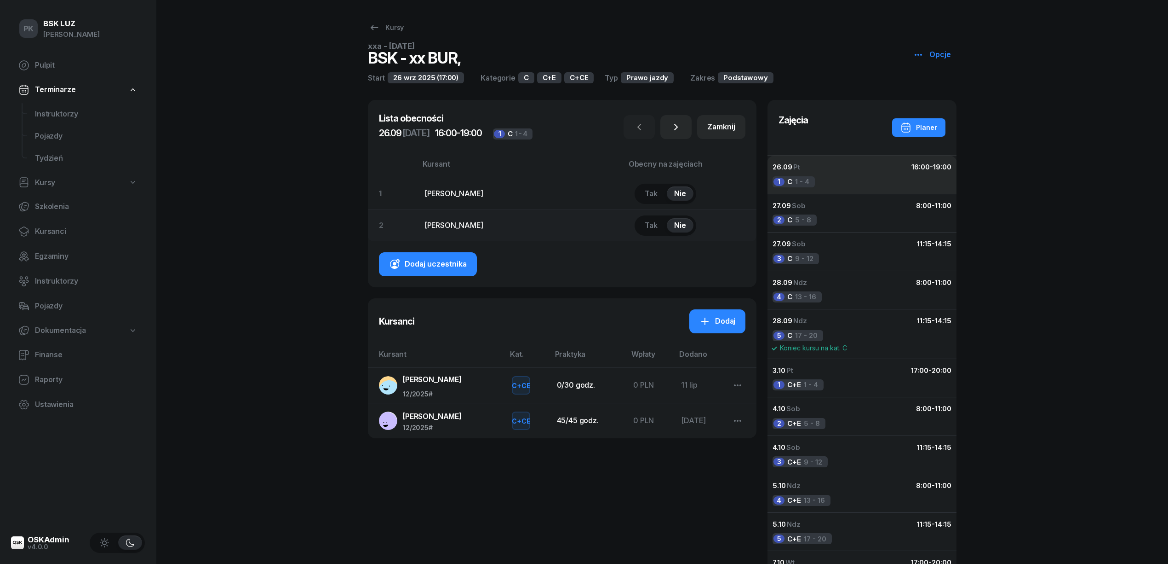
click at [847, 175] on button "26.09 Pt 16:00 - 19:00 1 C 1 - 4" at bounding box center [862, 174] width 190 height 38
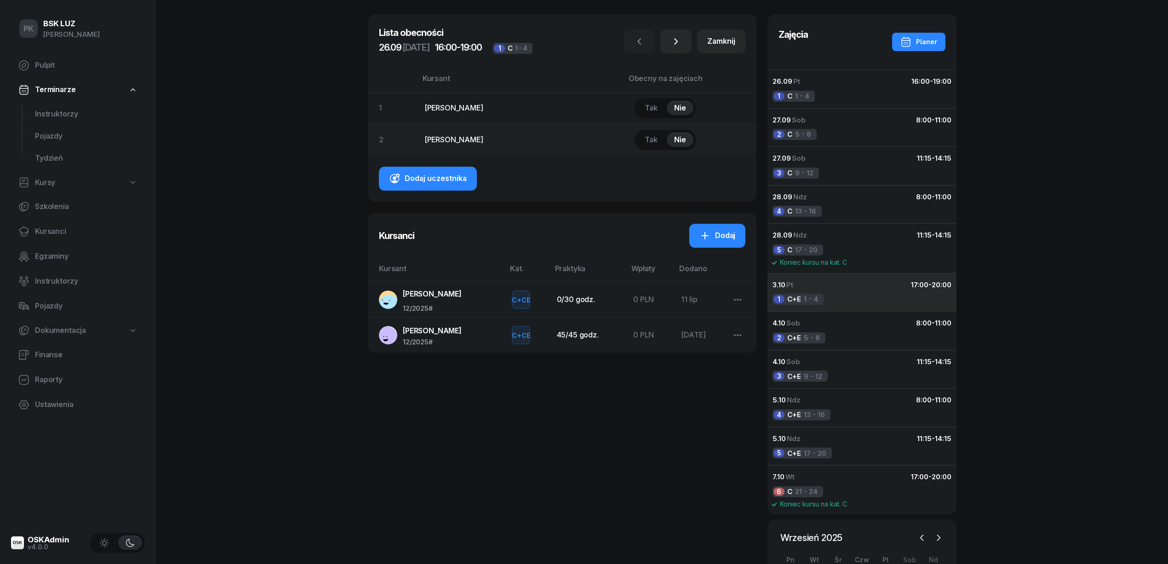
scroll to position [223, 0]
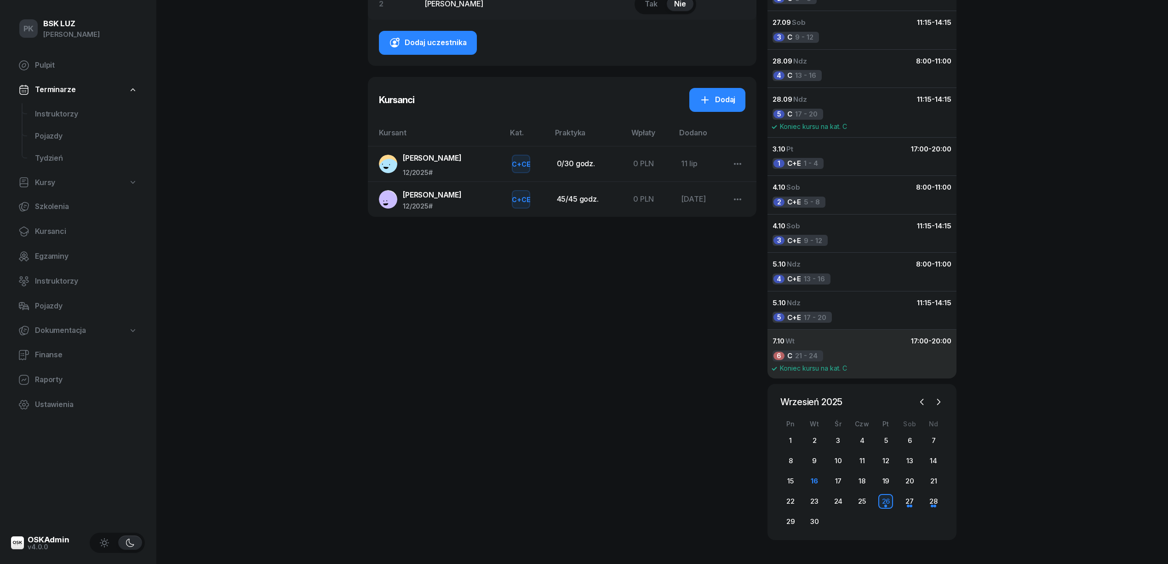
click at [863, 350] on button "7.10 Wt 17:00 - 20:00 6 C 21 - 24 Koniec kursu na kat. C" at bounding box center [862, 354] width 190 height 50
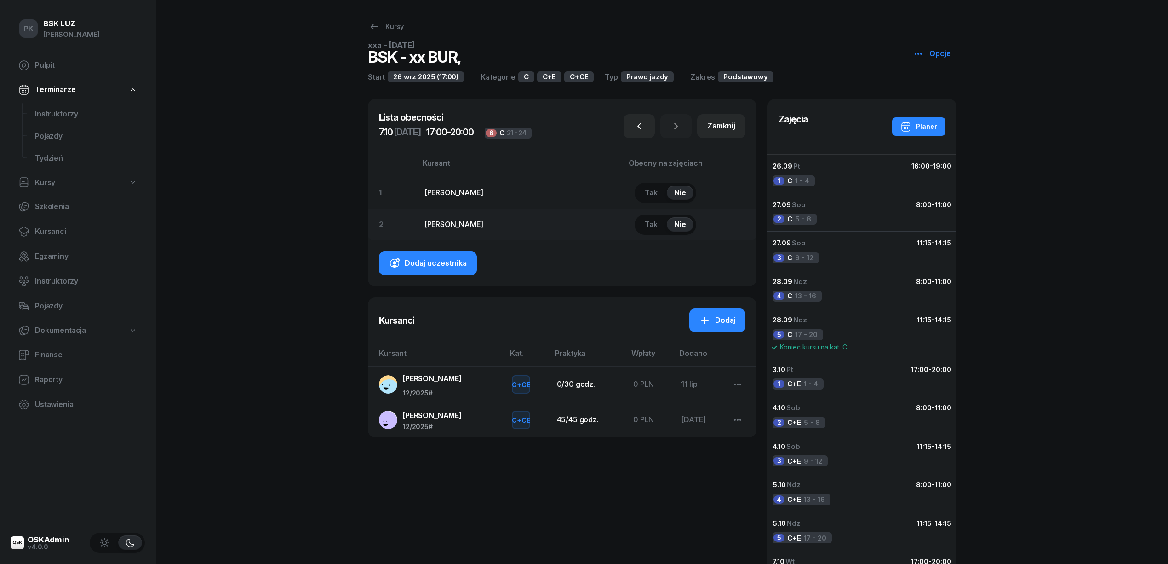
scroll to position [0, 0]
click at [720, 137] on button "Zamknij" at bounding box center [721, 127] width 48 height 24
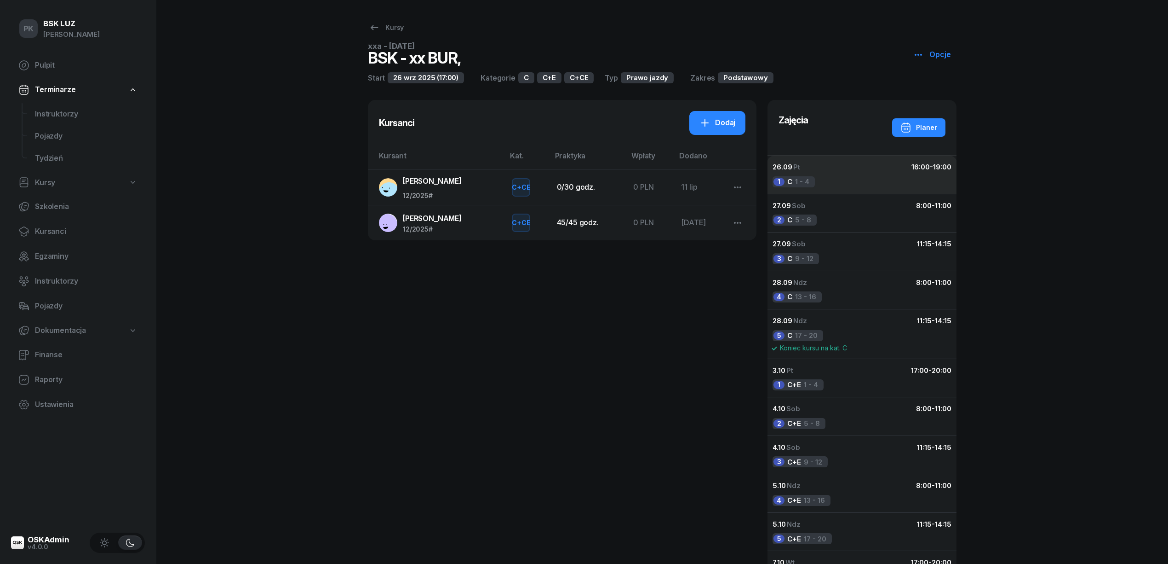
click at [933, 173] on div "16:00 - 19:00" at bounding box center [932, 167] width 40 height 12
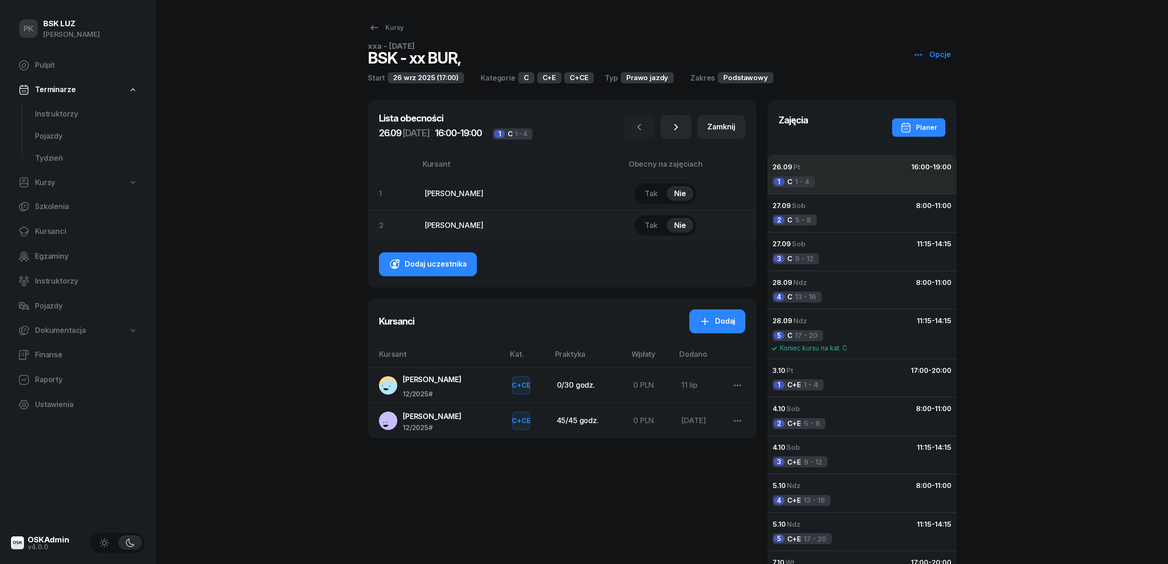
click at [933, 173] on div "16:00 - 19:00" at bounding box center [932, 167] width 40 height 12
click at [685, 127] on button "button" at bounding box center [676, 127] width 31 height 24
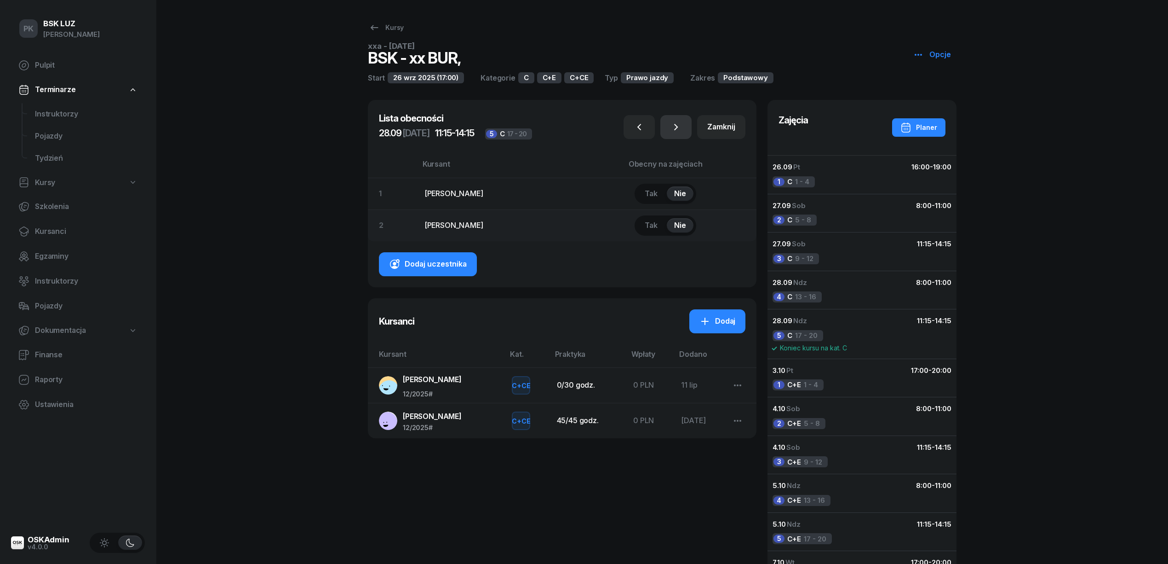
click at [685, 127] on button "button" at bounding box center [676, 127] width 31 height 24
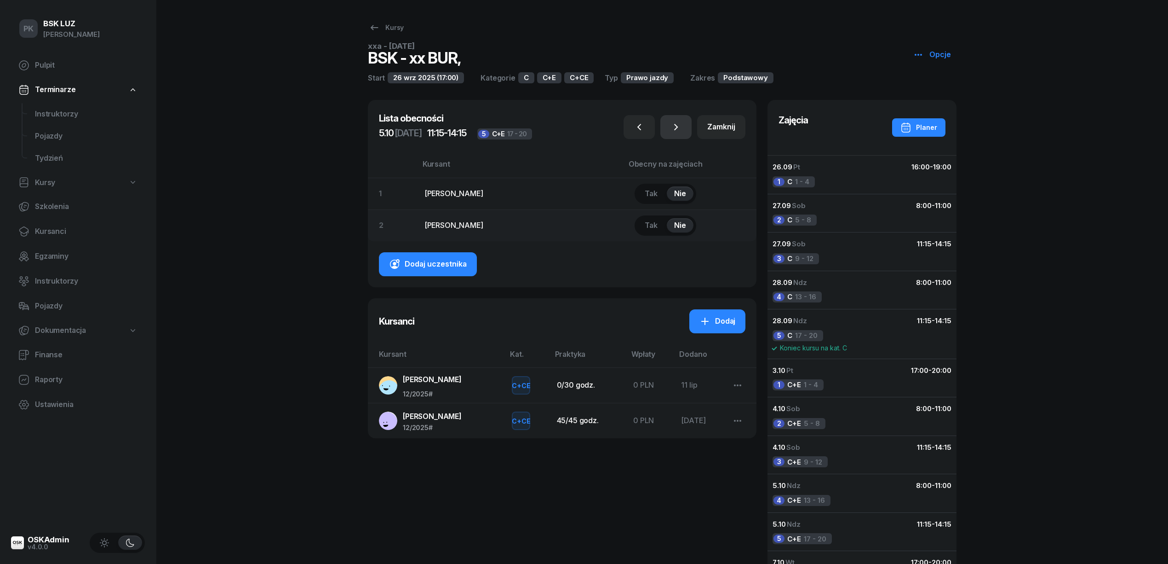
click at [685, 127] on button "button" at bounding box center [676, 127] width 31 height 24
click at [632, 130] on button "button" at bounding box center [639, 127] width 31 height 24
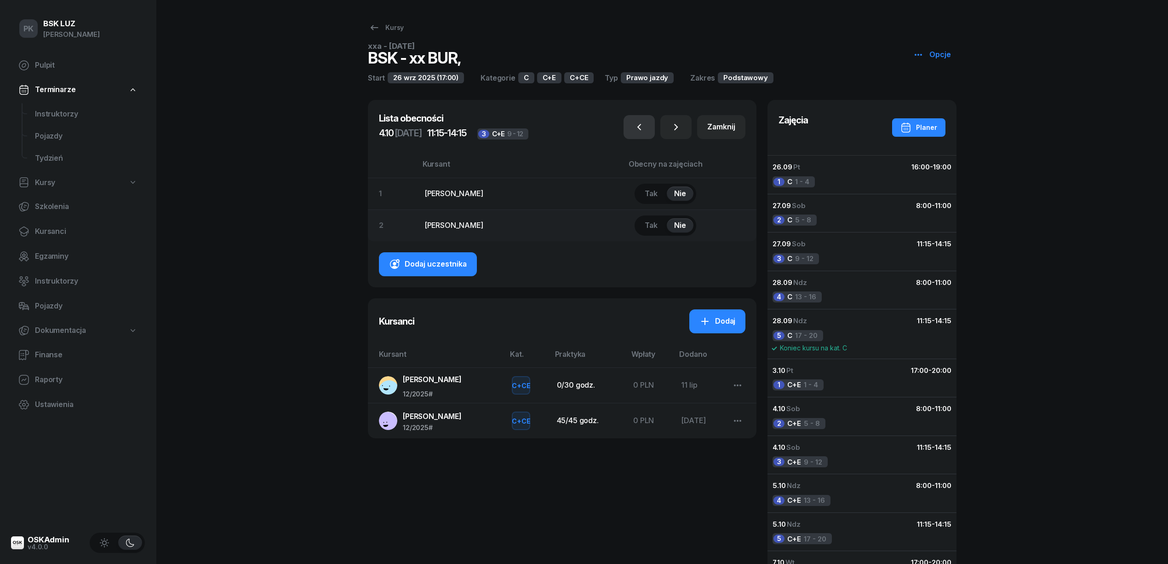
click at [632, 130] on button "button" at bounding box center [639, 127] width 31 height 24
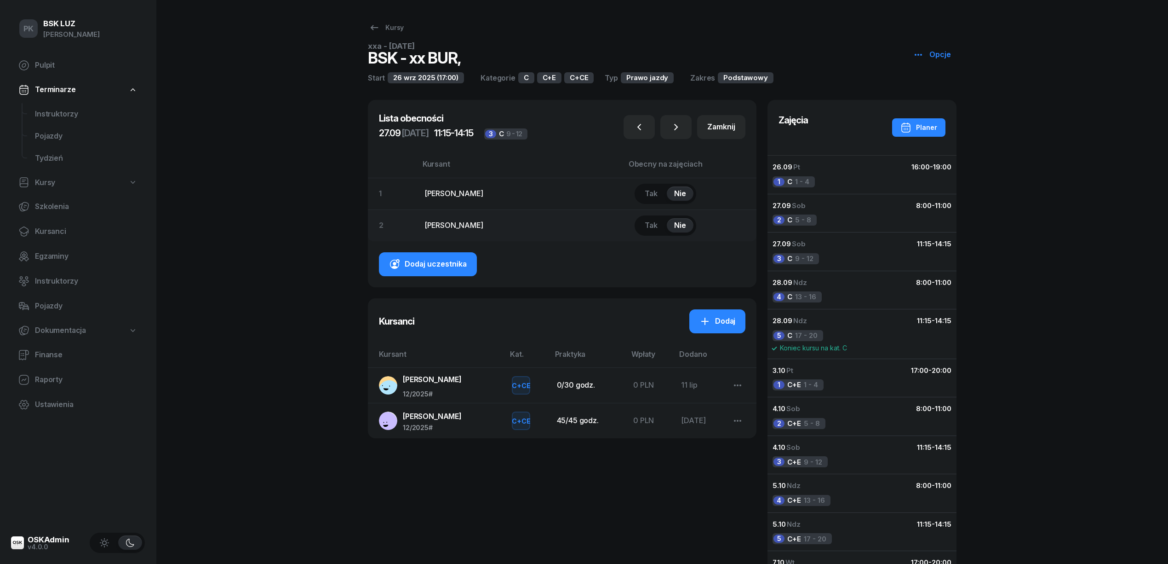
click at [265, 153] on div "PK BSK LUZ Piotr Klimek Pulpit Terminarze Instruktorzy Pojazdy Tydzień Kursy Sz…" at bounding box center [584, 392] width 1168 height 785
click at [735, 126] on div "Zamknij" at bounding box center [722, 127] width 28 height 12
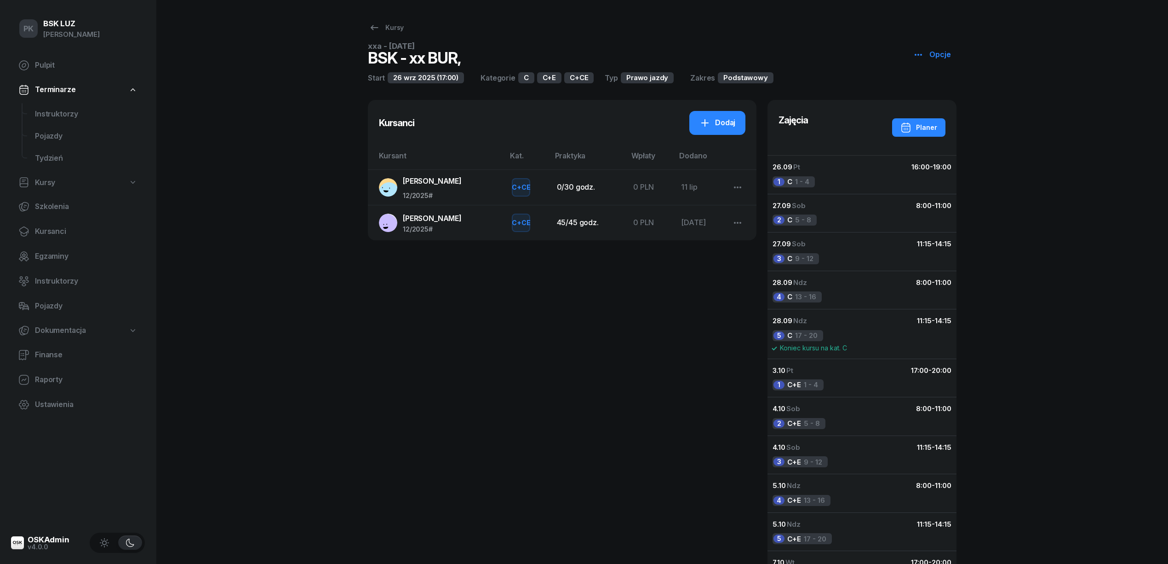
click at [735, 77] on div "Podstawowy" at bounding box center [745, 77] width 55 height 11
click at [652, 74] on div "Prawo jazdy" at bounding box center [647, 77] width 53 height 11
click at [580, 75] on div "C+CE" at bounding box center [578, 77] width 29 height 11
click at [531, 78] on div "C" at bounding box center [526, 77] width 16 height 11
click at [524, 78] on div "C" at bounding box center [526, 77] width 16 height 11
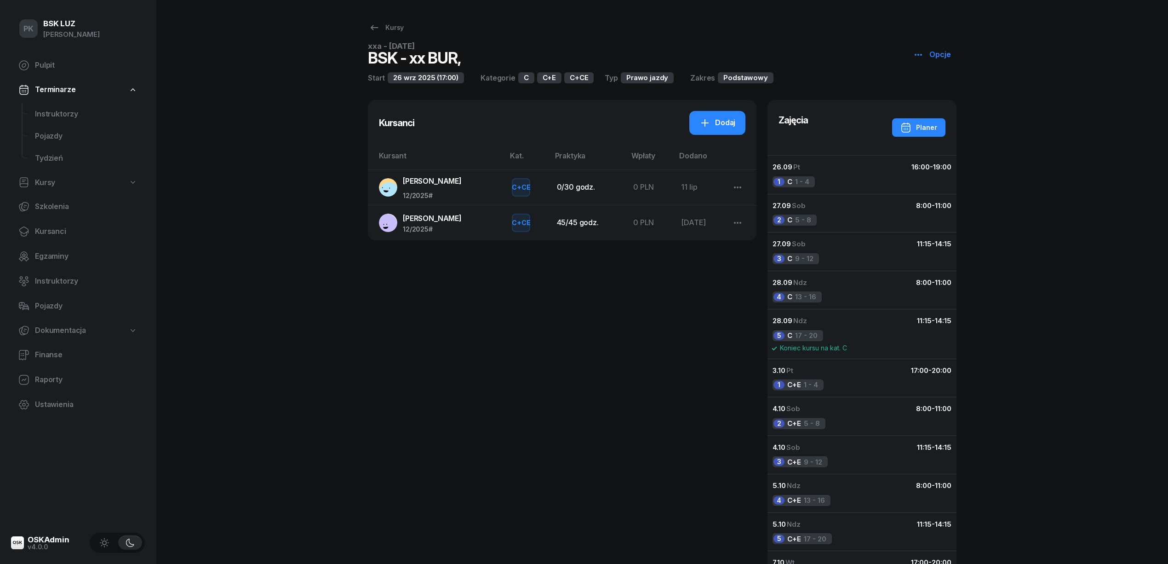
click at [917, 52] on icon "button" at bounding box center [918, 54] width 11 height 11
click at [1046, 45] on div "PK BSK LUZ Piotr Klimek Pulpit Terminarze Instruktorzy Pojazdy Tydzień Kursy Sz…" at bounding box center [584, 392] width 1168 height 785
click at [60, 228] on span "Kursanci" at bounding box center [86, 231] width 103 height 12
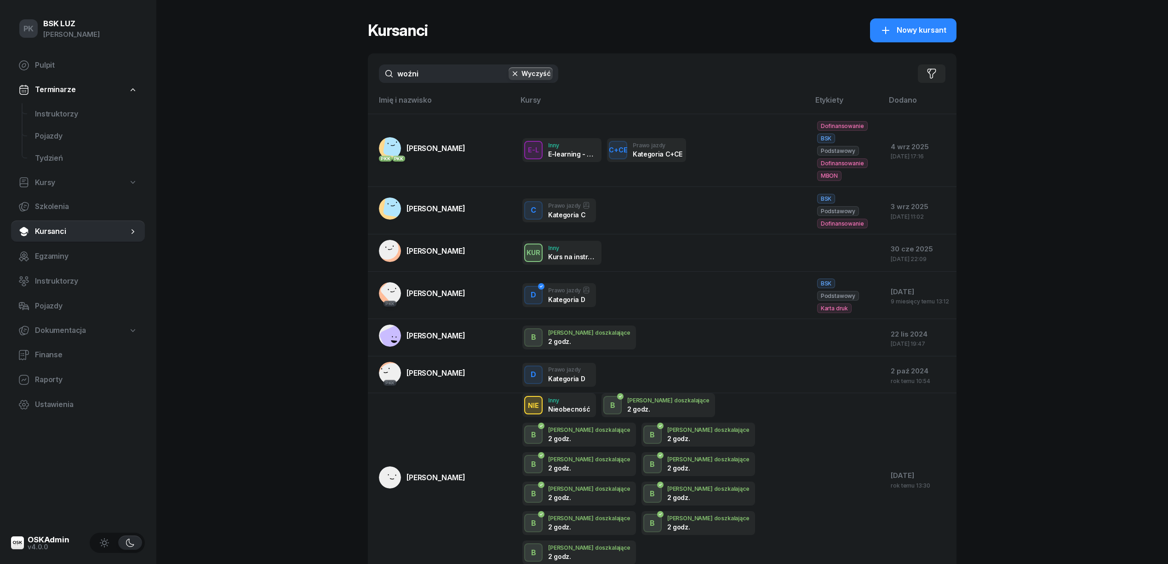
drag, startPoint x: 420, startPoint y: 75, endPoint x: 374, endPoint y: 78, distance: 46.6
click at [374, 77] on div "woźni Wyczyść Filtruj" at bounding box center [662, 73] width 589 height 40
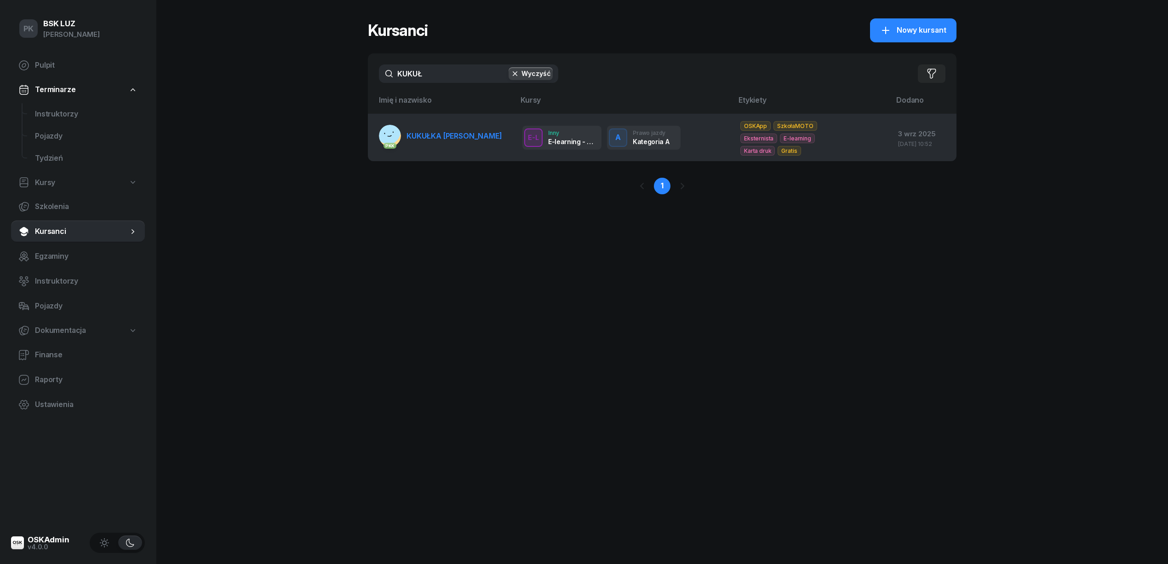
type input "KUKUŁ"
click at [460, 140] on span "KUKUŁKA [PERSON_NAME]" at bounding box center [455, 135] width 96 height 9
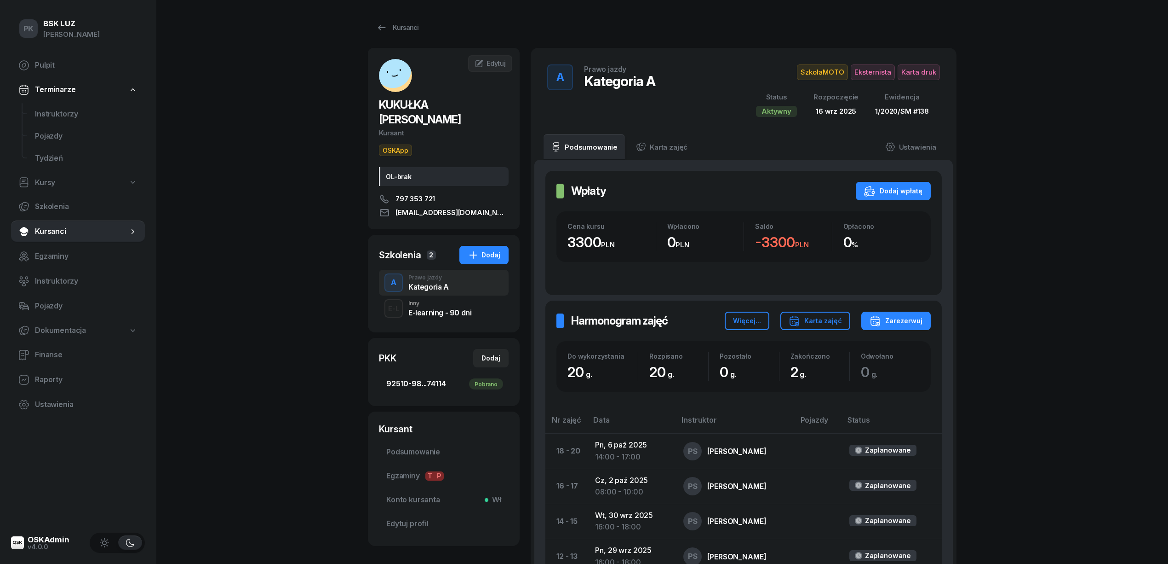
click at [430, 378] on span "92510-98...74114 Pobrano" at bounding box center [443, 384] width 115 height 12
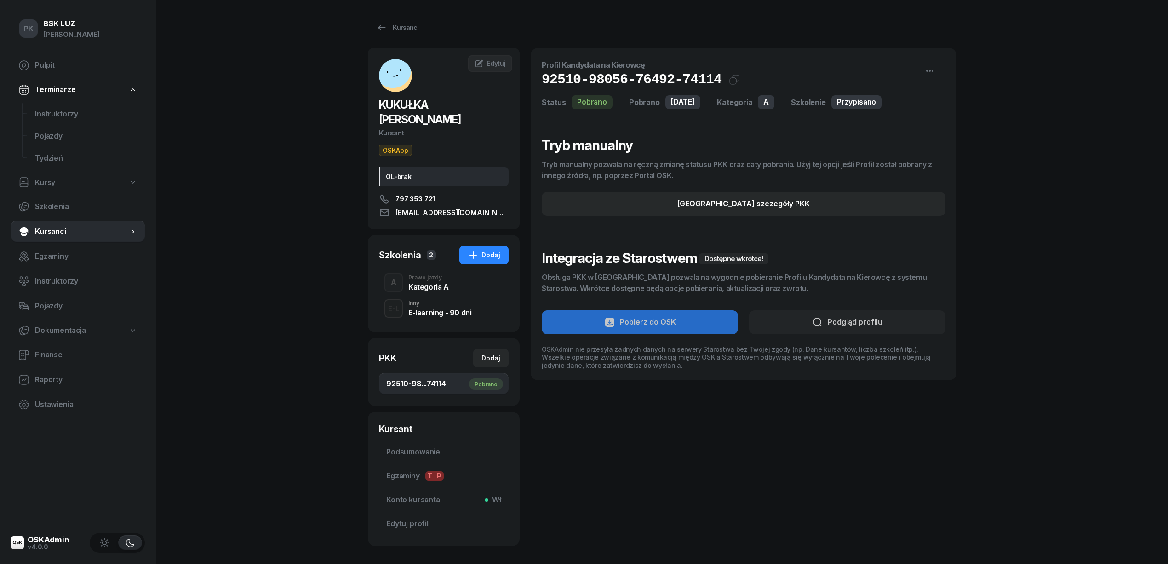
click at [300, 297] on div "PK BSK LUZ Piotr Klimek Pulpit Terminarze Instruktorzy Pojazdy Tydzień Kursy Sz…" at bounding box center [584, 304] width 1168 height 608
click at [387, 23] on div "Kursanci" at bounding box center [397, 27] width 42 height 11
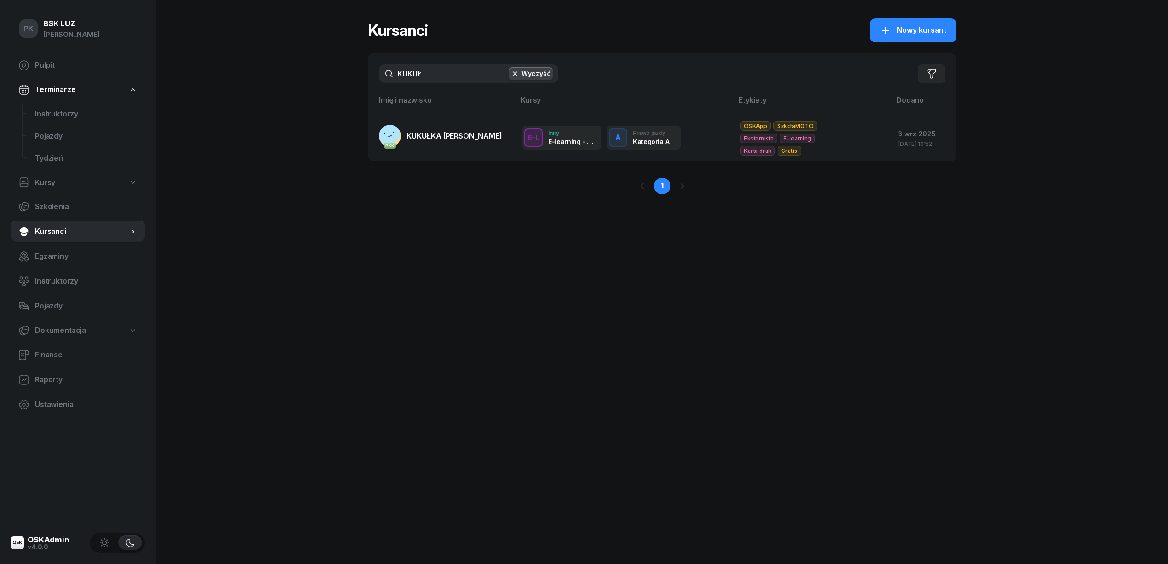
click at [50, 184] on span "Kursy" at bounding box center [45, 183] width 20 height 12
select select
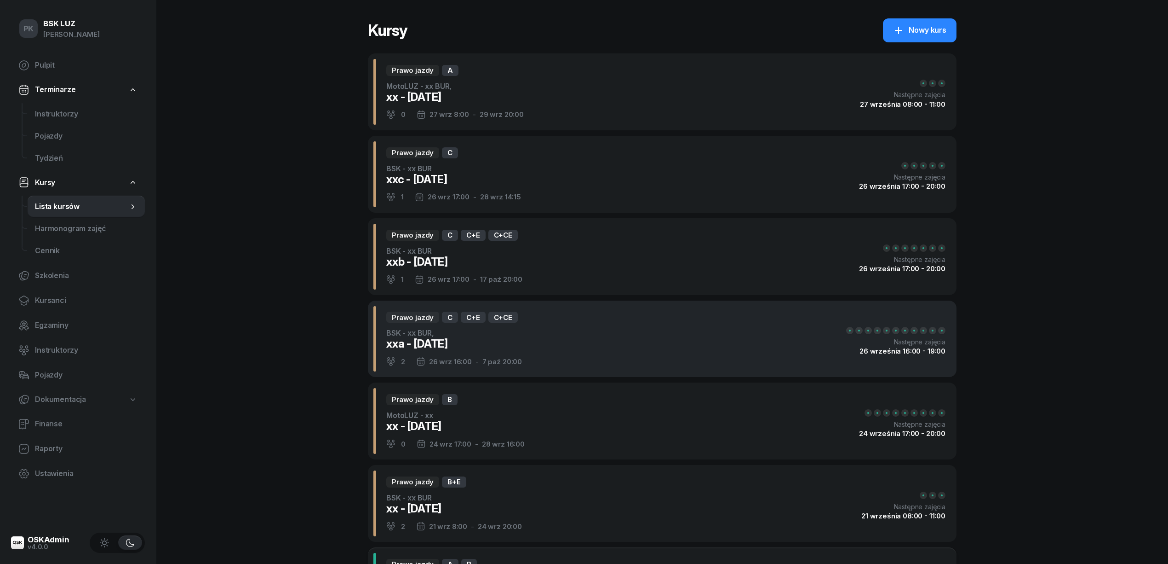
scroll to position [61, 0]
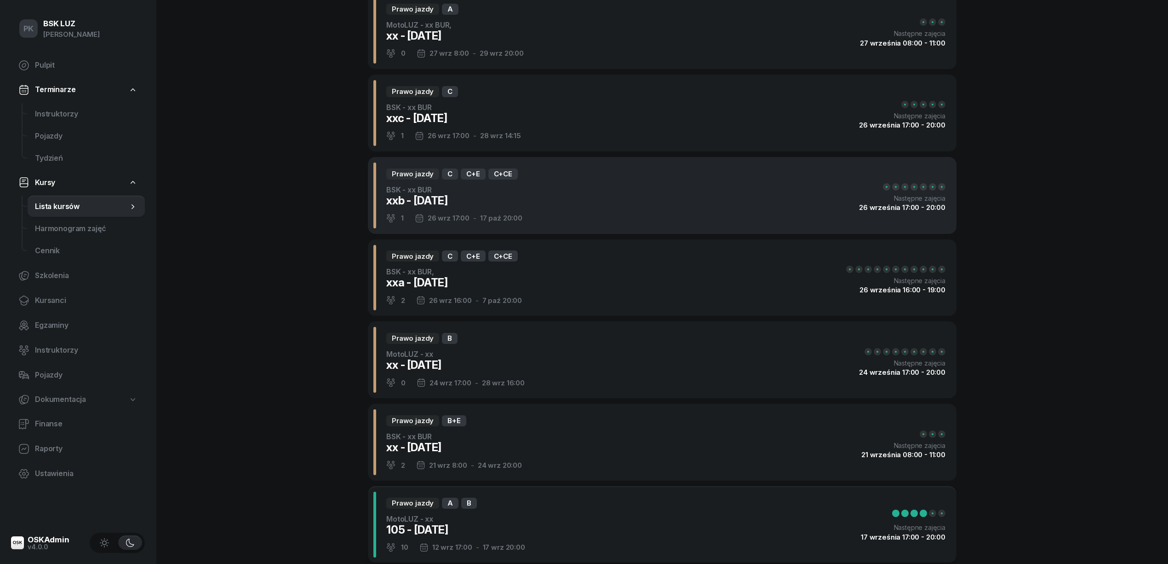
click at [591, 200] on div "Prawo jazdy C C+E C+CE BSK - xx BUR xxb - 2025/09/03 1 26 wrz 17:00 - 17 paź 20…" at bounding box center [662, 195] width 589 height 77
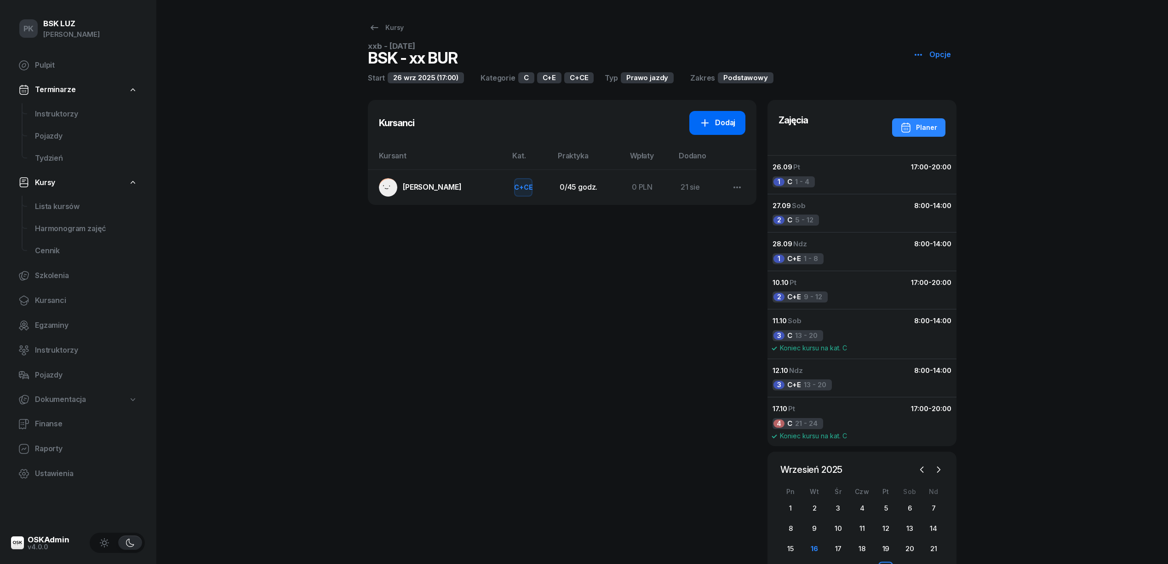
click at [717, 121] on div "Dodaj" at bounding box center [718, 123] width 36 height 12
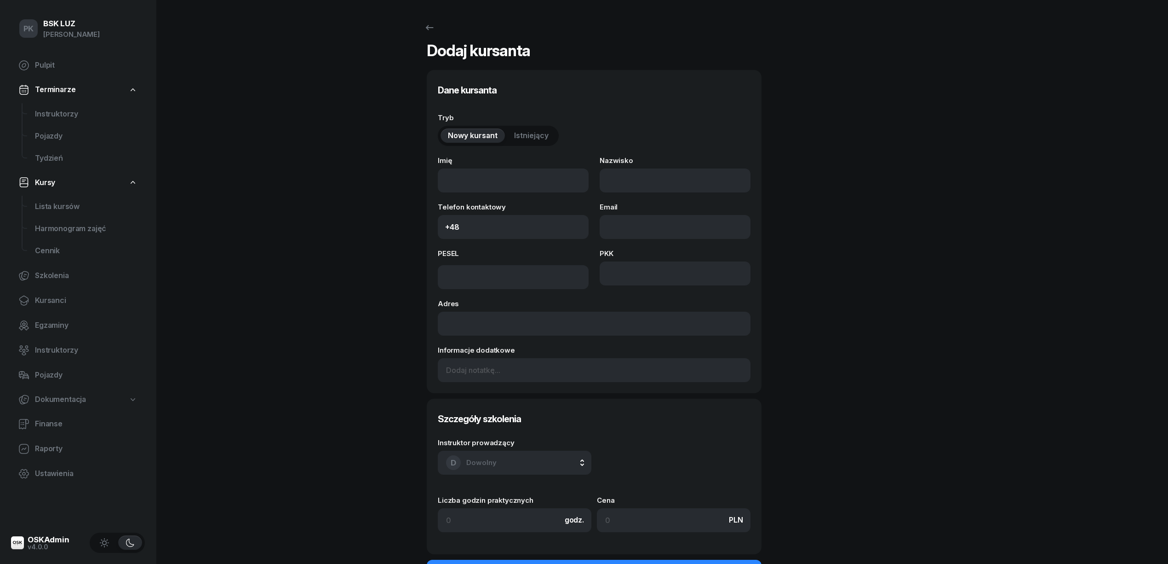
select select "C"
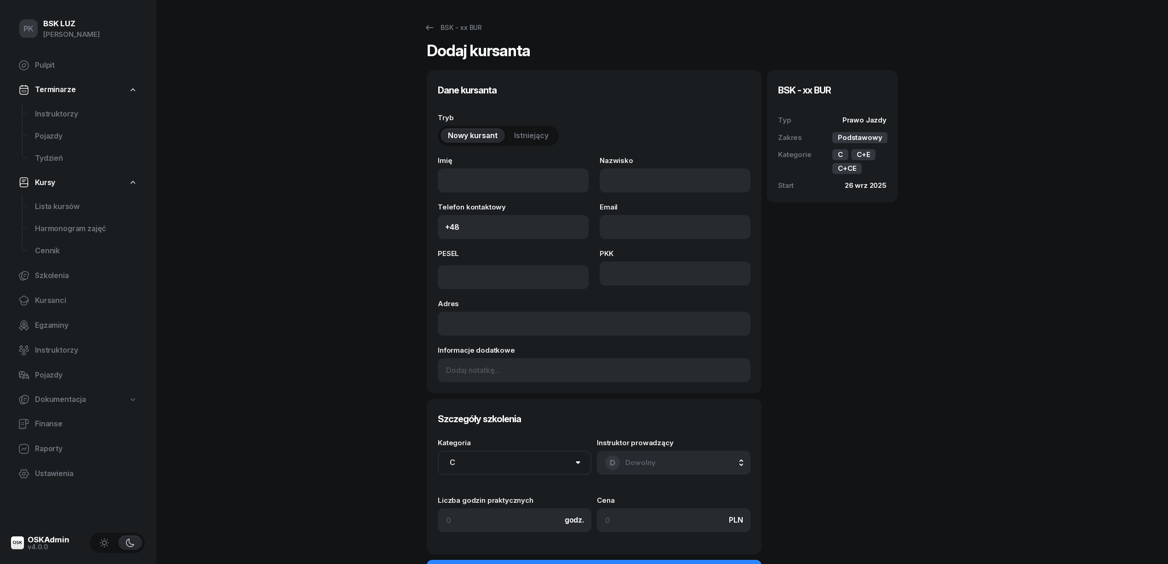
click at [519, 137] on span "Istniejący" at bounding box center [531, 136] width 35 height 12
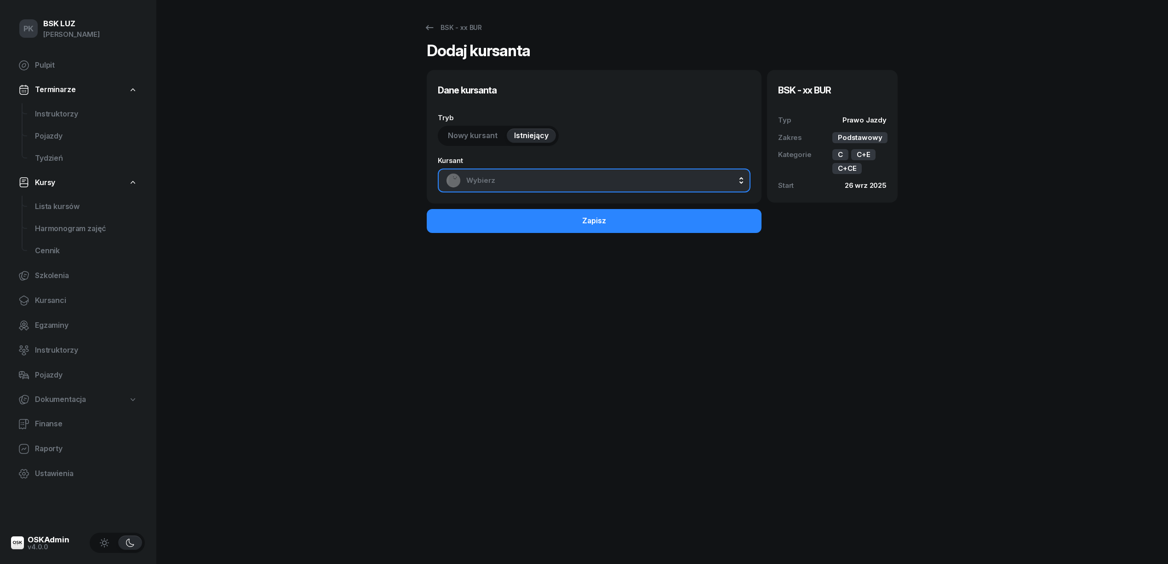
click at [581, 177] on span "Wybierz" at bounding box center [604, 180] width 276 height 12
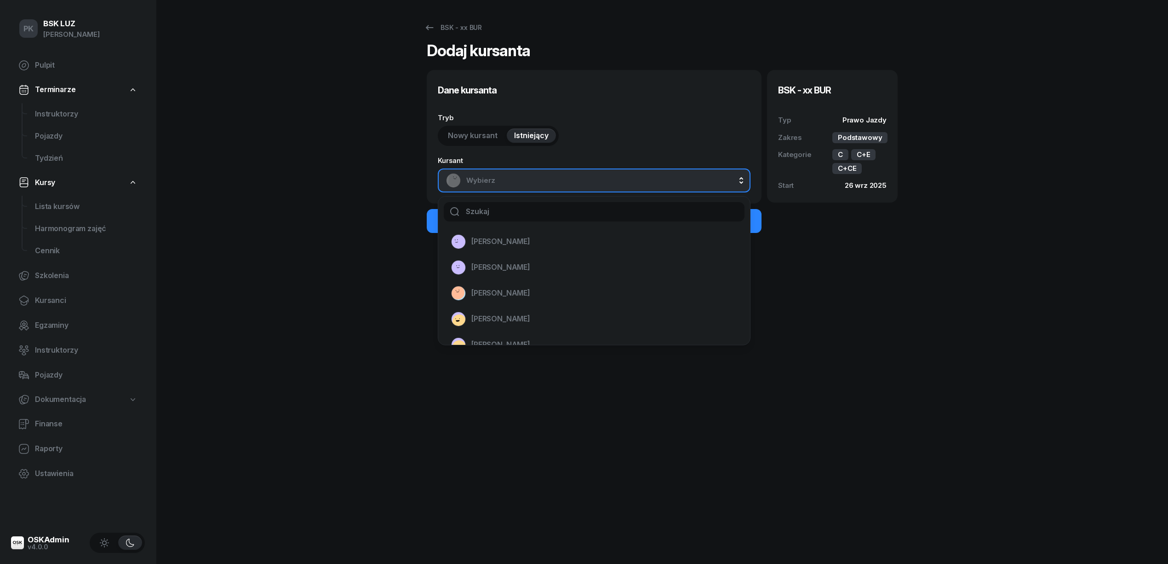
click at [565, 208] on input "text" at bounding box center [594, 211] width 301 height 19
type input "WOŹNI"
click at [521, 241] on span "WOŹNIAK RAFAŁ" at bounding box center [501, 242] width 59 height 12
select select "C"
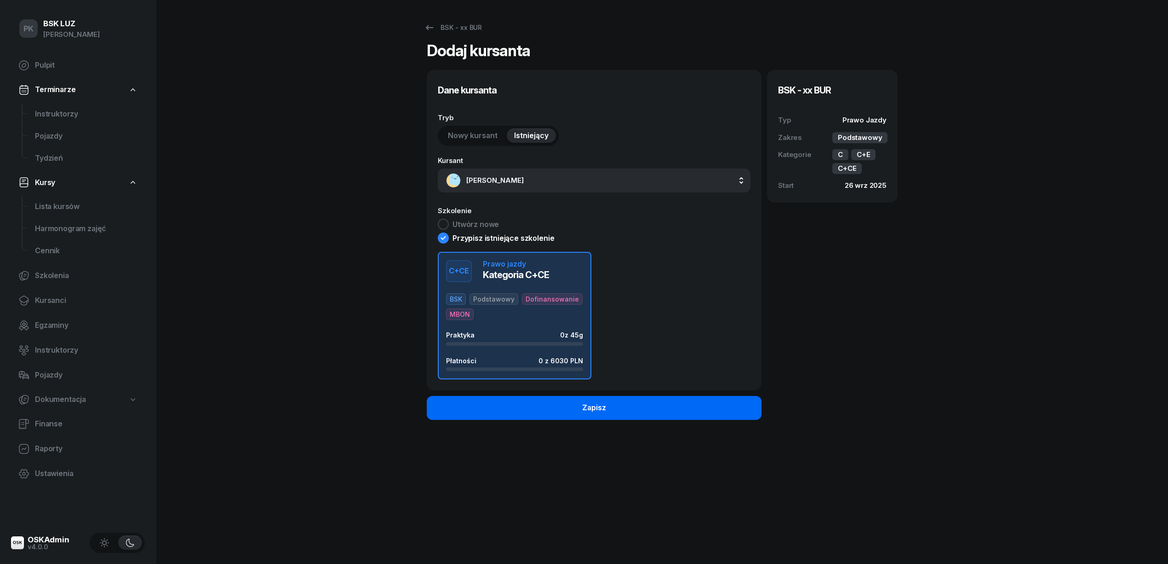
click at [551, 415] on button "Zapisz" at bounding box center [594, 408] width 335 height 24
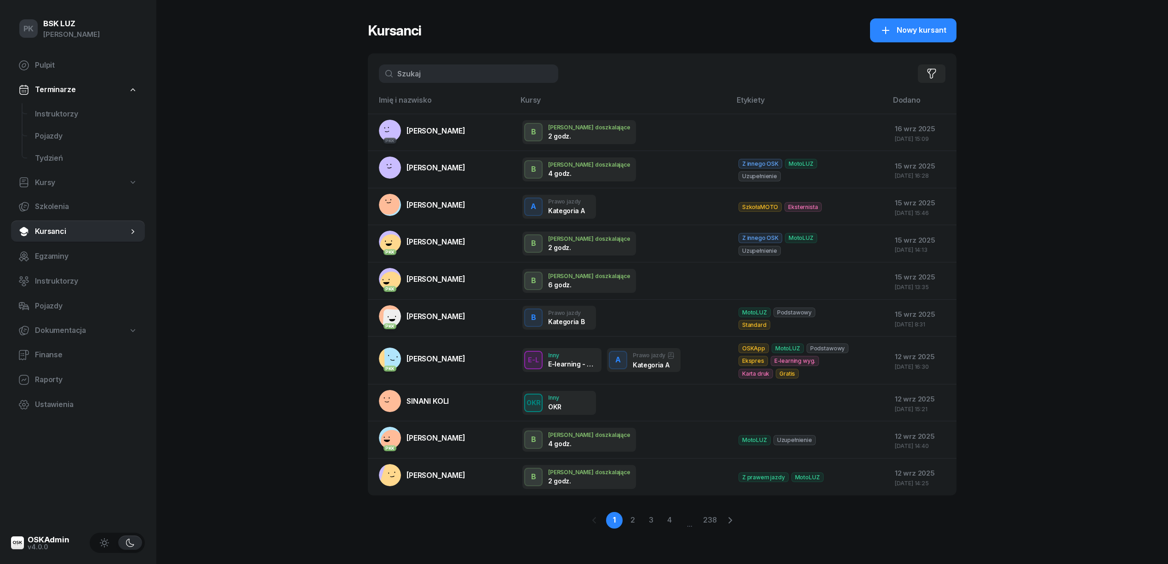
click at [427, 73] on input "text" at bounding box center [468, 73] width 179 height 18
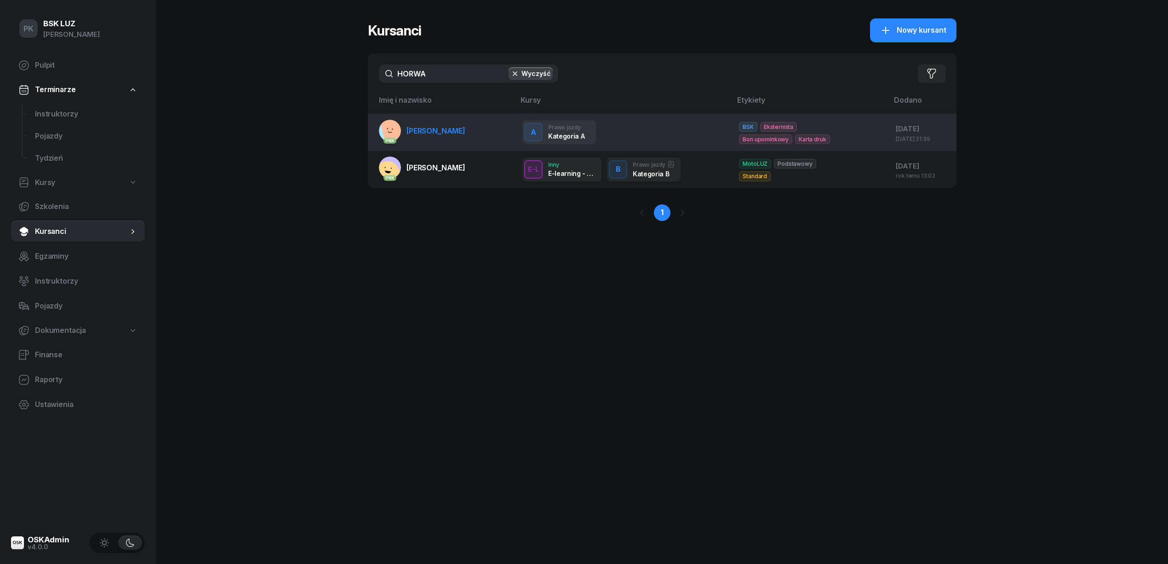
type input "HORWA"
click at [454, 129] on span "HORWAT RÓŻA" at bounding box center [436, 130] width 59 height 9
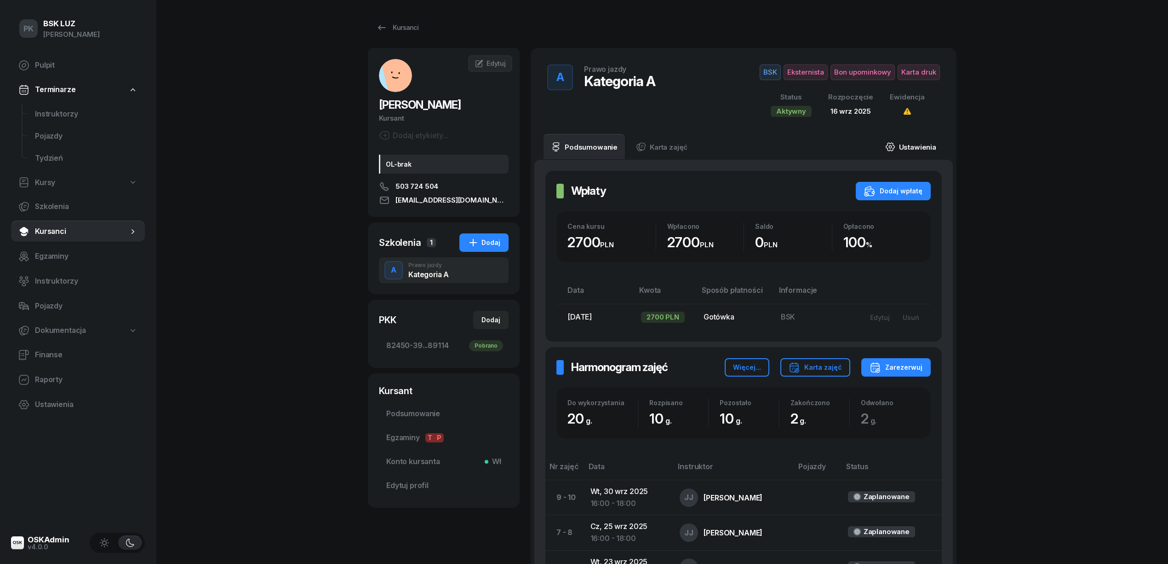
click at [909, 146] on link "Ustawienia" at bounding box center [911, 147] width 66 height 26
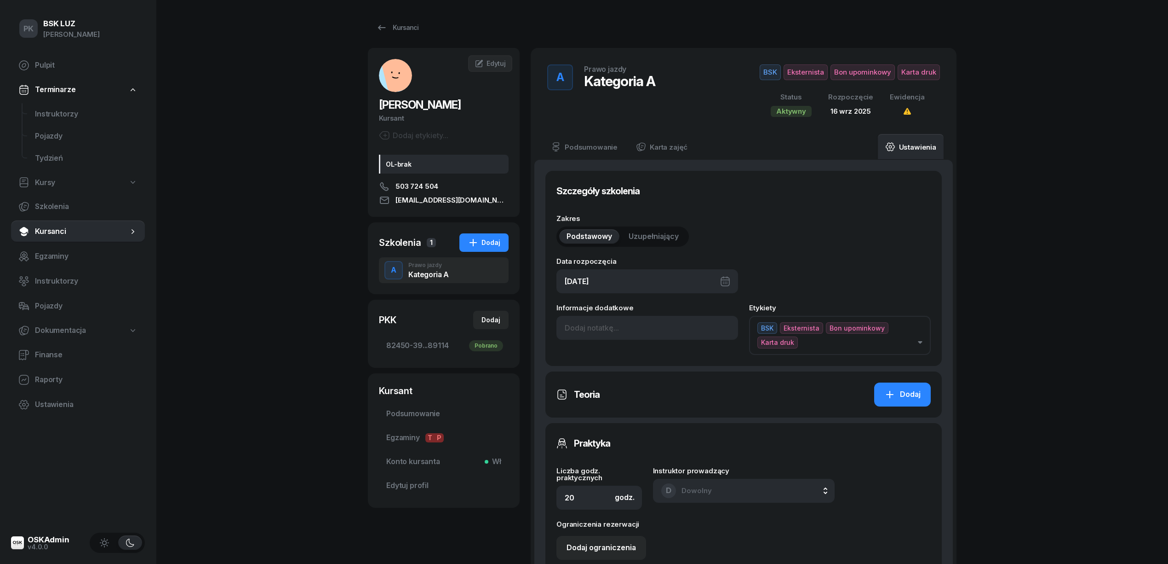
click at [919, 145] on link "Ustawienia" at bounding box center [911, 147] width 66 height 26
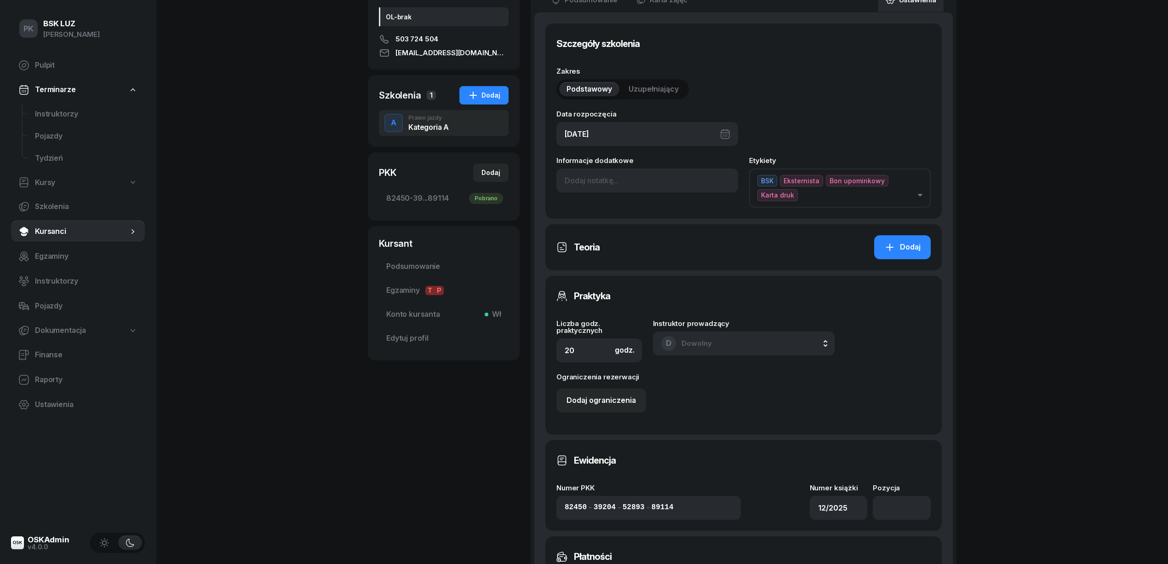
scroll to position [245, 0]
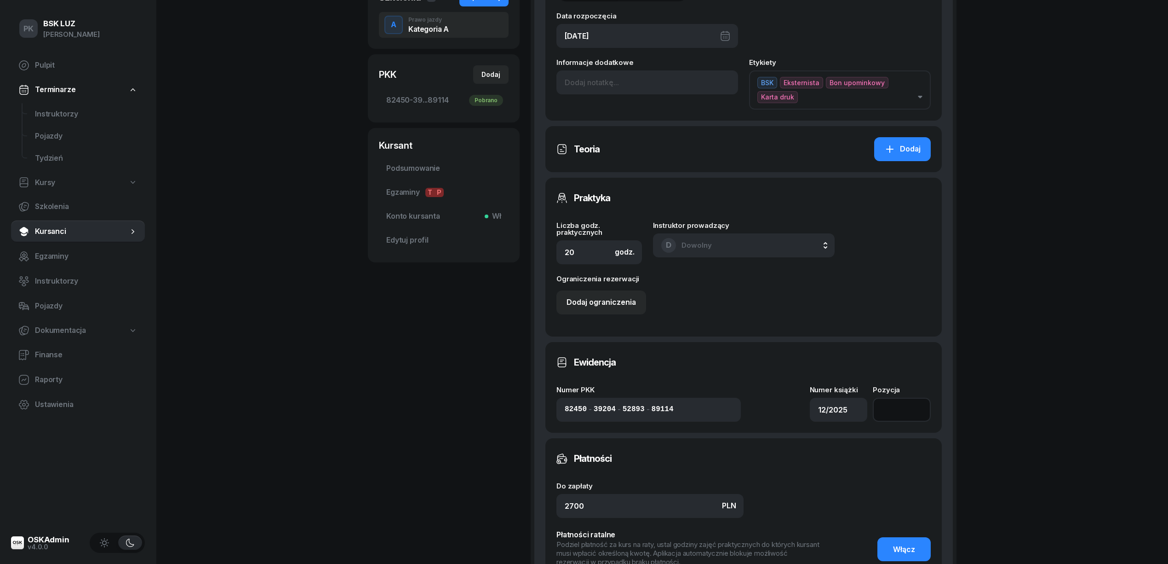
click at [895, 408] on input "number" at bounding box center [902, 409] width 58 height 24
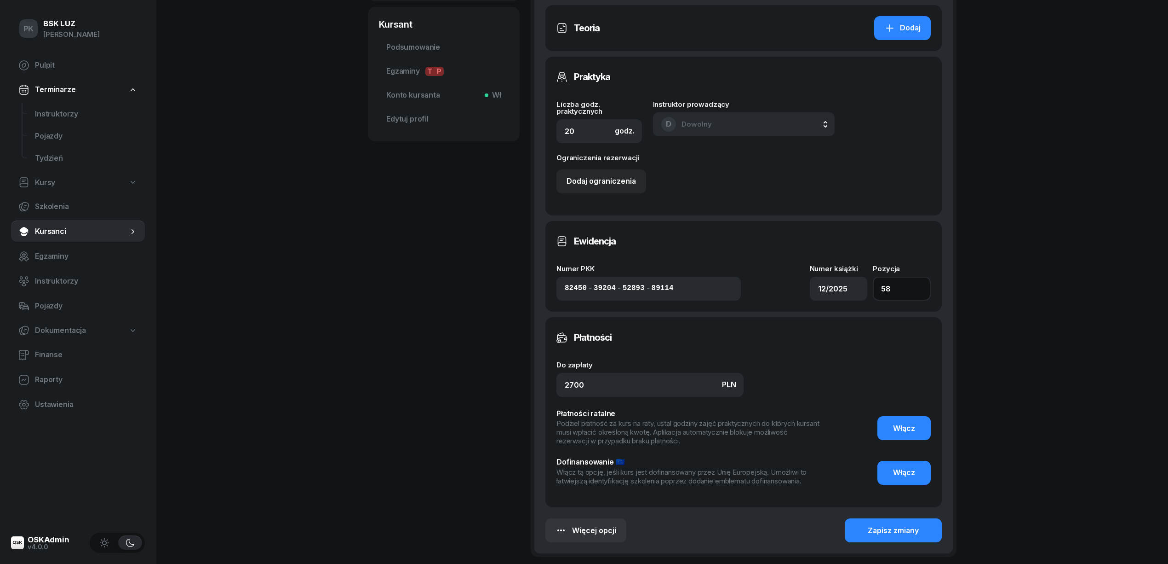
scroll to position [429, 0]
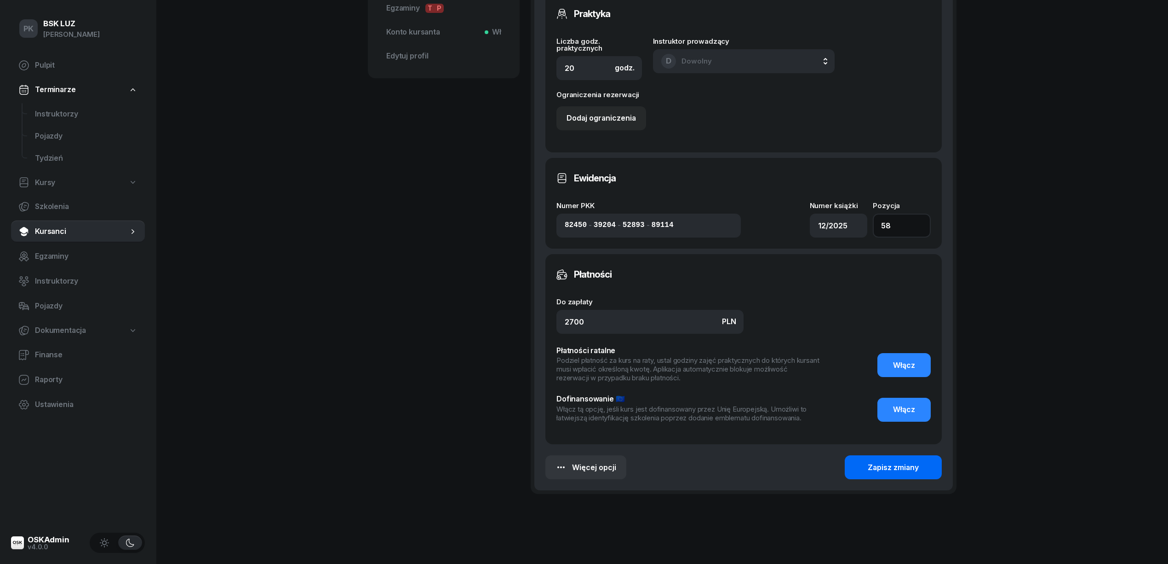
type input "58"
click at [880, 470] on div "Zapisz zmiany" at bounding box center [893, 467] width 51 height 12
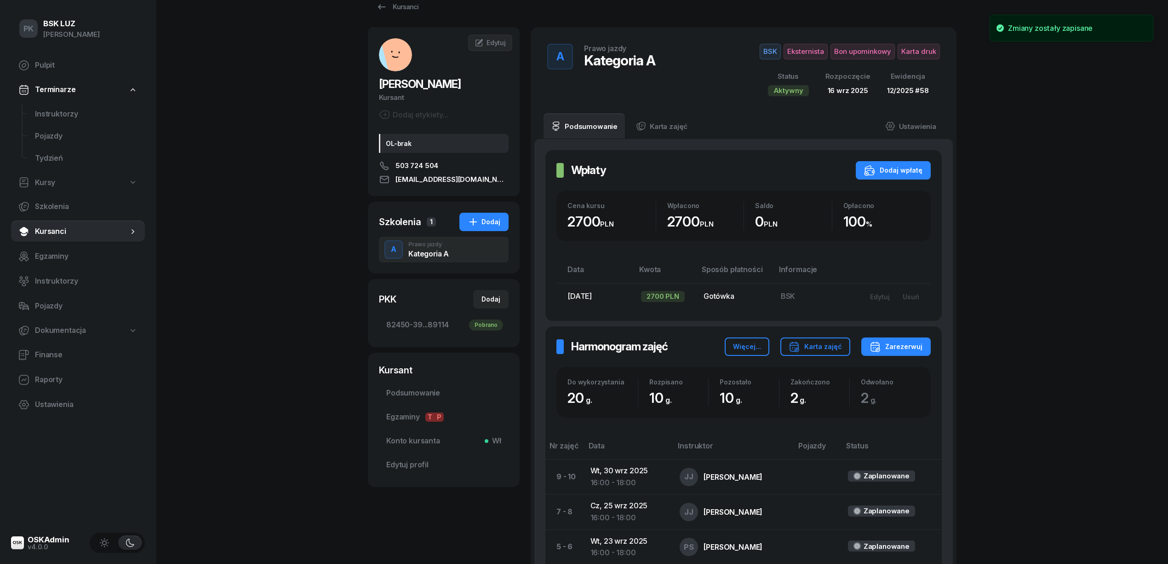
scroll to position [0, 0]
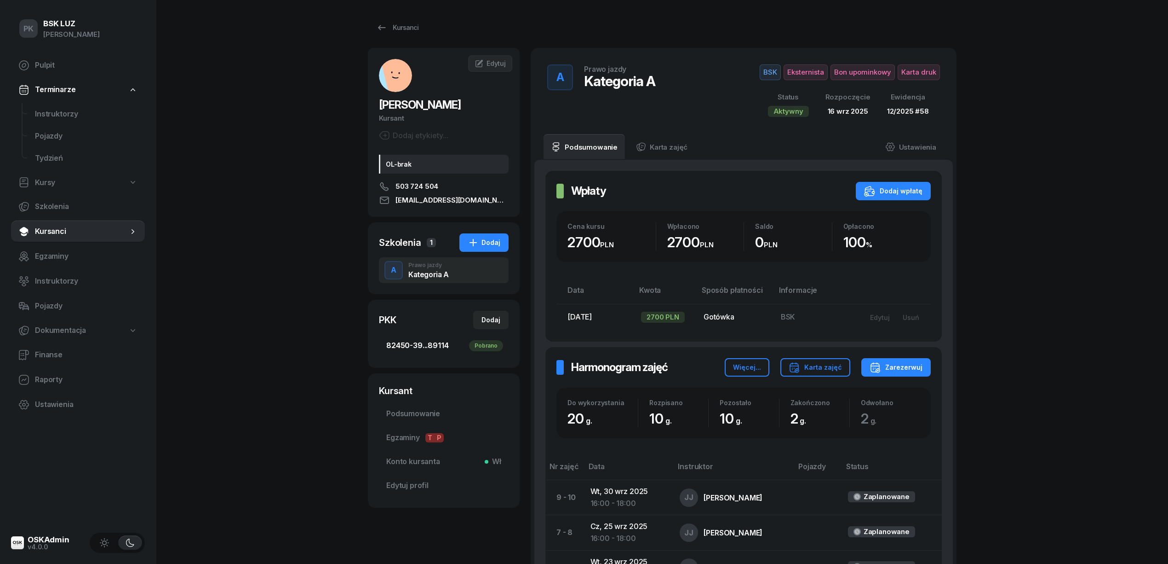
click at [421, 340] on span "82450-39...89114 Pobrano" at bounding box center [443, 346] width 115 height 12
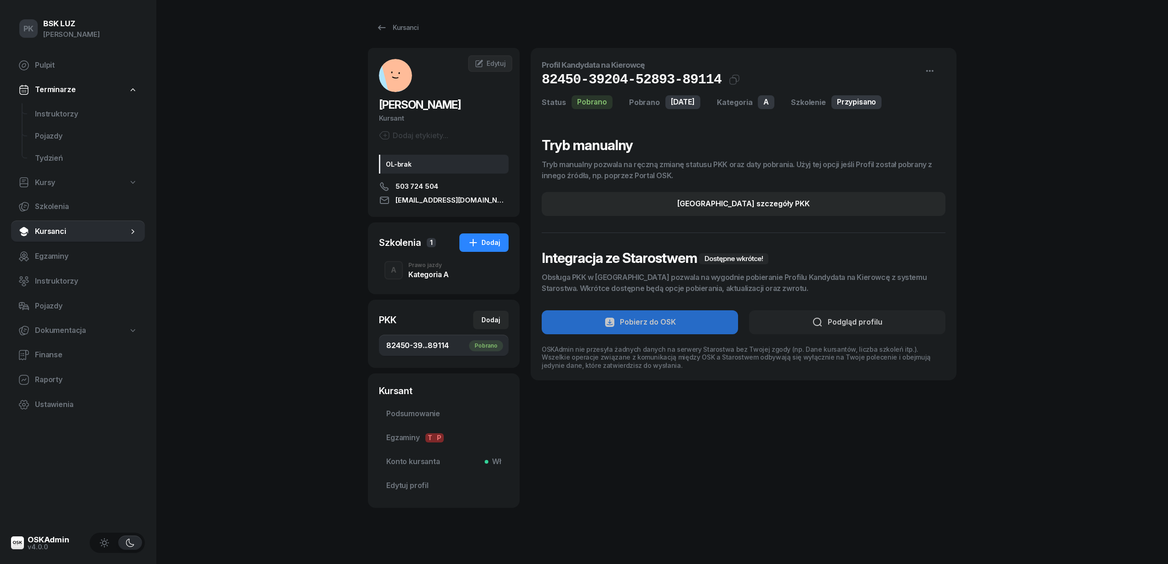
click at [421, 340] on span "82450-39...89114 Pobrano" at bounding box center [443, 346] width 115 height 12
click at [232, 340] on div "PK BSK LUZ Piotr Klimek Pulpit Terminarze Instruktorzy Pojazdy Tydzień Kursy Sz…" at bounding box center [584, 285] width 1168 height 570
click at [400, 26] on div "Kursanci" at bounding box center [397, 27] width 42 height 11
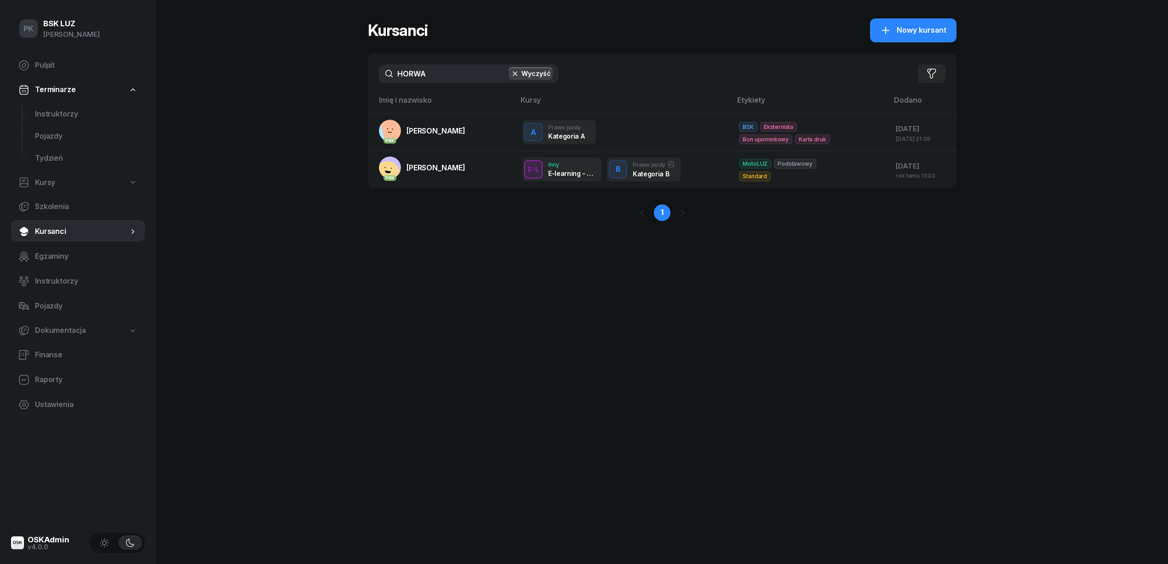
drag, startPoint x: 429, startPoint y: 75, endPoint x: 284, endPoint y: 93, distance: 146.0
click at [284, 93] on div "PK BSK LUZ Piotr Klimek Pulpit Terminarze Instruktorzy Pojazdy Tydzień Kursy Sz…" at bounding box center [584, 282] width 1168 height 564
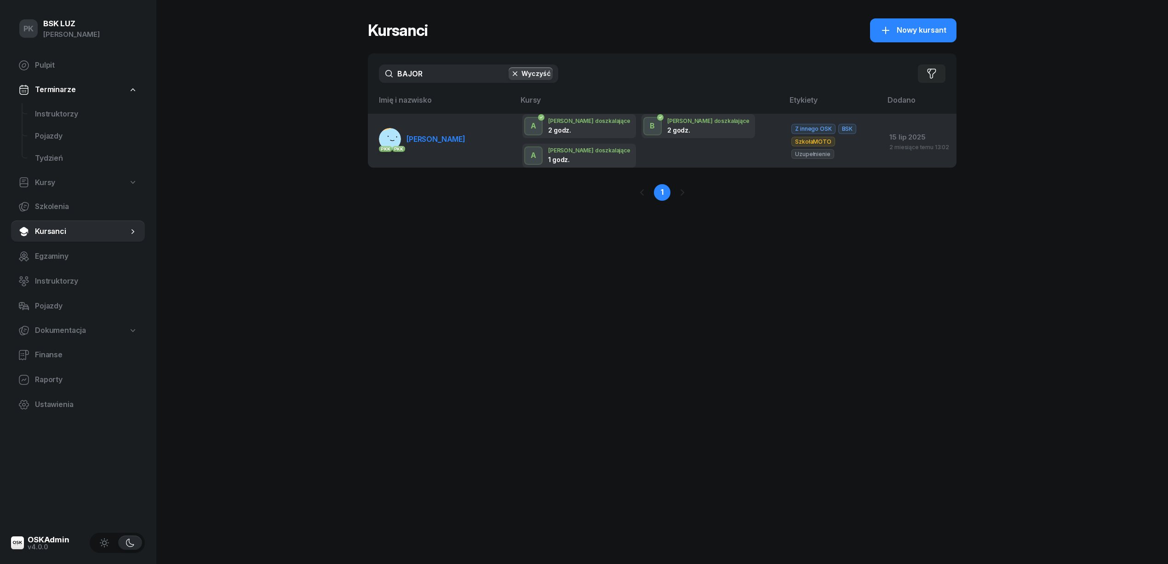
type input "BAJOR"
click at [466, 140] on span "BAJOR ARKADIUSZ" at bounding box center [436, 138] width 59 height 9
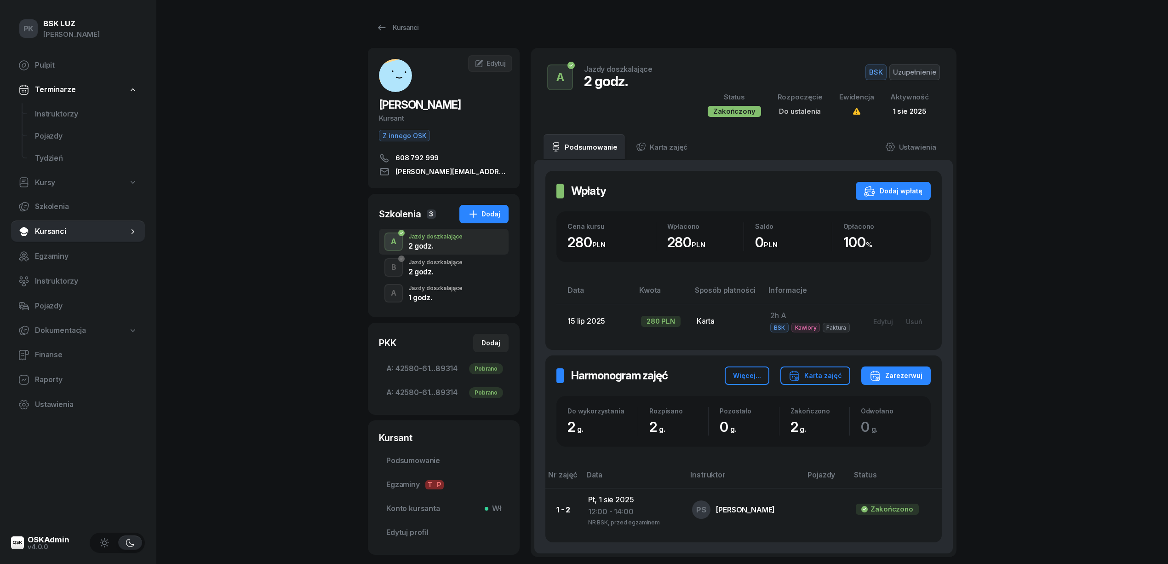
click at [437, 275] on div "2 godz." at bounding box center [436, 271] width 54 height 7
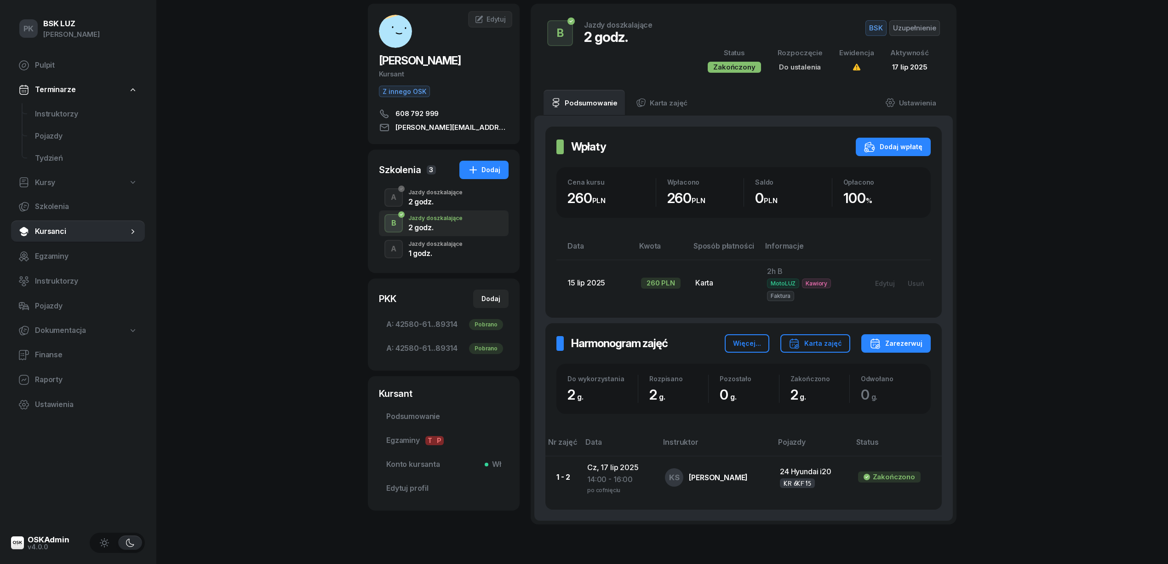
scroll to position [34, 0]
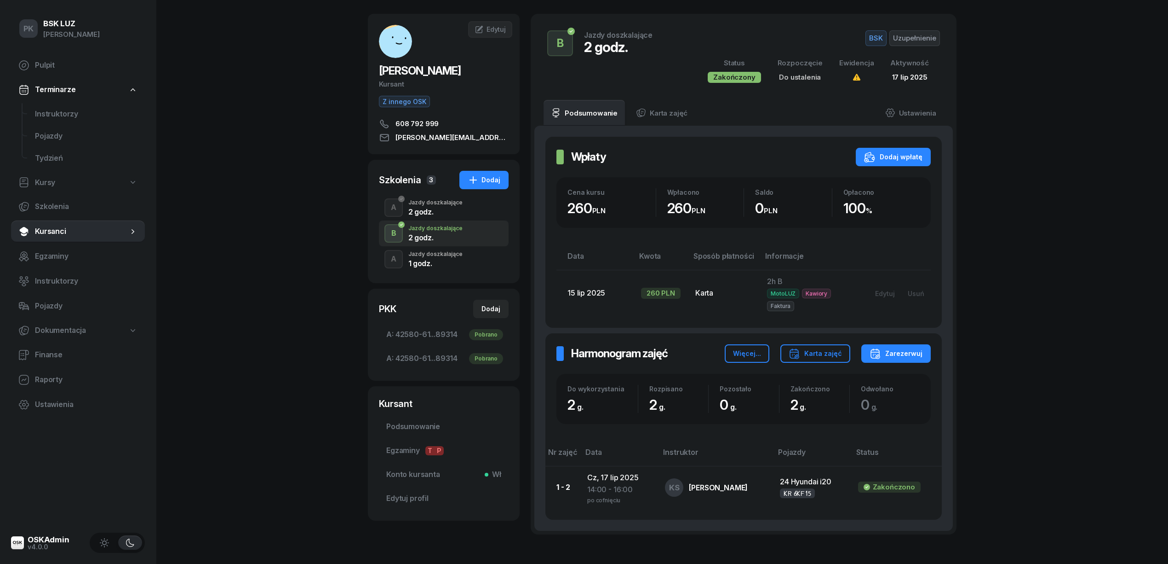
click at [442, 262] on div "1 godz." at bounding box center [436, 262] width 54 height 7
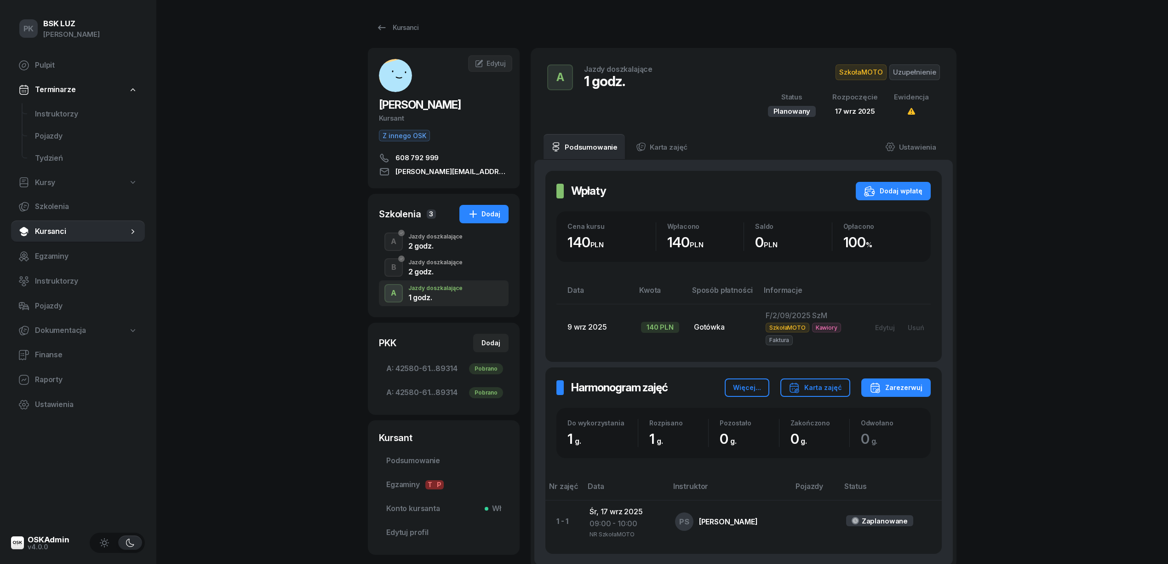
click at [454, 276] on div "B Jazdy doszkalające 2 godz." at bounding box center [444, 267] width 130 height 26
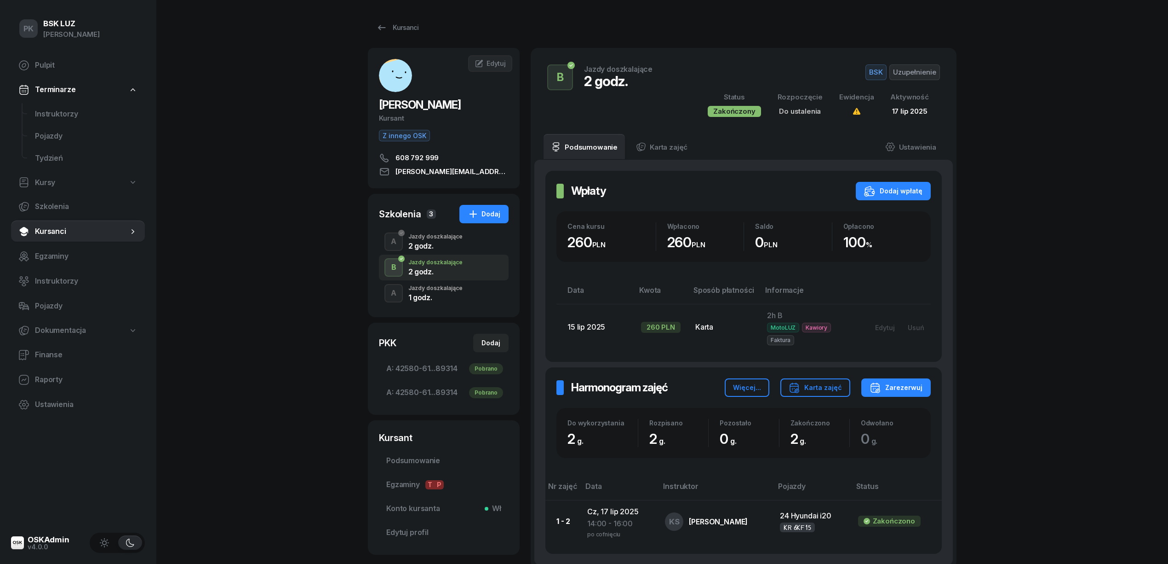
click at [454, 295] on div "1 godz." at bounding box center [436, 297] width 54 height 7
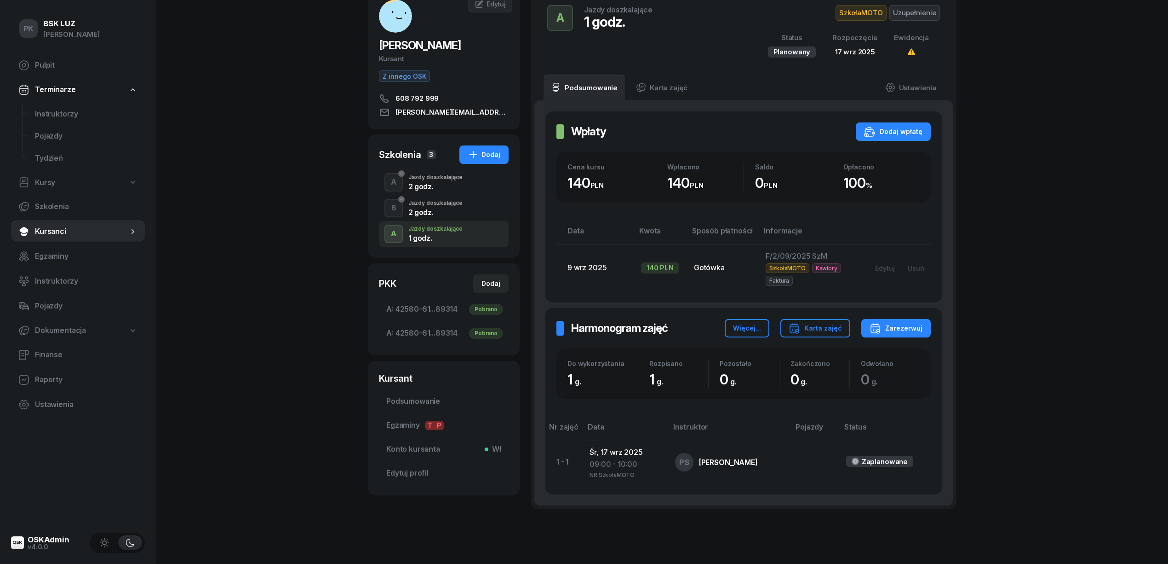
scroll to position [61, 0]
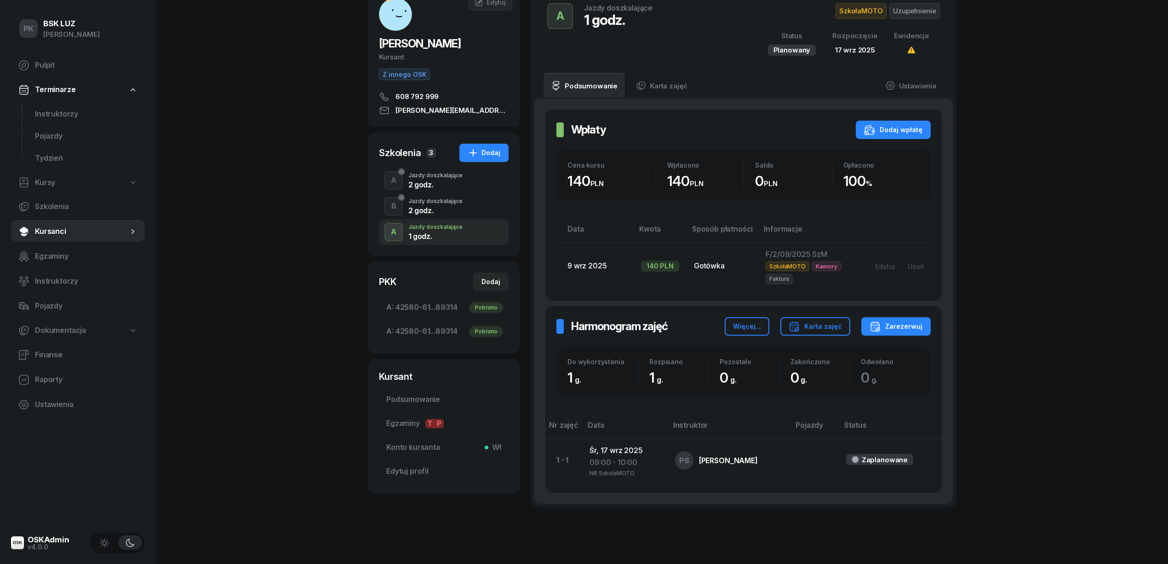
click at [302, 365] on div "PK BSK LUZ Piotr Klimek Pulpit Terminarze Instruktorzy Pojazdy Tydzień Kursy Sz…" at bounding box center [584, 268] width 1168 height 658
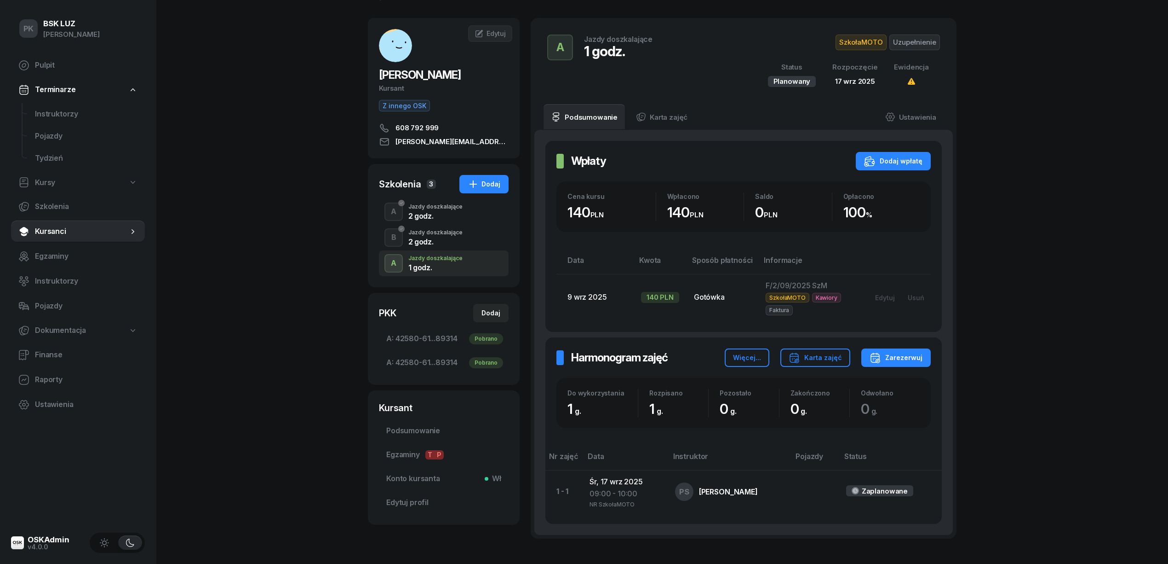
scroll to position [0, 0]
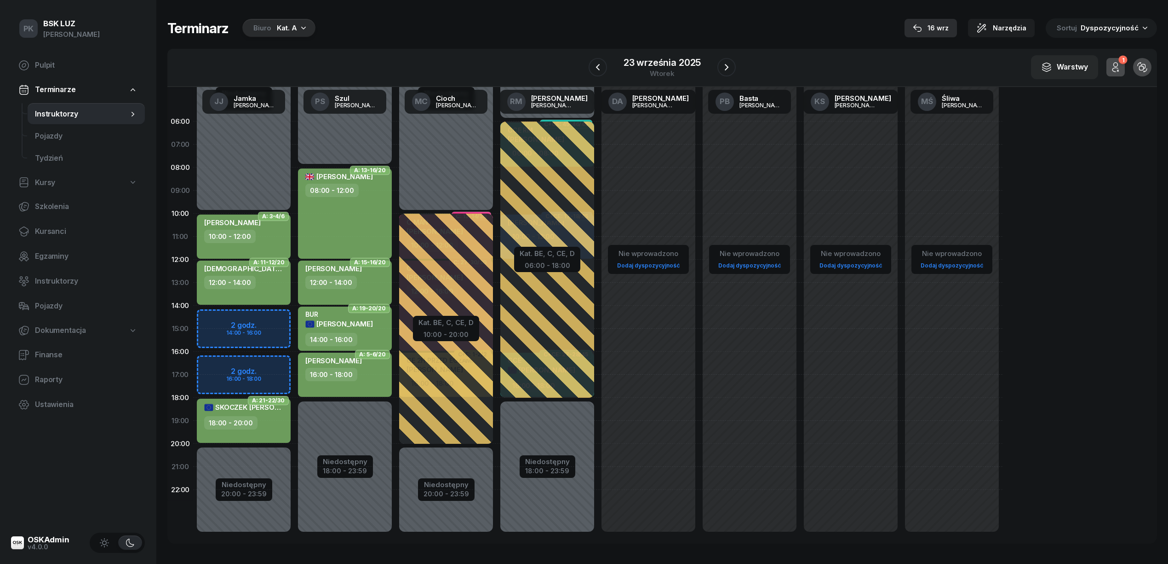
click at [932, 26] on div "16 wrz" at bounding box center [931, 28] width 36 height 11
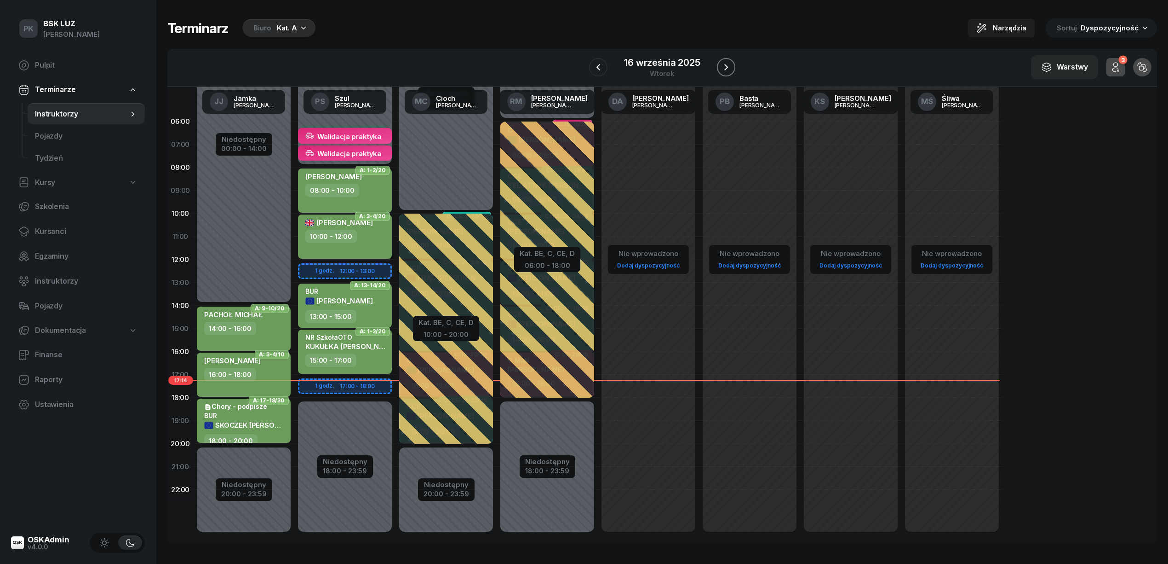
click at [731, 65] on icon "button" at bounding box center [726, 67] width 11 height 11
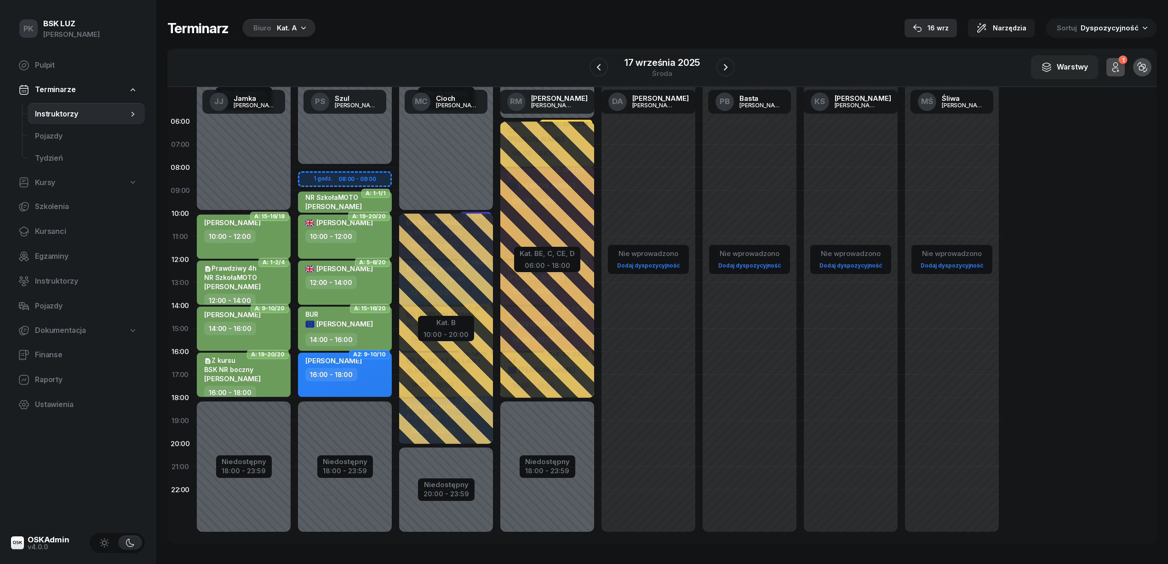
click at [937, 25] on div "16 wrz" at bounding box center [931, 28] width 36 height 11
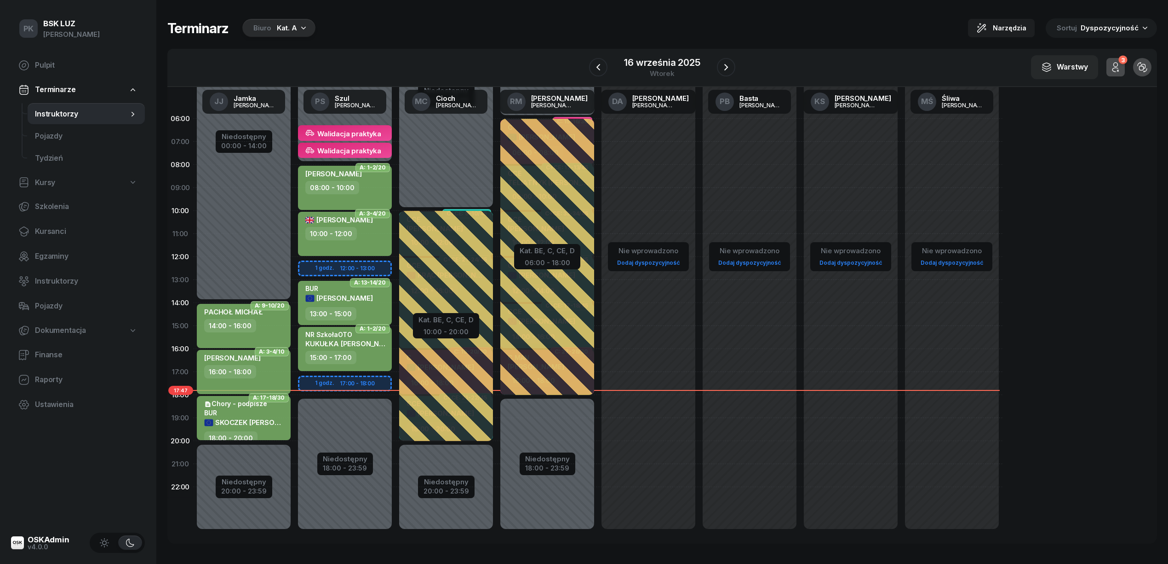
scroll to position [4, 0]
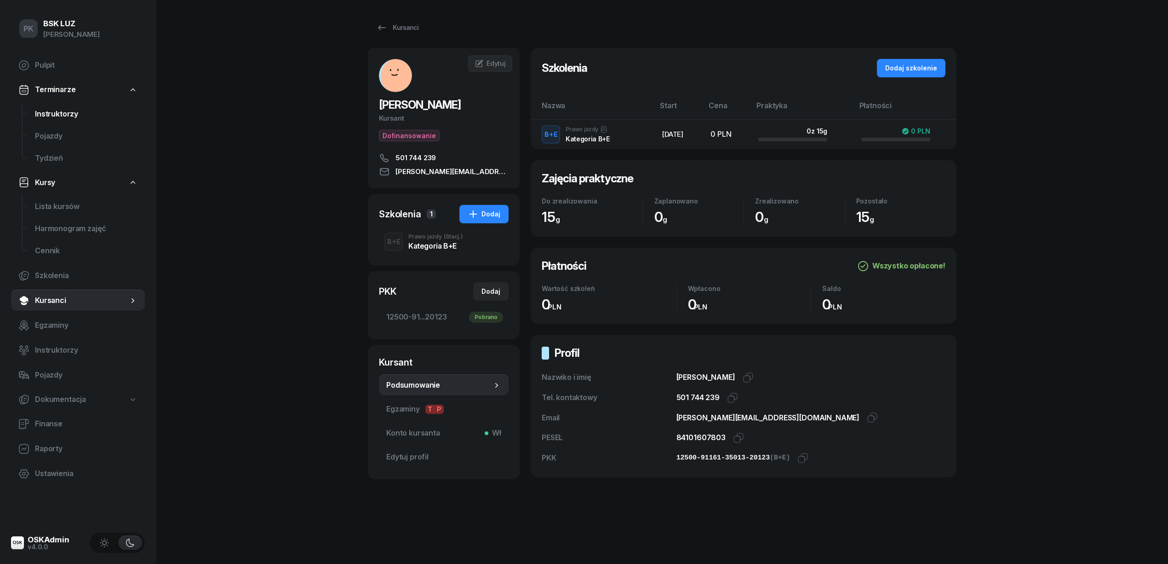
click at [59, 108] on span "Instruktorzy" at bounding box center [86, 114] width 103 height 12
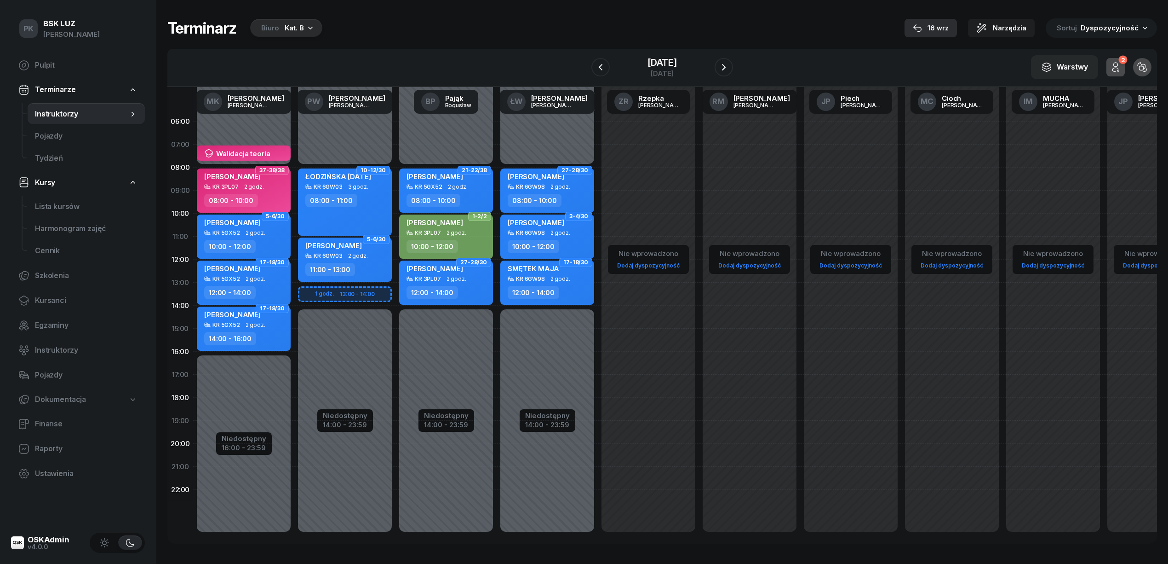
click at [935, 25] on div "16 wrz" at bounding box center [931, 28] width 36 height 11
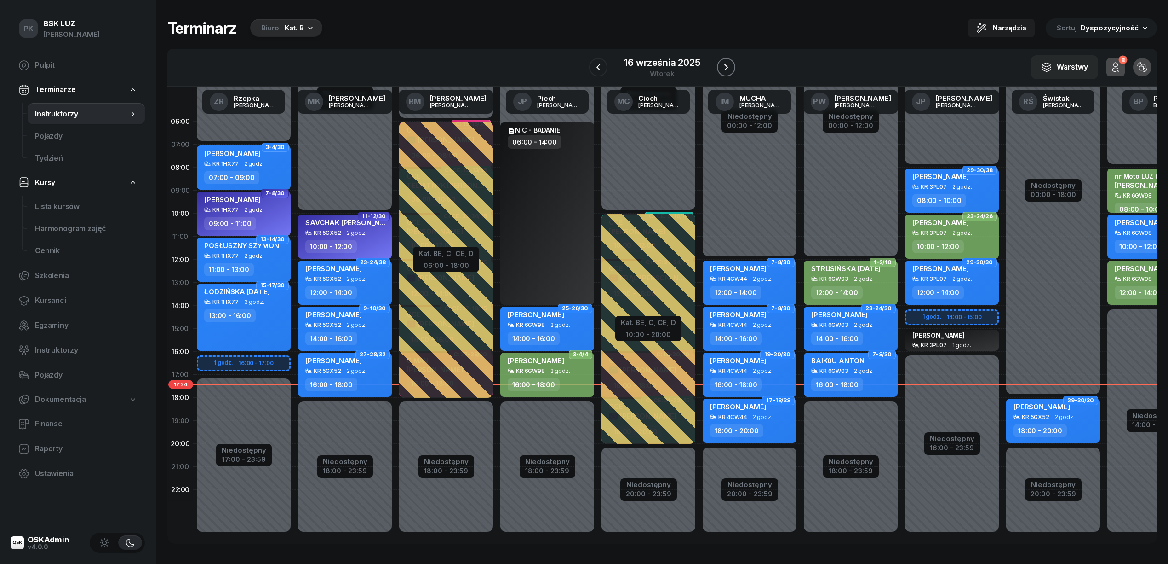
click at [727, 65] on icon "button" at bounding box center [726, 67] width 11 height 11
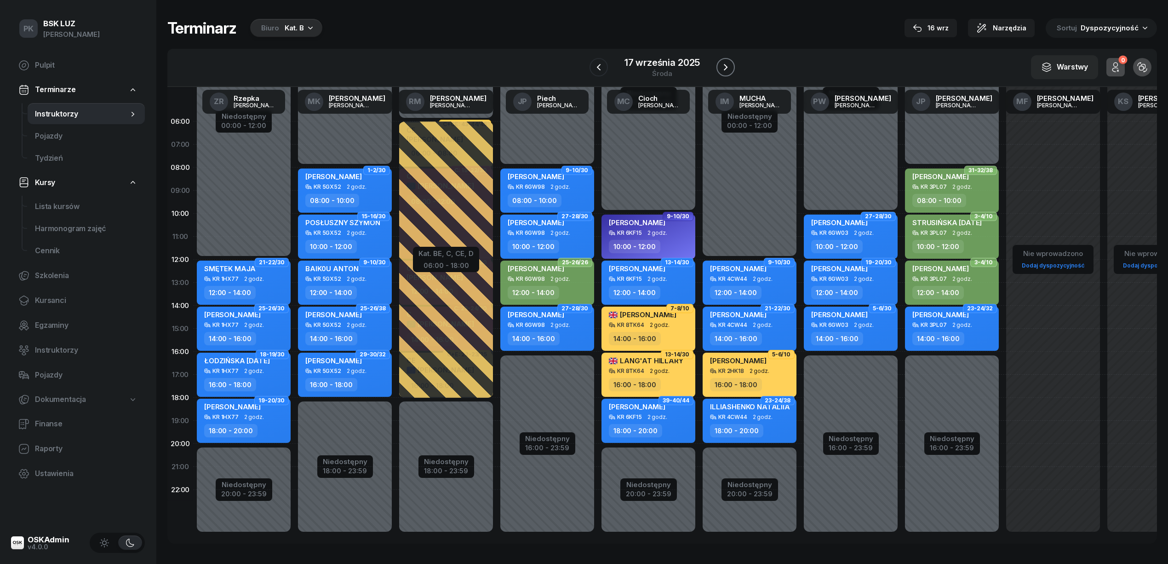
click at [727, 65] on icon "button" at bounding box center [725, 67] width 11 height 11
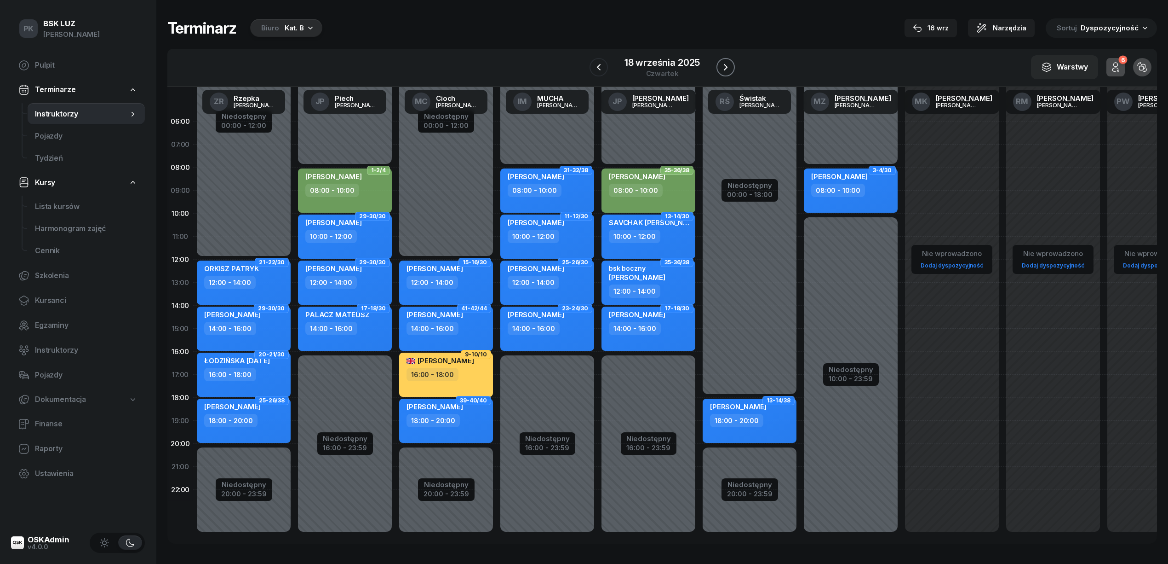
click at [727, 65] on icon "button" at bounding box center [725, 67] width 11 height 11
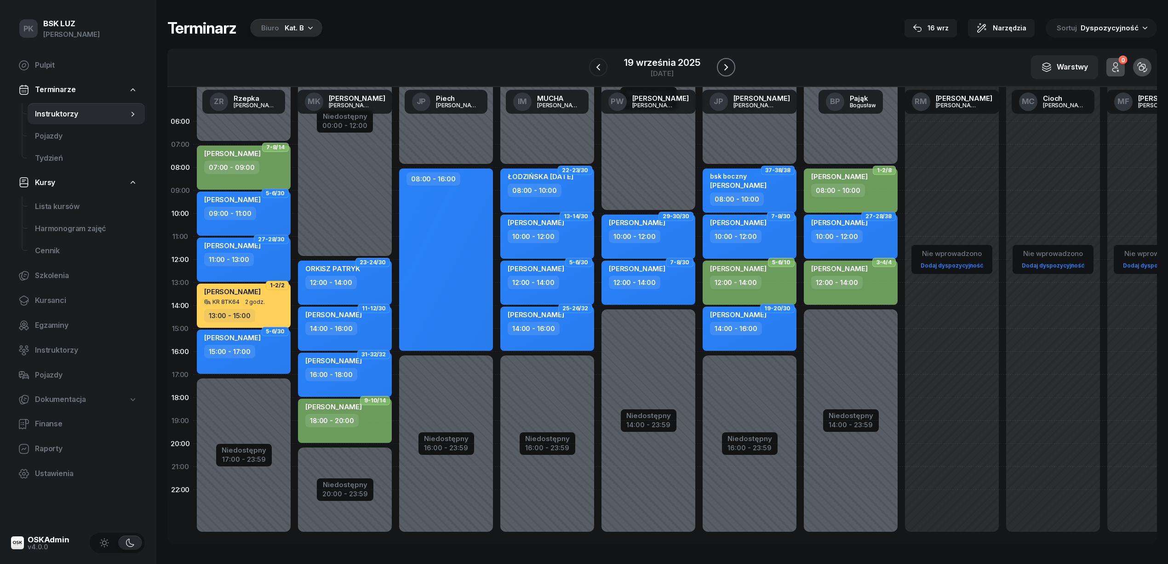
click at [727, 65] on icon "button" at bounding box center [726, 67] width 11 height 11
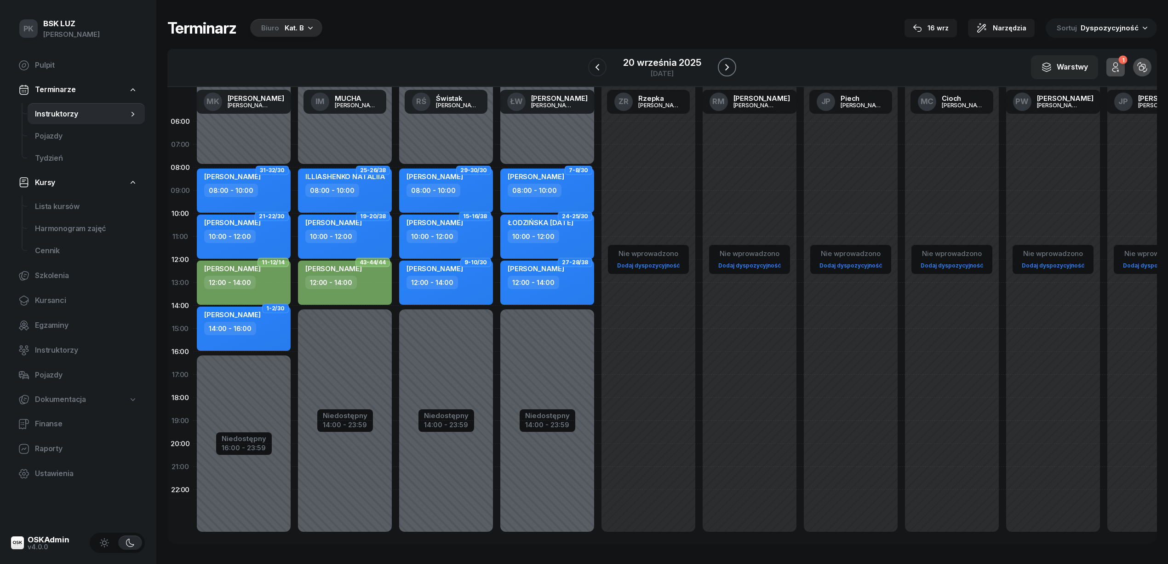
click at [727, 65] on icon "button" at bounding box center [727, 67] width 11 height 11
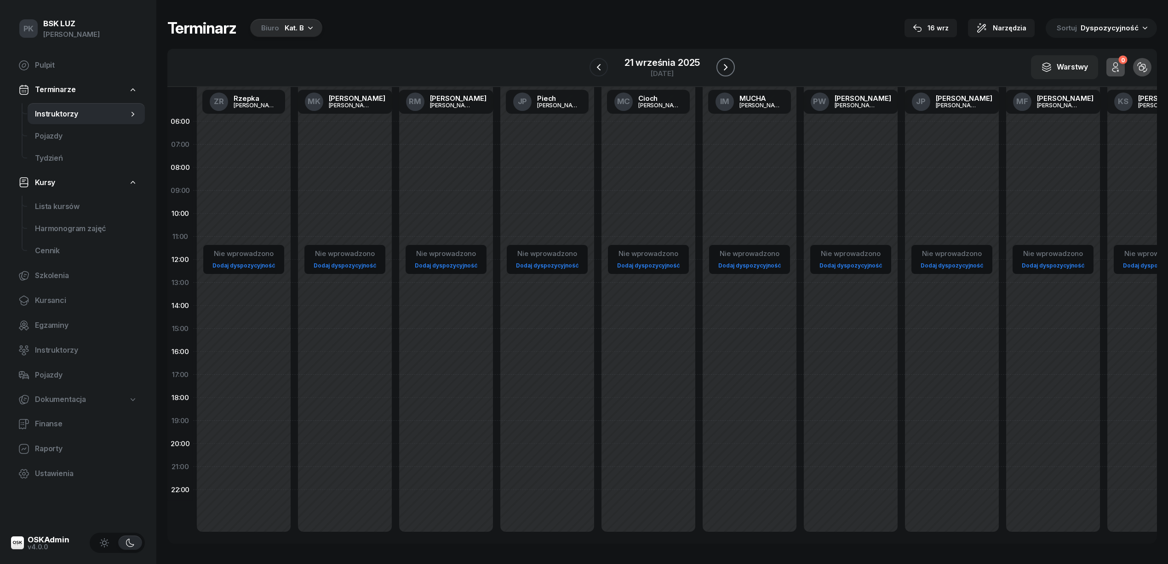
click at [727, 65] on icon "button" at bounding box center [725, 67] width 11 height 11
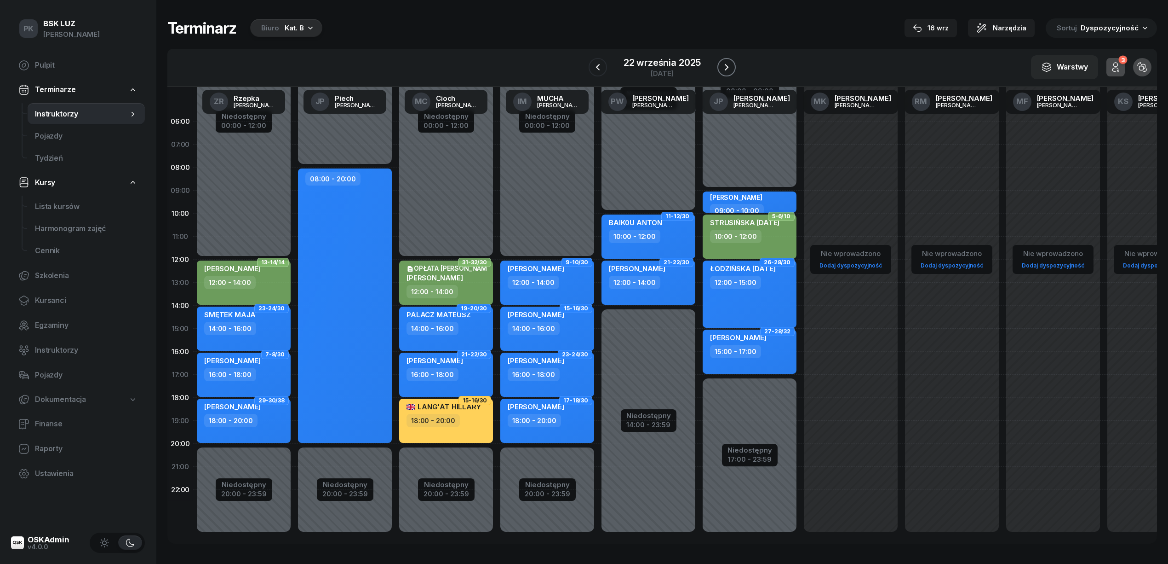
click at [727, 65] on icon "button" at bounding box center [726, 67] width 11 height 11
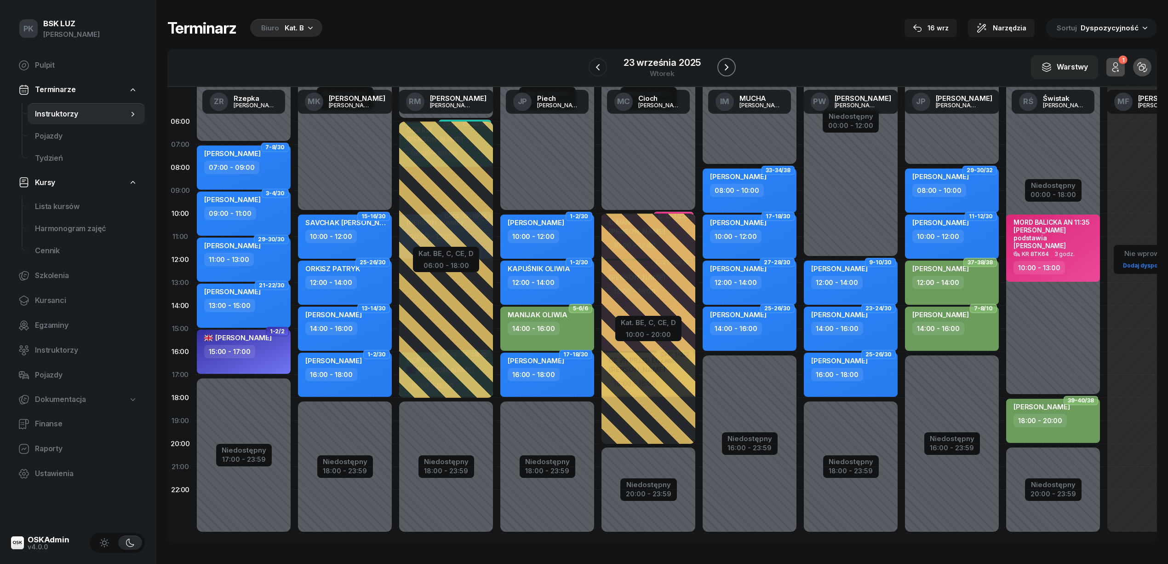
click at [727, 65] on icon "button" at bounding box center [726, 67] width 11 height 11
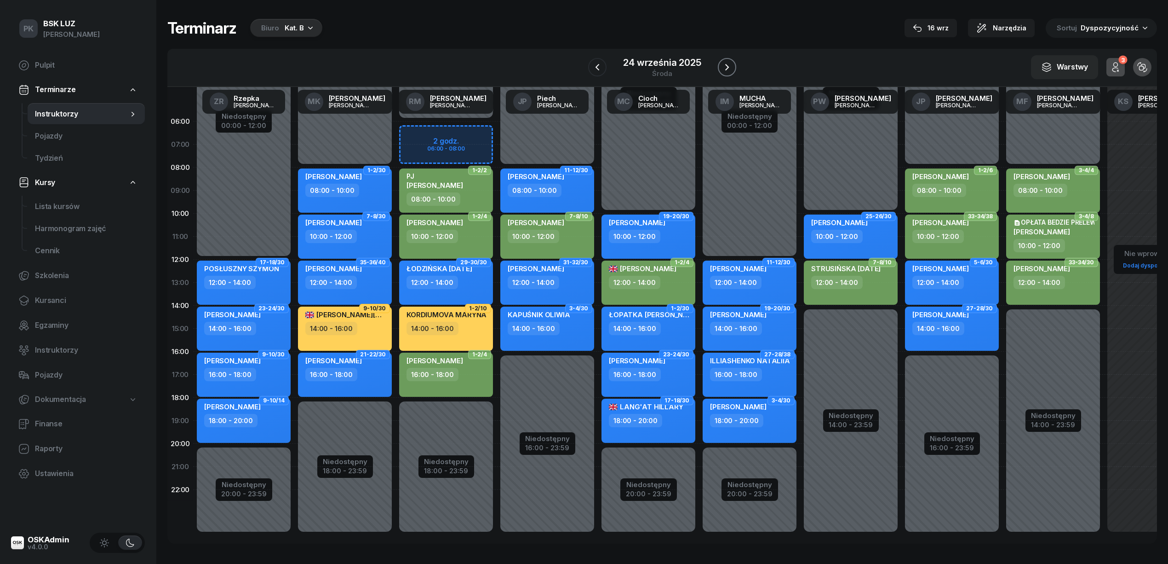
click at [727, 65] on icon "button" at bounding box center [727, 67] width 11 height 11
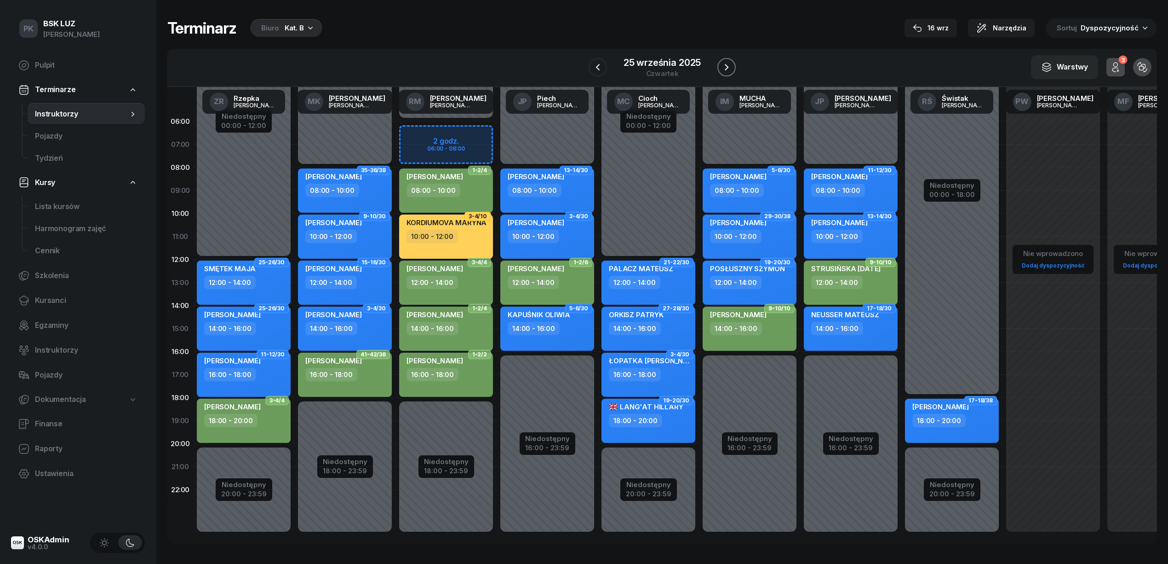
click at [727, 65] on icon "button" at bounding box center [726, 67] width 11 height 11
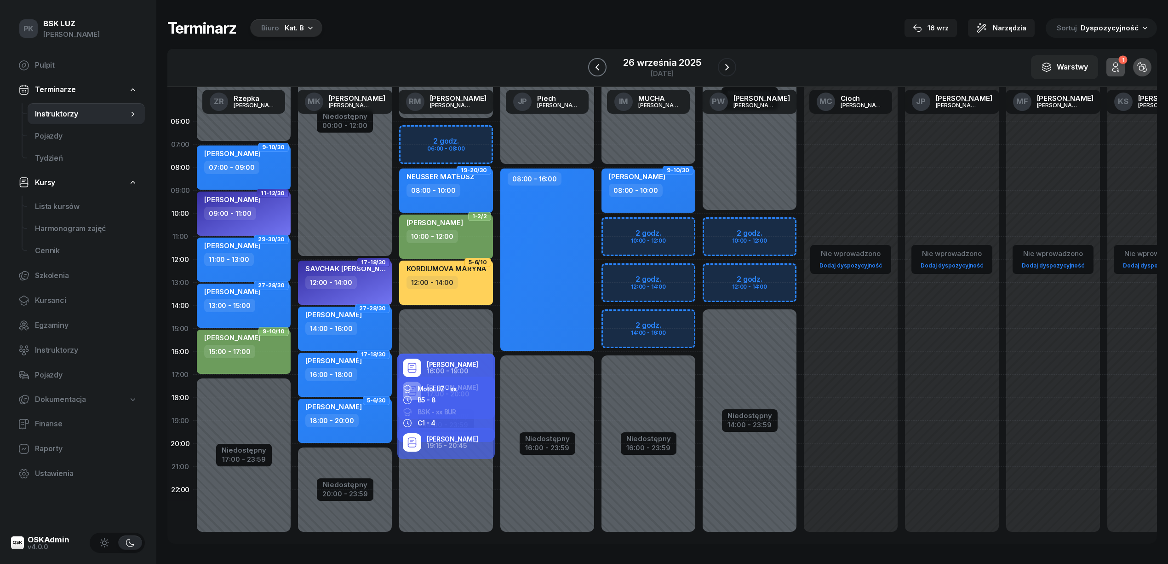
click at [602, 65] on icon "button" at bounding box center [597, 67] width 11 height 11
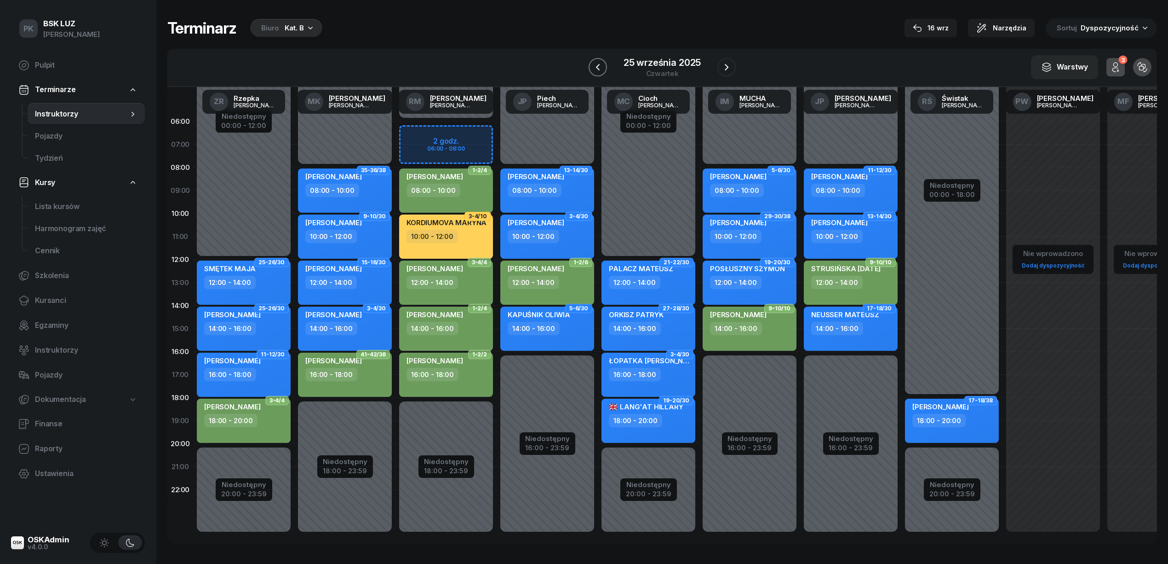
click at [602, 65] on icon "button" at bounding box center [598, 67] width 11 height 11
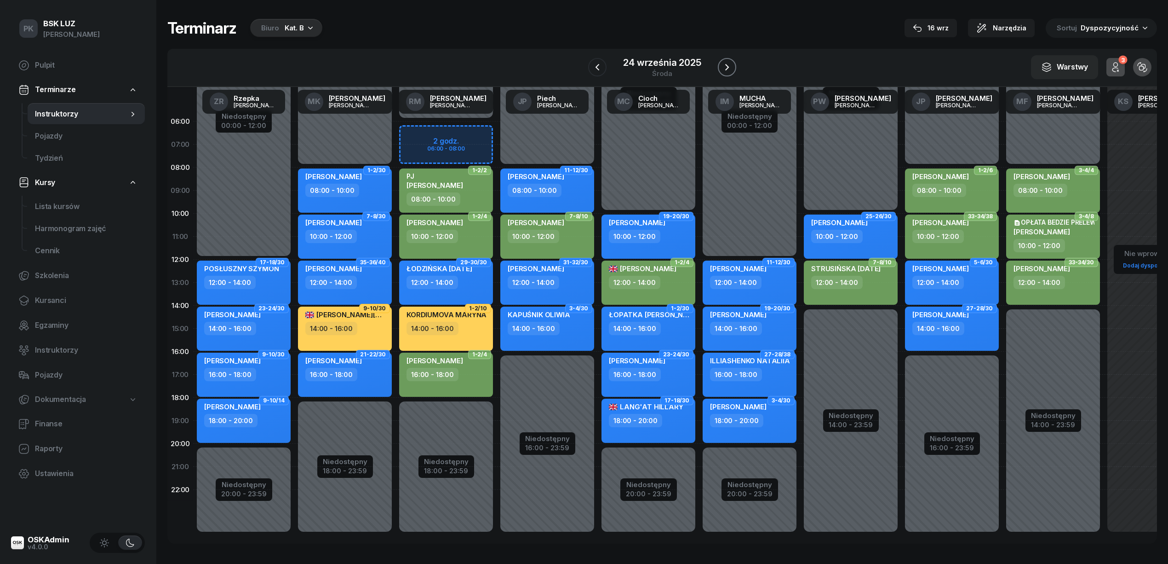
click at [724, 67] on icon "button" at bounding box center [727, 67] width 11 height 11
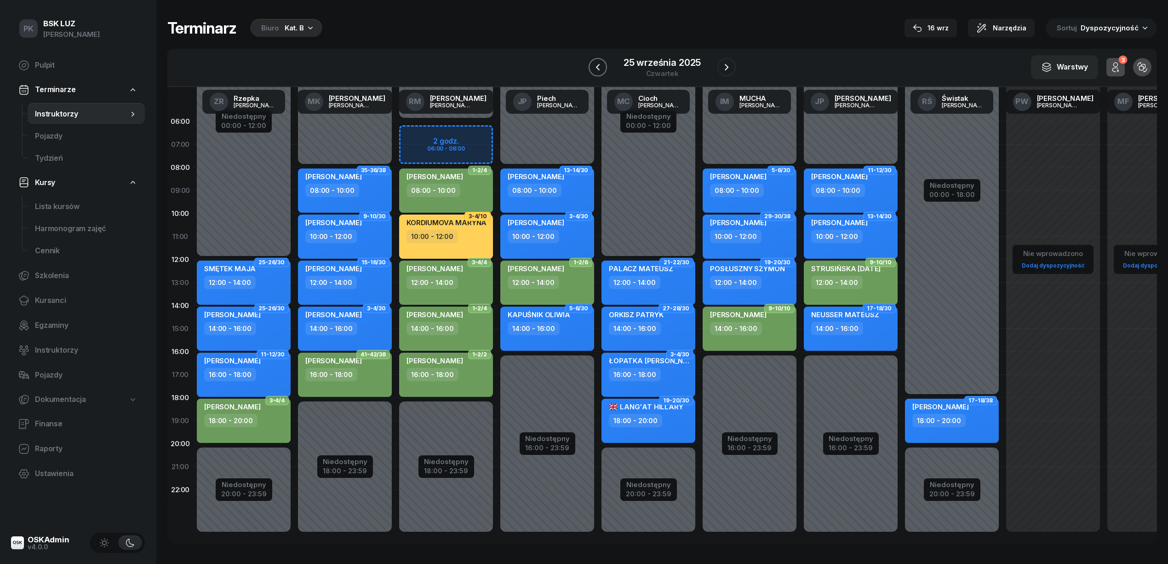
click at [604, 67] on icon "button" at bounding box center [598, 67] width 11 height 11
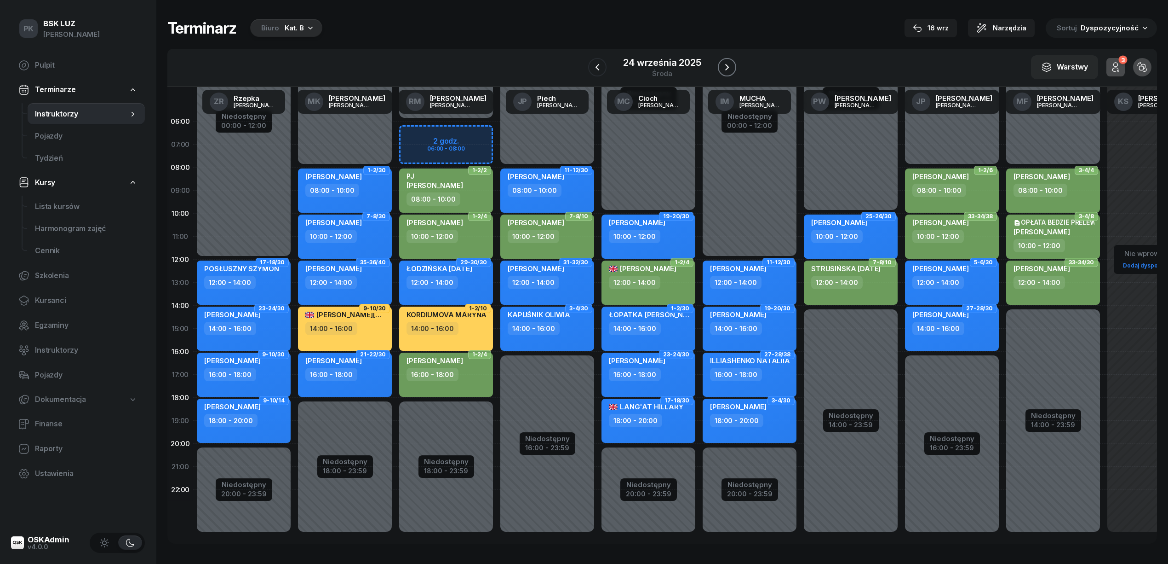
click at [722, 67] on icon "button" at bounding box center [727, 67] width 11 height 11
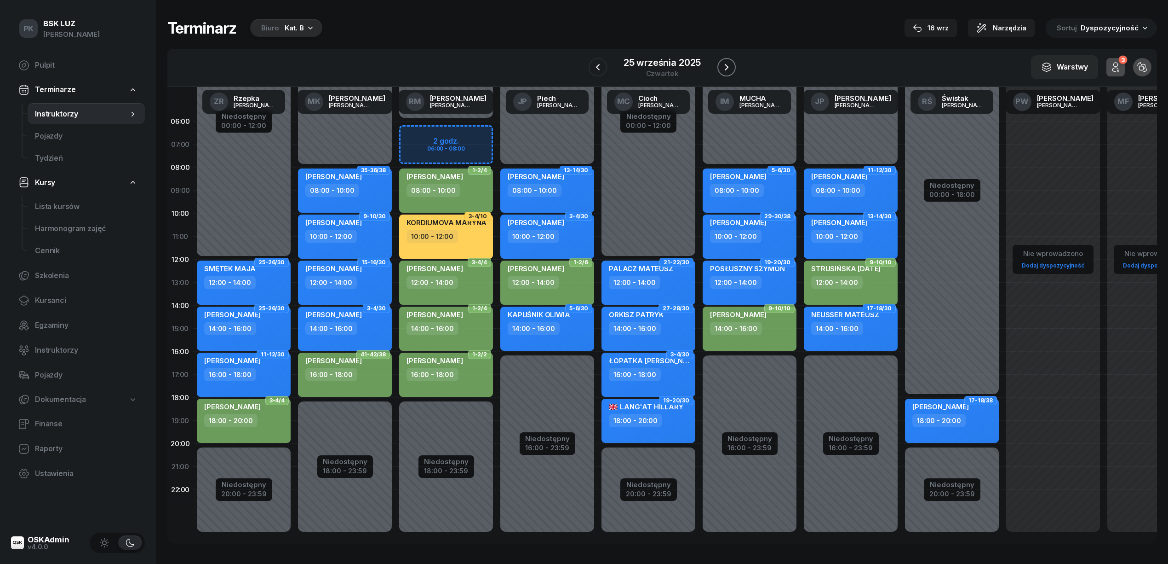
click at [731, 67] on icon "button" at bounding box center [726, 67] width 11 height 11
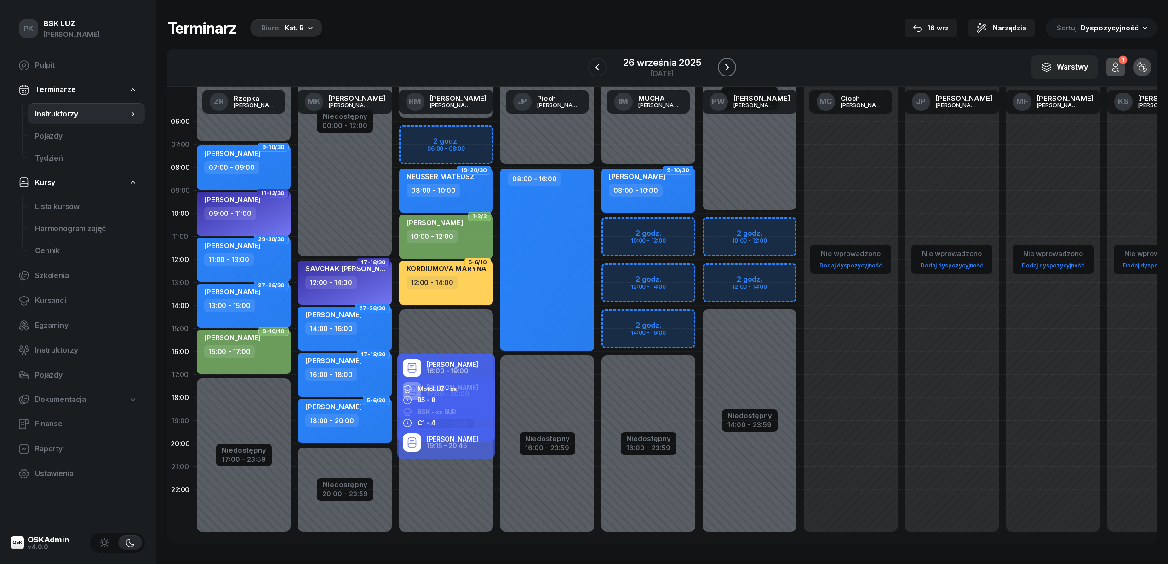
click at [731, 67] on icon "button" at bounding box center [727, 67] width 11 height 11
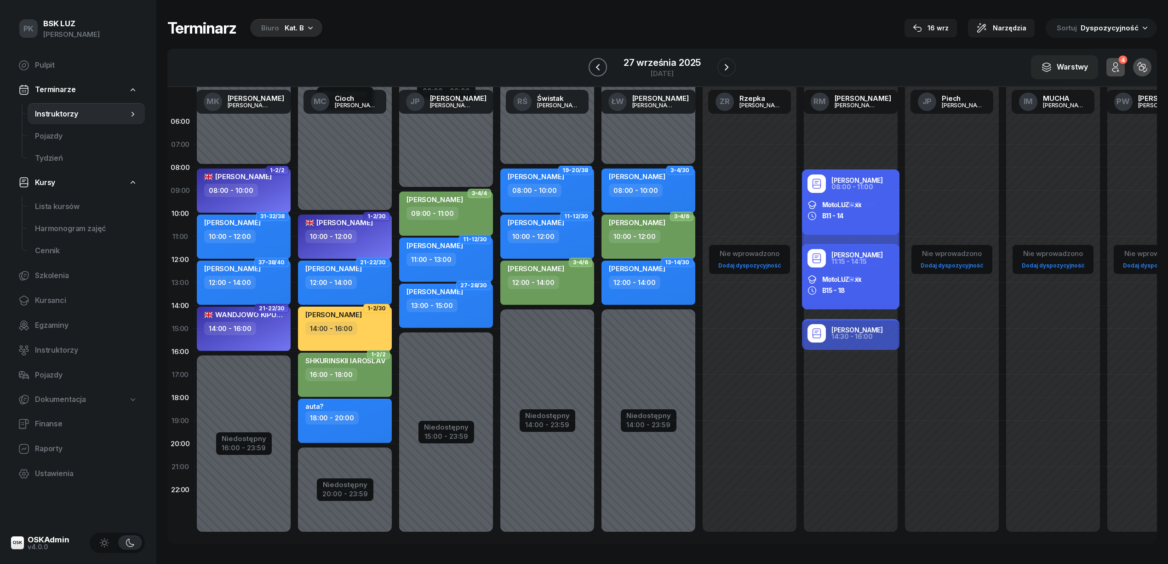
click at [606, 68] on button "button" at bounding box center [598, 67] width 18 height 18
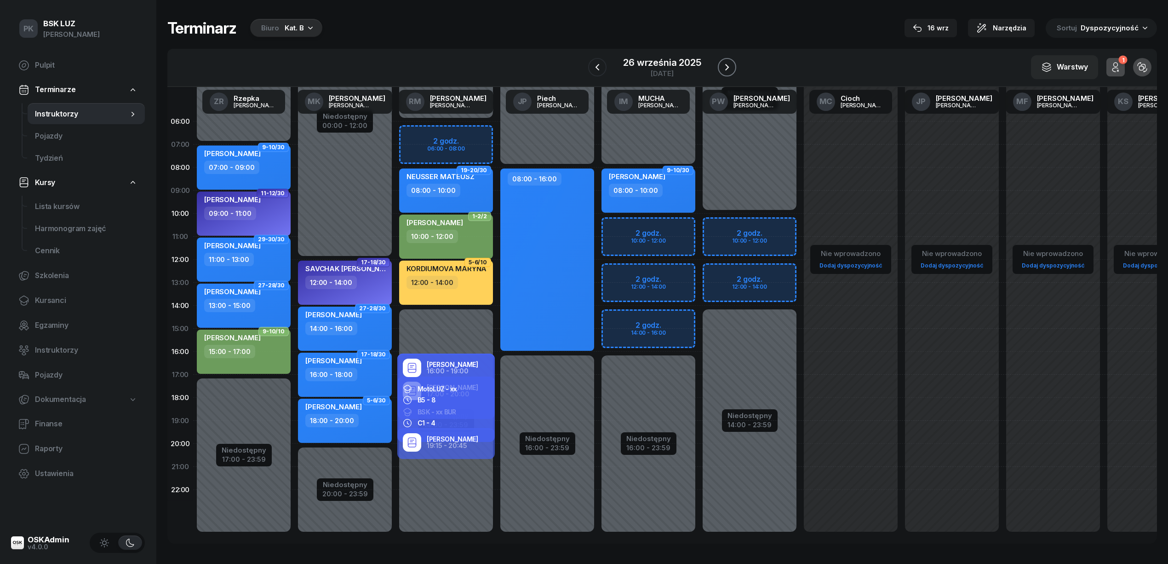
click at [732, 69] on button "button" at bounding box center [727, 67] width 18 height 18
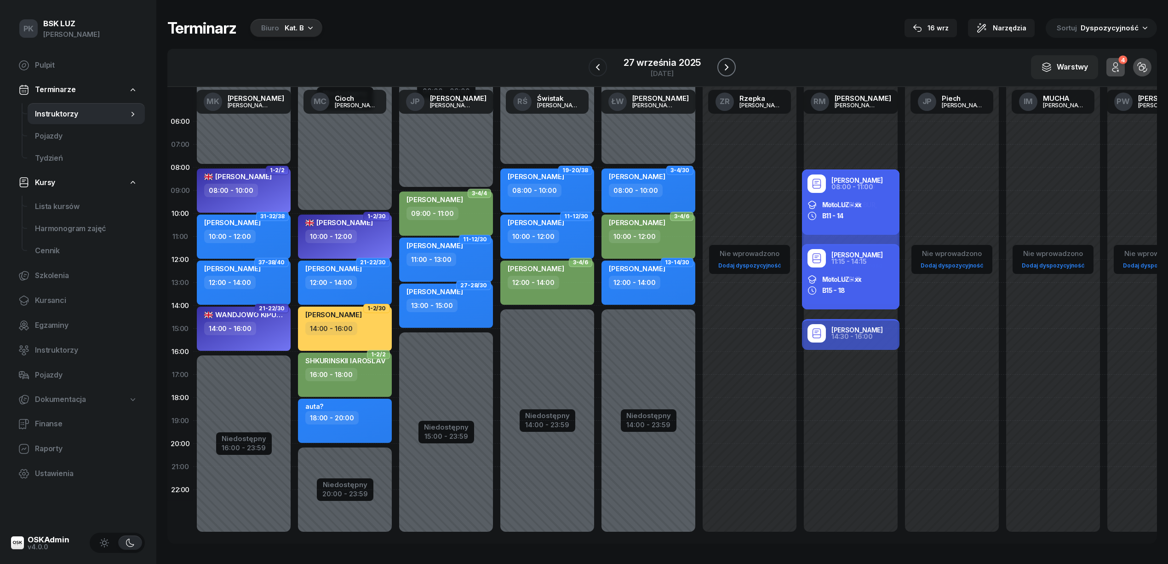
click at [728, 67] on icon "button" at bounding box center [727, 67] width 4 height 6
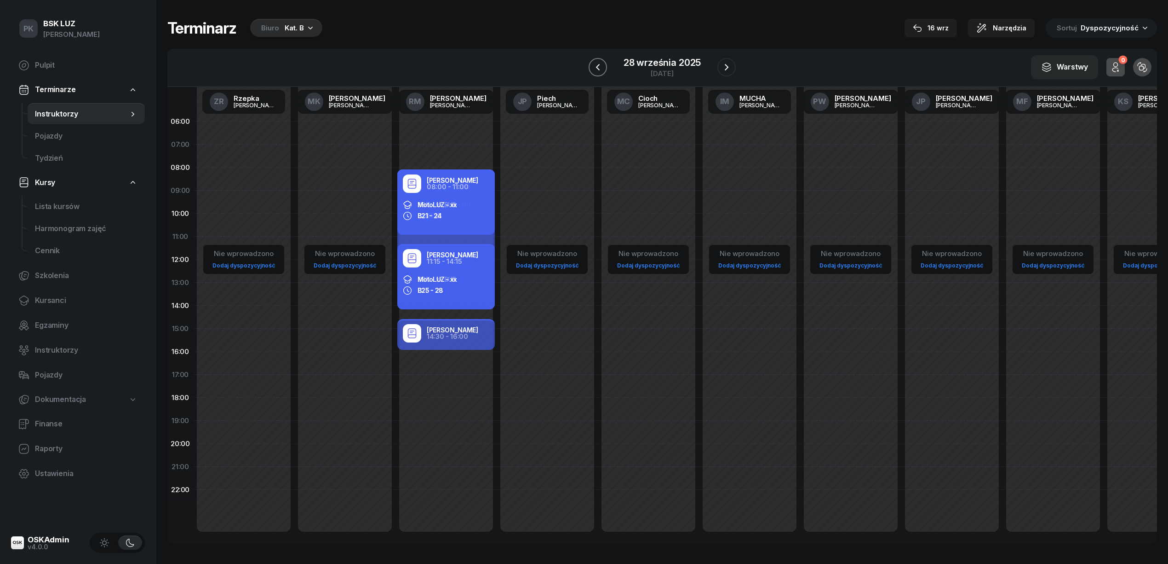
click at [596, 68] on icon "button" at bounding box center [598, 67] width 11 height 11
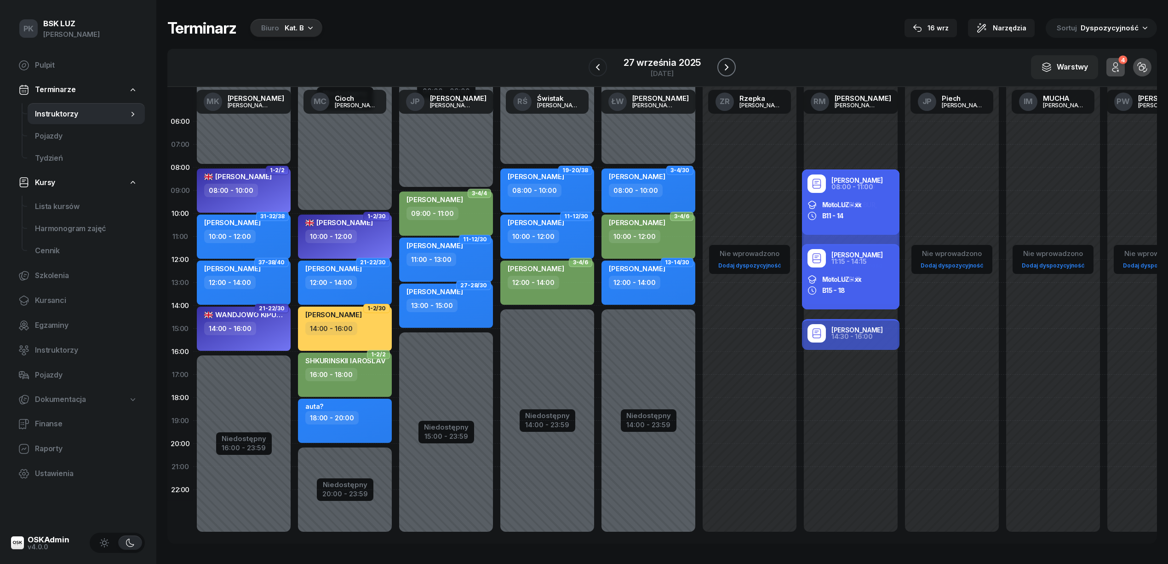
click at [731, 67] on icon "button" at bounding box center [726, 67] width 11 height 11
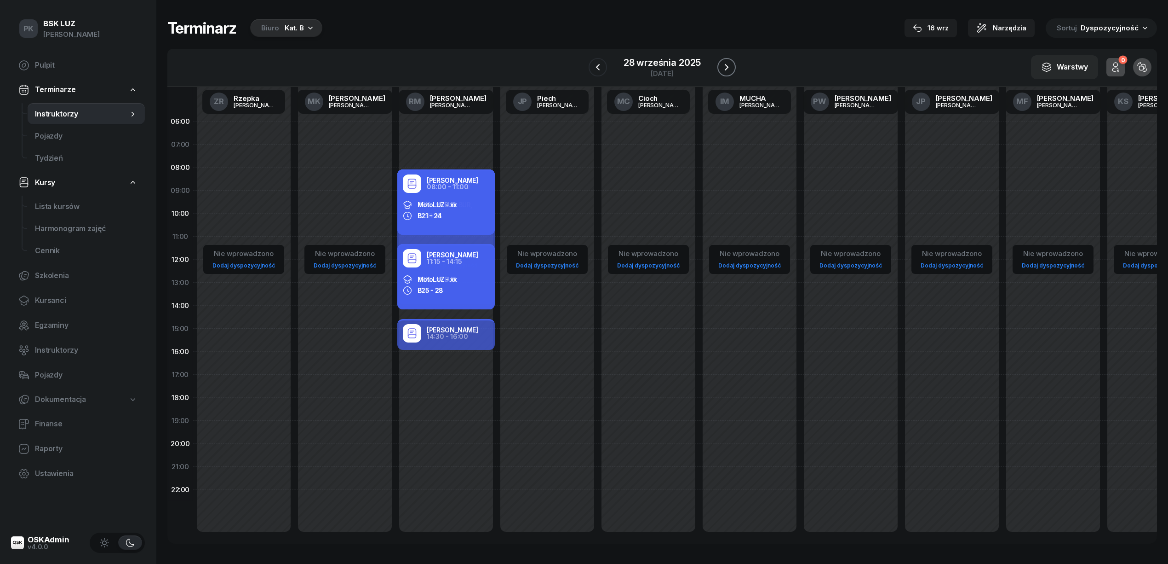
click at [731, 67] on icon "button" at bounding box center [726, 67] width 11 height 11
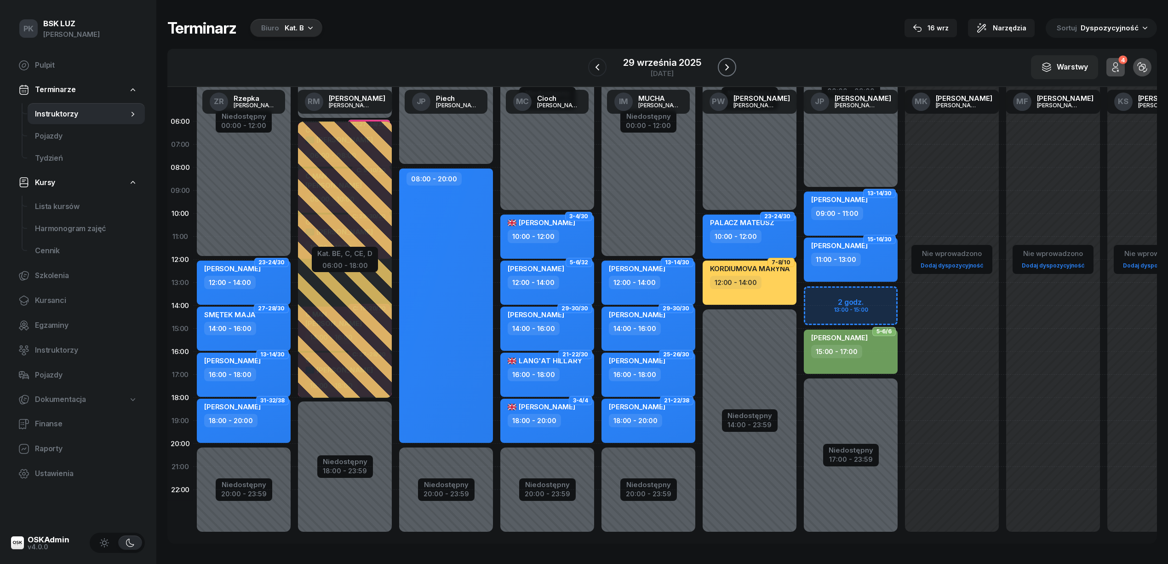
click at [731, 67] on icon "button" at bounding box center [727, 67] width 11 height 11
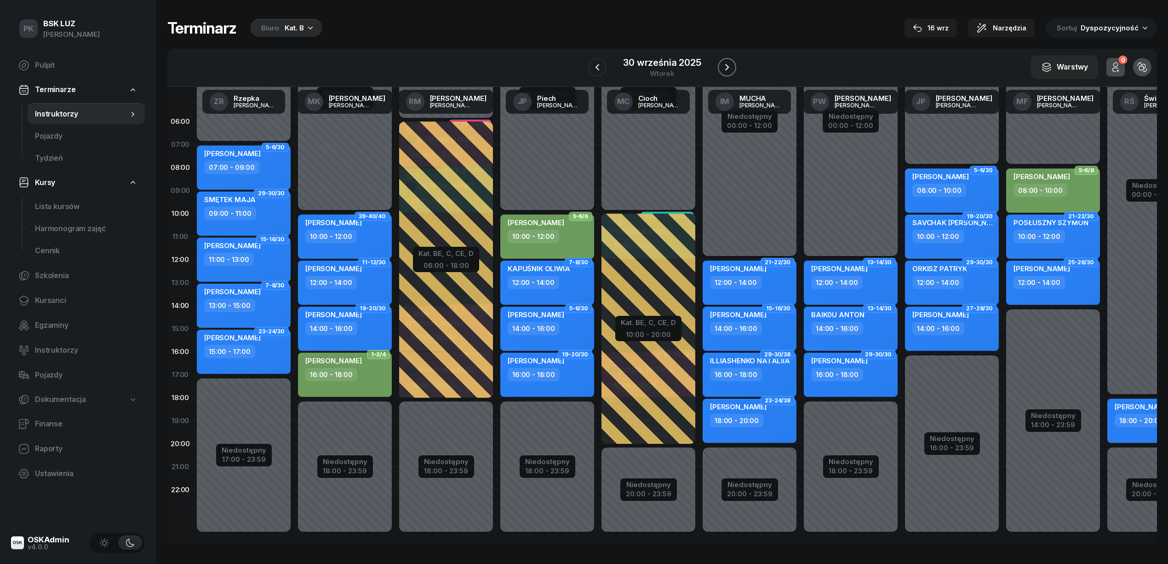
click at [731, 67] on icon "button" at bounding box center [727, 67] width 11 height 11
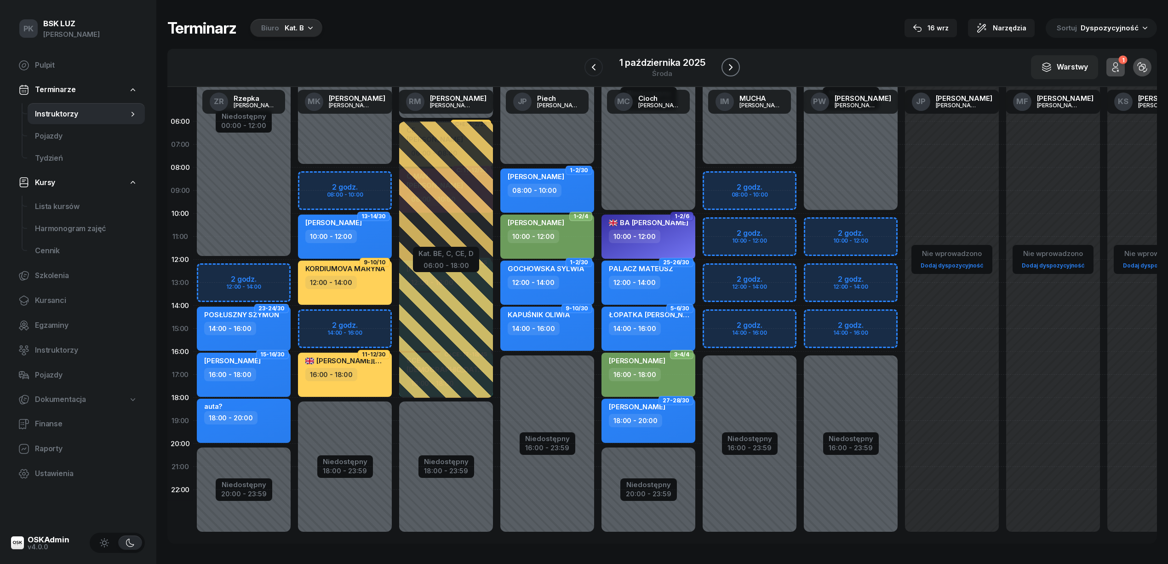
click at [731, 67] on icon "button" at bounding box center [730, 67] width 11 height 11
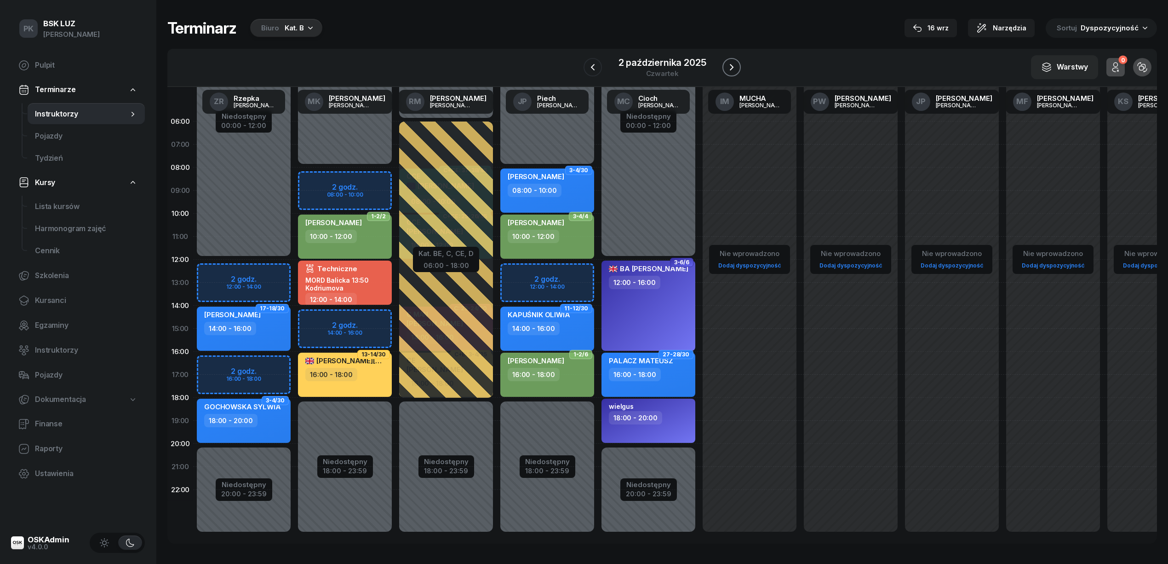
click at [731, 67] on icon "button" at bounding box center [731, 67] width 11 height 11
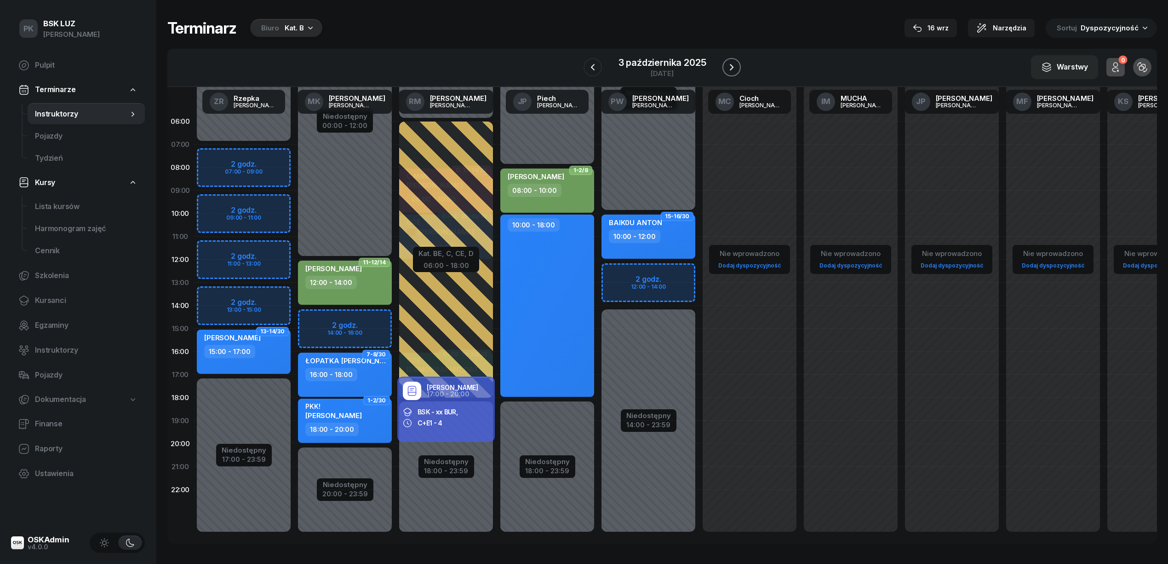
click at [731, 67] on icon "button" at bounding box center [731, 67] width 11 height 11
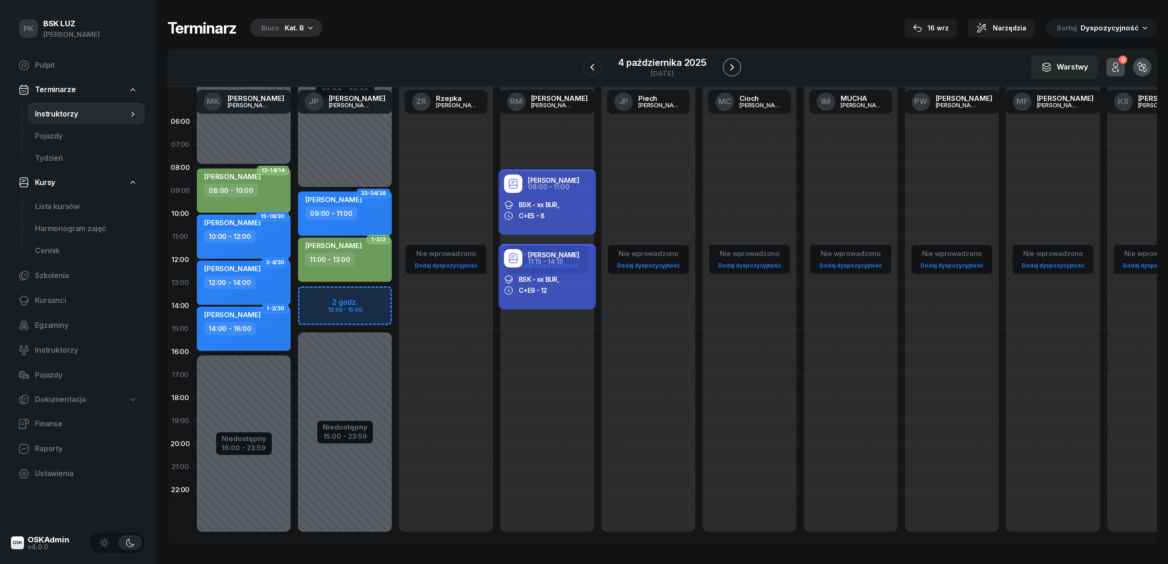
click at [731, 67] on icon "button" at bounding box center [732, 67] width 11 height 11
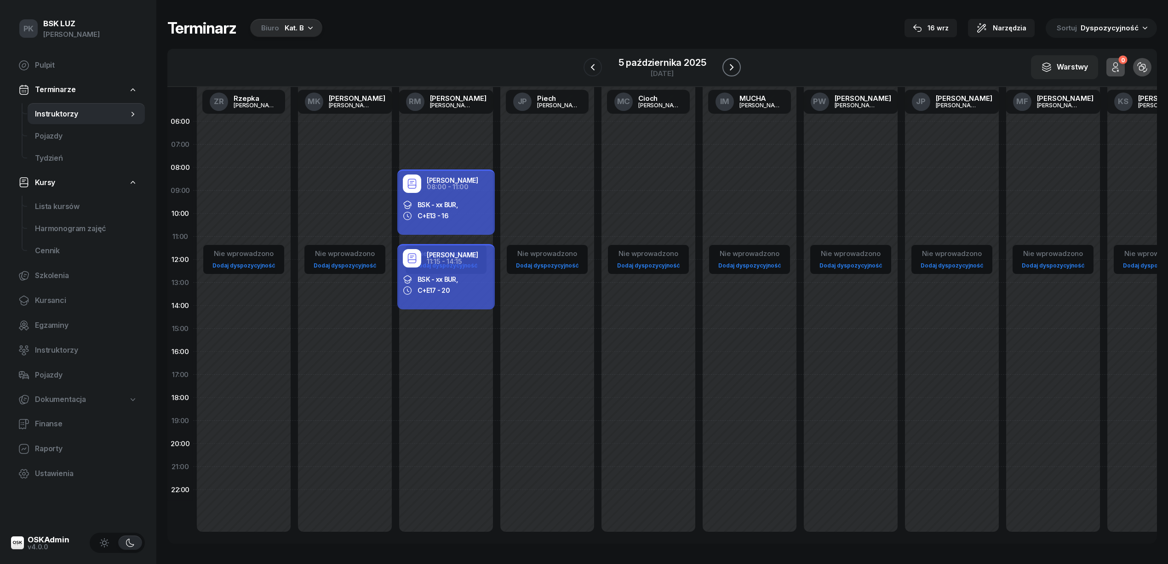
click at [731, 67] on icon "button" at bounding box center [731, 67] width 11 height 11
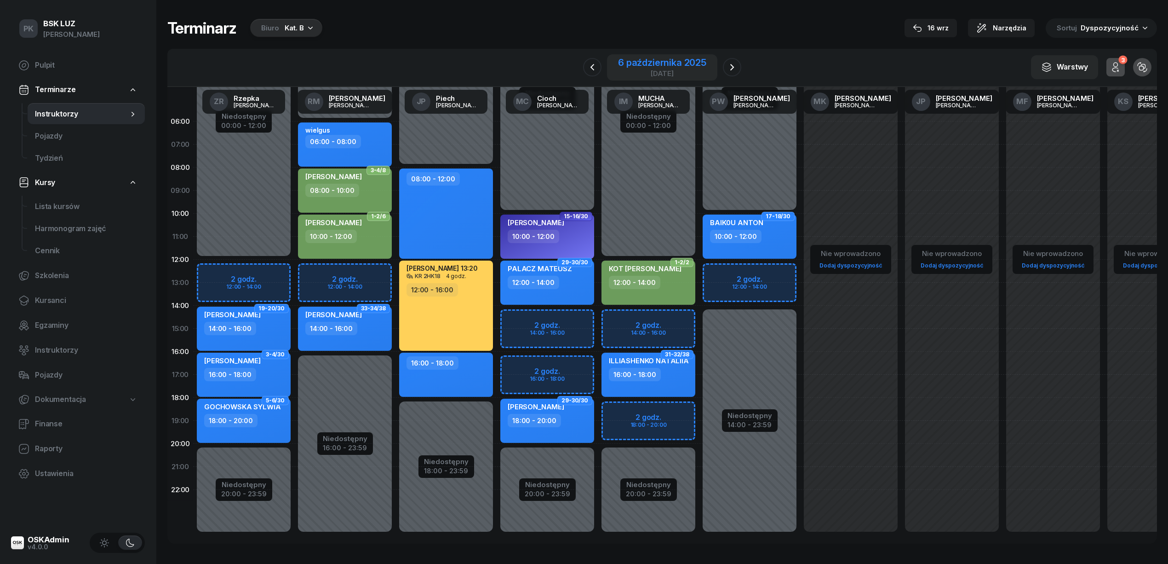
click at [690, 63] on div "6 października 2025" at bounding box center [662, 62] width 88 height 9
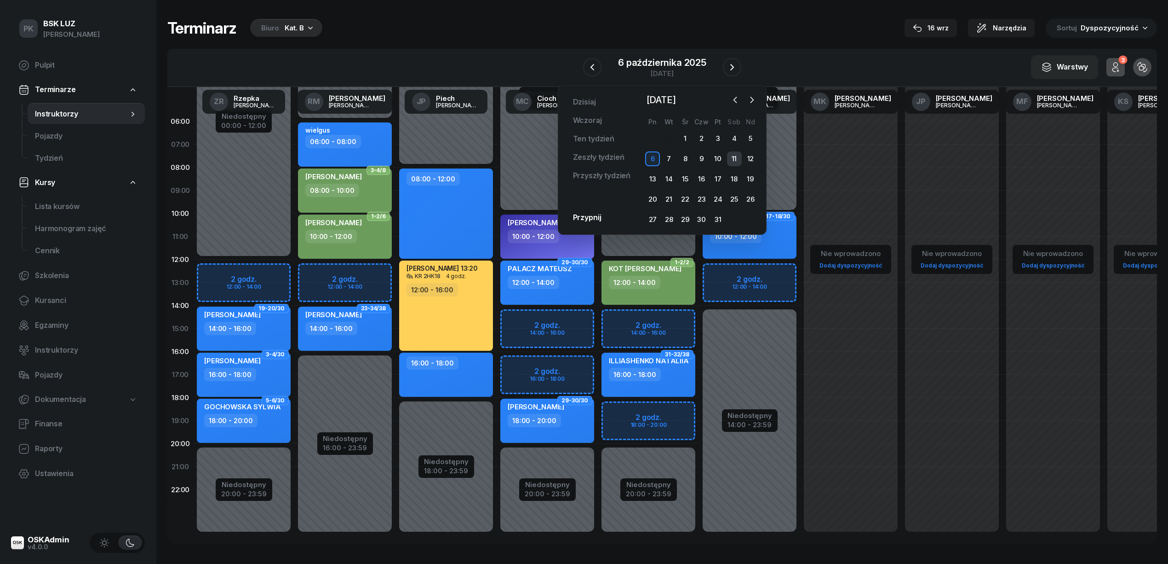
click at [737, 156] on div "11" at bounding box center [734, 158] width 15 height 15
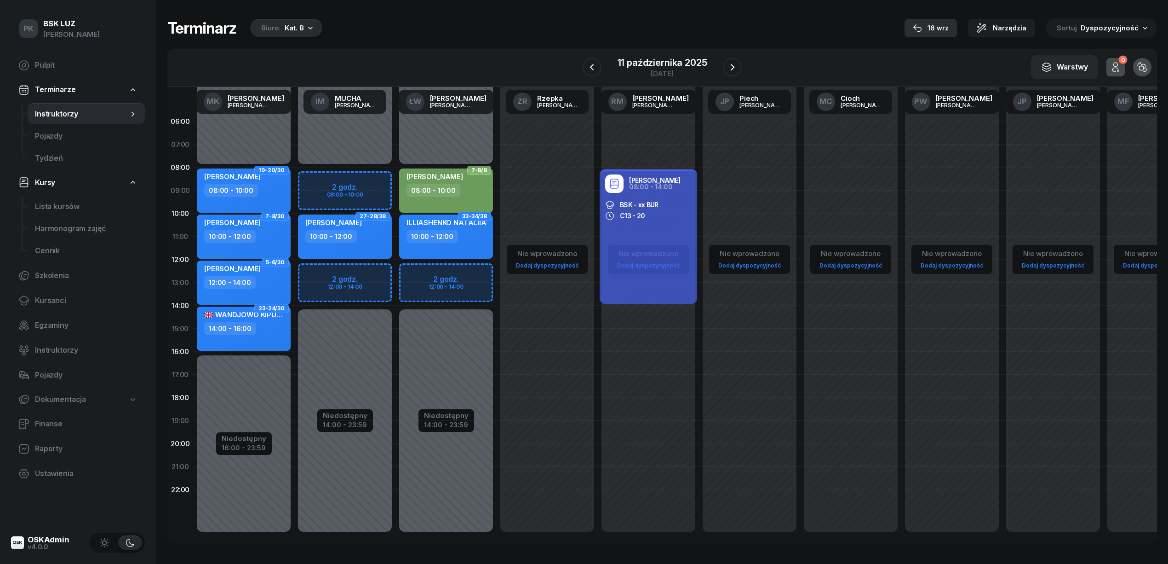
click at [933, 28] on div "16 wrz" at bounding box center [931, 28] width 36 height 11
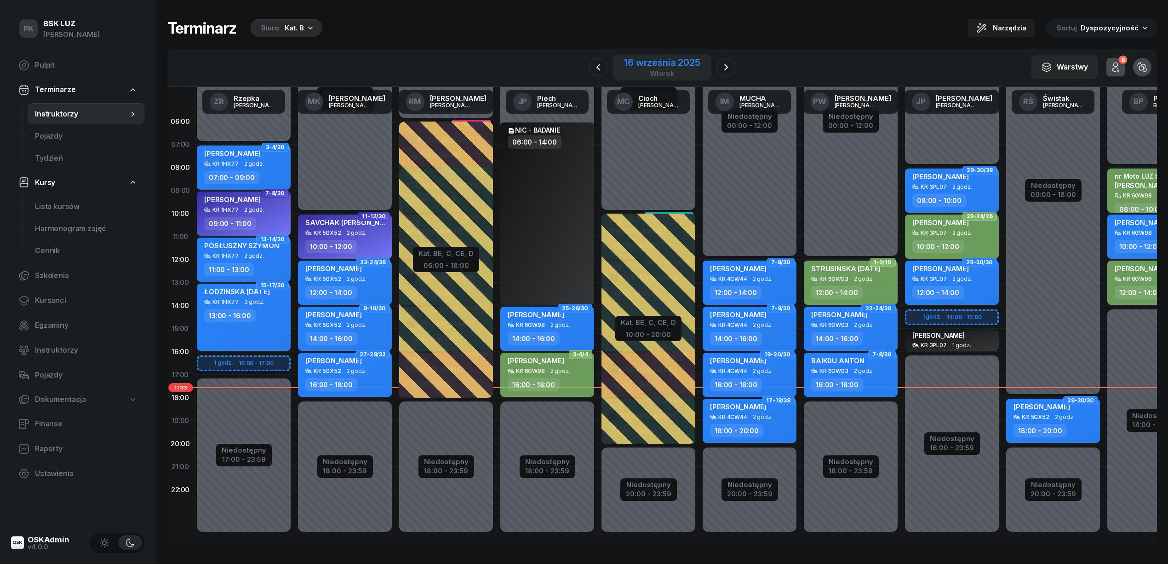
click at [672, 61] on div "16 września 2025" at bounding box center [662, 62] width 76 height 9
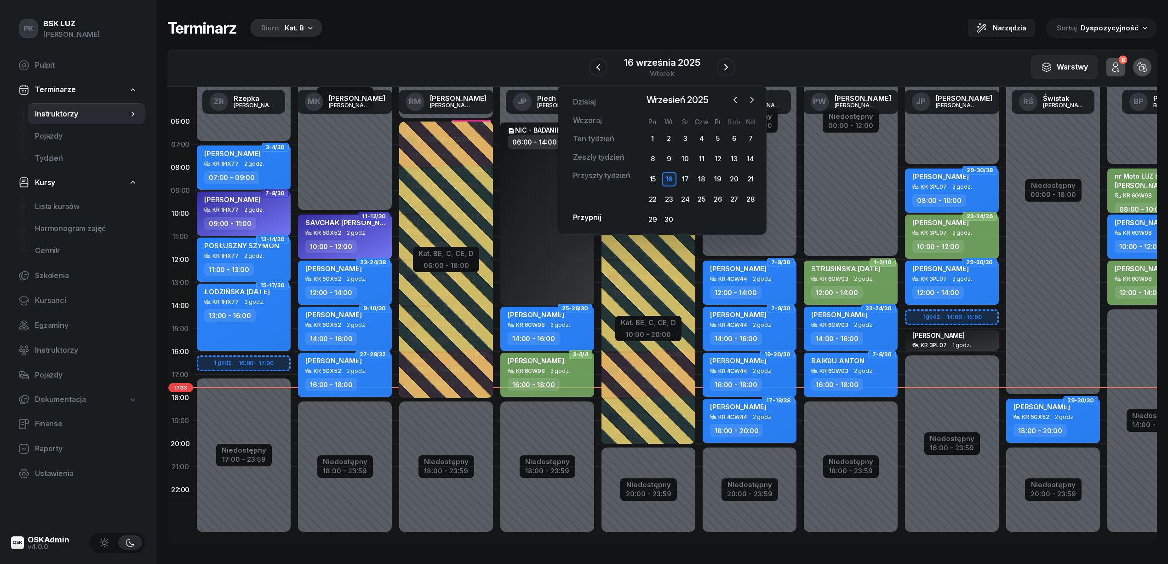
click at [328, 30] on div "Terminarz Biuro Kat. B Narzędzia Sortuj Dyspozycyjność" at bounding box center [662, 27] width 990 height 19
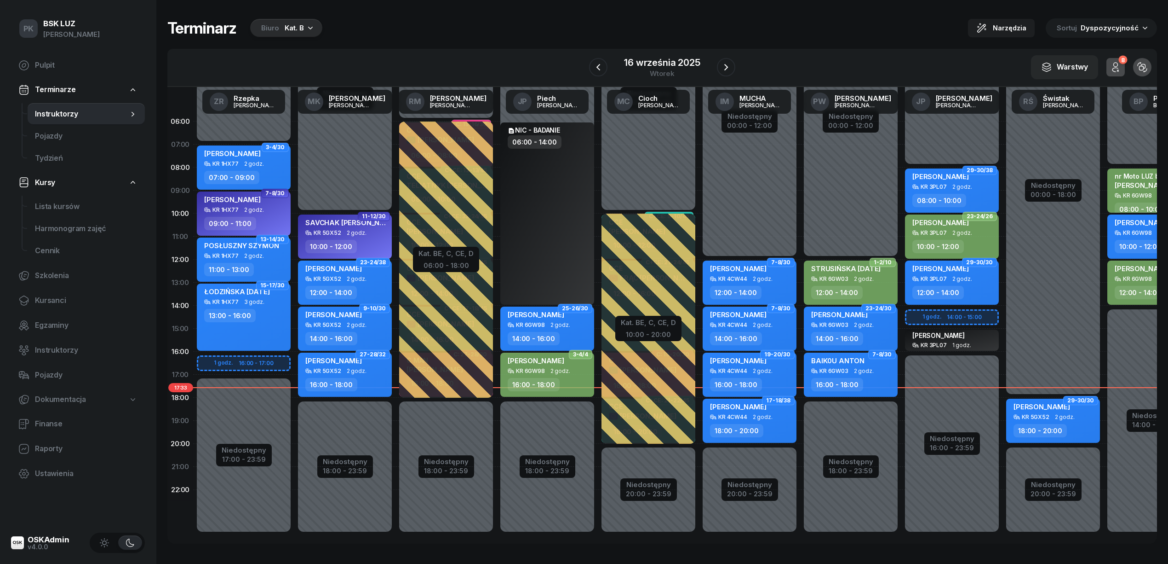
click at [1058, 426] on div "18:00 - 20:00" at bounding box center [1040, 430] width 53 height 13
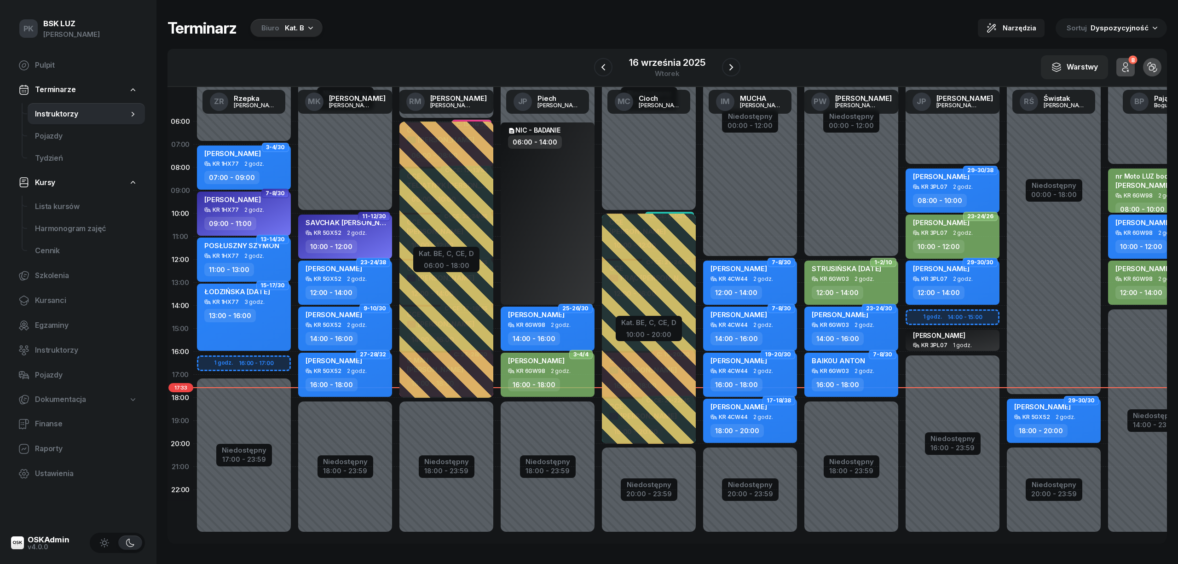
select select "18"
select select "20"
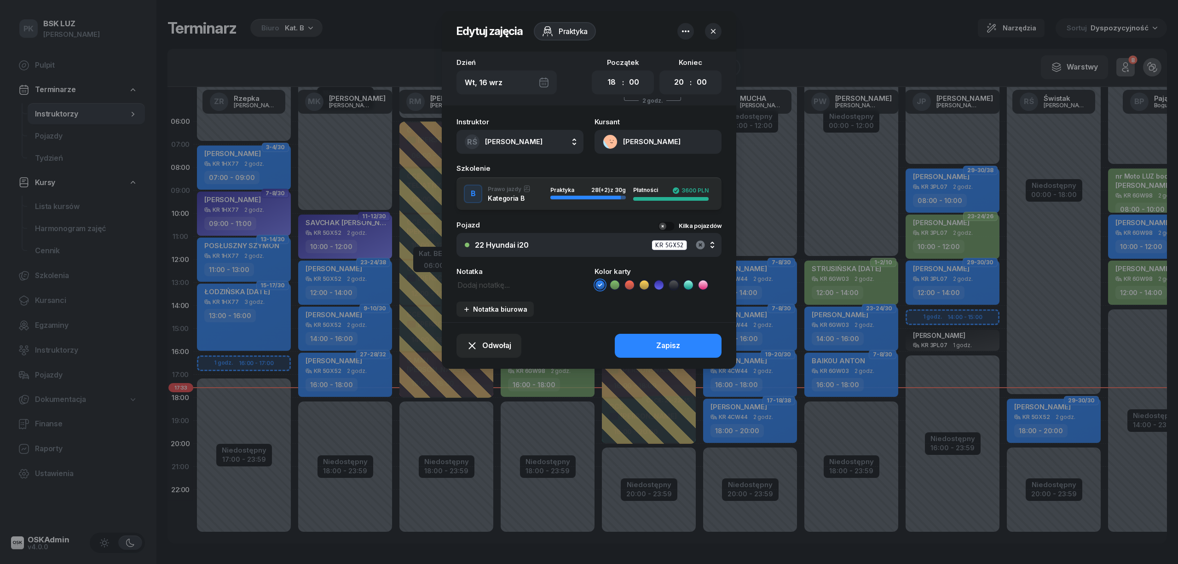
click at [699, 240] on icon "button" at bounding box center [700, 244] width 9 height 9
click at [546, 244] on div "Nie wybrano" at bounding box center [594, 244] width 238 height 7
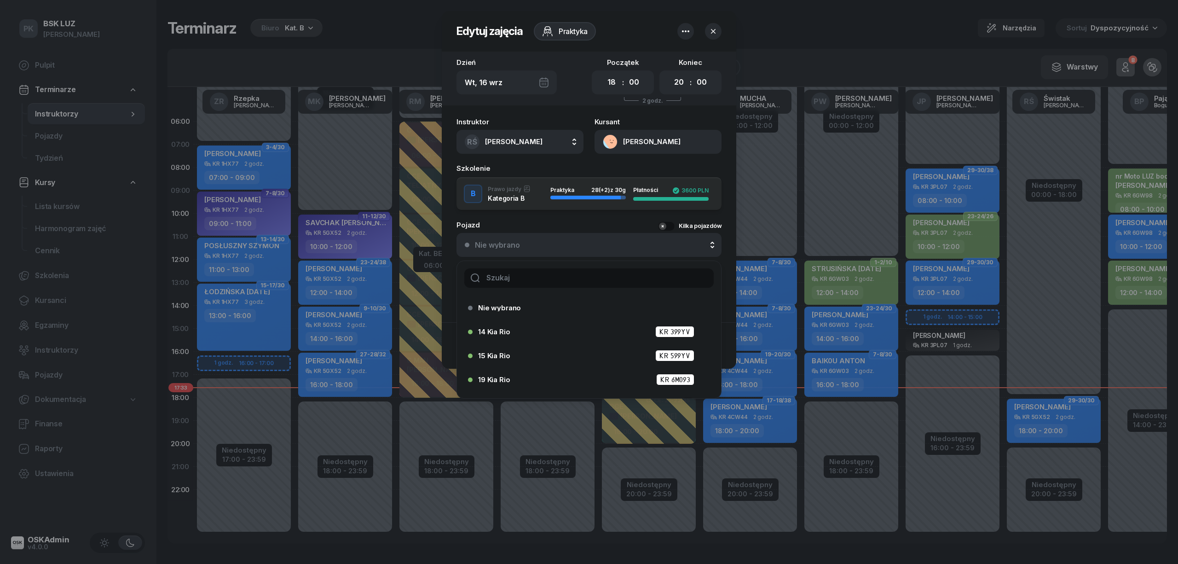
click at [541, 275] on input "text" at bounding box center [588, 277] width 249 height 19
type input "24"
click at [534, 372] on div "24 Hyundai i20 KR 6KF15" at bounding box center [586, 379] width 236 height 15
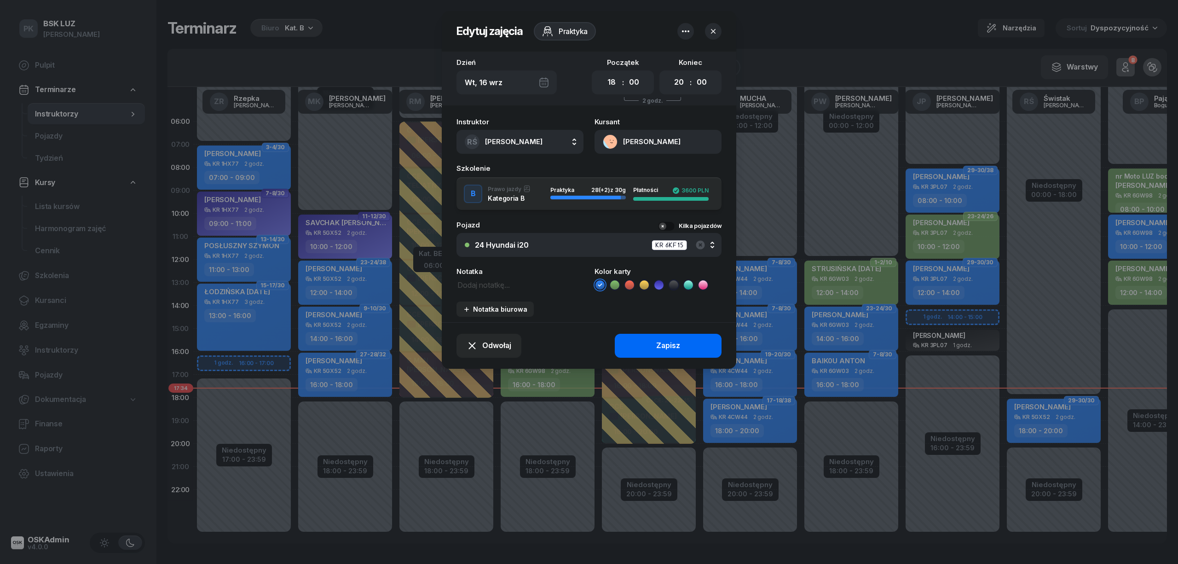
click at [636, 341] on button "Zapisz" at bounding box center [668, 346] width 107 height 24
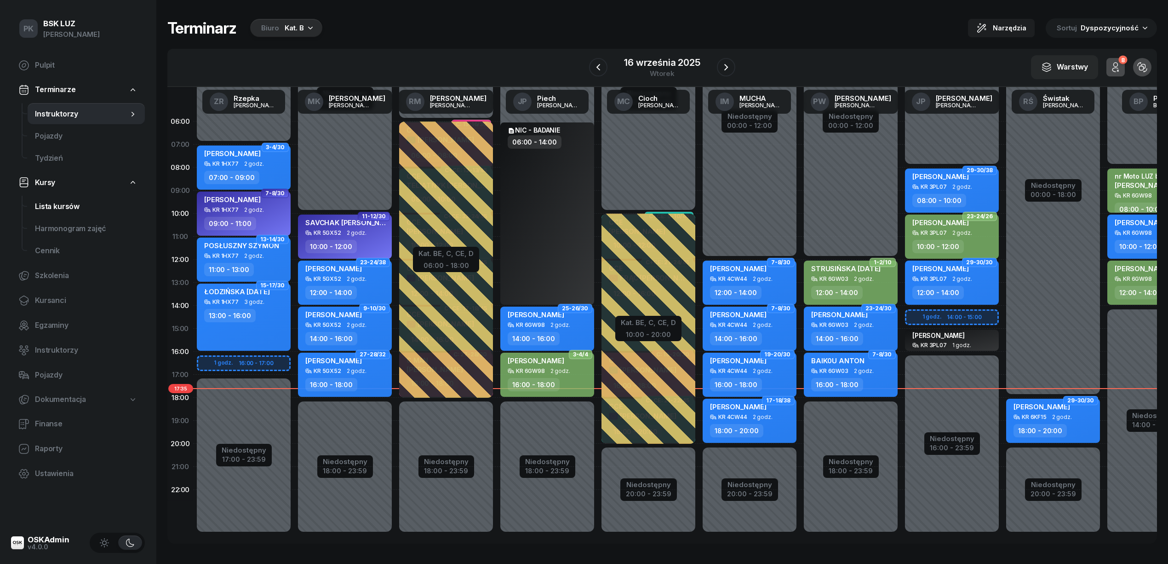
click at [54, 207] on span "Lista kursów" at bounding box center [86, 207] width 103 height 12
select select
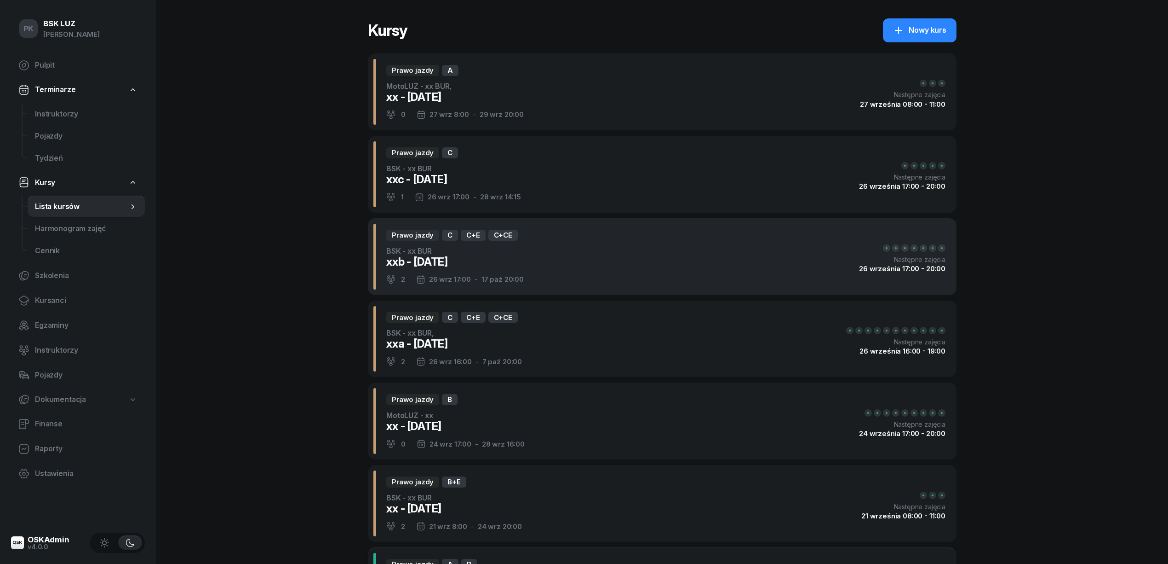
click at [587, 262] on div "Prawo jazdy C C+E C+CE BSK - xx BUR xxb - 2025/09/03 2 26 wrz 17:00 - 17 paź 20…" at bounding box center [662, 256] width 589 height 77
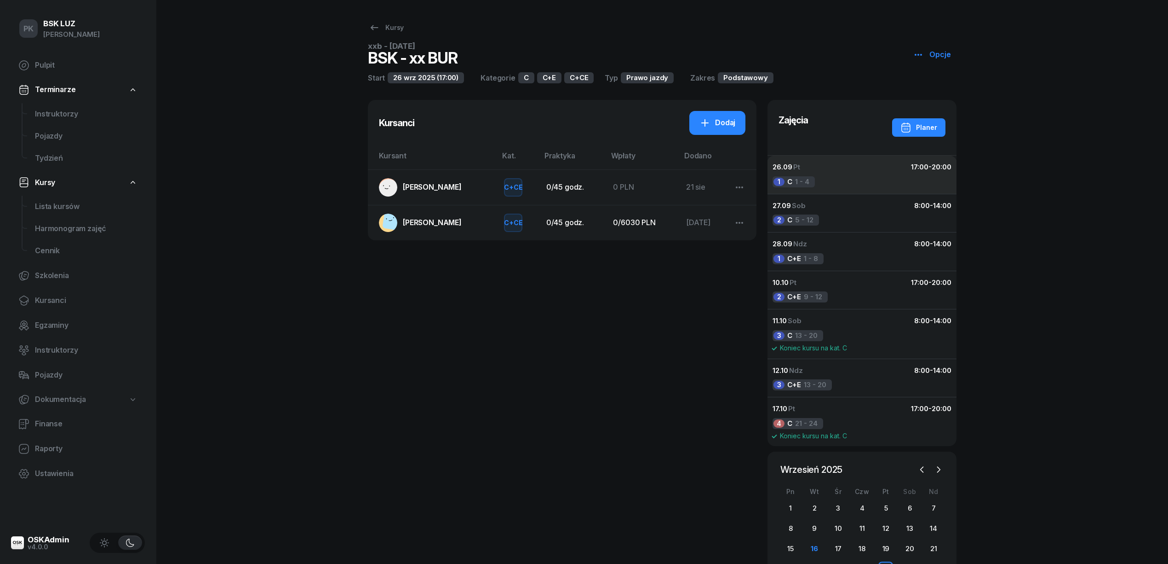
click at [914, 182] on button "26.09 Pt 17:00 - 20:00 1 C 1 - 4" at bounding box center [862, 174] width 190 height 38
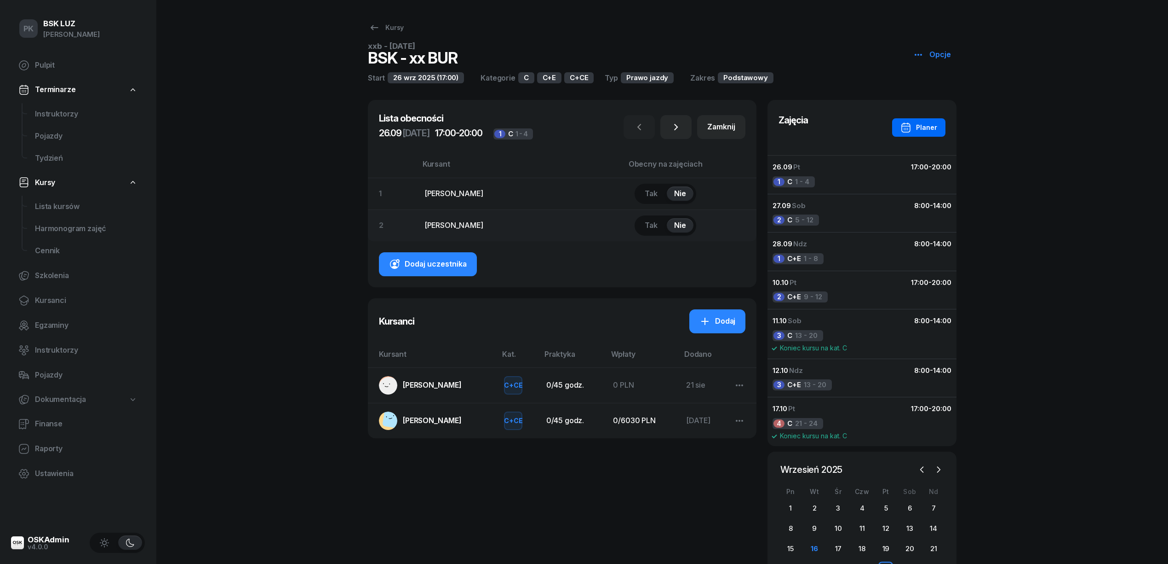
click at [922, 130] on div "Planer" at bounding box center [919, 127] width 37 height 11
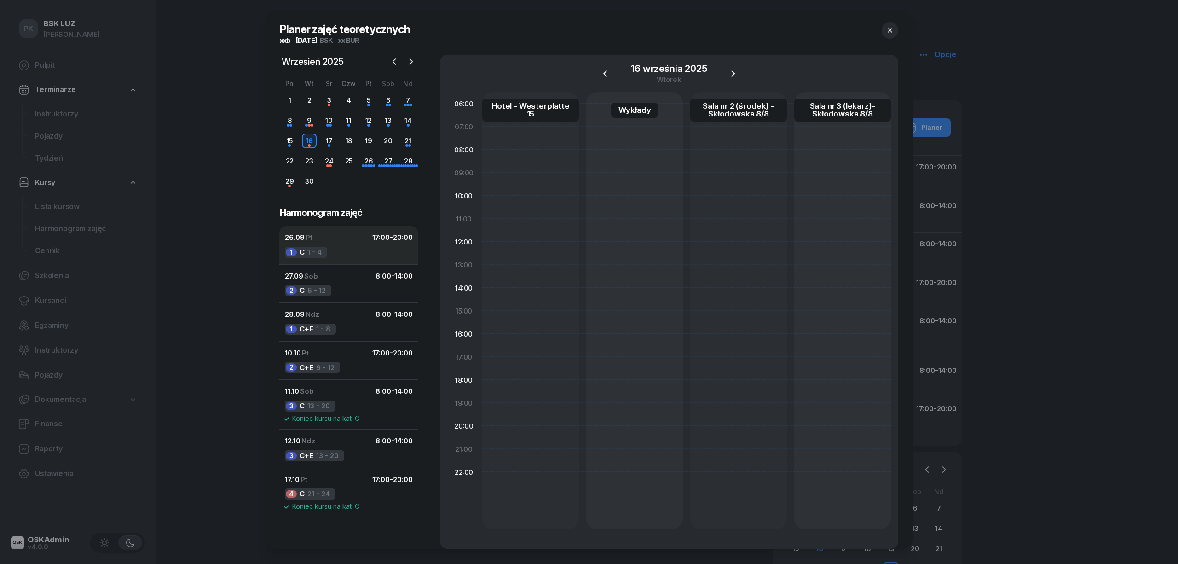
click at [355, 252] on button "26.09 Pt 17:00 - 20:00 1 C 1 - 4" at bounding box center [348, 245] width 139 height 38
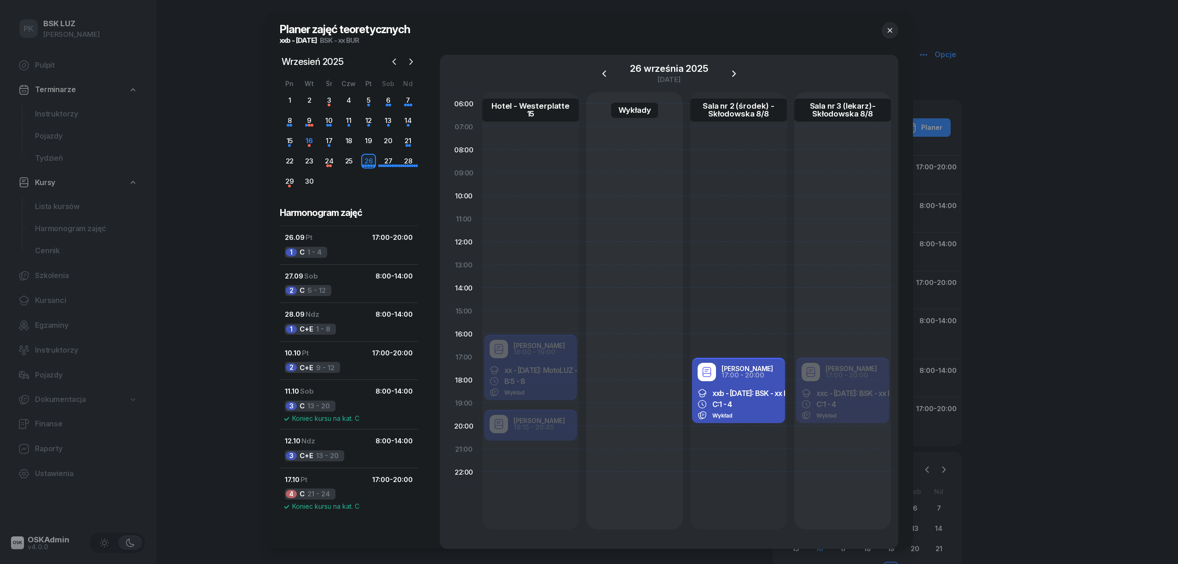
click at [739, 407] on div "C: 1 - 4" at bounding box center [738, 403] width 82 height 9
select select "17"
select select "20"
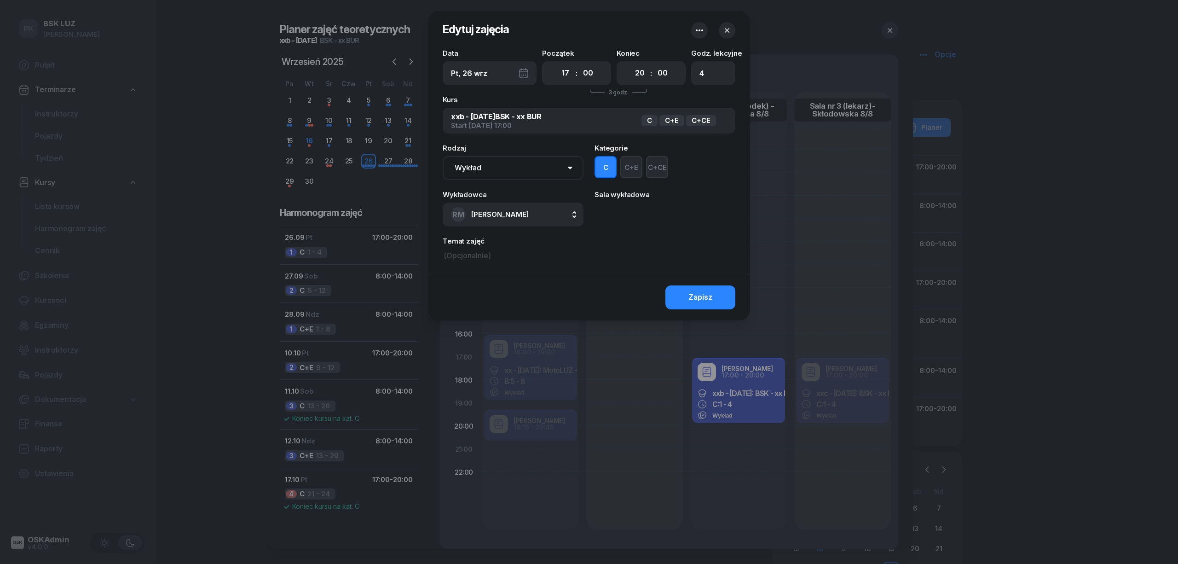
click at [737, 410] on div at bounding box center [589, 282] width 1178 height 564
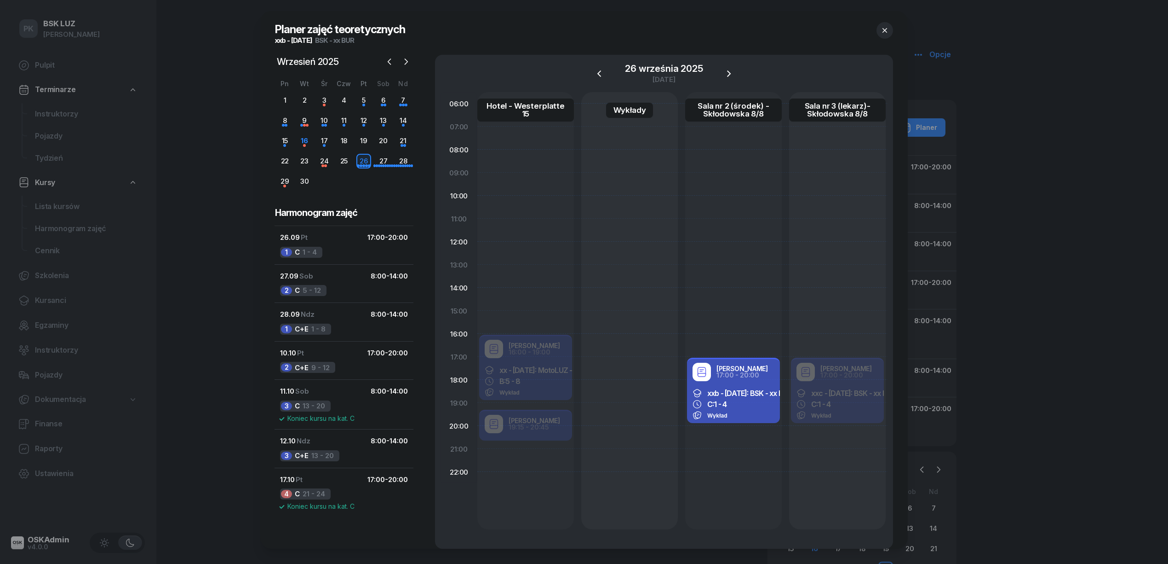
click at [737, 410] on div "Wykład" at bounding box center [734, 414] width 82 height 9
select select "17"
select select "20"
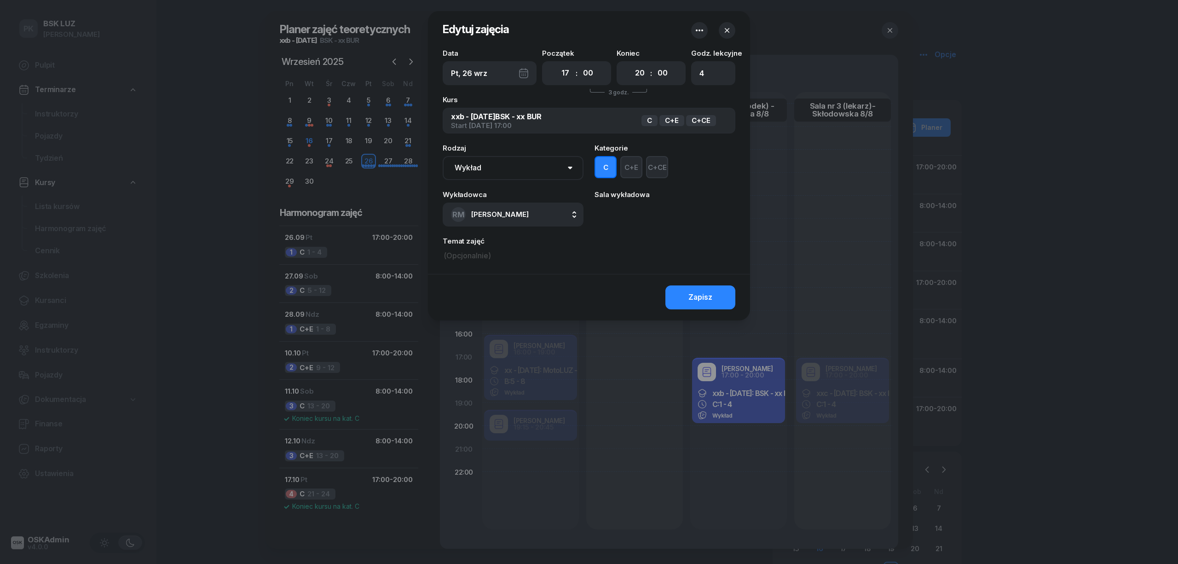
click at [187, 443] on div at bounding box center [589, 282] width 1178 height 564
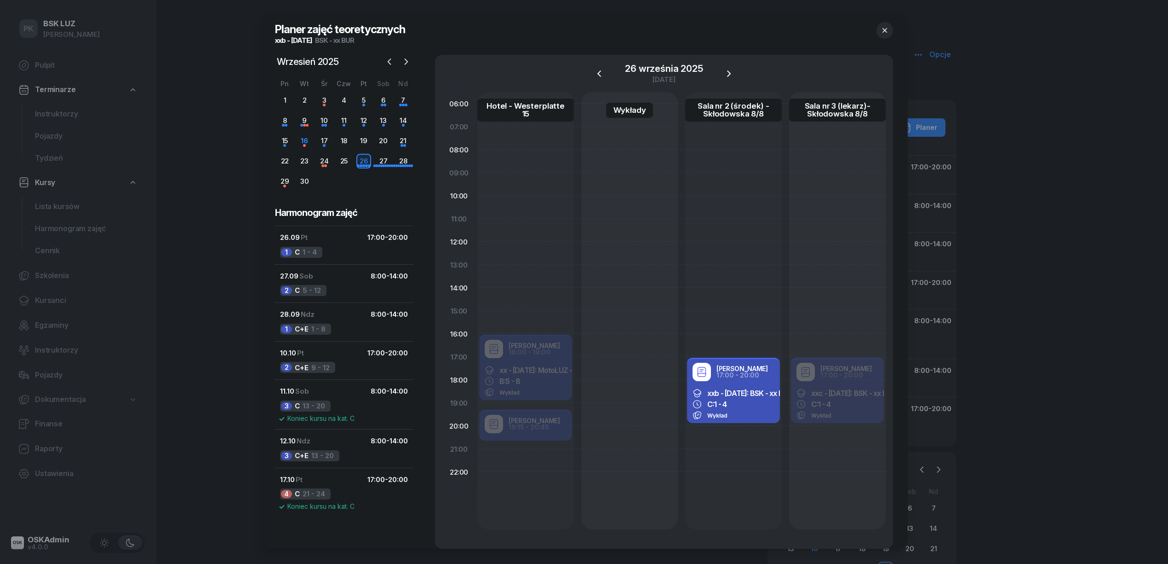
click at [883, 37] on button "button" at bounding box center [885, 30] width 17 height 17
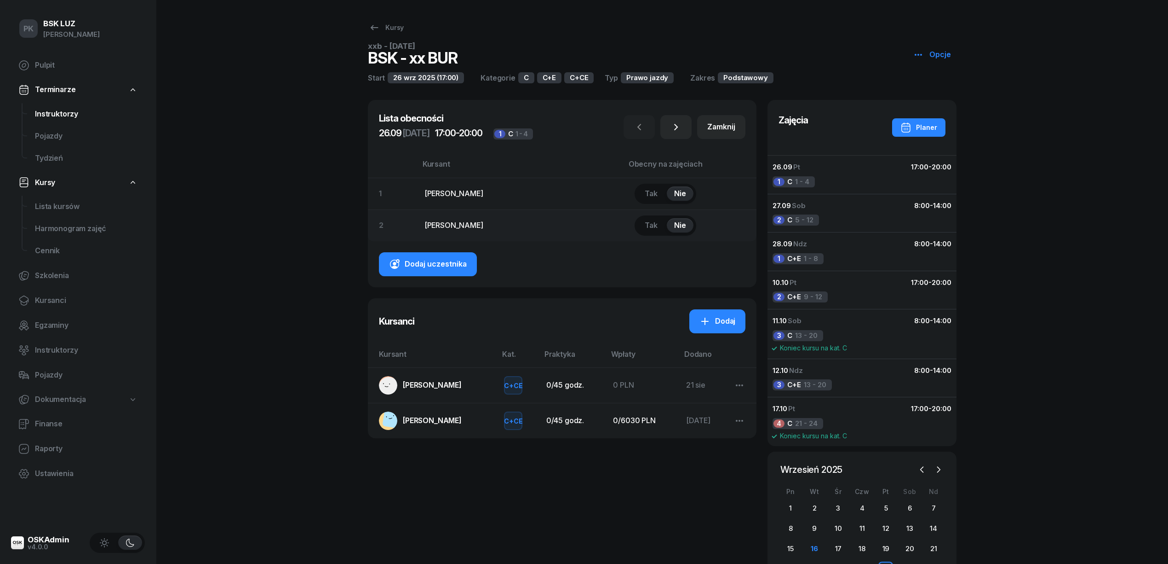
click at [62, 112] on span "Instruktorzy" at bounding box center [86, 114] width 103 height 12
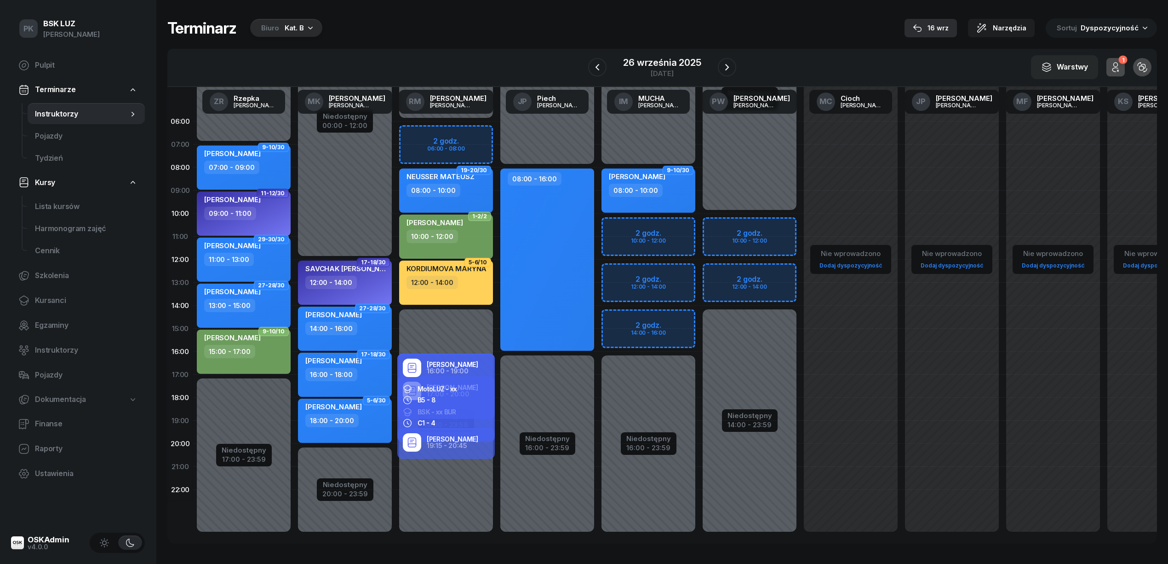
click at [932, 26] on div "16 wrz" at bounding box center [931, 28] width 36 height 11
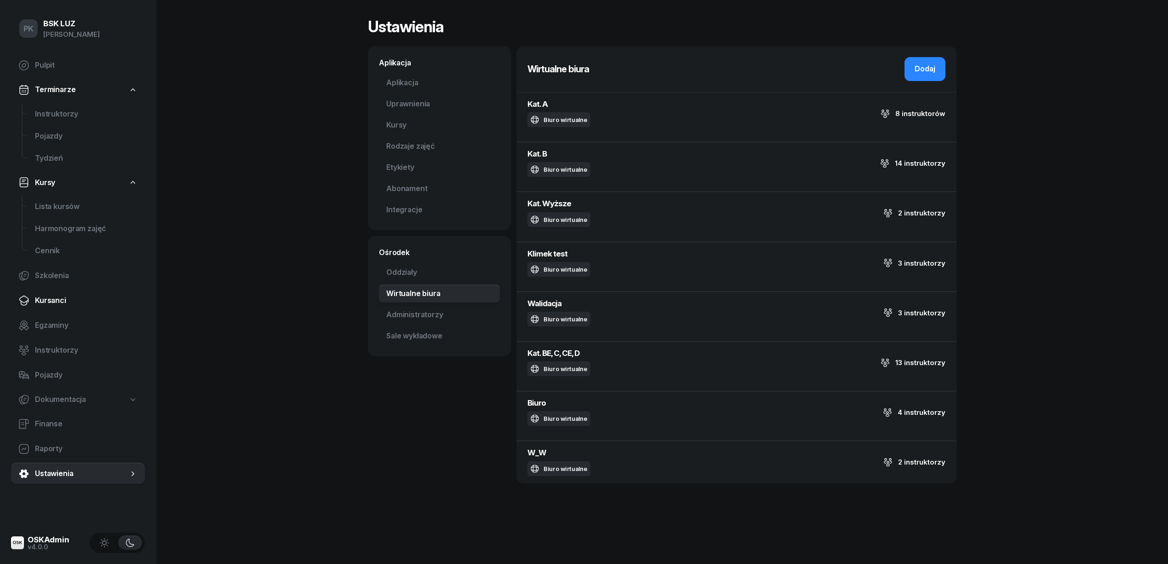
click at [57, 300] on span "Kursanci" at bounding box center [86, 300] width 103 height 12
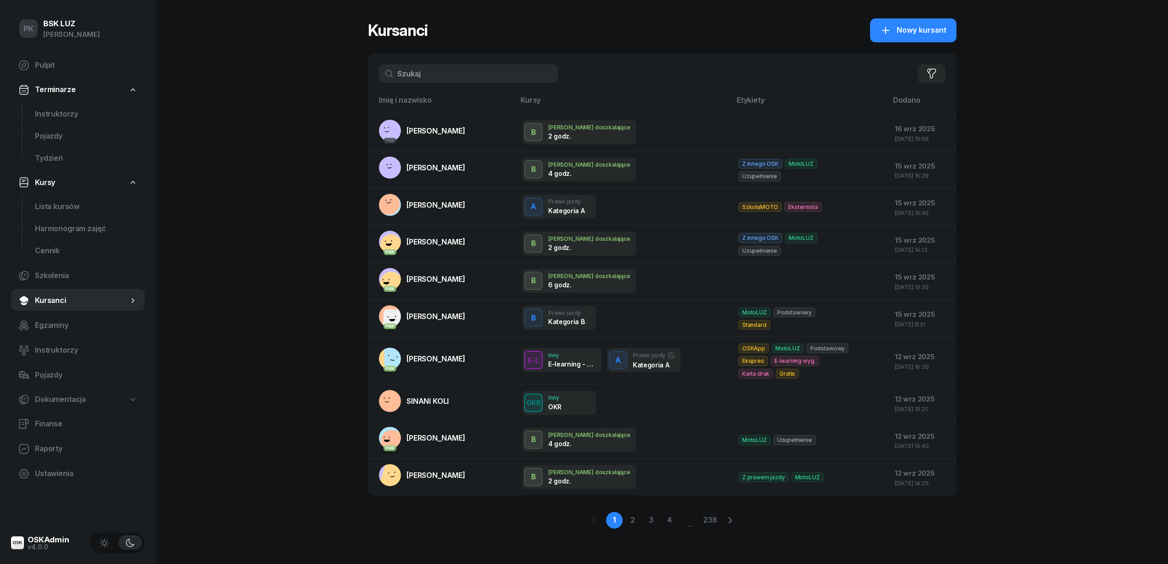
click at [424, 73] on input "text" at bounding box center [468, 73] width 179 height 18
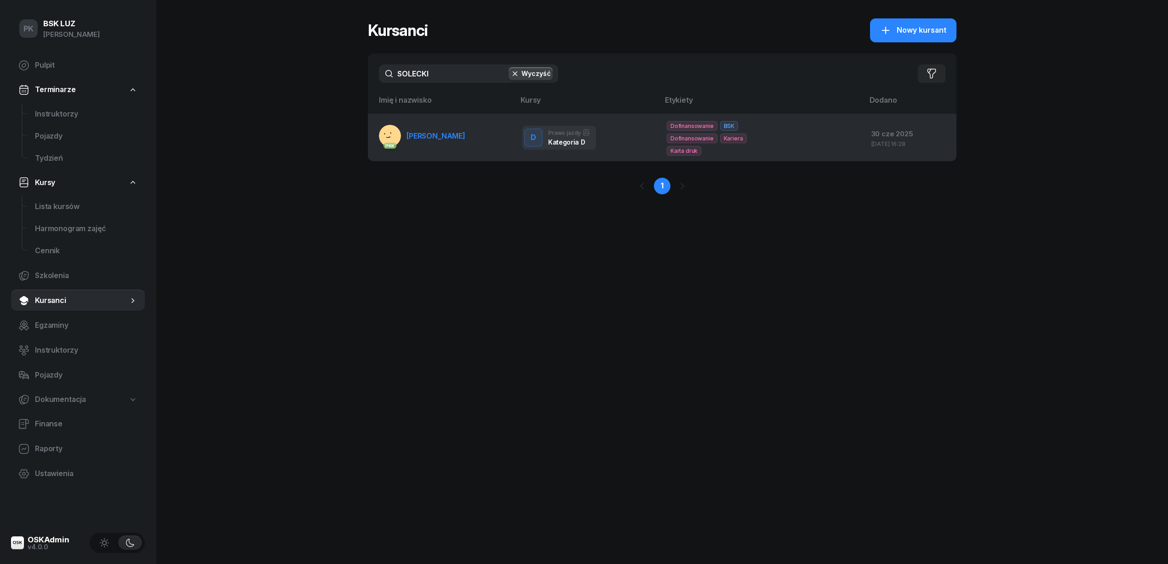
type input "SOLECKI"
click at [419, 142] on link "PKK [PERSON_NAME]" at bounding box center [422, 136] width 86 height 22
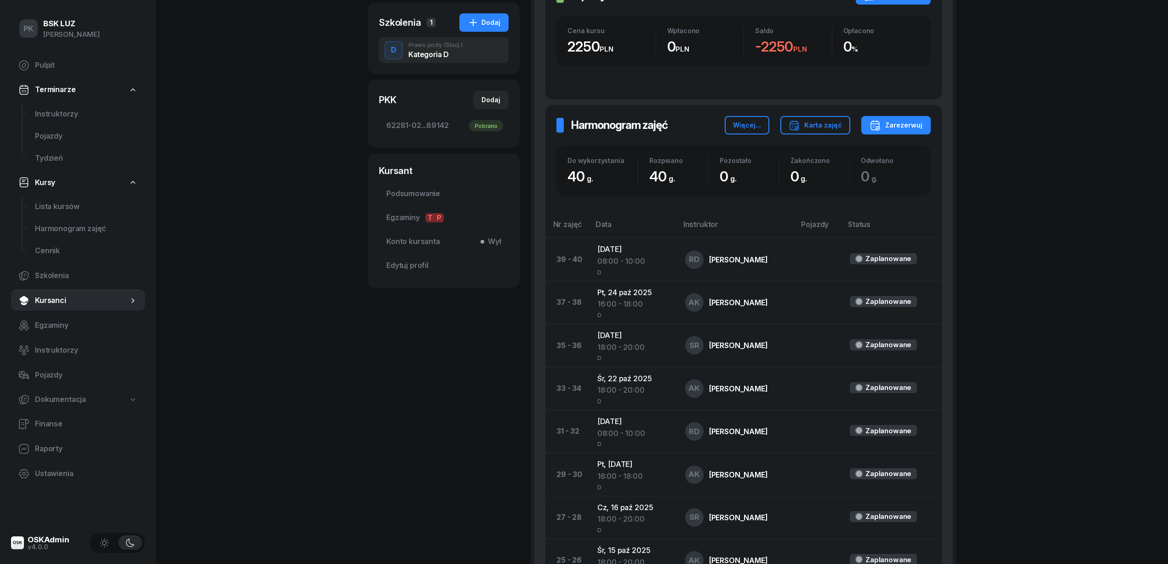
scroll to position [245, 0]
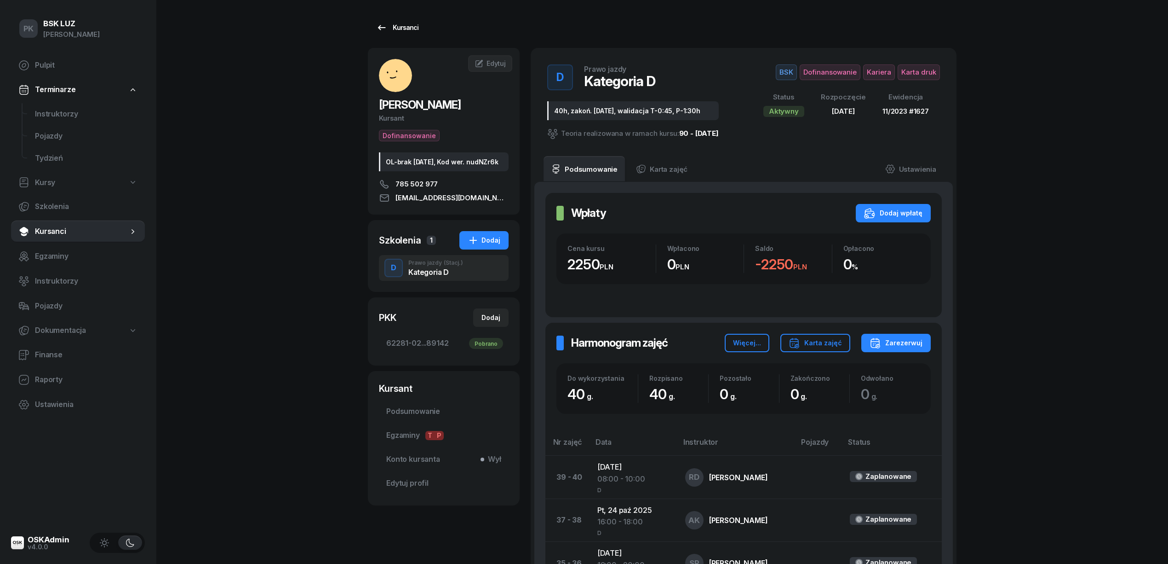
click at [397, 30] on div "Kursanci" at bounding box center [397, 27] width 42 height 11
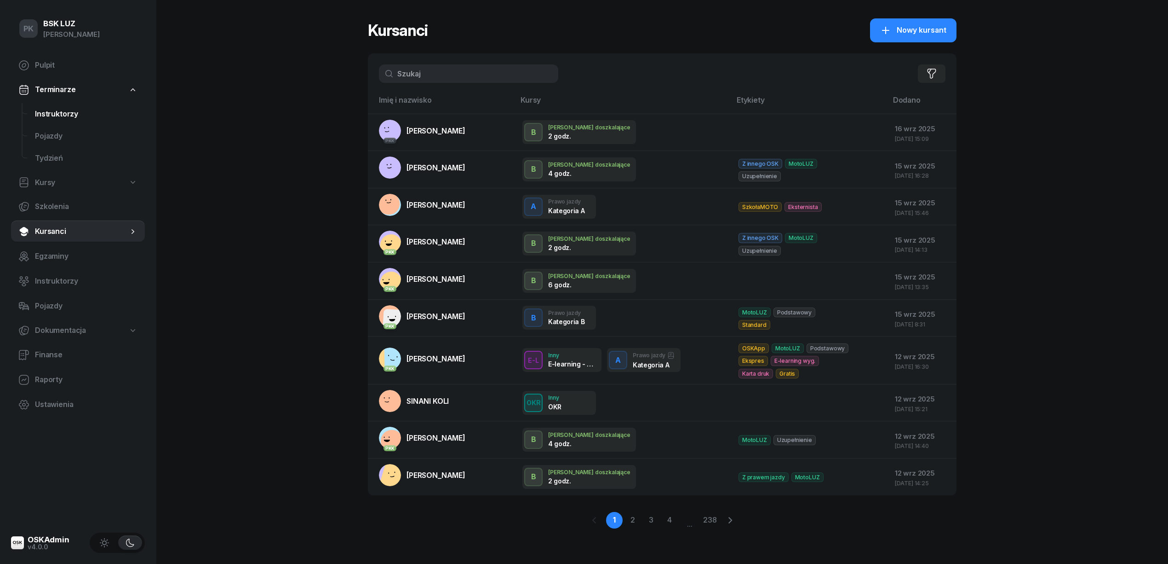
click at [76, 113] on span "Instruktorzy" at bounding box center [86, 114] width 103 height 12
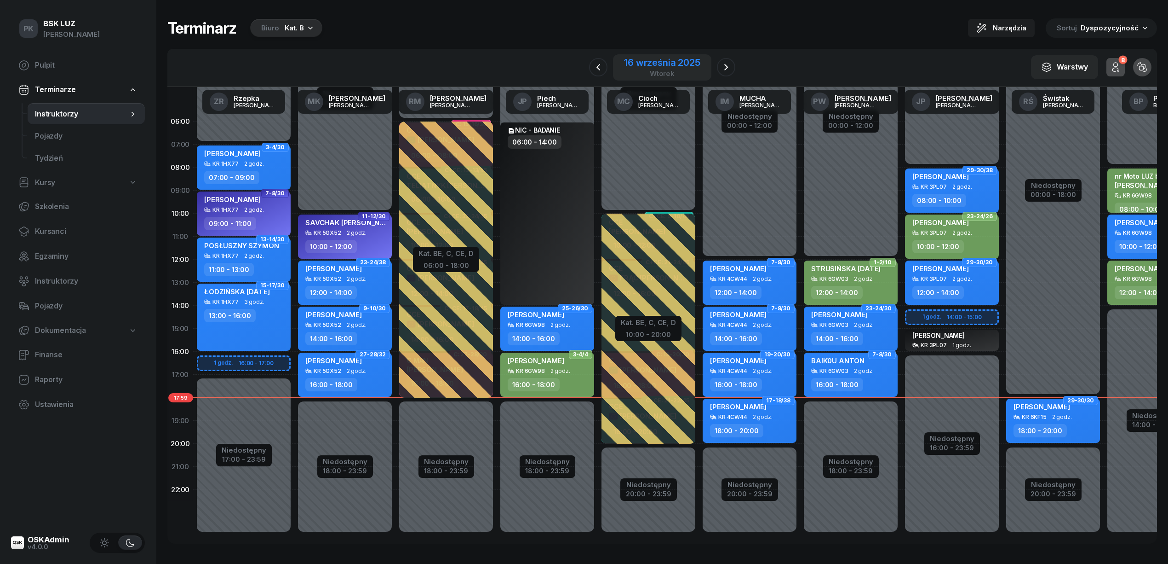
click at [663, 59] on div "16 września 2025" at bounding box center [662, 62] width 76 height 9
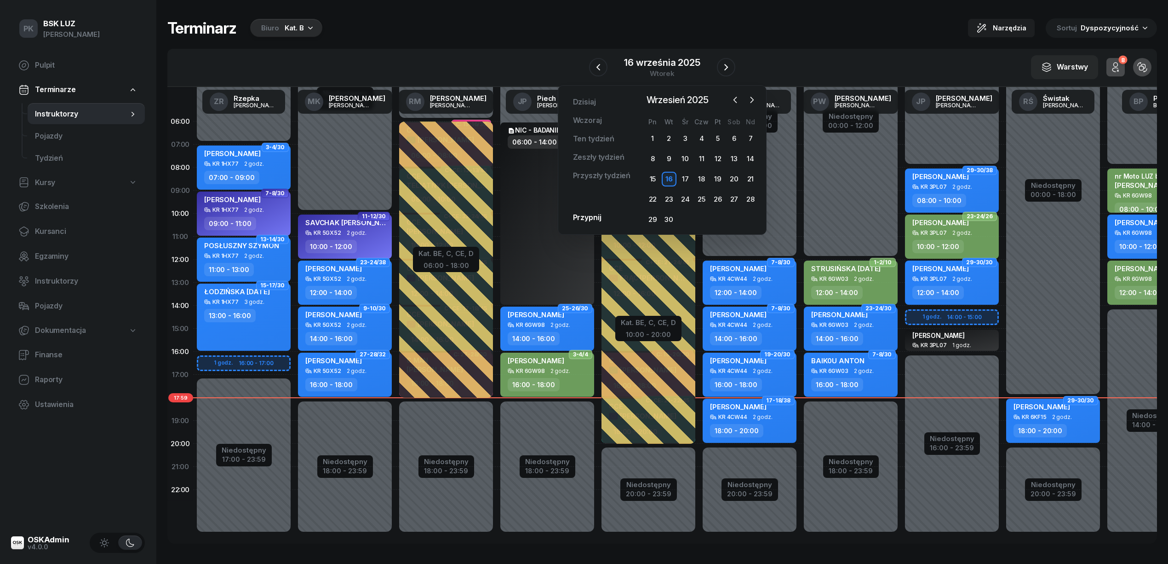
click at [309, 28] on icon "button" at bounding box center [310, 27] width 9 height 9
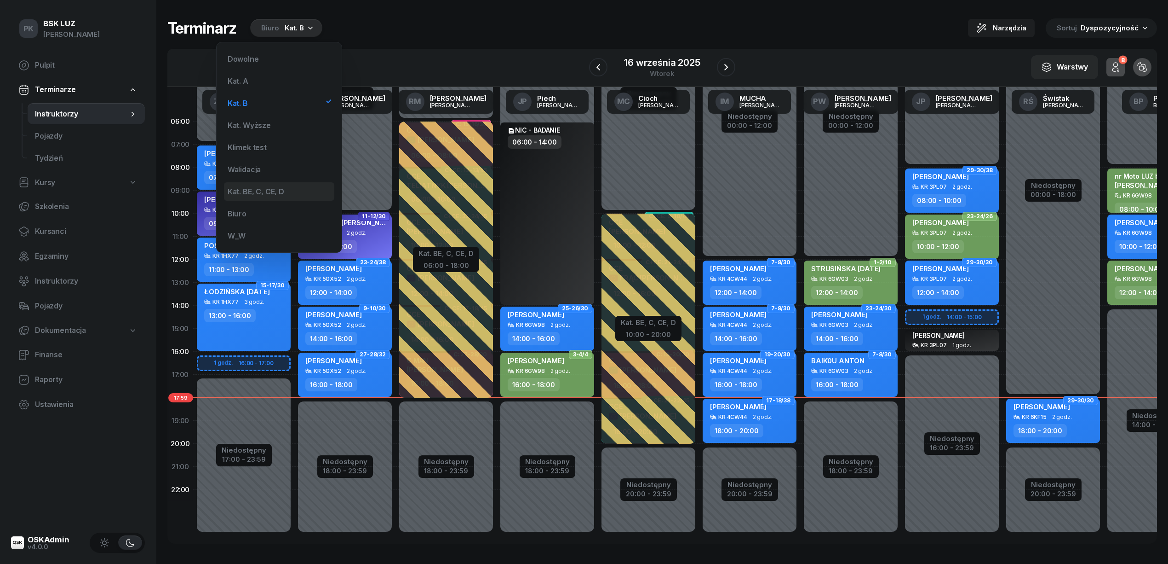
click at [278, 185] on div "Kat. BE, C, CE, D" at bounding box center [279, 191] width 110 height 18
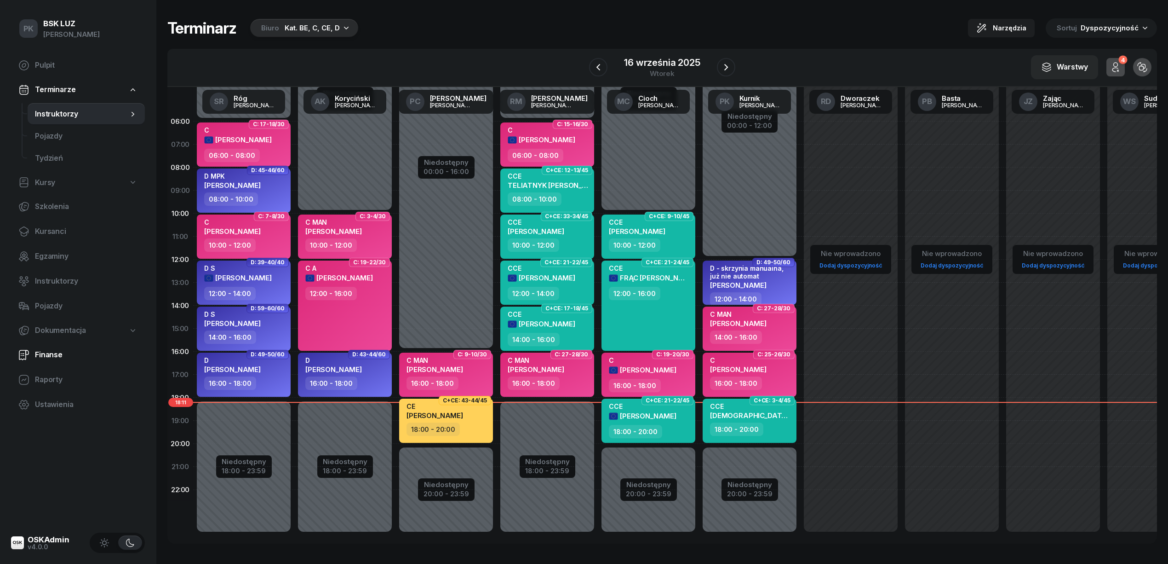
click at [49, 353] on span "Finanse" at bounding box center [86, 355] width 103 height 12
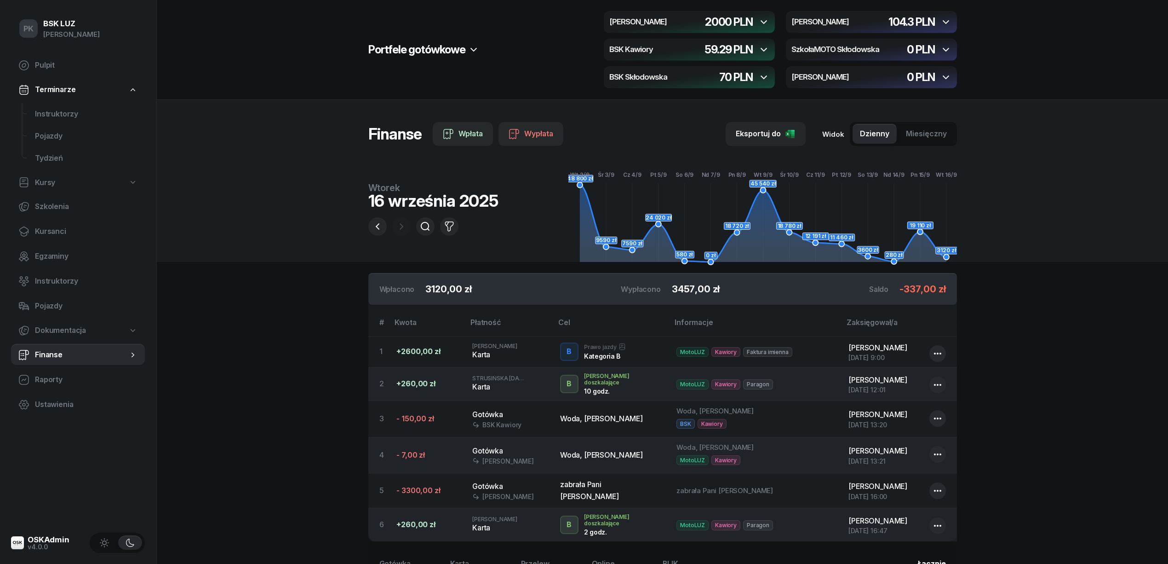
scroll to position [61, 0]
